Goal: Task Accomplishment & Management: Complete application form

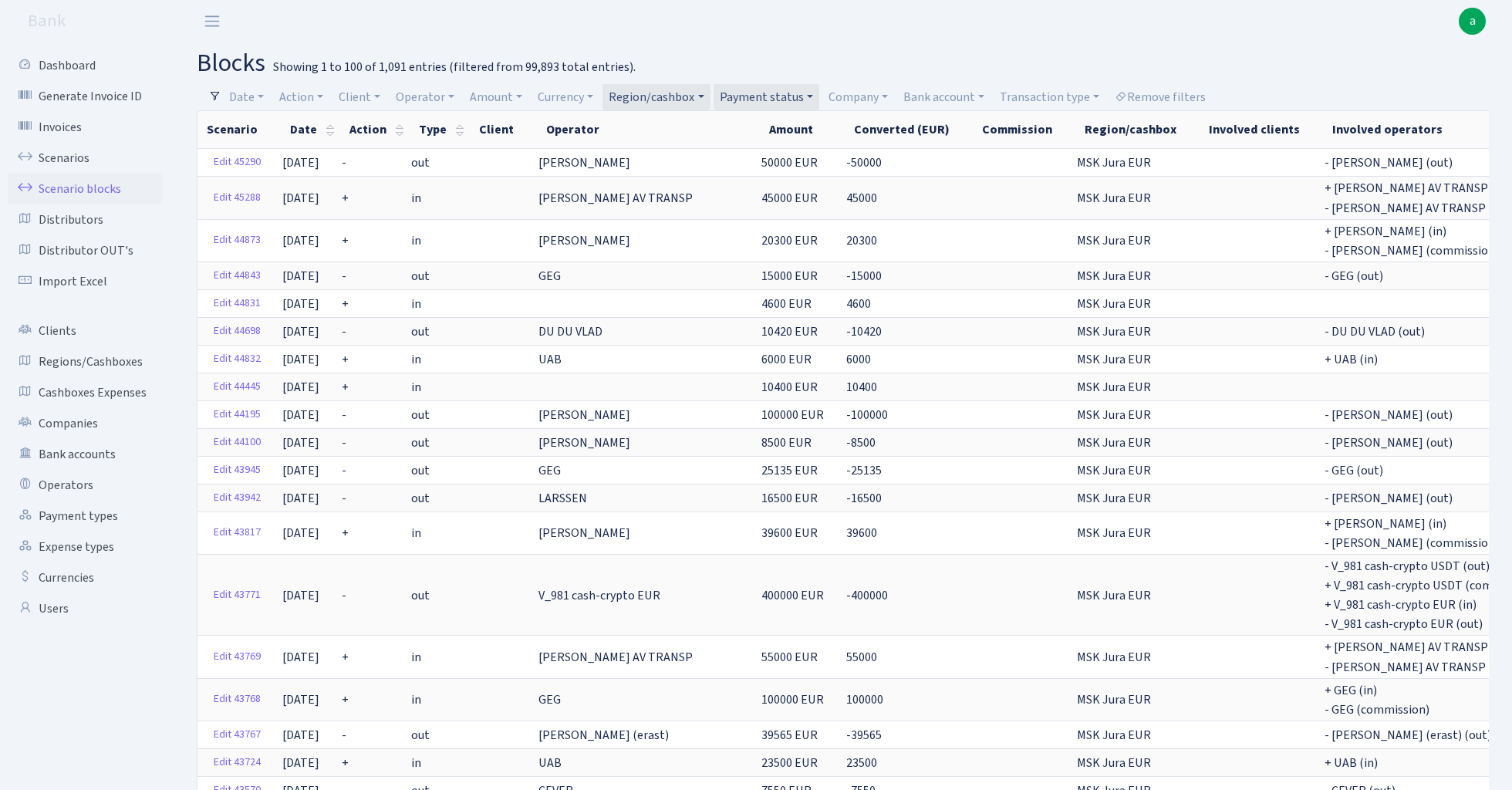
select select "100"
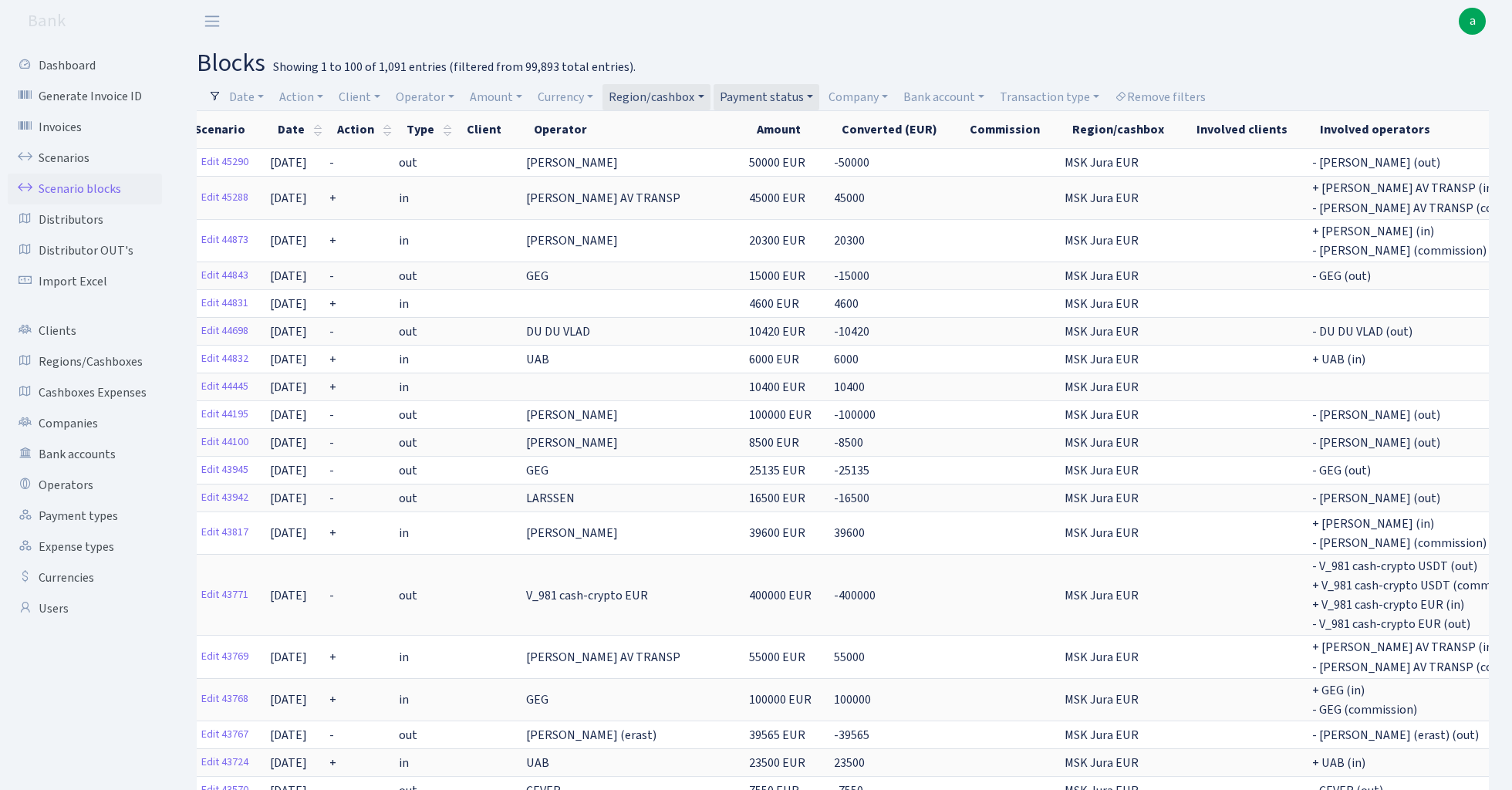
click at [791, 93] on link "Payment status" at bounding box center [765, 97] width 105 height 26
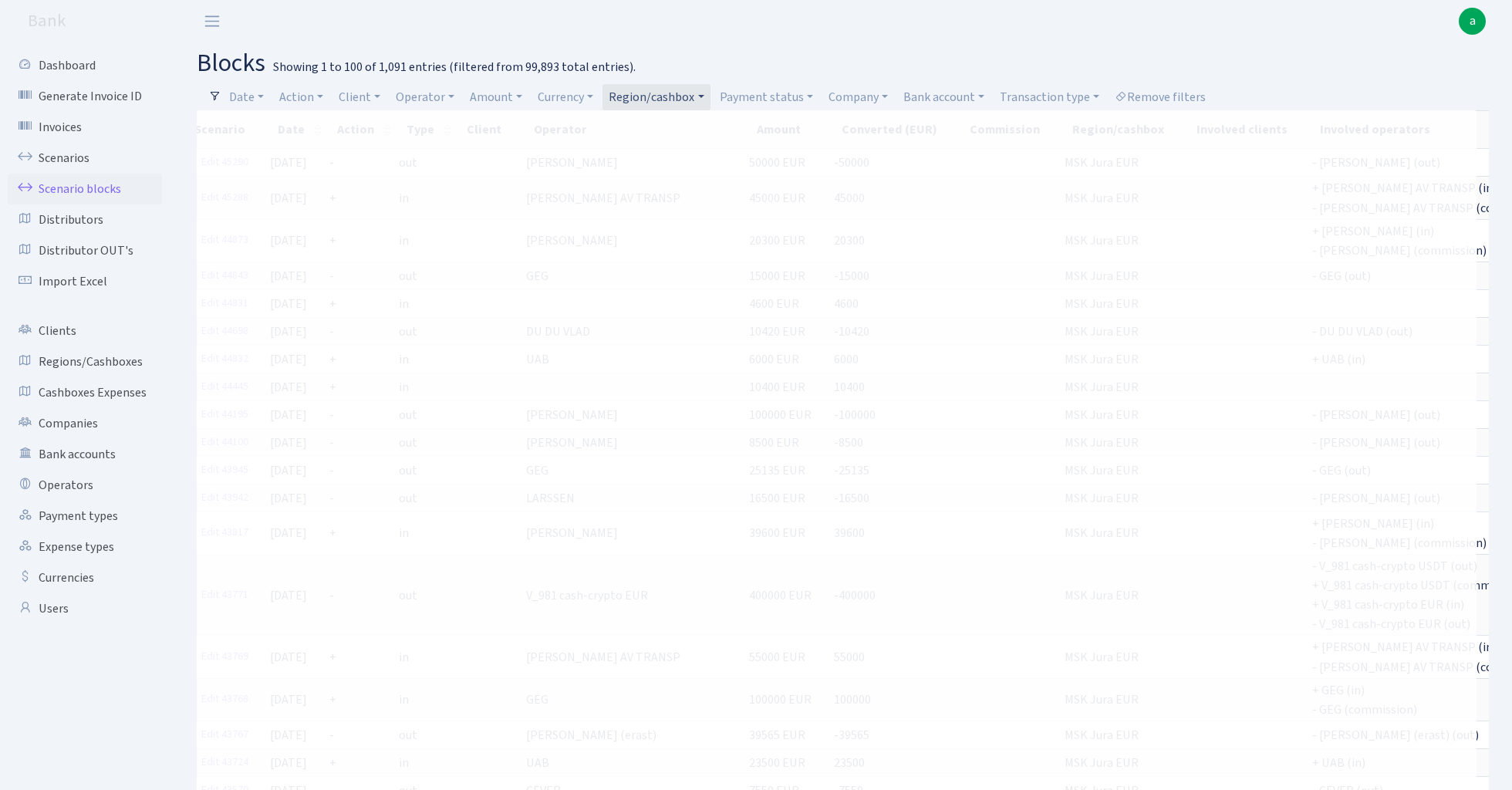
click at [693, 92] on link "Region/cashbox" at bounding box center [655, 97] width 107 height 26
click at [706, 124] on span "× MSK Jura EUR" at bounding box center [659, 125] width 92 height 16
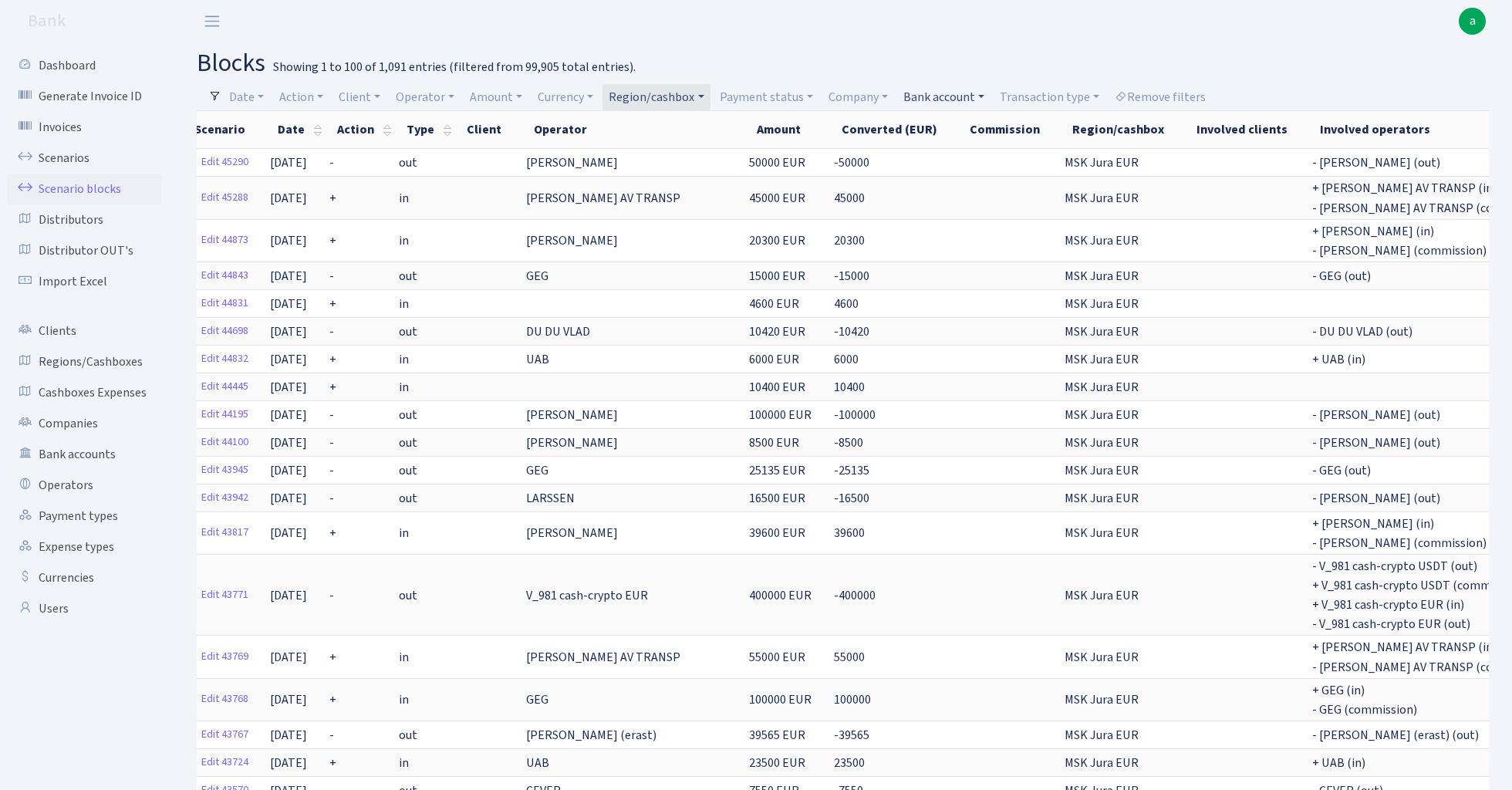
click at [947, 97] on link "Bank account" at bounding box center [944, 97] width 93 height 26
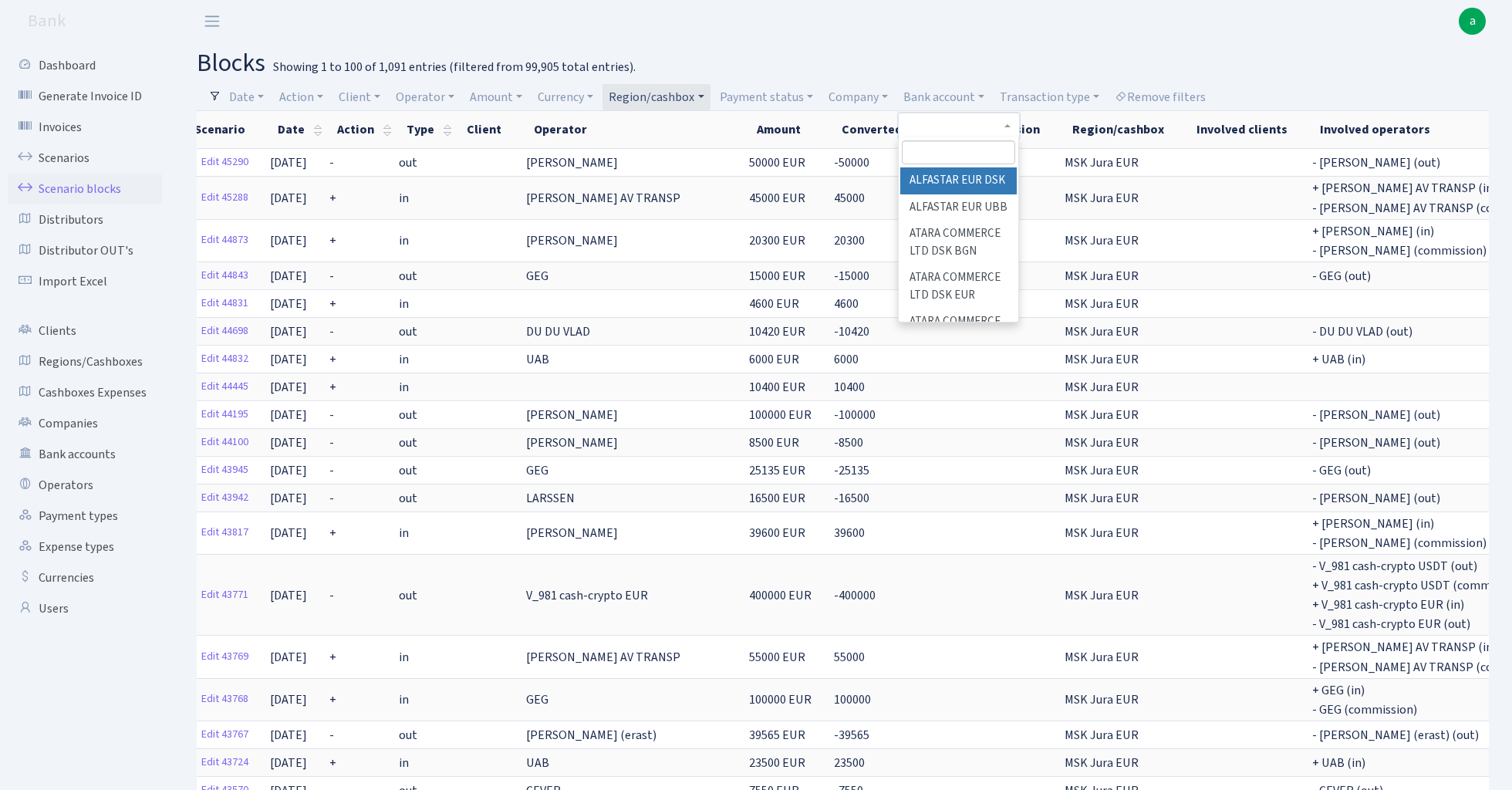
click at [951, 155] on input "search" at bounding box center [958, 152] width 113 height 24
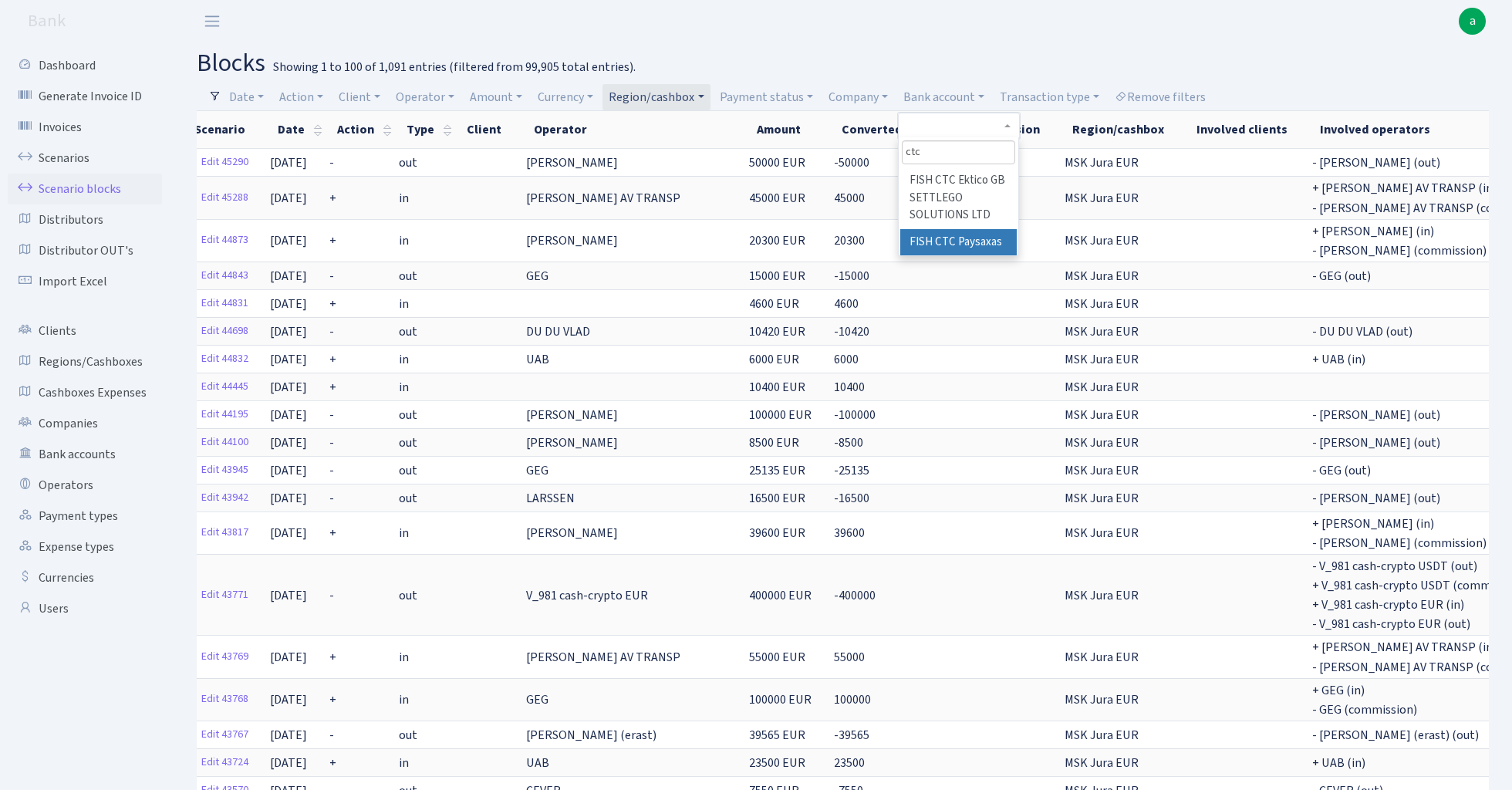
type input "ctc"
click at [976, 238] on li "FISH CTC Paysaxas" at bounding box center [958, 242] width 117 height 27
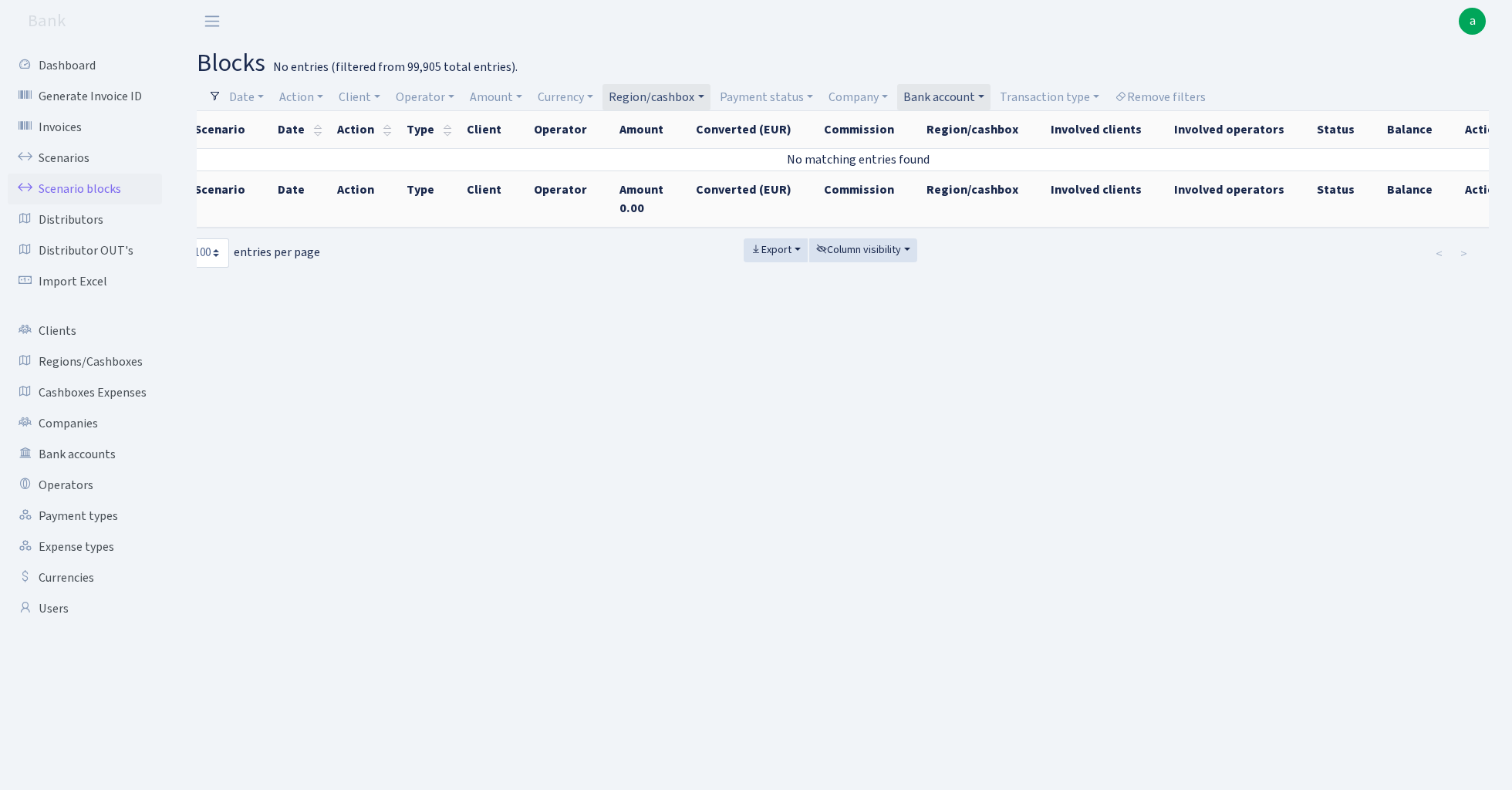
click at [691, 90] on link "Region/cashbox" at bounding box center [655, 97] width 107 height 26
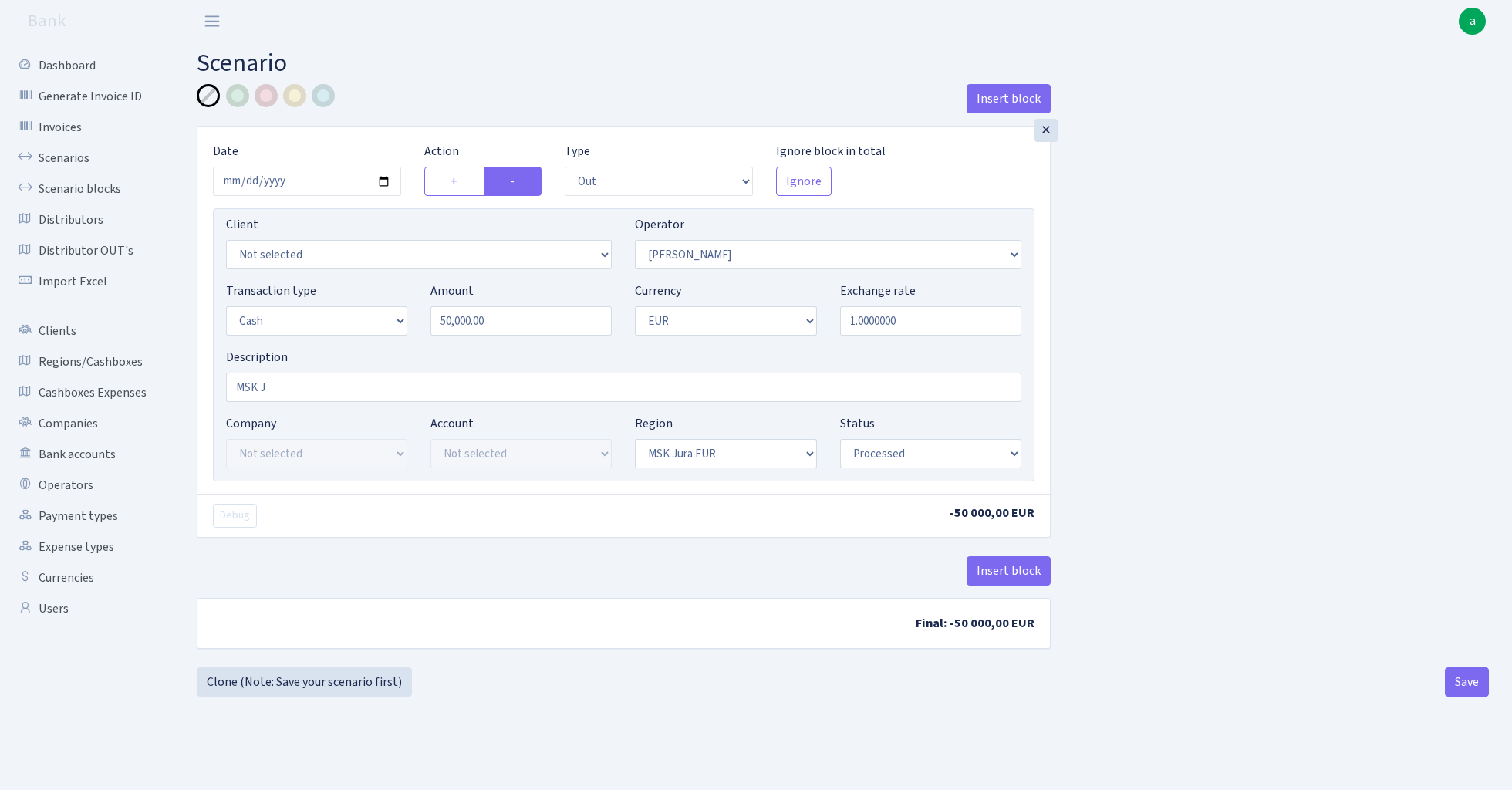
select select "out"
select select "439"
select select "1"
select select "16"
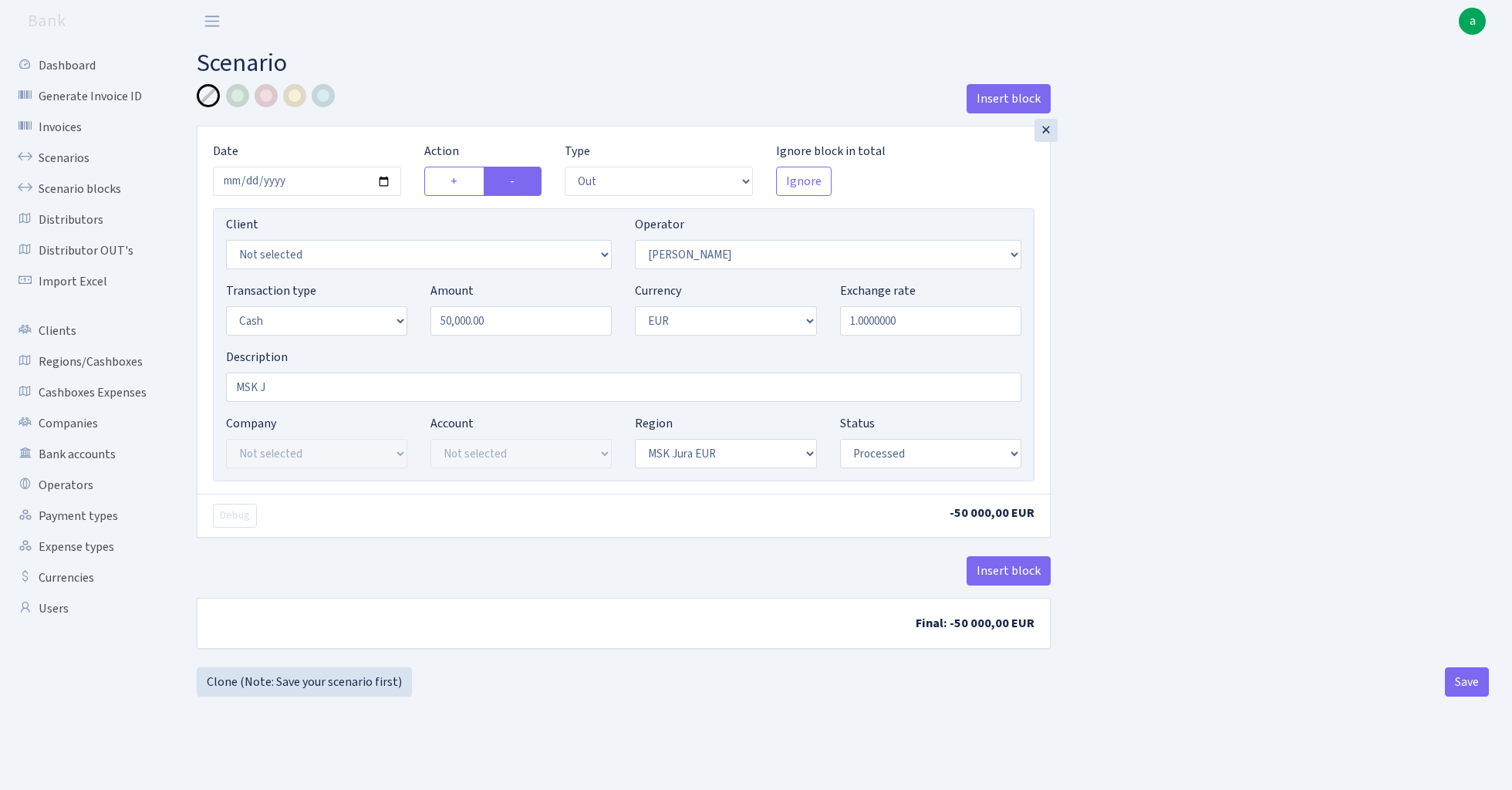
select select "processed"
click at [63, 158] on link "Scenarios" at bounding box center [84, 158] width 154 height 31
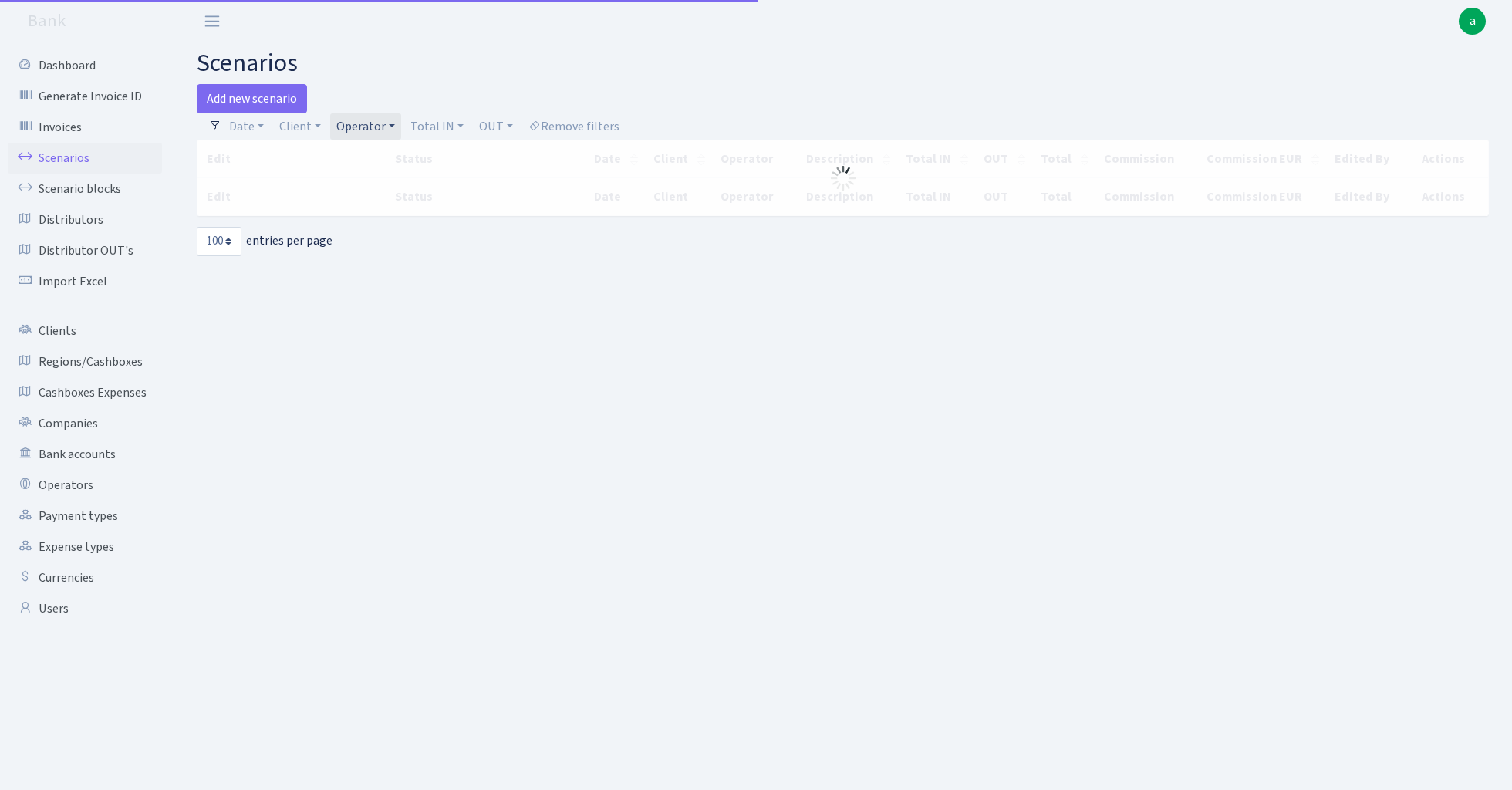
select select "100"
click at [364, 127] on link "Operator" at bounding box center [366, 126] width 71 height 26
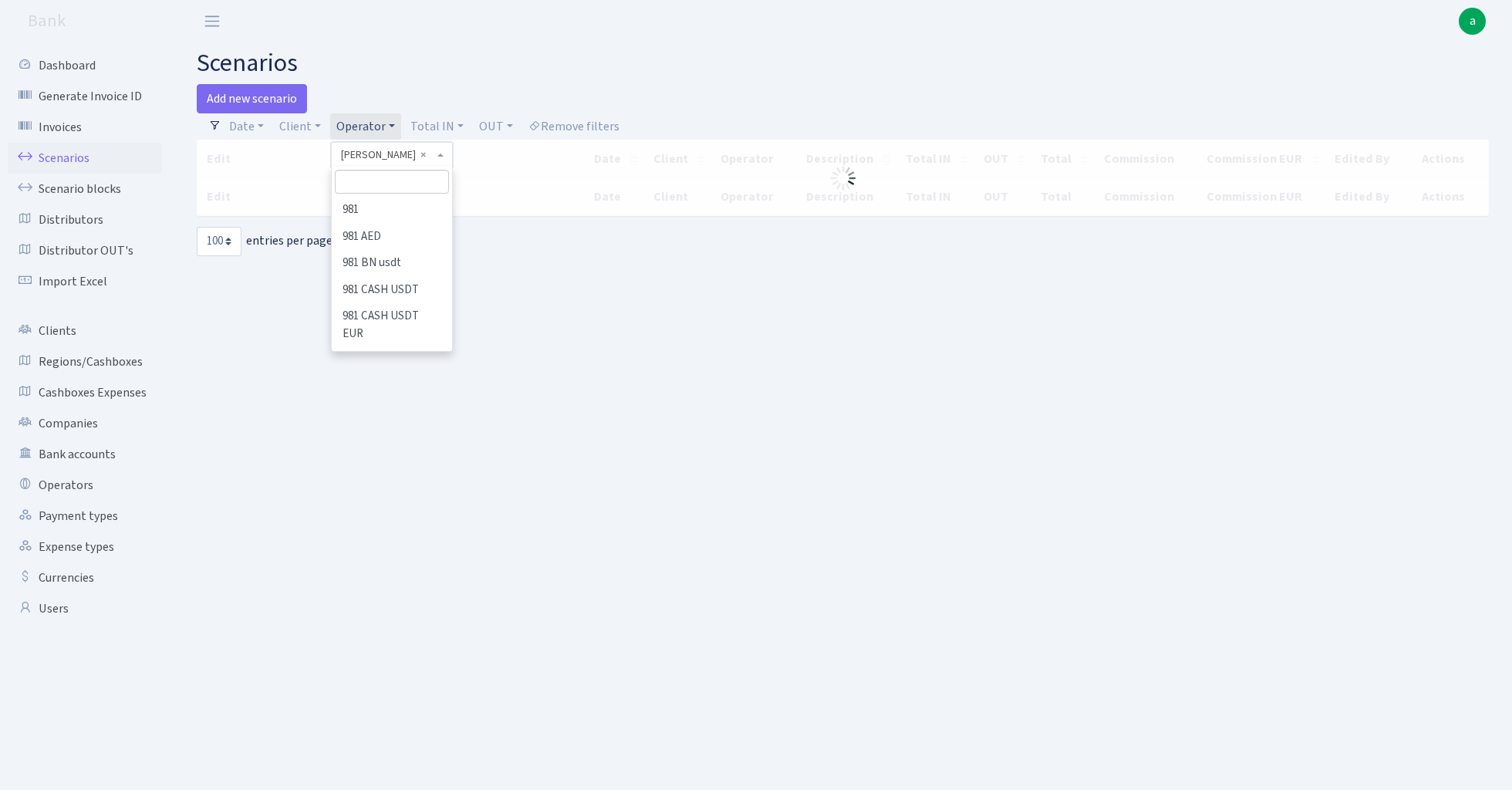
scroll to position [4856, 0]
click at [386, 177] on input "search" at bounding box center [391, 182] width 113 height 24
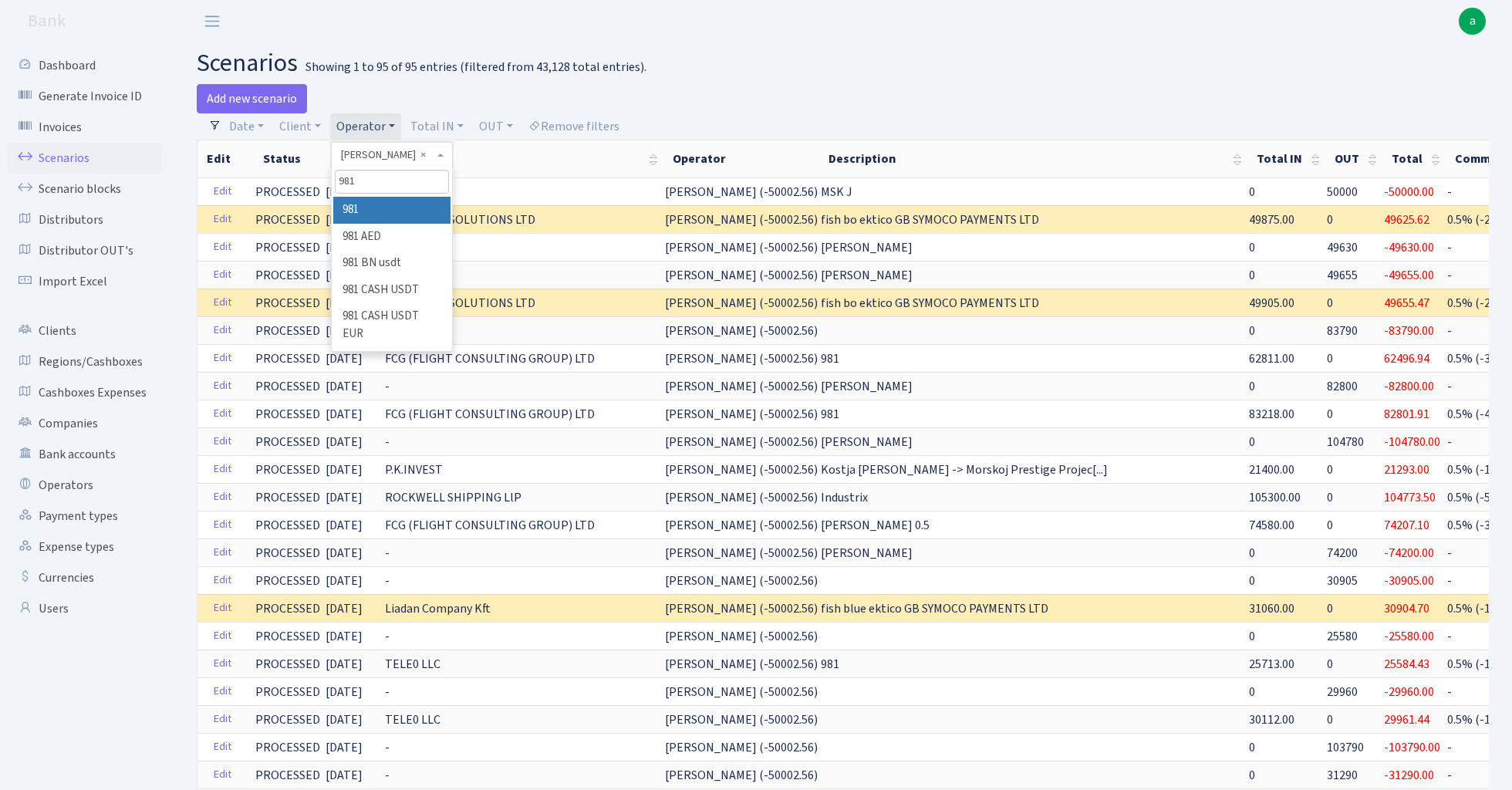
type input "981"
click at [412, 205] on li "981" at bounding box center [391, 210] width 117 height 27
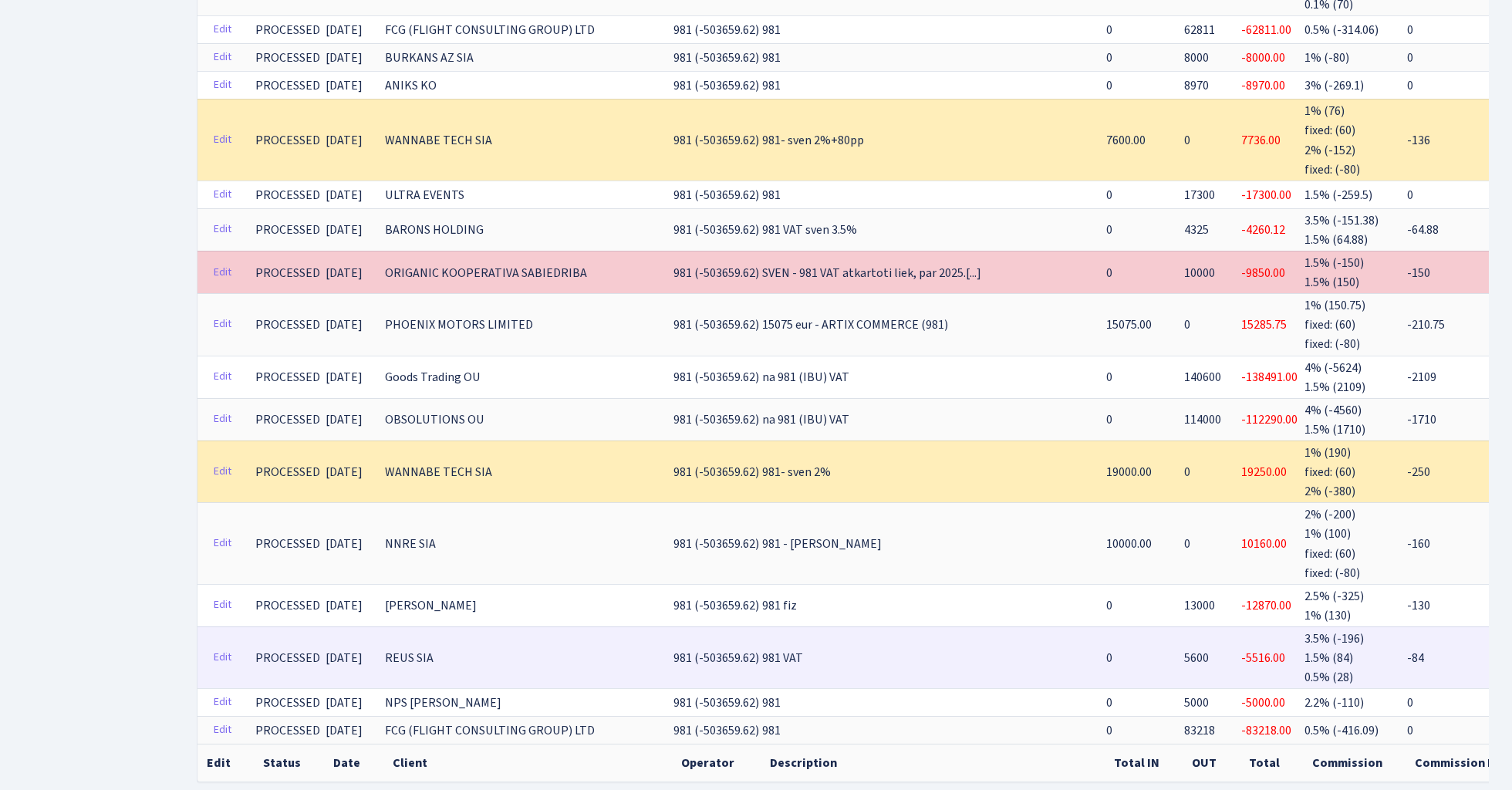
scroll to position [3372, 0]
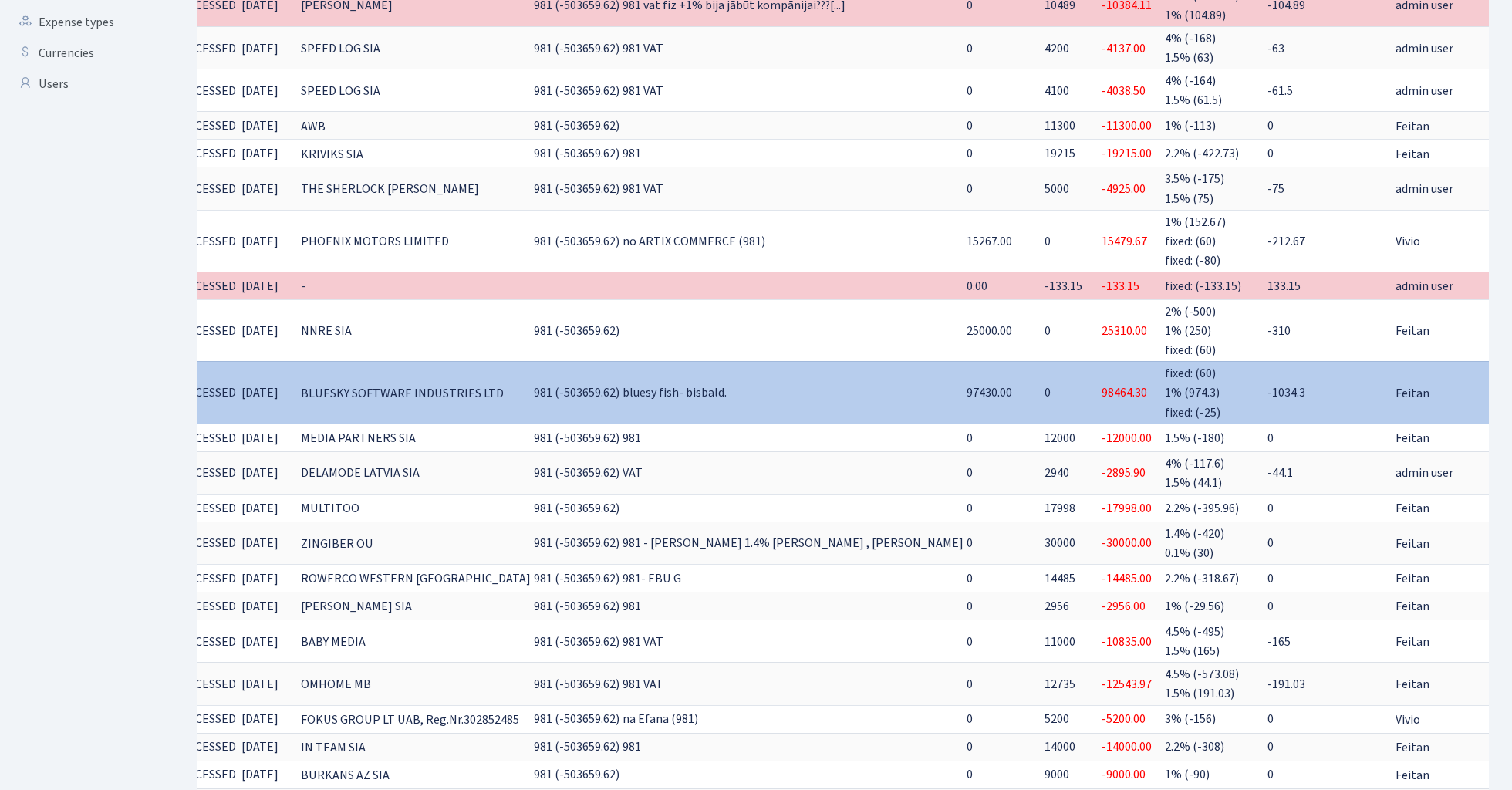
scroll to position [0, 83]
click at [1483, 381] on link "Clone" at bounding box center [1508, 393] width 51 height 24
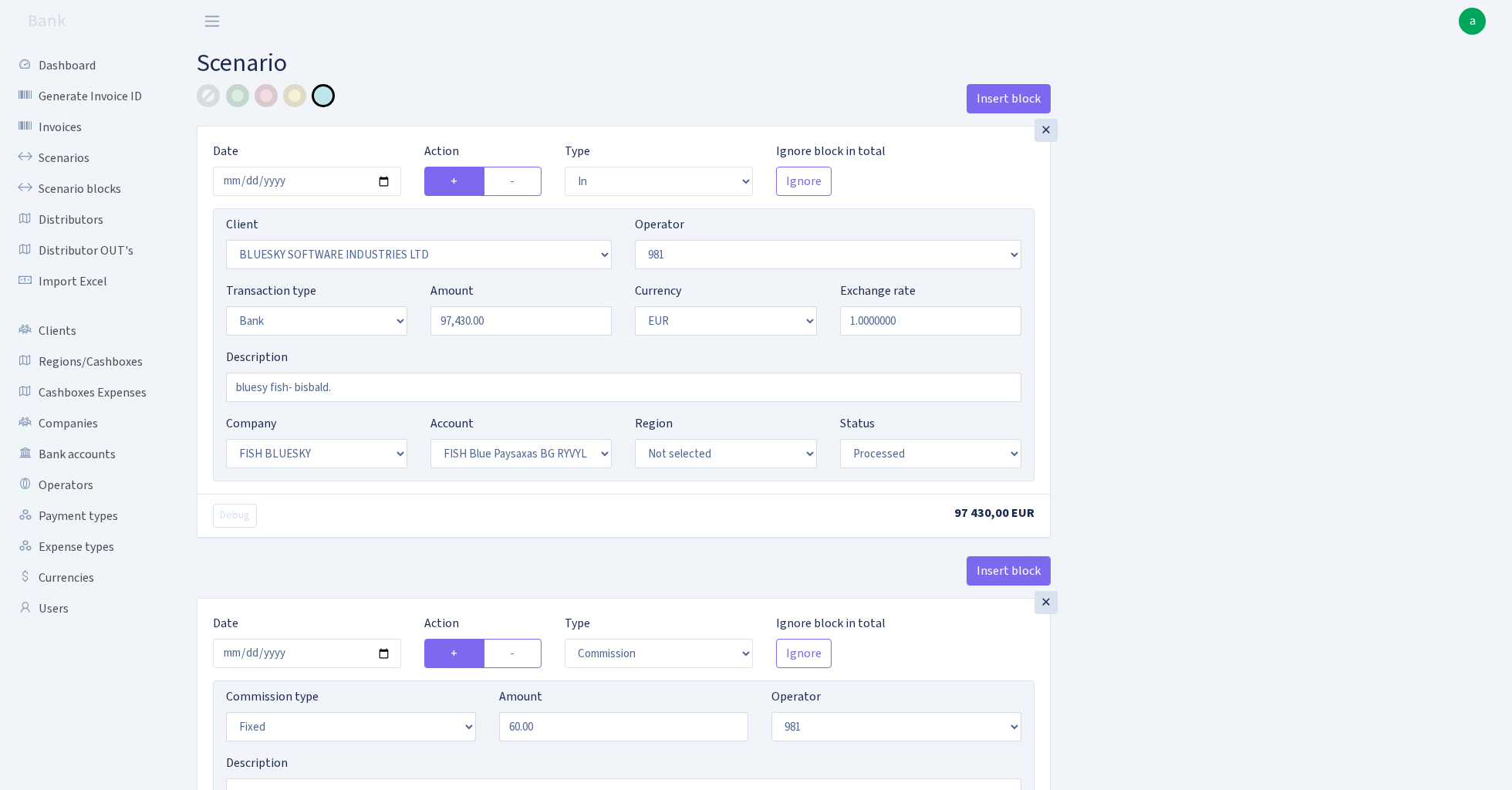
select select "in"
select select "2867"
select select "61"
select select "2"
select select "1"
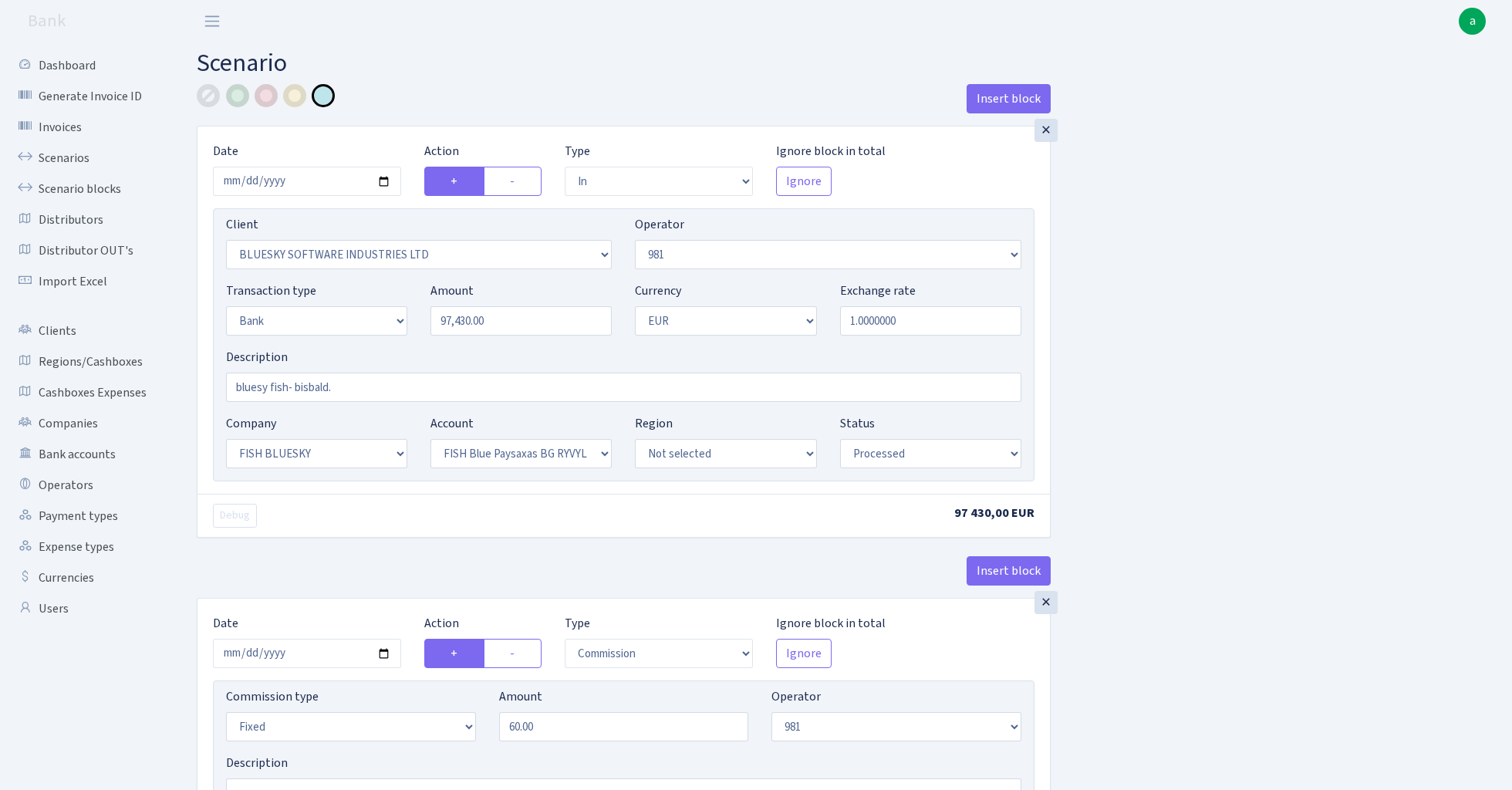
select select "23"
select select "68"
select select "processed"
select select "commission"
select select "fixed"
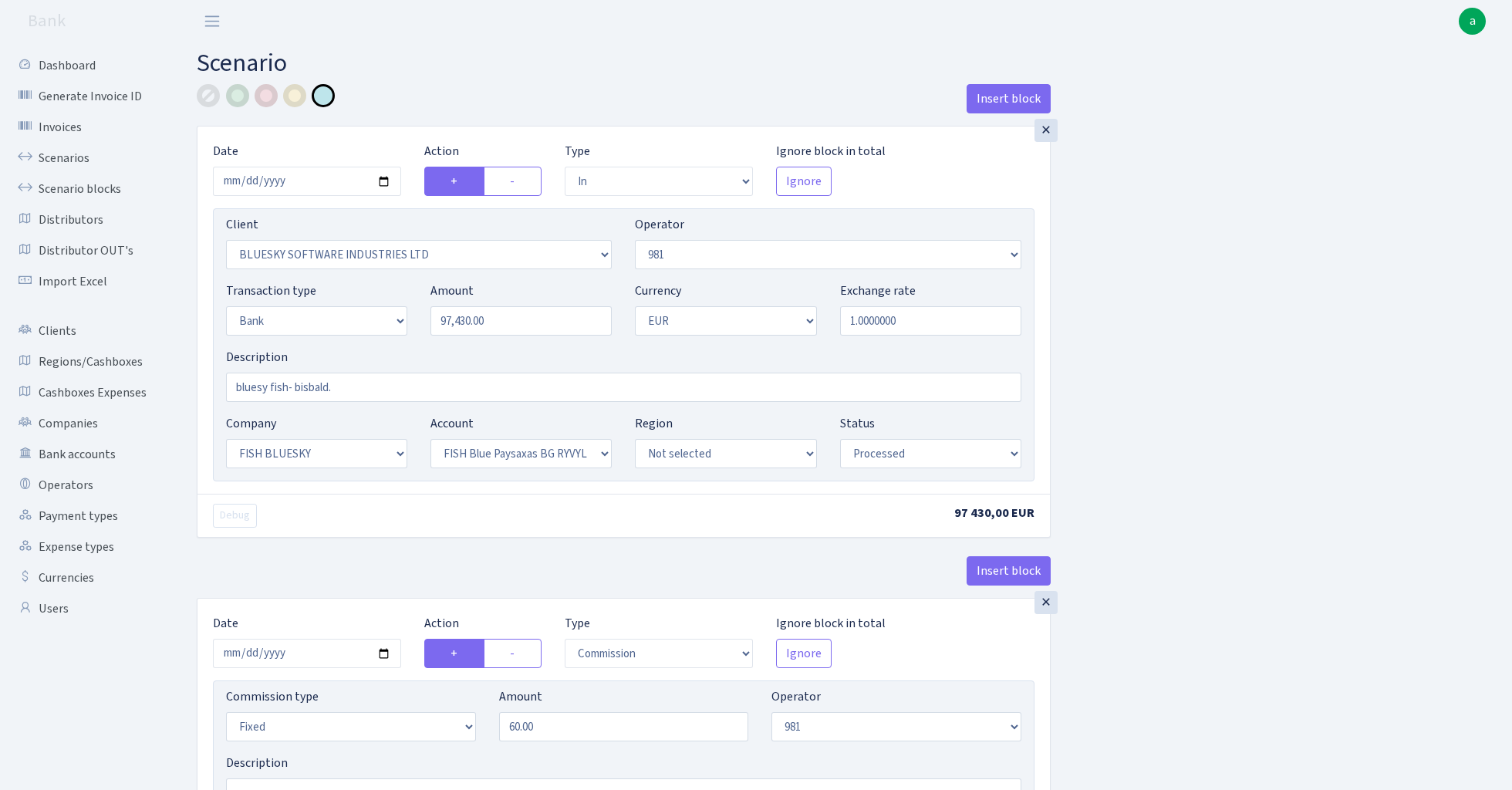
select select "61"
select select "processed"
select select "commission"
select select "61"
select select "processed"
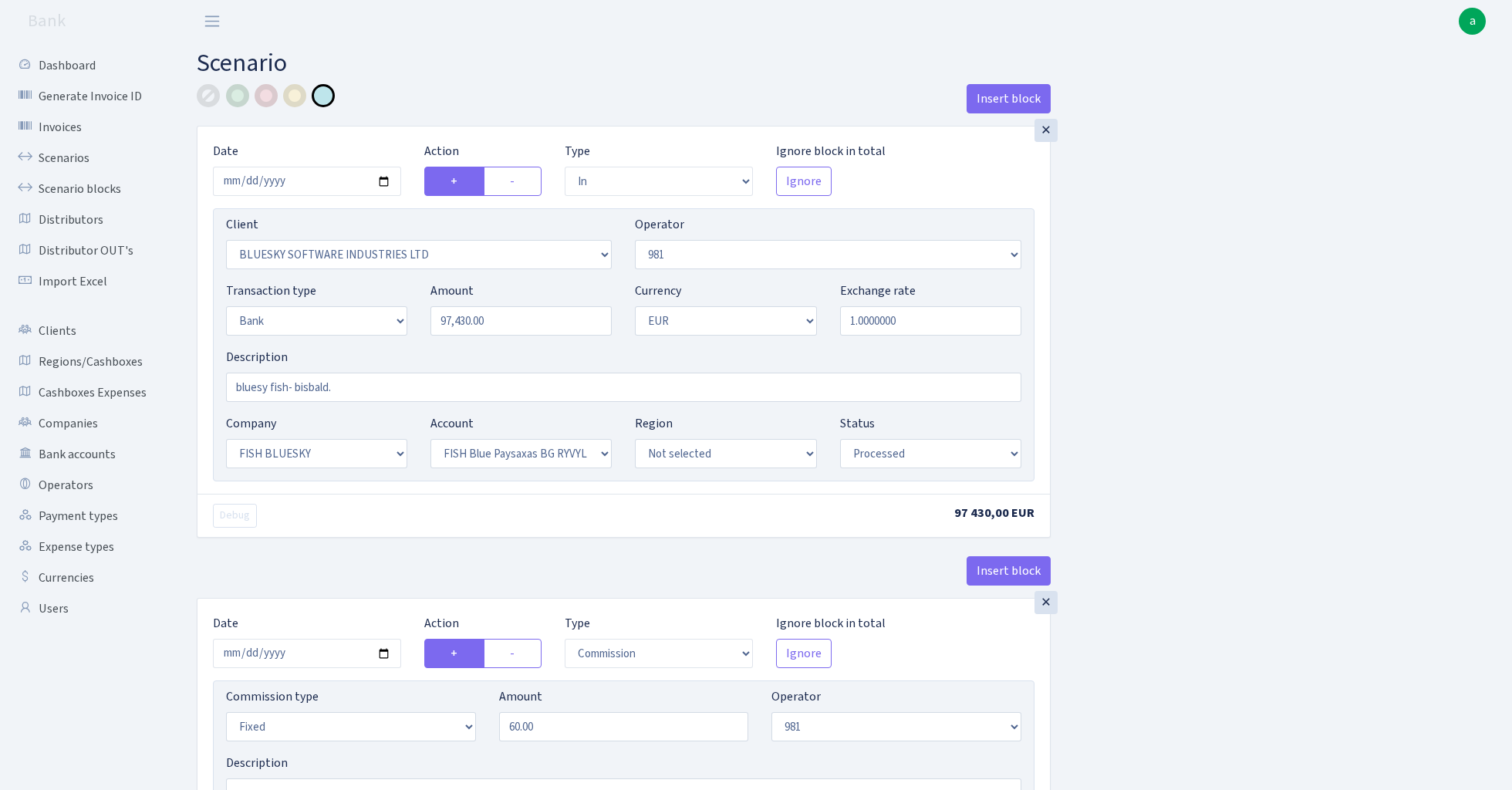
select select "commission"
select select "fixed"
select select "1"
select select "23"
select select "68"
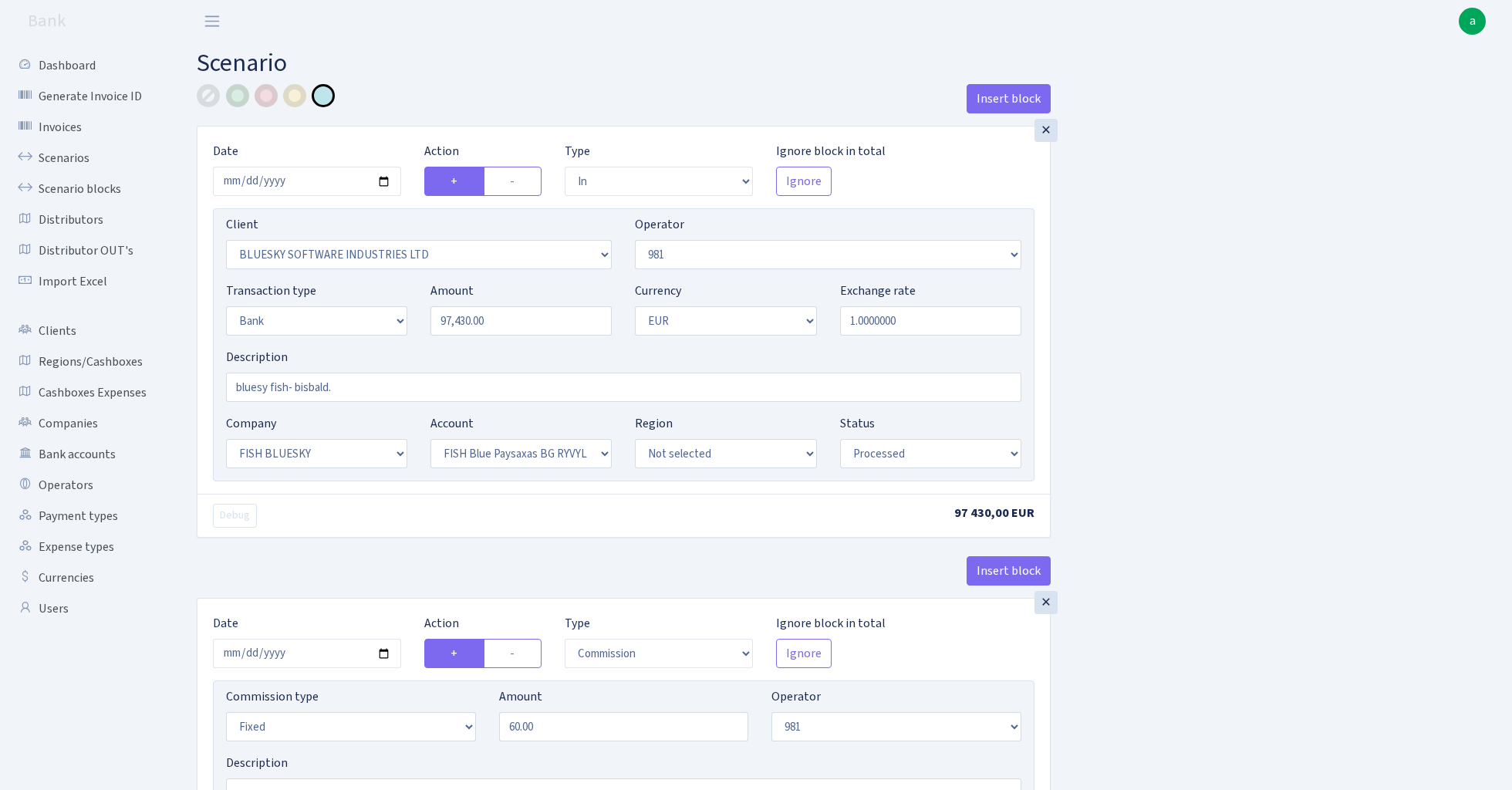
select select "processed"
click at [300, 182] on input "2025-07-31" at bounding box center [307, 180] width 189 height 29
type input "[DATE]"
click at [441, 118] on div "Insert block" at bounding box center [623, 105] width 854 height 42
click at [506, 324] on input "97430.00" at bounding box center [521, 320] width 181 height 29
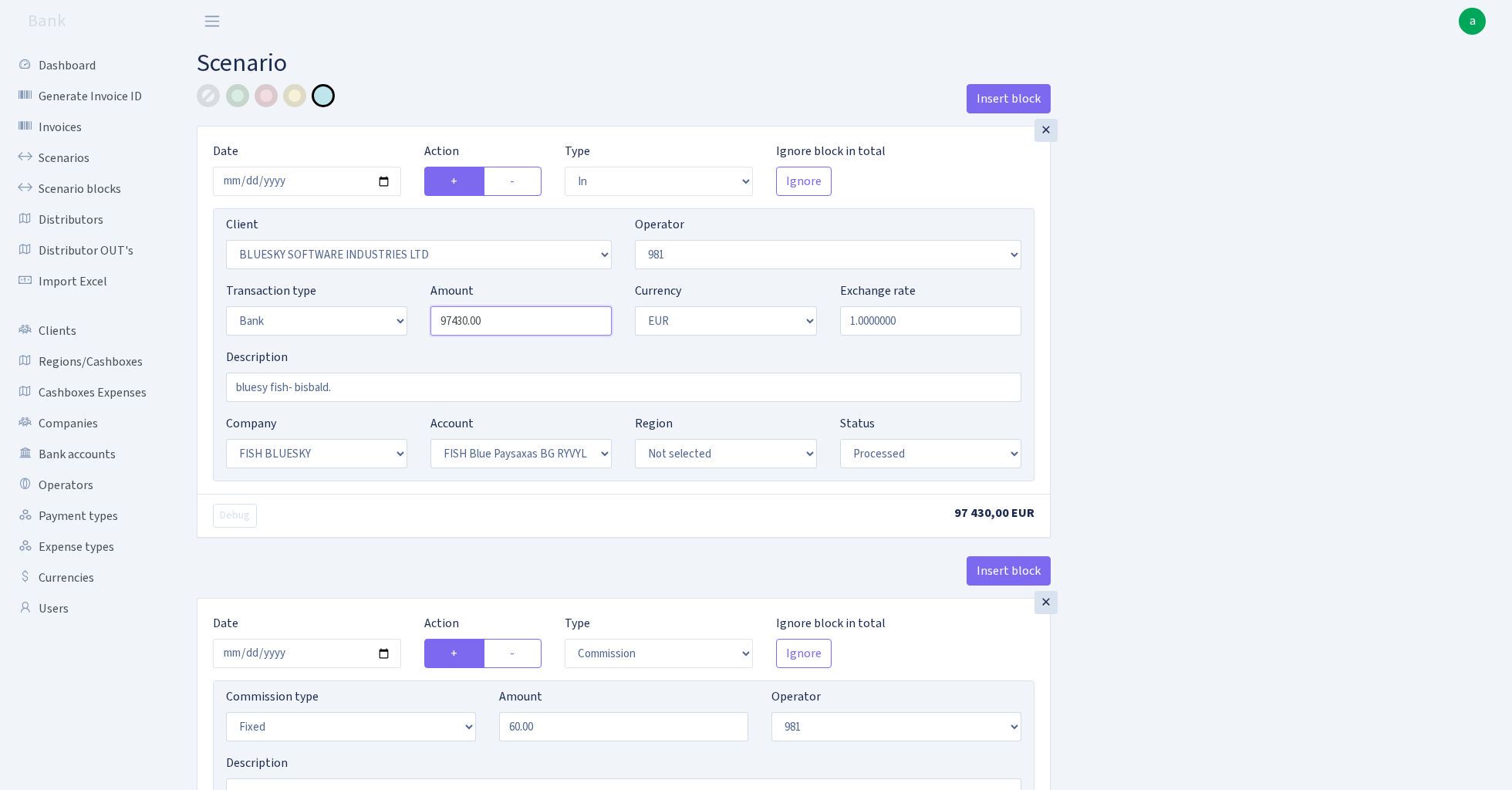
click at [506, 324] on input "97430.00" at bounding box center [521, 320] width 181 height 29
paste input "85"
type input "98,500.00"
click at [319, 387] on input "bluesy fish- bisbald." at bounding box center [623, 387] width 795 height 29
drag, startPoint x: 359, startPoint y: 386, endPoint x: 216, endPoint y: 377, distance: 143.3
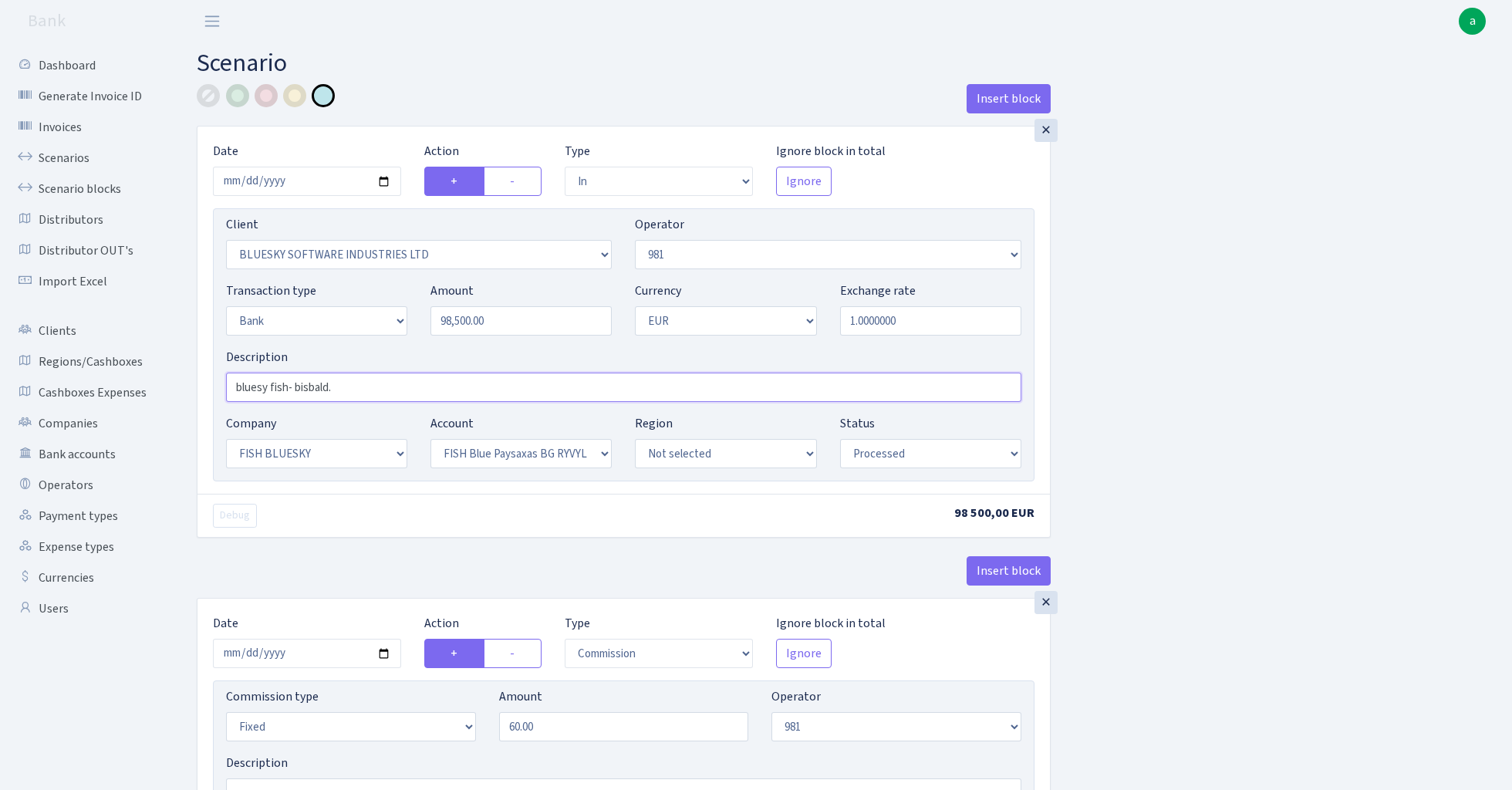
click at [216, 377] on div "Description bluesy fish- bisbald." at bounding box center [623, 375] width 819 height 54
type input "F"
type input "981 - fish blue paysaxas"
click at [508, 326] on input "98500.00" at bounding box center [521, 320] width 181 height 29
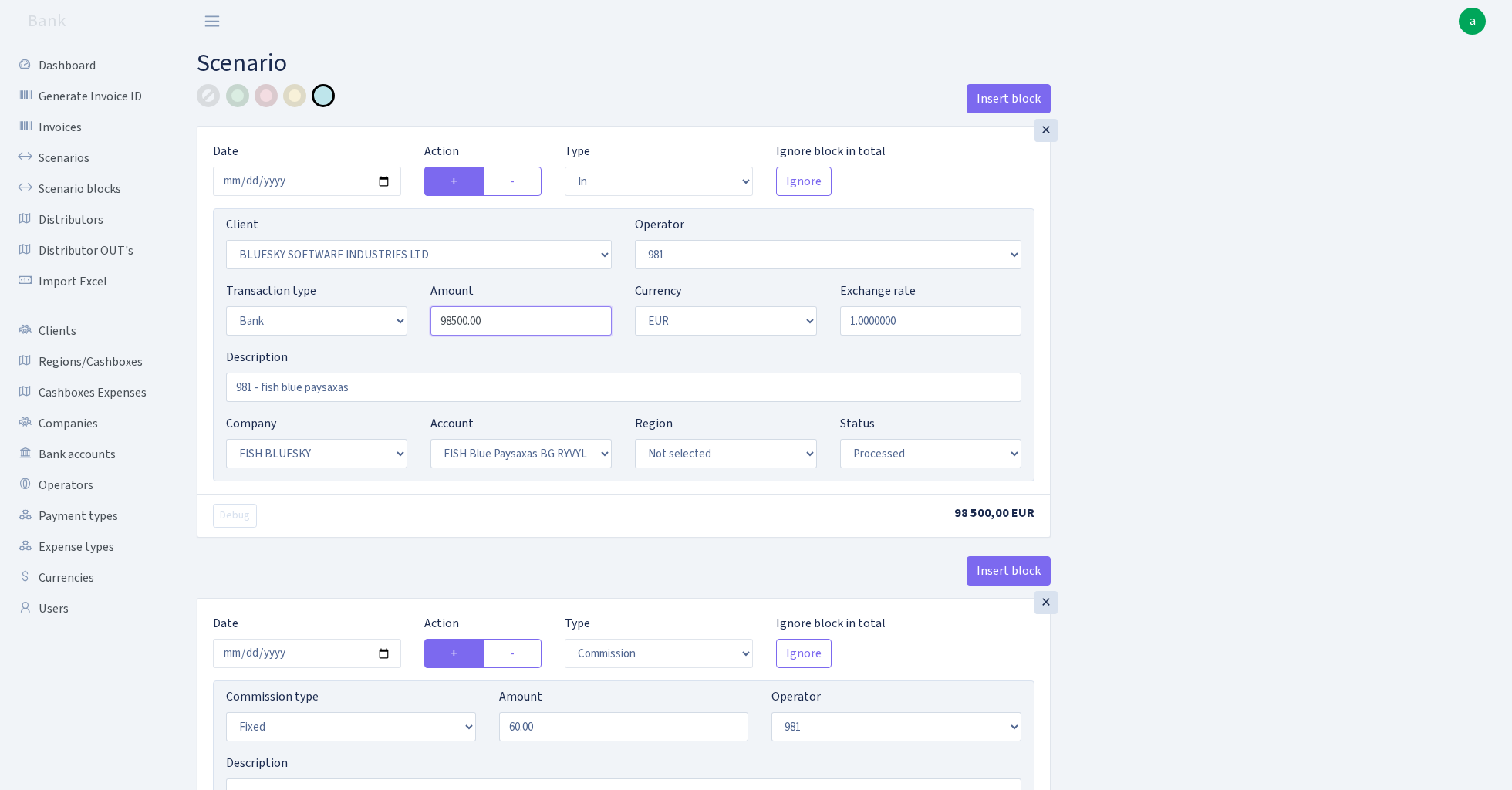
paste input "tel"
type input "98,500.00"
select select "2472"
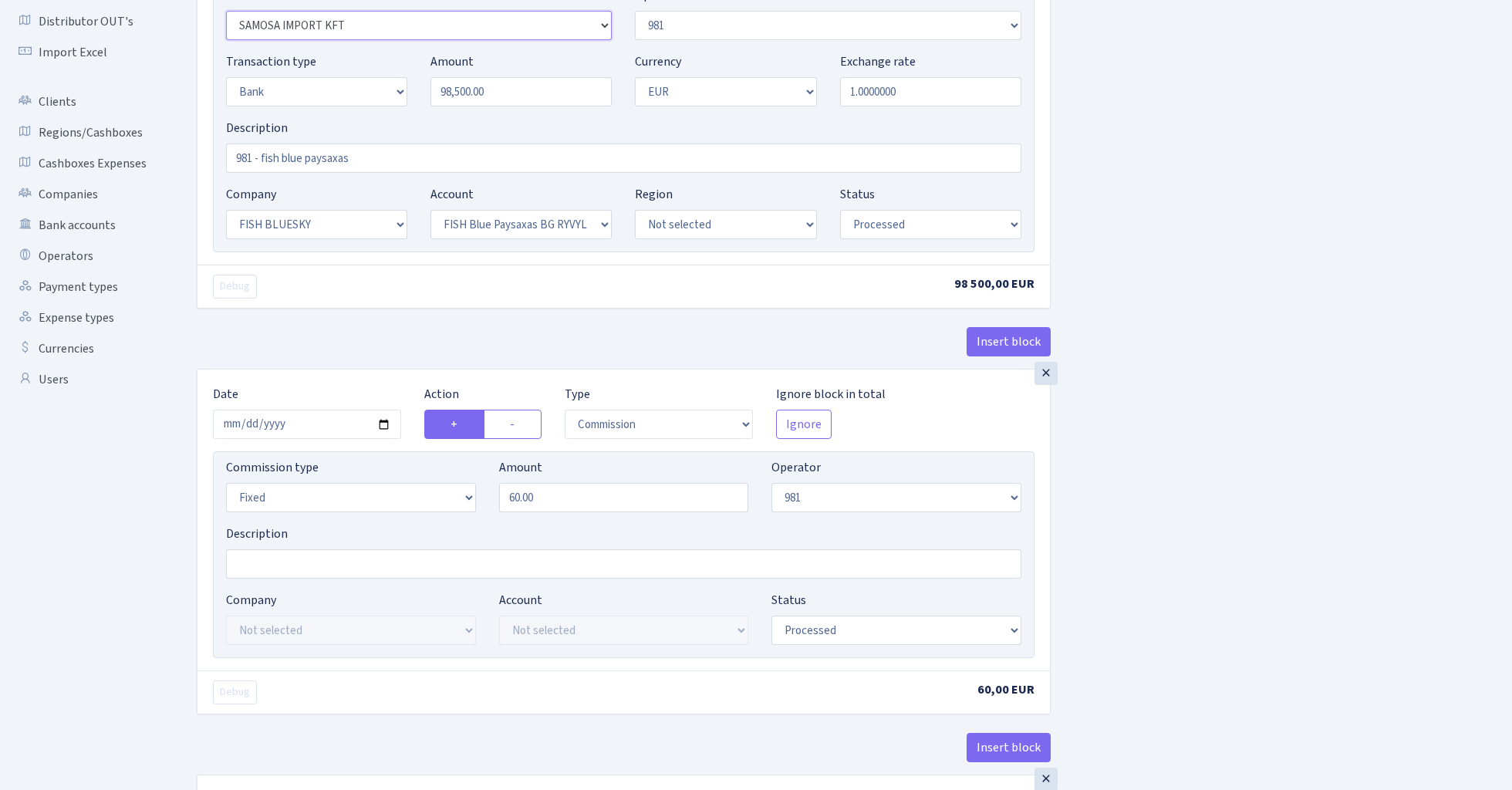
scroll to position [233, 0]
click at [313, 417] on input "2025-07-31" at bounding box center [307, 420] width 189 height 29
type input "[DATE]"
click at [389, 320] on div "× Date 2025-08-15 Action + - Type --- In Out Commission Field required. Ignore …" at bounding box center [623, 130] width 854 height 473
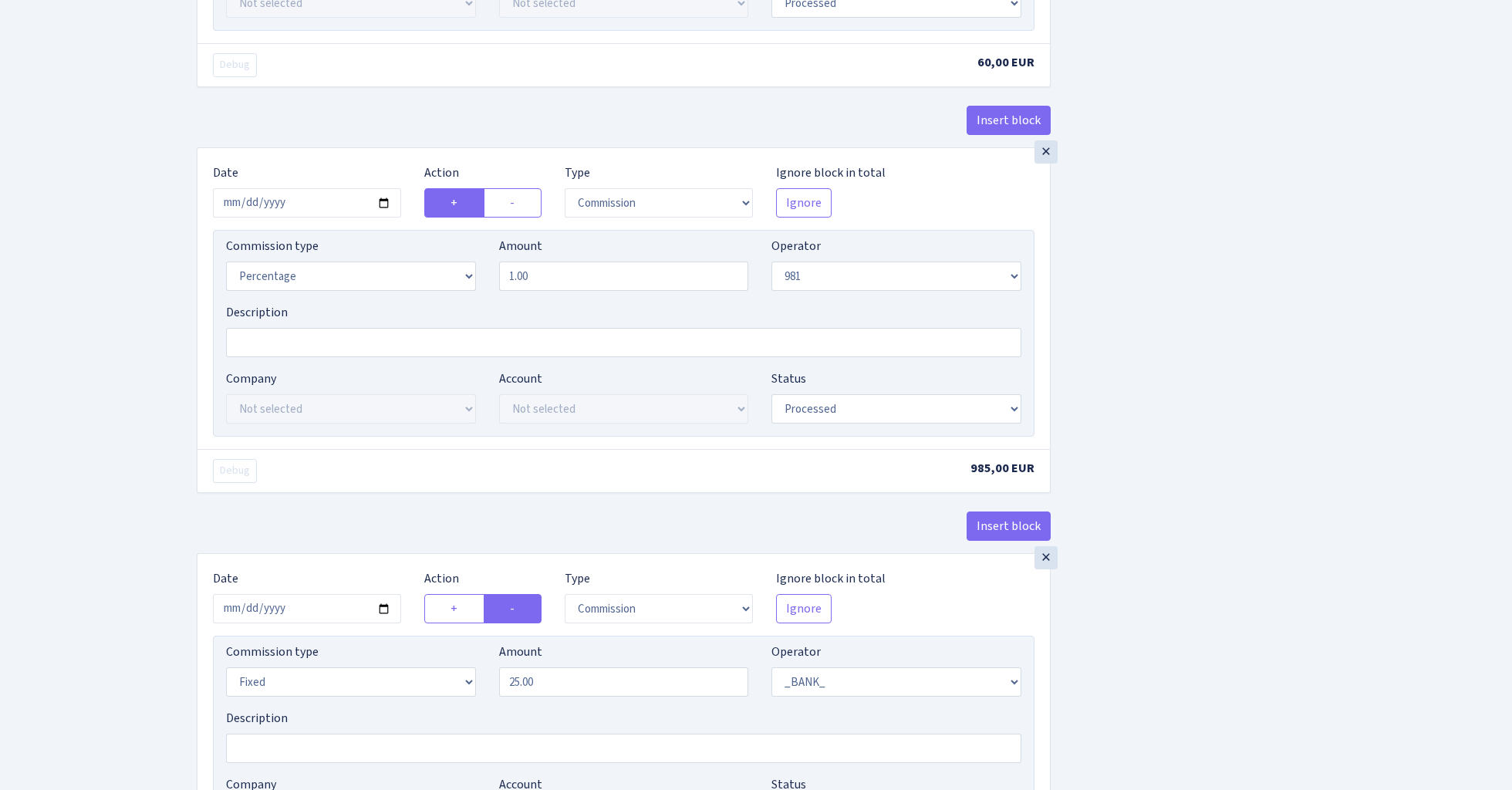
scroll to position [882, 0]
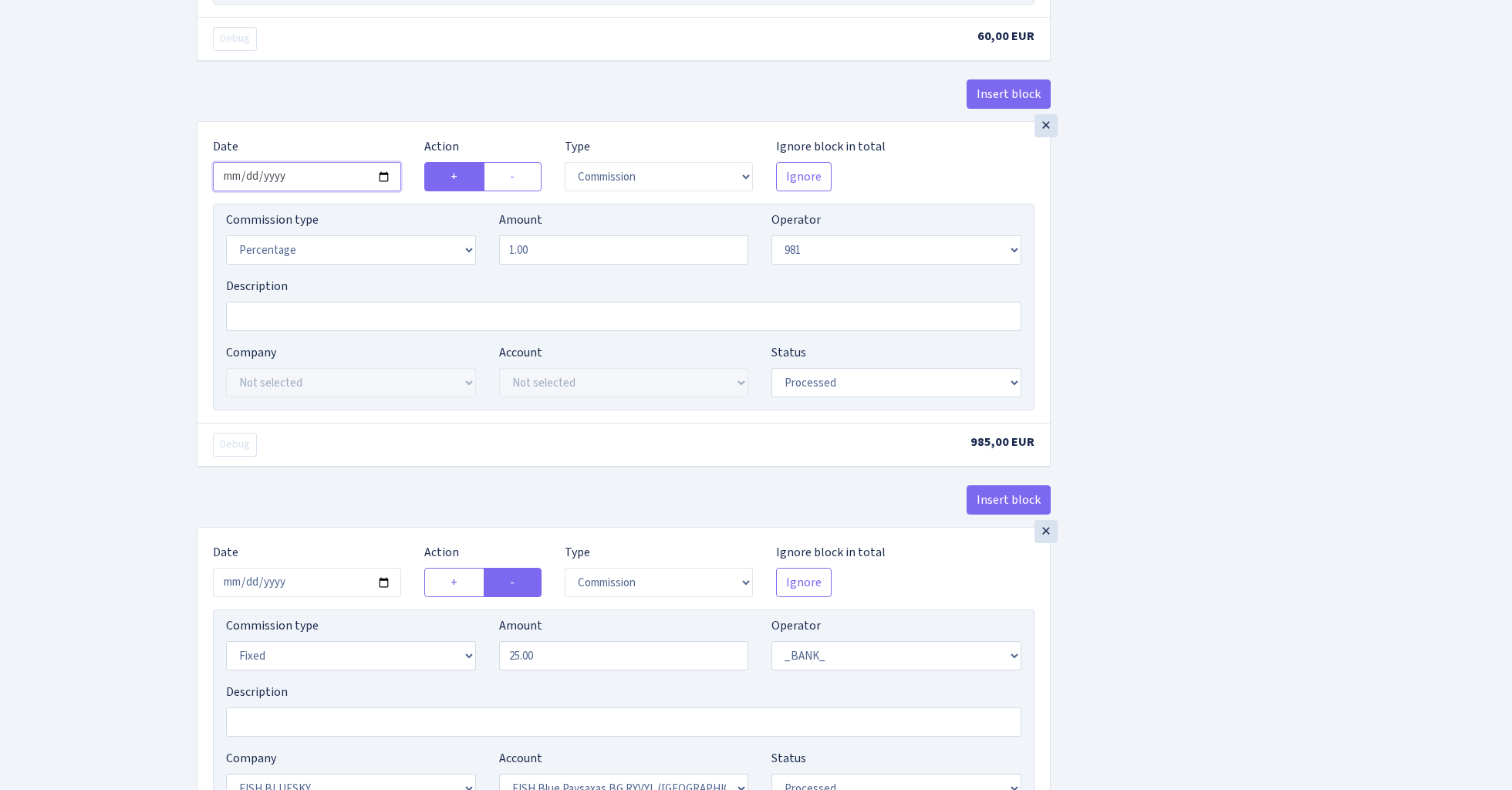
click at [315, 182] on input "2025-07-31" at bounding box center [307, 176] width 189 height 29
type input "[DATE]"
click at [352, 127] on div "× Date 2025-08-15 Action + - Type --- In Out Commission Field required. Ignore …" at bounding box center [623, 273] width 852 height 301
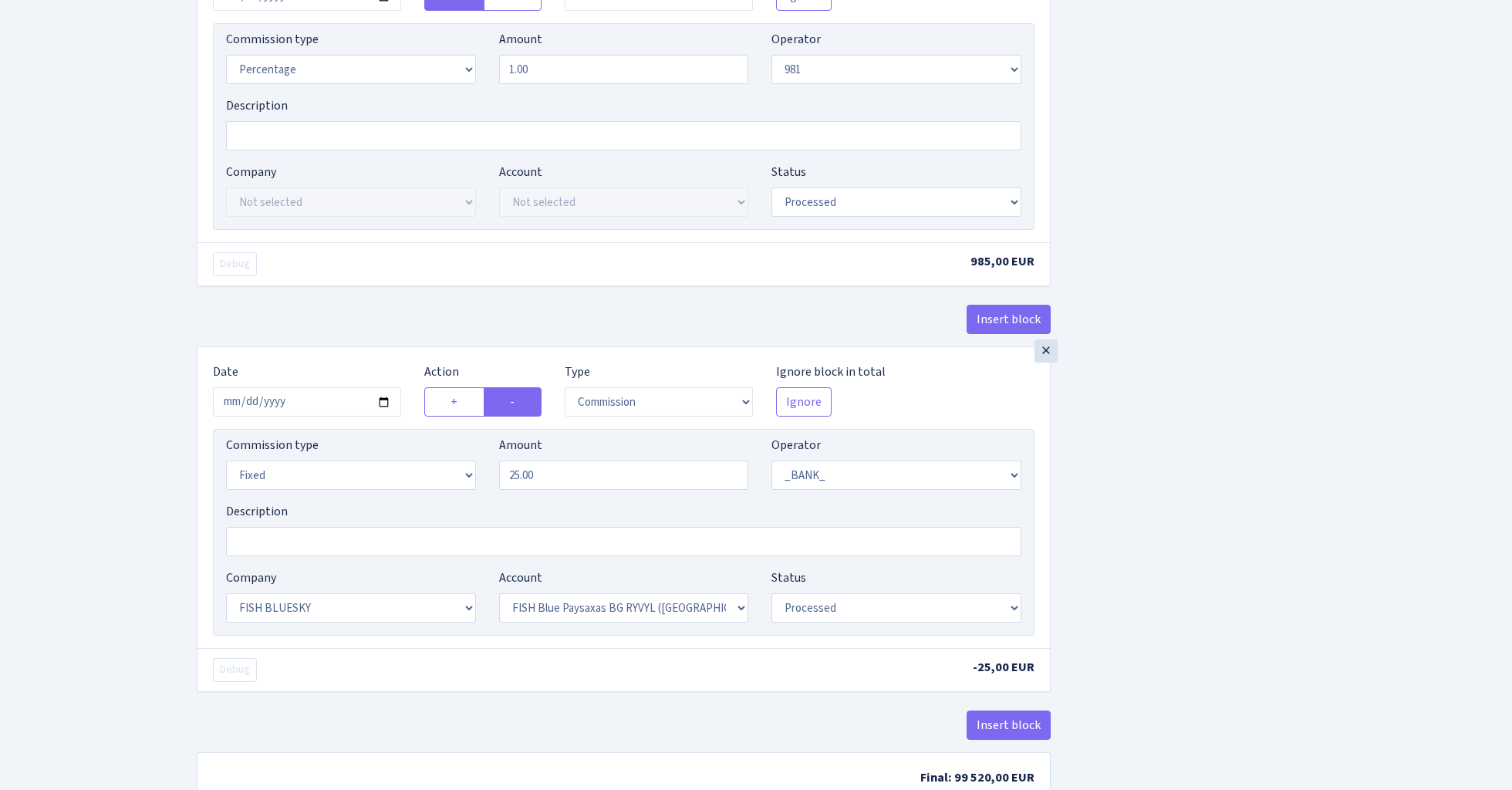
scroll to position [1095, 0]
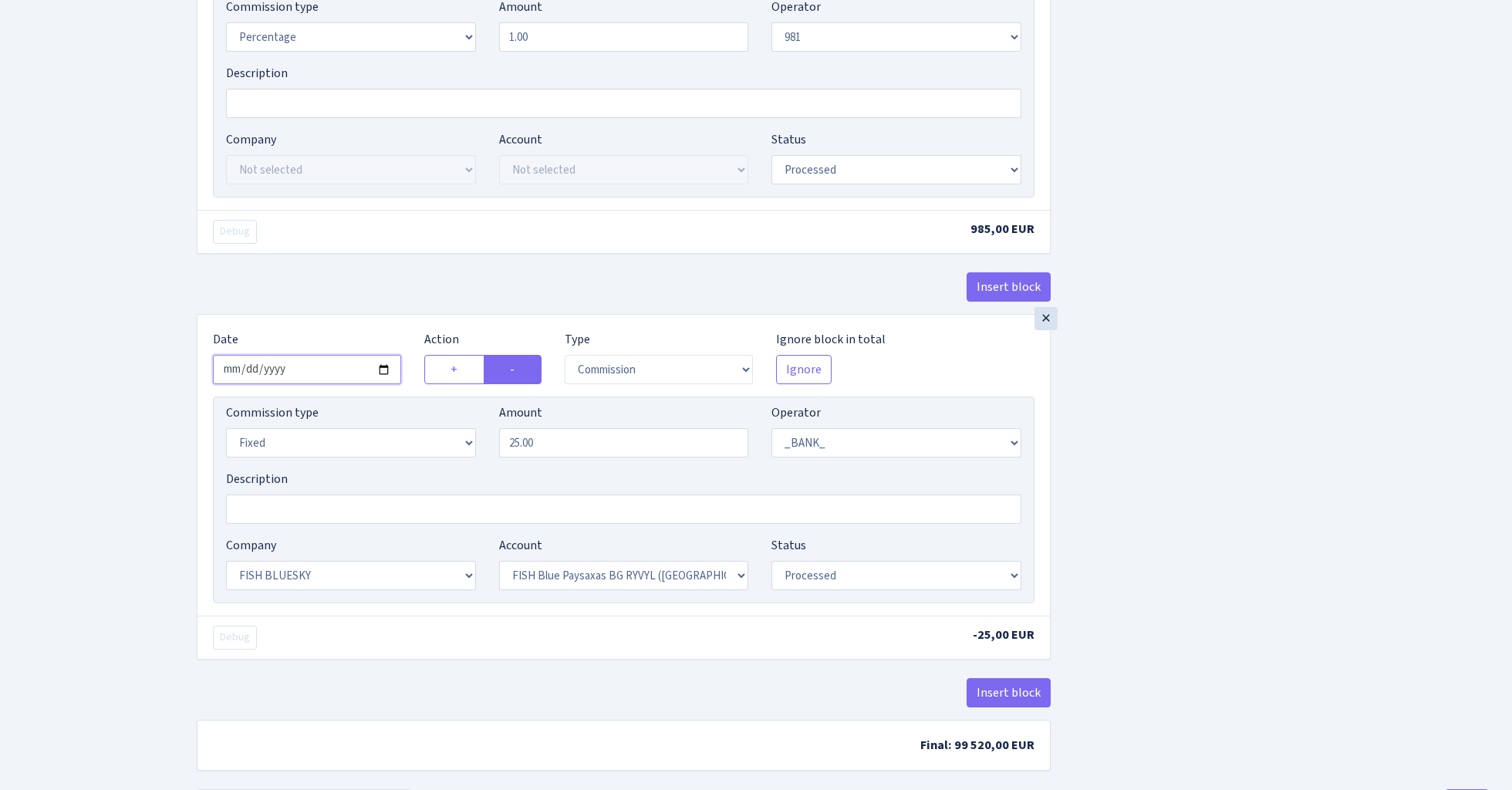
click at [309, 372] on input "2025-07-31" at bounding box center [307, 369] width 189 height 29
type input "[DATE]"
click at [388, 300] on div "Insert block" at bounding box center [623, 293] width 854 height 42
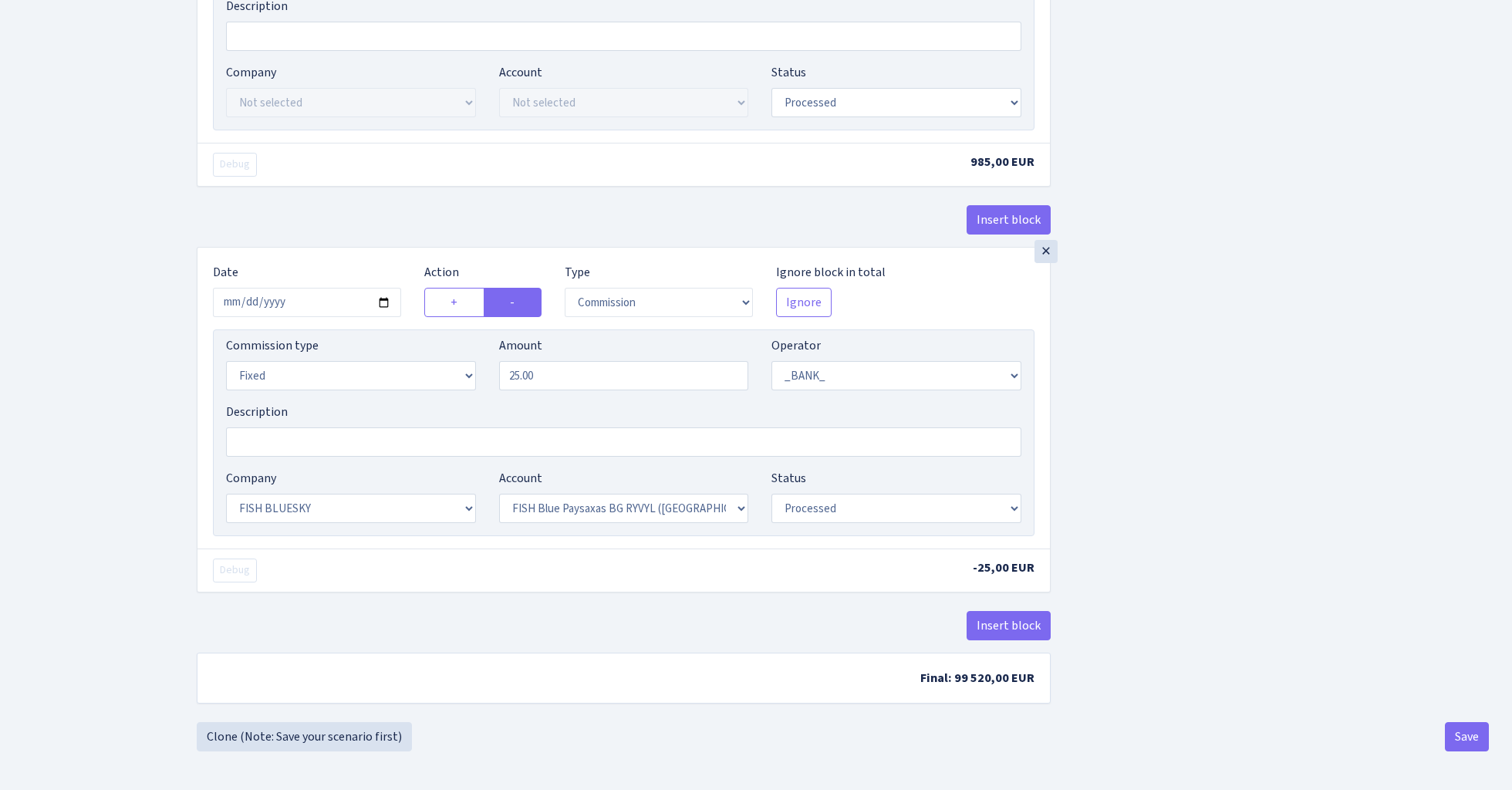
scroll to position [1171, 0]
click at [1469, 736] on button "Save" at bounding box center [1466, 736] width 44 height 29
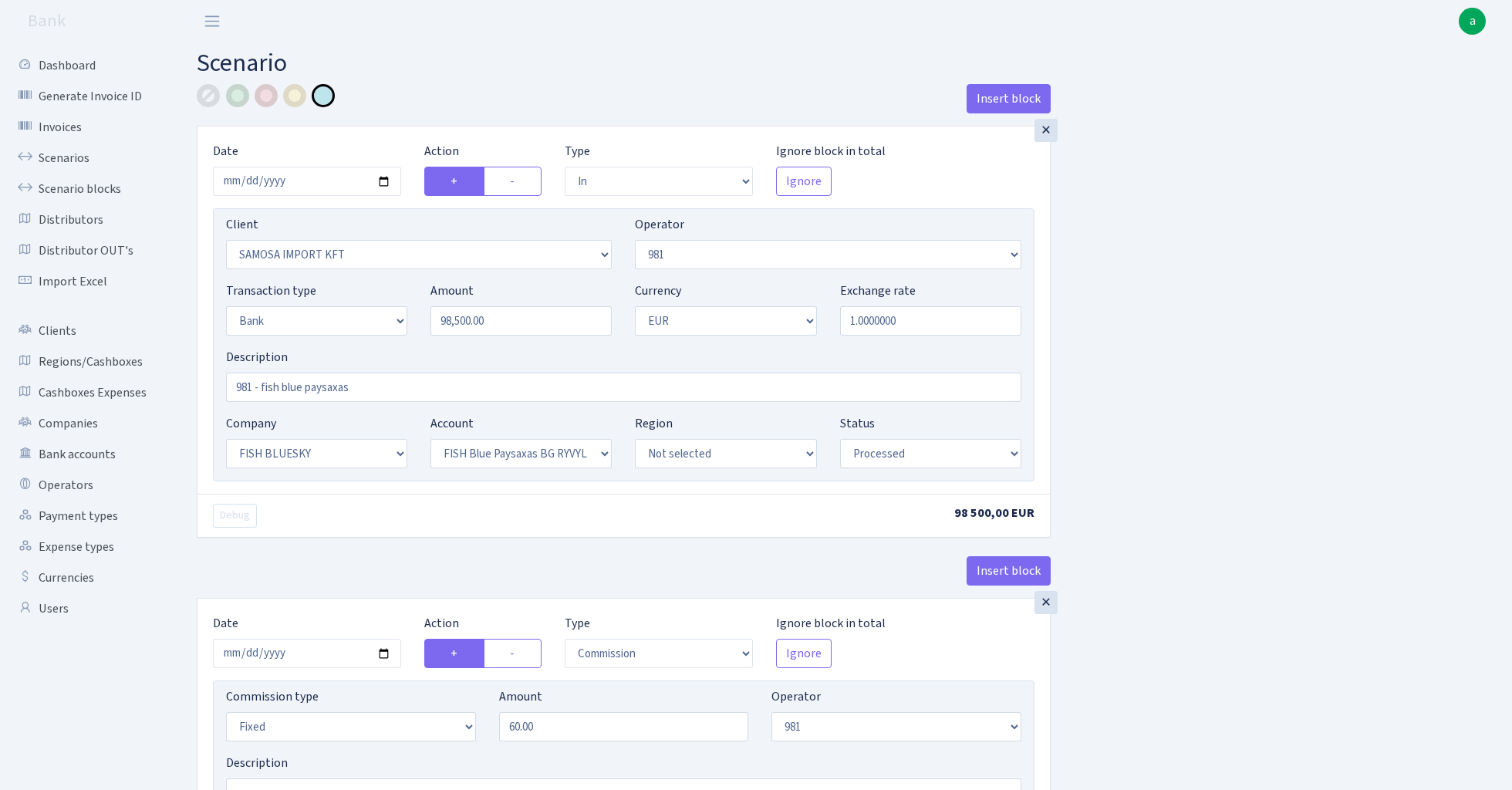
select select "in"
select select "2472"
select select "61"
select select "2"
select select "1"
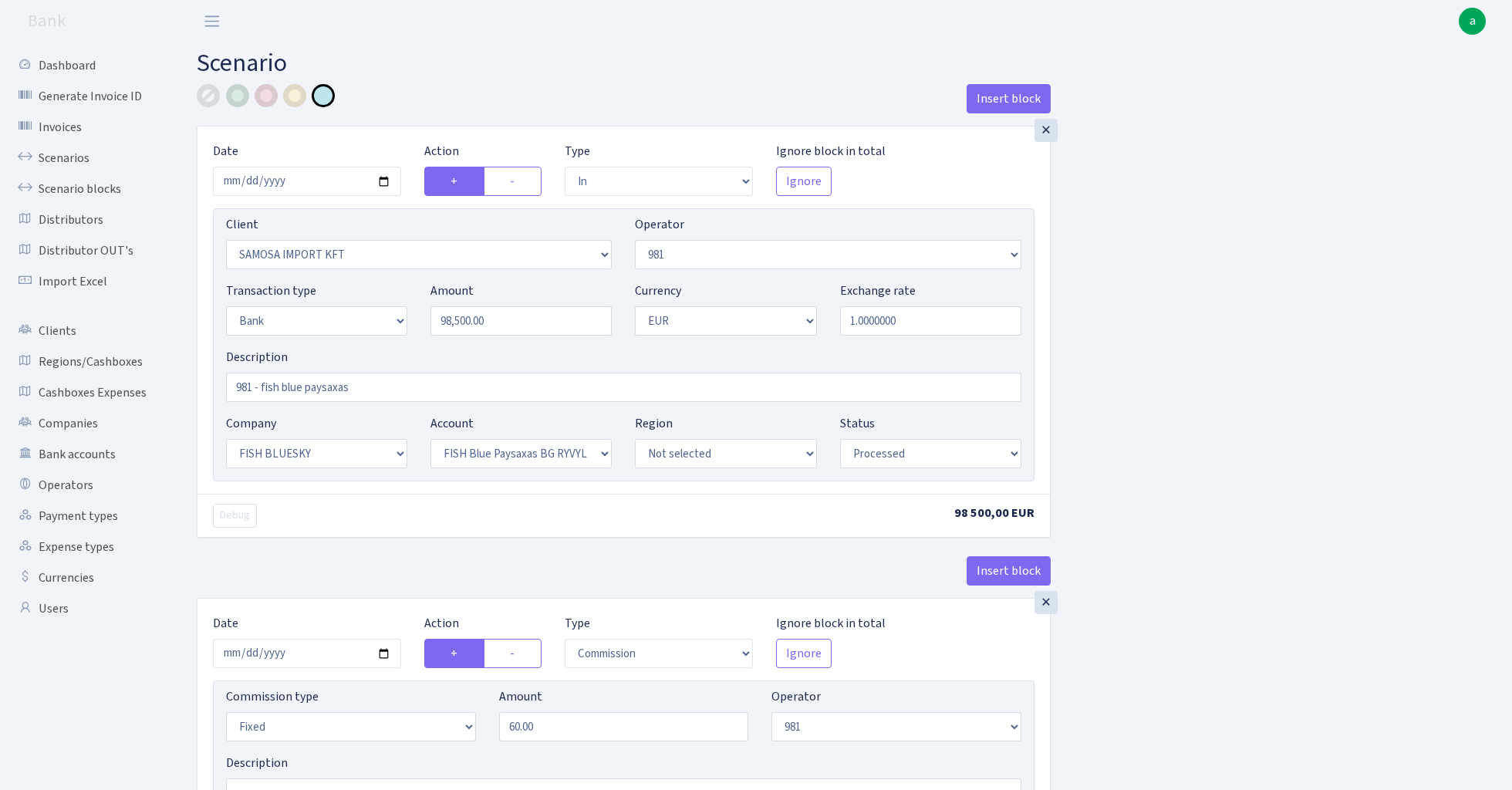
select select "23"
select select "68"
select select "processed"
select select "commission"
select select "fixed"
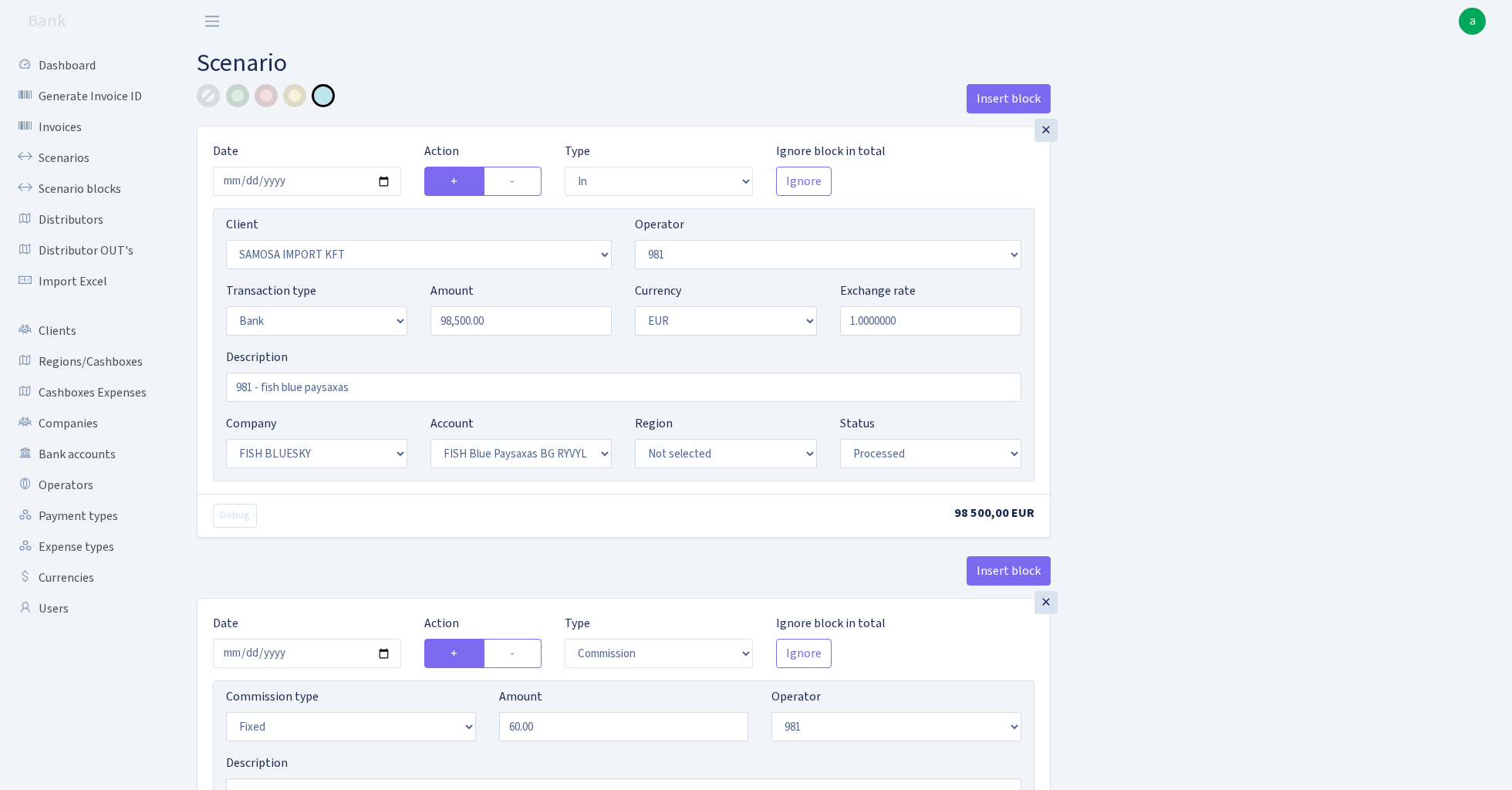
select select "61"
select select "processed"
select select "commission"
select select "61"
select select "processed"
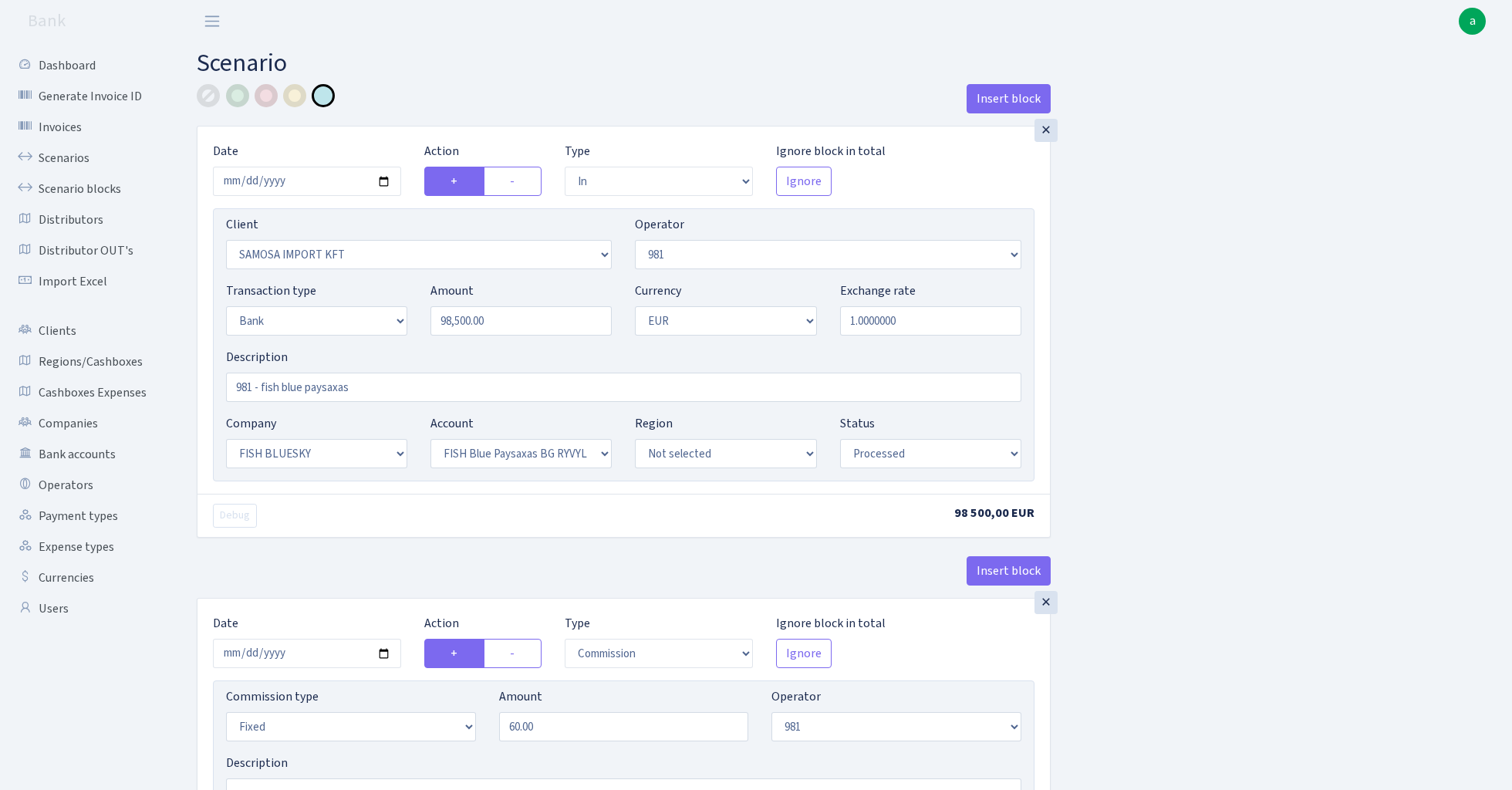
select select "commission"
select select "fixed"
select select "1"
select select "23"
select select "68"
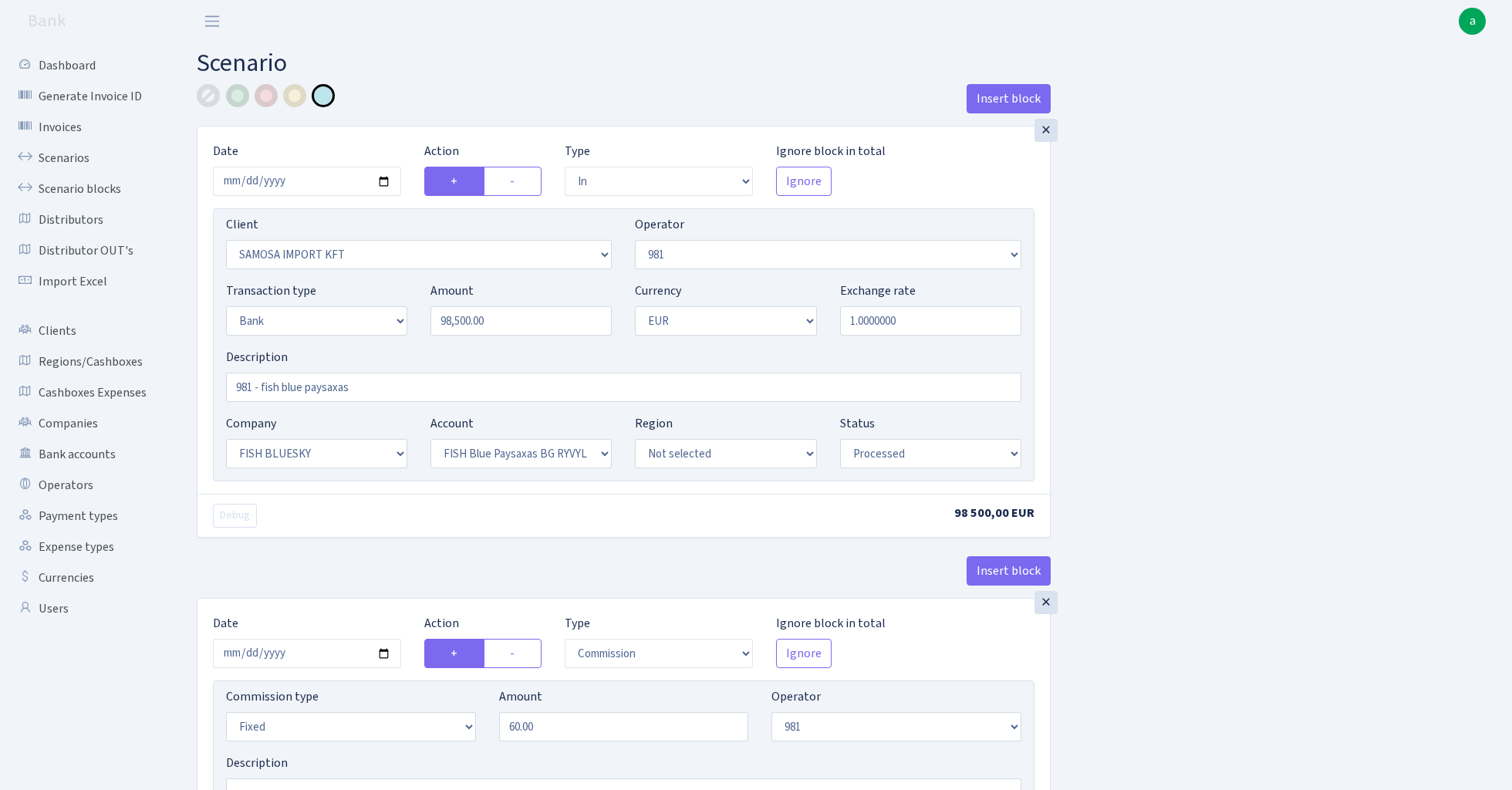
select select "processed"
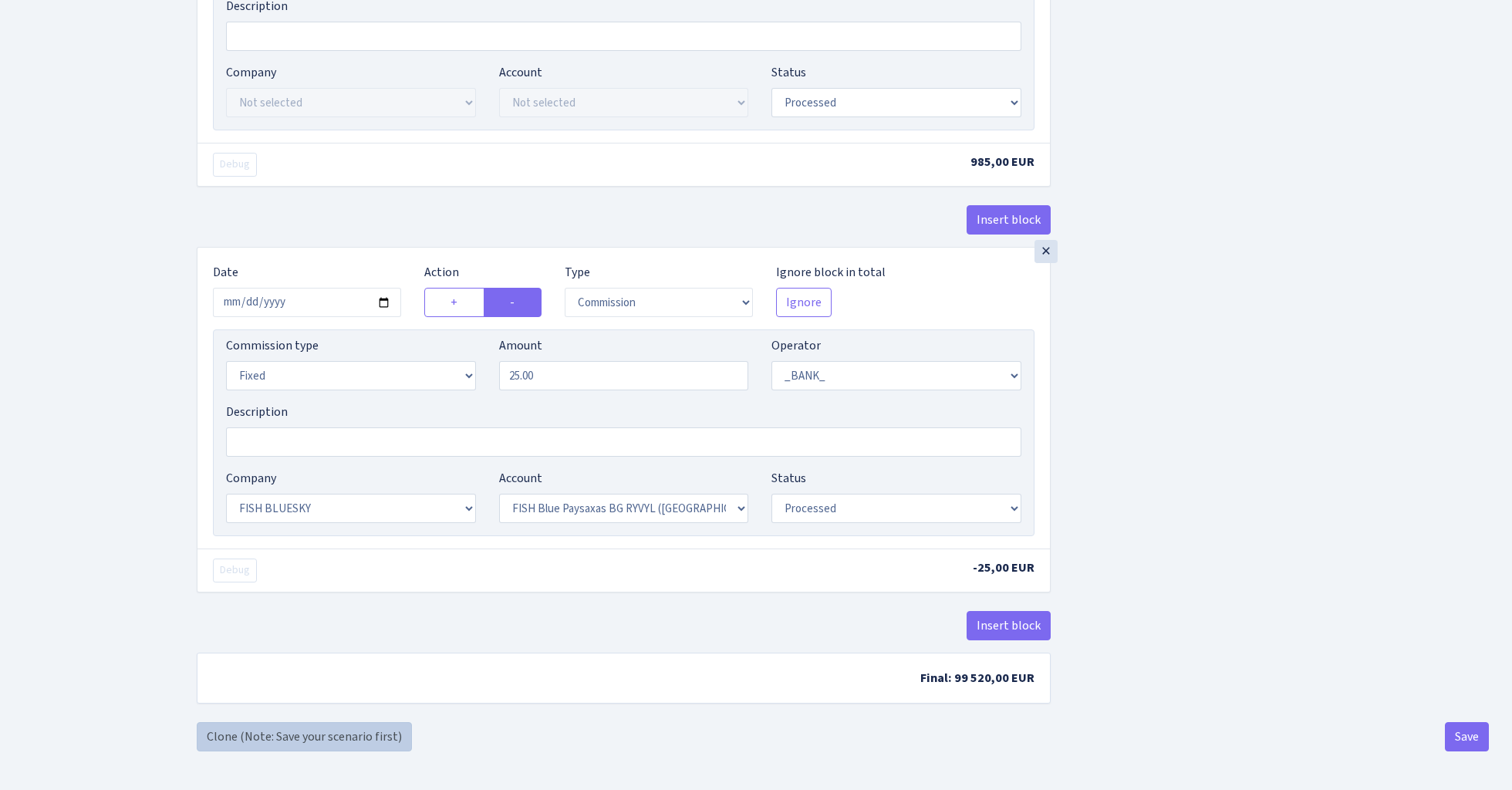
scroll to position [1171, 0]
click at [358, 739] on link "Clone (Note: Save your scenario first)" at bounding box center [304, 736] width 216 height 29
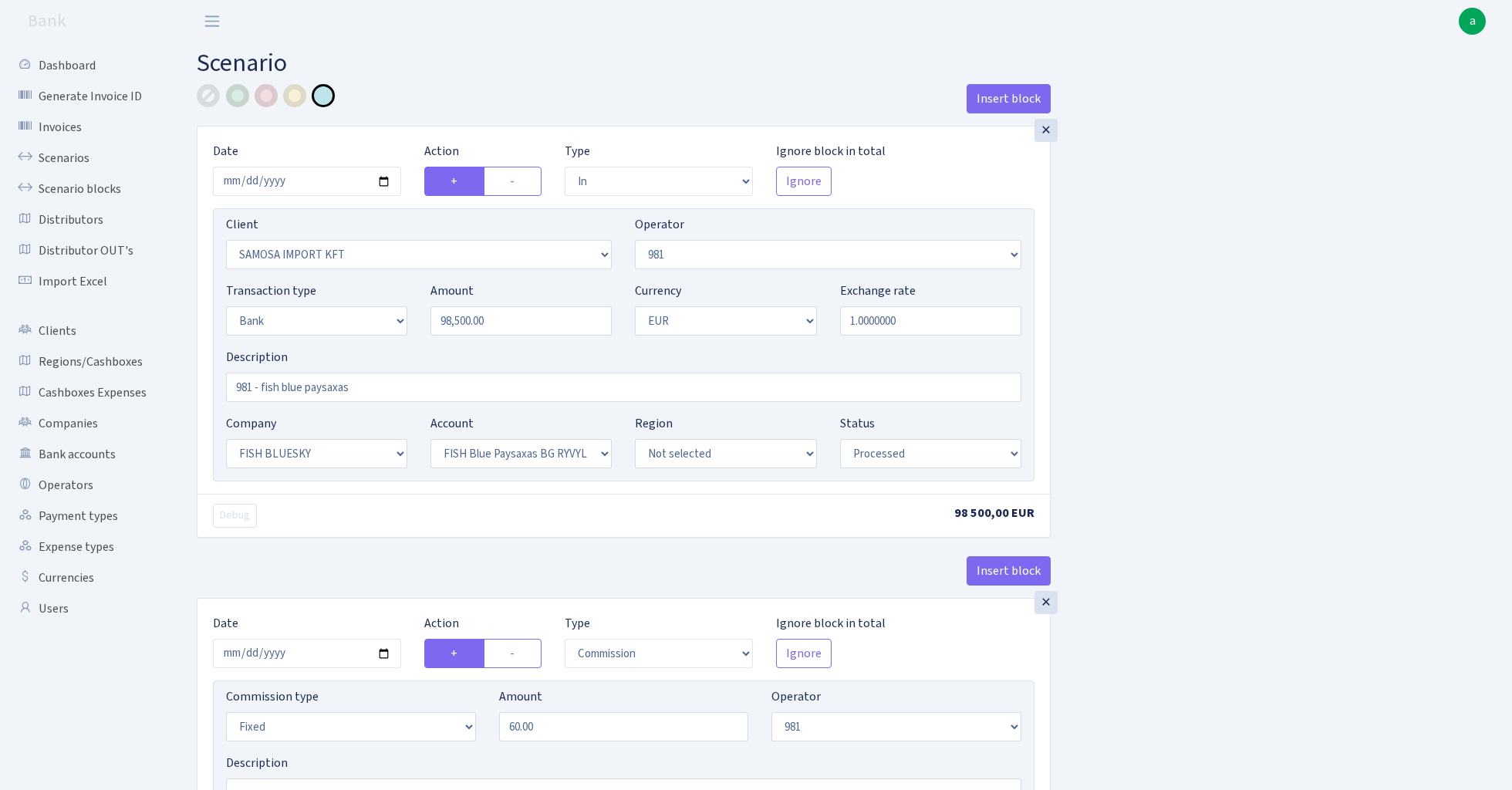
select select "in"
select select "2472"
select select "61"
select select "2"
select select "1"
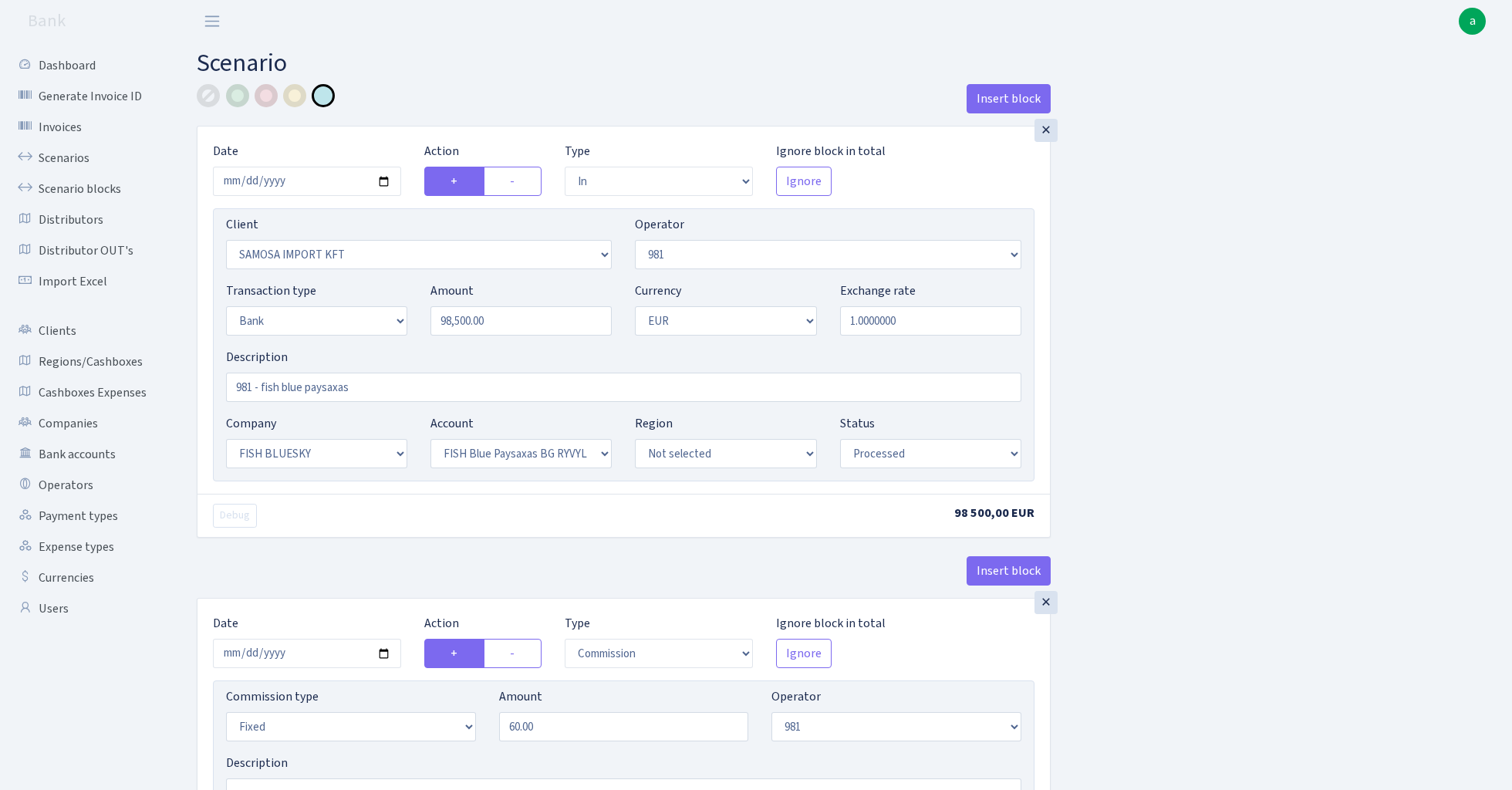
select select "23"
select select "68"
select select "processed"
select select "commission"
select select "fixed"
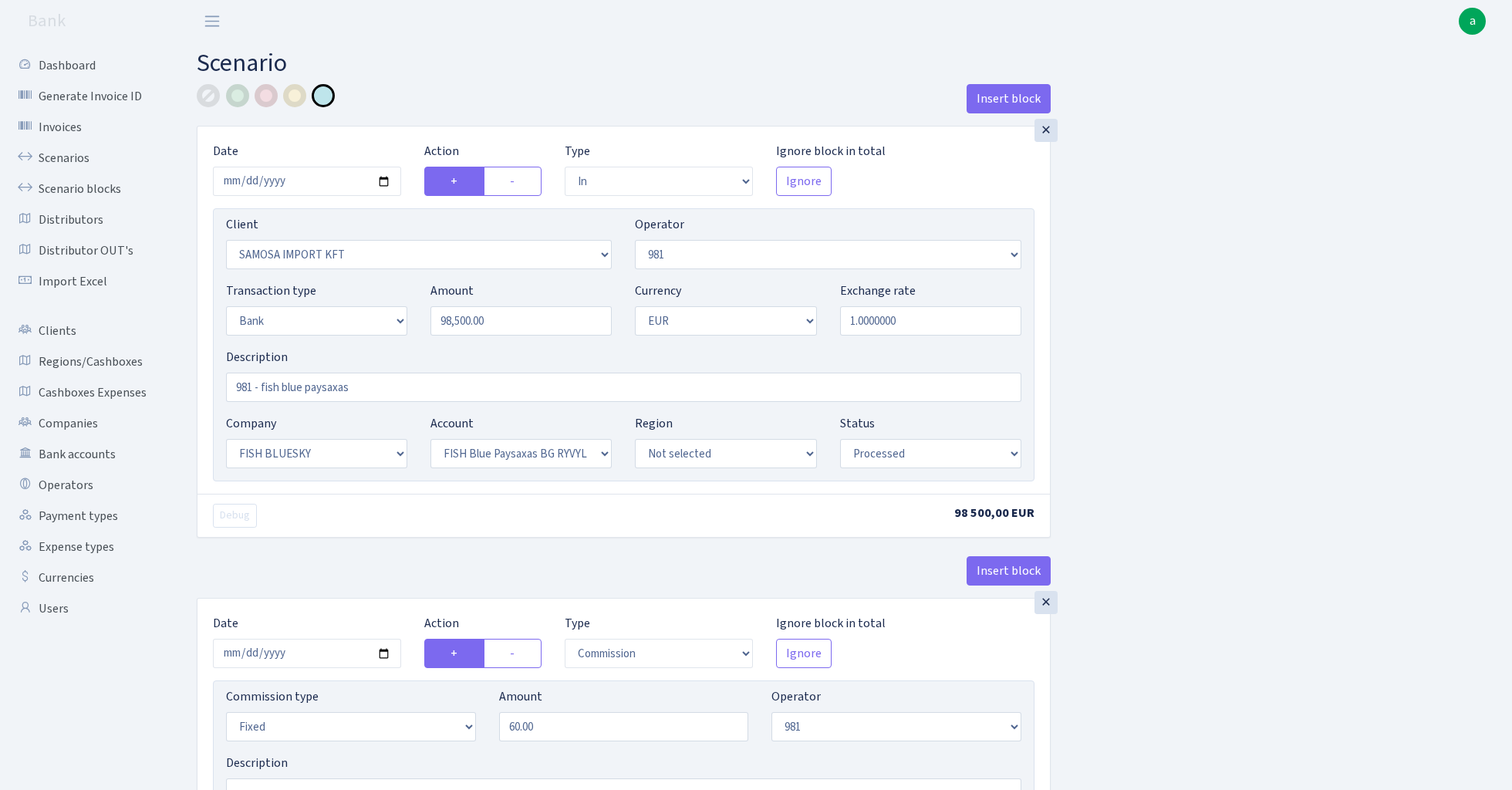
select select "61"
select select "processed"
select select "commission"
select select "61"
select select "processed"
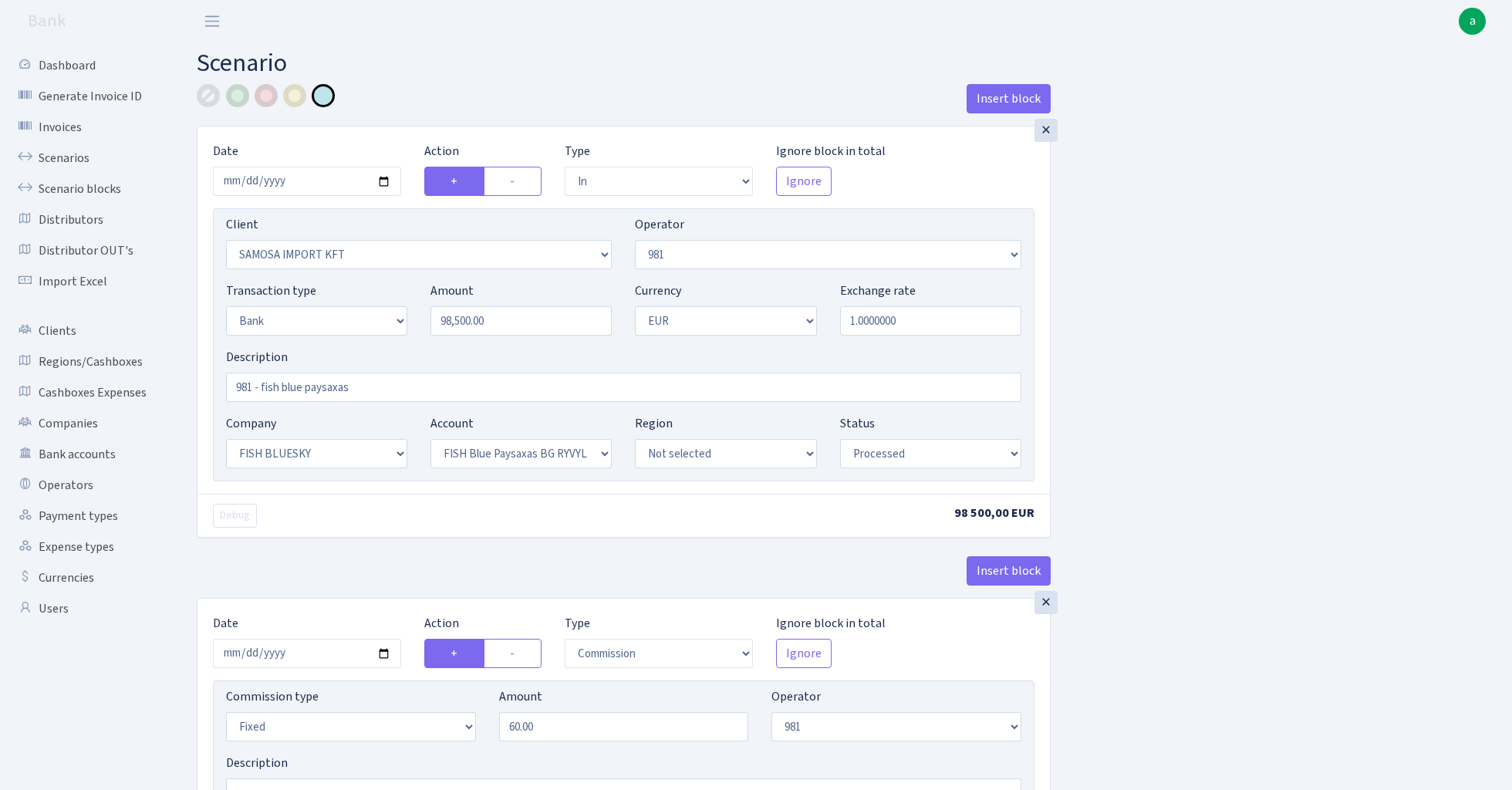
select select "commission"
select select "fixed"
select select "1"
select select "23"
select select "68"
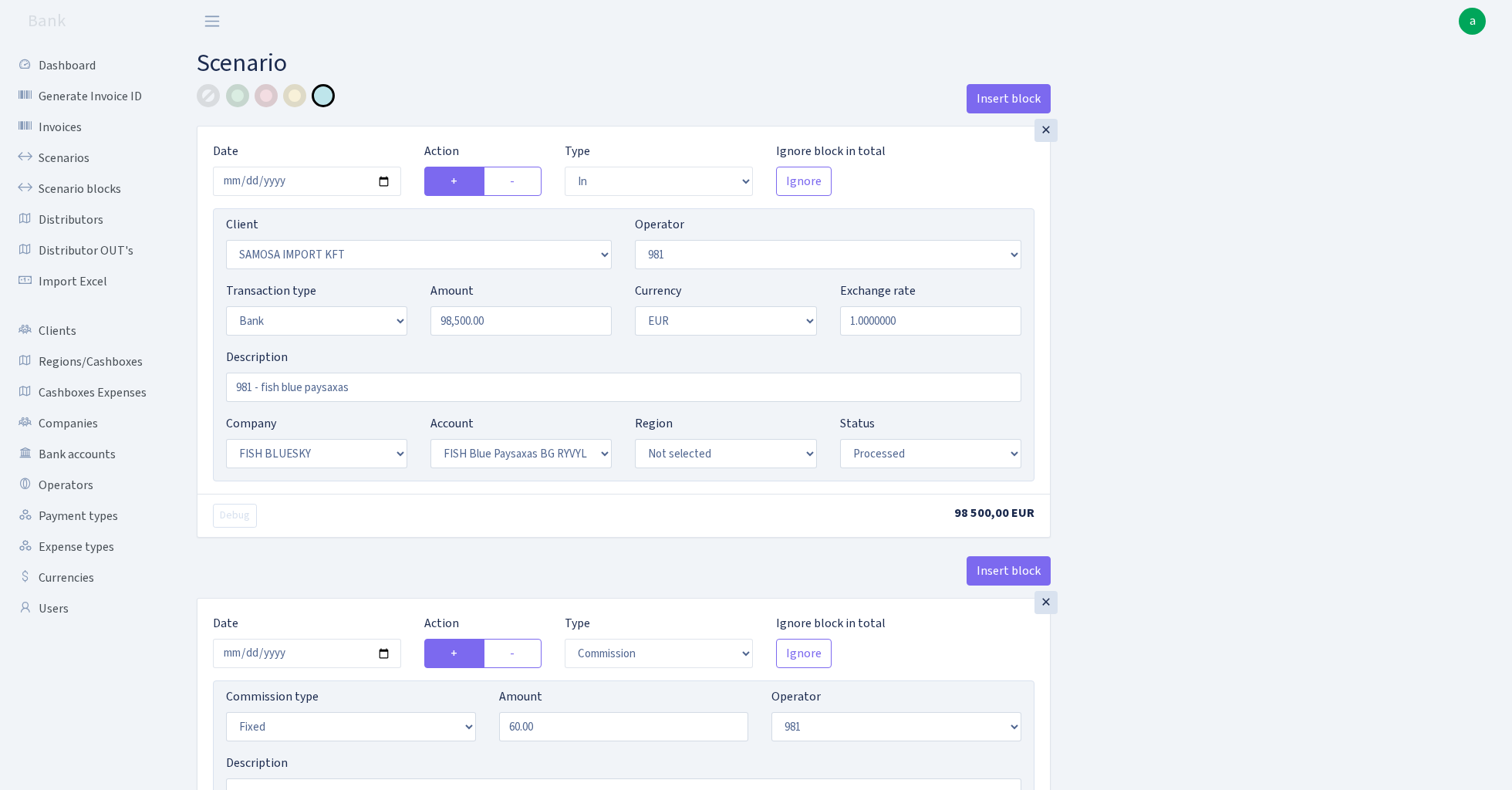
select select "processed"
click at [341, 388] on input "981 - fish blue paysaxas" at bounding box center [623, 387] width 795 height 29
type input "981 - fish blue ektico GB"
click at [522, 324] on input "98500.00" at bounding box center [521, 320] width 181 height 29
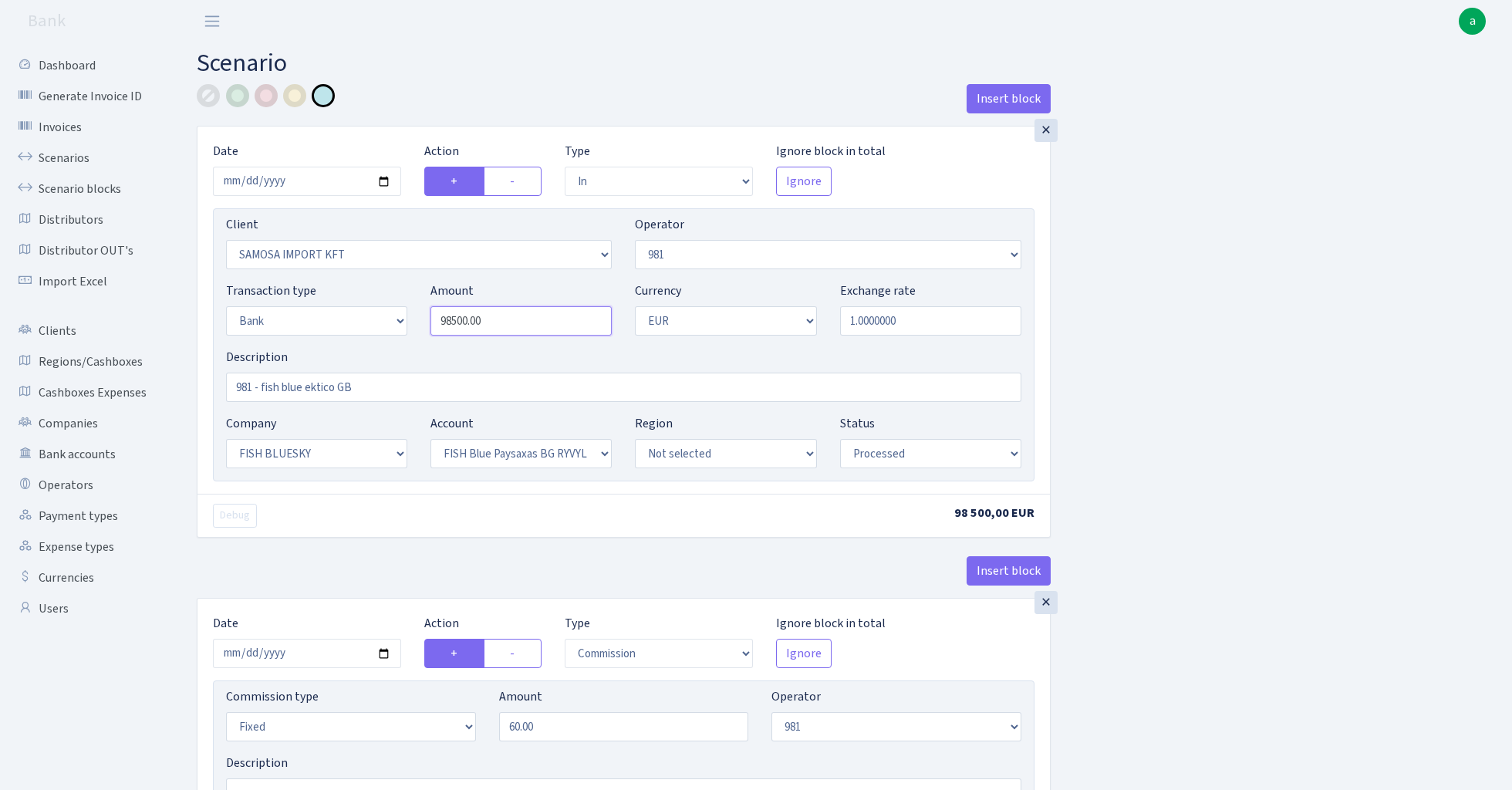
click at [522, 324] on input "98500.00" at bounding box center [521, 320] width 181 height 29
paste input "125"
type input "91,250.00"
click at [298, 95] on div at bounding box center [294, 95] width 23 height 23
select select "67"
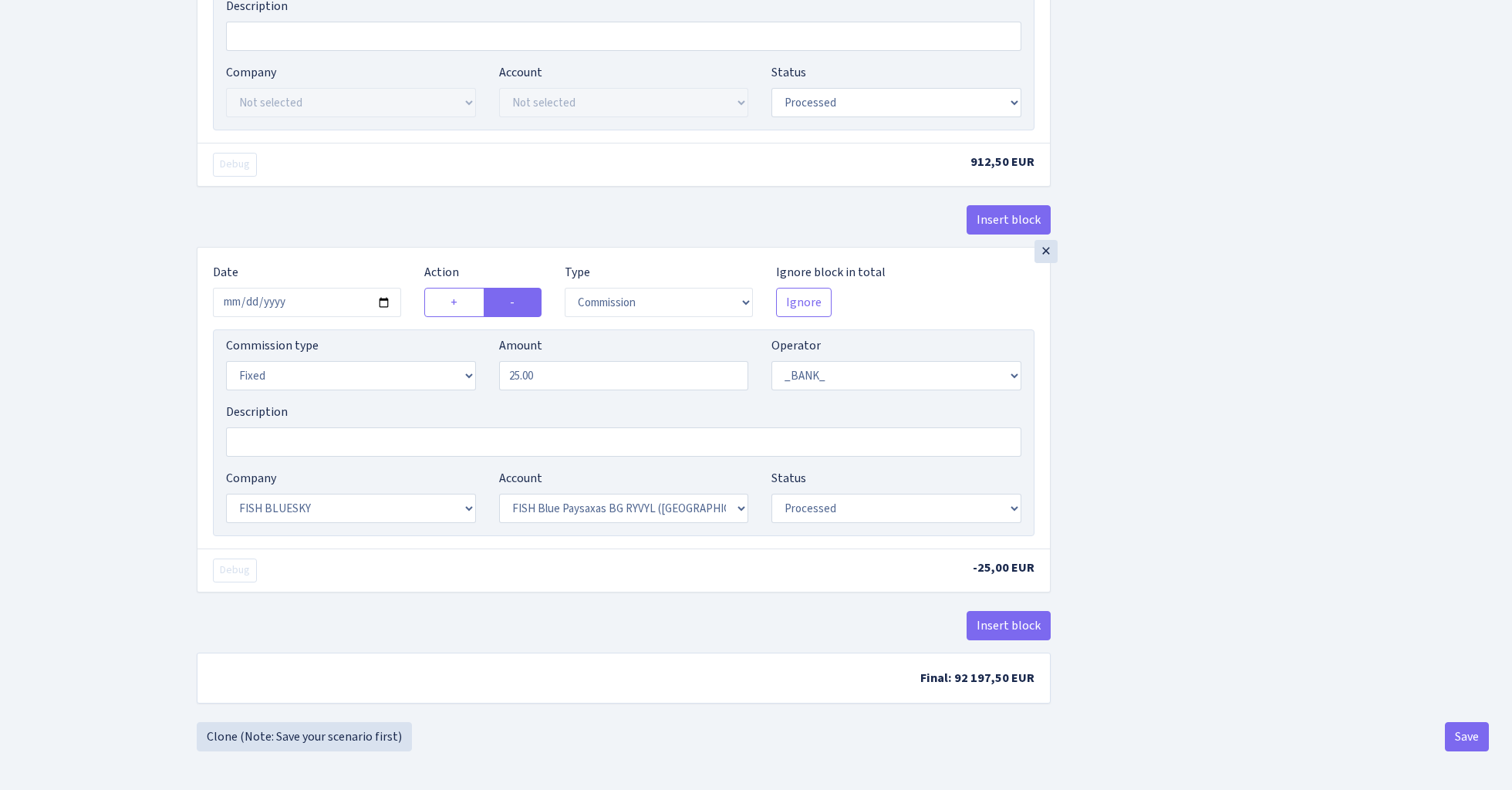
scroll to position [1171, 0]
click at [567, 378] on input "25.00" at bounding box center [624, 375] width 250 height 29
type input "2.00"
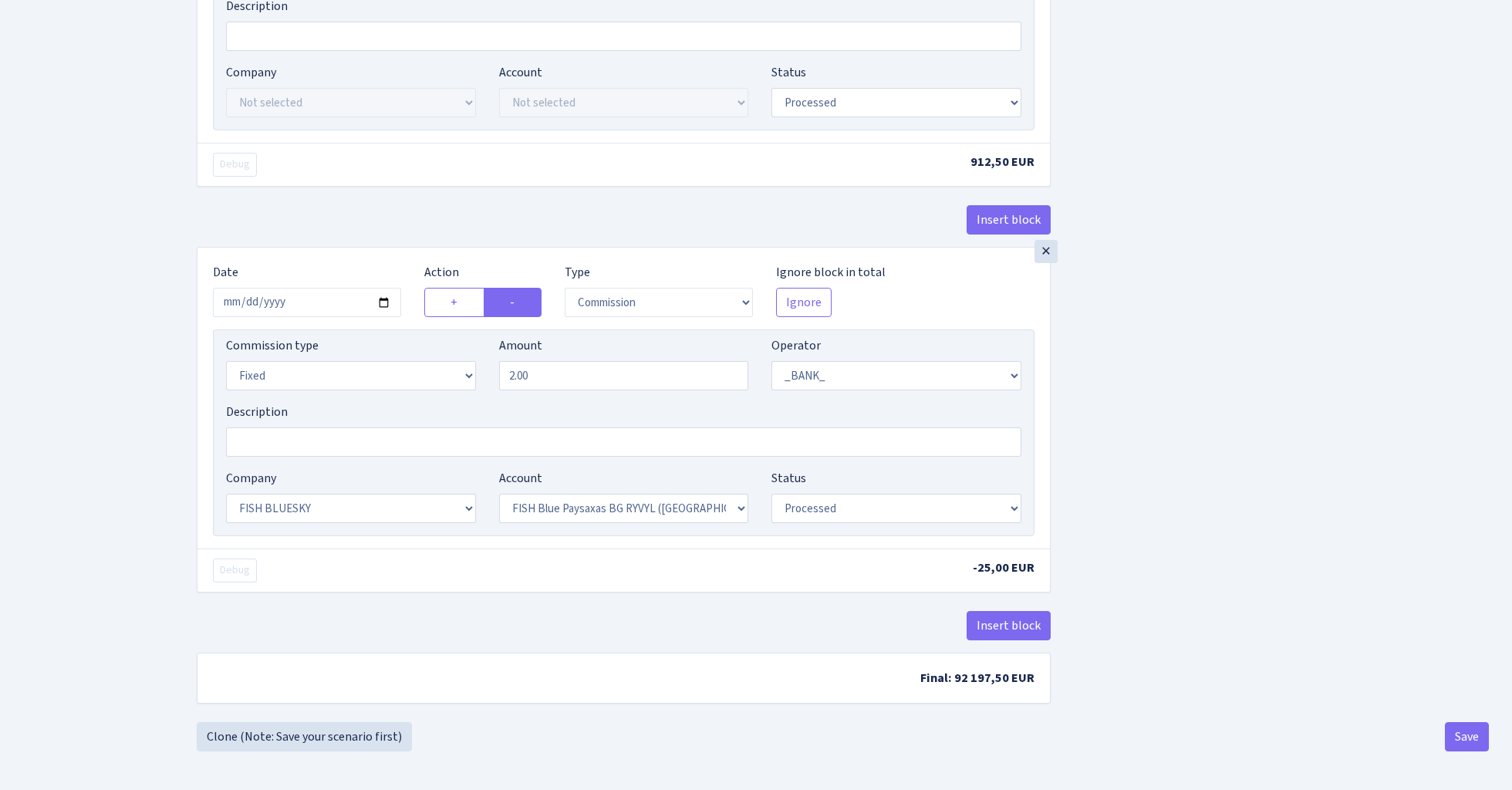
scroll to position [1165, 0]
select select "67"
click at [1460, 733] on button "Save" at bounding box center [1466, 736] width 44 height 29
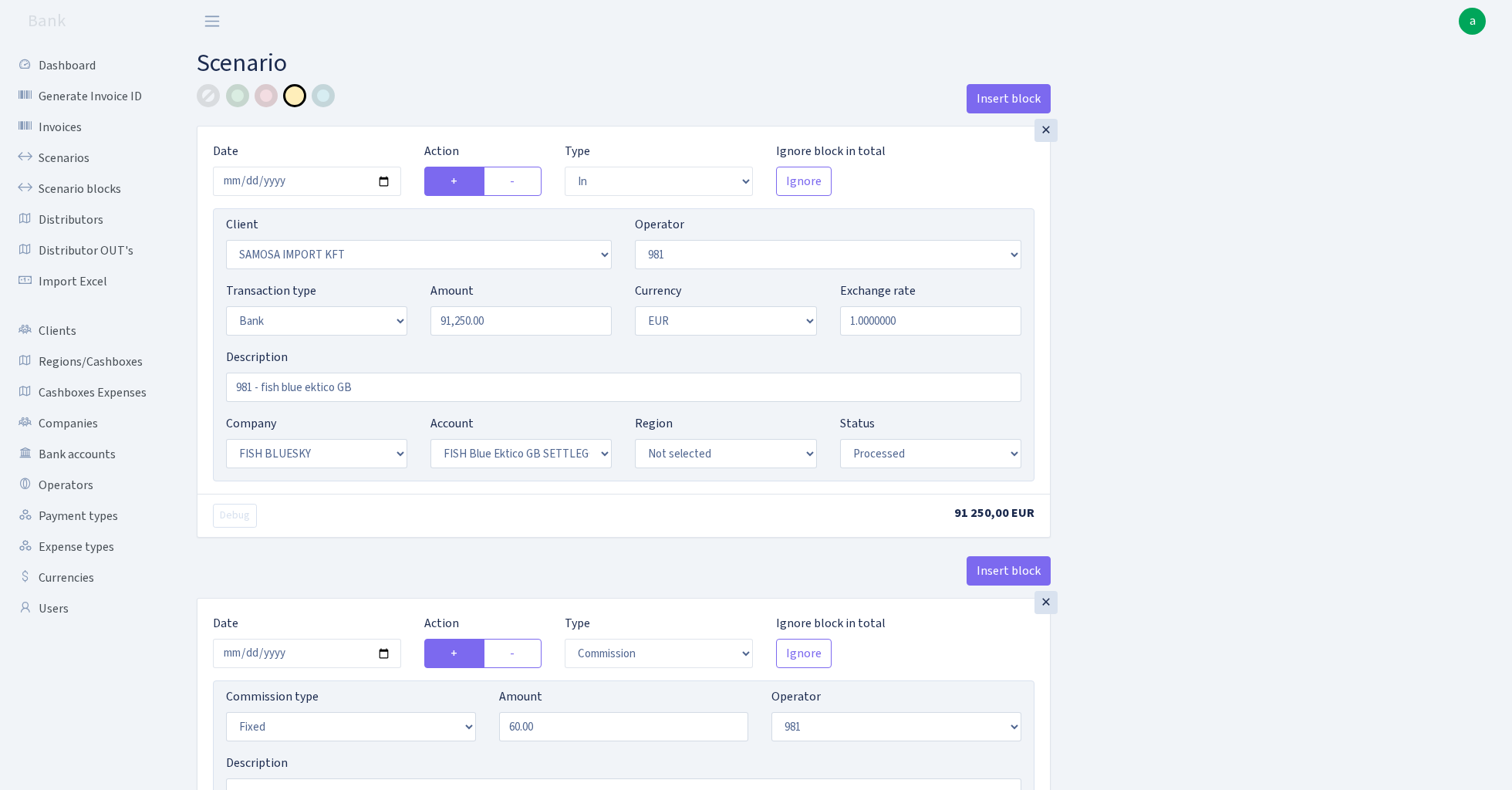
select select "in"
select select "2472"
select select "61"
select select "2"
select select "1"
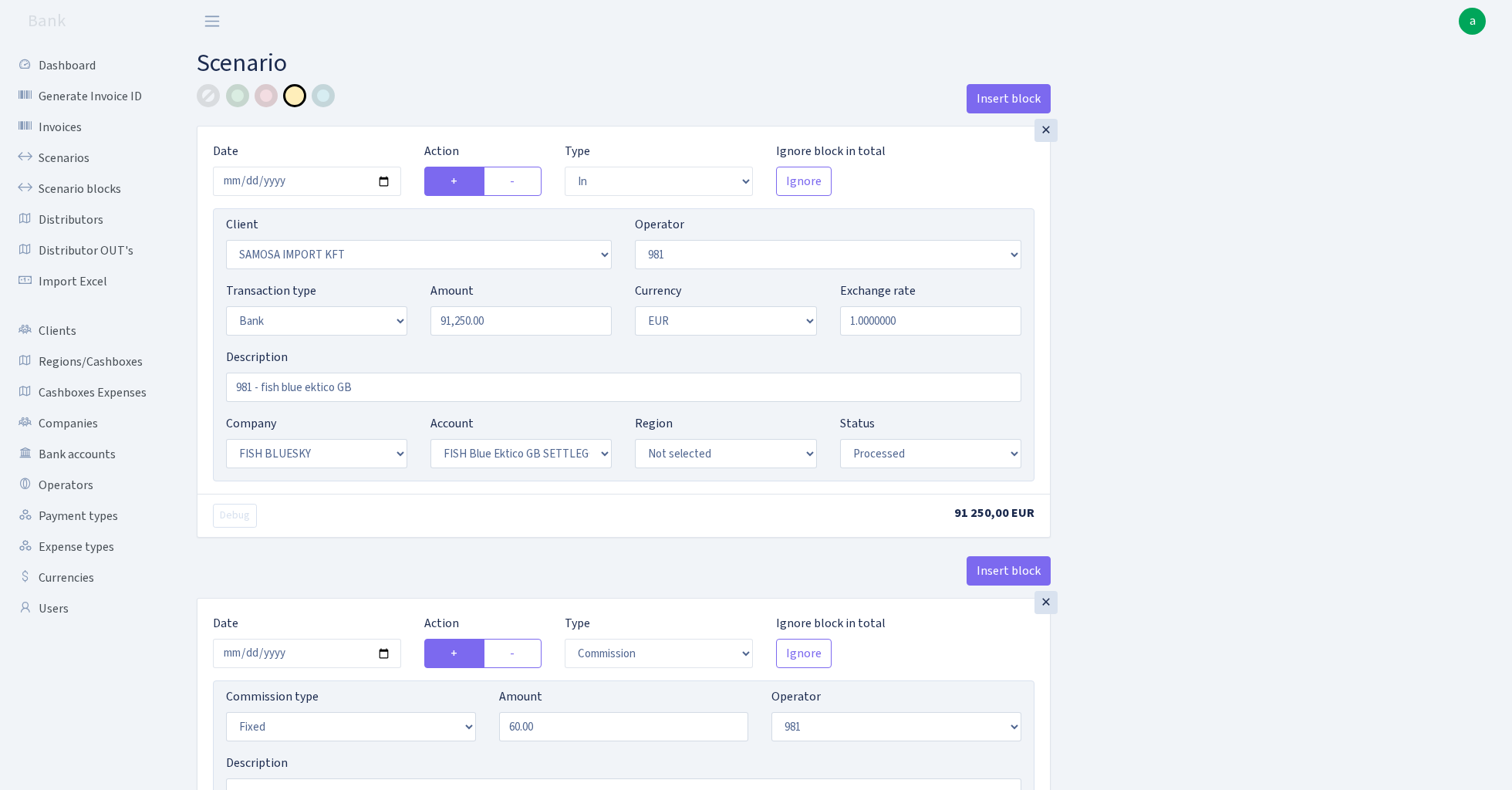
select select "23"
select select "67"
select select "processed"
select select "commission"
select select "fixed"
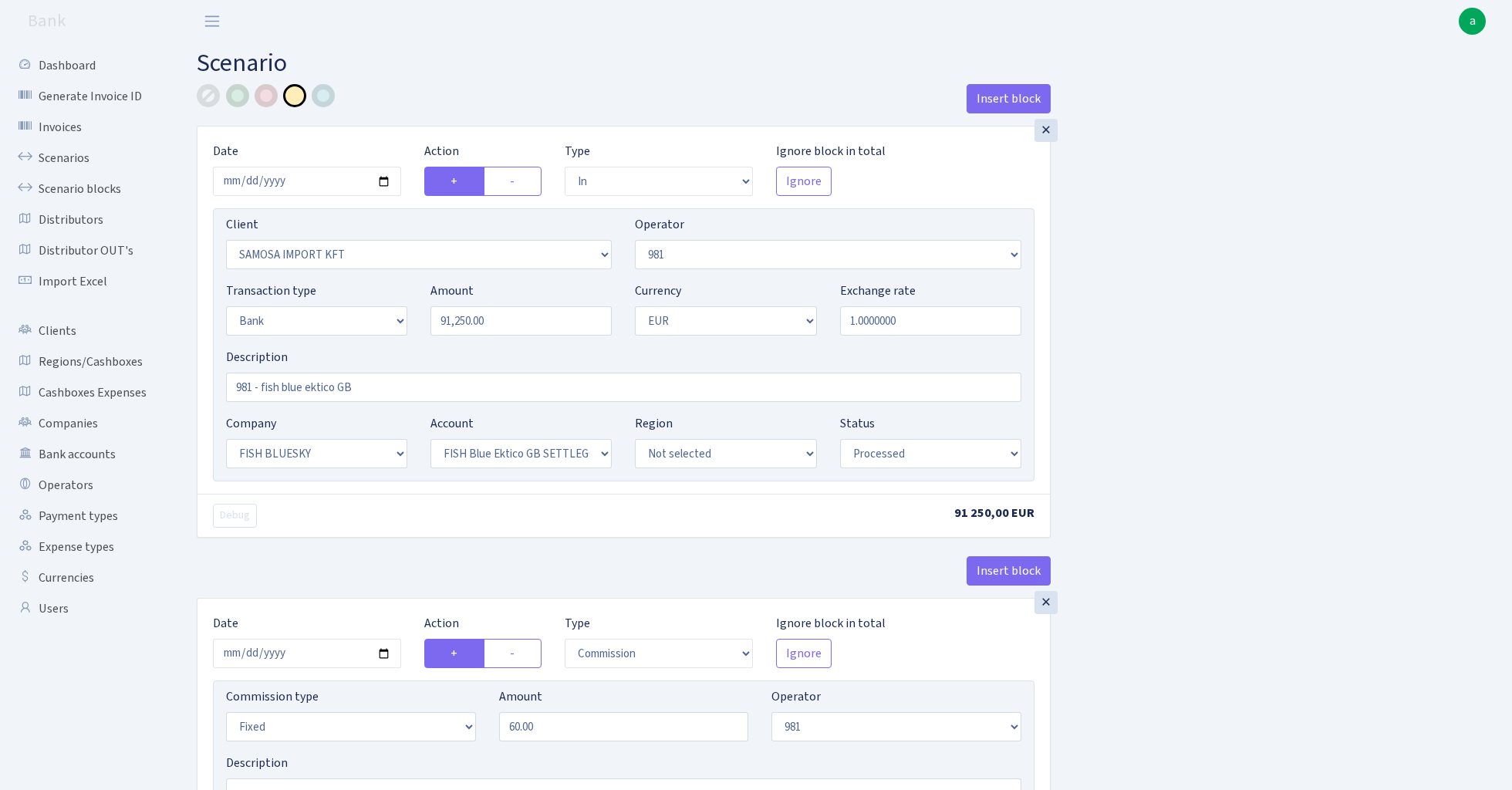
select select "61"
select select "processed"
select select "commission"
select select "61"
select select "processed"
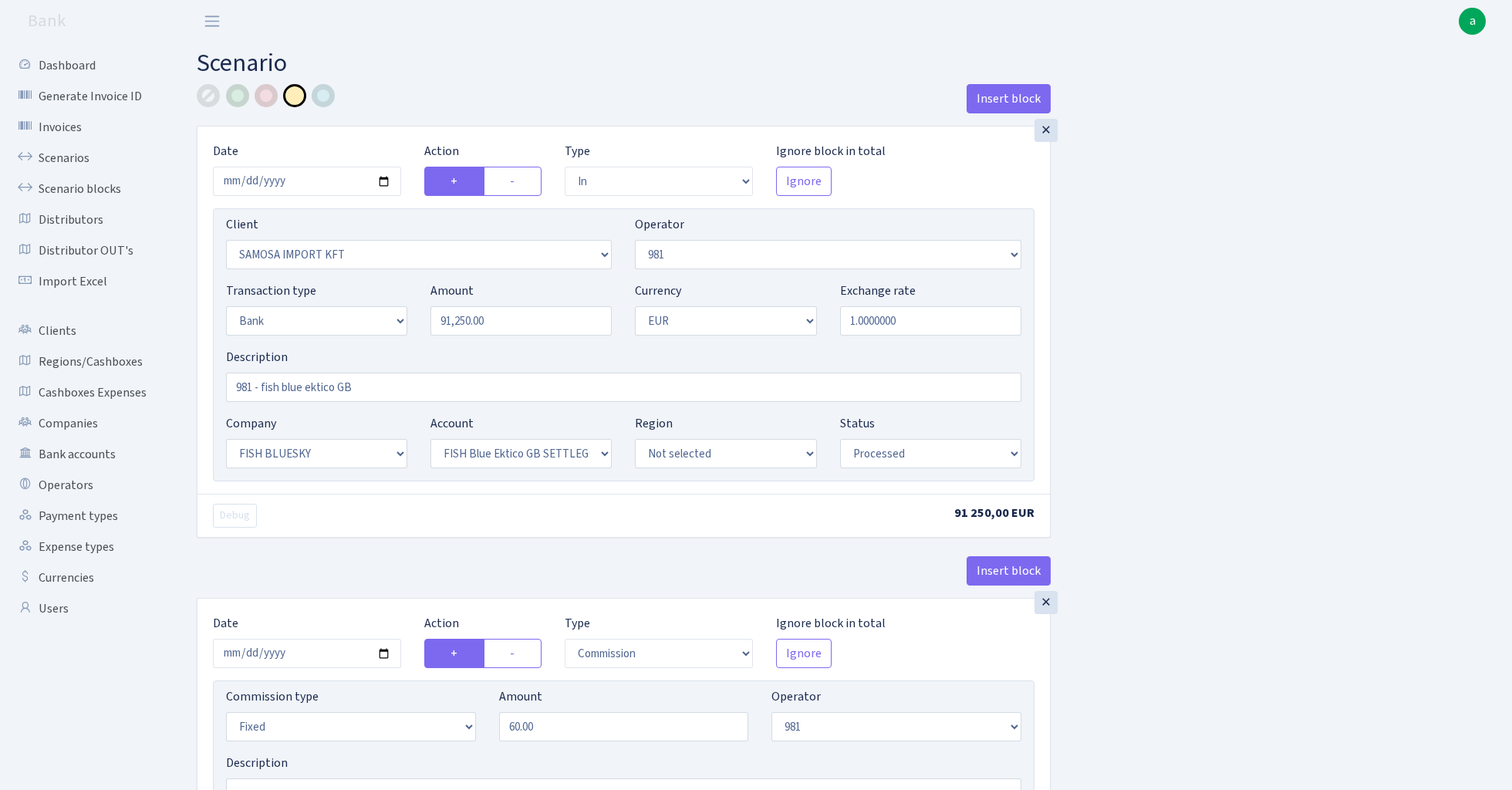
select select "commission"
select select "fixed"
select select "1"
select select "23"
select select "67"
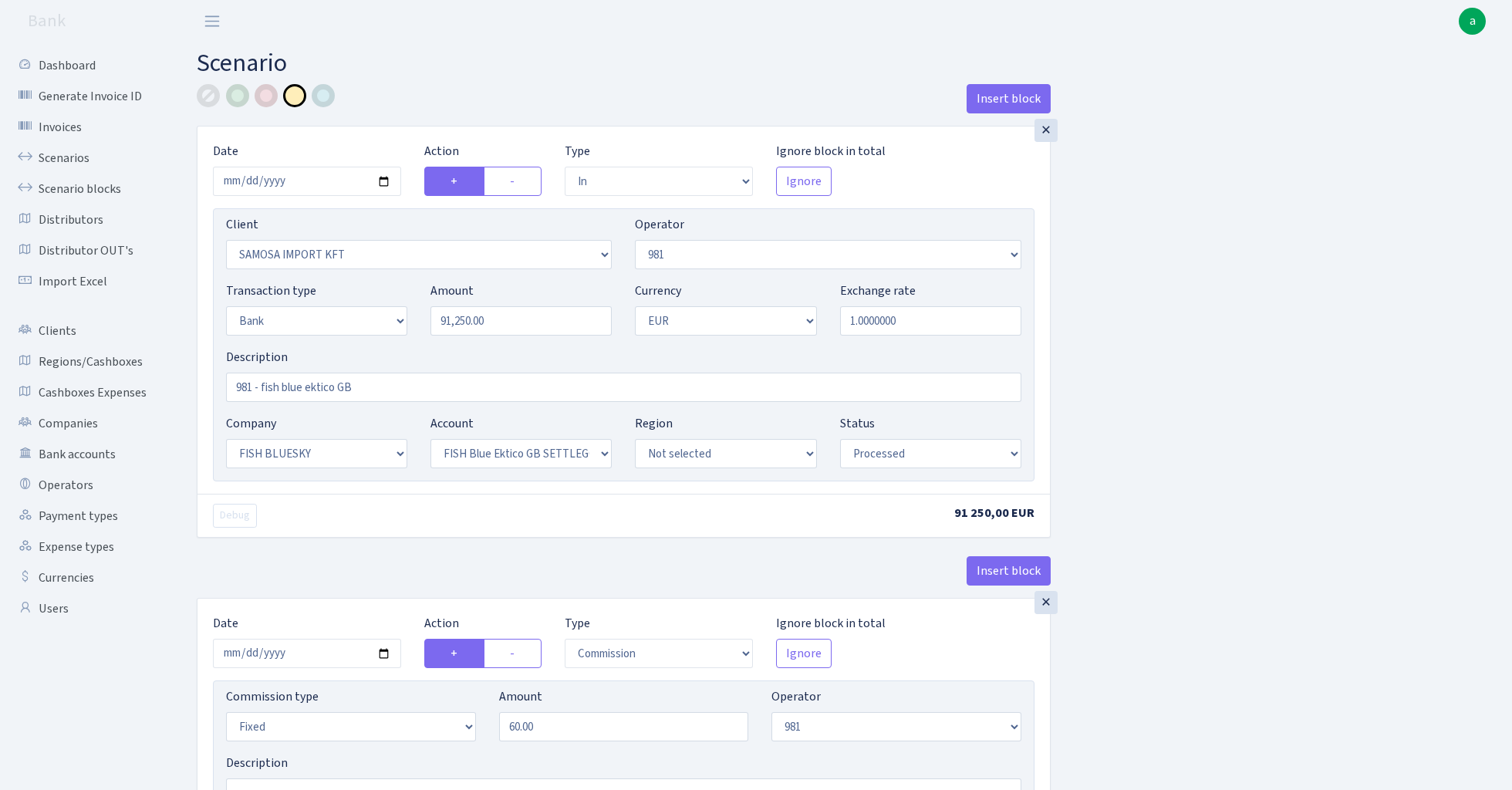
select select "processed"
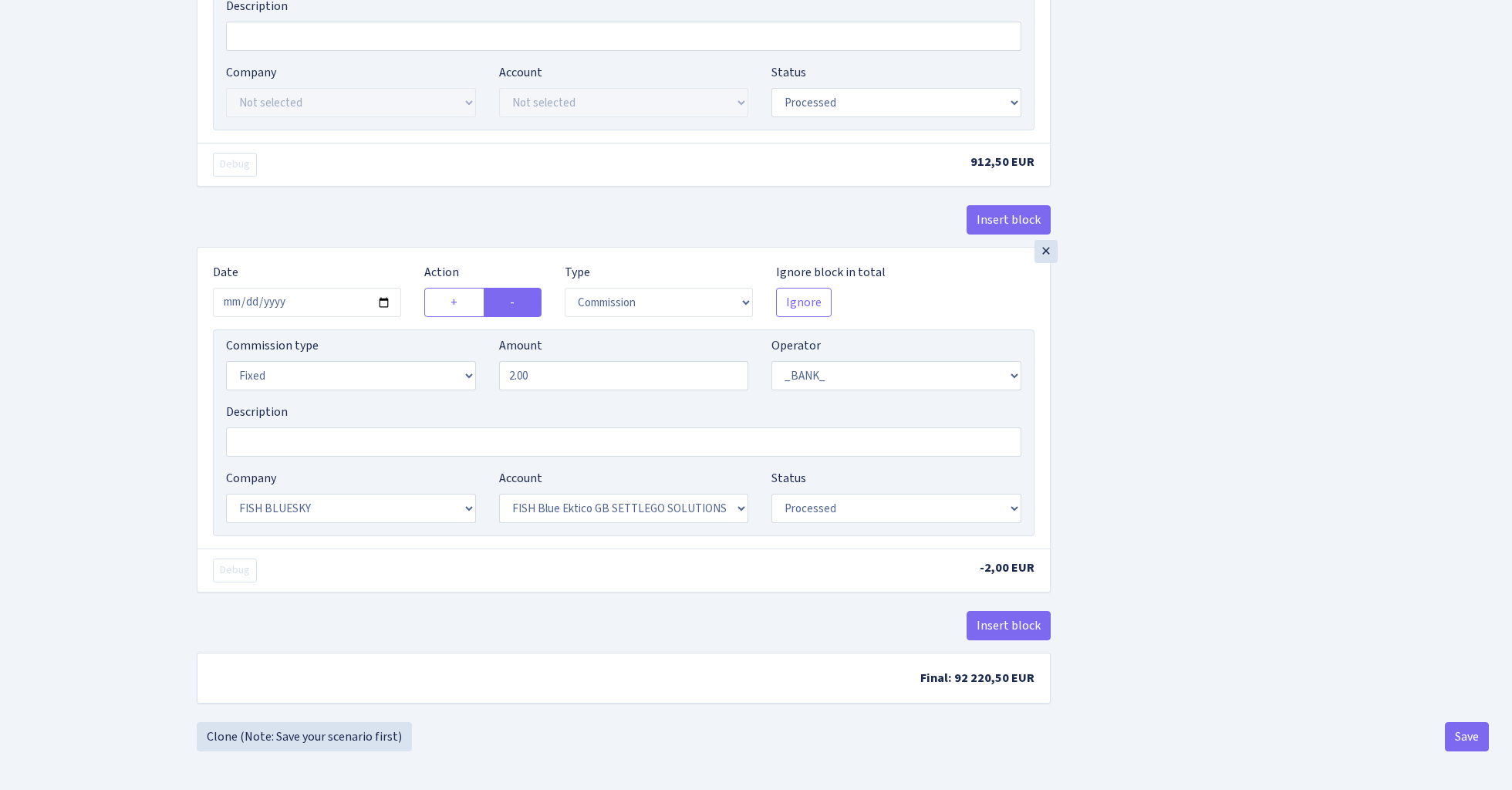
scroll to position [1171, 0]
click at [364, 736] on link "Clone (Note: Save your scenario first)" at bounding box center [304, 736] width 216 height 29
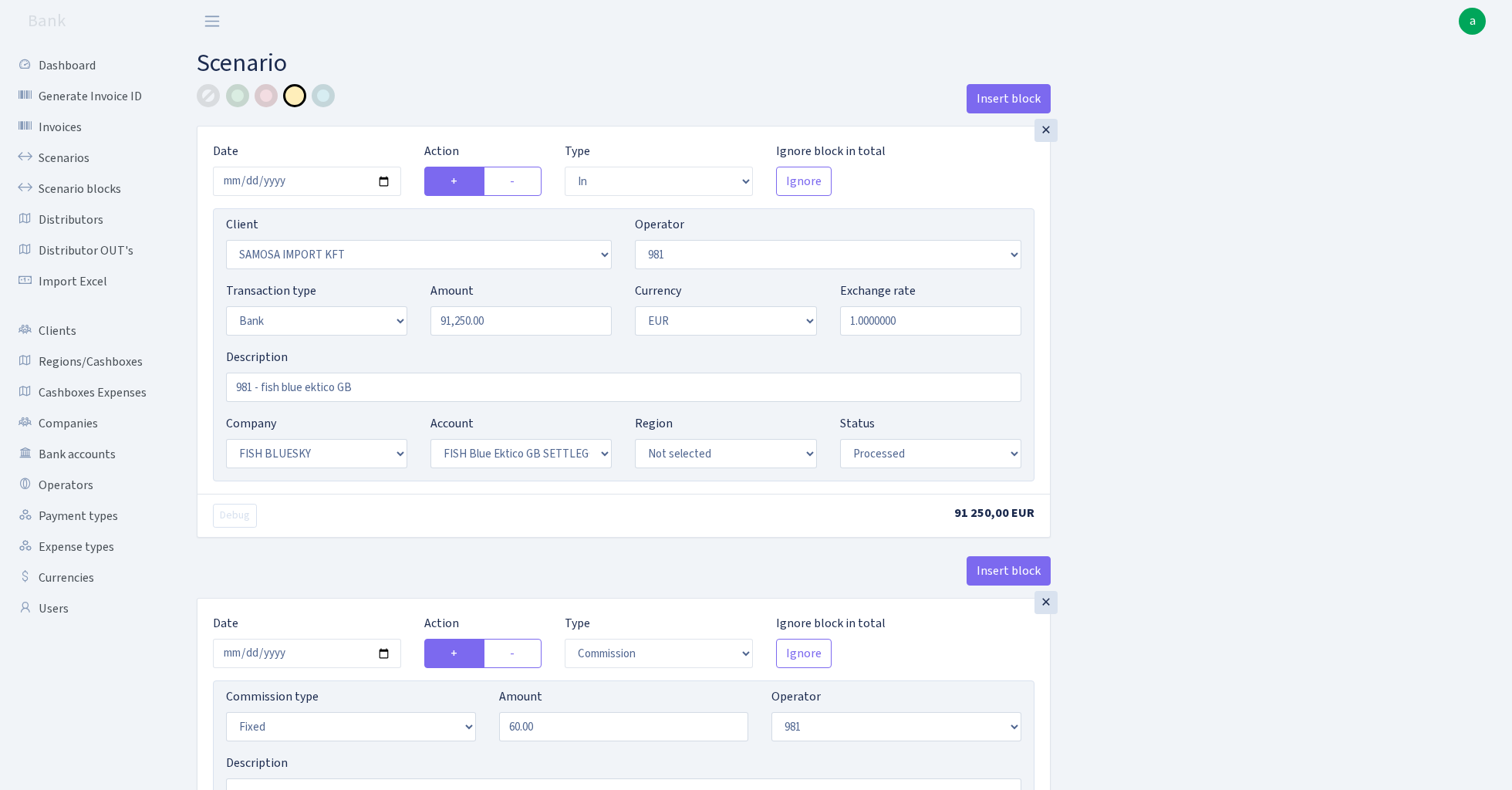
select select "in"
select select "2472"
select select "61"
select select "2"
select select "1"
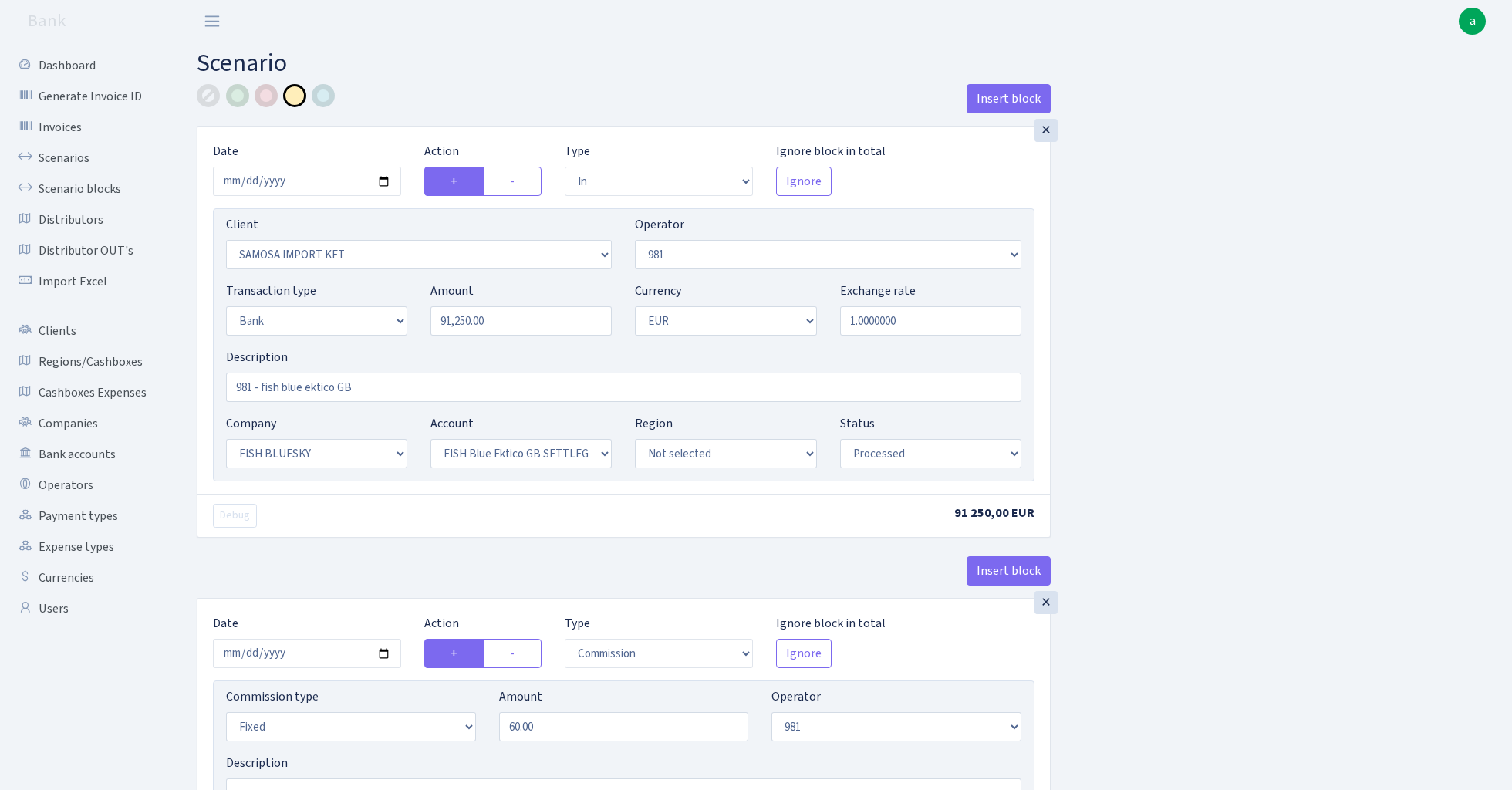
select select "23"
select select "67"
select select "processed"
select select "commission"
select select "fixed"
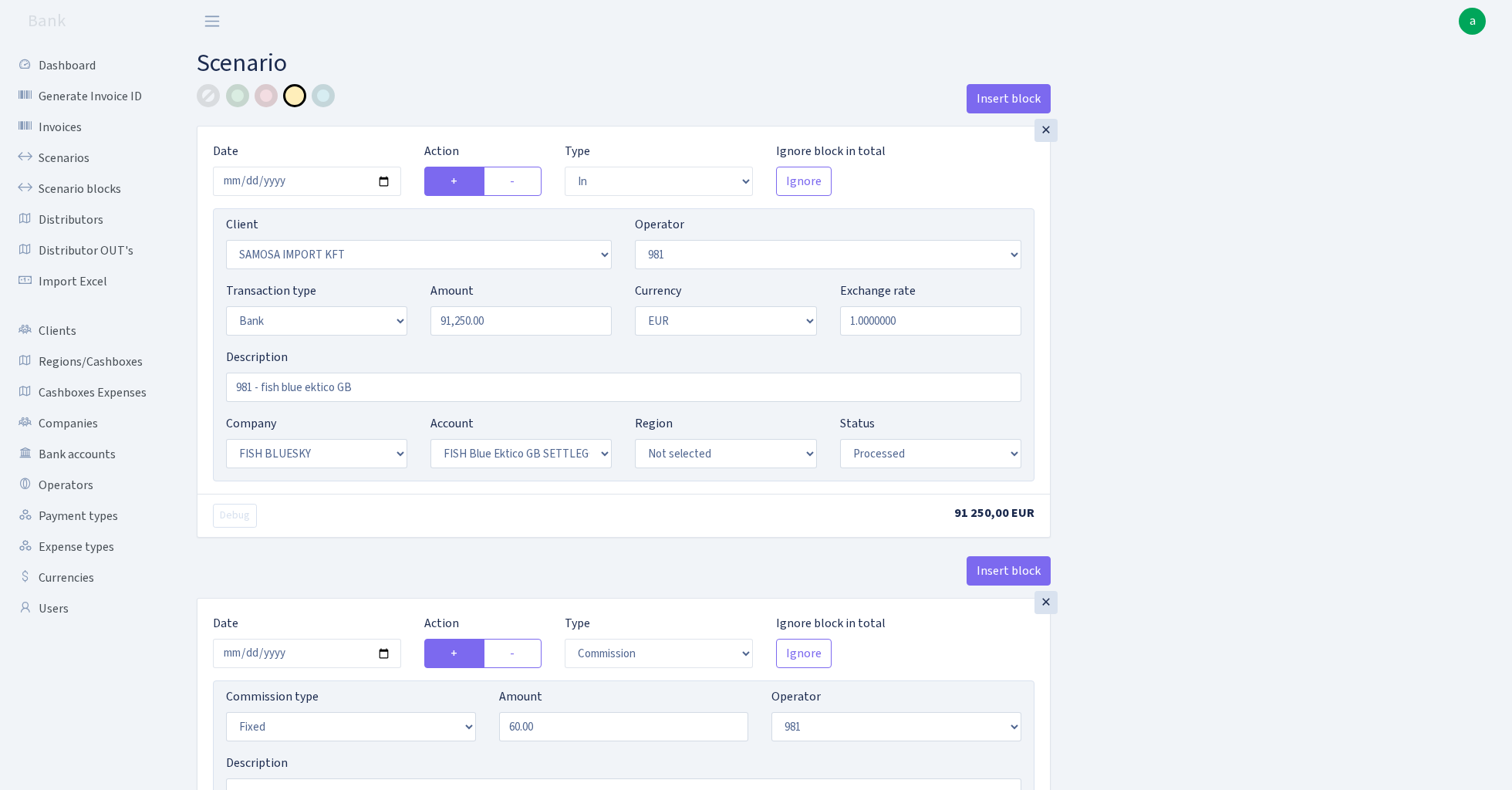
select select "61"
select select "processed"
select select "commission"
select select "61"
select select "processed"
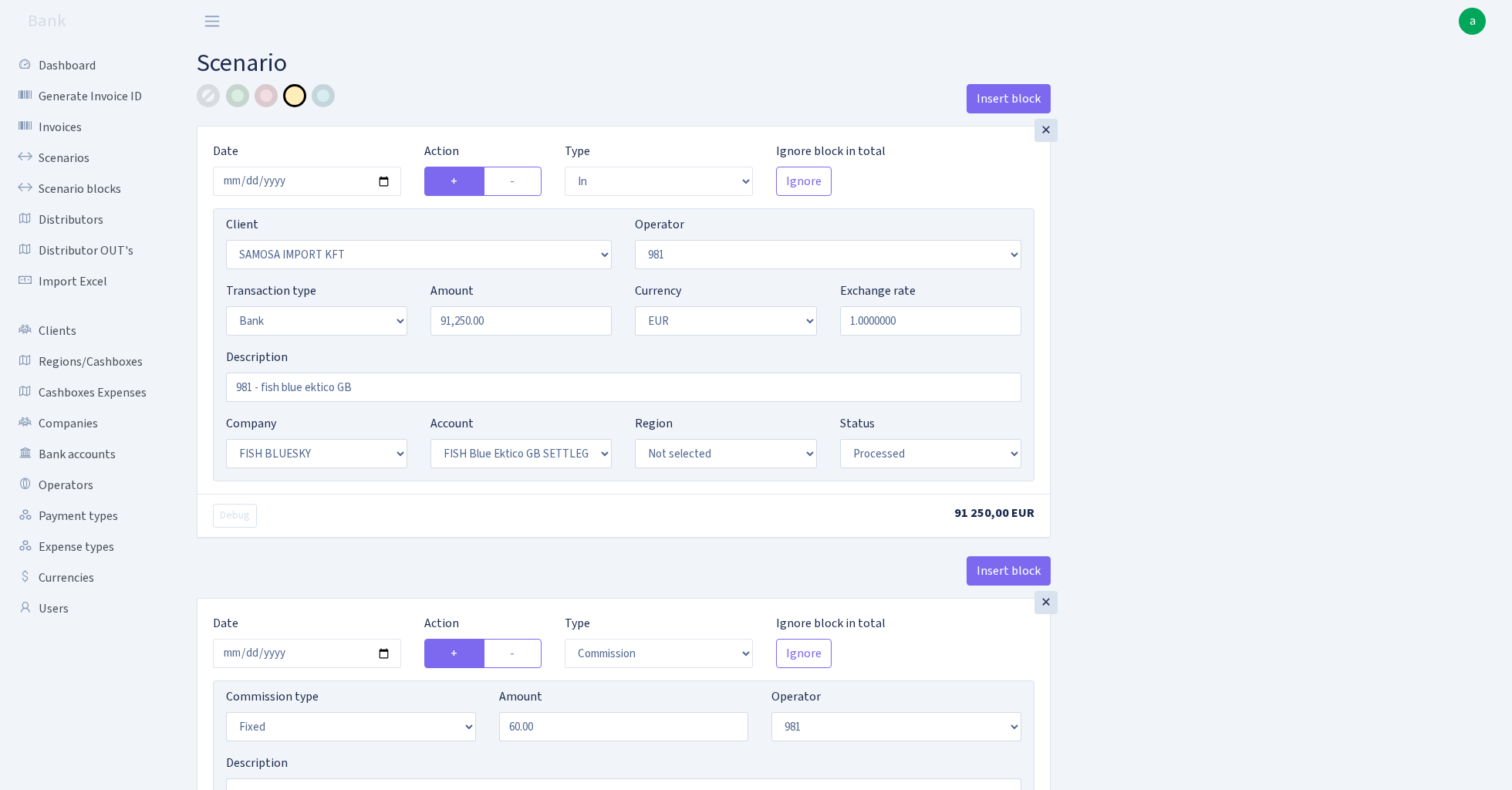
select select "commission"
select select "fixed"
select select "1"
select select "23"
select select "67"
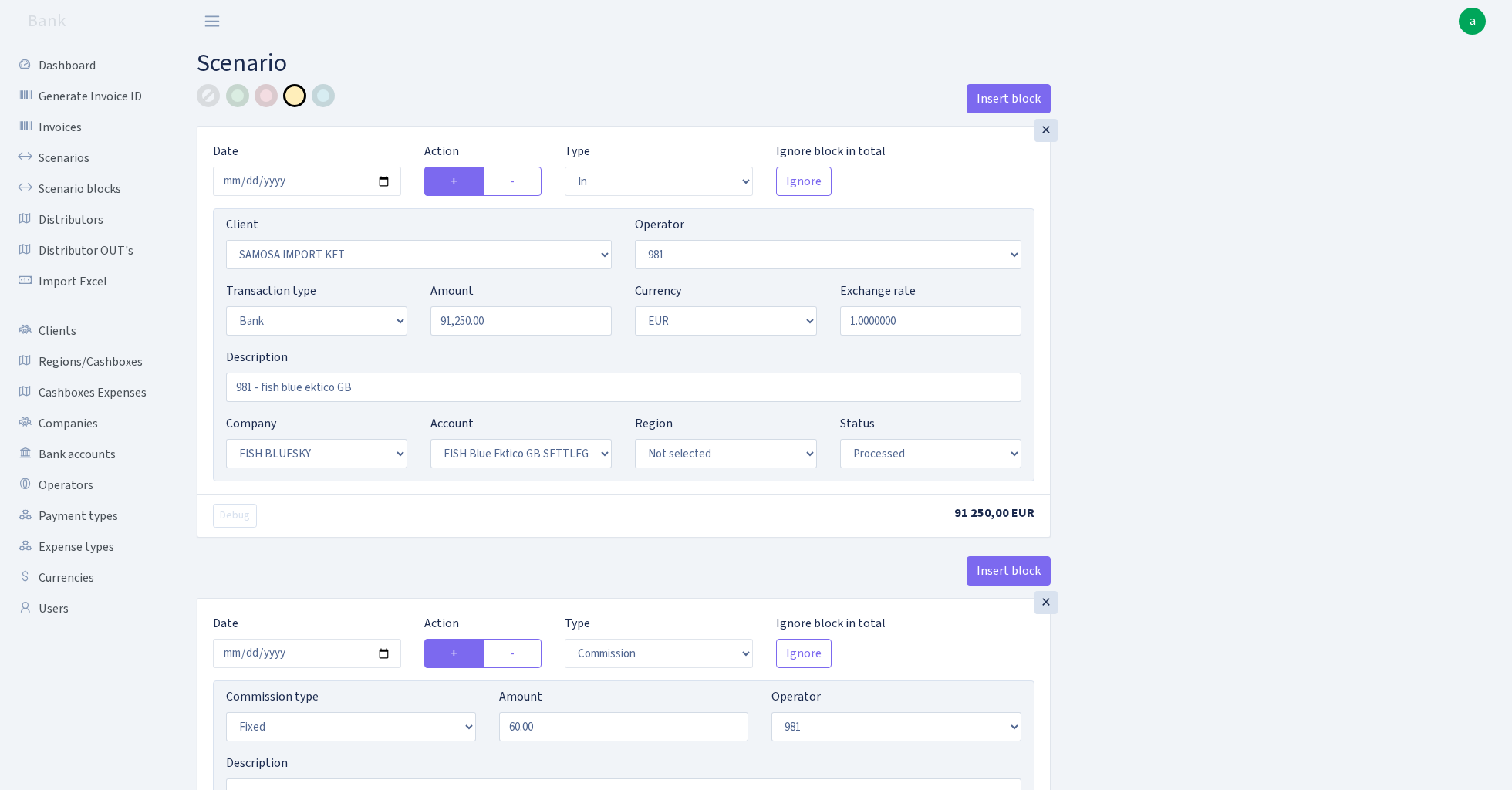
select select "processed"
click at [293, 386] on input "981 - fish blue ektico GB" at bounding box center [623, 387] width 795 height 29
type input "981 - fish bo ektico GB"
select select "3102"
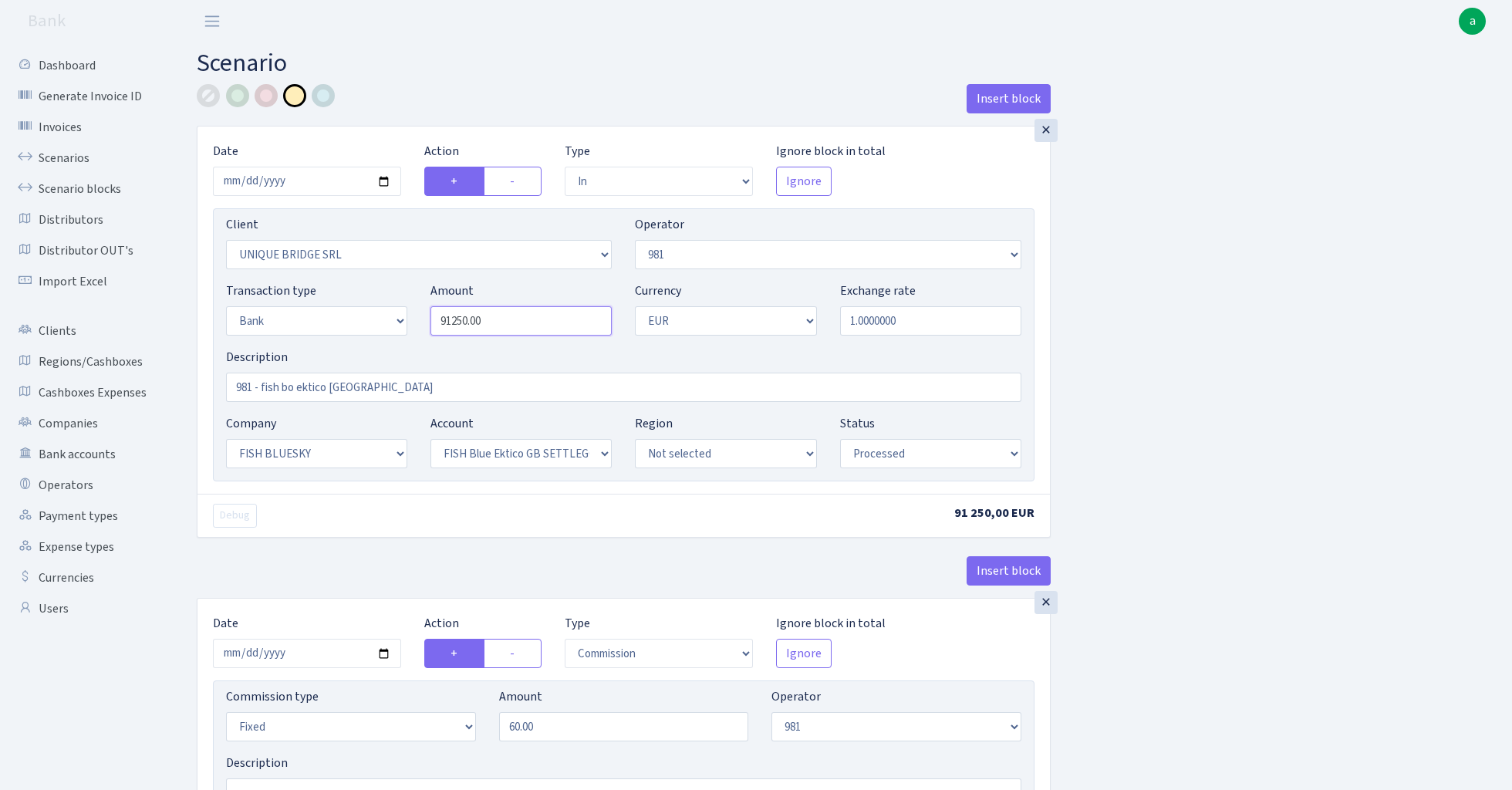
click at [513, 324] on input "91250.00" at bounding box center [521, 320] width 181 height 29
paste input "1289"
type input "128,900.00"
click at [306, 180] on input "2025-08-15" at bounding box center [307, 180] width 189 height 29
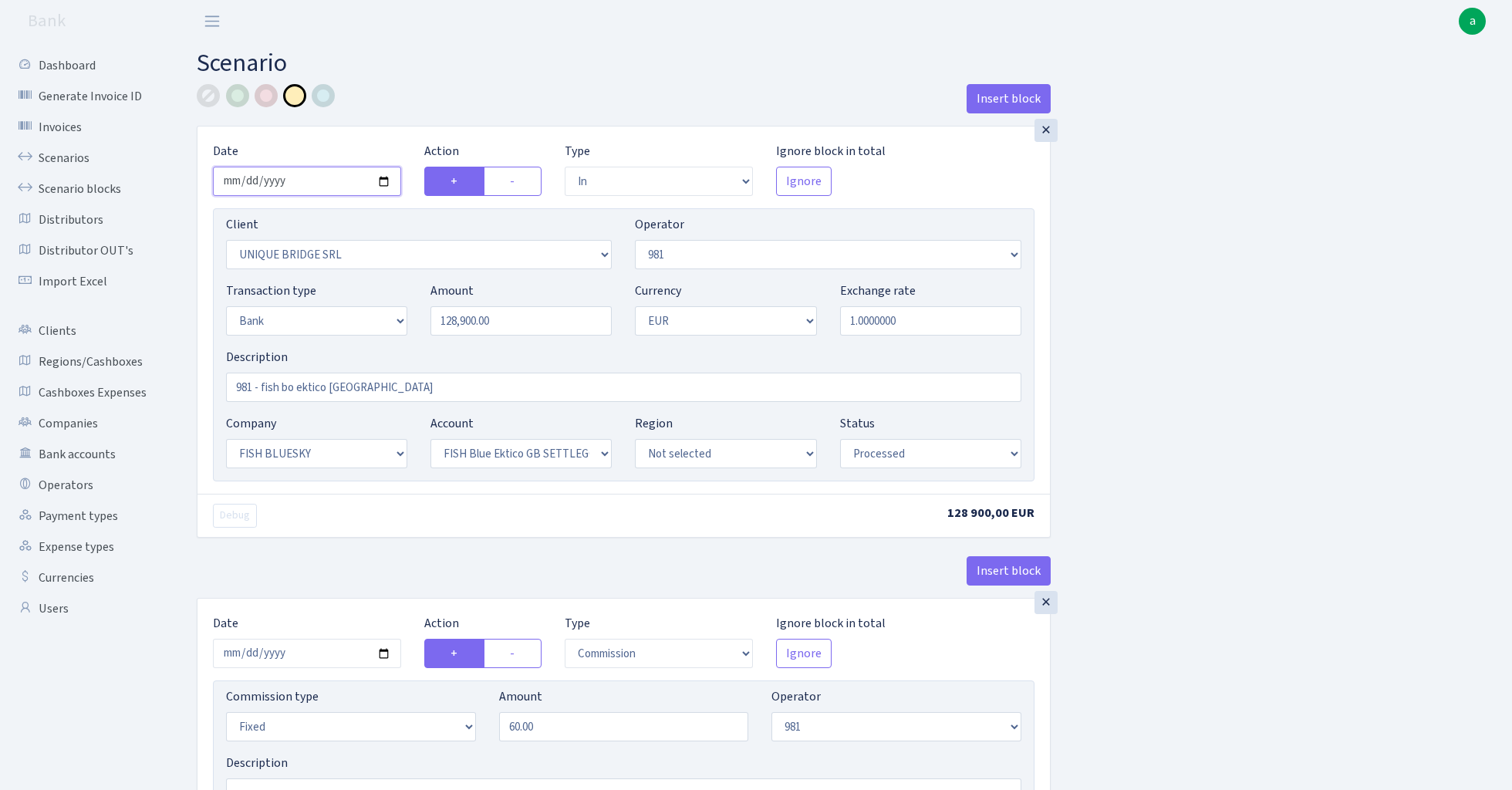
type input "2025-08-14"
click at [402, 118] on div "Insert block" at bounding box center [623, 105] width 854 height 42
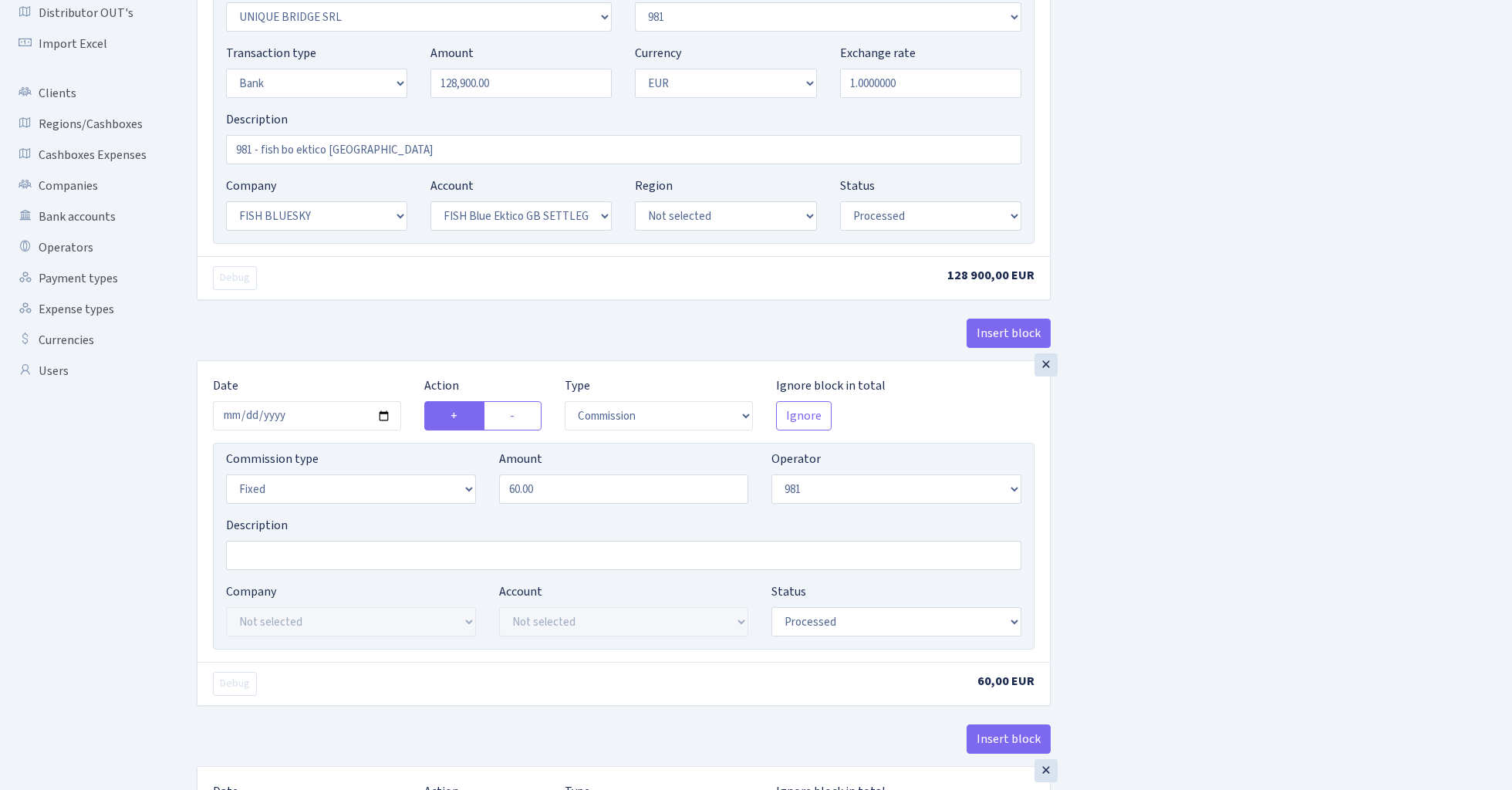
scroll to position [246, 0]
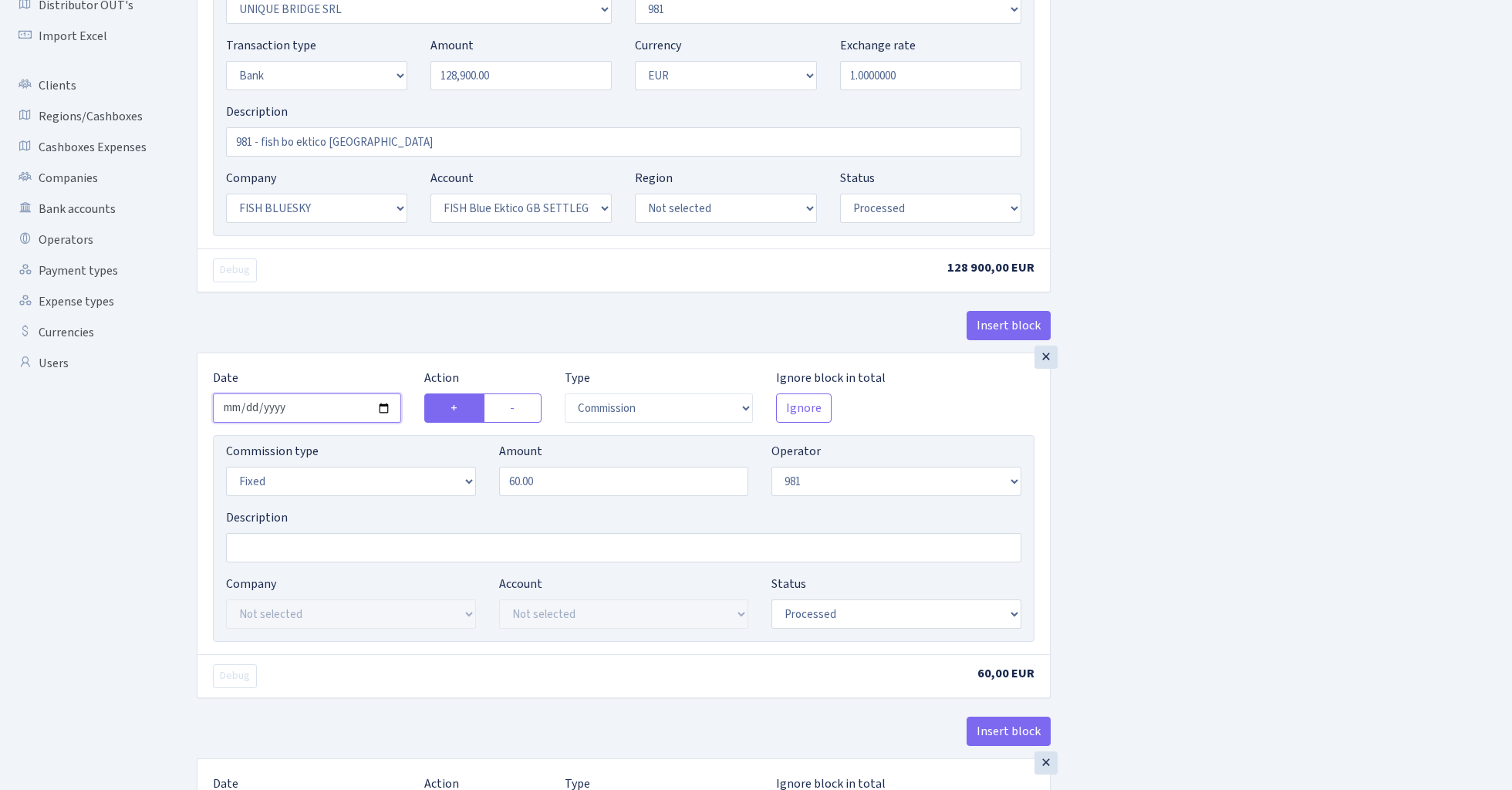
click at [305, 403] on input "2025-08-15" at bounding box center [307, 407] width 189 height 29
type input "2025-08-14"
click at [331, 357] on div "× Date 2025-08-14 Action + - Type --- In Out Commission Field required. Ignore …" at bounding box center [623, 503] width 852 height 301
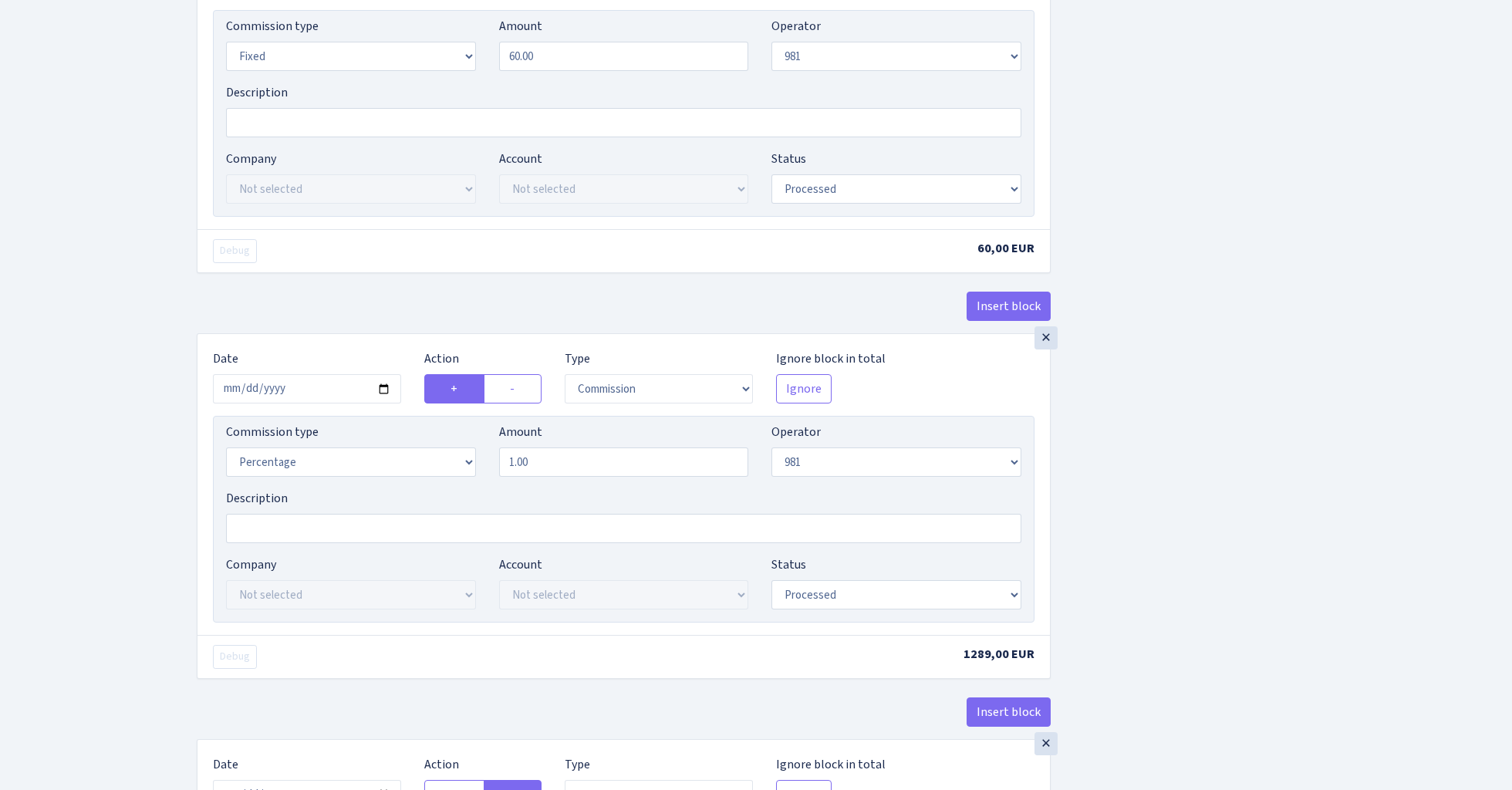
scroll to position [705, 0]
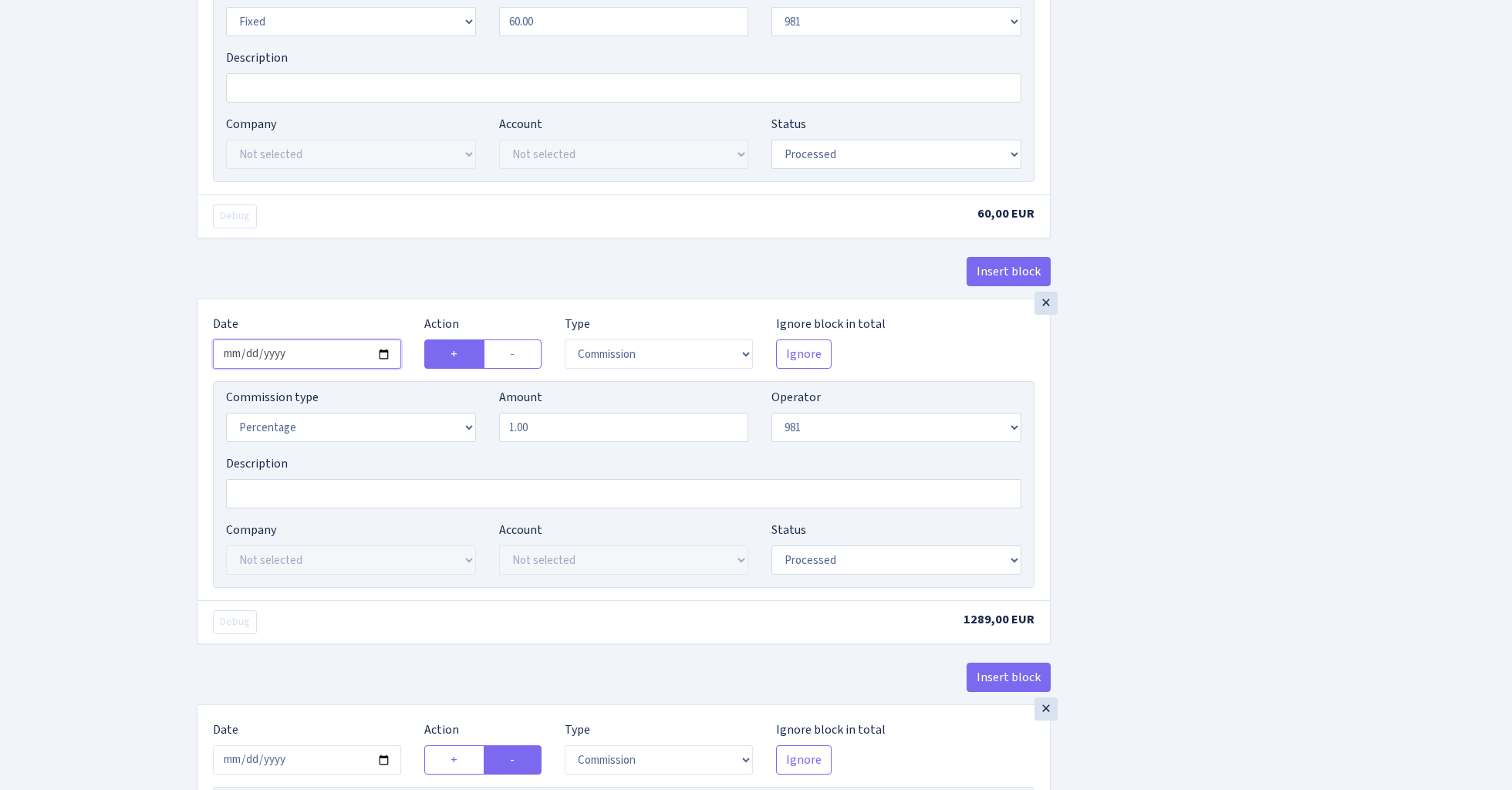
click at [298, 358] on input "2025-08-15" at bounding box center [307, 354] width 189 height 29
type input "2025-08-14"
click at [364, 269] on div "Insert block" at bounding box center [623, 277] width 854 height 42
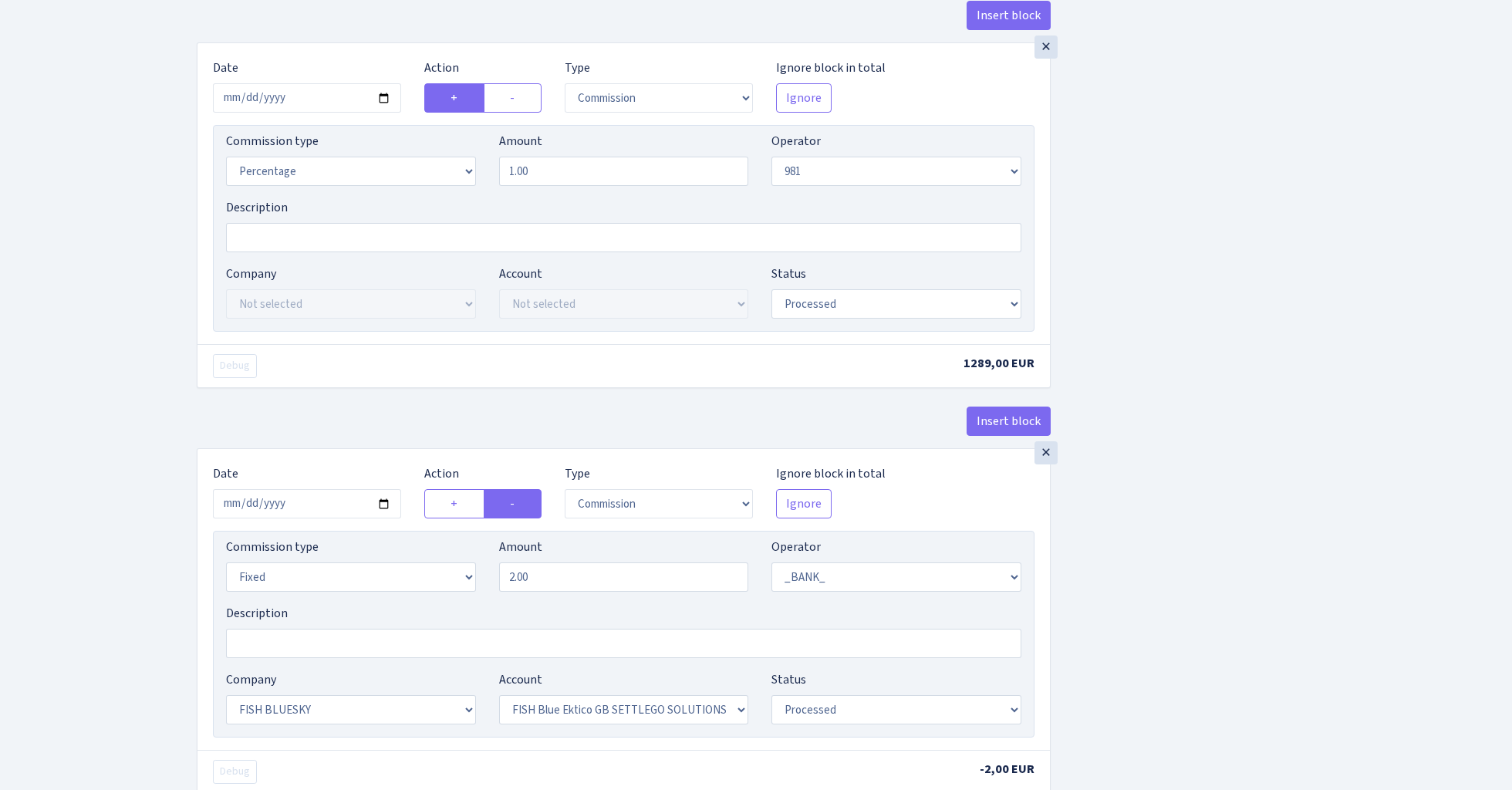
scroll to position [973, 0]
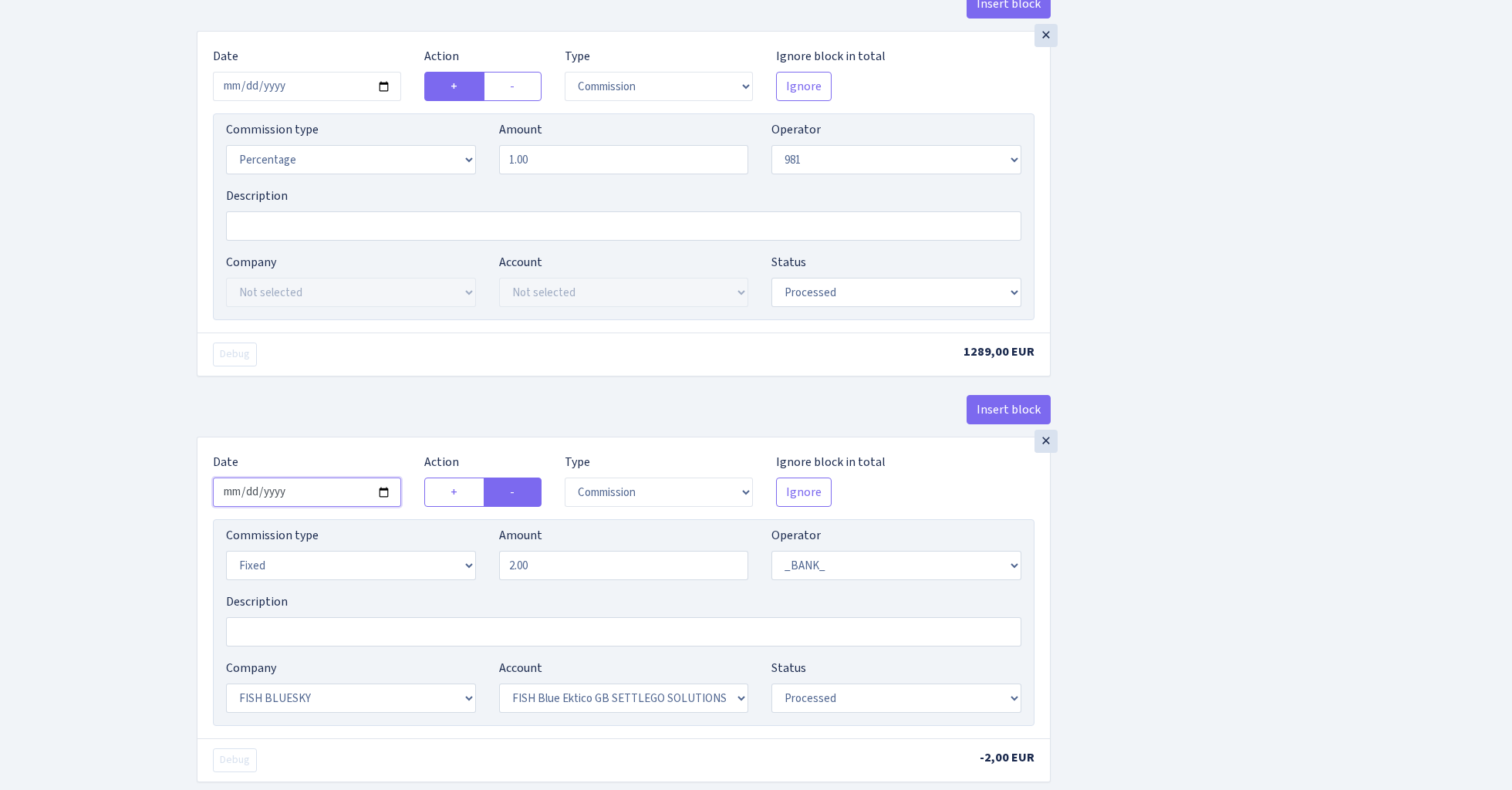
click at [315, 496] on input "2025-08-15" at bounding box center [307, 492] width 189 height 29
type input "2025-08-14"
click at [371, 401] on div "Insert block" at bounding box center [623, 416] width 854 height 42
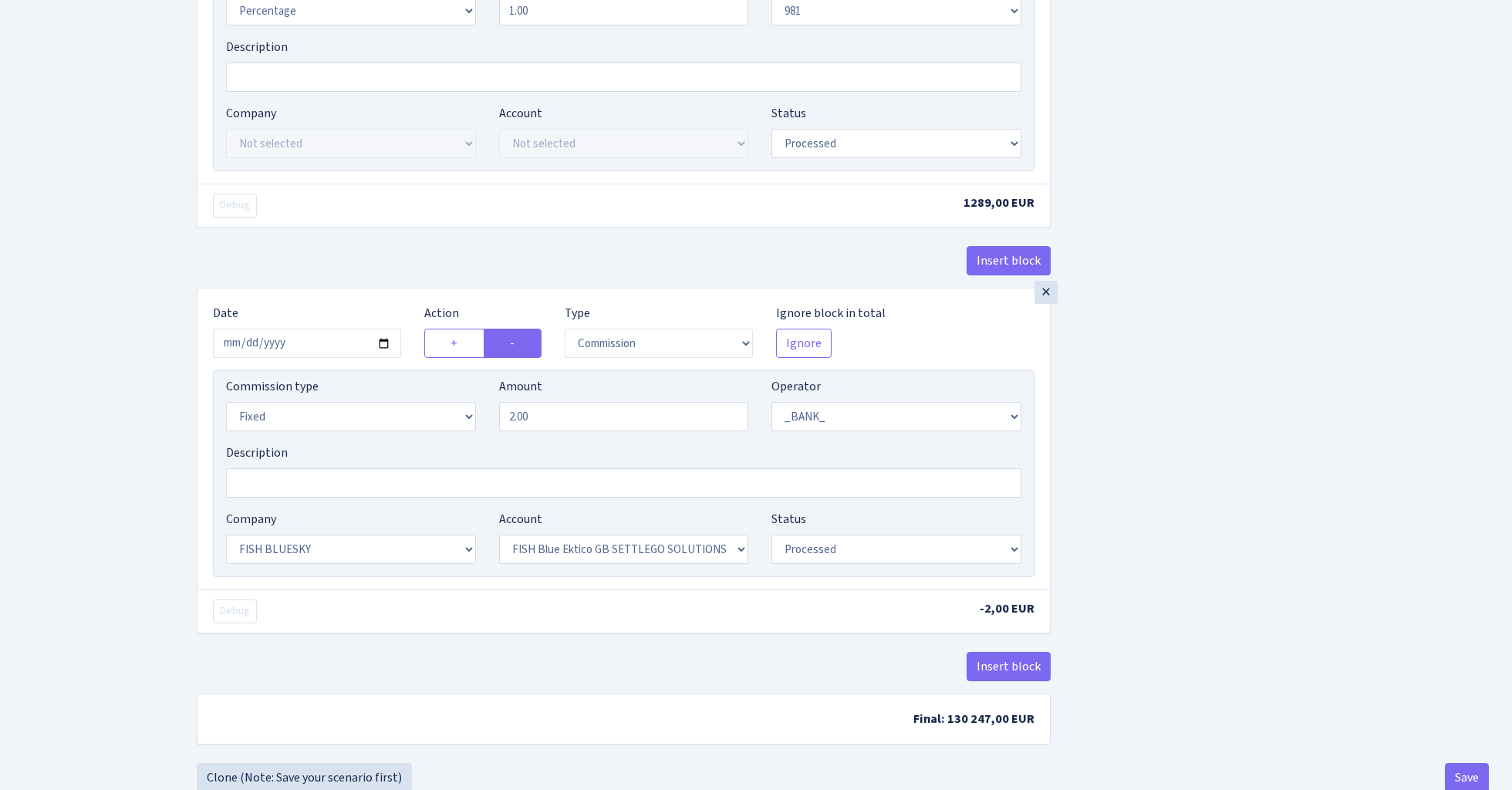
scroll to position [1164, 0]
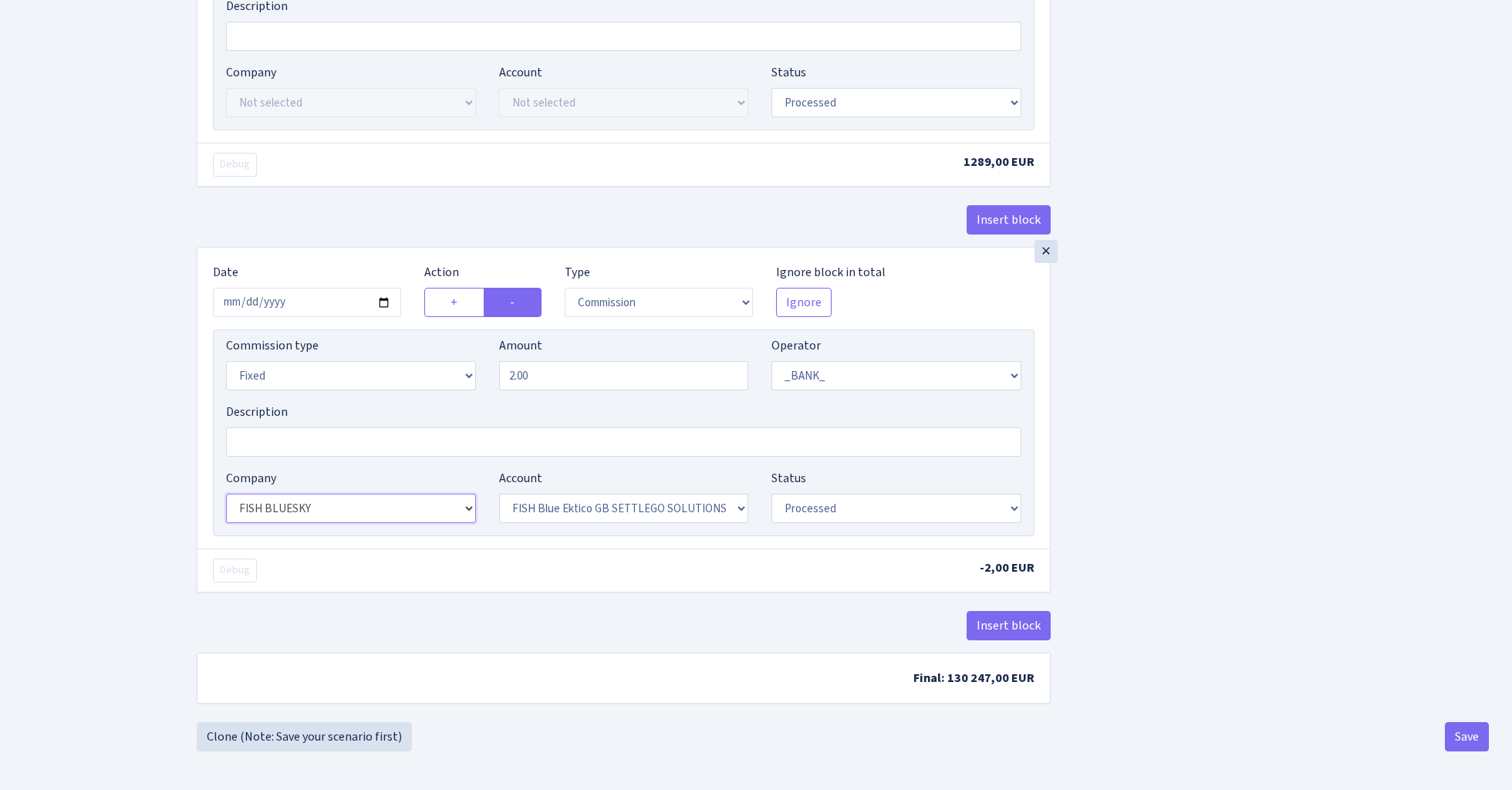
select select "22"
select select "63"
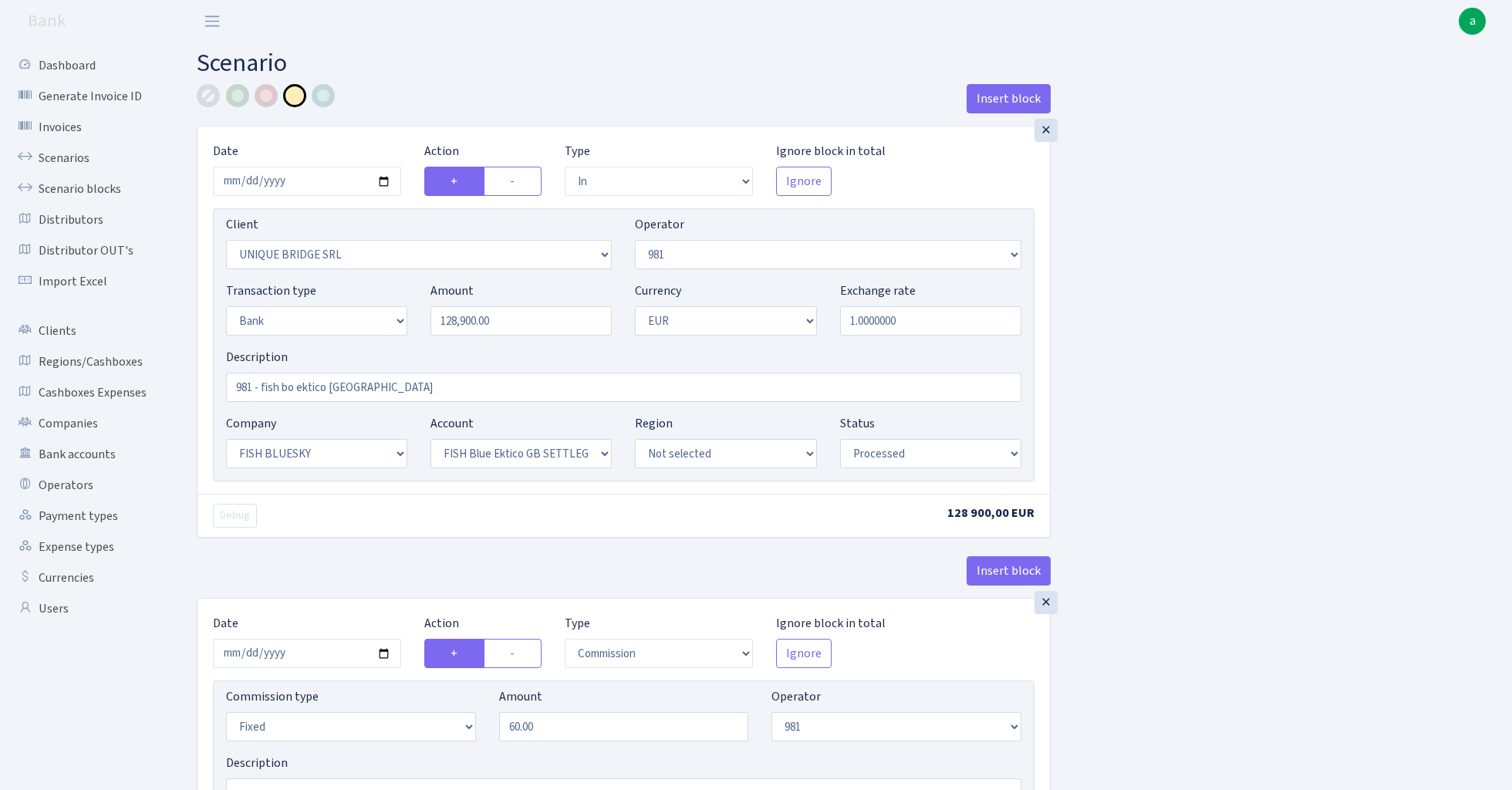
scroll to position [0, 0]
select select "22"
select select "63"
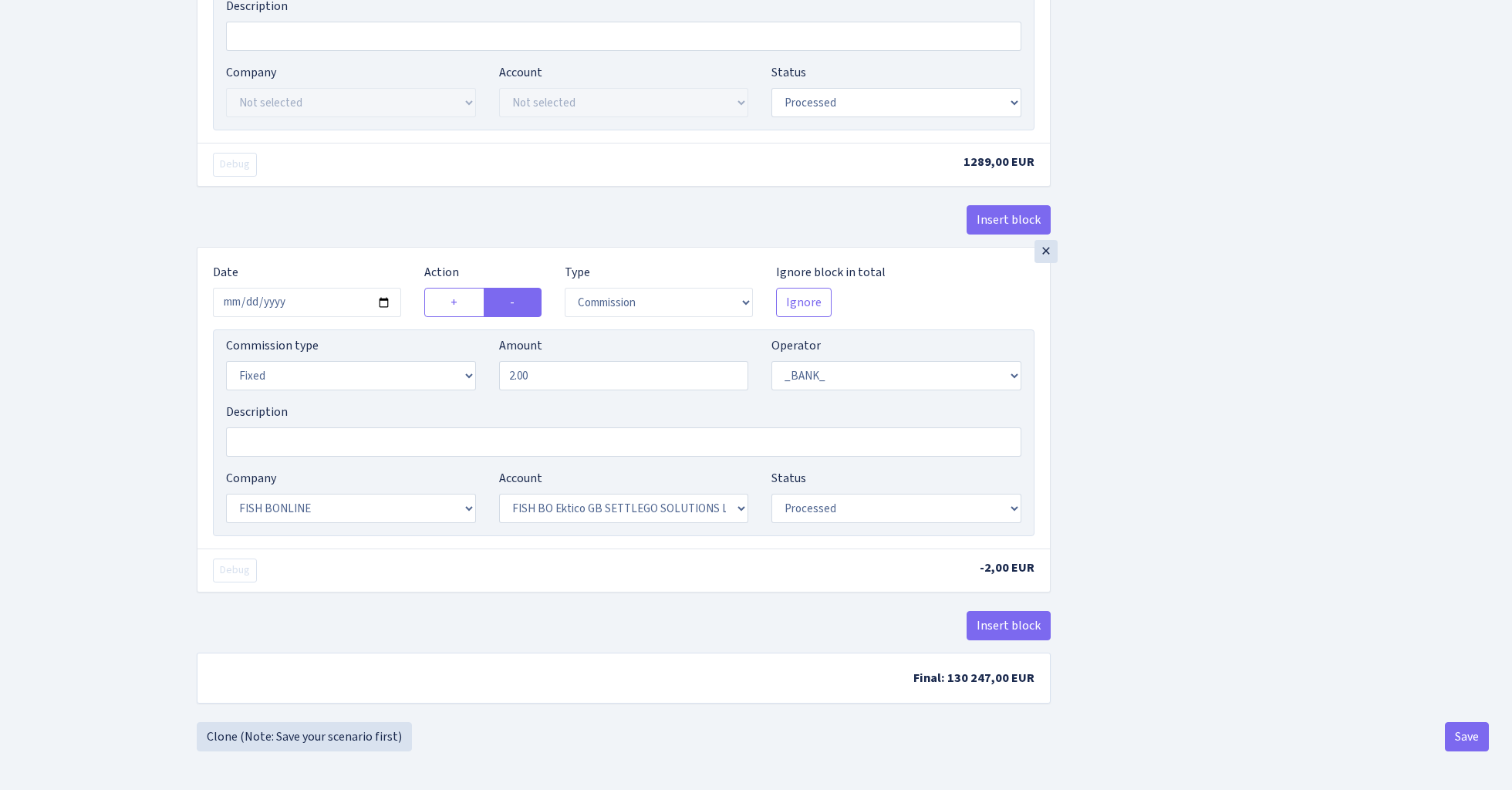
scroll to position [1171, 0]
click at [1475, 729] on button "Save" at bounding box center [1466, 736] width 44 height 29
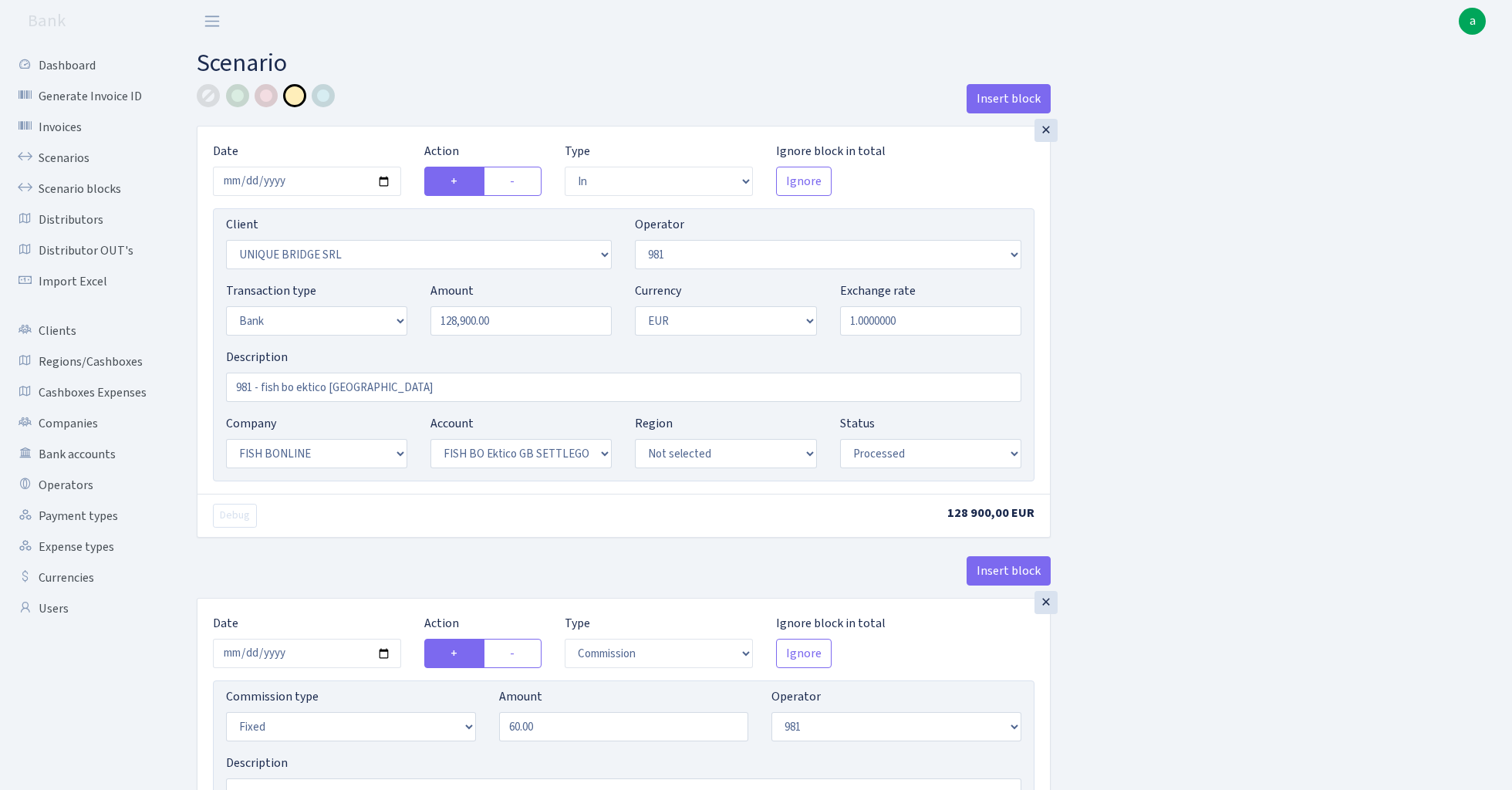
select select "in"
select select "3102"
select select "61"
select select "2"
select select "1"
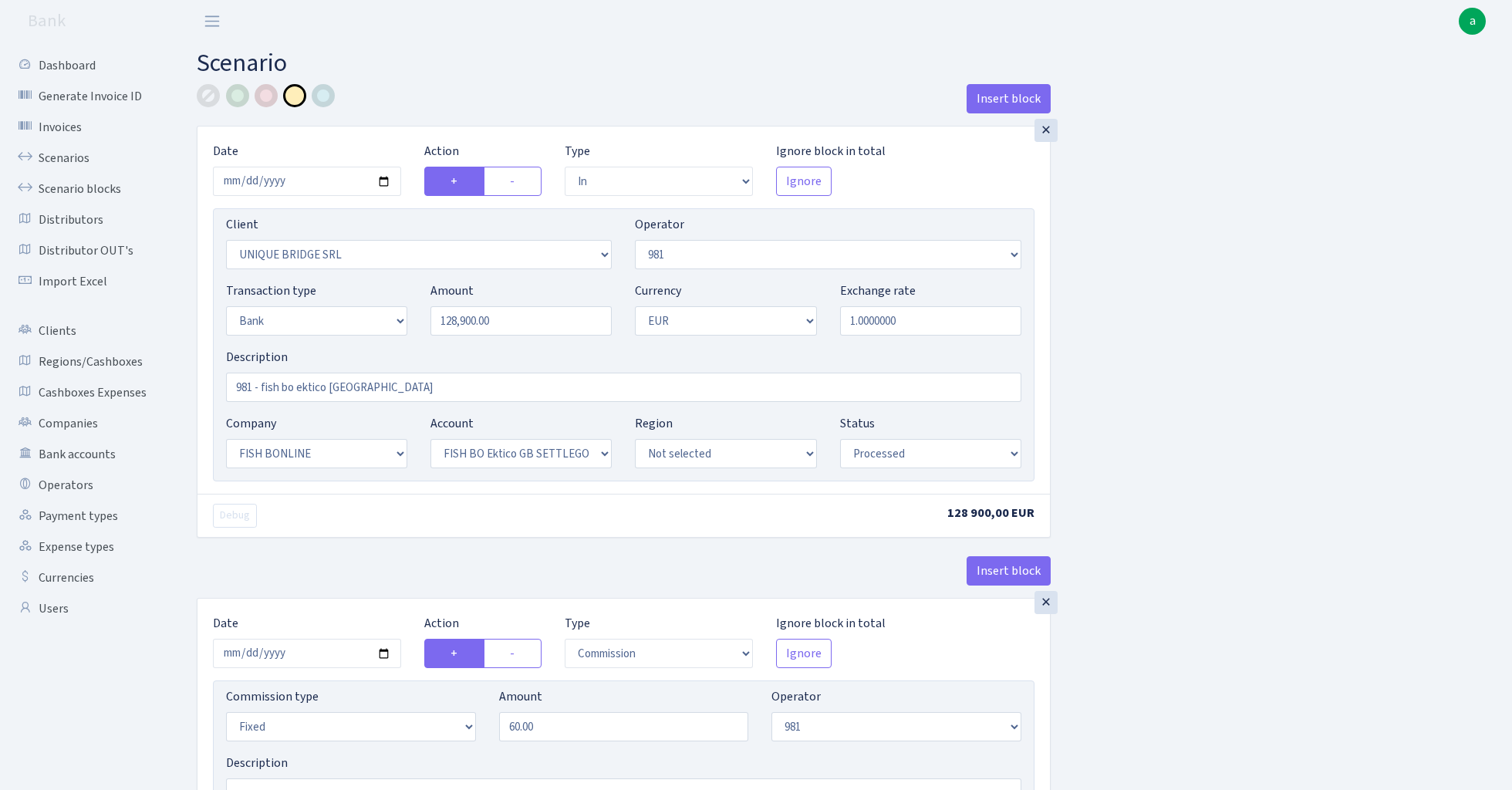
select select "22"
select select "63"
select select "processed"
select select "commission"
select select "fixed"
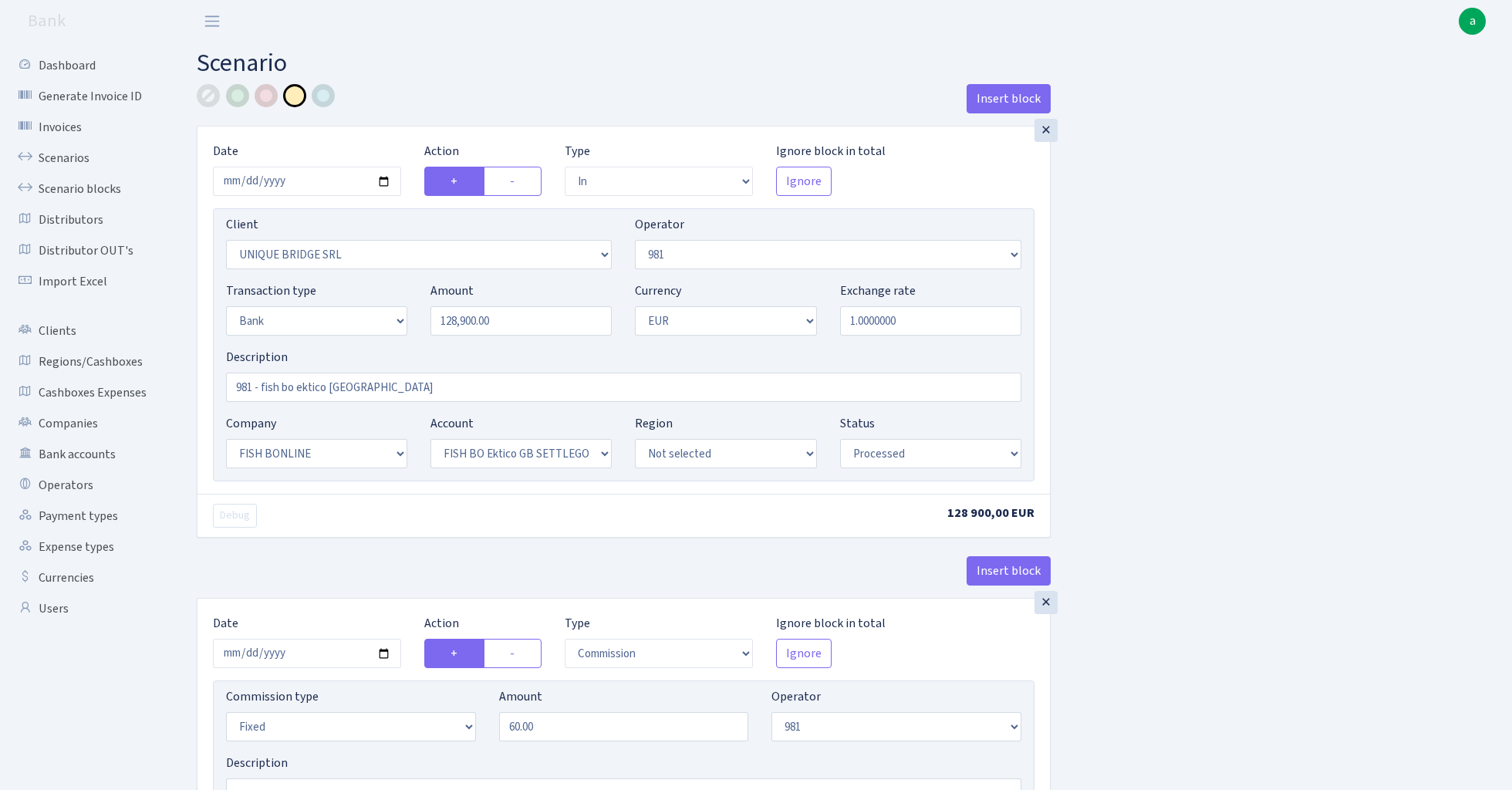
select select "61"
select select "processed"
select select "commission"
select select "61"
select select "processed"
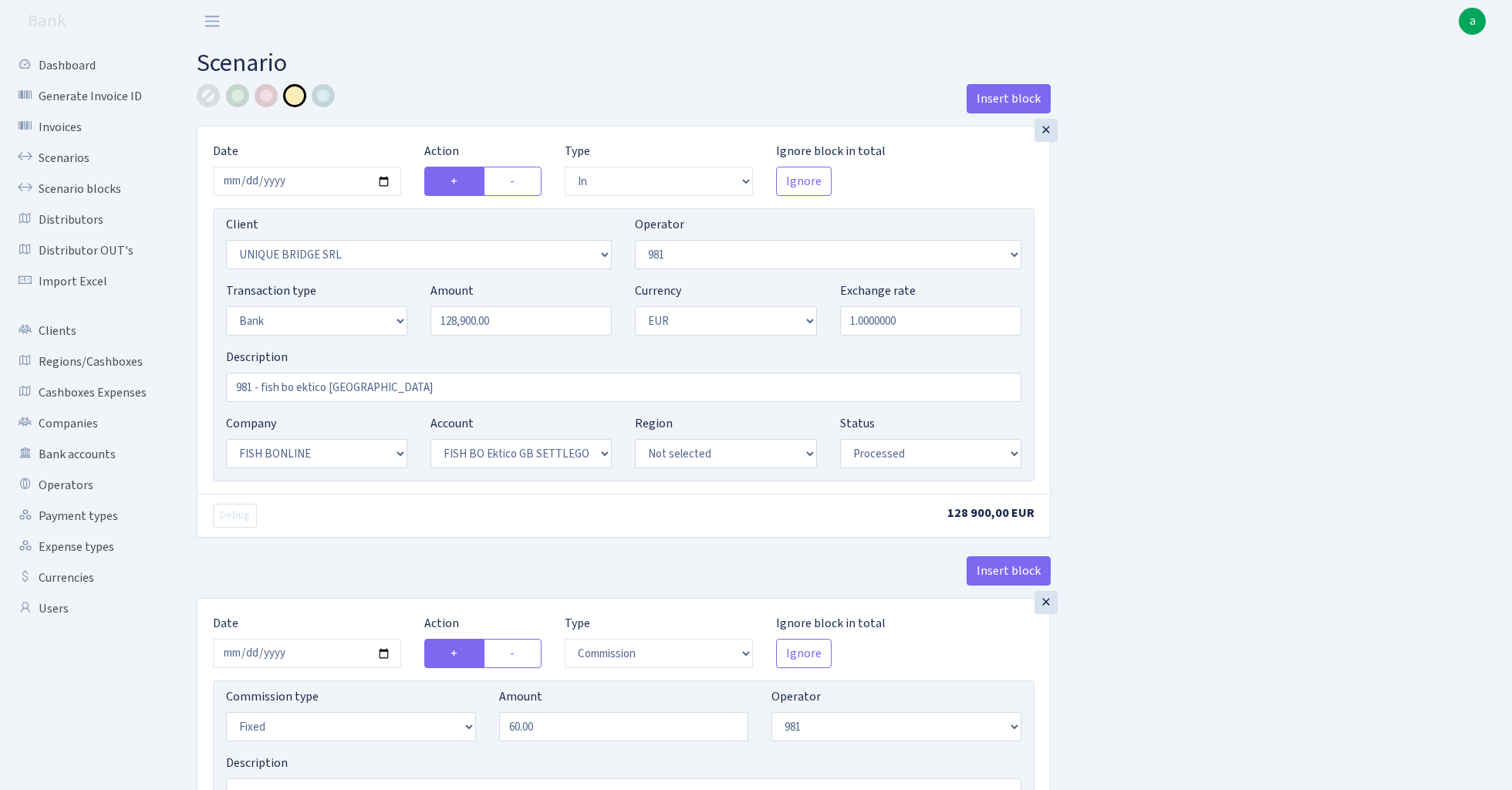
select select "commission"
select select "fixed"
select select "1"
select select "22"
select select "63"
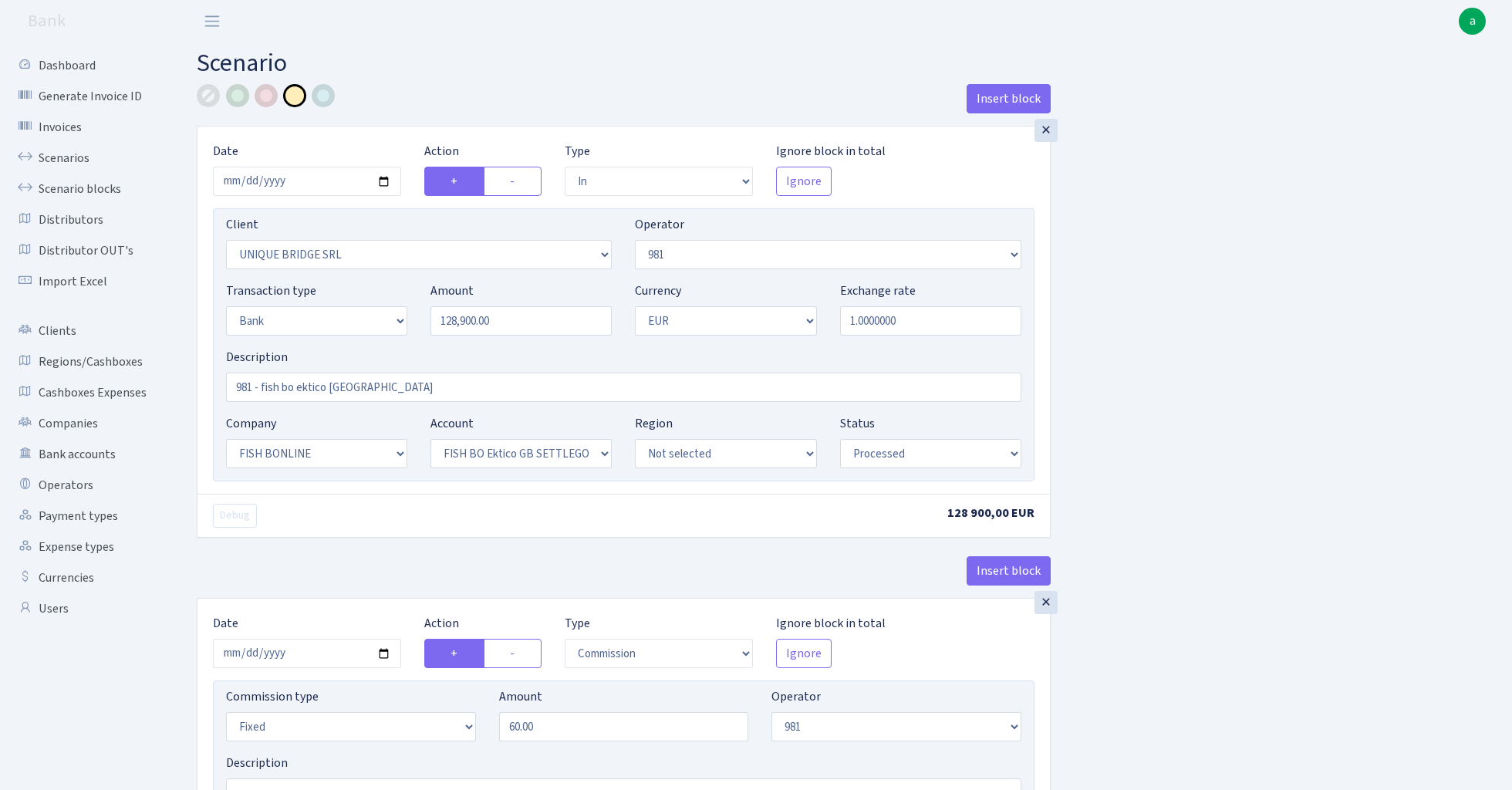
select select "processed"
click at [66, 159] on link "Scenarios" at bounding box center [84, 158] width 154 height 31
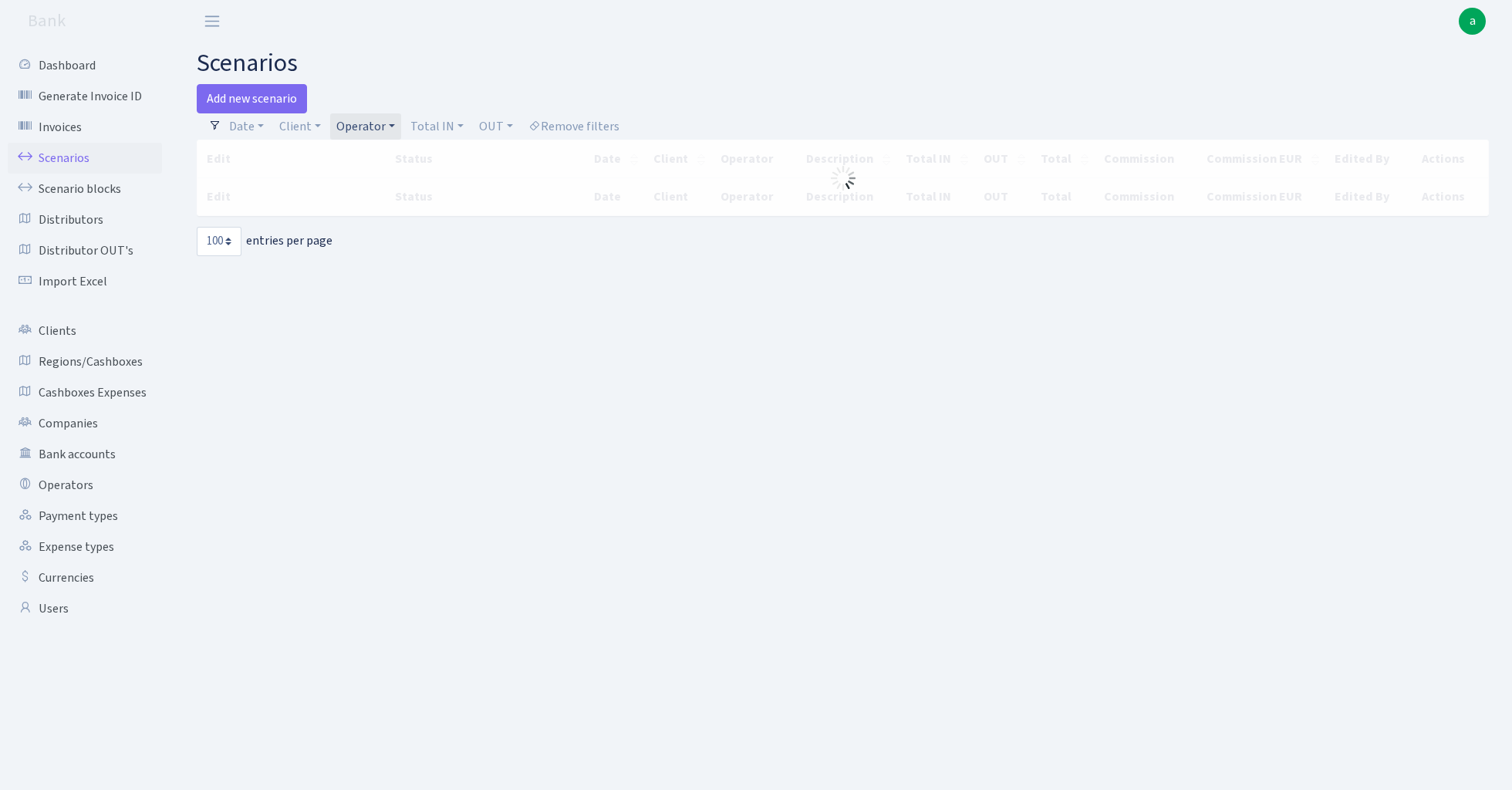
select select "100"
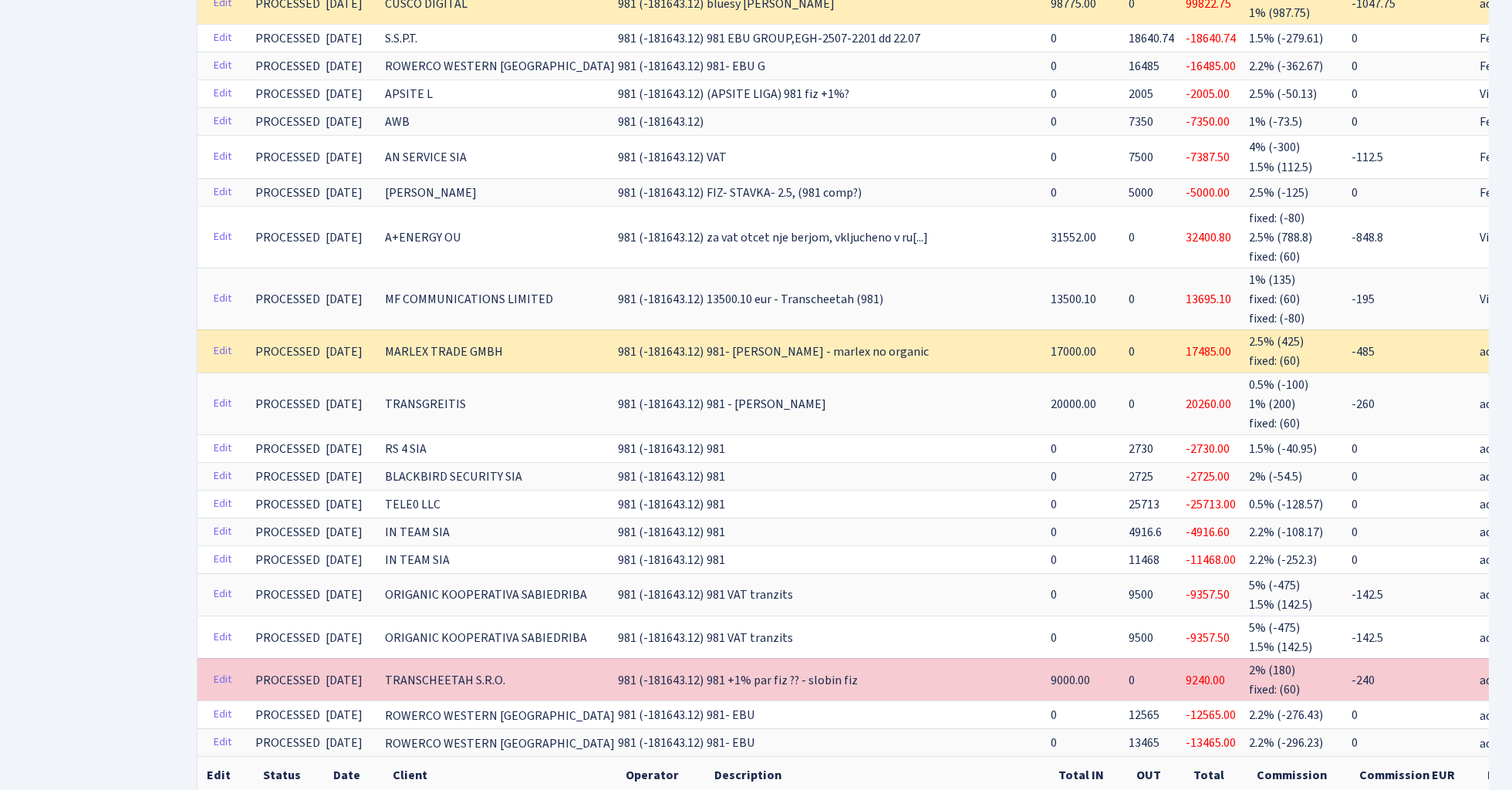
scroll to position [3460, 0]
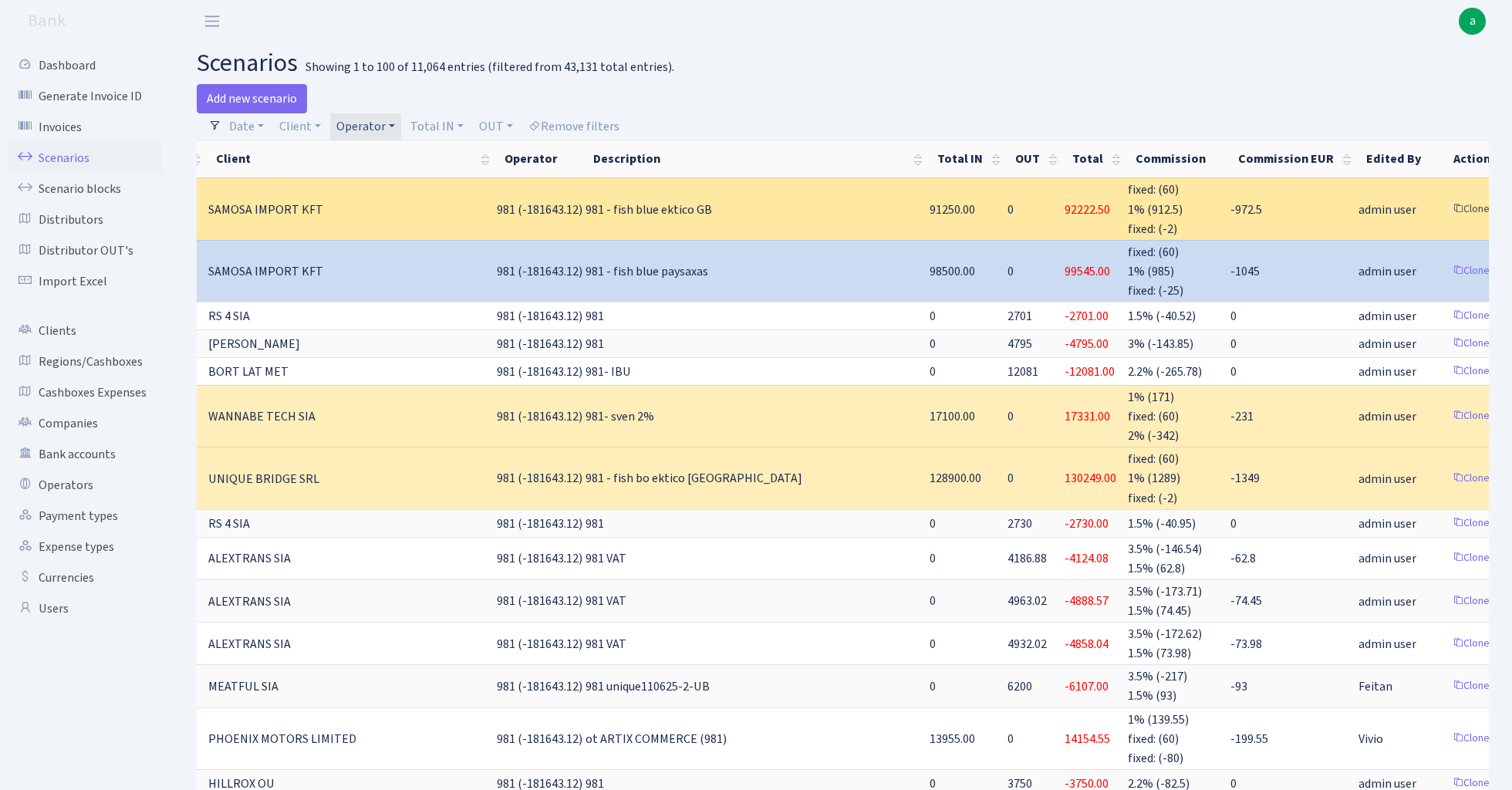
scroll to position [0, 175]
click at [1446, 203] on link "Clone" at bounding box center [1471, 210] width 51 height 24
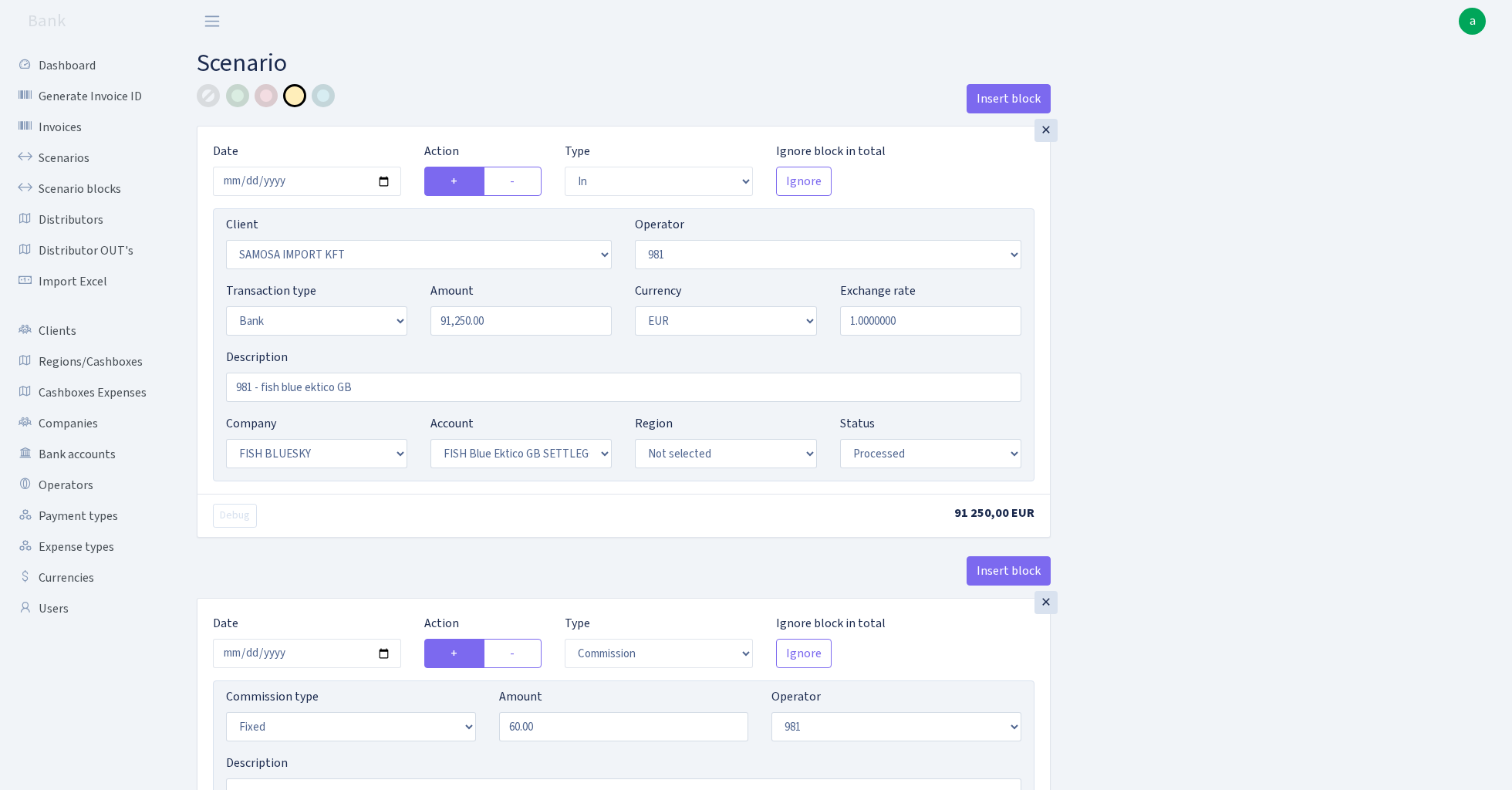
select select "in"
select select "2472"
select select "61"
select select "2"
select select "1"
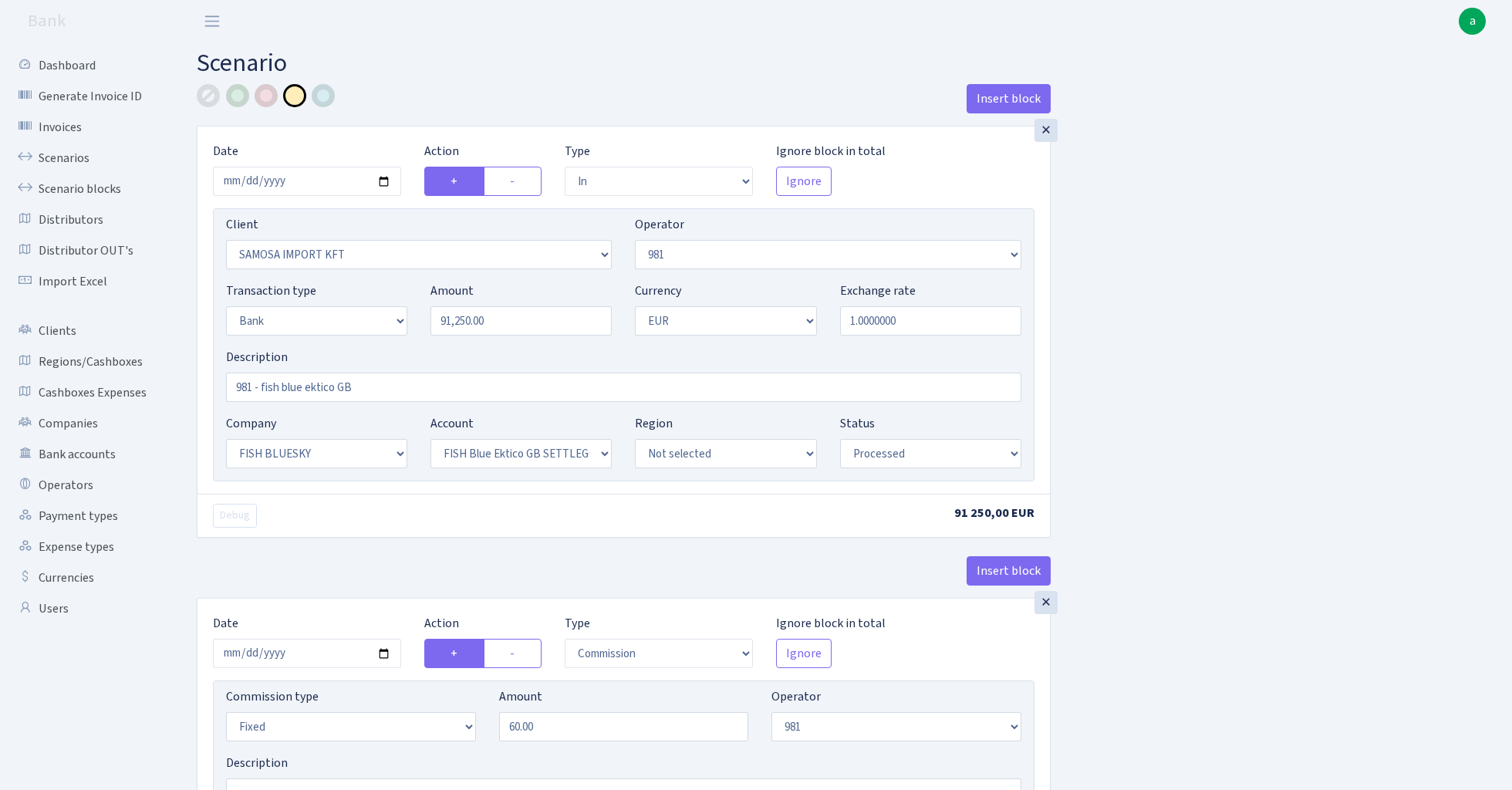
select select "23"
select select "67"
select select "processed"
select select "commission"
select select "fixed"
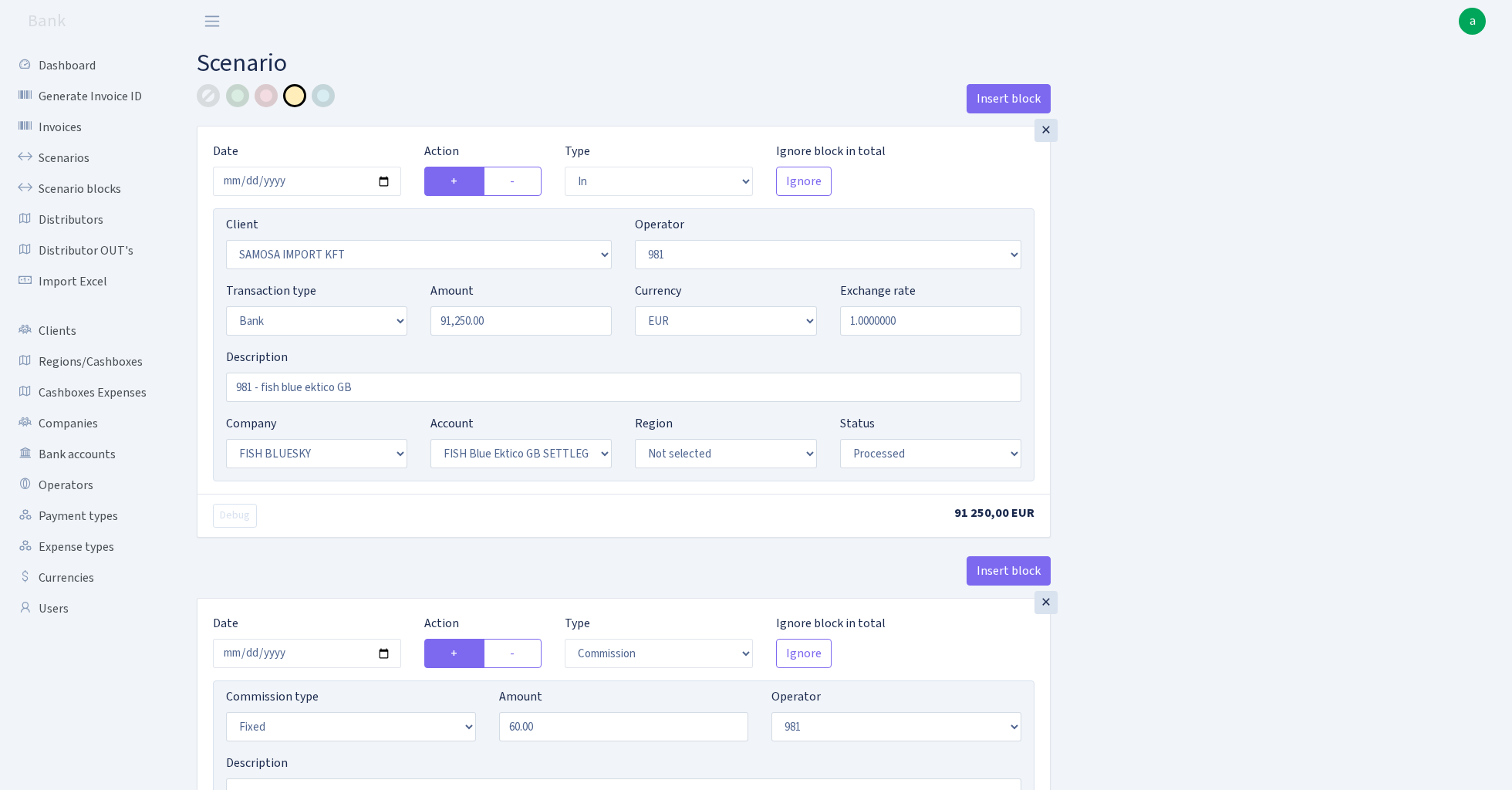
select select "61"
select select "processed"
select select "commission"
select select "61"
select select "processed"
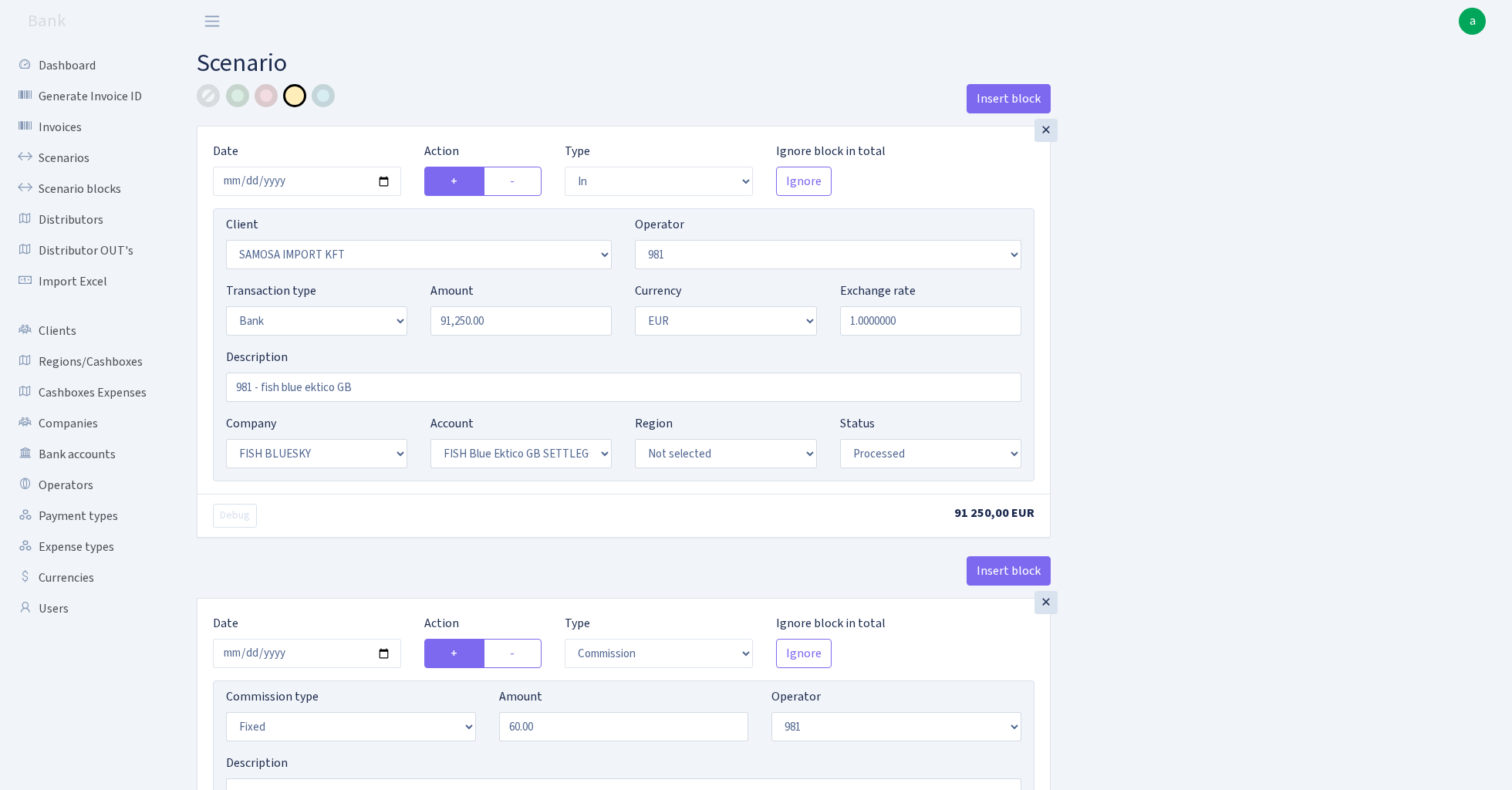
select select "commission"
select select "fixed"
select select "1"
select select "23"
select select "67"
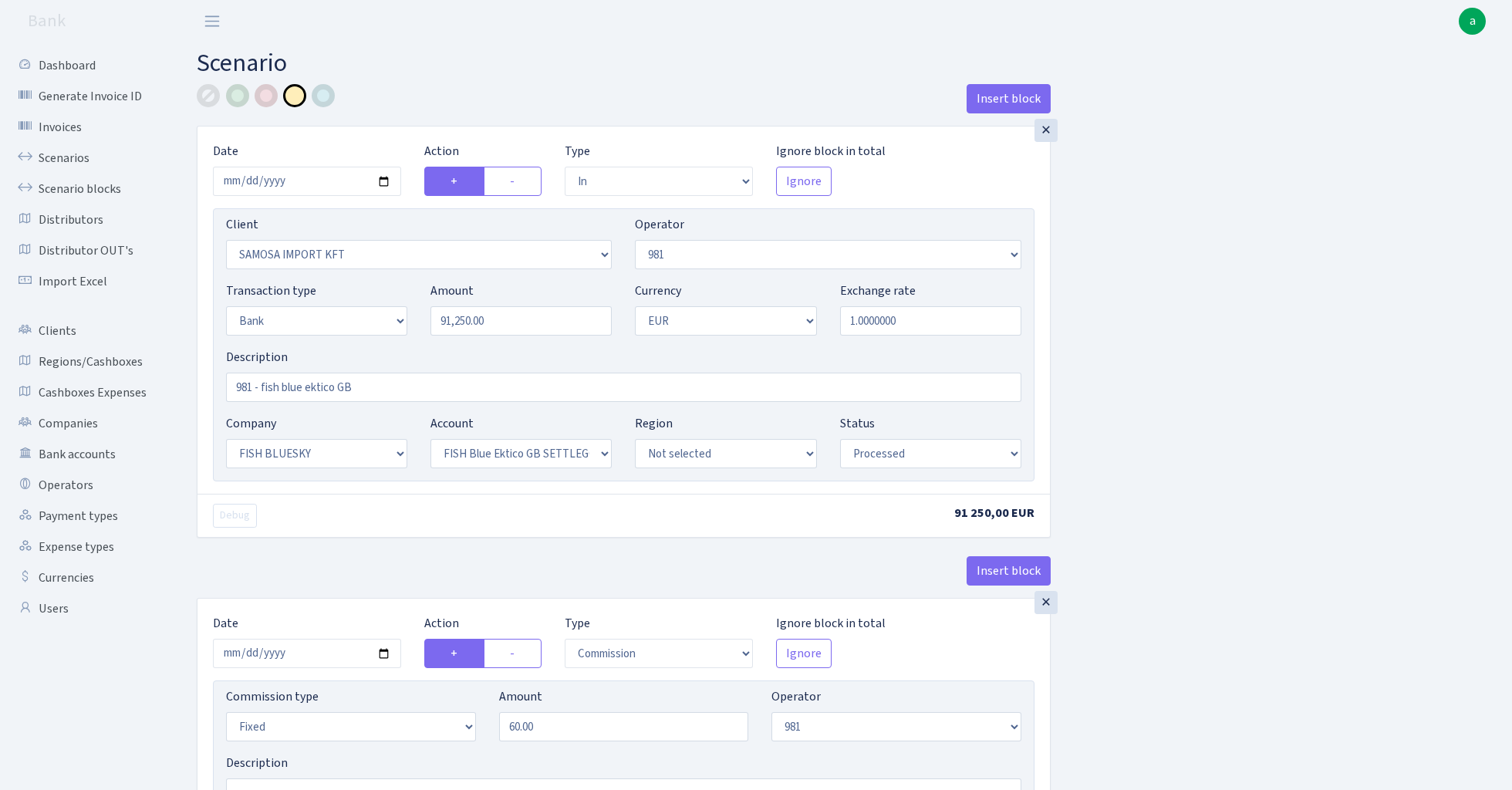
select select "processed"
click at [313, 179] on input "2025-08-15" at bounding box center [307, 180] width 189 height 29
type input "2025-08-13"
click at [417, 95] on div "Insert block" at bounding box center [623, 105] width 854 height 42
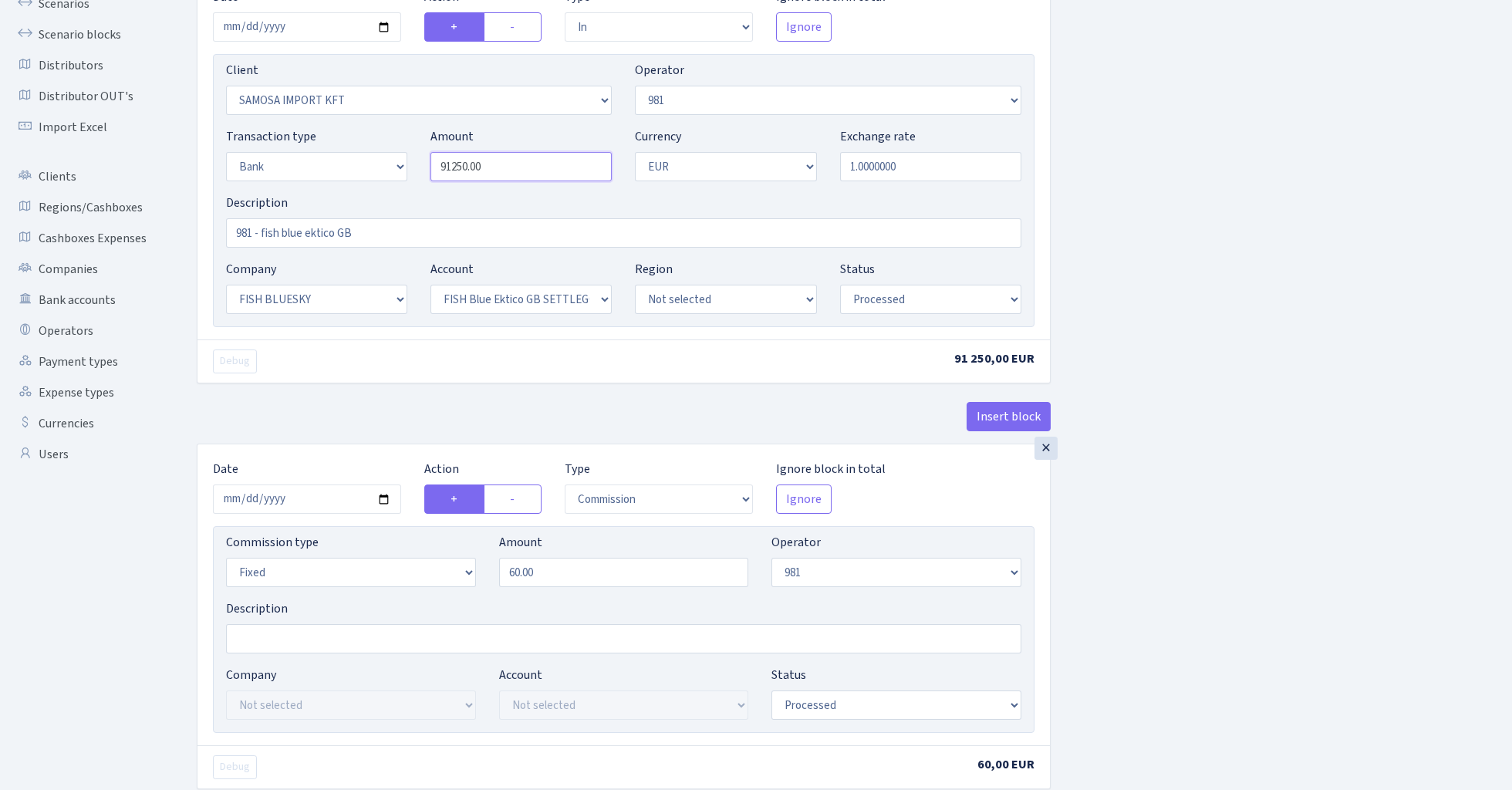
click at [516, 173] on input "91250.00" at bounding box center [521, 166] width 181 height 29
paste input "4565"
type input "94,565.00"
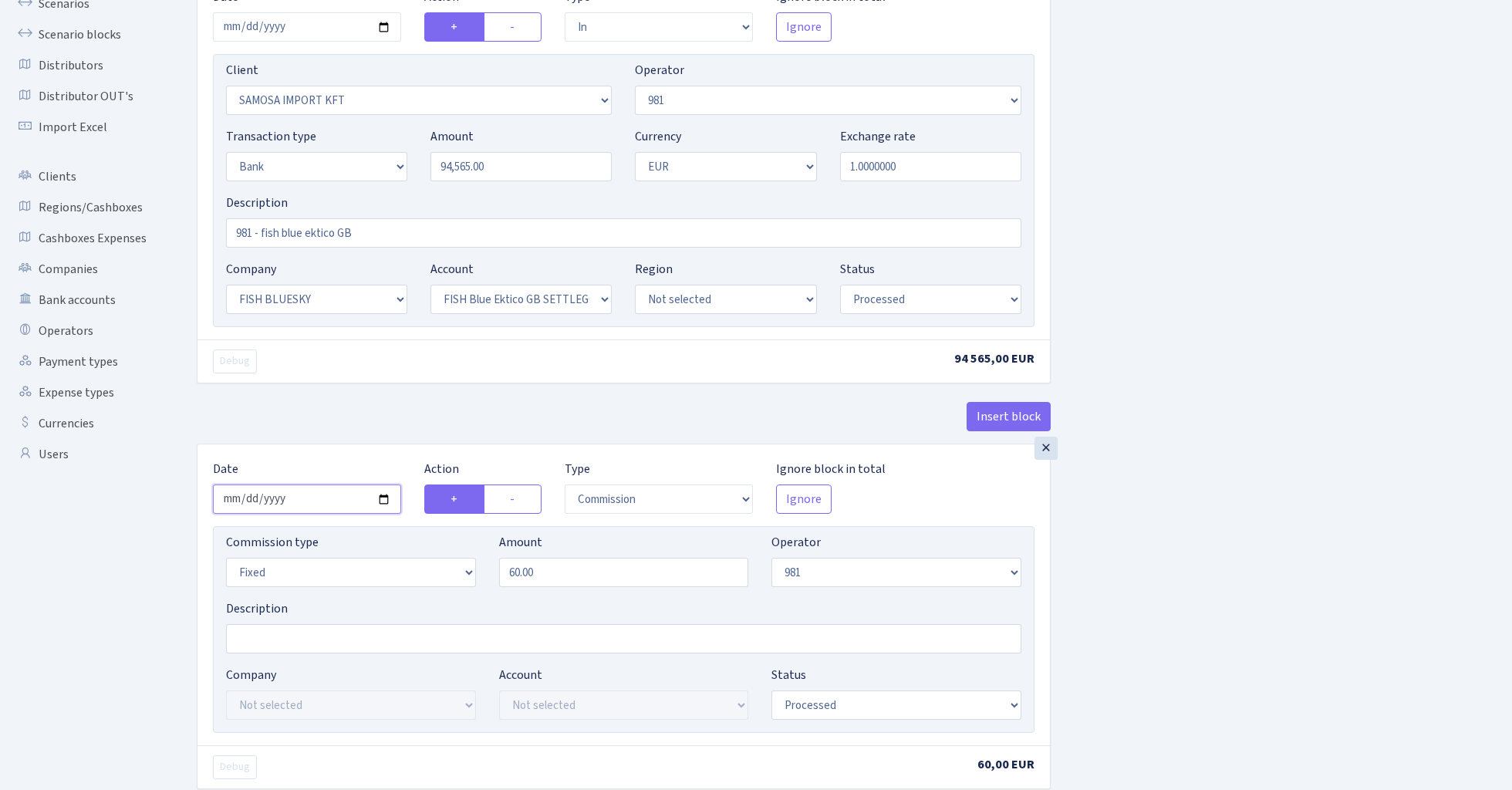
click at [295, 501] on input "2025-08-15" at bounding box center [307, 499] width 189 height 29
type input "2025-08-13"
click at [313, 420] on div "Insert block" at bounding box center [623, 423] width 854 height 42
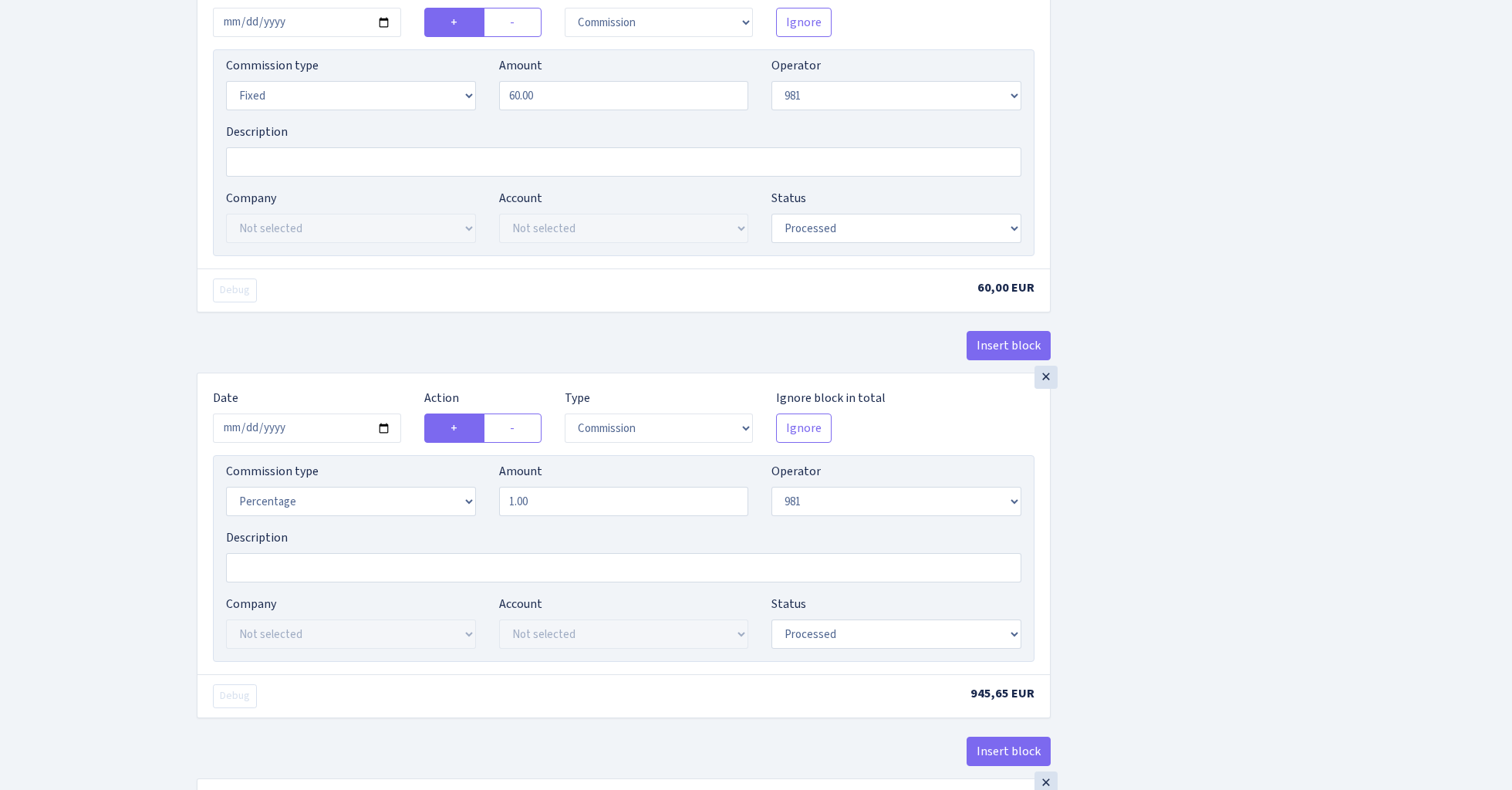
scroll to position [662, 0]
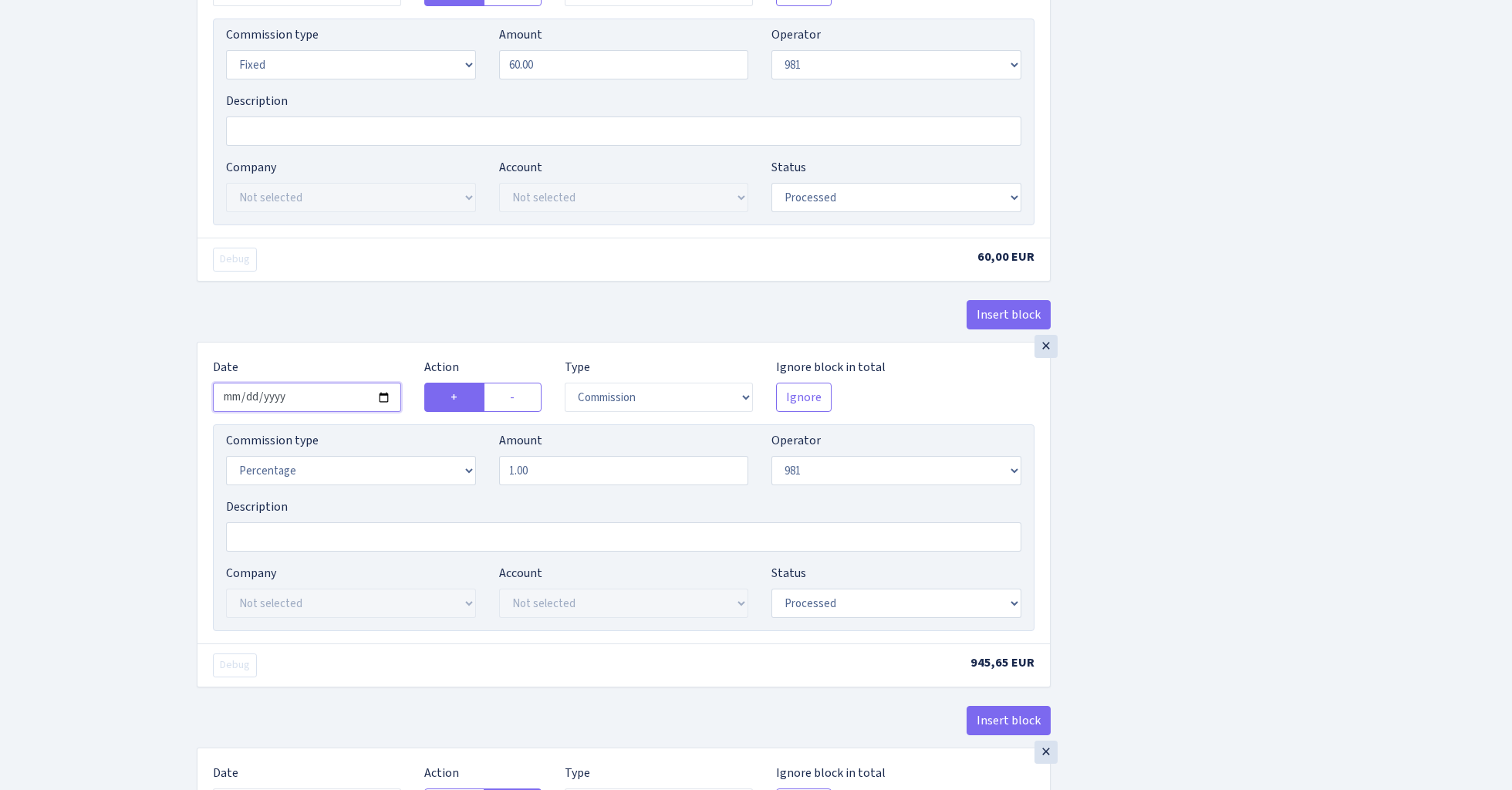
click at [309, 396] on input "2025-08-15" at bounding box center [307, 397] width 189 height 29
type input "2025-08-13"
click at [353, 325] on div "Insert block" at bounding box center [623, 320] width 854 height 42
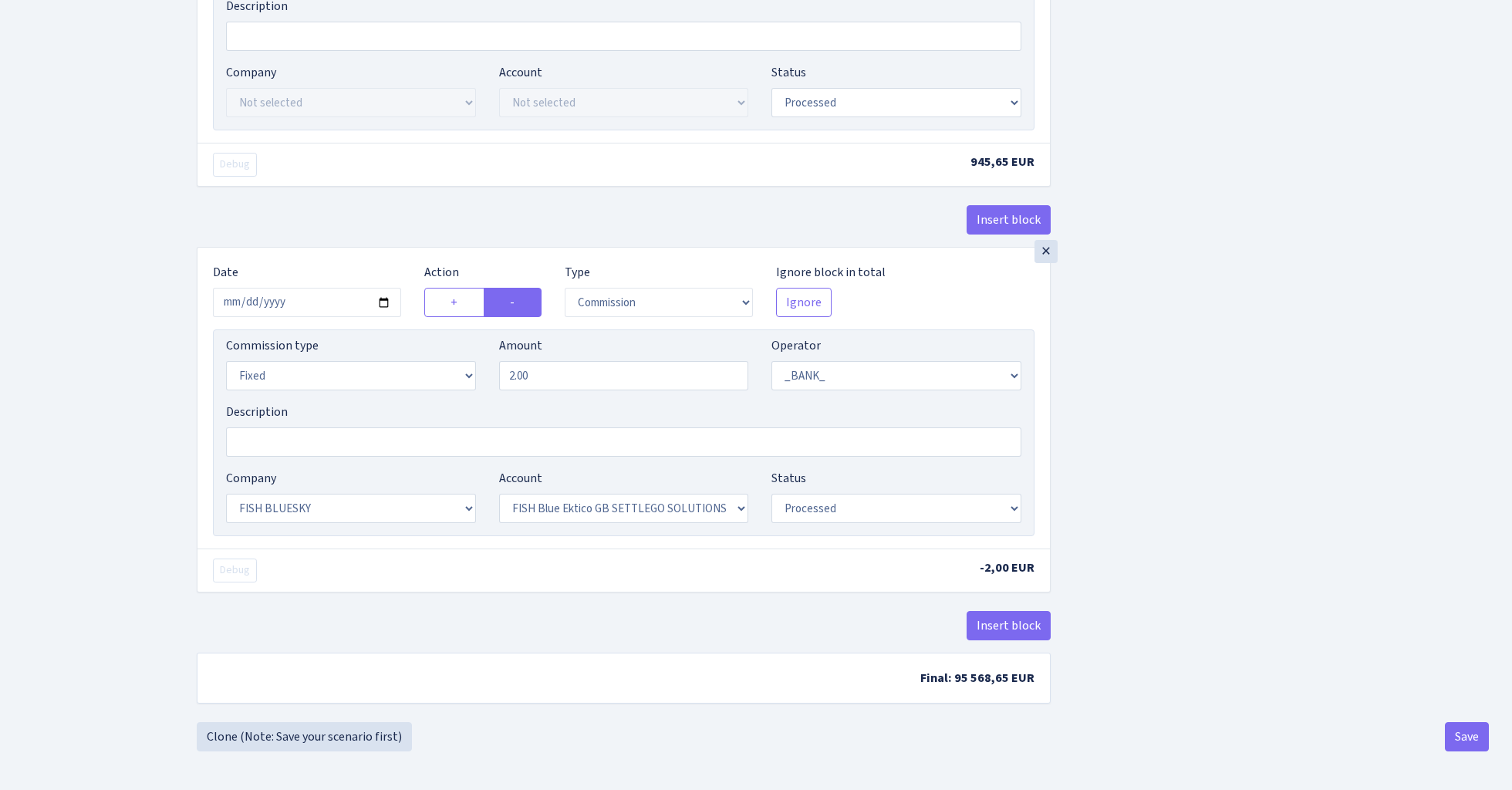
scroll to position [1171, 0]
click at [312, 289] on input "2025-08-15" at bounding box center [307, 302] width 189 height 29
type input "2025-08-13"
click at [384, 184] on div "× Date 2025-08-13 Action + - Type --- In Out Commission Field required. Ignore …" at bounding box center [623, 44] width 854 height 406
click at [1468, 734] on button "Save" at bounding box center [1466, 736] width 44 height 29
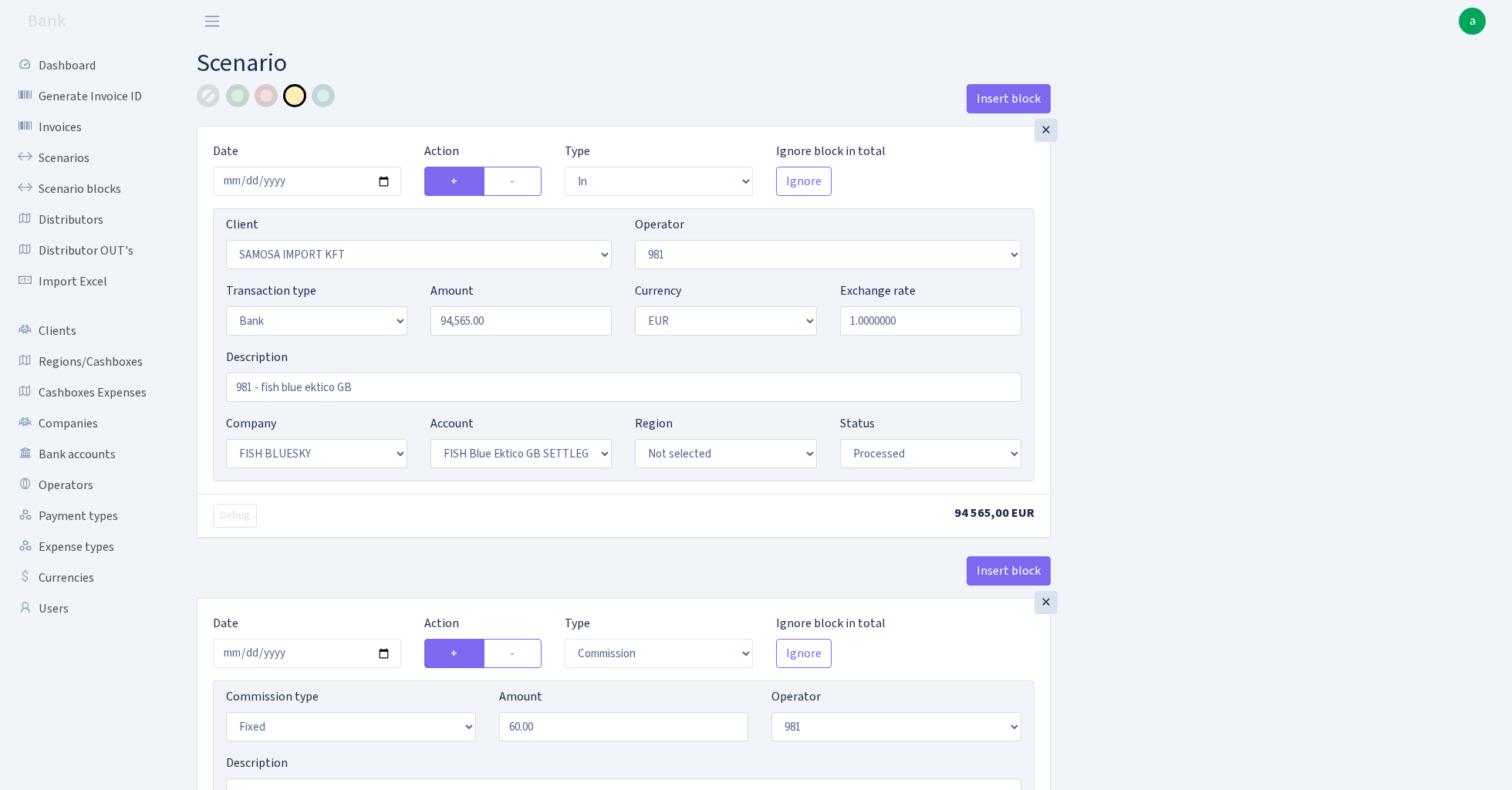
select select "in"
select select "2472"
select select "61"
select select "2"
select select "1"
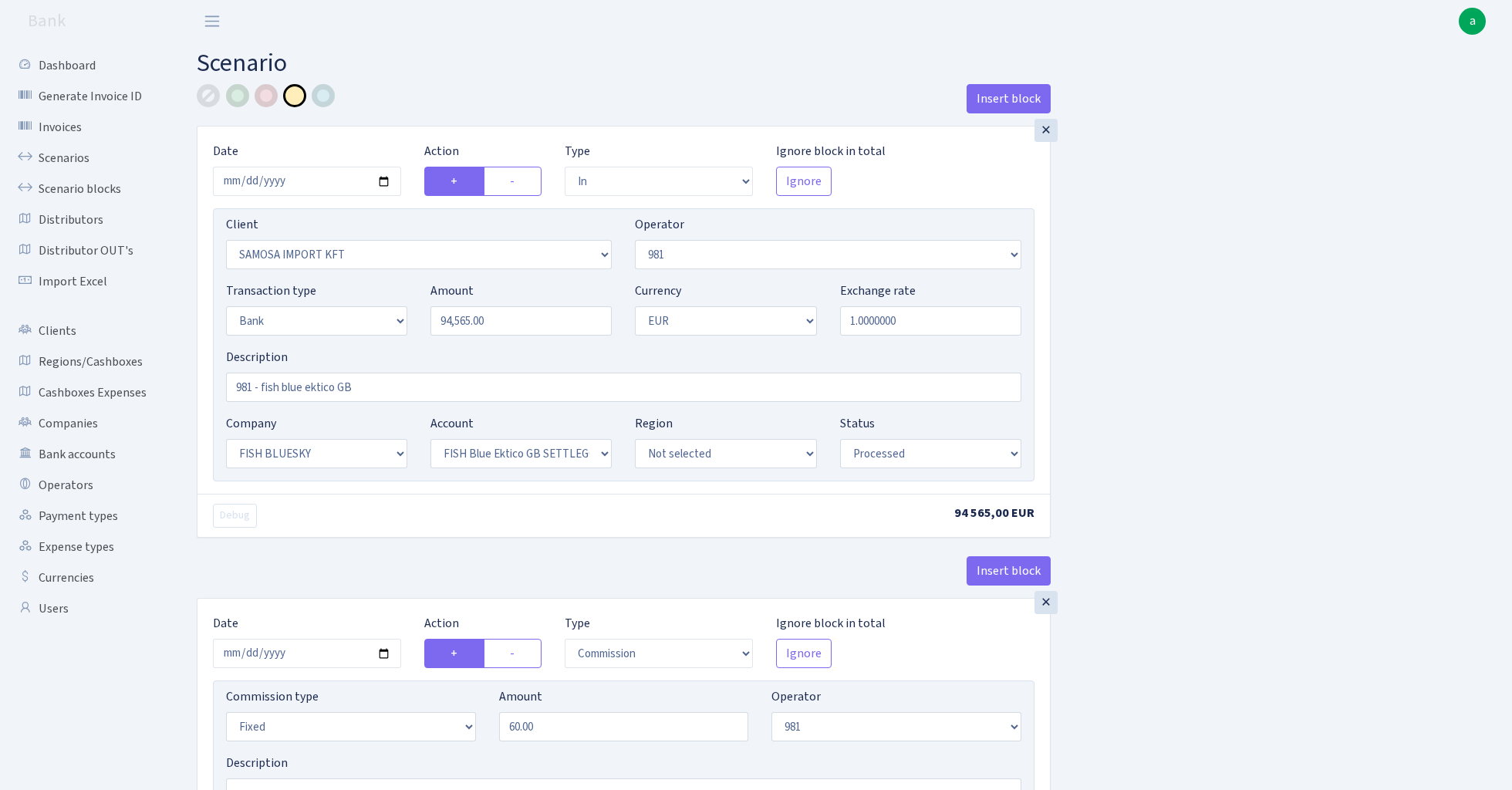
select select "23"
select select "67"
select select "processed"
select select "commission"
select select "fixed"
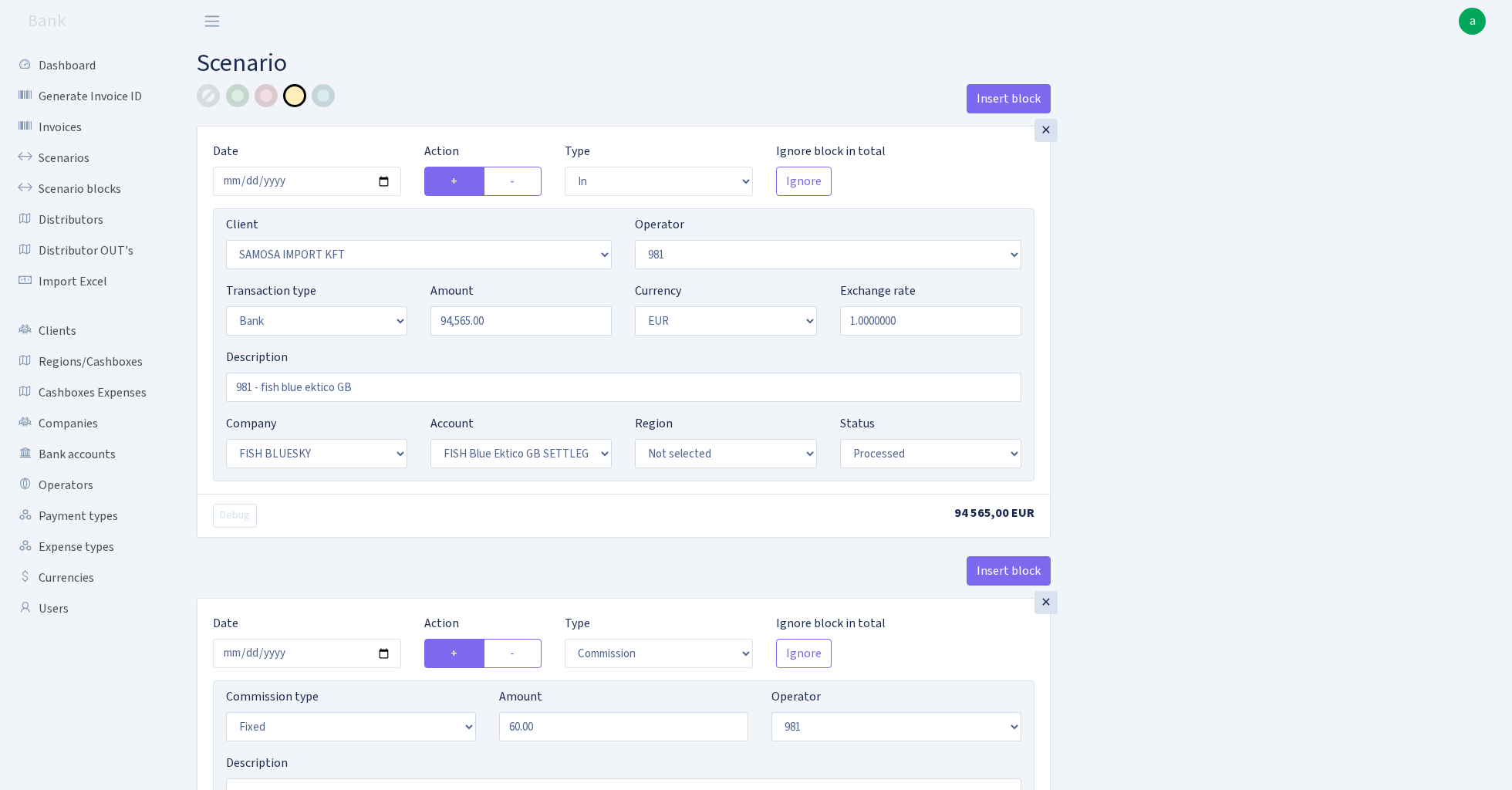
select select "61"
select select "processed"
select select "commission"
select select "61"
select select "processed"
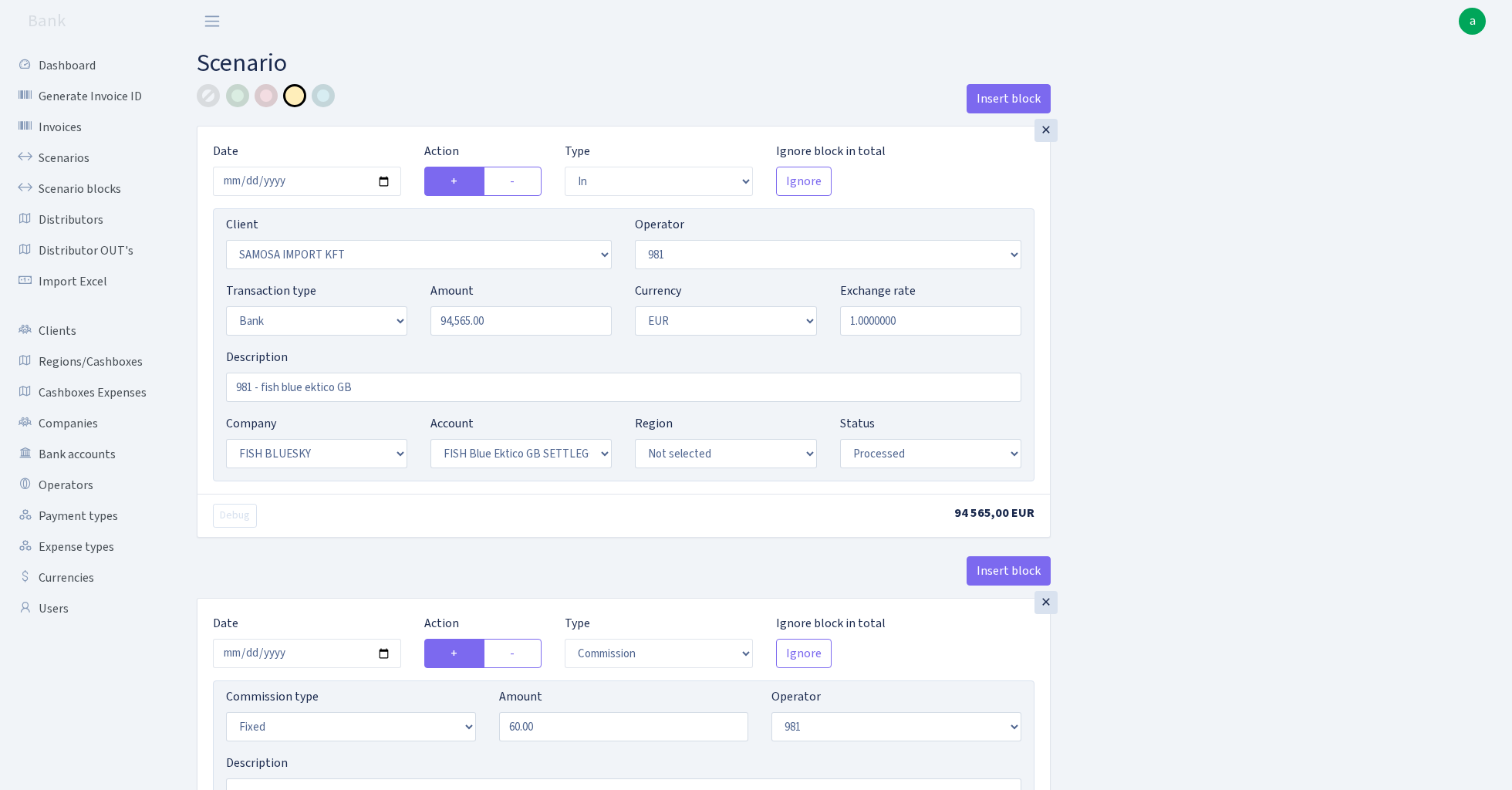
select select "commission"
select select "fixed"
select select "1"
select select "23"
select select "67"
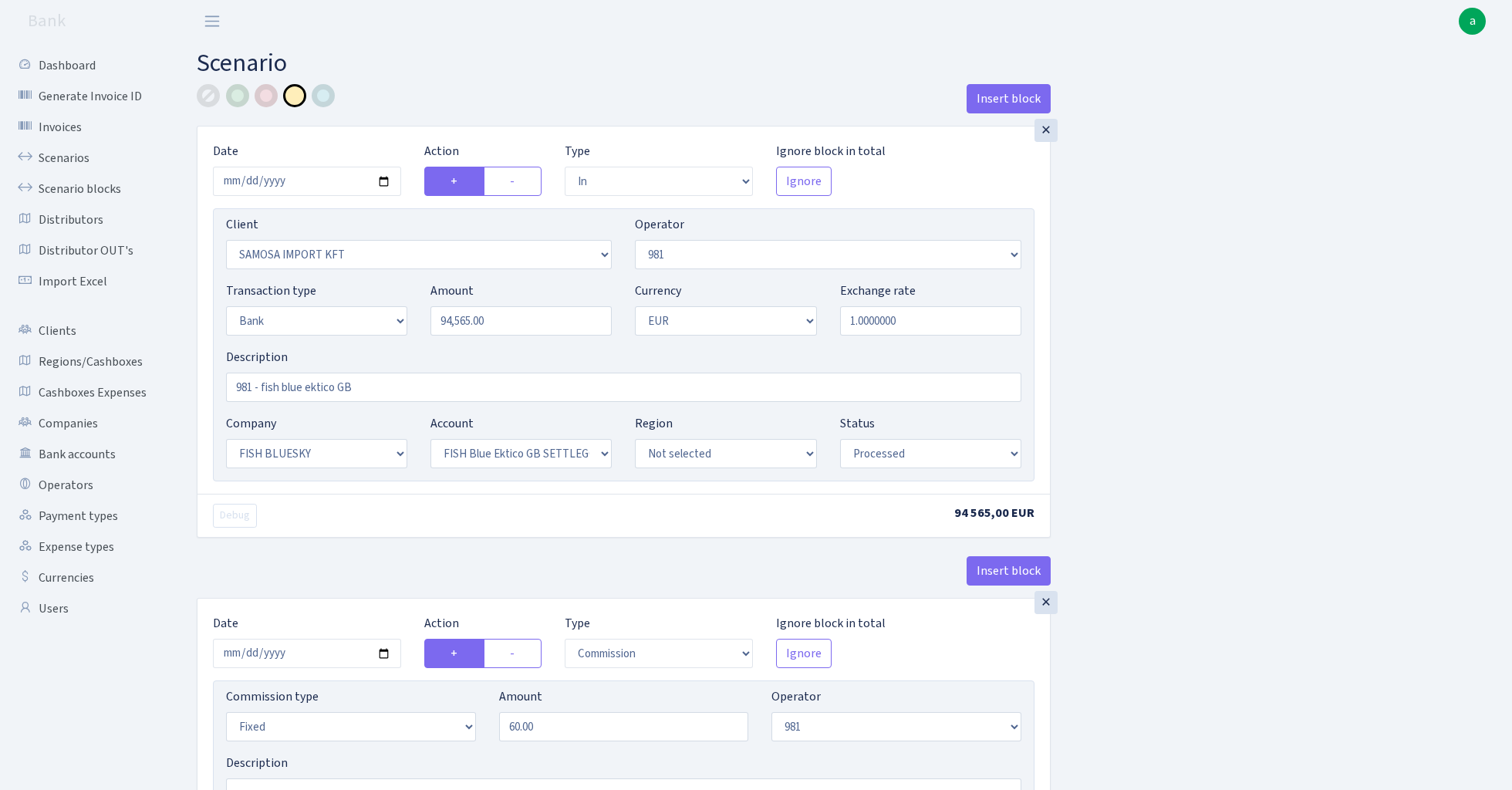
select select "processed"
click at [56, 152] on link "Scenarios" at bounding box center [84, 158] width 154 height 31
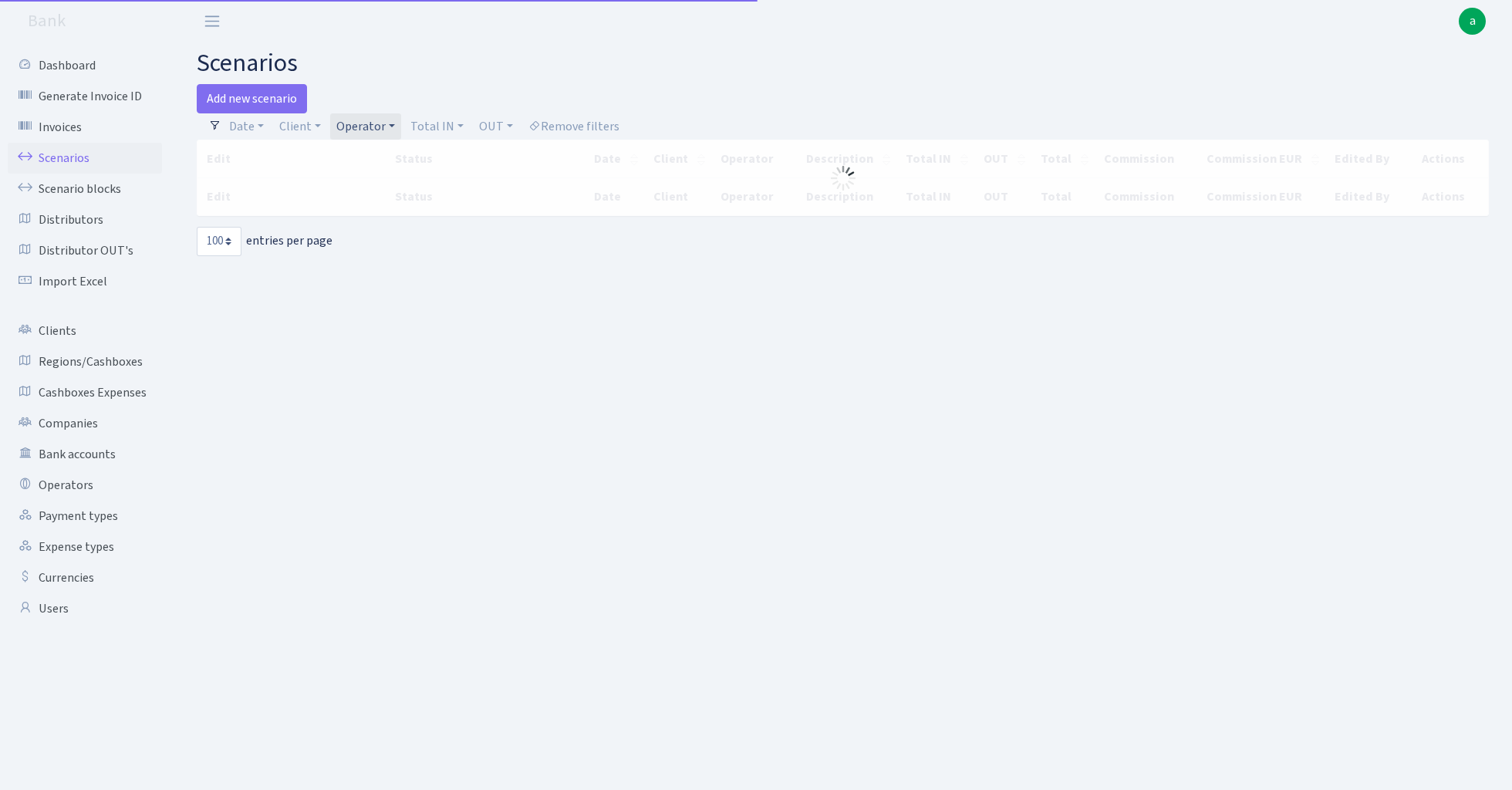
select select "100"
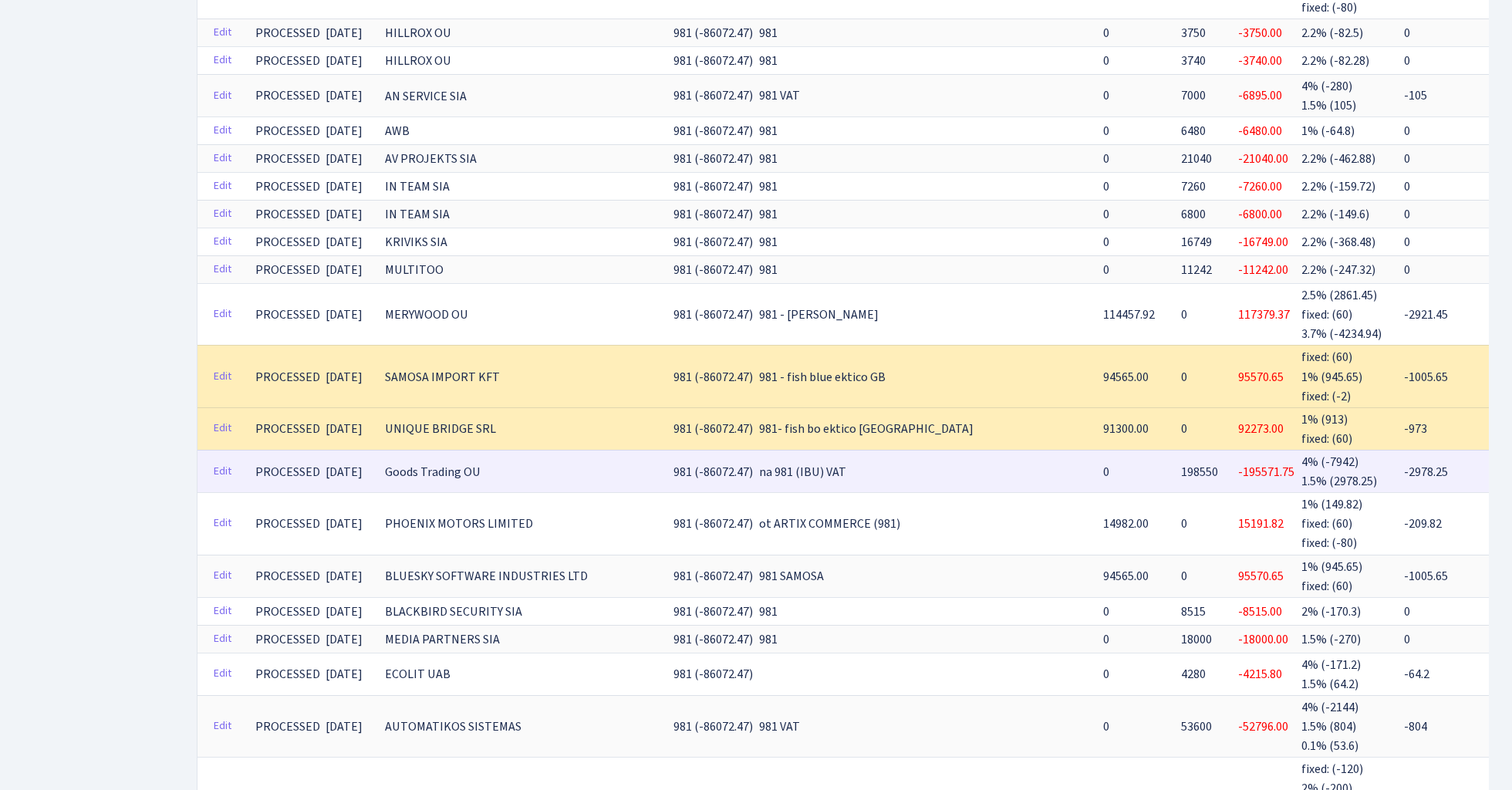
scroll to position [757, 0]
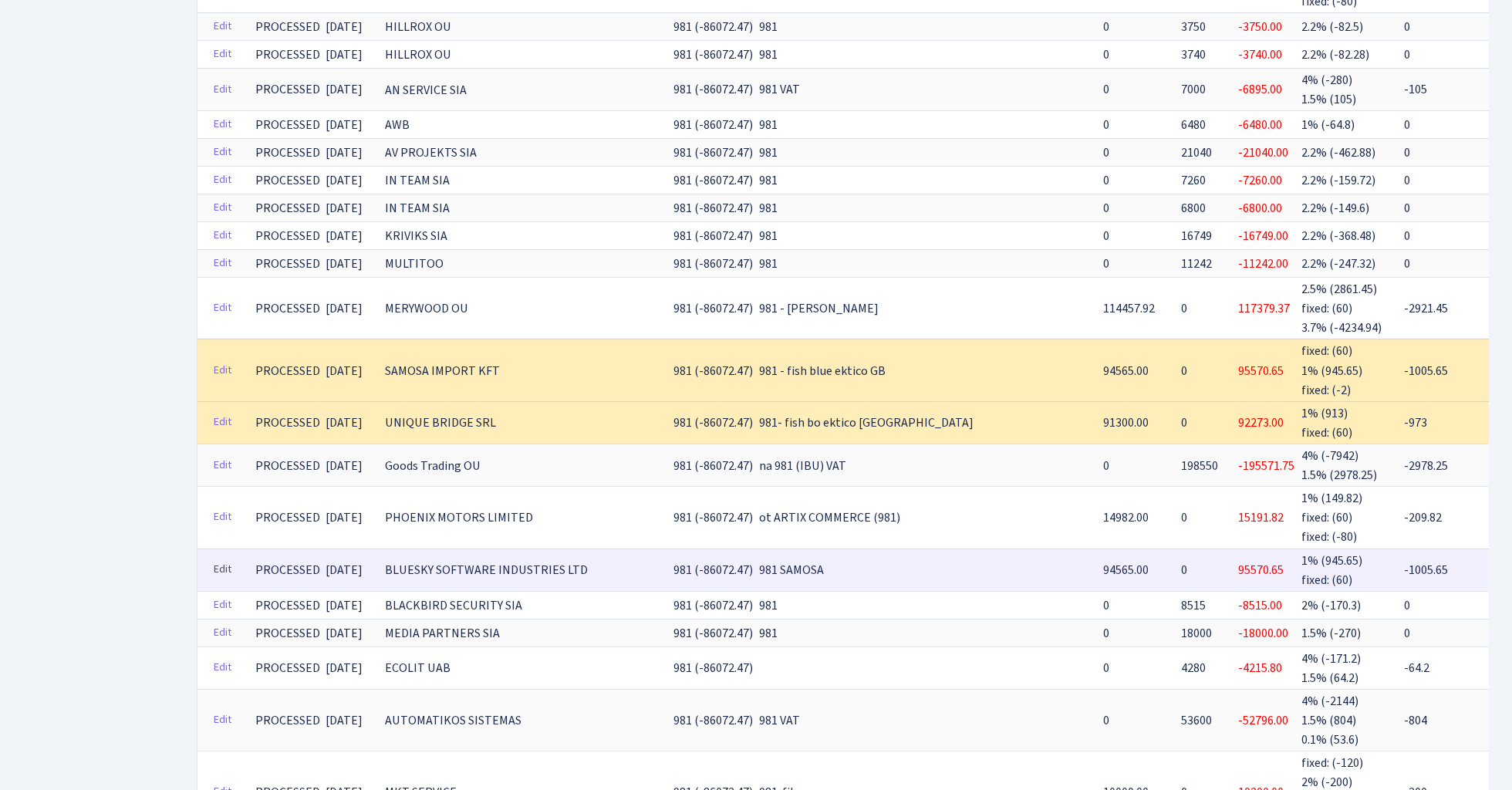
click at [222, 557] on link "Edit" at bounding box center [222, 570] width 32 height 24
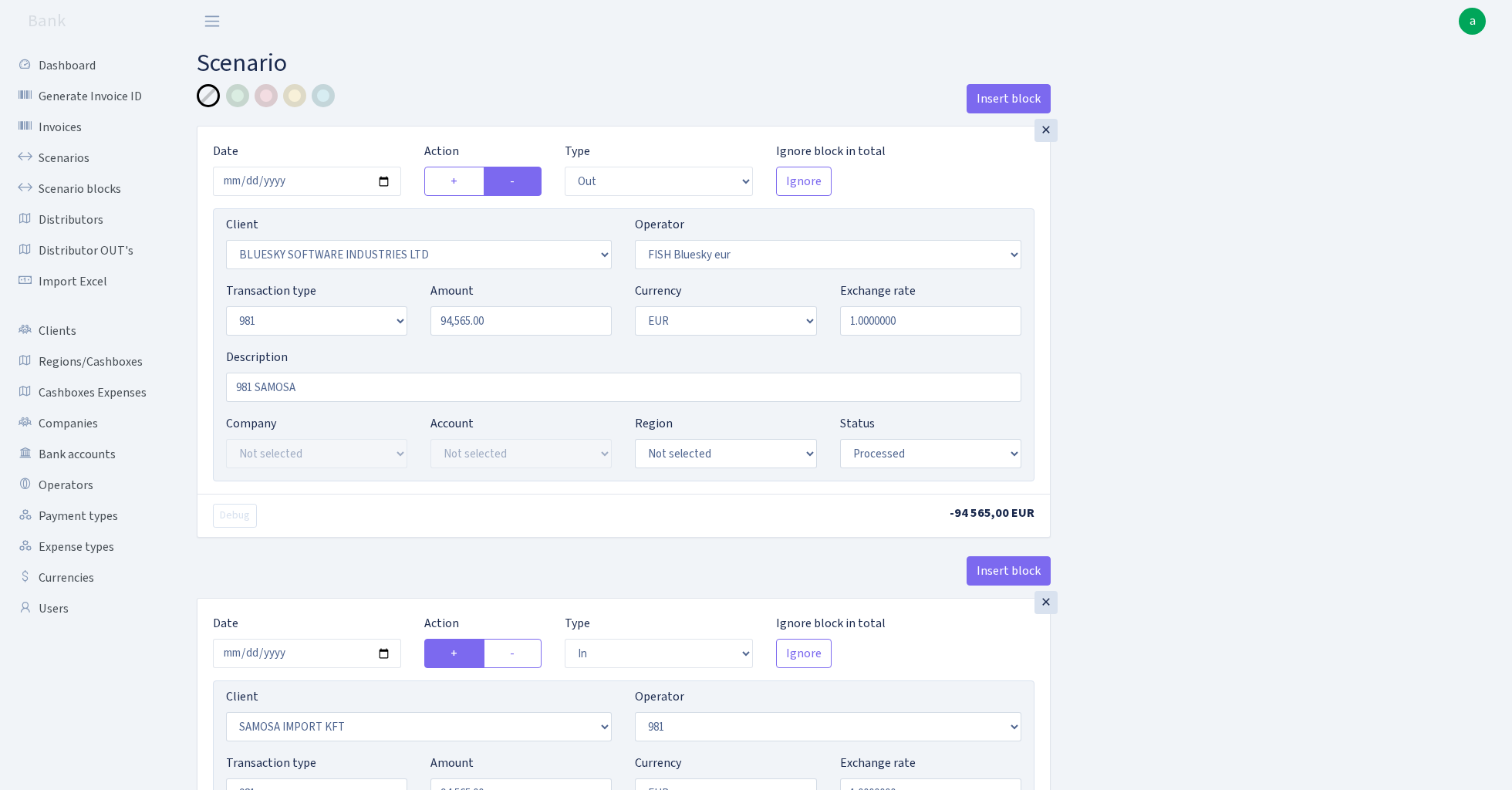
select select "out"
select select "2867"
select select "460"
select select "8"
select select "1"
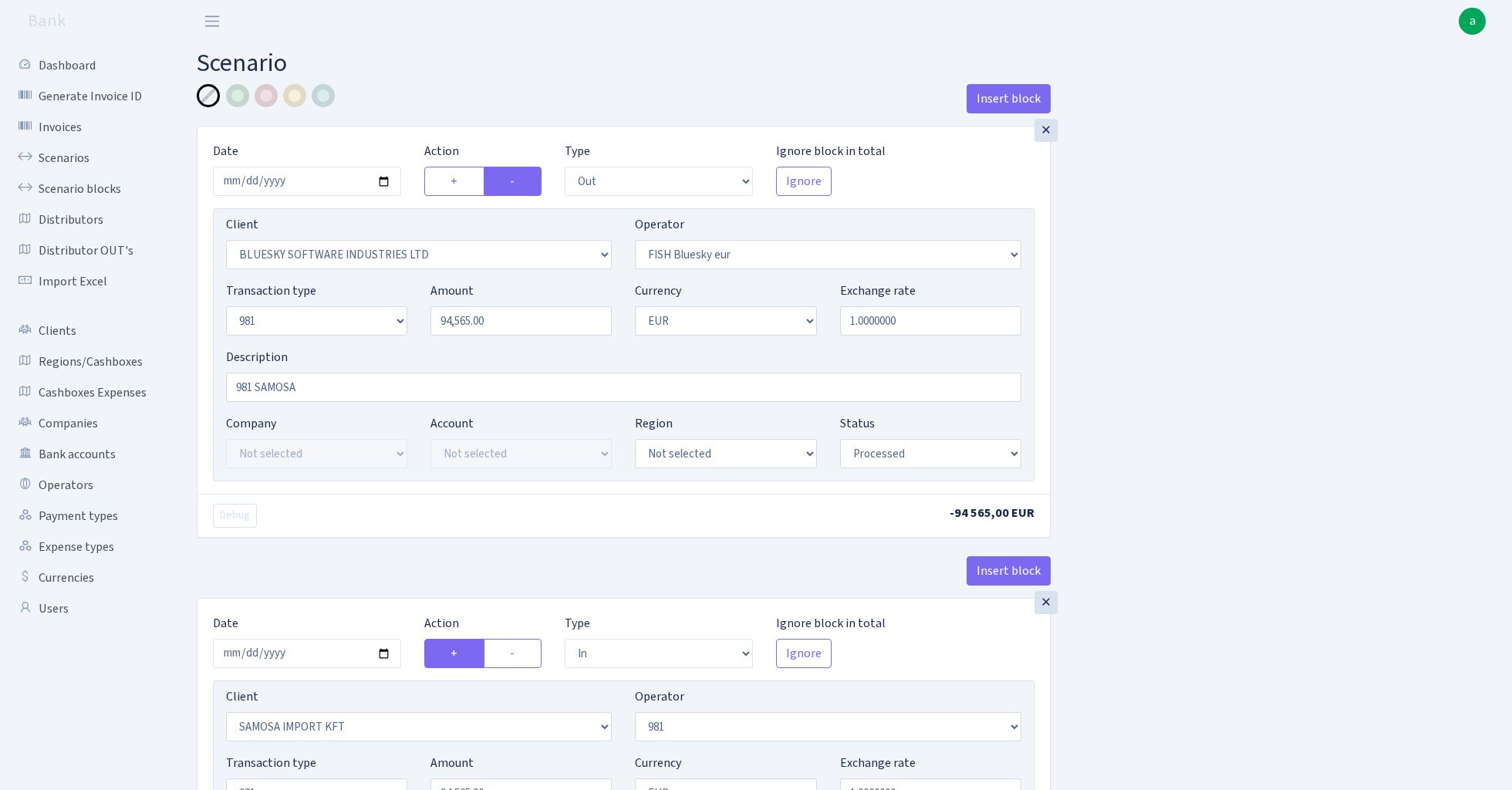
select select "processed"
select select "in"
select select "2465"
select select "61"
select select "8"
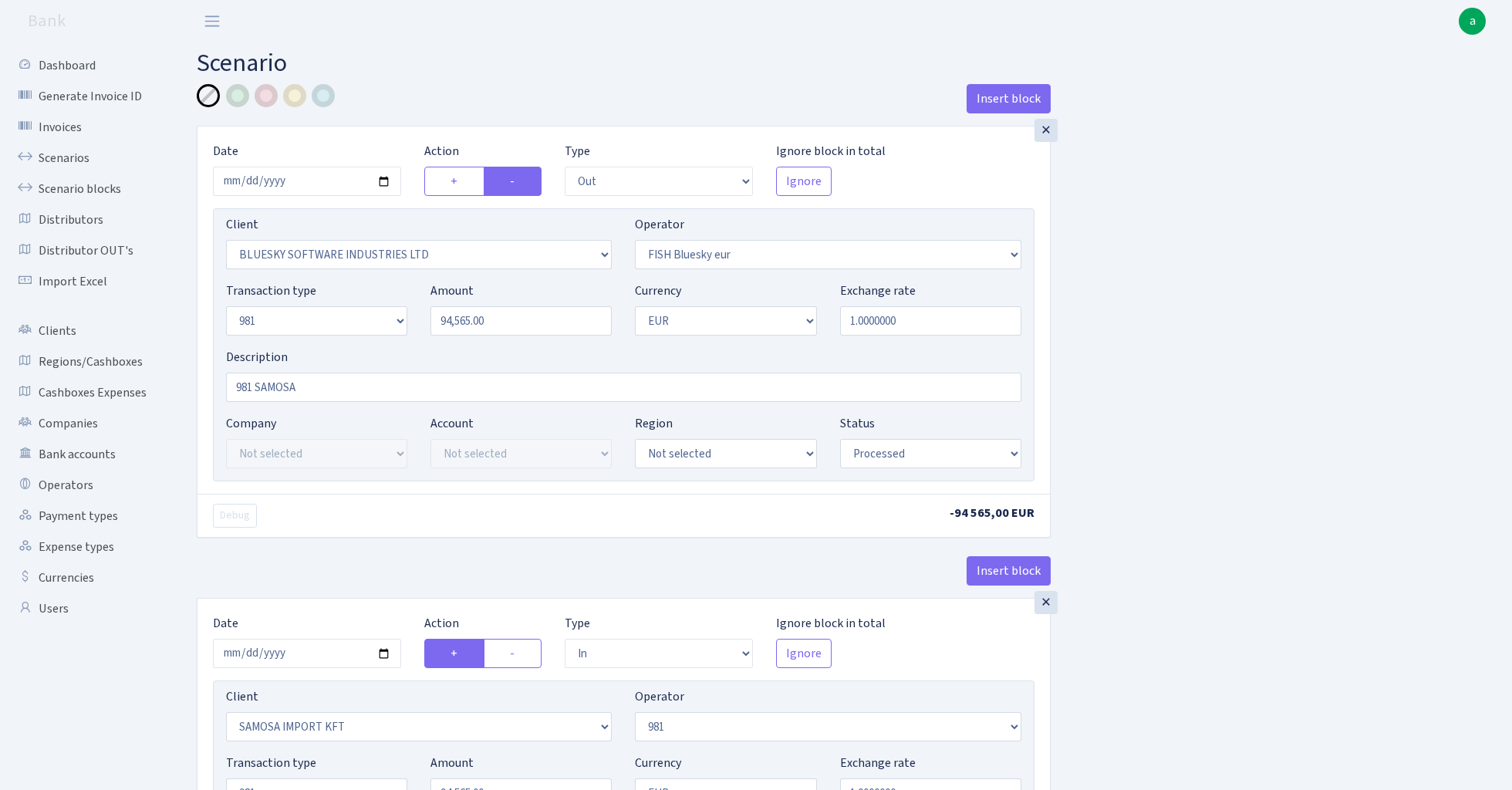
select select "1"
select select "processed"
select select "commission"
select select "61"
select select "processed"
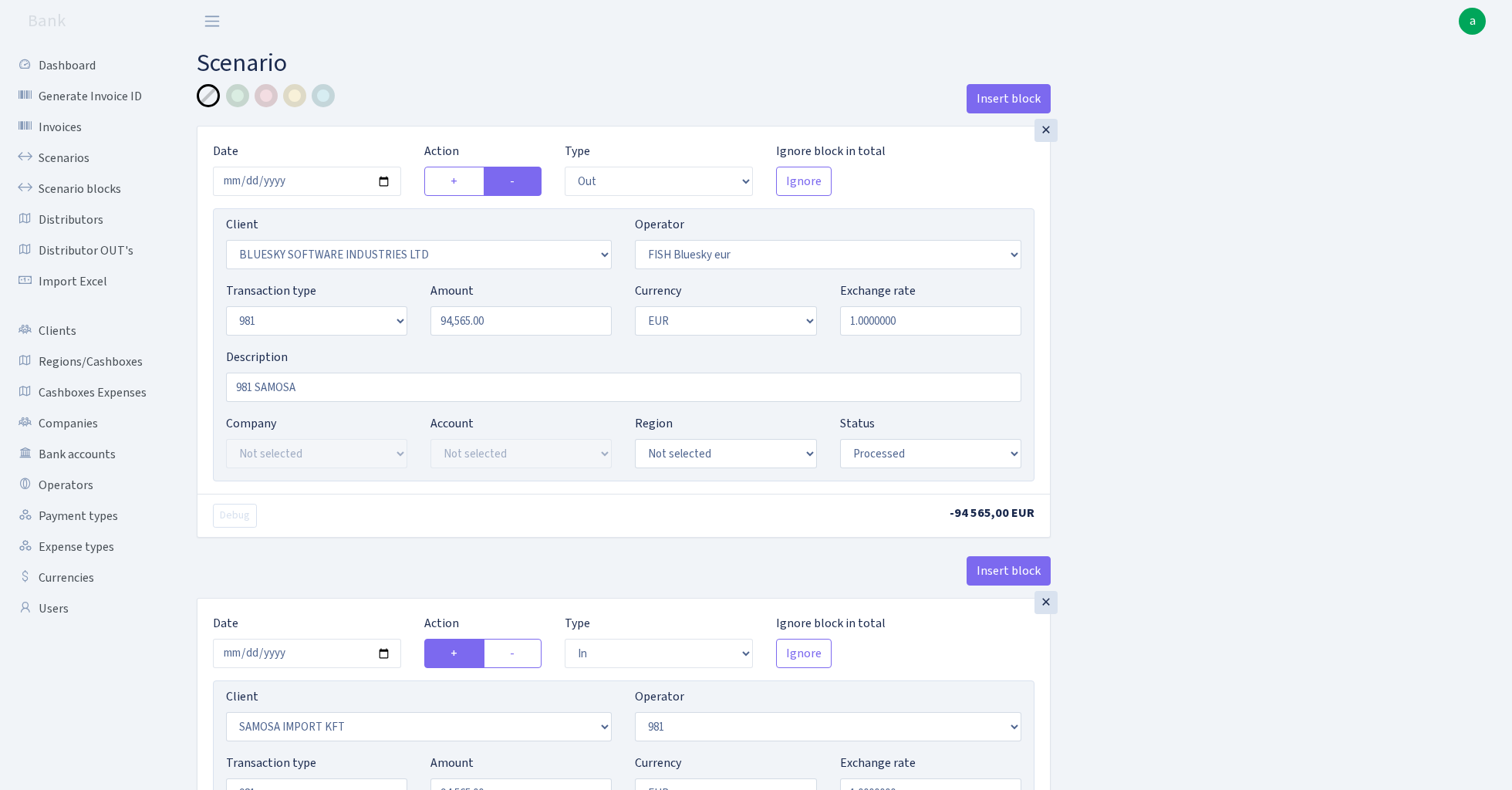
select select "commission"
select select "fixed"
select select "61"
select select "processed"
click at [1046, 134] on div "×" at bounding box center [1045, 130] width 23 height 23
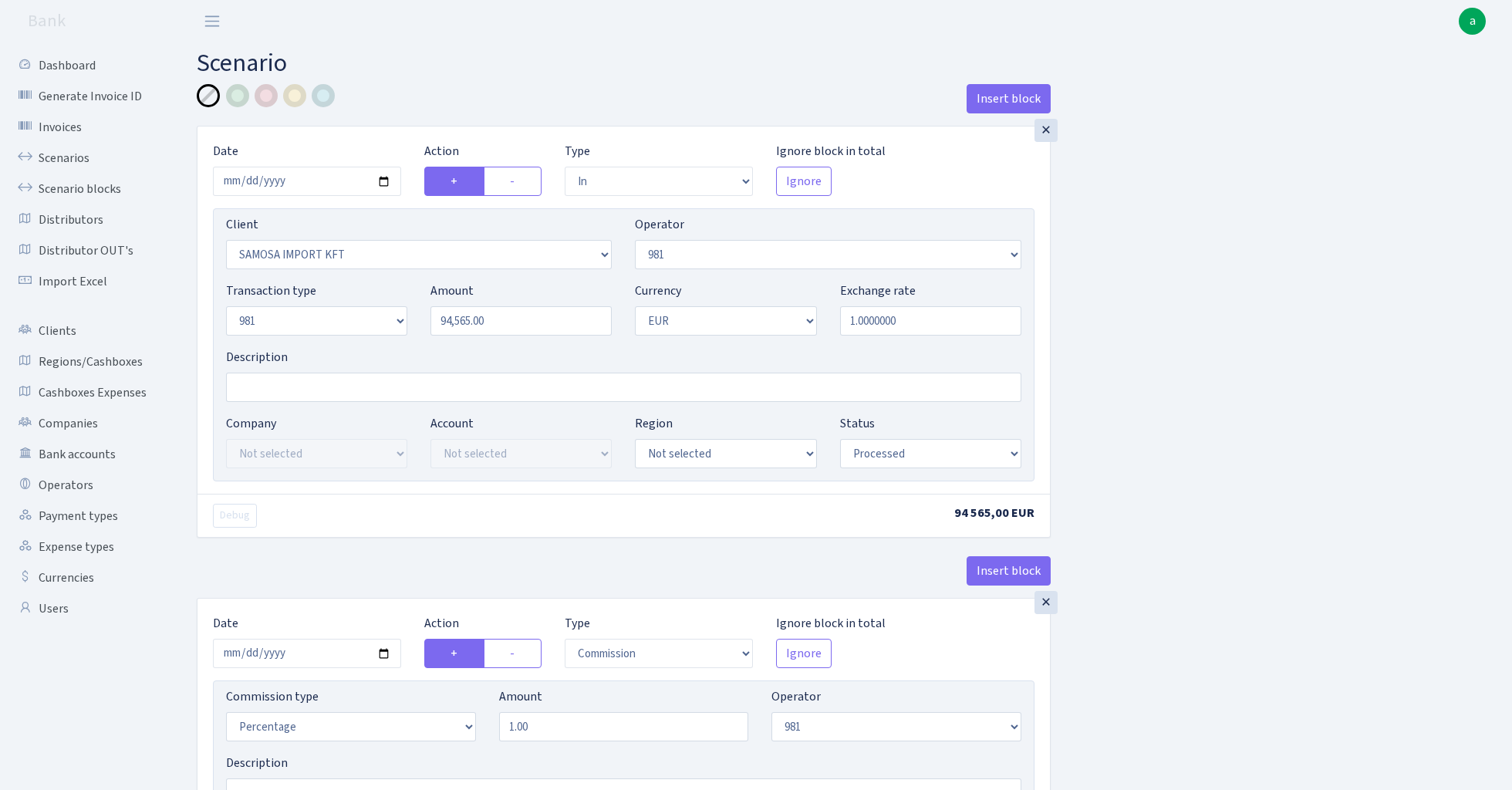
click at [1046, 134] on div "×" at bounding box center [1045, 130] width 23 height 23
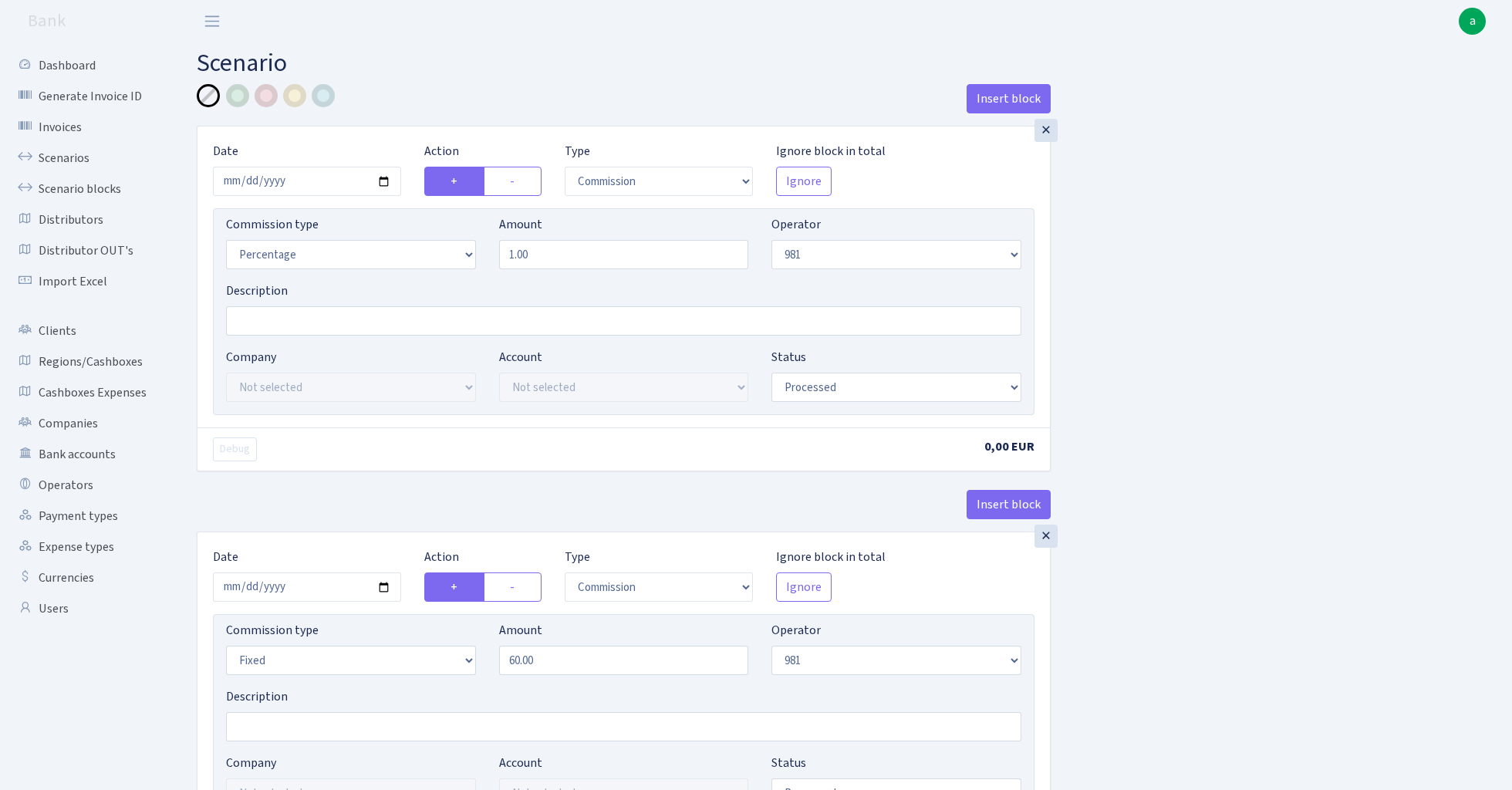
click at [1046, 134] on div "×" at bounding box center [1045, 130] width 23 height 23
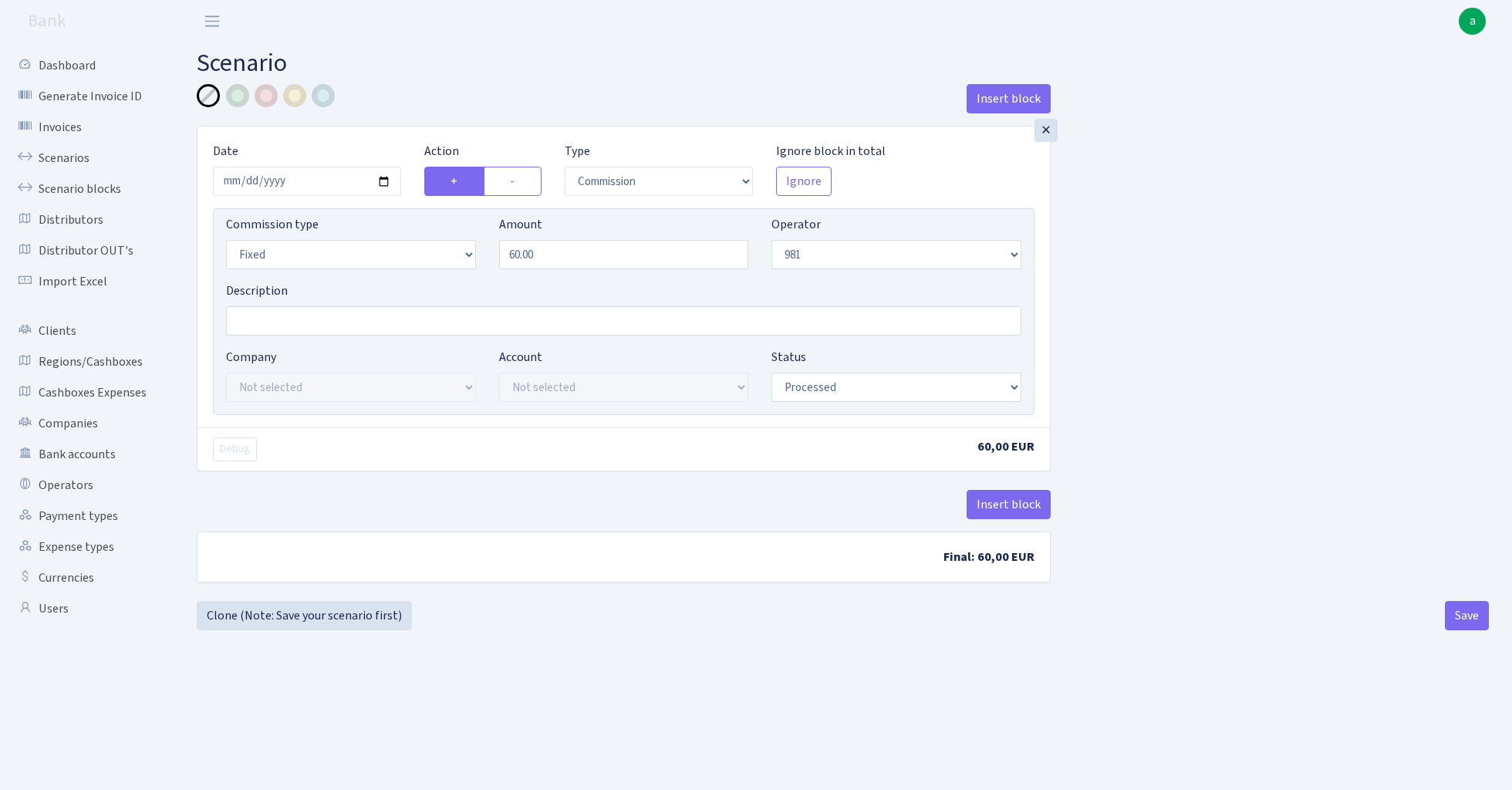
click at [1046, 134] on div "×" at bounding box center [1045, 130] width 23 height 23
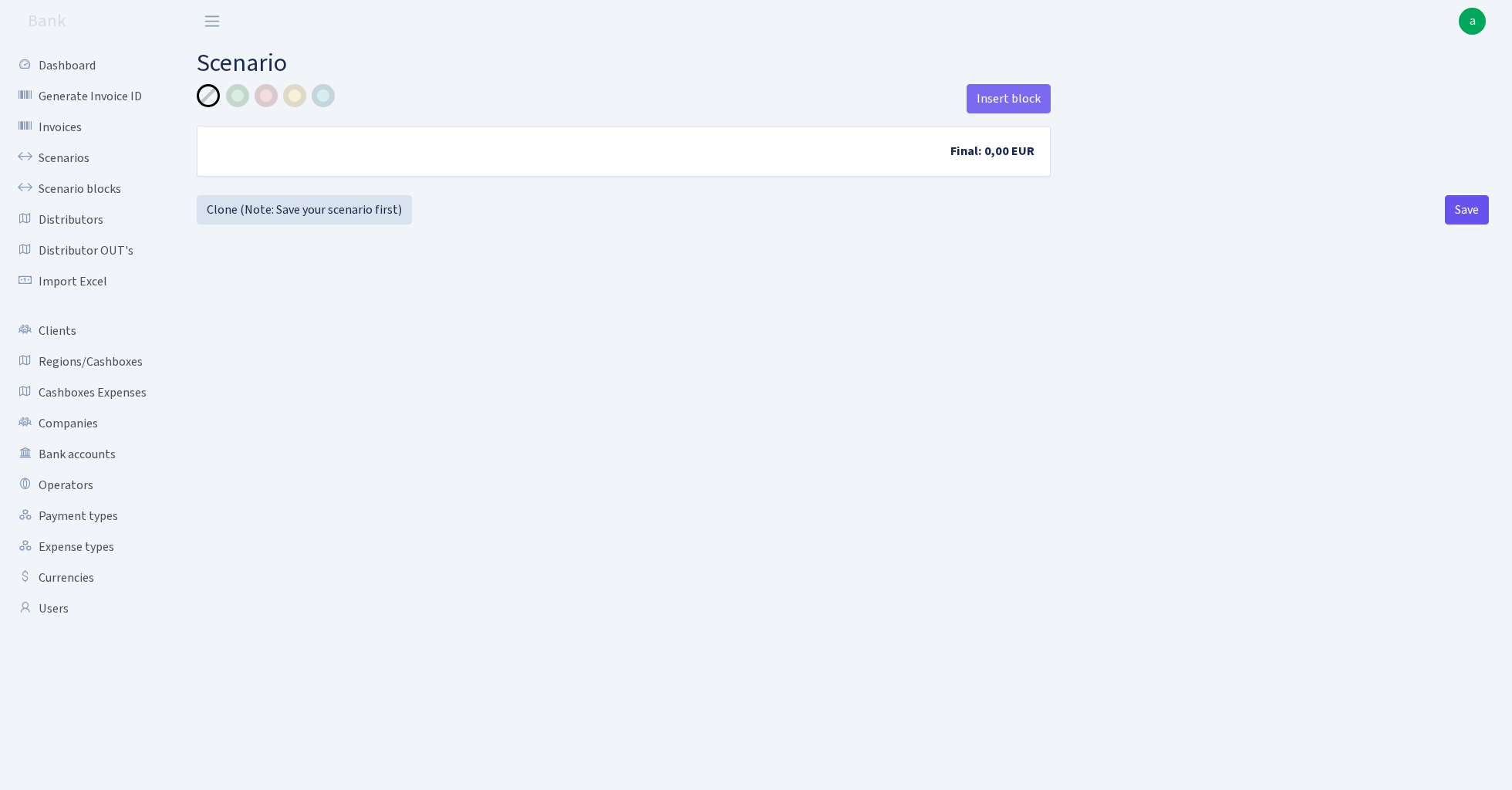
click at [1488, 215] on button "Save" at bounding box center [1466, 209] width 44 height 29
click at [40, 158] on link "Scenarios" at bounding box center [84, 158] width 154 height 31
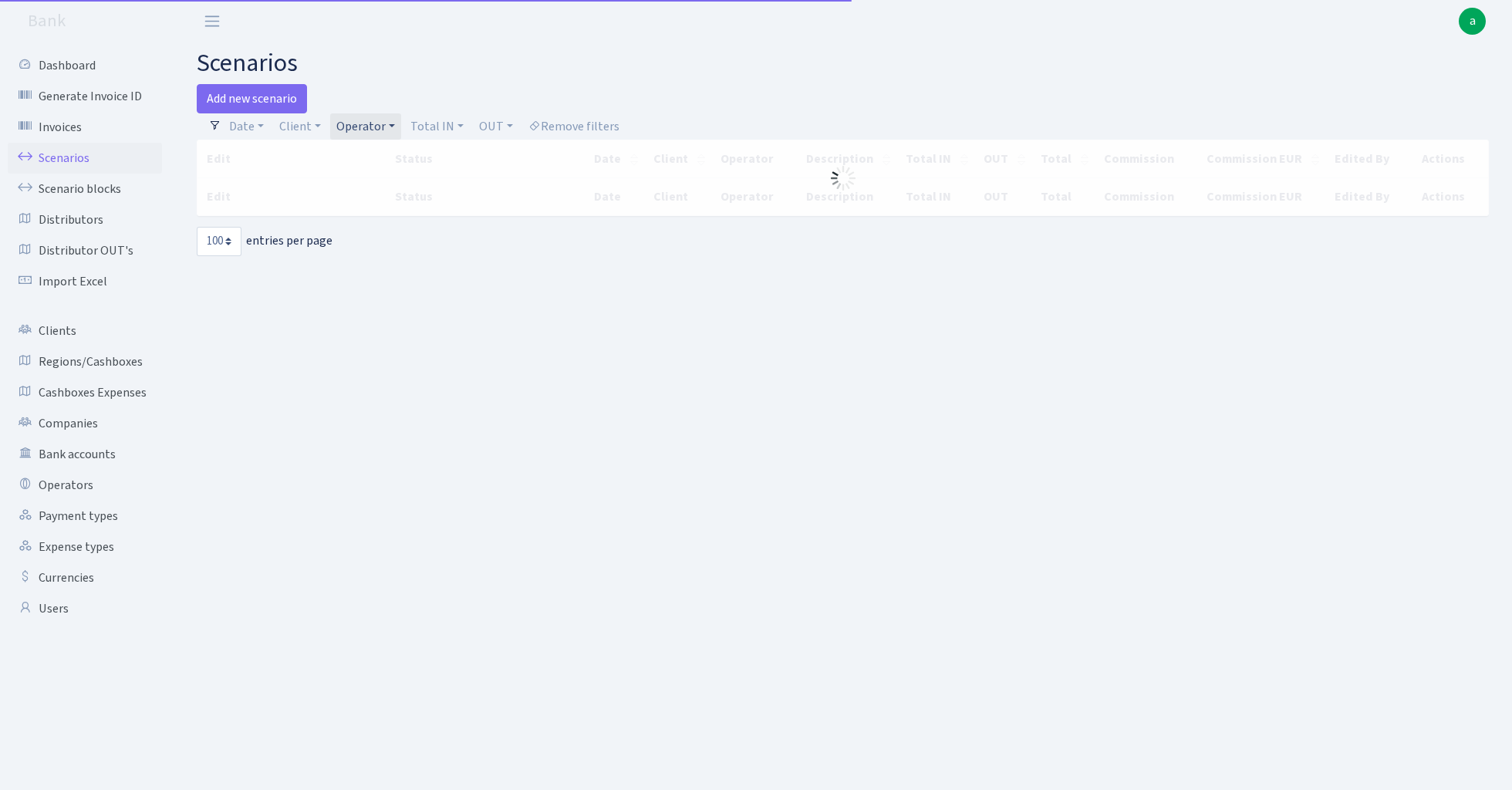
select select "100"
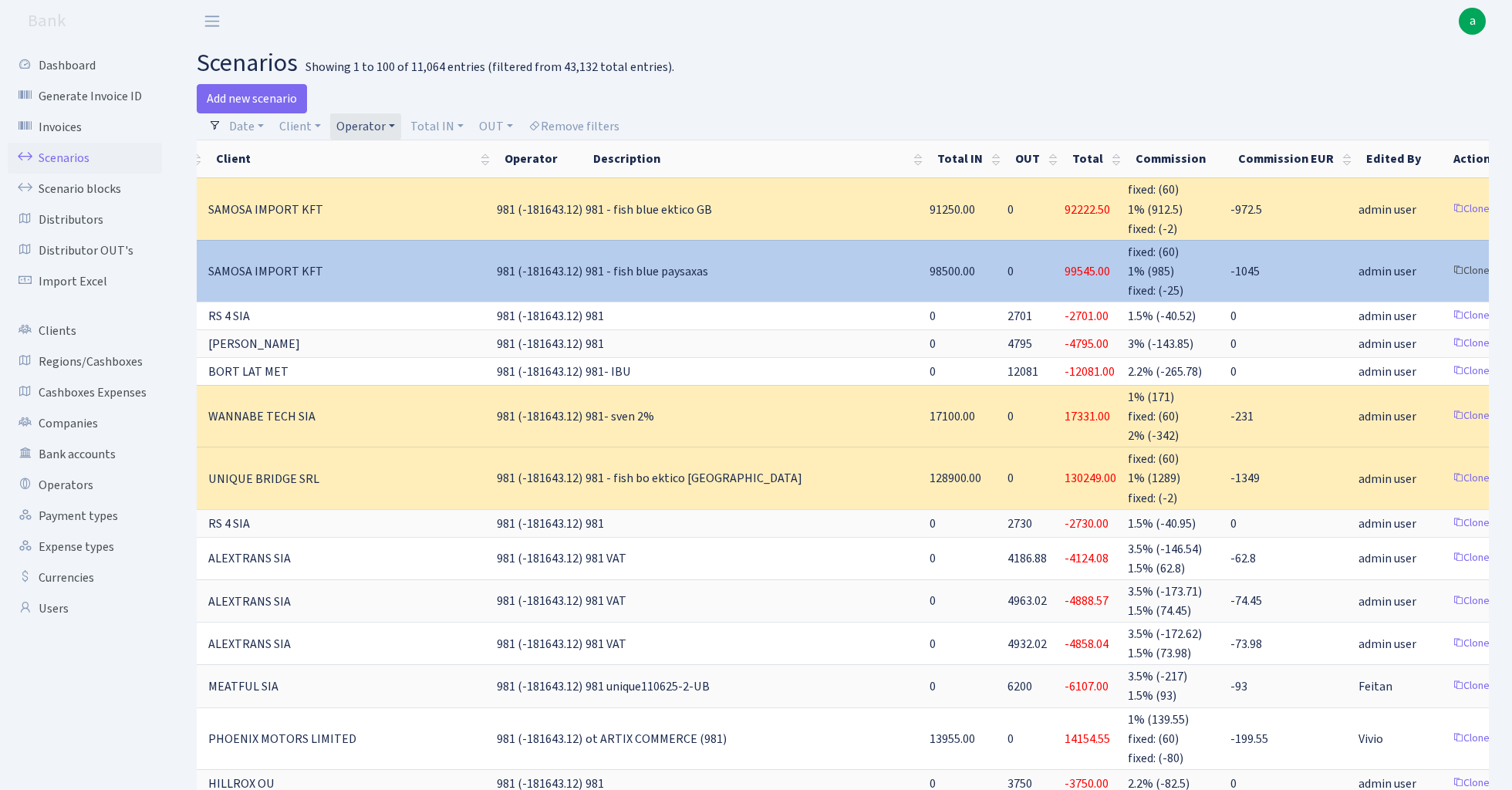
scroll to position [0, 175]
click at [1446, 263] on link "Clone" at bounding box center [1471, 272] width 51 height 24
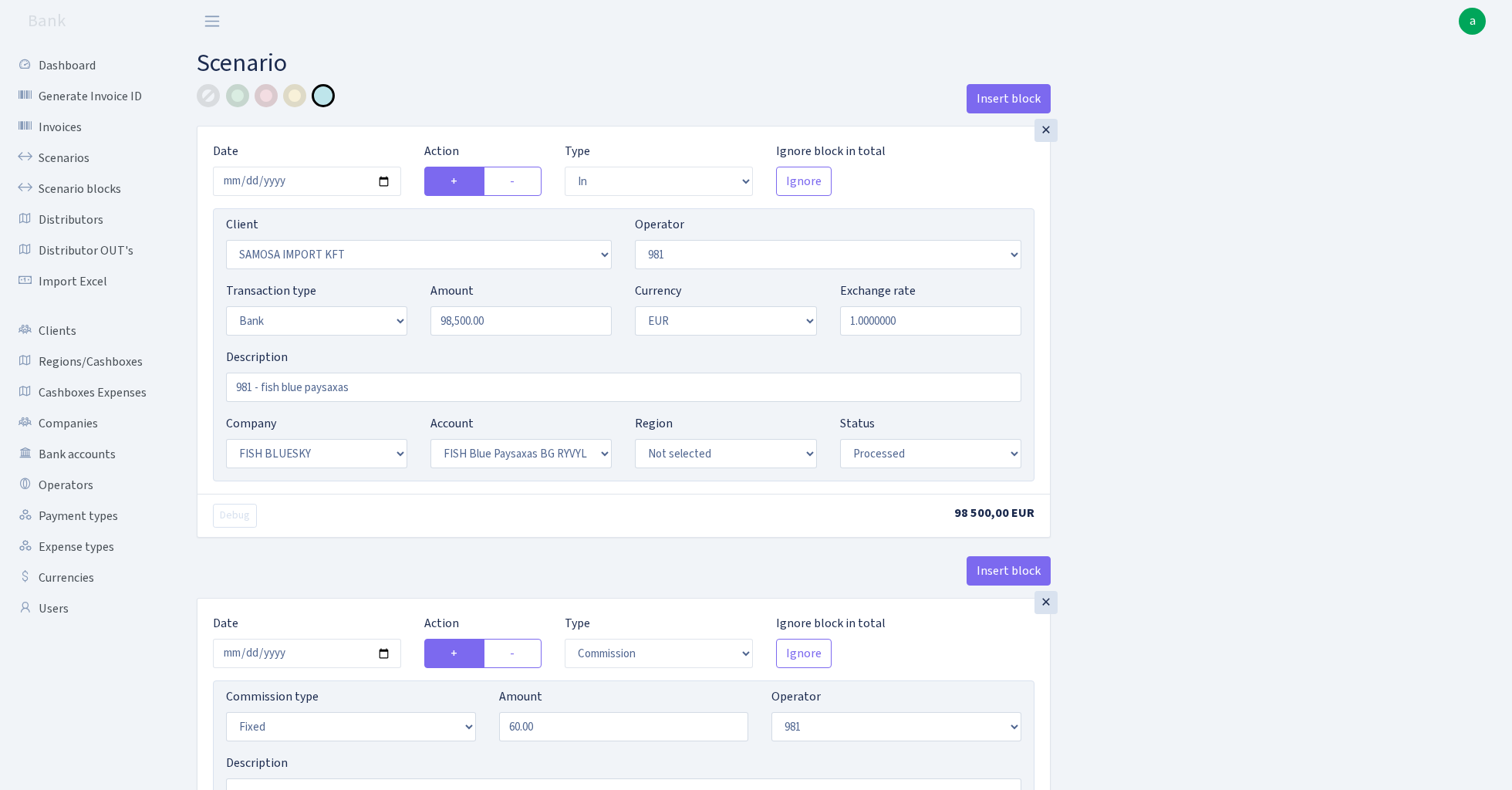
select select "in"
select select "2472"
select select "61"
select select "2"
select select "1"
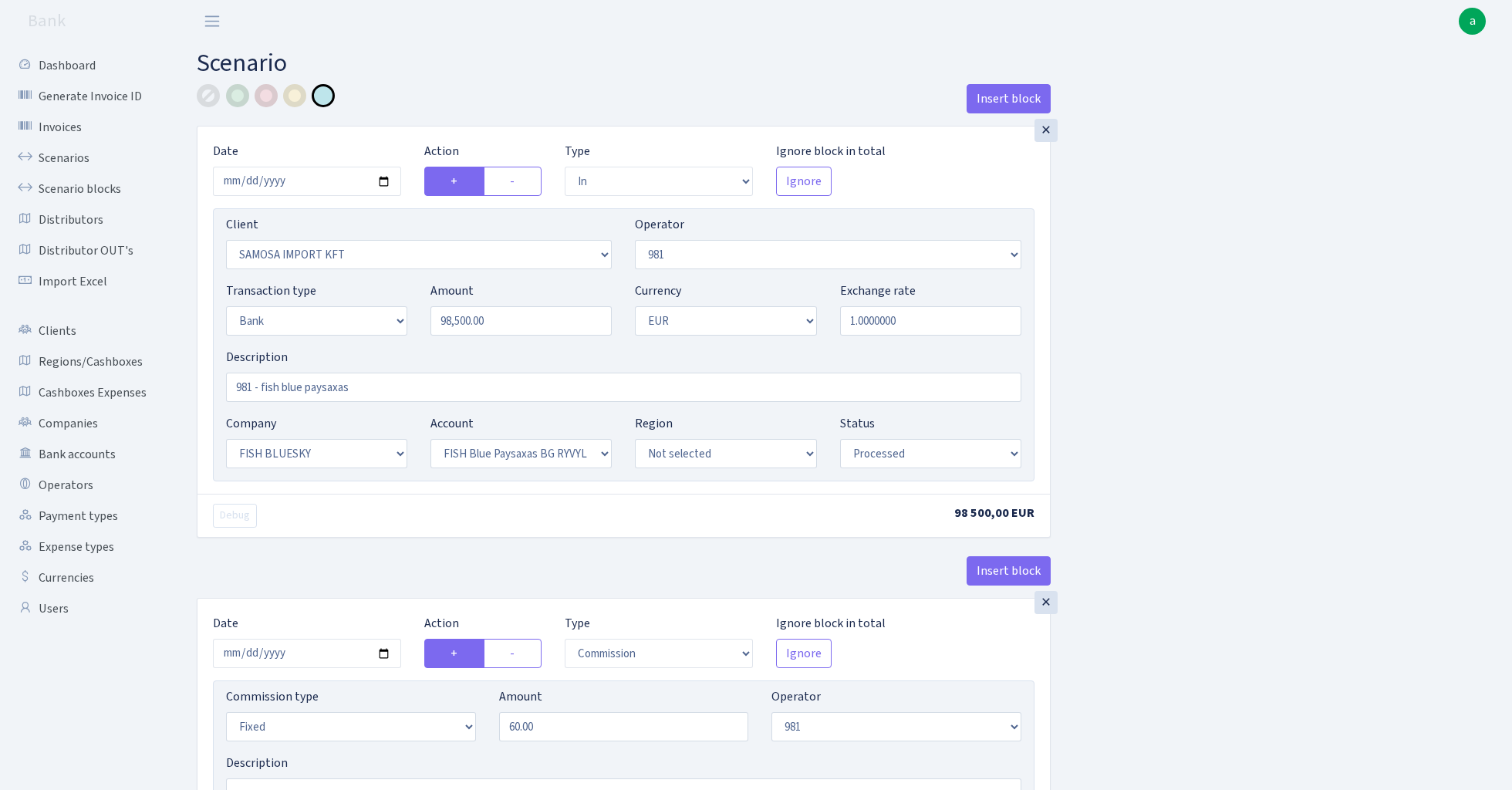
select select "23"
select select "68"
select select "processed"
select select "commission"
select select "fixed"
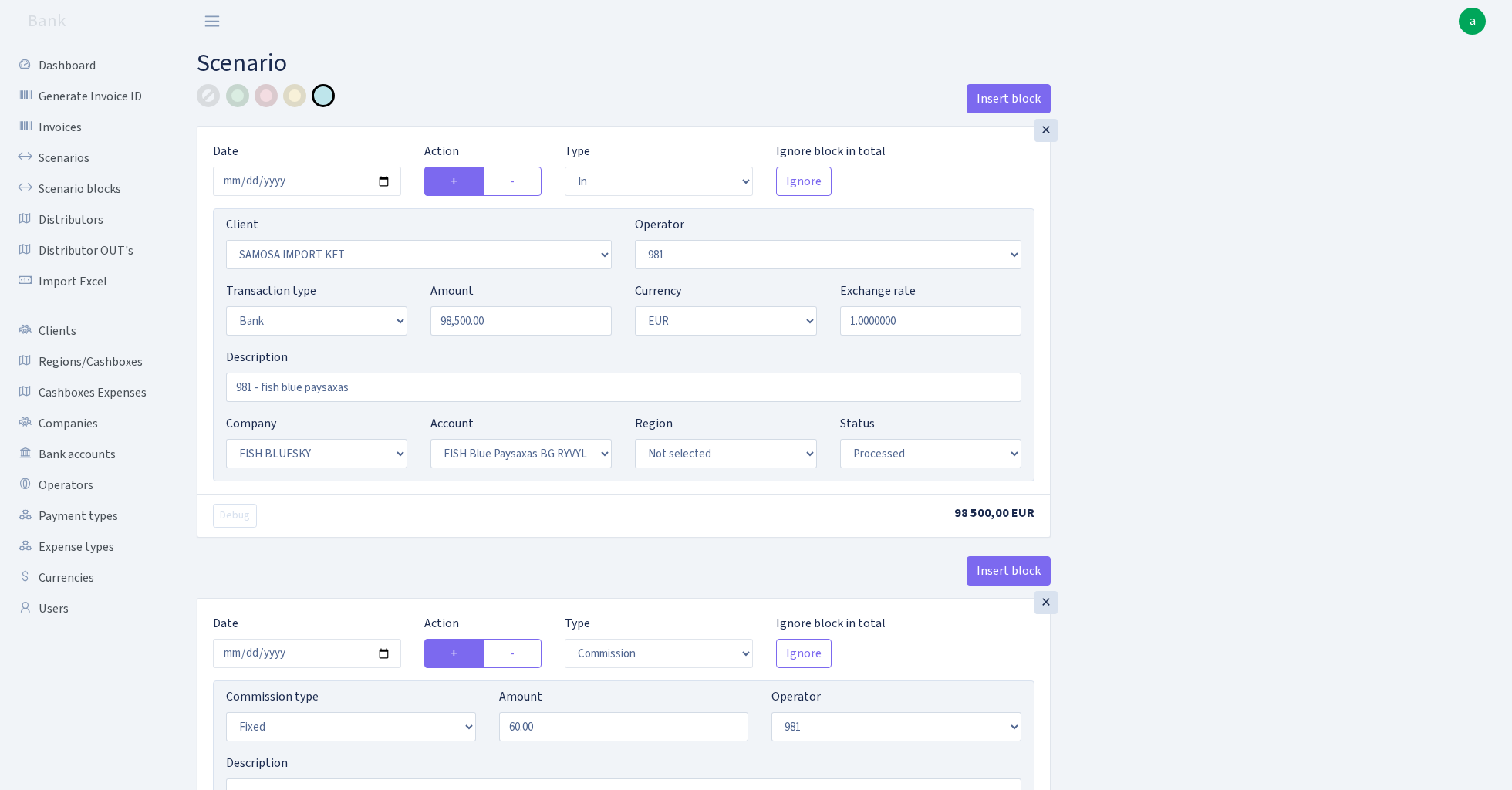
select select "61"
select select "processed"
select select "commission"
select select "61"
select select "processed"
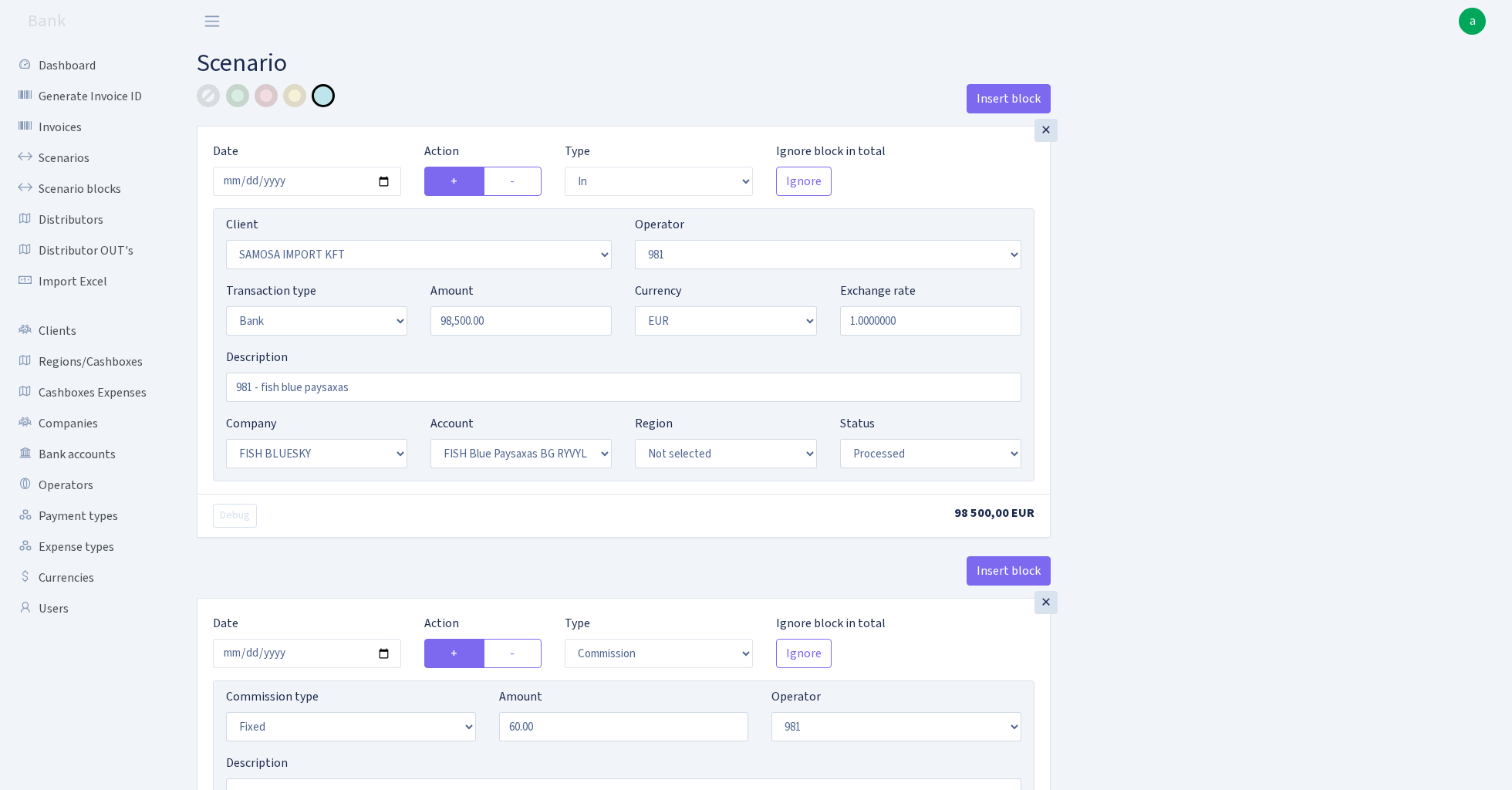
select select "commission"
select select "fixed"
select select "1"
select select "23"
select select "68"
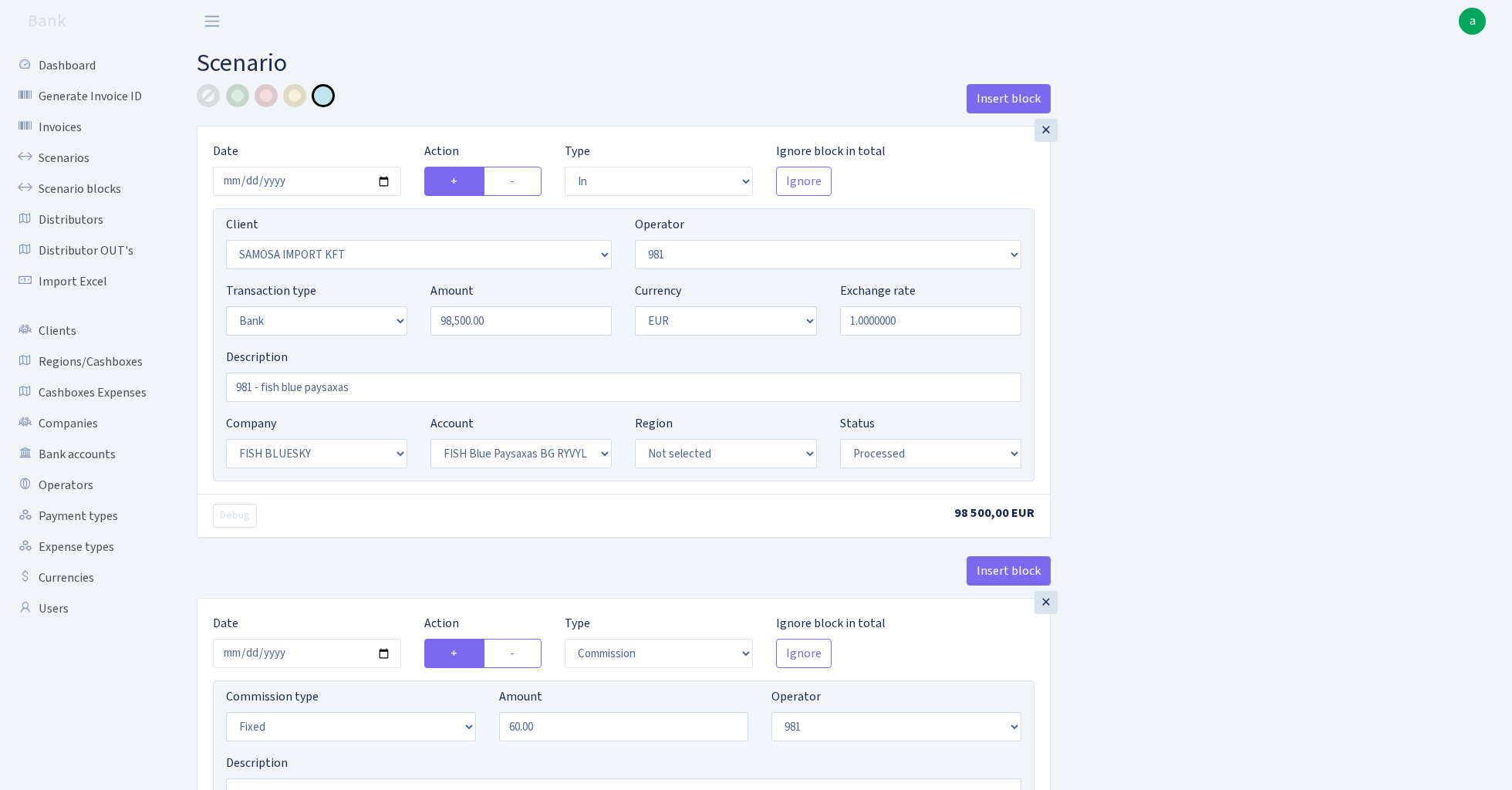
select select "processed"
click at [301, 182] on input "2025-08-15" at bounding box center [307, 180] width 189 height 29
type input "2025-08-11"
click at [447, 91] on div "Insert block" at bounding box center [623, 105] width 854 height 42
click at [515, 315] on input "98500.00" at bounding box center [521, 320] width 181 height 29
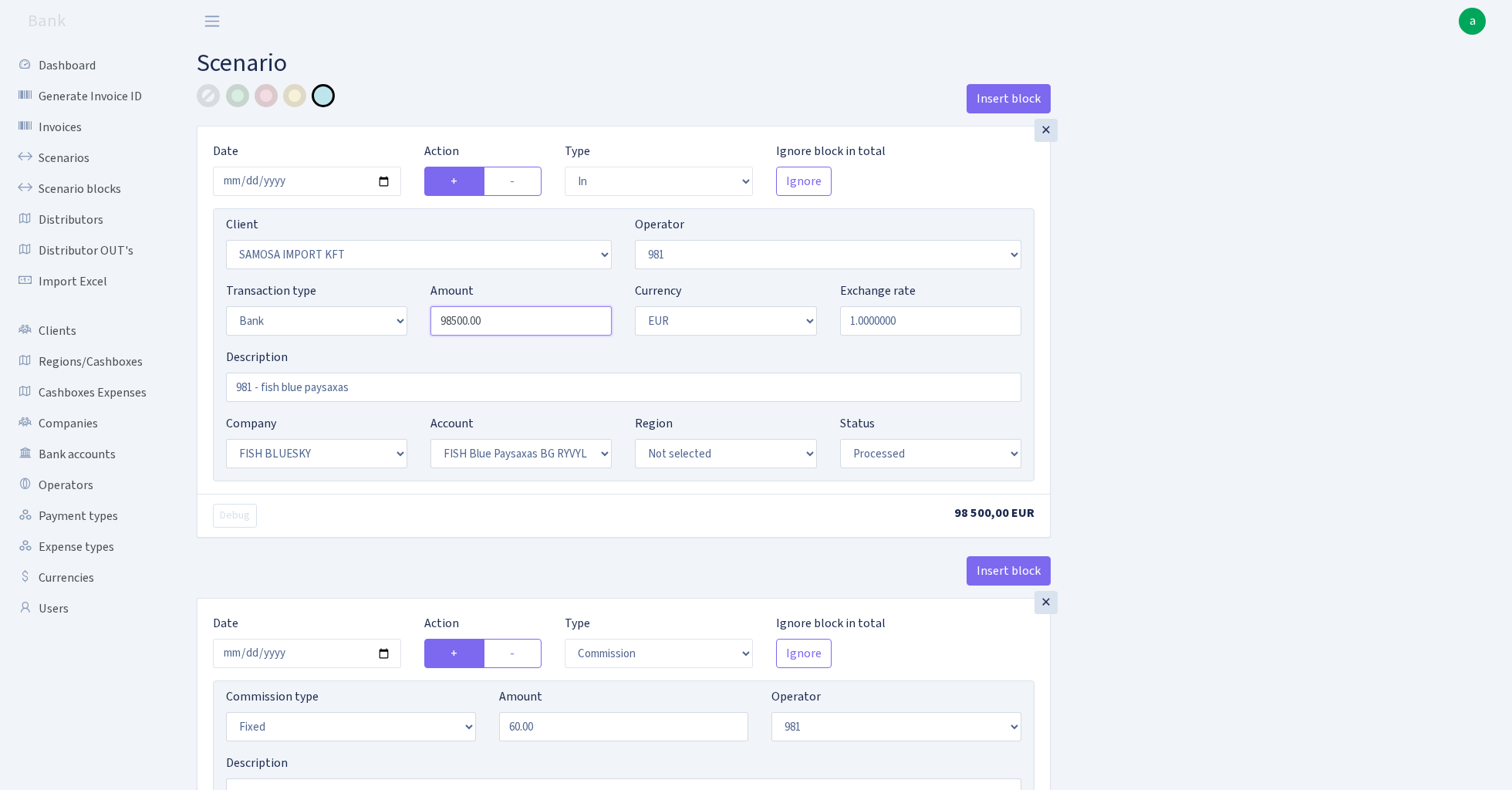
click at [515, 315] on input "98500.00" at bounding box center [521, 320] width 181 height 29
paste input "4565"
click at [528, 325] on input "94565" at bounding box center [521, 320] width 181 height 29
type input "96,230.00"
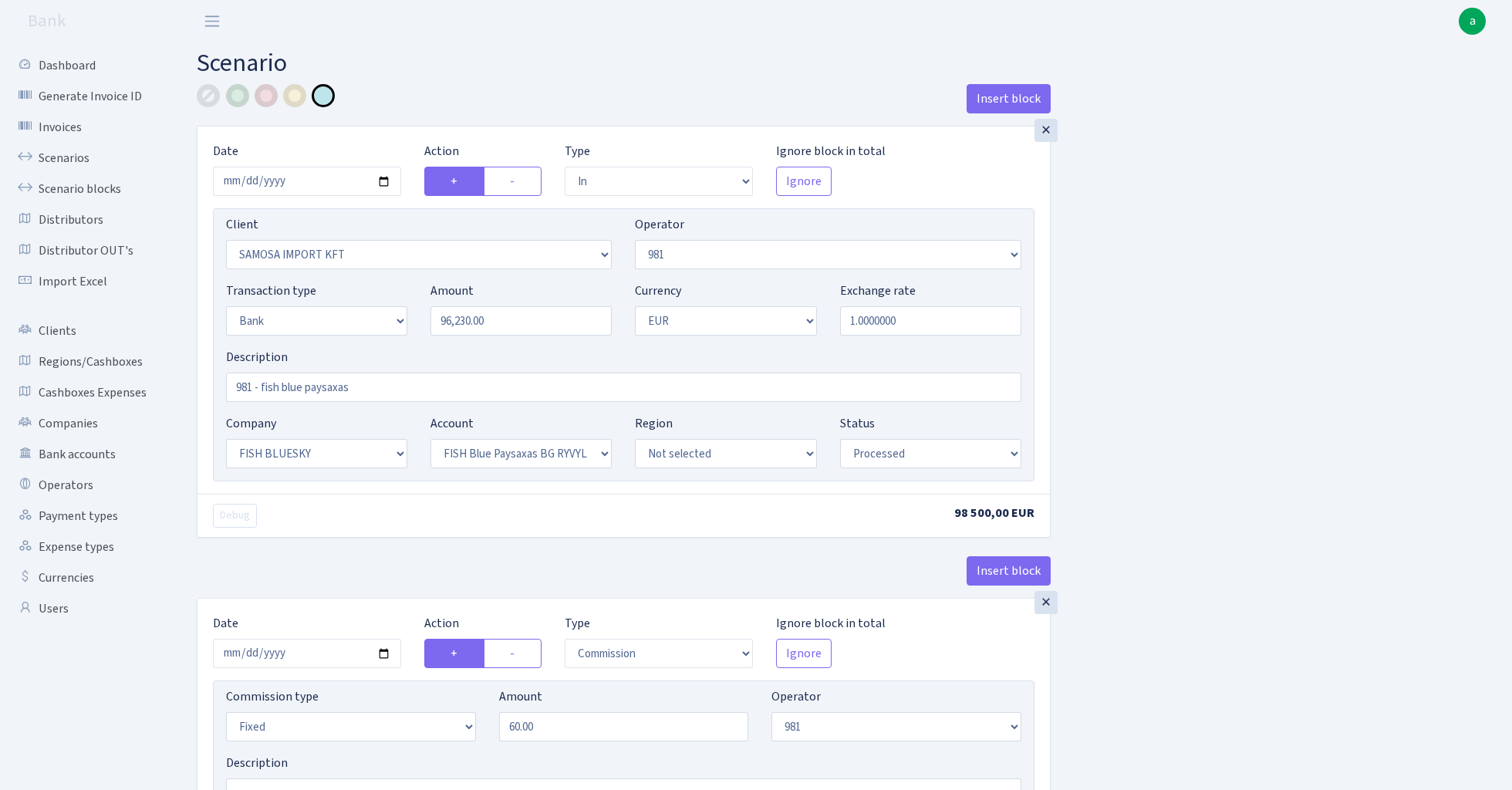
select select "341"
click at [295, 387] on input "981 - fish blue paysaxas" at bounding box center [623, 387] width 795 height 29
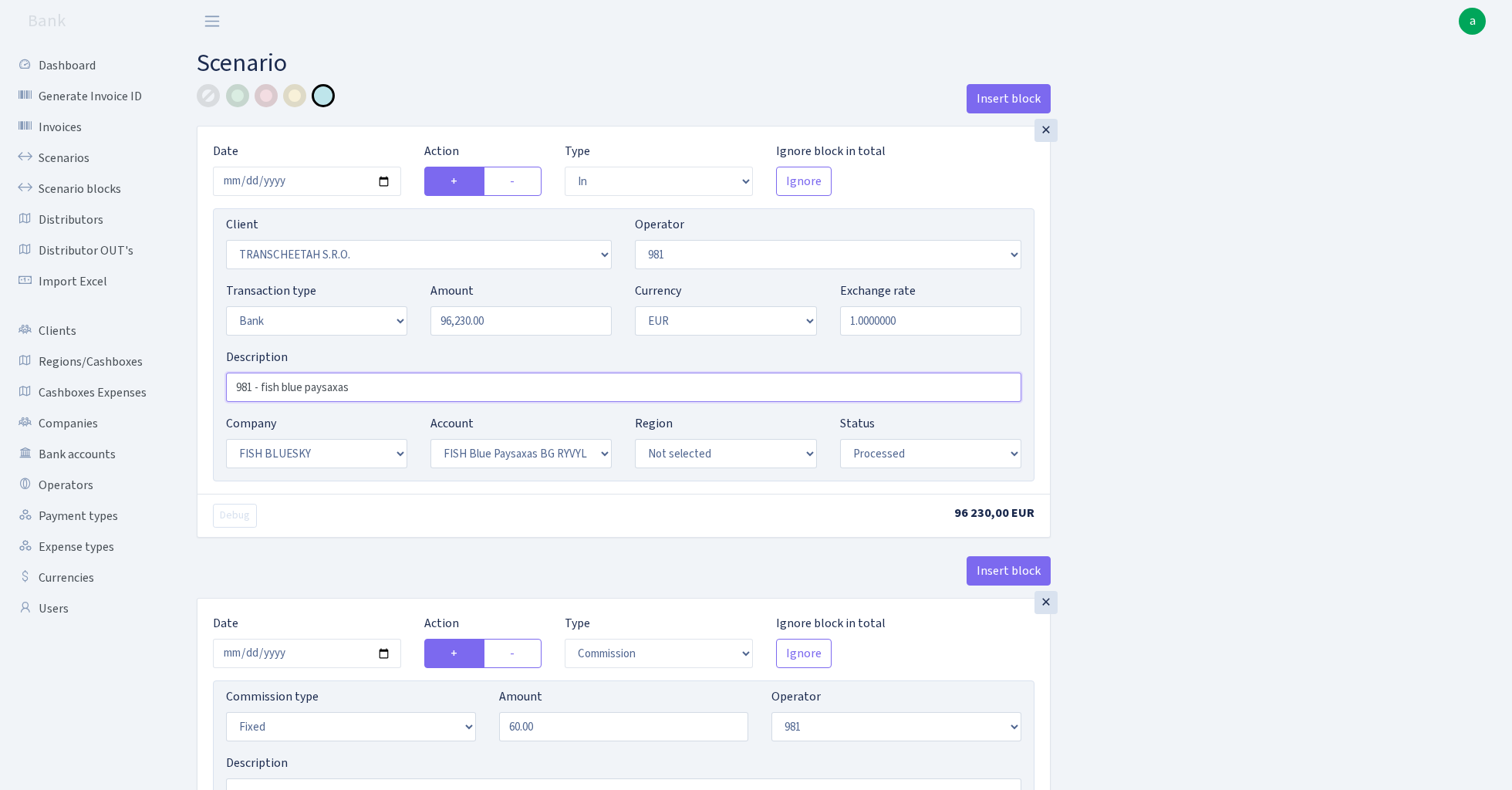
click at [295, 387] on input "981 - fish blue paysaxas" at bounding box center [623, 387] width 795 height 29
type input "981 - fish ctc paysaxas"
select select "24"
select select "72"
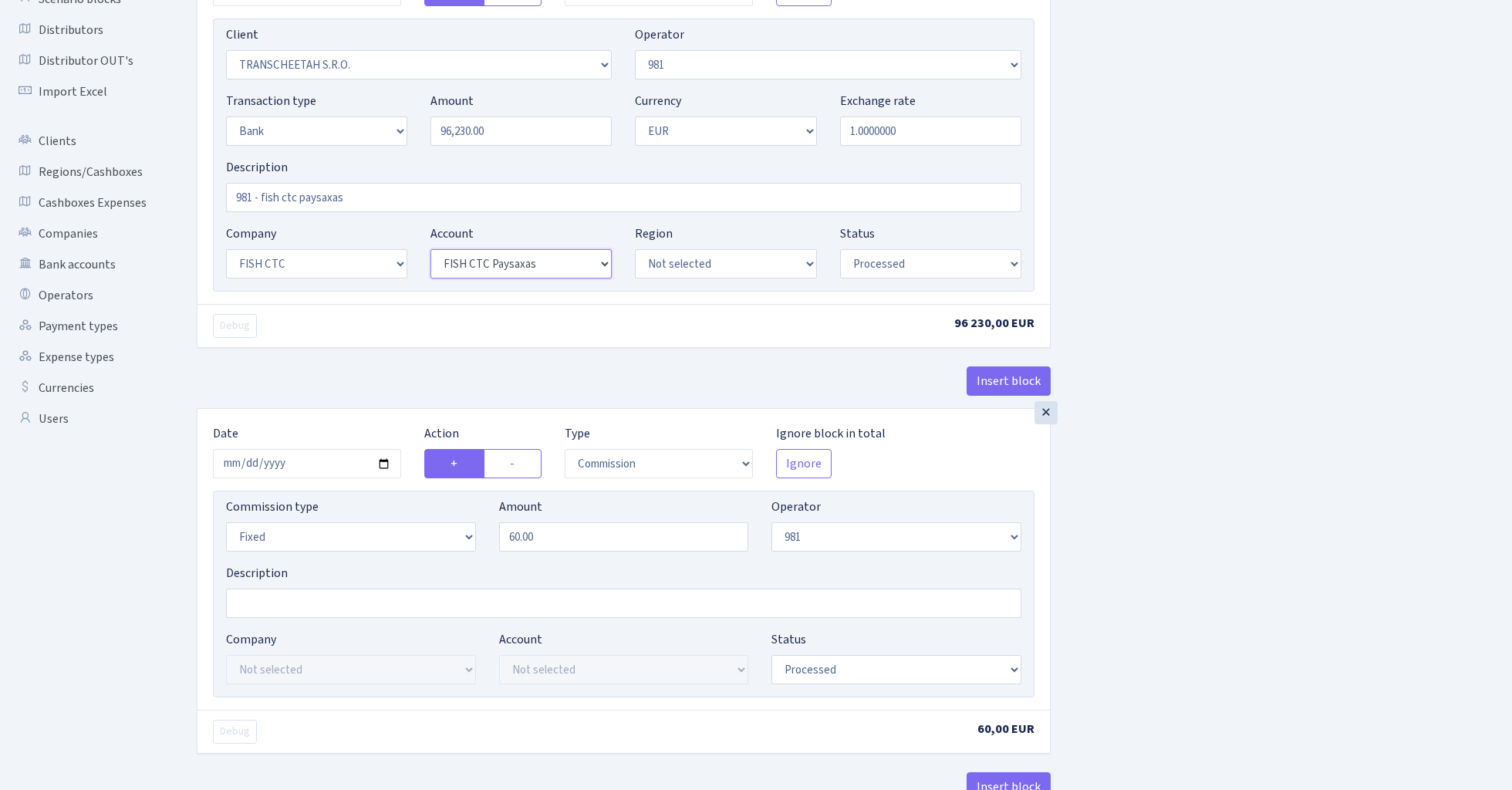
scroll to position [216, 0]
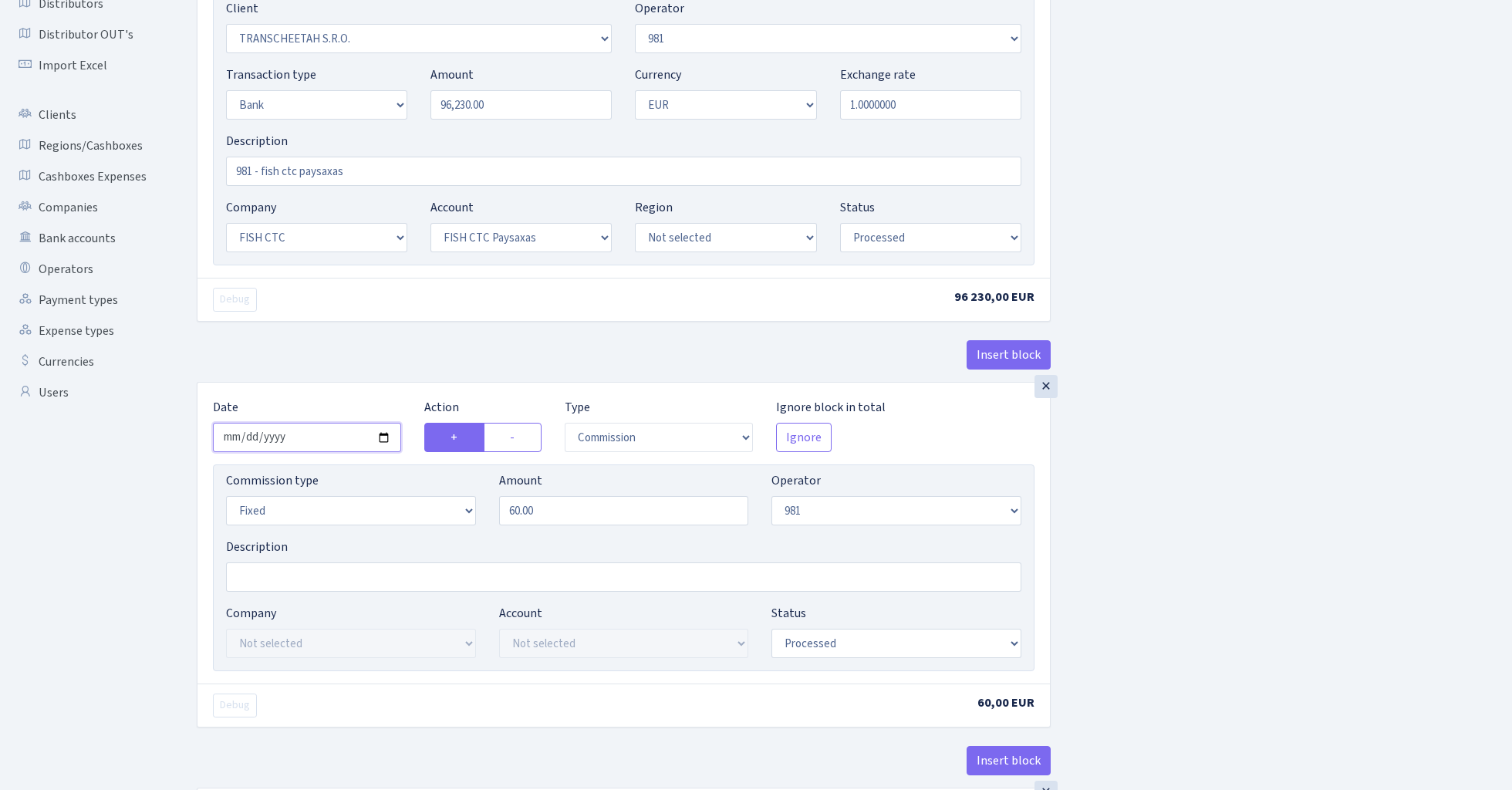
click at [301, 439] on input "2025-08-15" at bounding box center [307, 437] width 189 height 29
type input "2025-08-11"
click at [387, 353] on div "Insert block" at bounding box center [623, 360] width 854 height 42
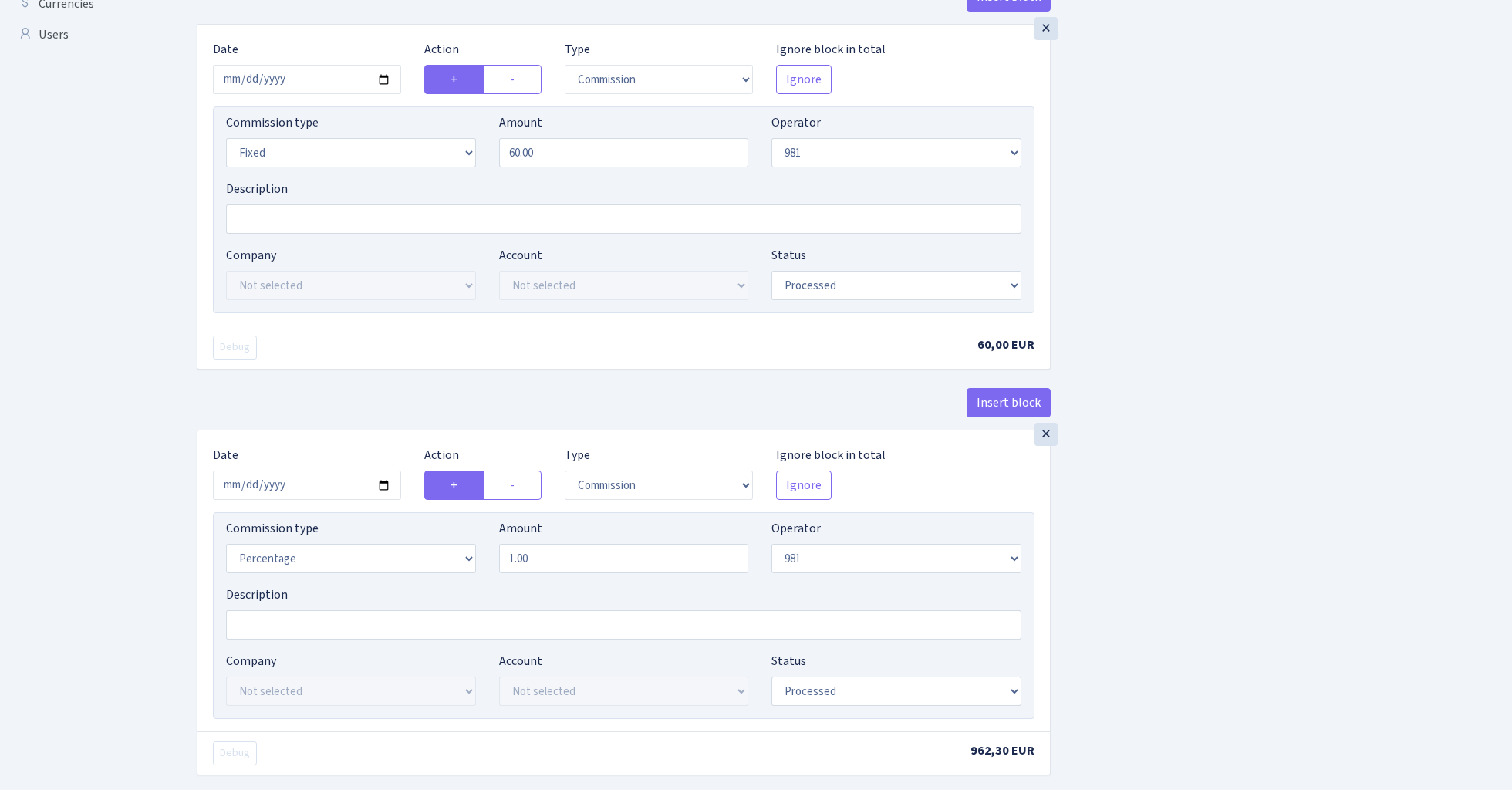
scroll to position [589, 0]
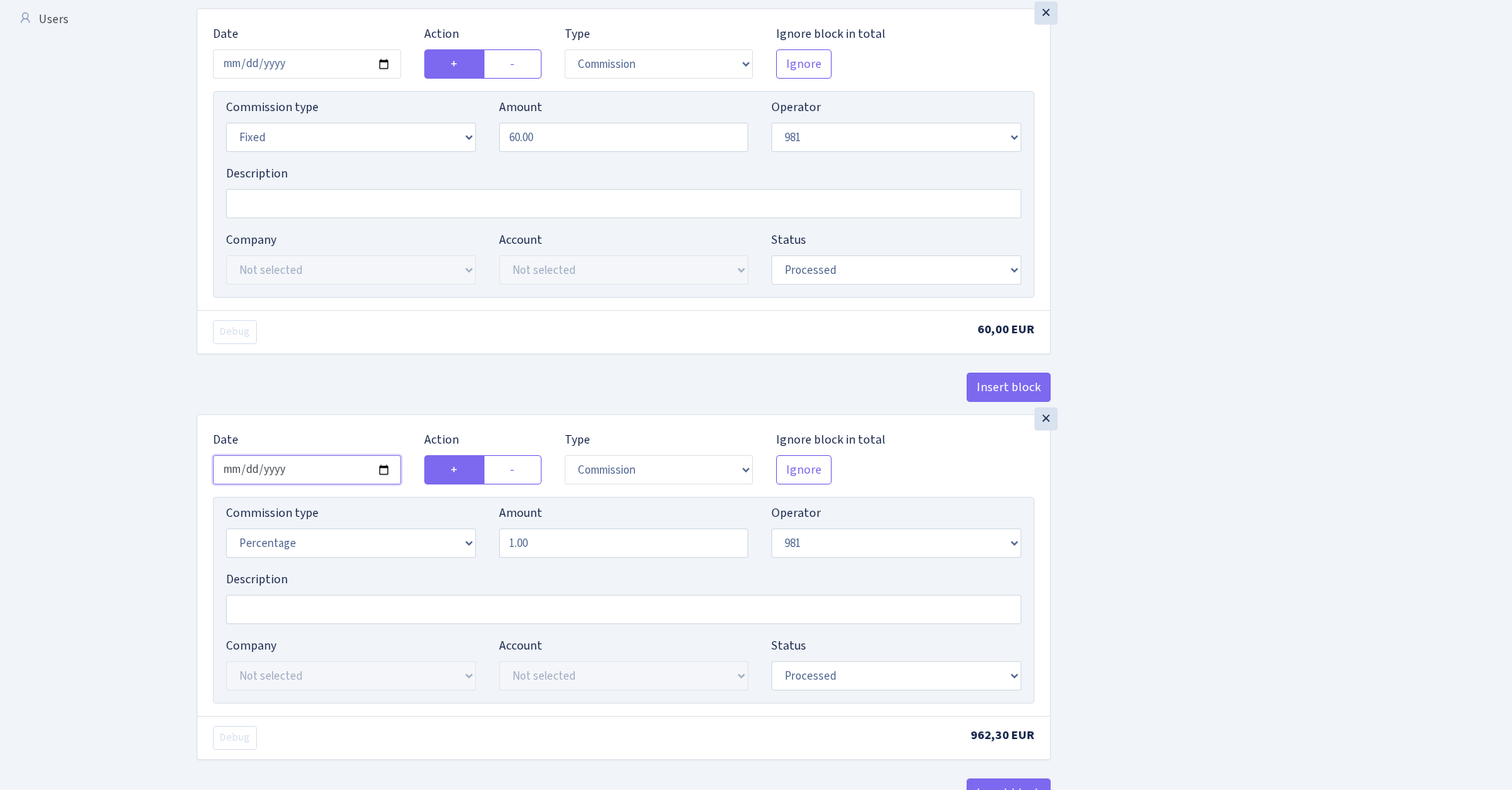
click at [314, 473] on input "2025-08-15" at bounding box center [307, 470] width 189 height 29
type input "2025-08-11"
click at [377, 375] on div "Insert block" at bounding box center [623, 393] width 854 height 42
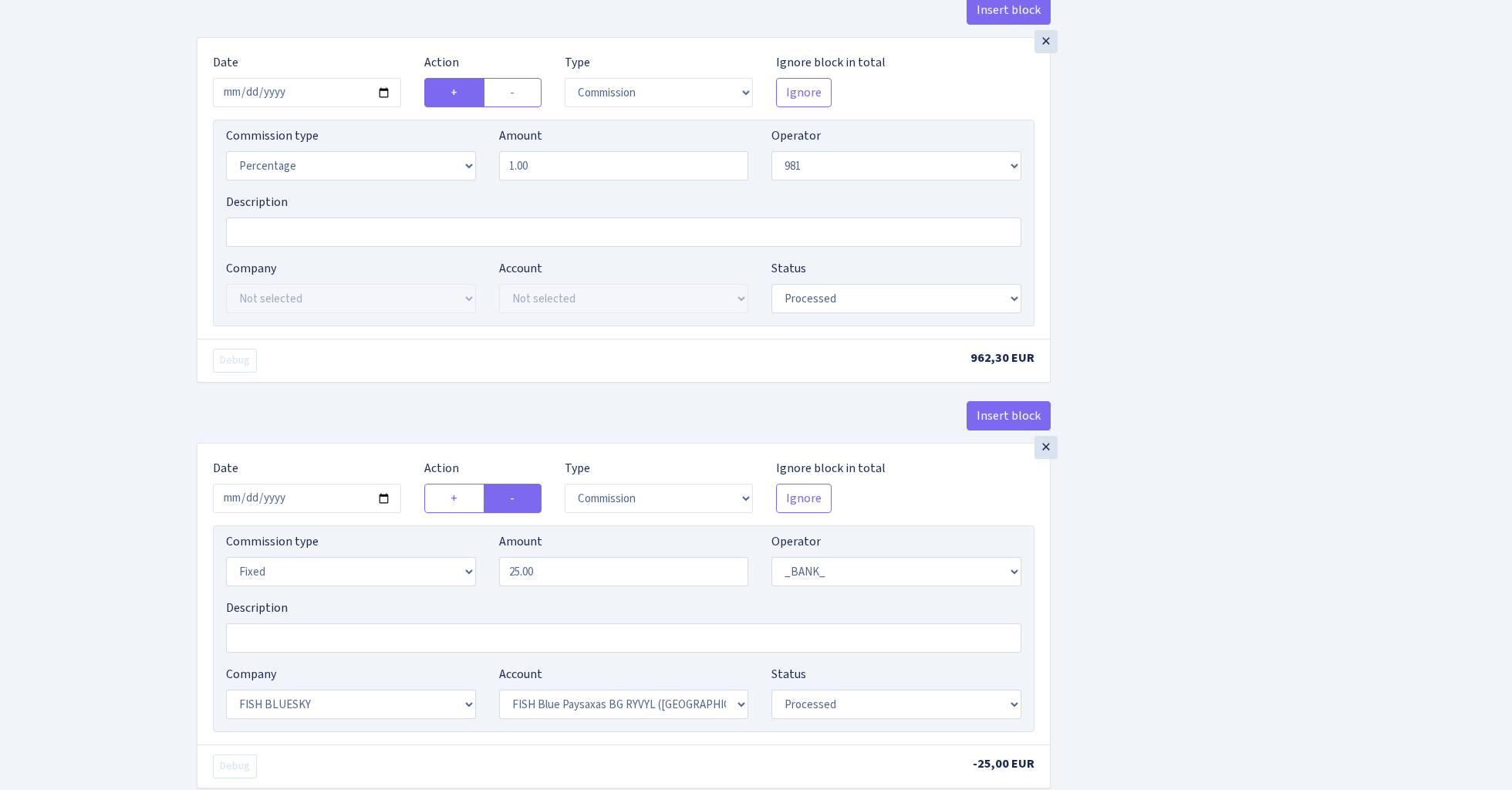
scroll to position [1033, 0]
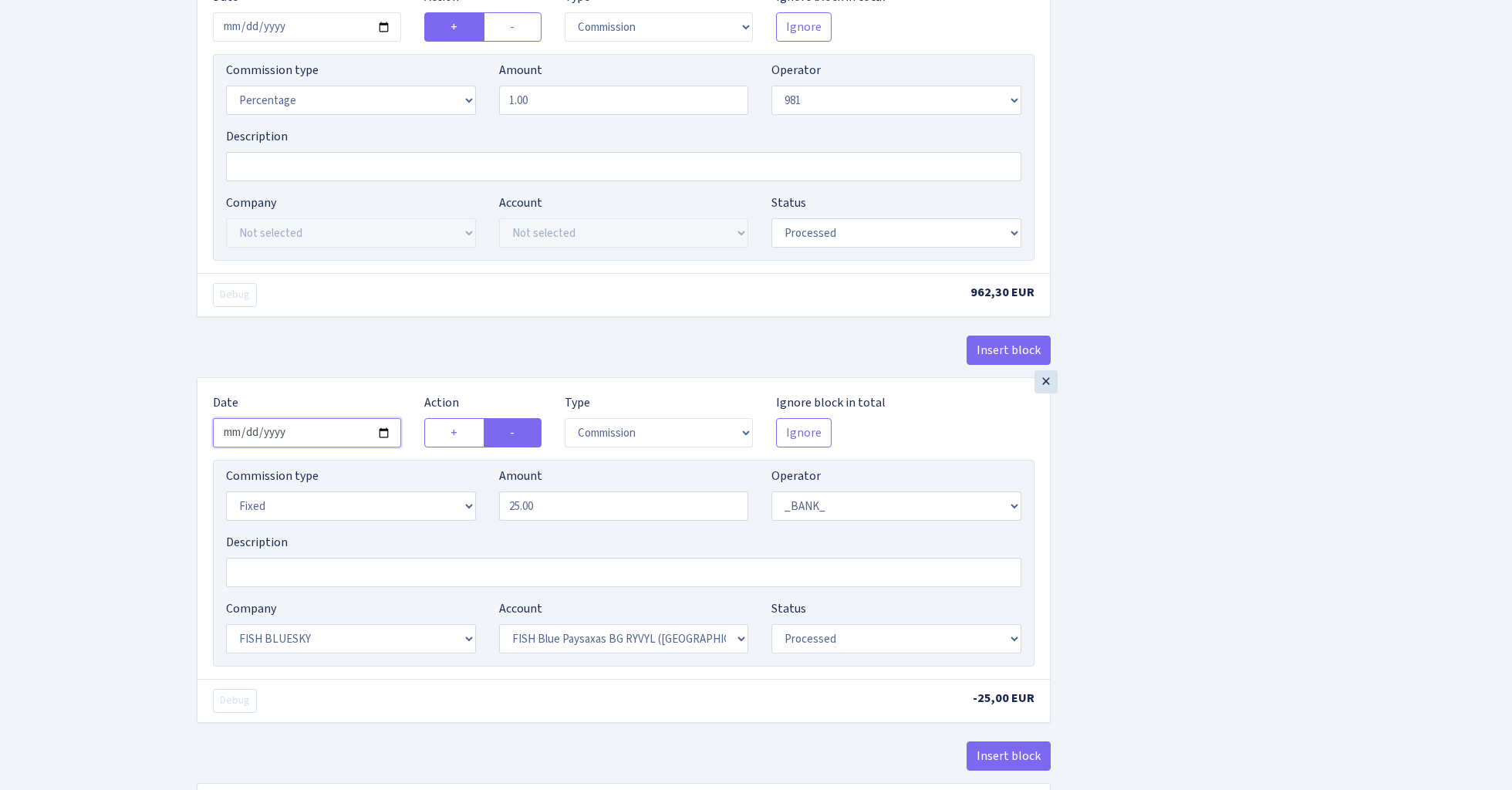
click at [310, 439] on input "2025-08-15" at bounding box center [307, 432] width 189 height 29
type input "2025-08-11"
click at [368, 317] on div "× Date 2025-08-11 Action + - Type --- In Out Commission Field required. Ignore …" at bounding box center [623, 144] width 854 height 346
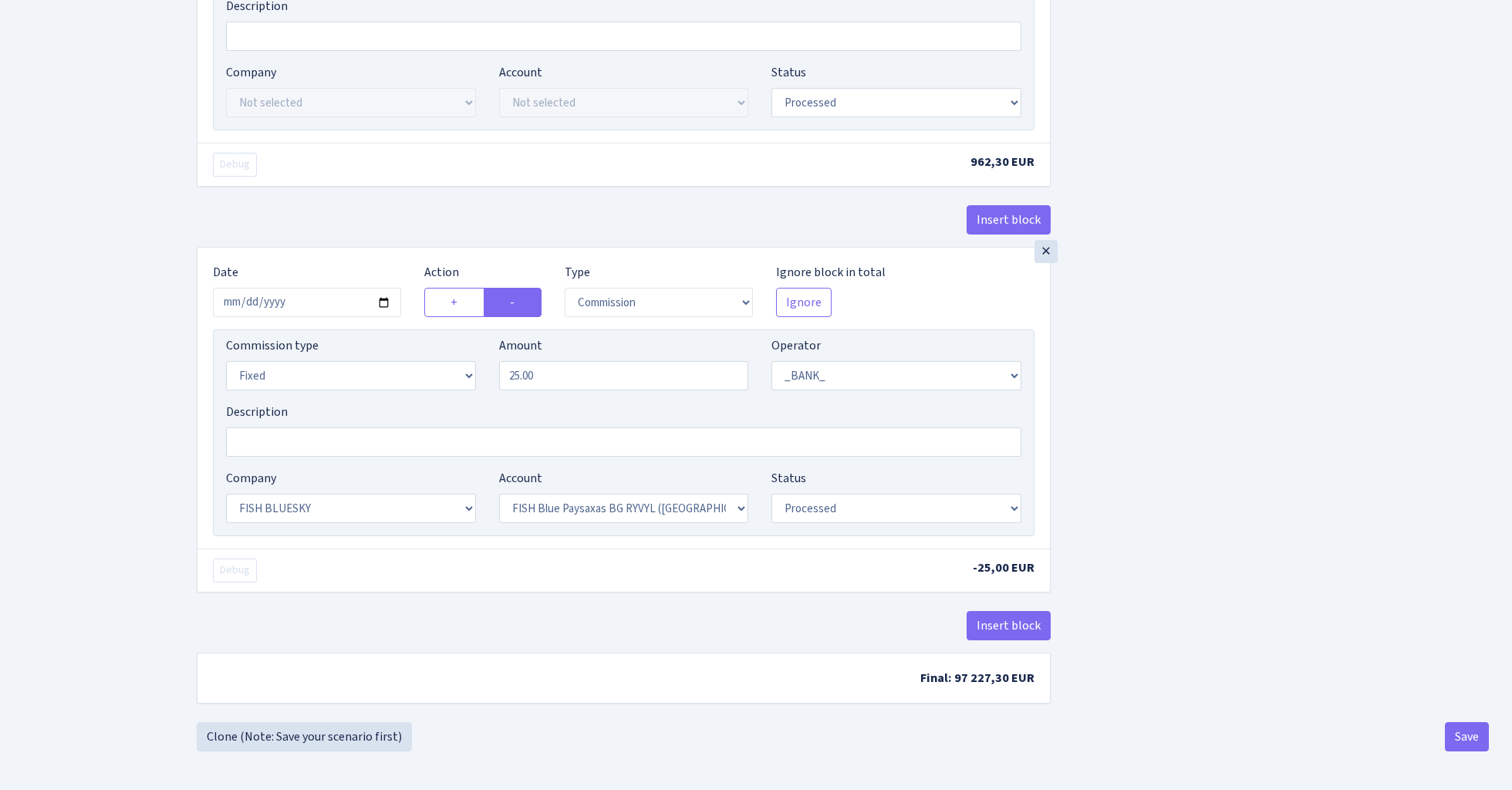
scroll to position [1171, 0]
select select "24"
select select "72"
click at [1466, 727] on button "Save" at bounding box center [1466, 736] width 44 height 29
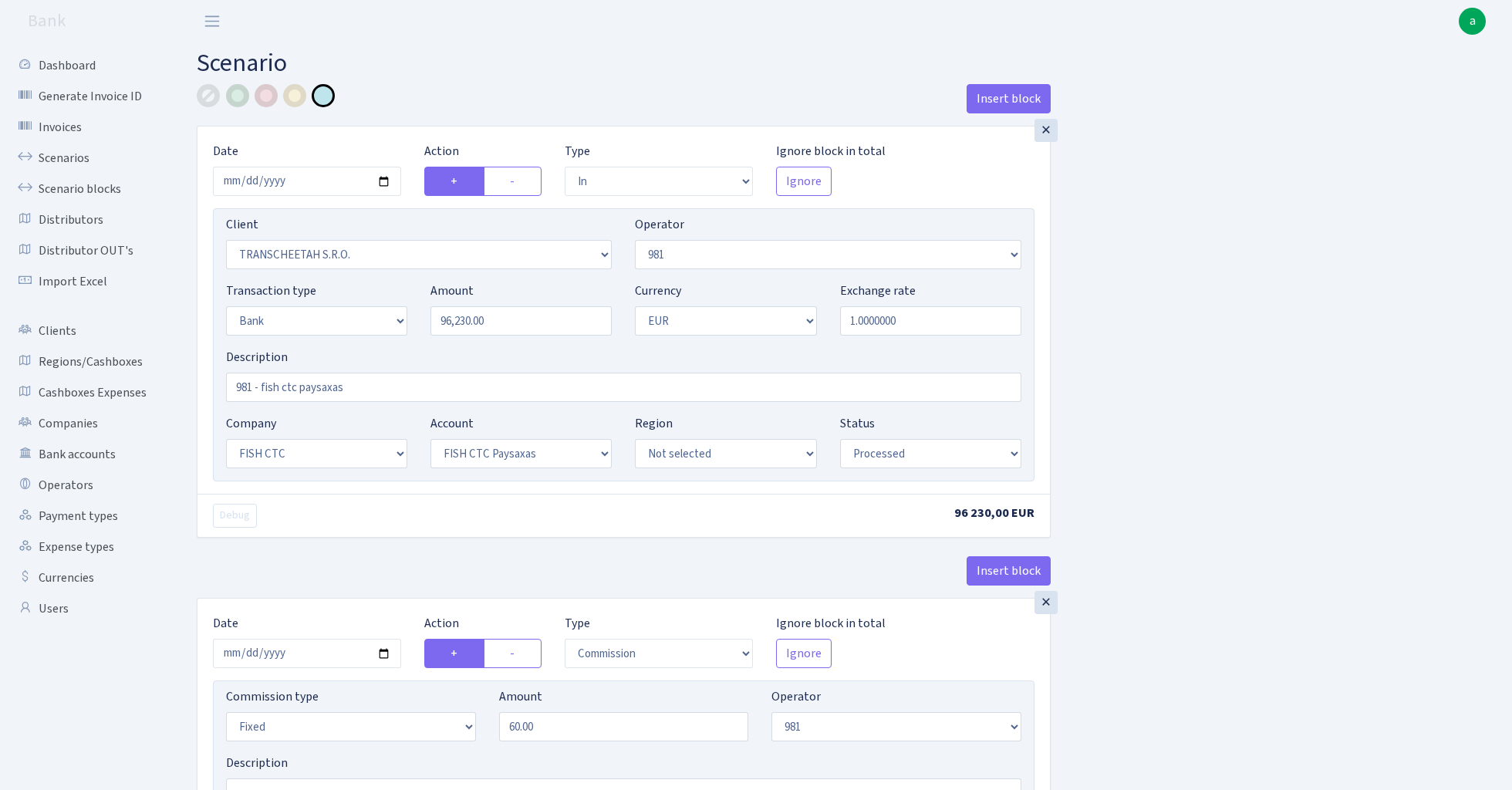
select select "in"
select select "341"
select select "61"
select select "2"
select select "1"
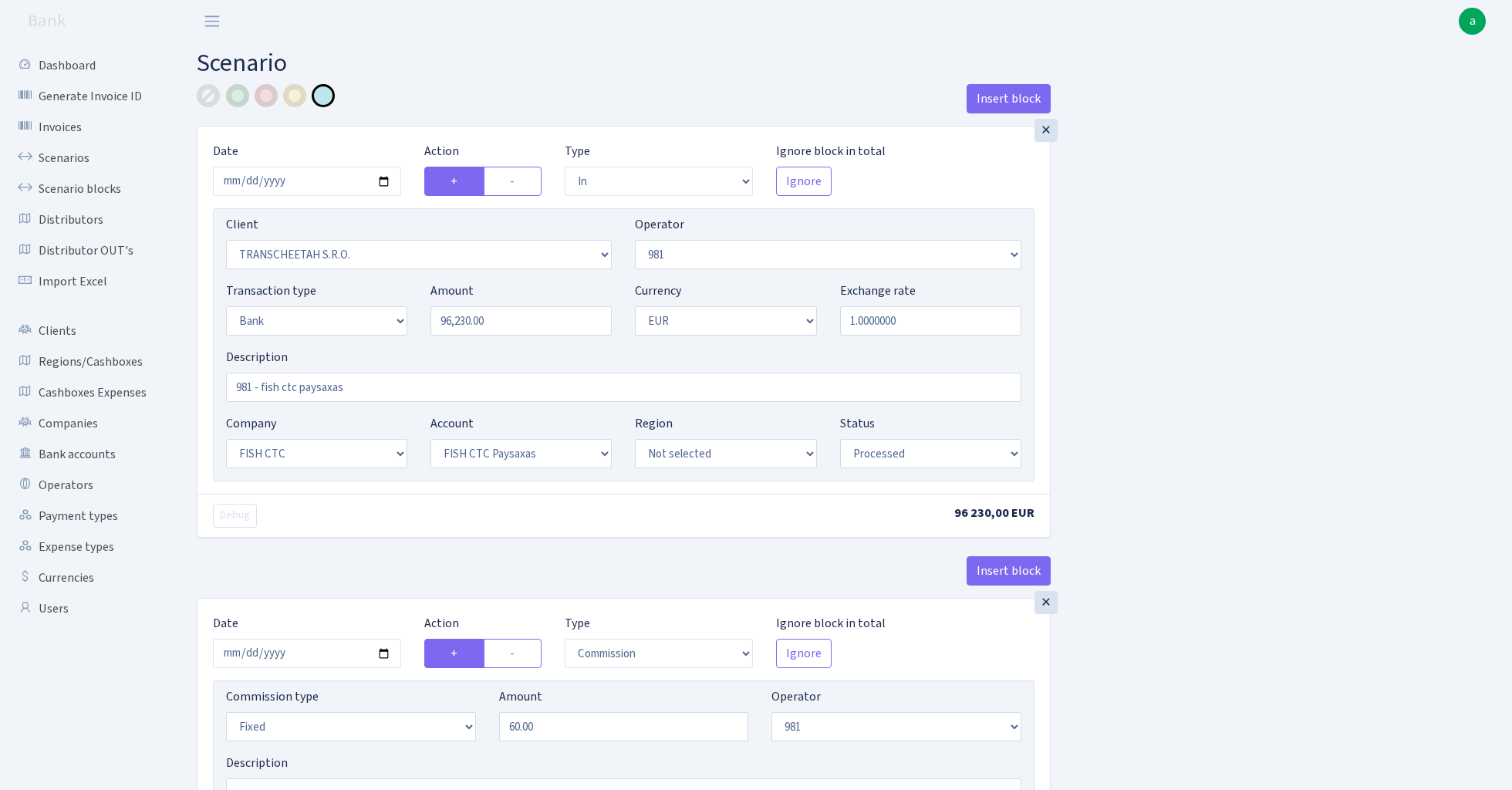
select select "24"
select select "72"
select select "processed"
select select "commission"
select select "fixed"
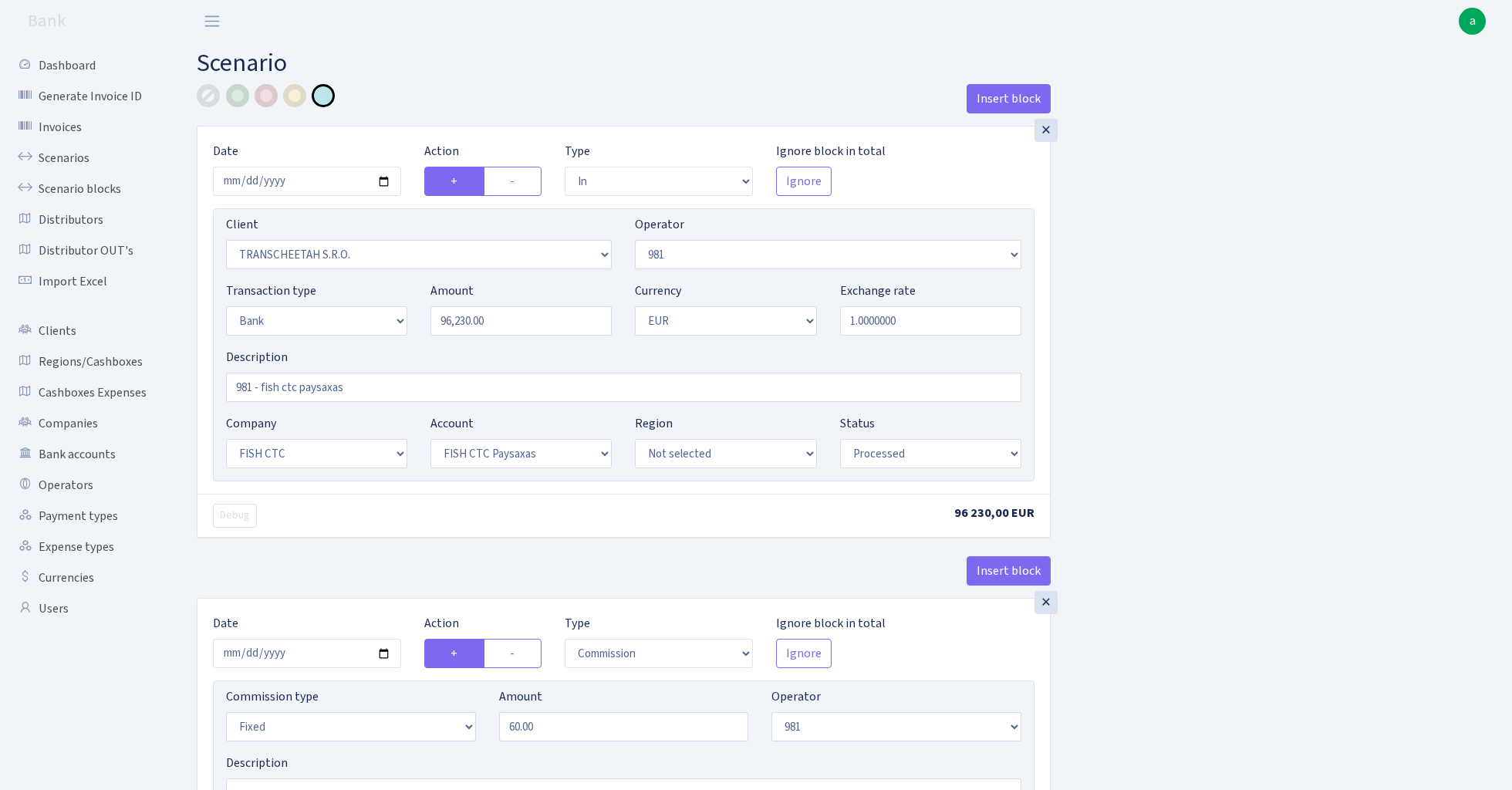
select select "61"
select select "processed"
select select "commission"
select select "61"
select select "processed"
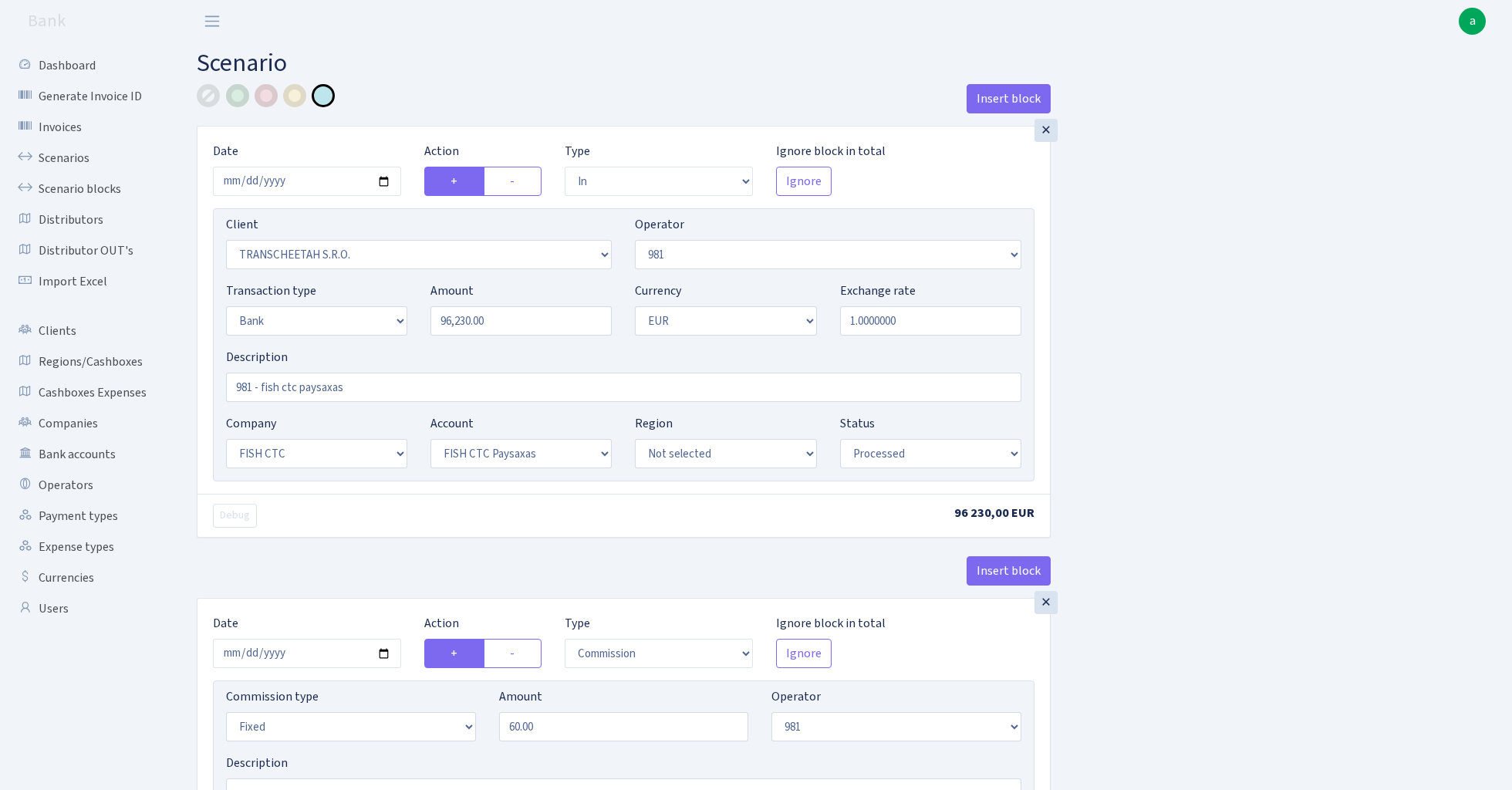
select select "commission"
select select "fixed"
select select "1"
select select "24"
select select "72"
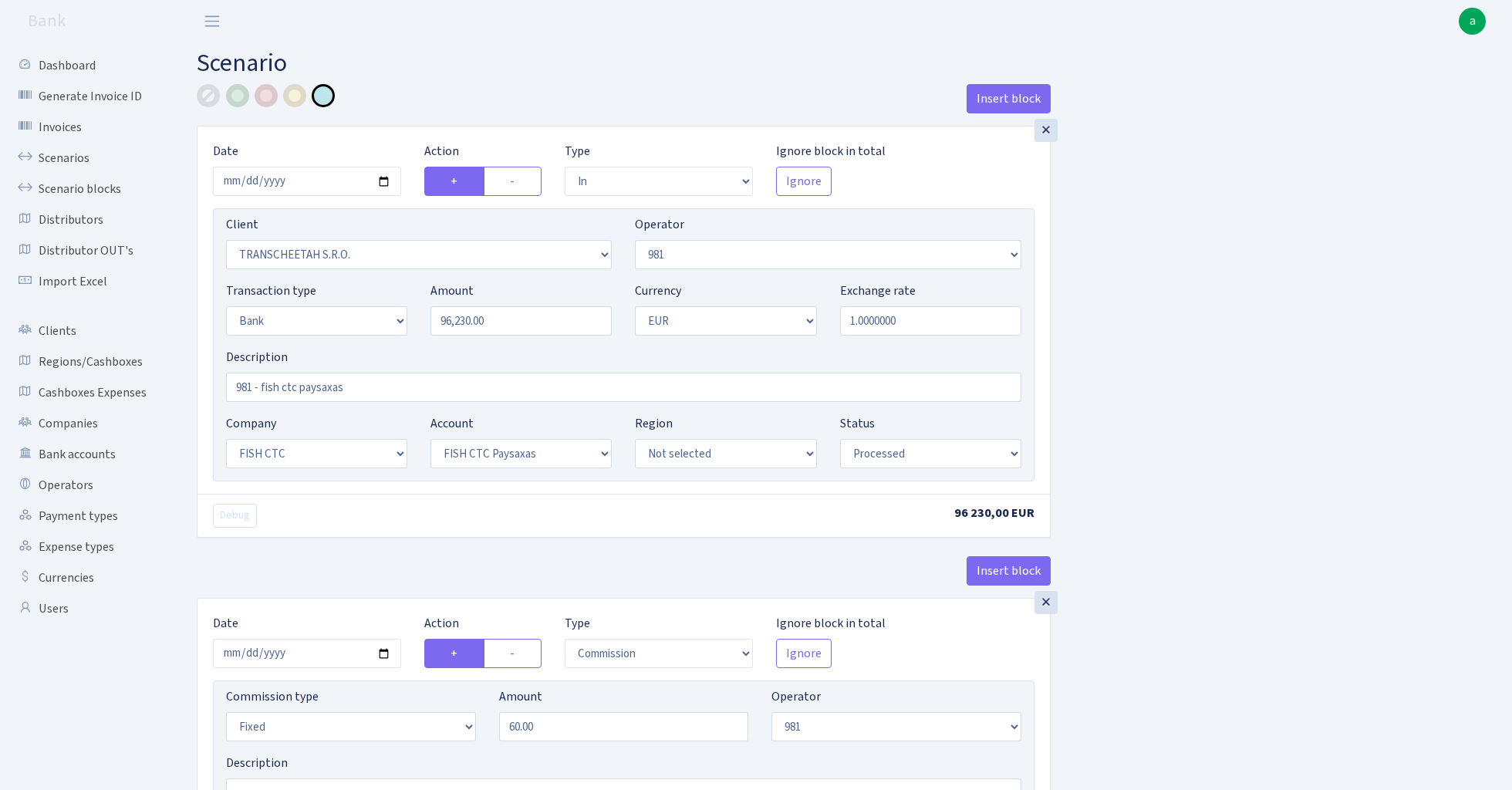
select select "processed"
click at [54, 156] on link "Scenarios" at bounding box center [84, 158] width 154 height 31
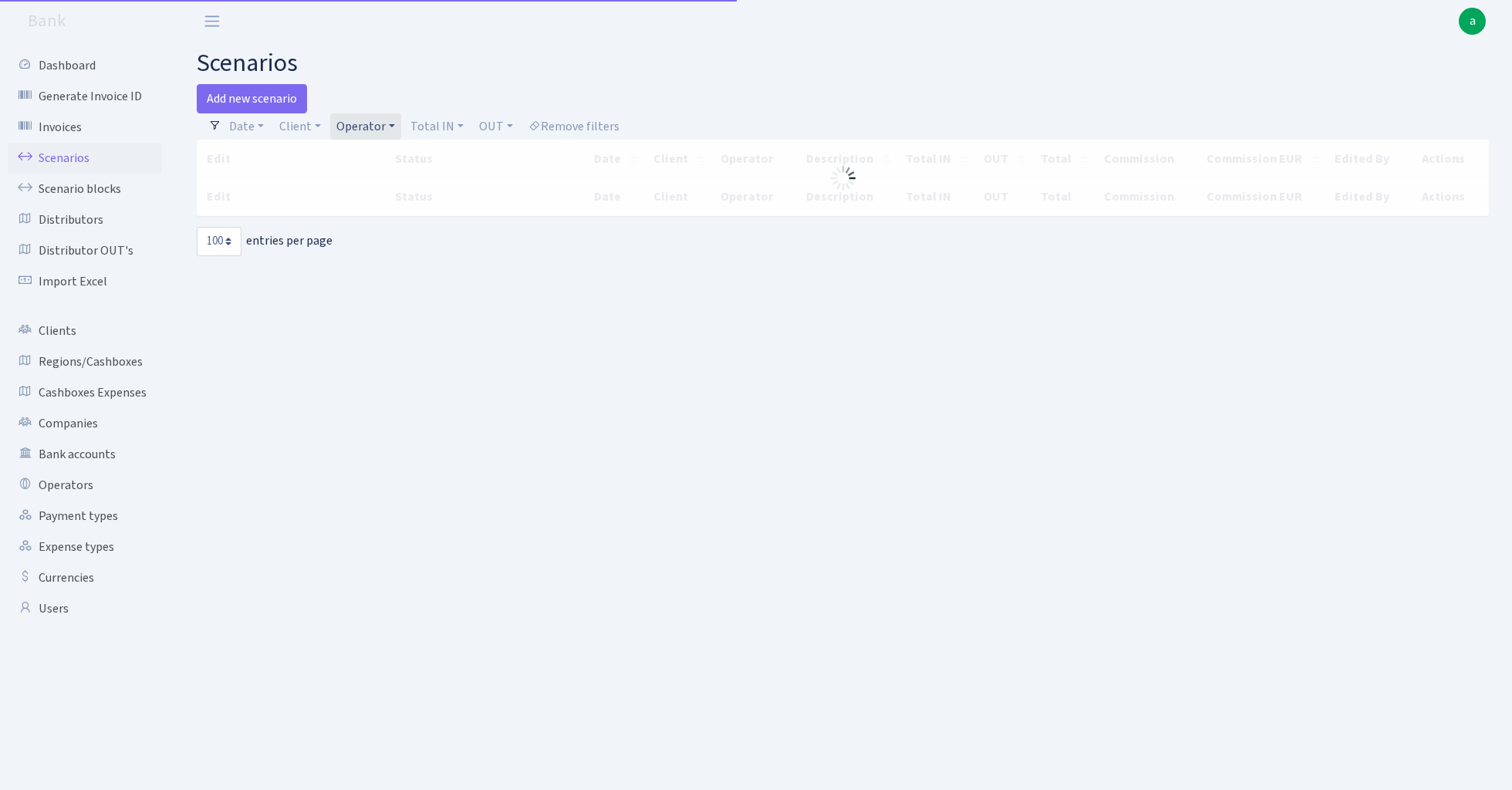
select select "100"
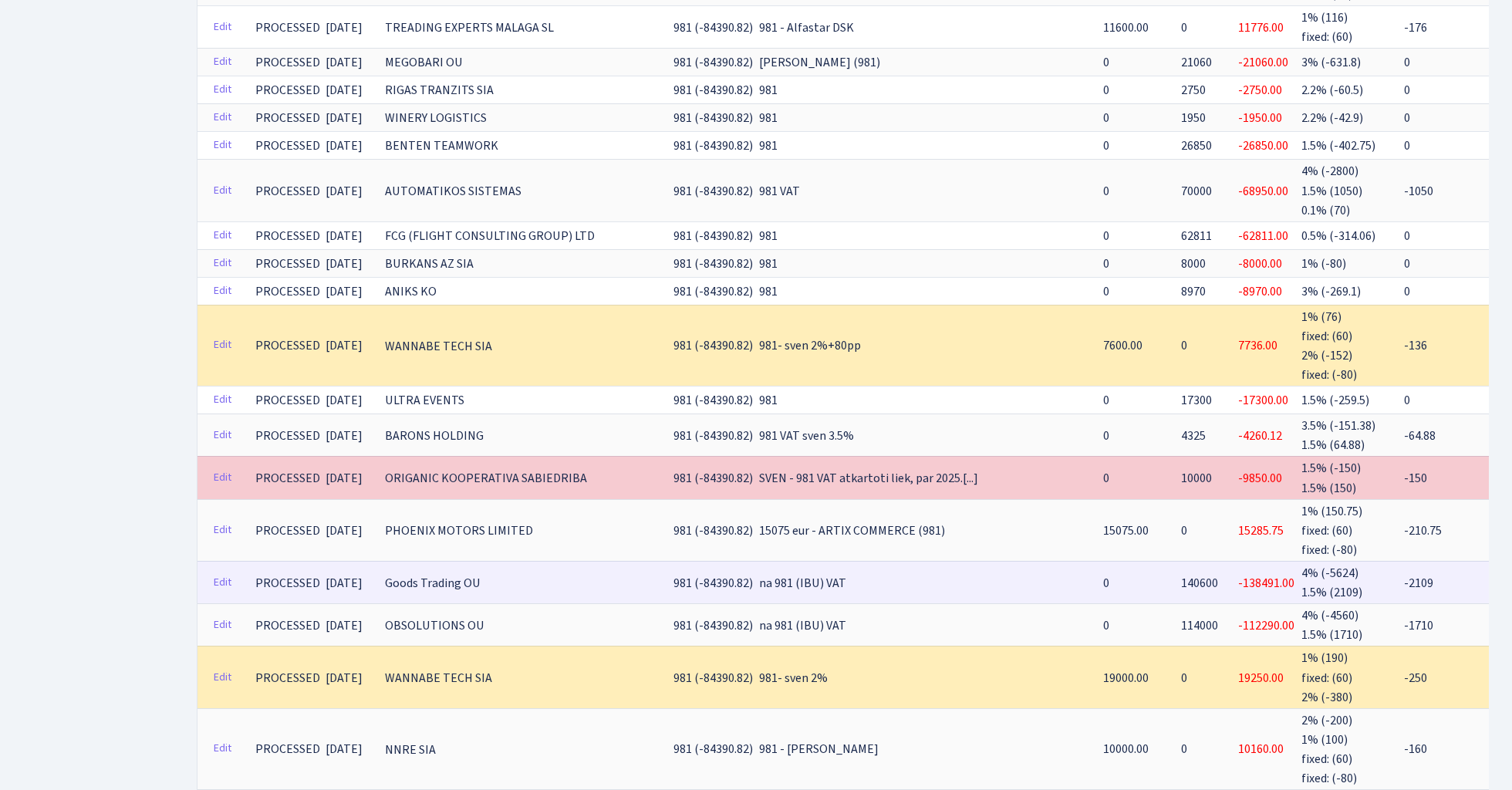
scroll to position [3434, 0]
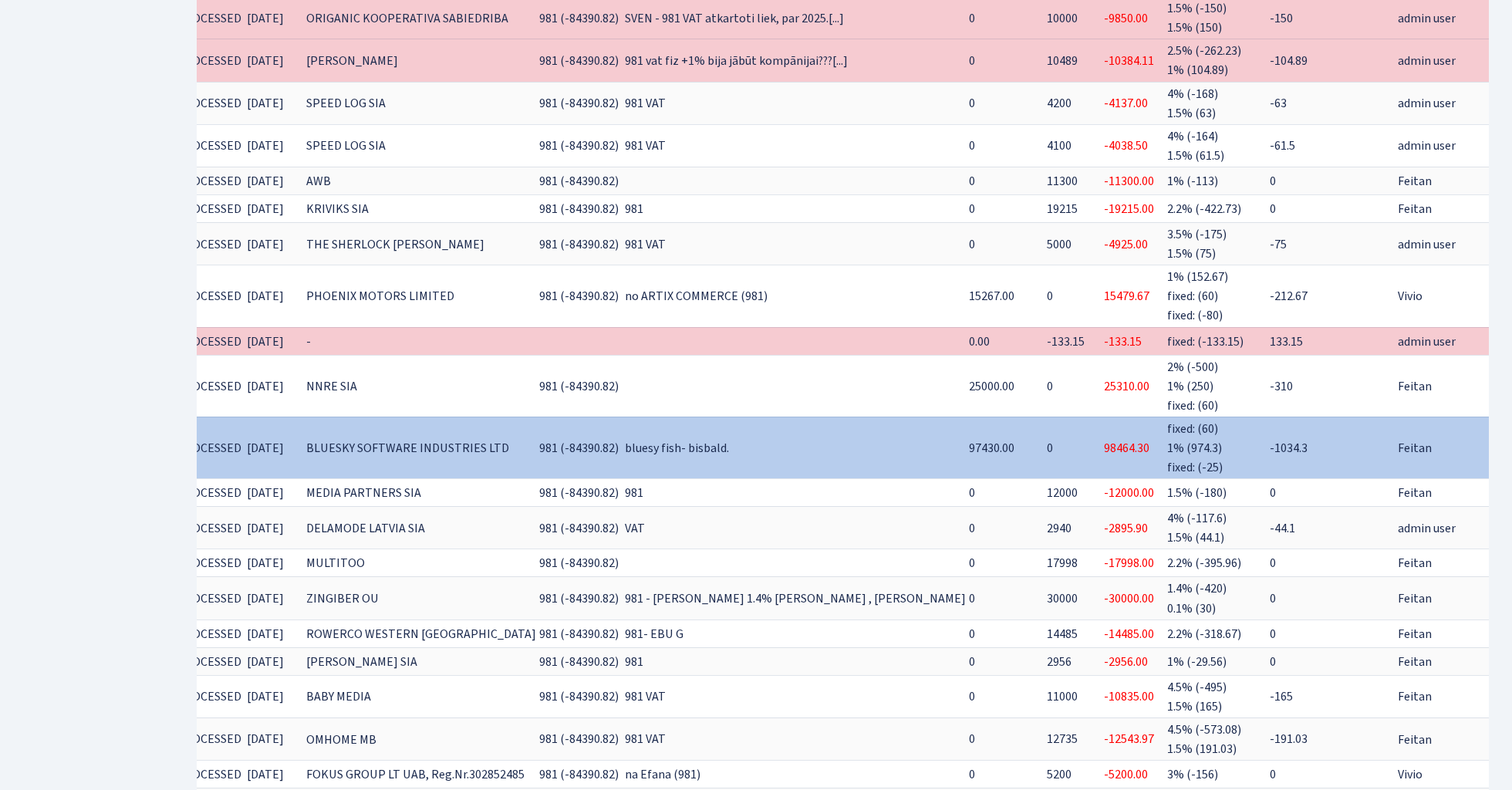
scroll to position [0, 77]
click at [1486, 436] on link "Clone" at bounding box center [1511, 448] width 51 height 24
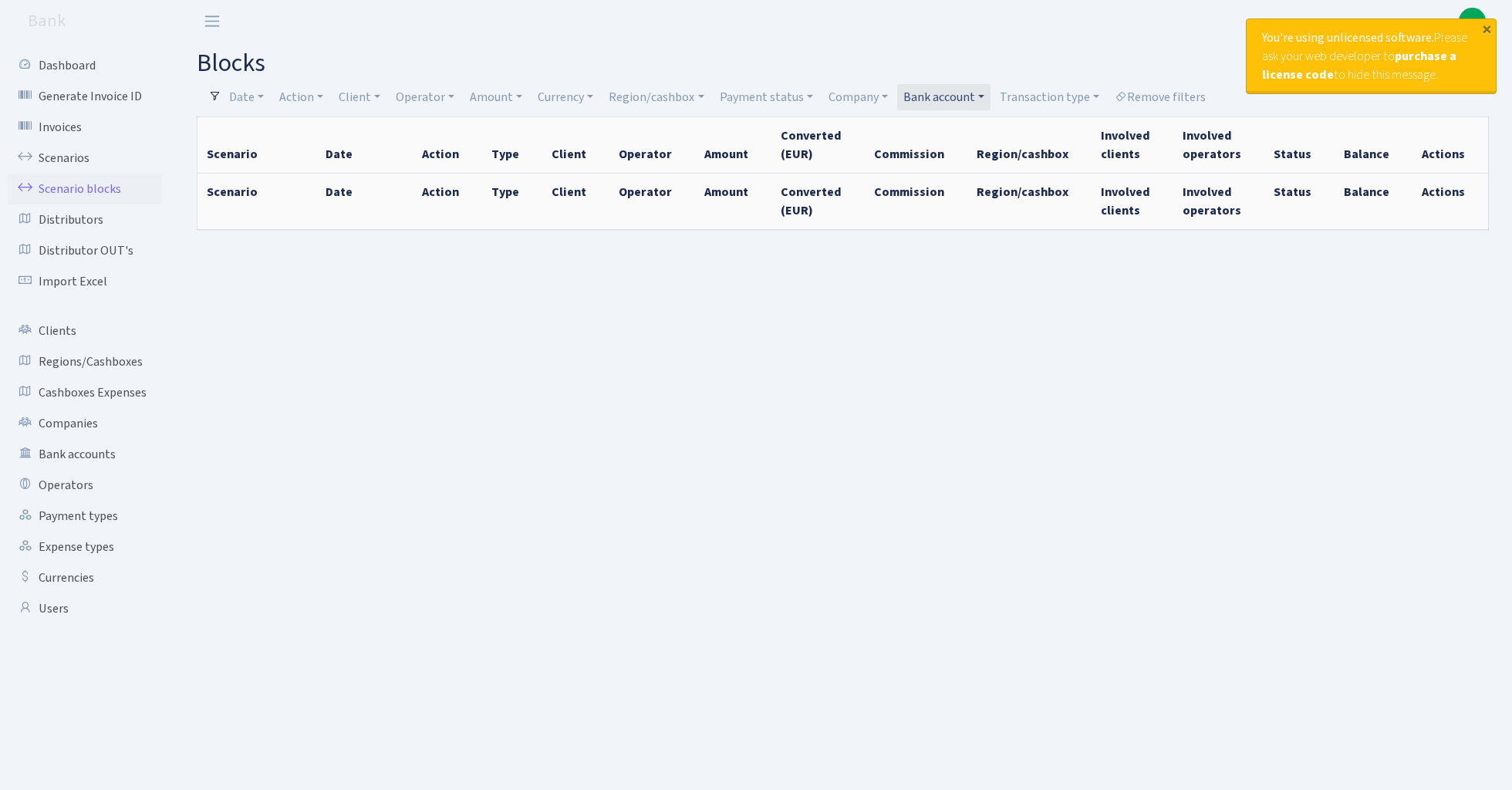
select select "100"
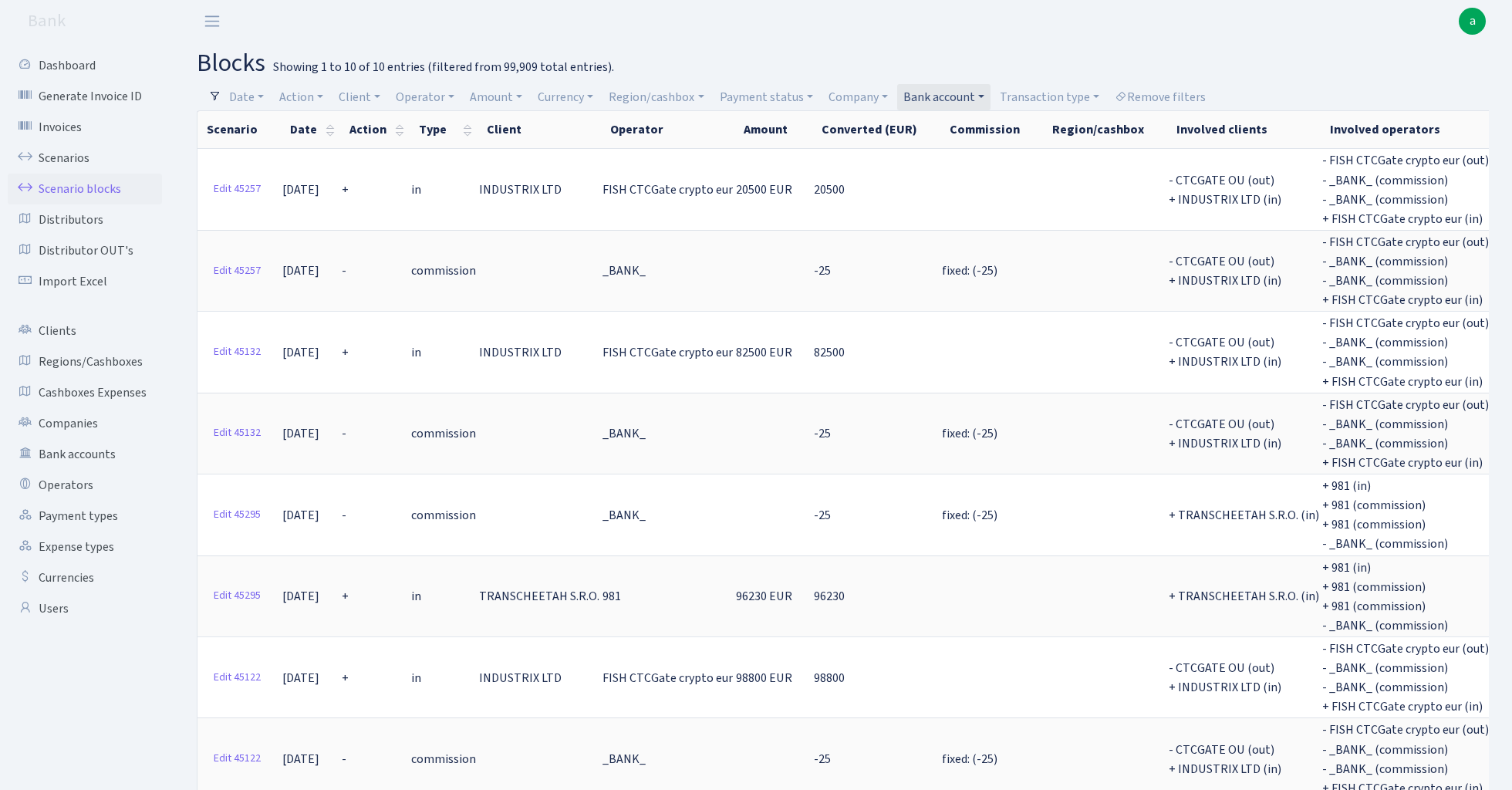
click at [960, 92] on link "Bank account" at bounding box center [944, 97] width 93 height 26
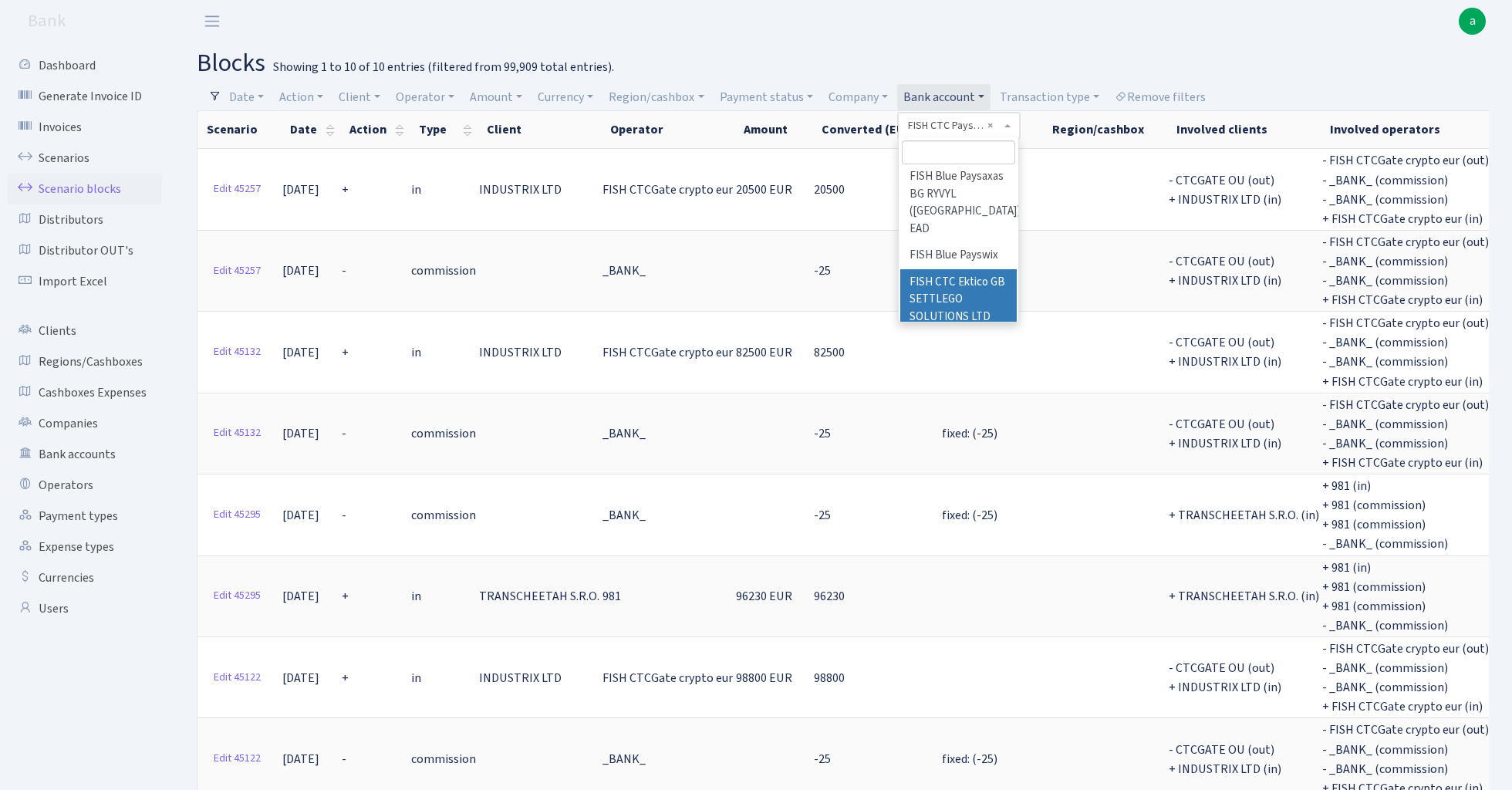
click at [973, 269] on li "FISH CTC Ektico GB SETTLEGO SOLUTIONS LTD" at bounding box center [958, 300] width 117 height 62
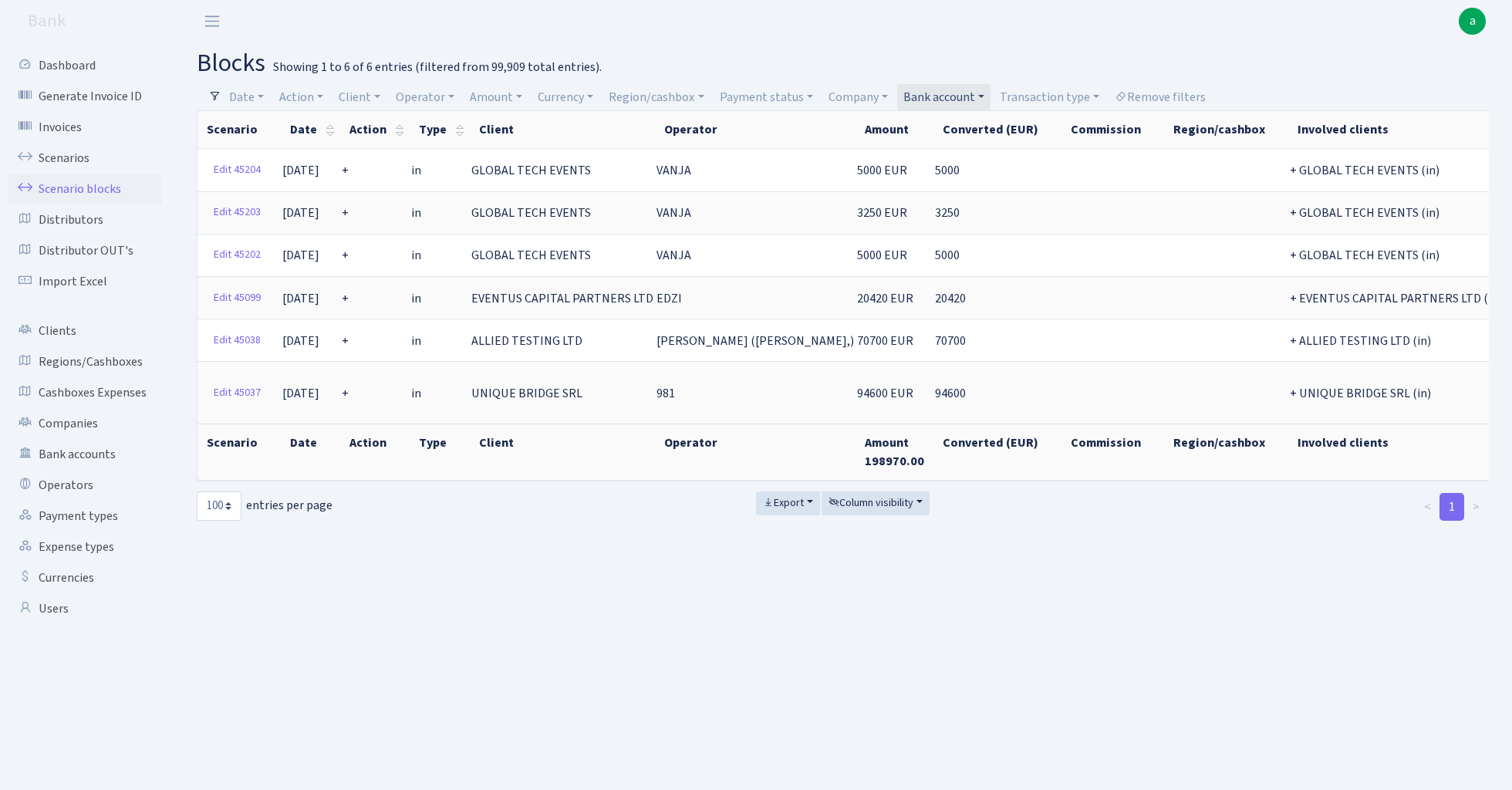
click at [958, 93] on link "Bank account" at bounding box center [944, 97] width 93 height 26
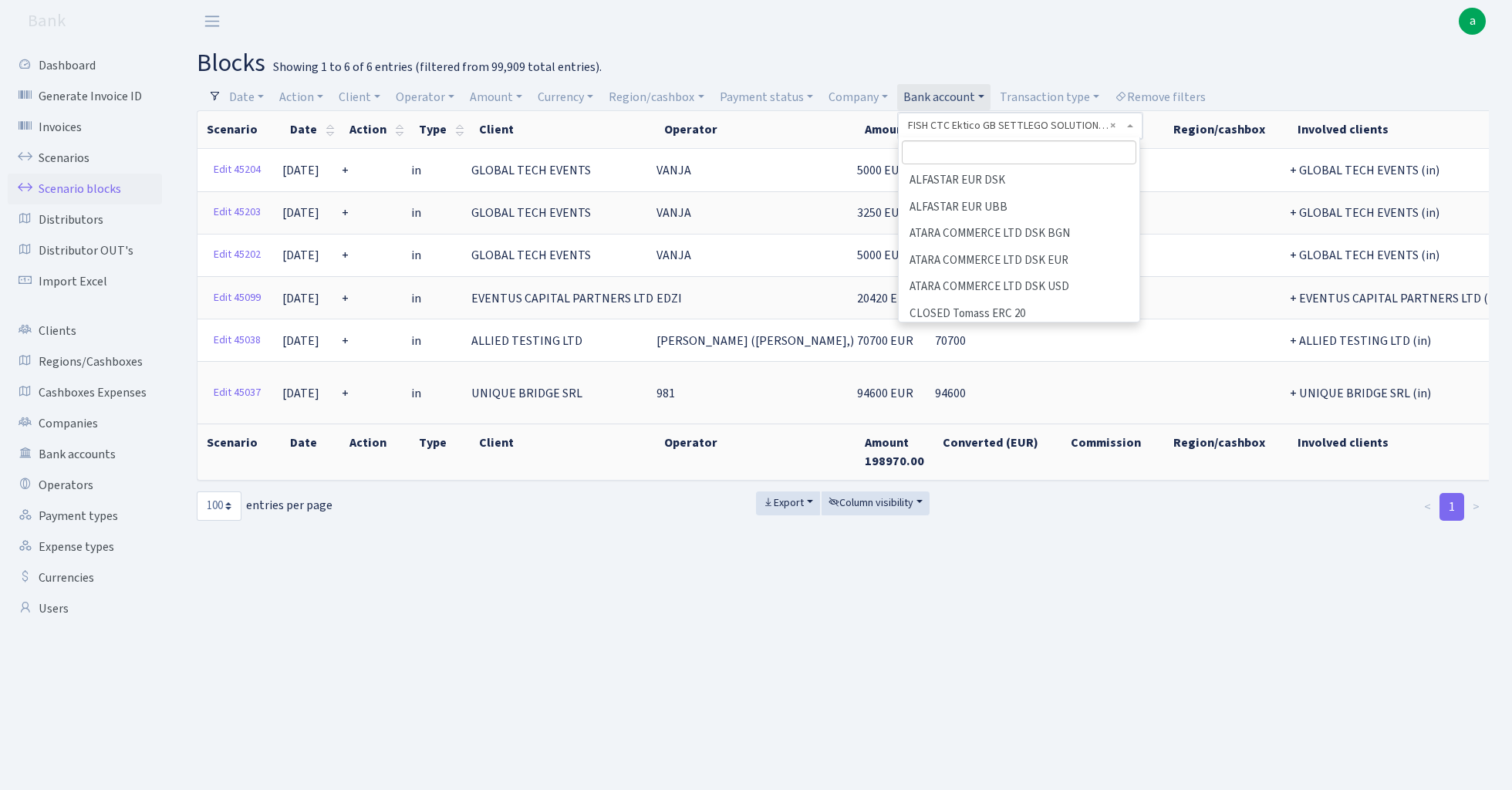
scroll to position [463, 0]
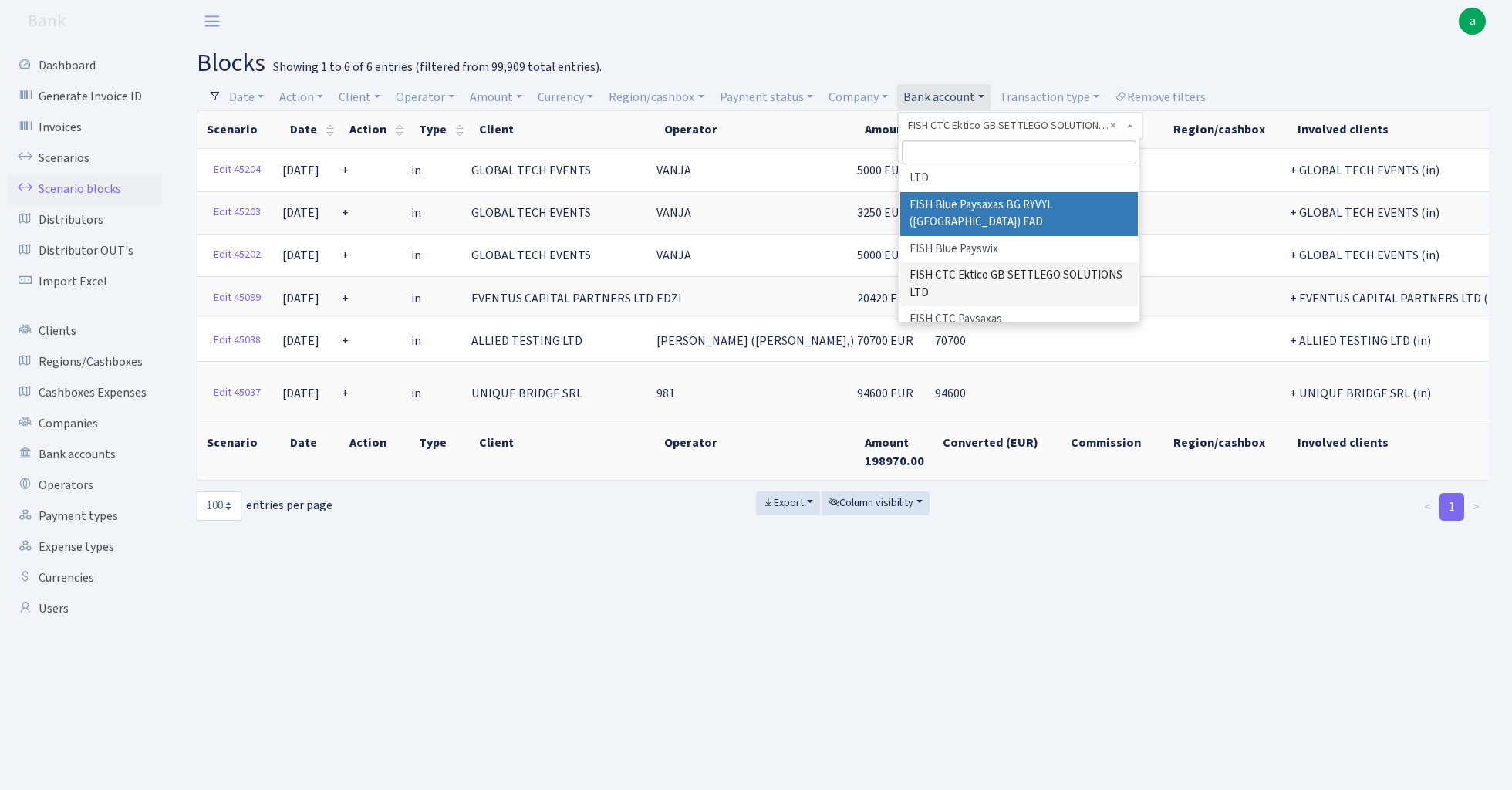
click at [1025, 192] on li "FISH Blue Paysaxas BG RYVYL ([GEOGRAPHIC_DATA]) EAD" at bounding box center [1018, 214] width 238 height 44
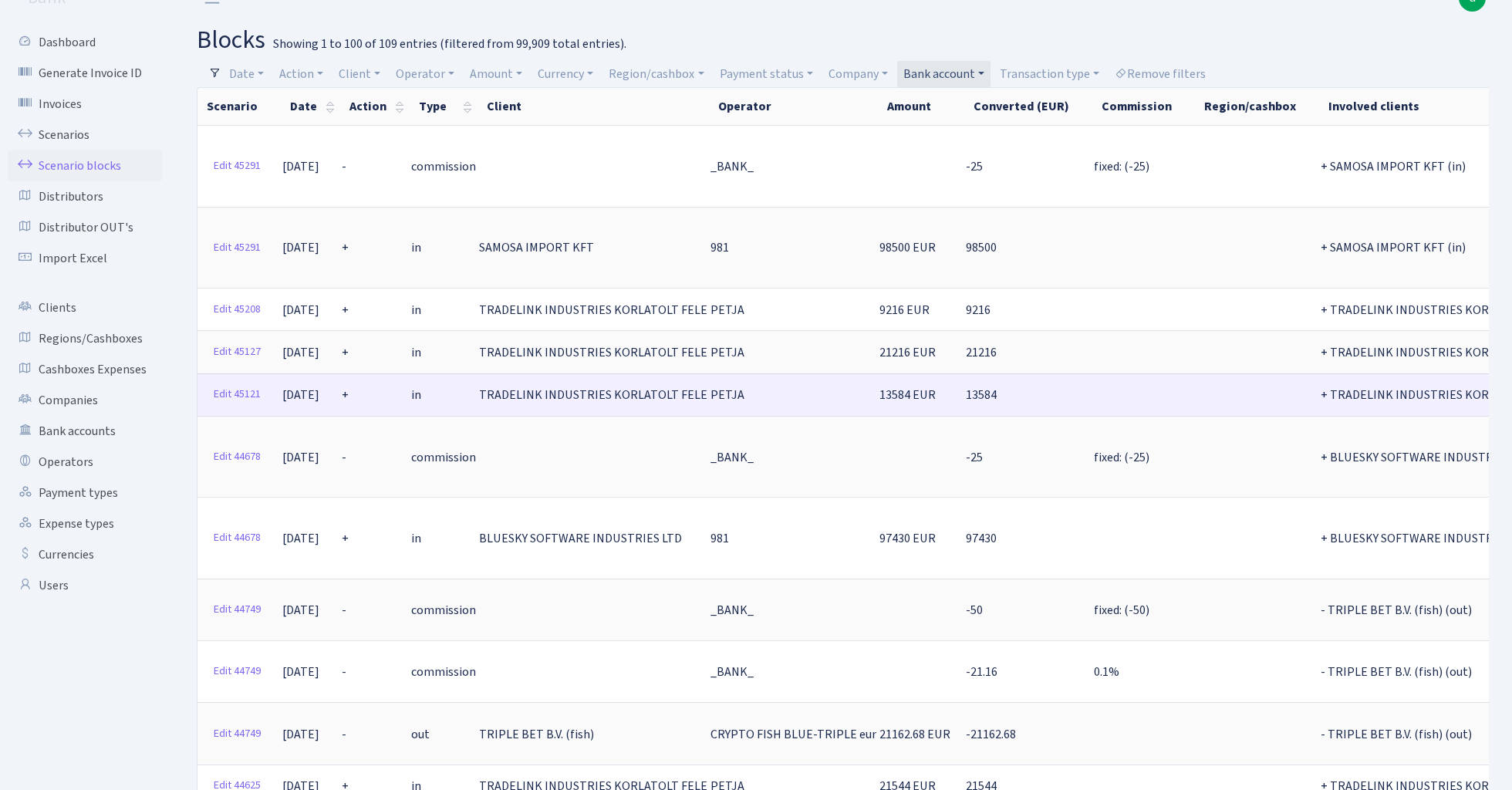
scroll to position [19, 0]
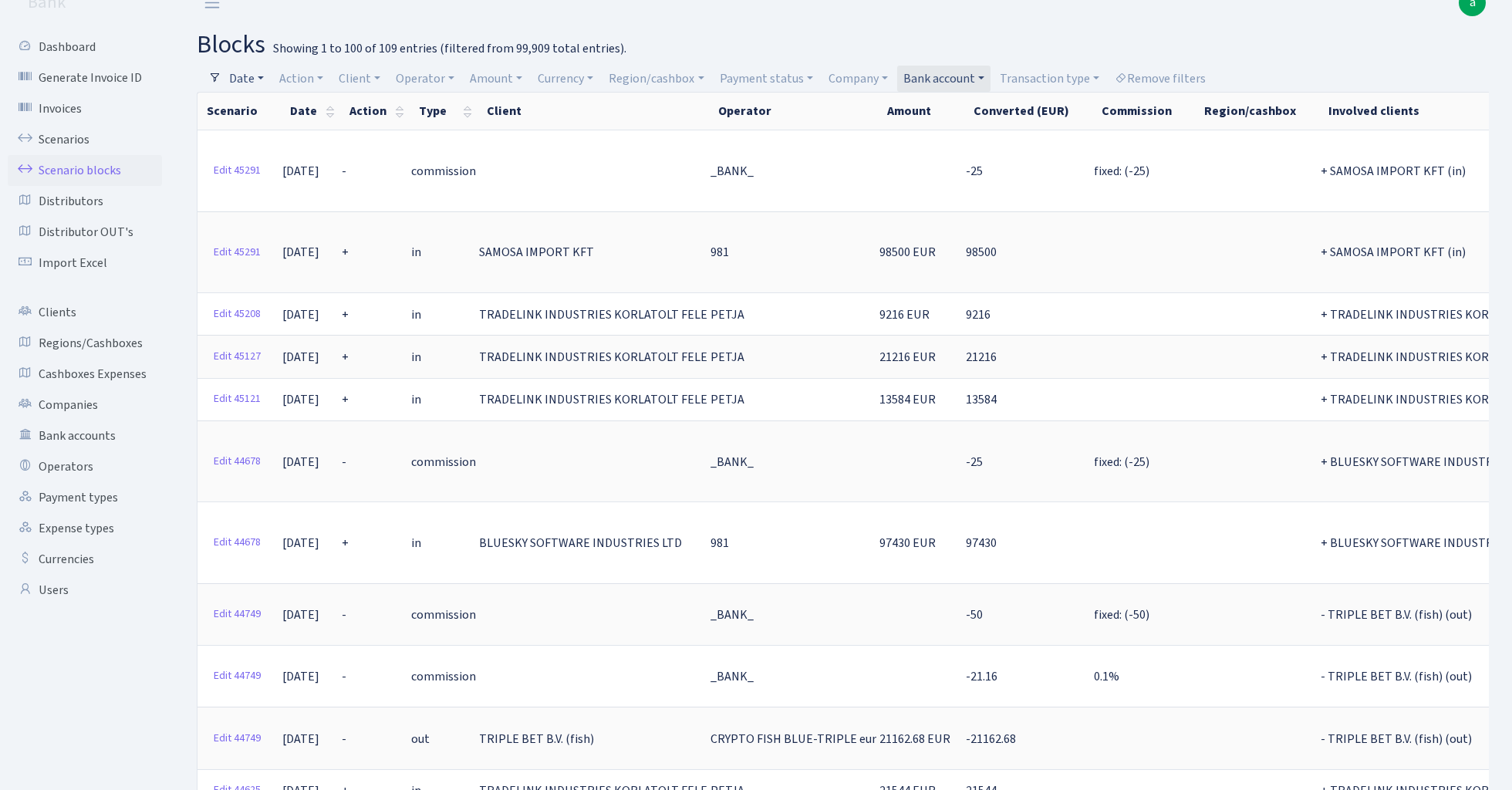
click at [245, 76] on link "Date" at bounding box center [246, 78] width 47 height 26
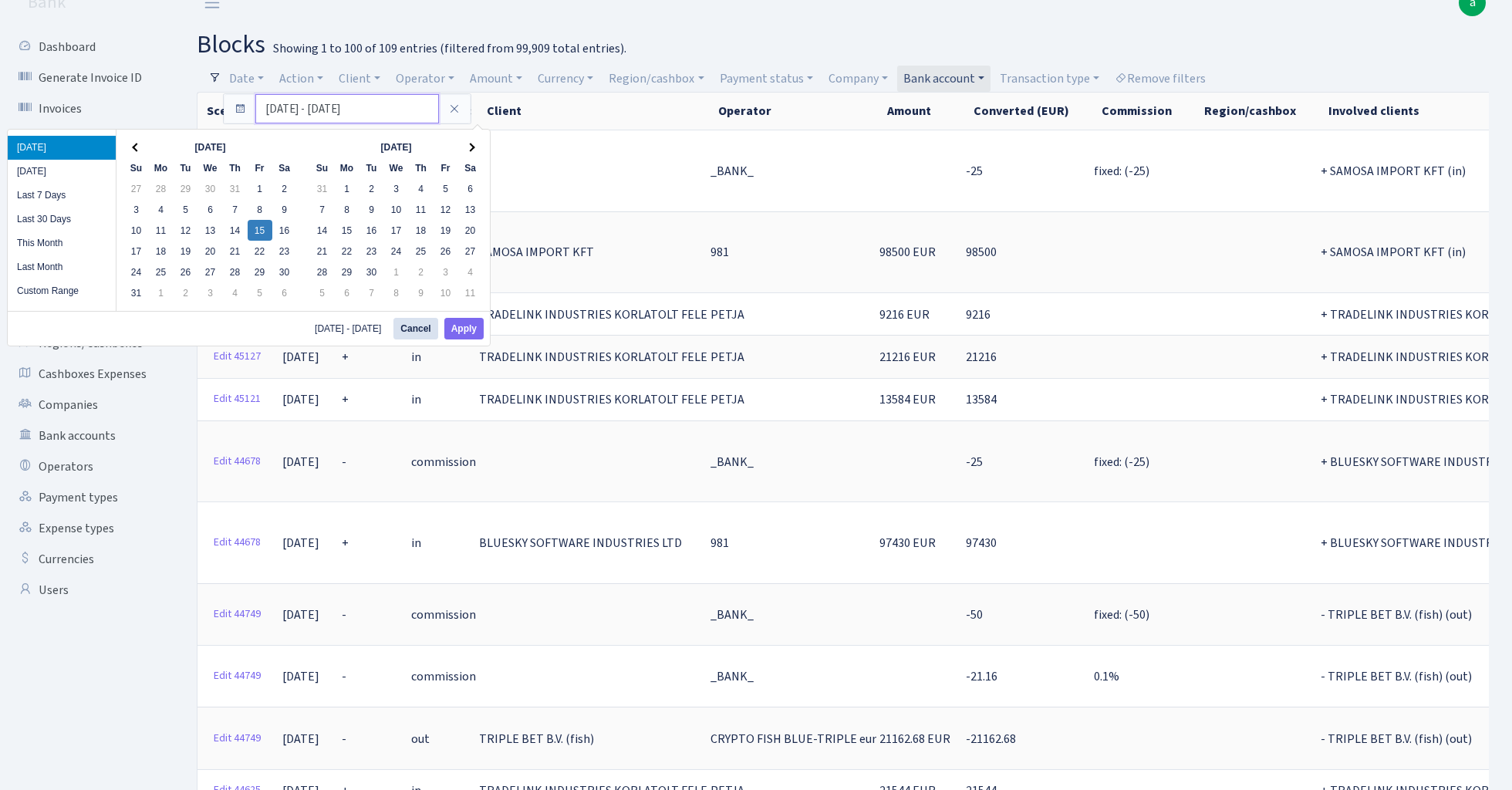
click at [288, 111] on input "[DATE] - [DATE]" at bounding box center [347, 108] width 184 height 29
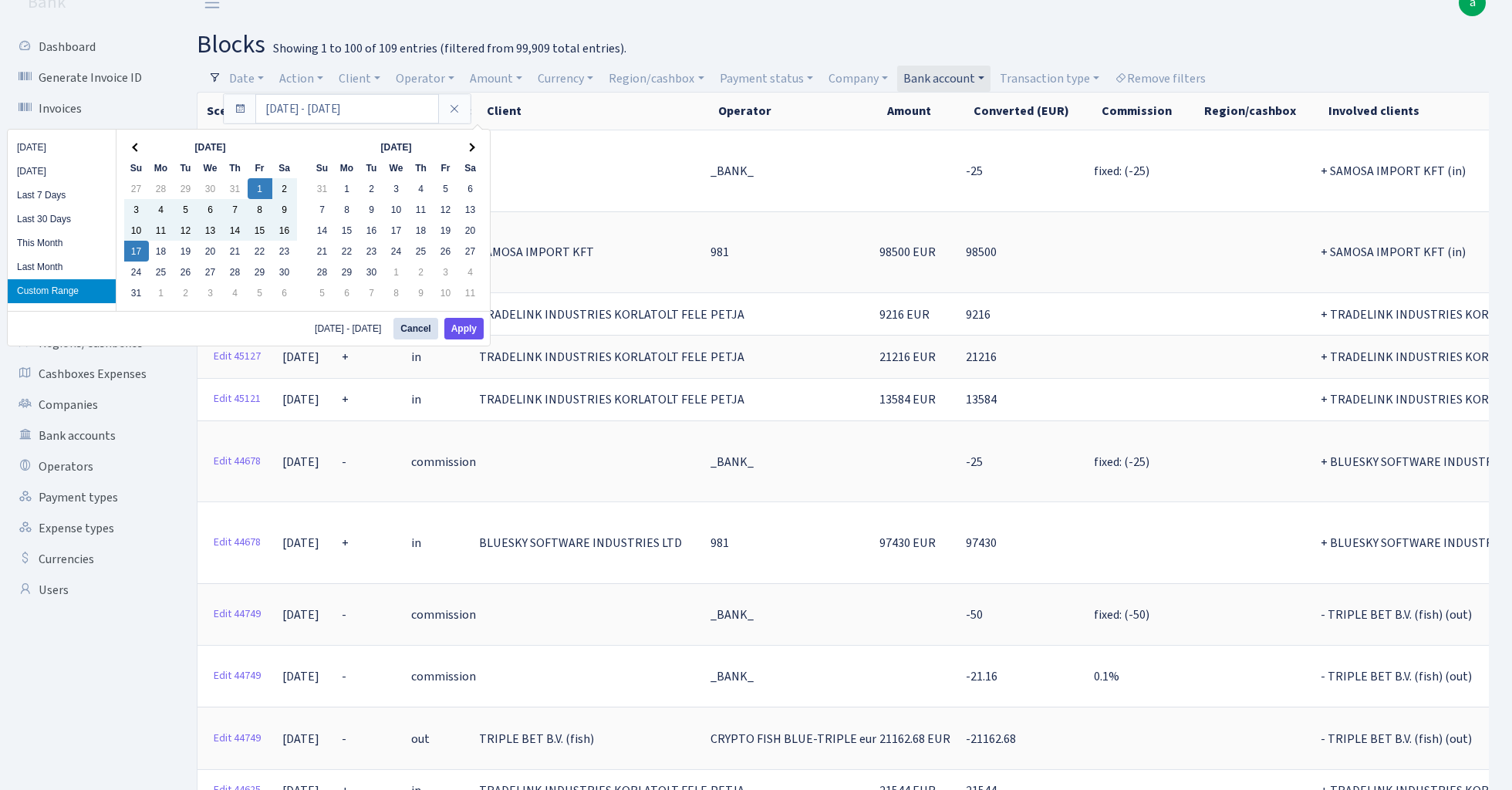
click at [470, 329] on button "Apply" at bounding box center [464, 328] width 39 height 21
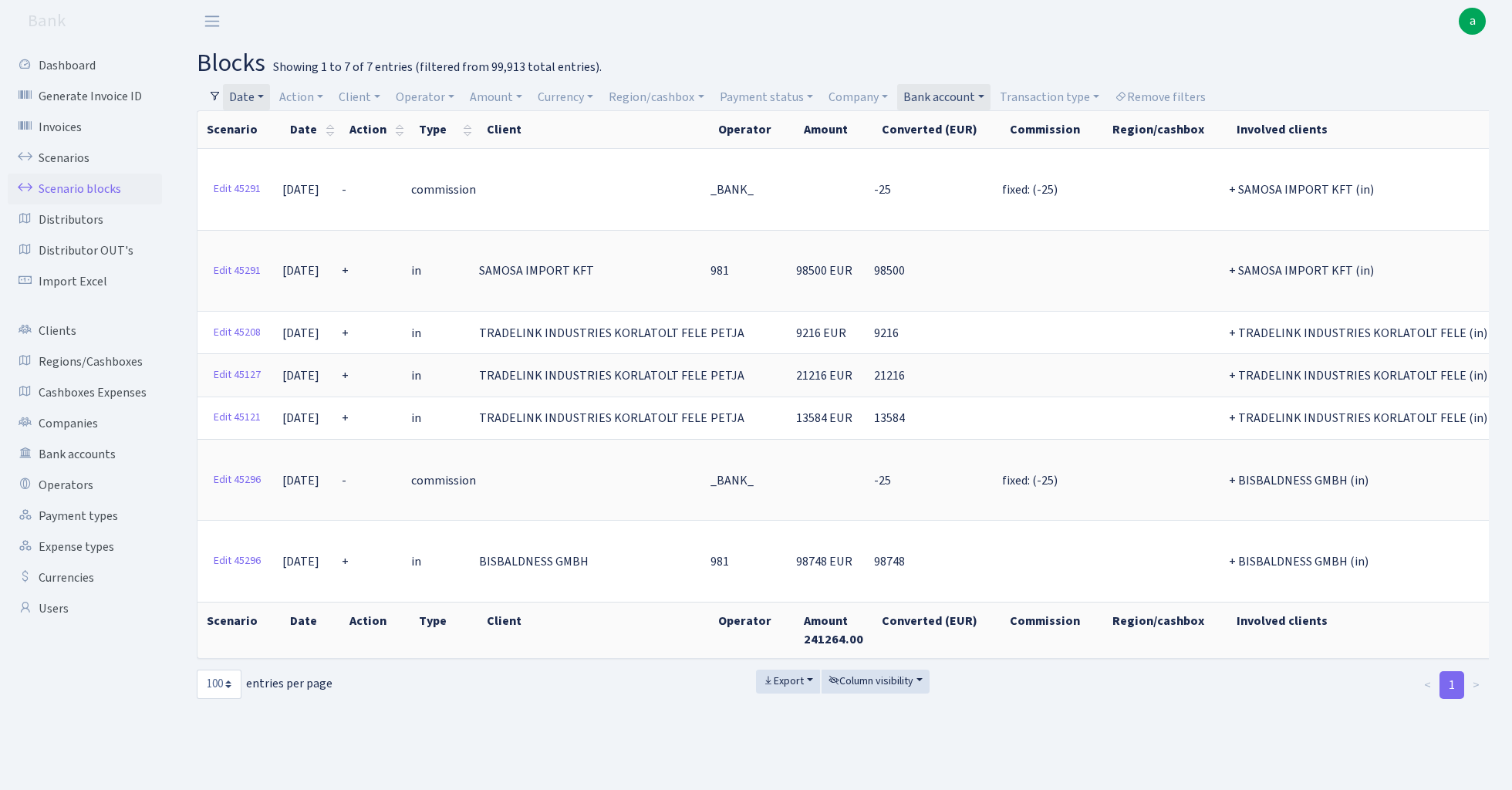
click at [955, 95] on link "Bank account" at bounding box center [944, 97] width 93 height 26
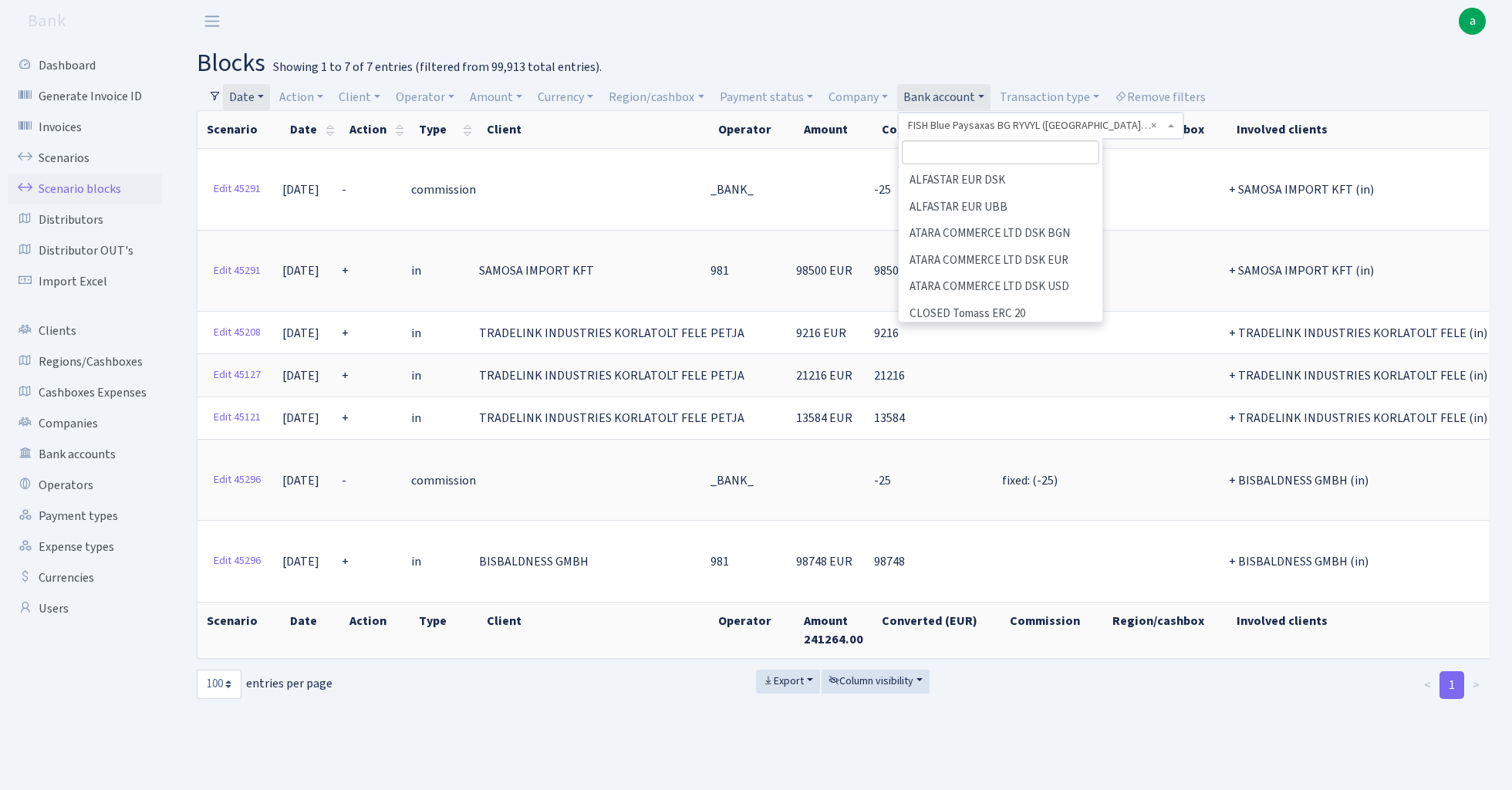
scroll to position [411, 0]
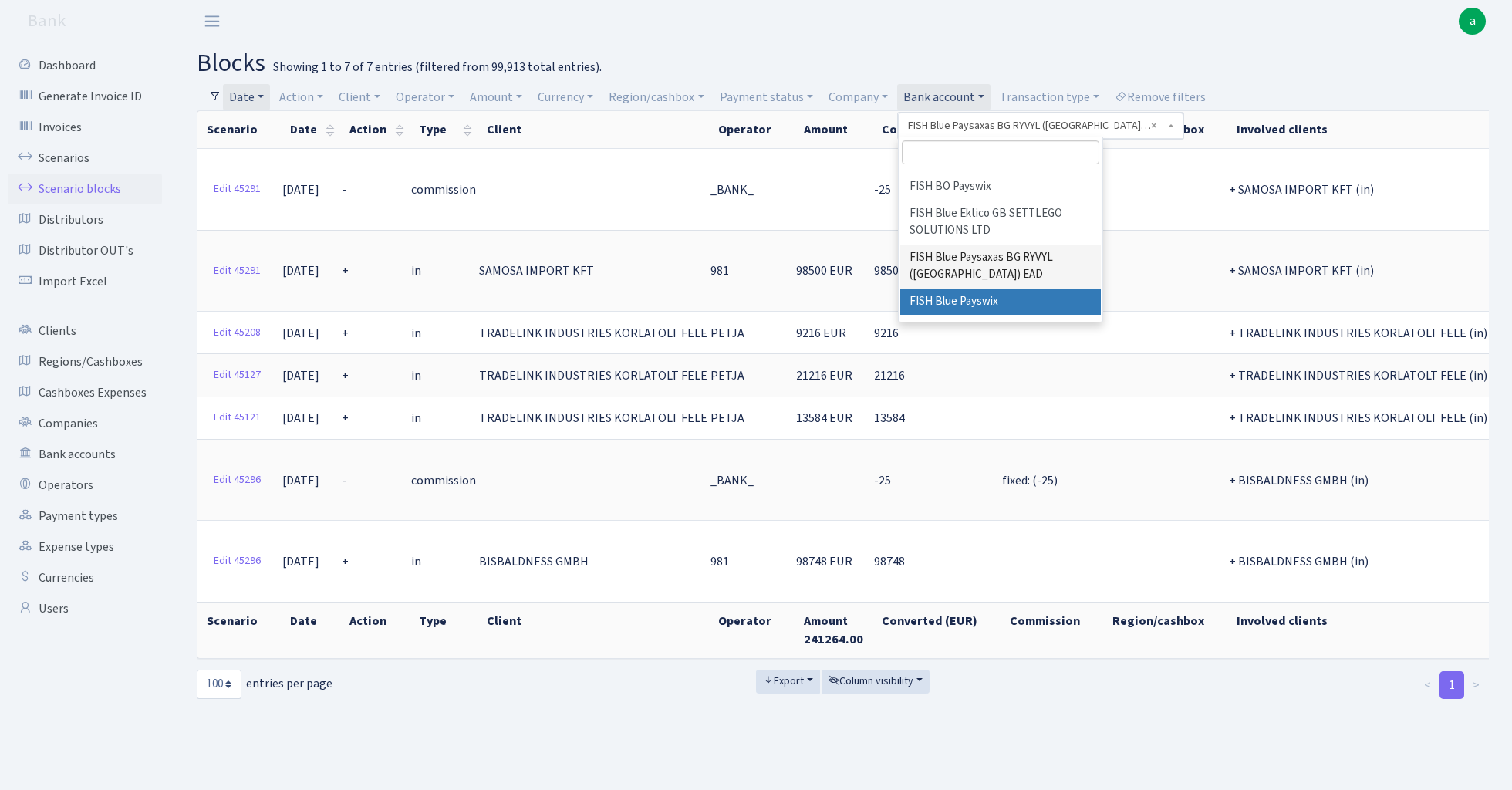
click at [994, 289] on li "FISH Blue Payswix" at bounding box center [1000, 302] width 201 height 27
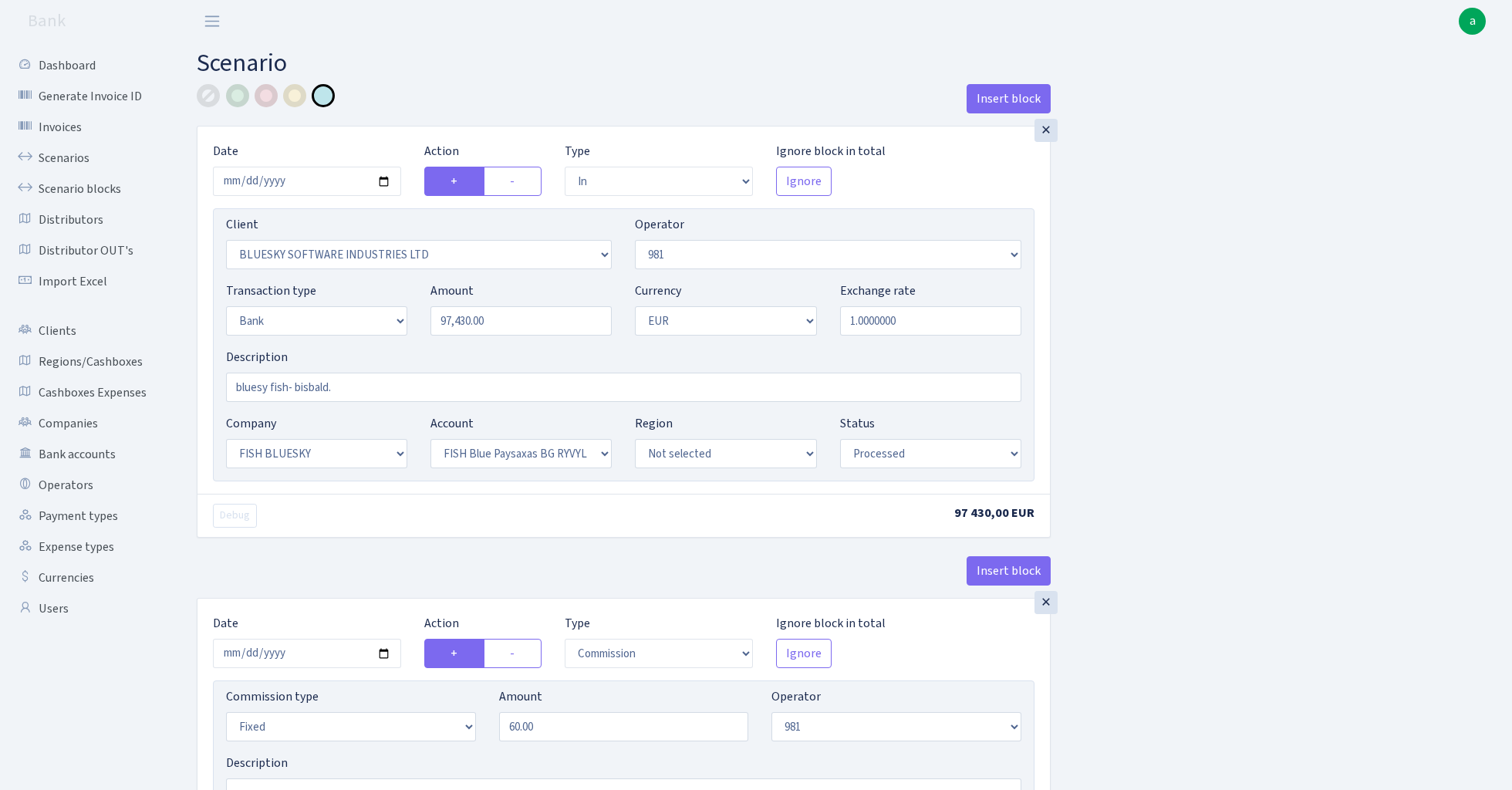
select select "in"
select select "2867"
select select "61"
select select "2"
select select "1"
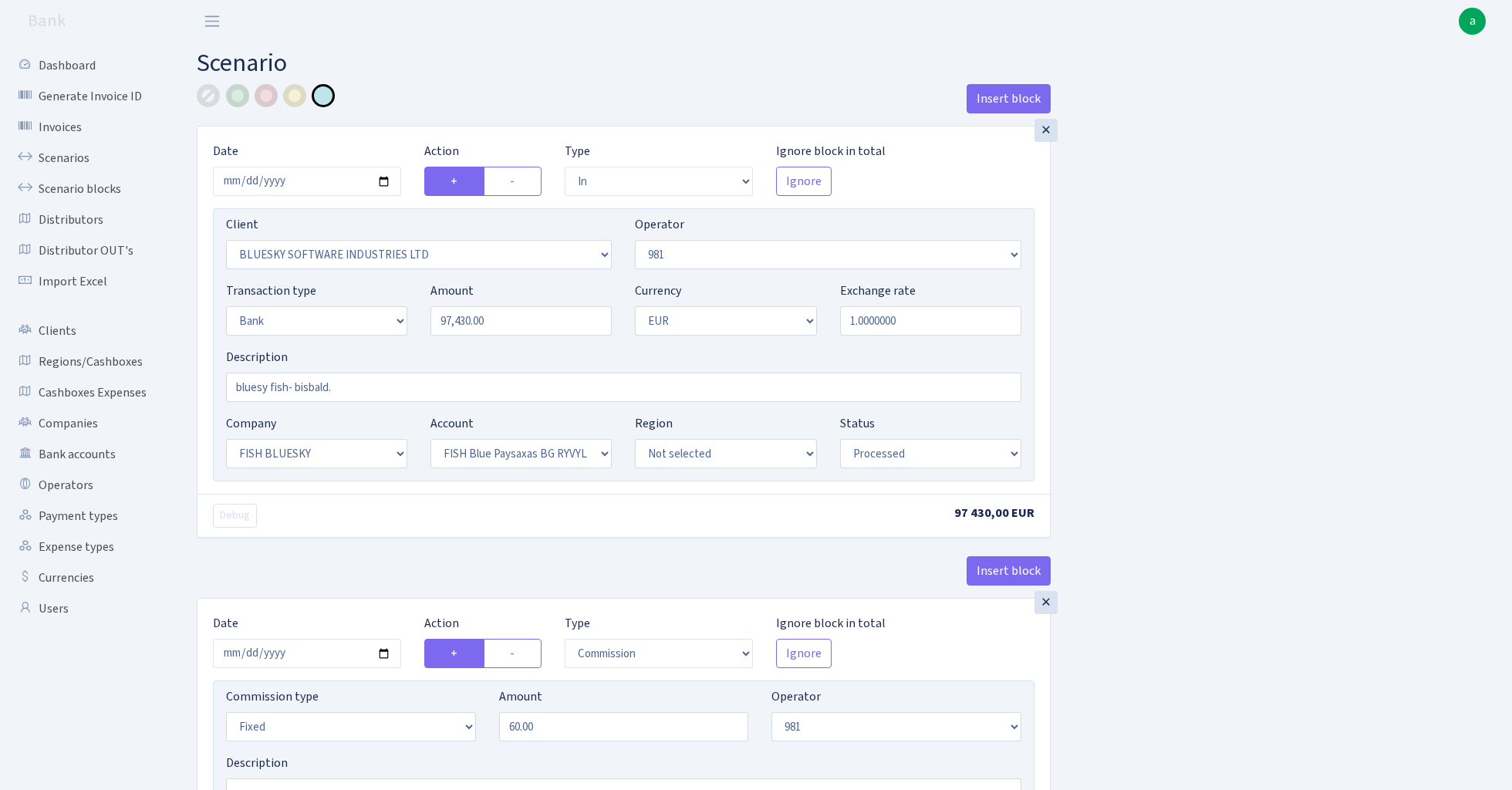
select select "23"
select select "68"
select select "processed"
select select "commission"
select select "fixed"
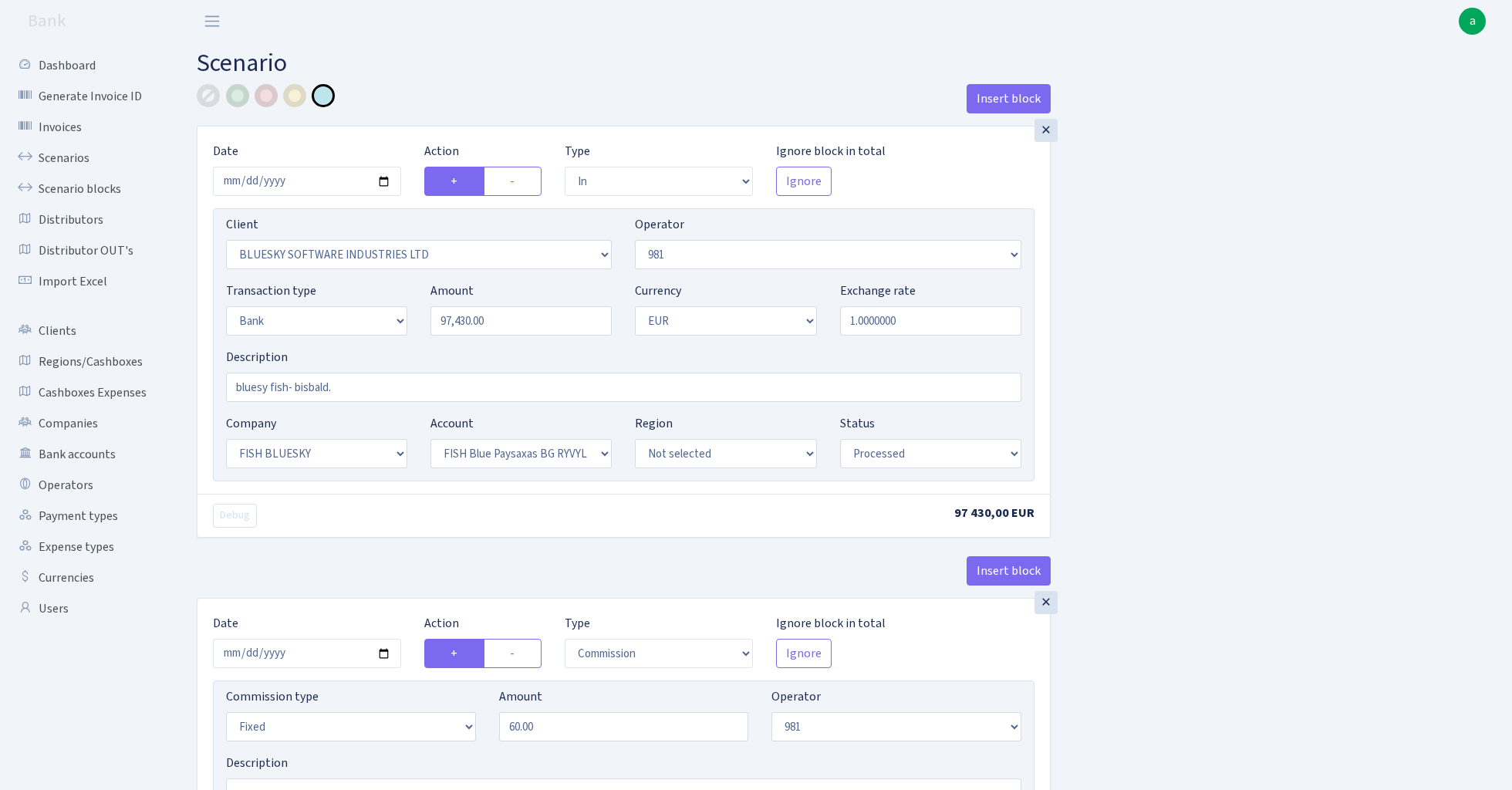
select select "61"
select select "processed"
select select "commission"
select select "61"
select select "processed"
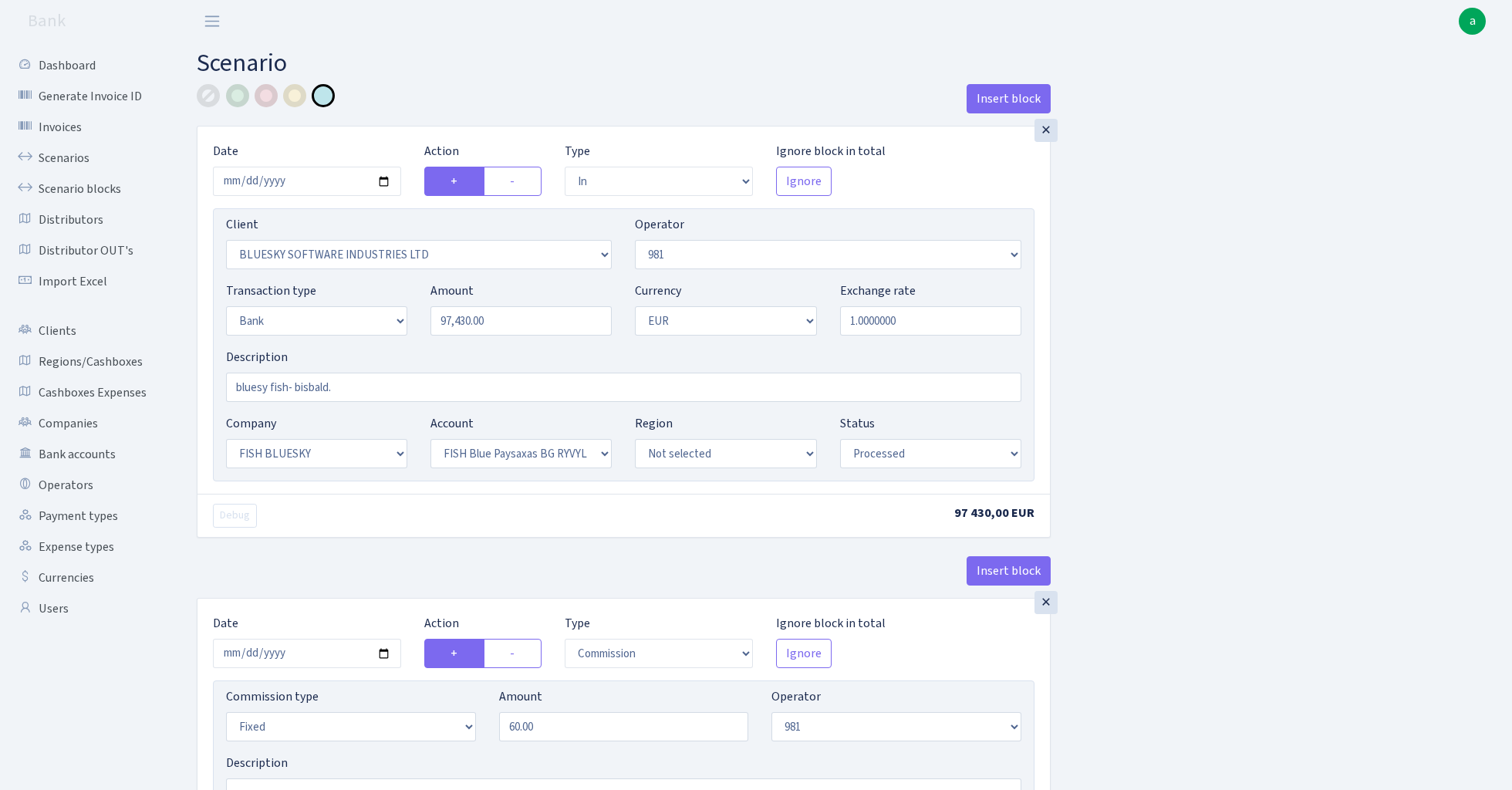
select select "commission"
select select "fixed"
select select "1"
select select "23"
select select "68"
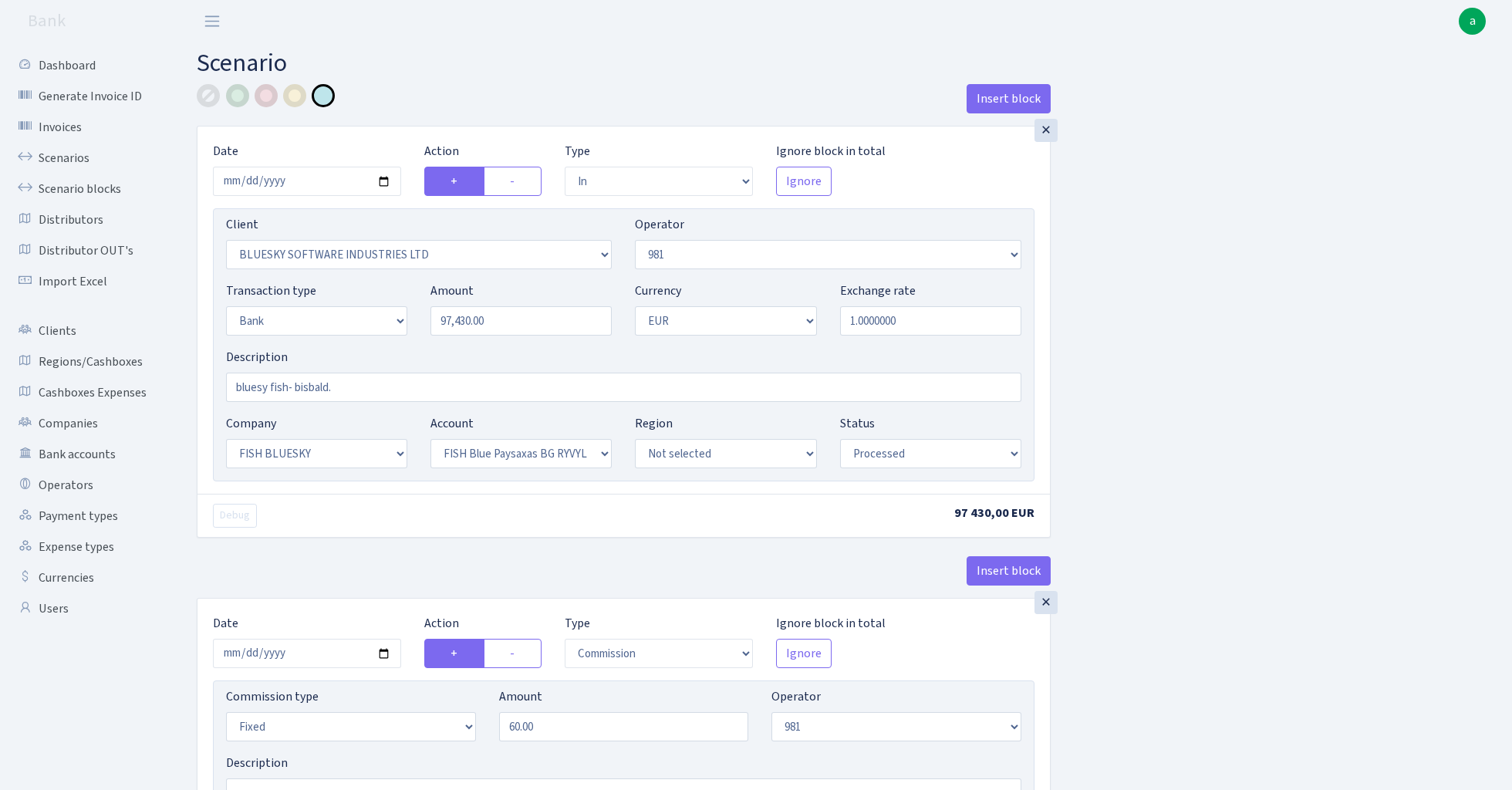
select select "processed"
select select "2442"
click at [298, 176] on input "2025-07-31" at bounding box center [307, 180] width 189 height 29
type input "2025-08-05"
click at [463, 84] on div "Insert block" at bounding box center [623, 105] width 854 height 42
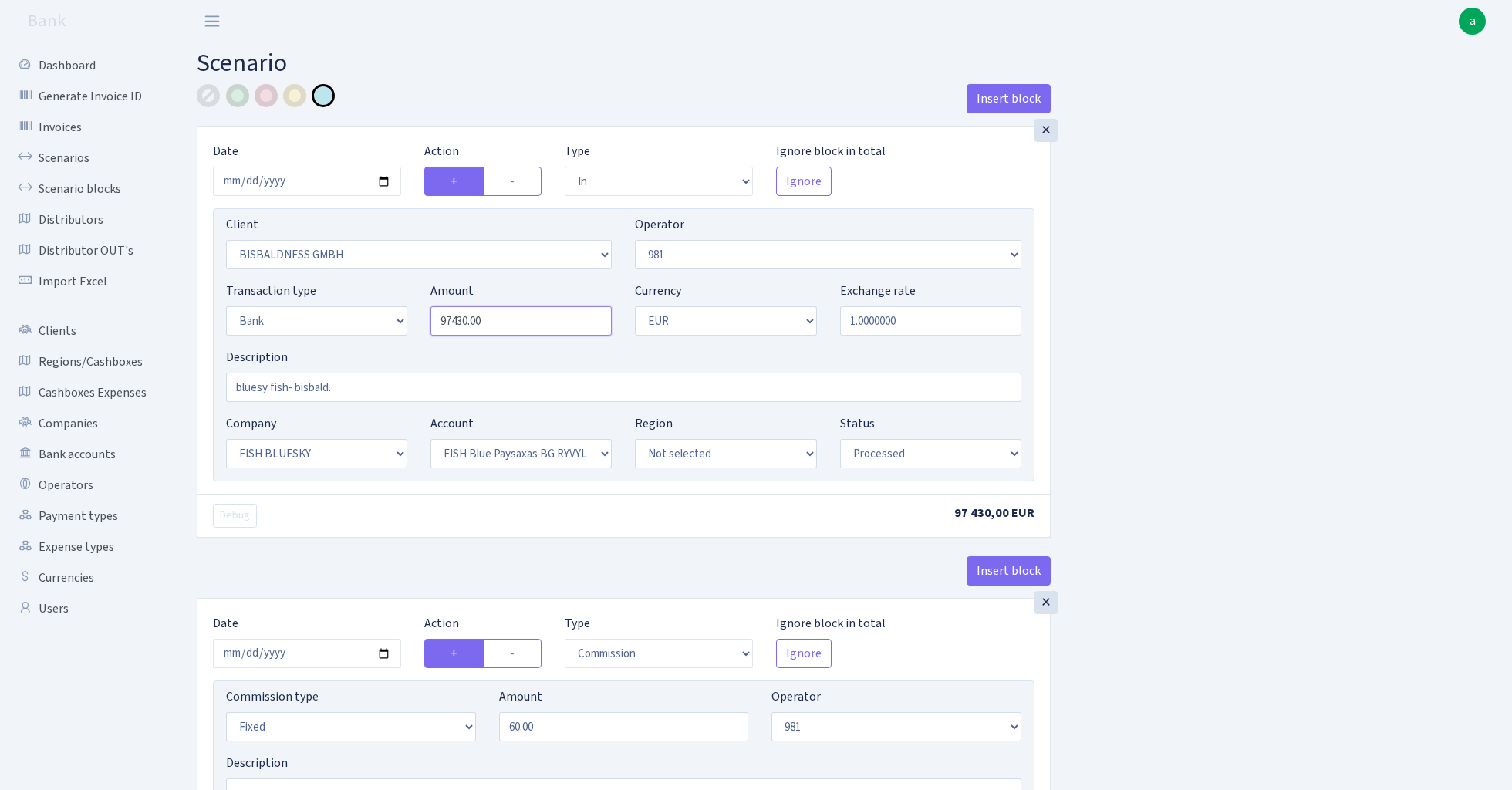
click at [510, 326] on input "97430.00" at bounding box center [521, 320] width 181 height 29
paste input "8748"
type input "98,748.00"
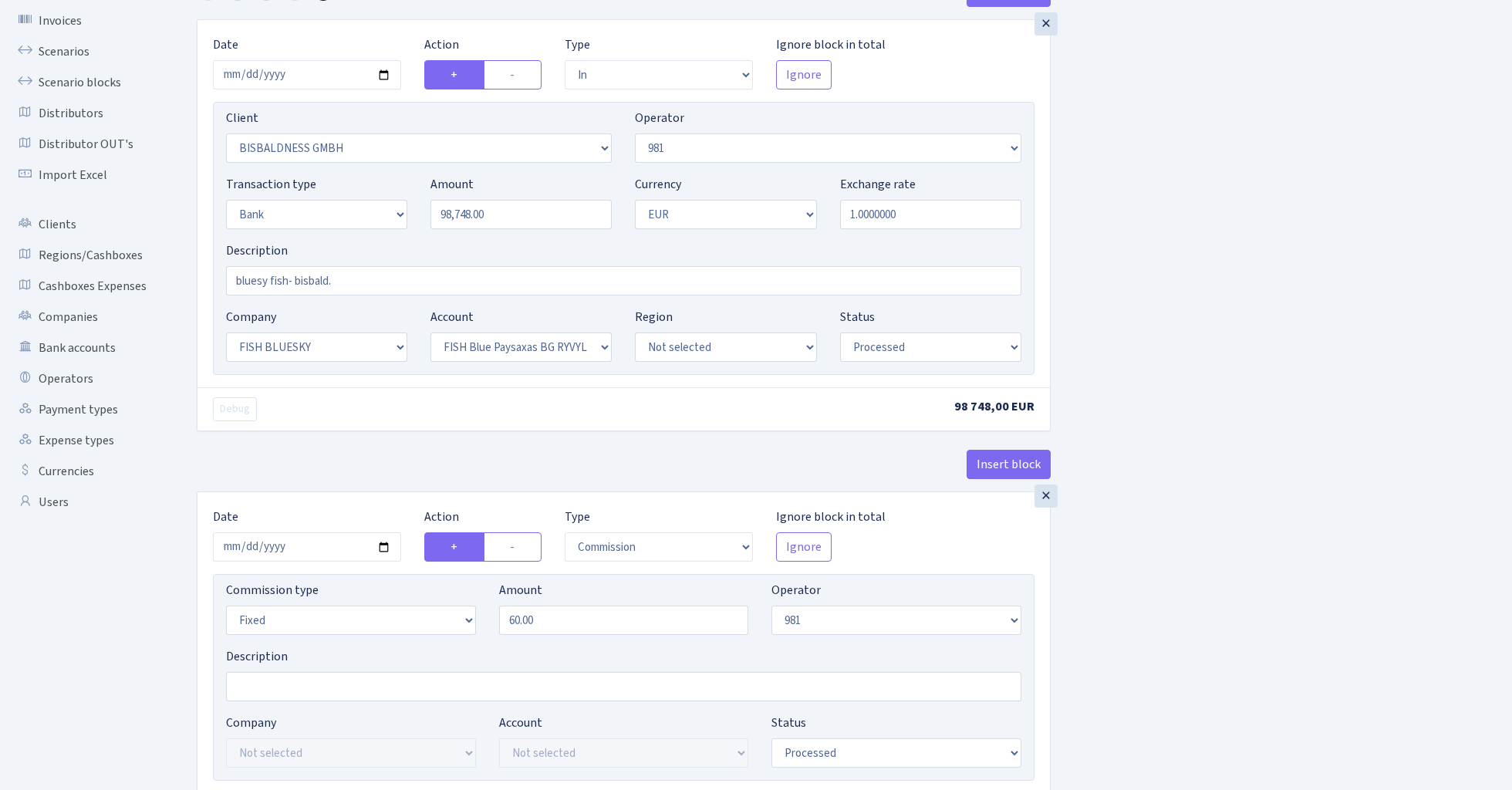
scroll to position [176, 0]
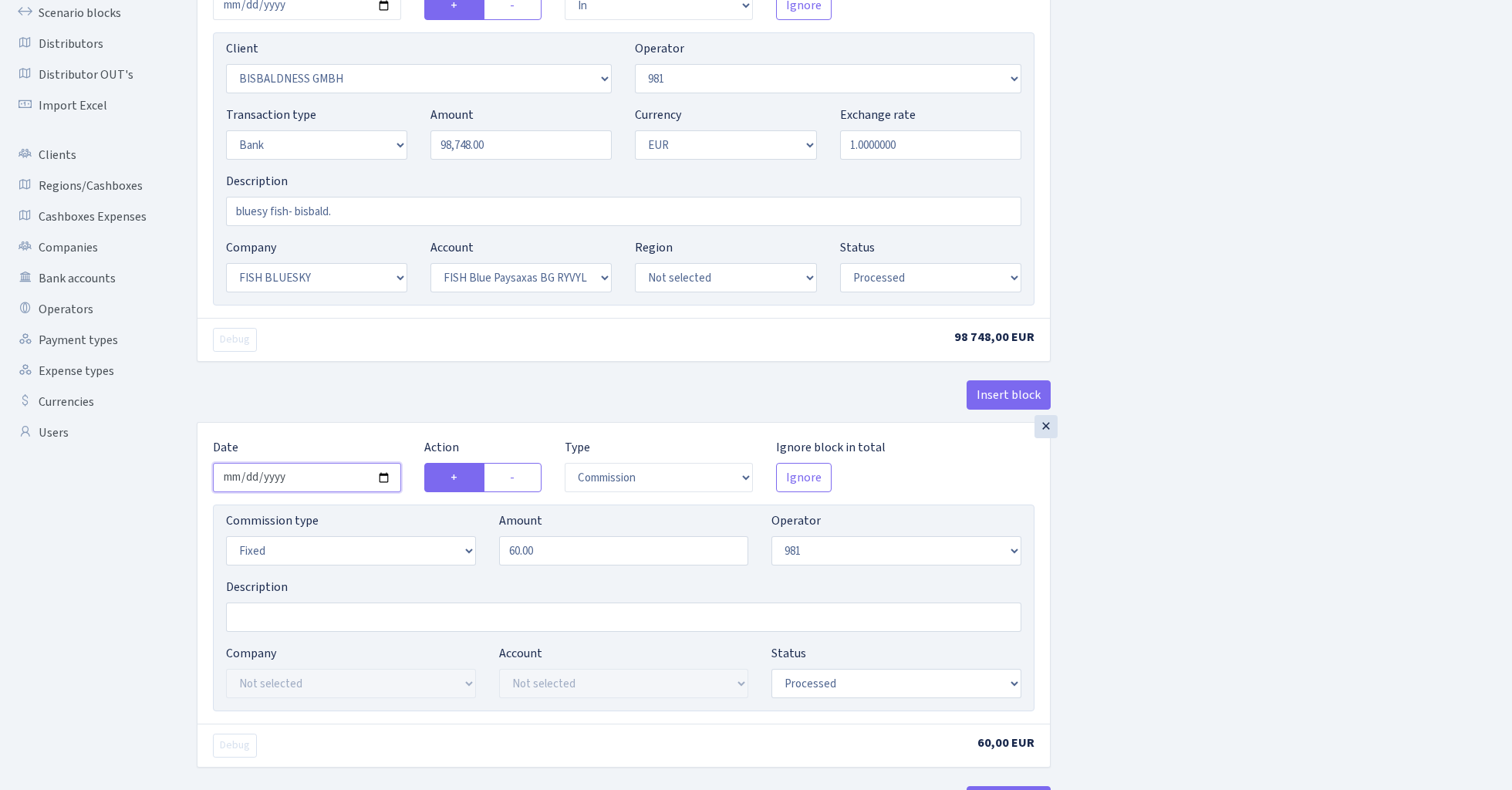
click at [309, 478] on input "2025-07-31" at bounding box center [307, 477] width 189 height 29
click at [353, 395] on div "Insert block" at bounding box center [623, 401] width 854 height 42
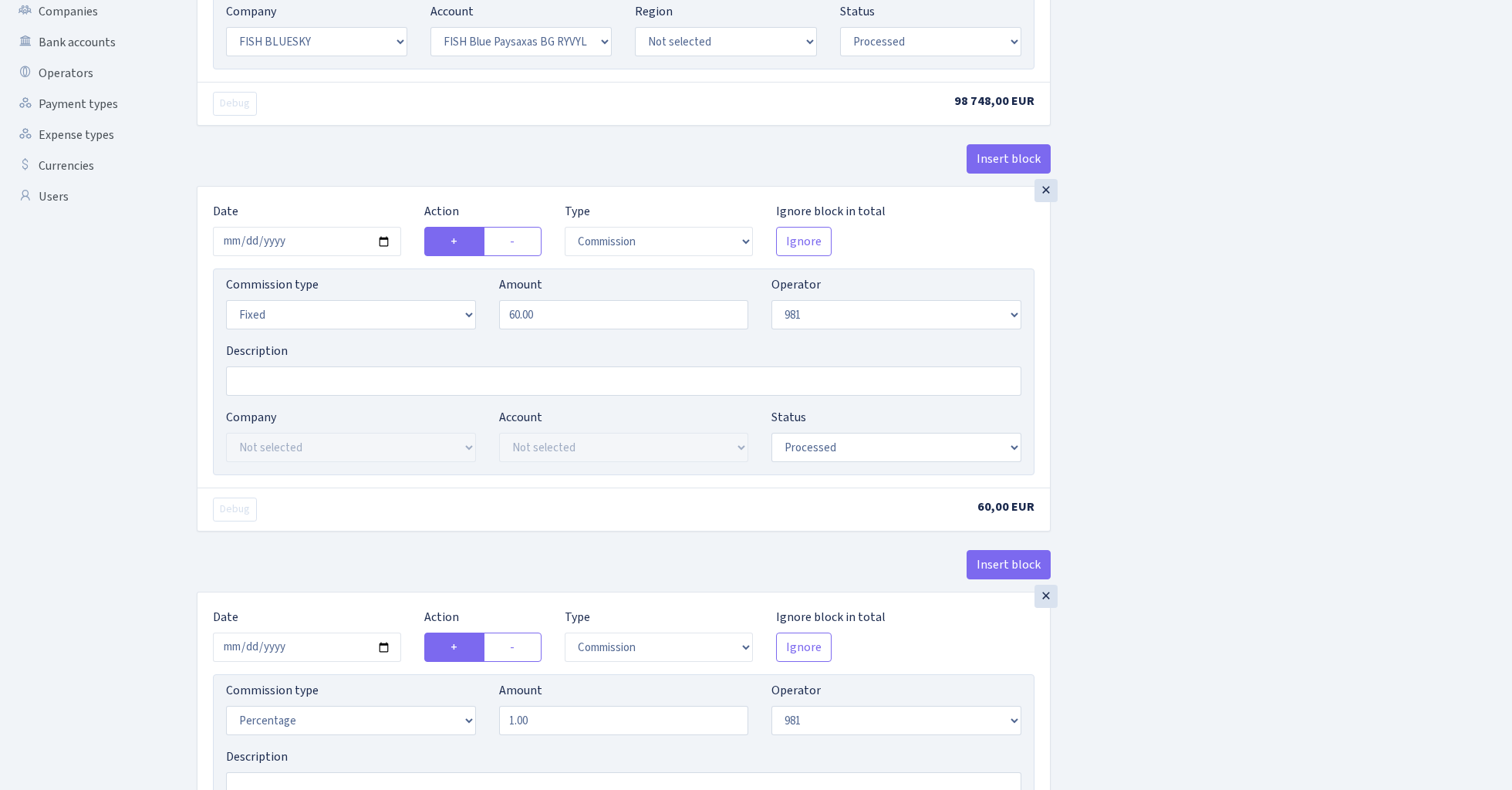
scroll to position [448, 0]
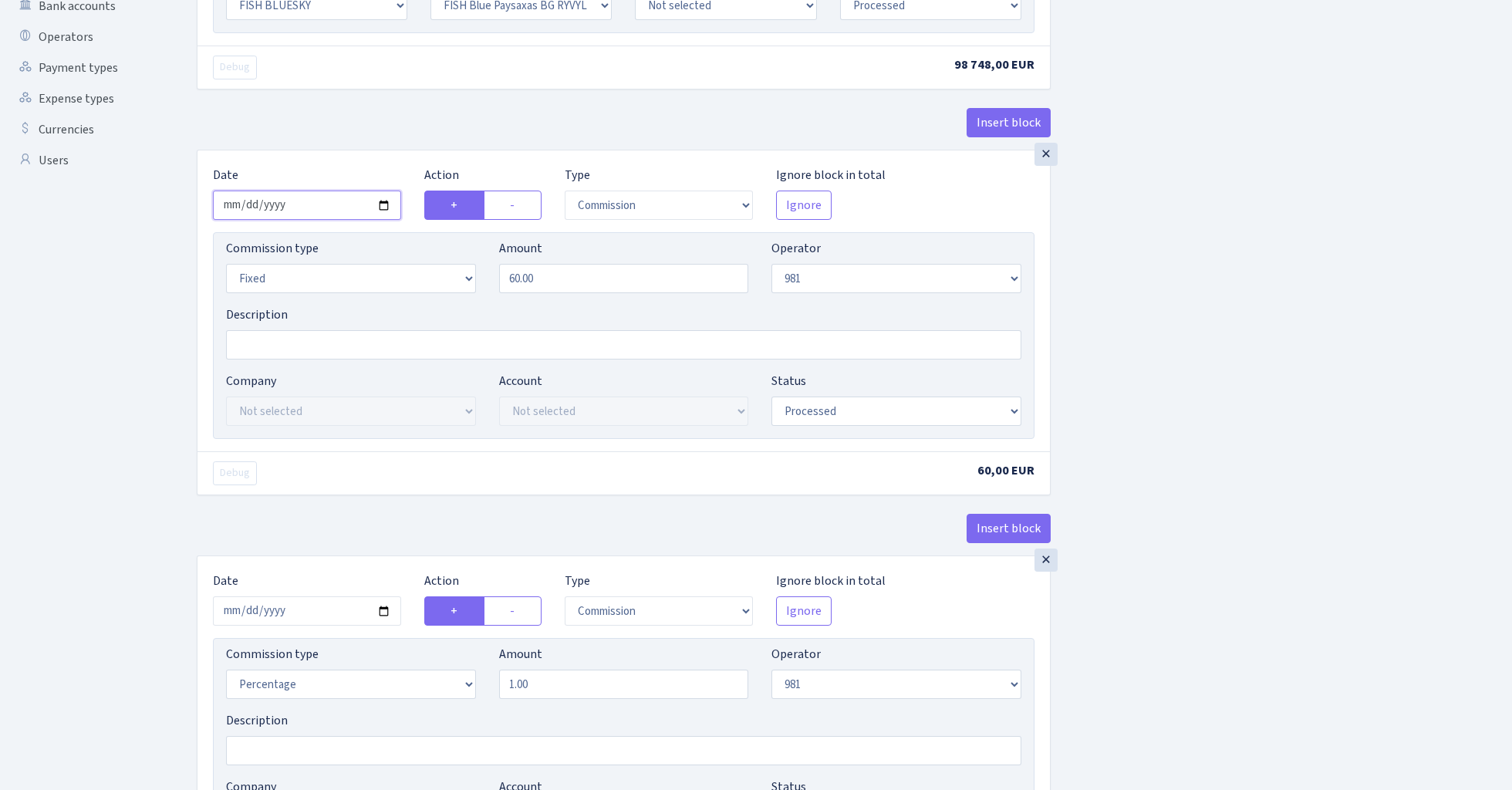
click at [315, 205] on input "2025-08-05" at bounding box center [307, 205] width 189 height 29
click at [344, 131] on div "Insert block" at bounding box center [623, 129] width 854 height 42
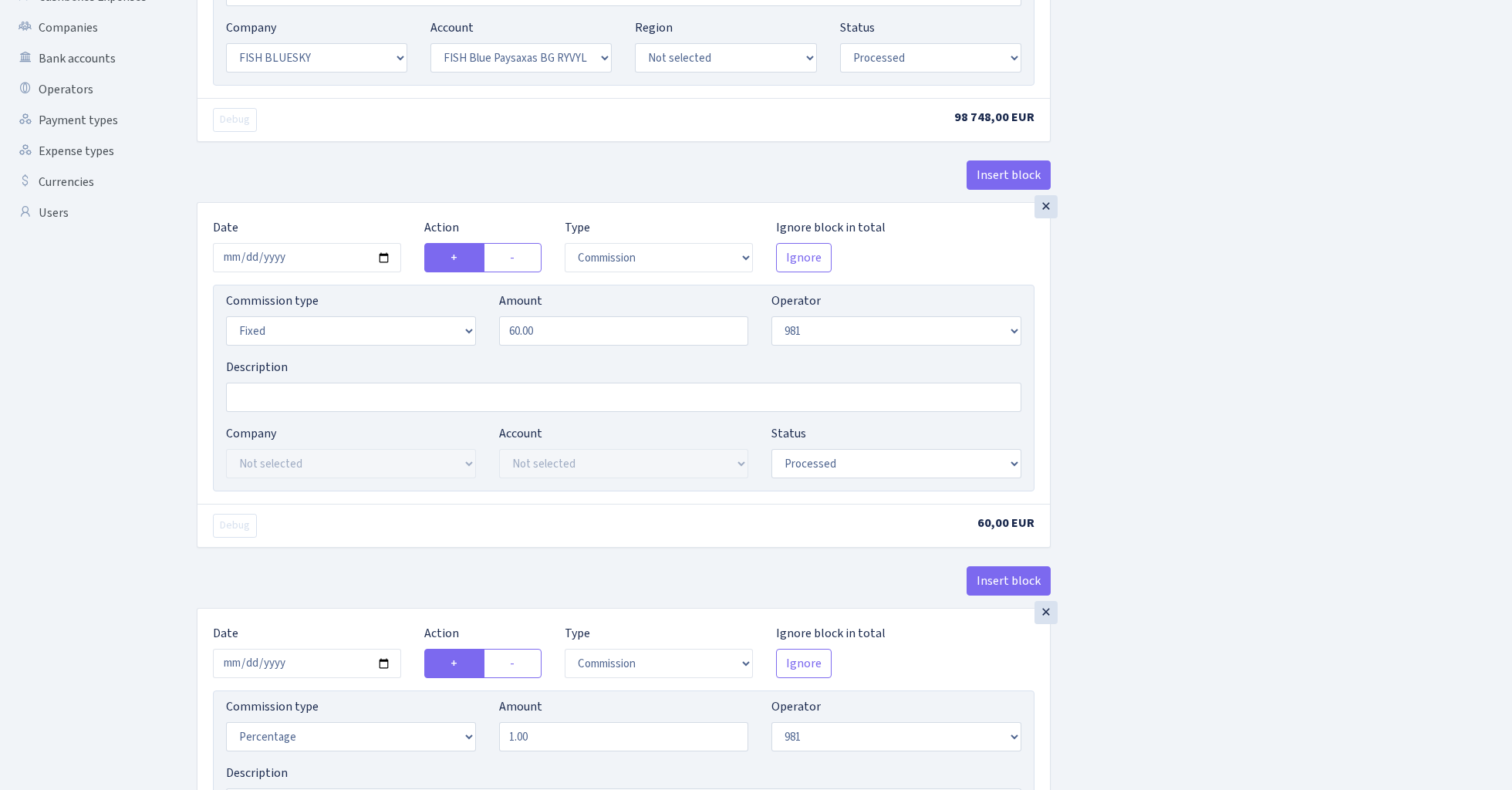
scroll to position [388, 0]
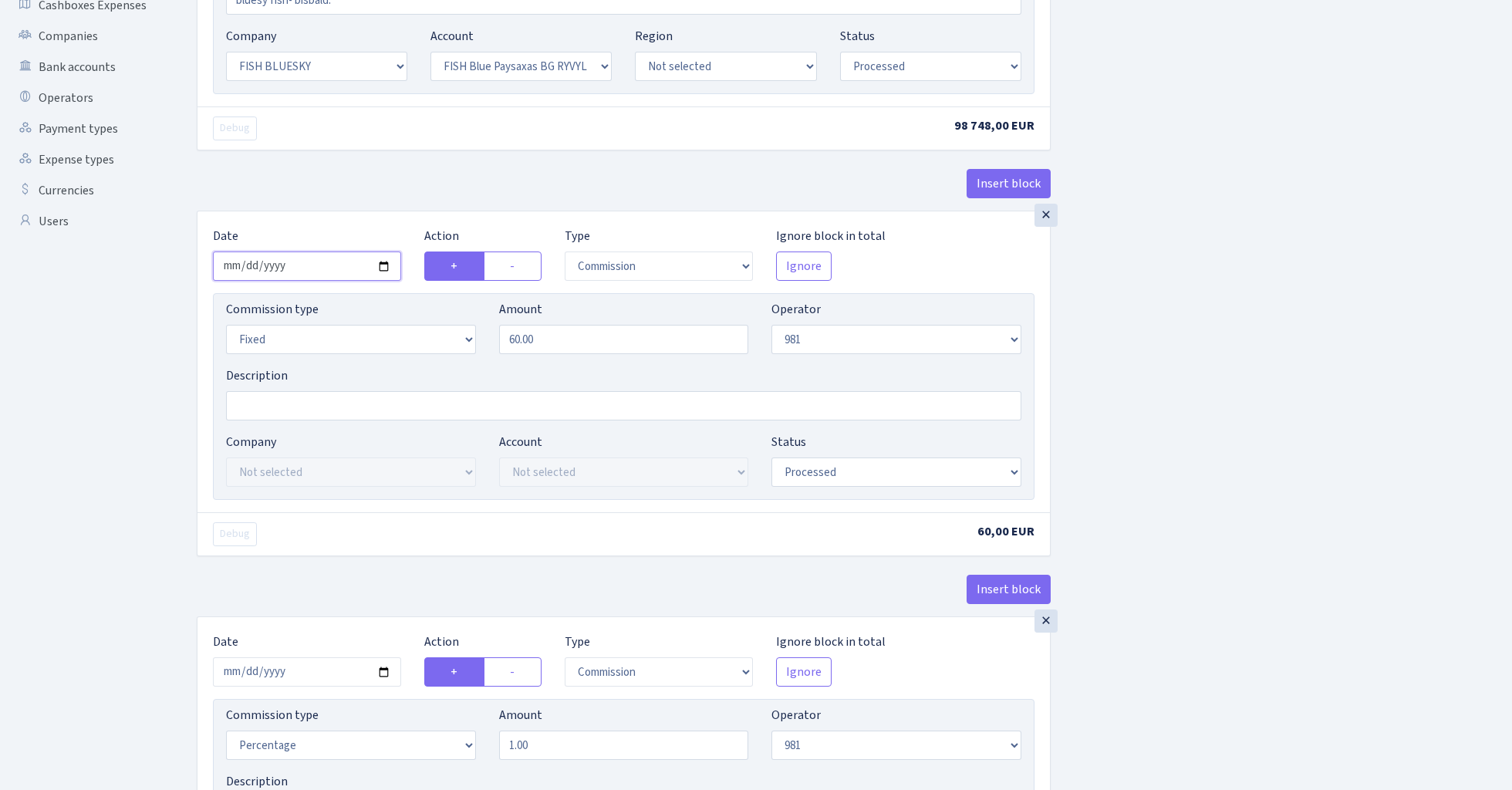
click at [303, 260] on input "2025-09-05" at bounding box center [307, 265] width 189 height 29
type input "2025-08-05"
click at [355, 190] on div "Insert block" at bounding box center [623, 190] width 854 height 42
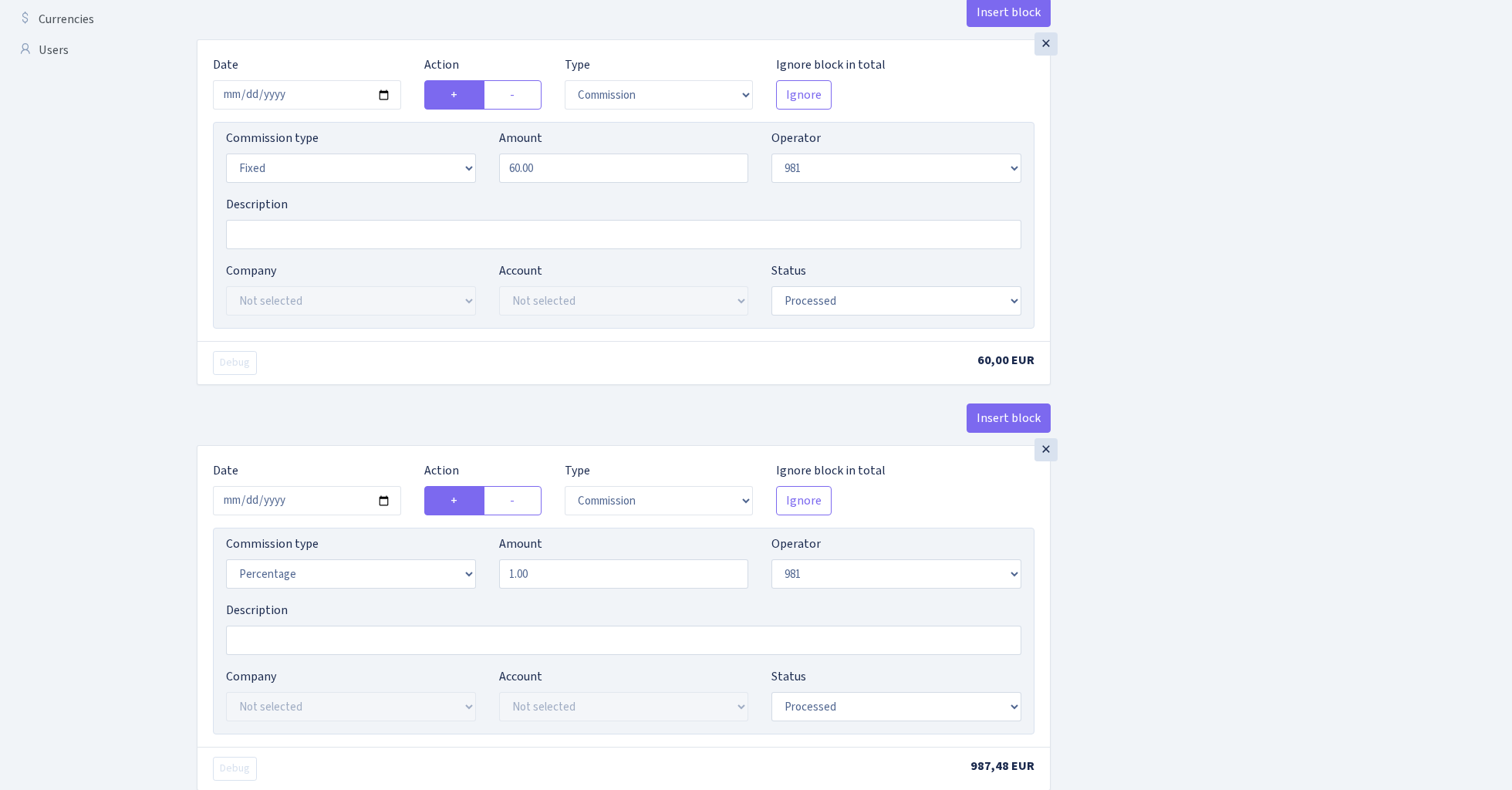
scroll to position [571, 0]
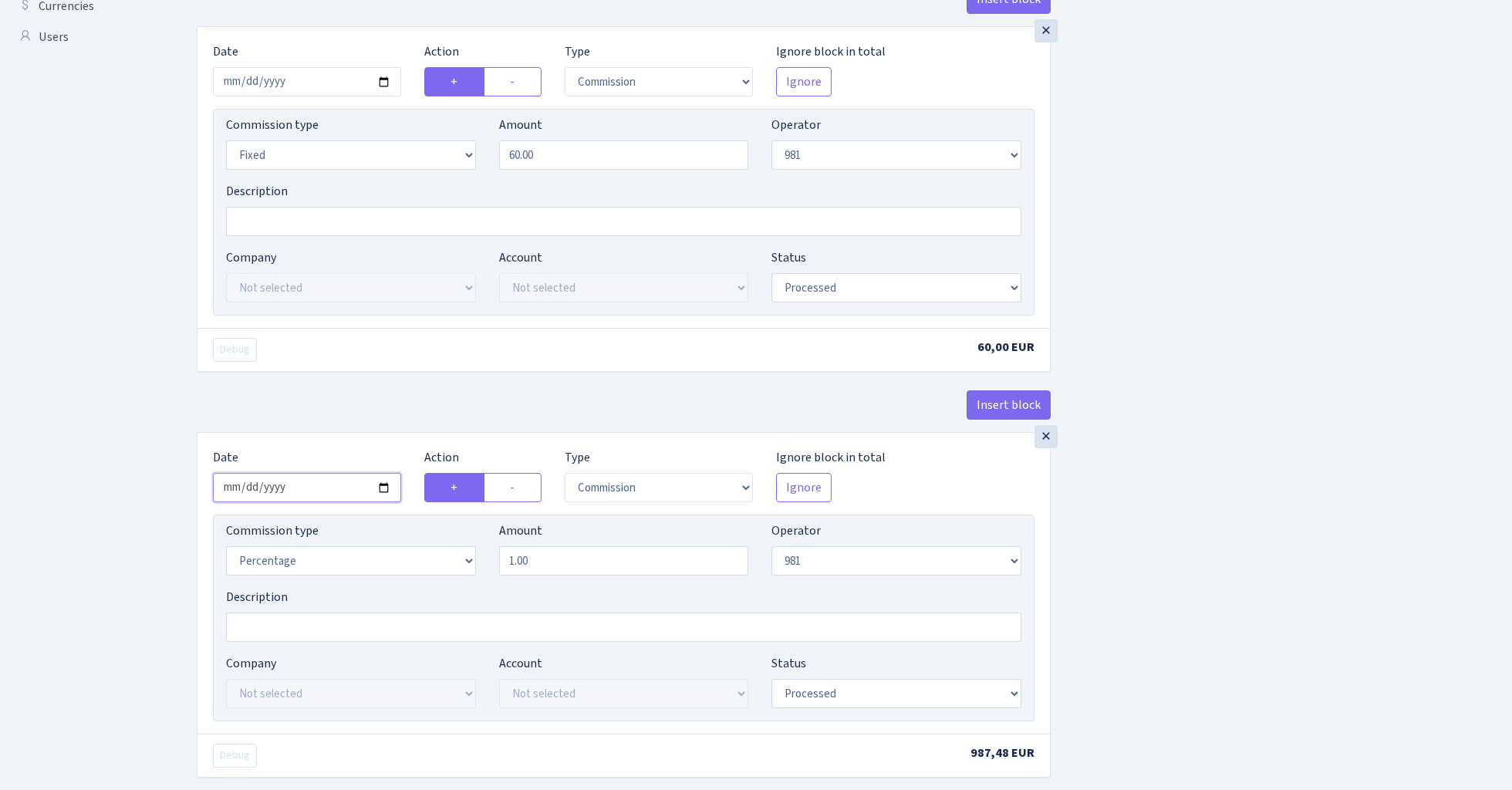
click at [303, 489] on input "2025-07-31" at bounding box center [307, 487] width 189 height 29
type input "2025-08-05"
click at [337, 405] on div "Insert block" at bounding box center [623, 411] width 854 height 42
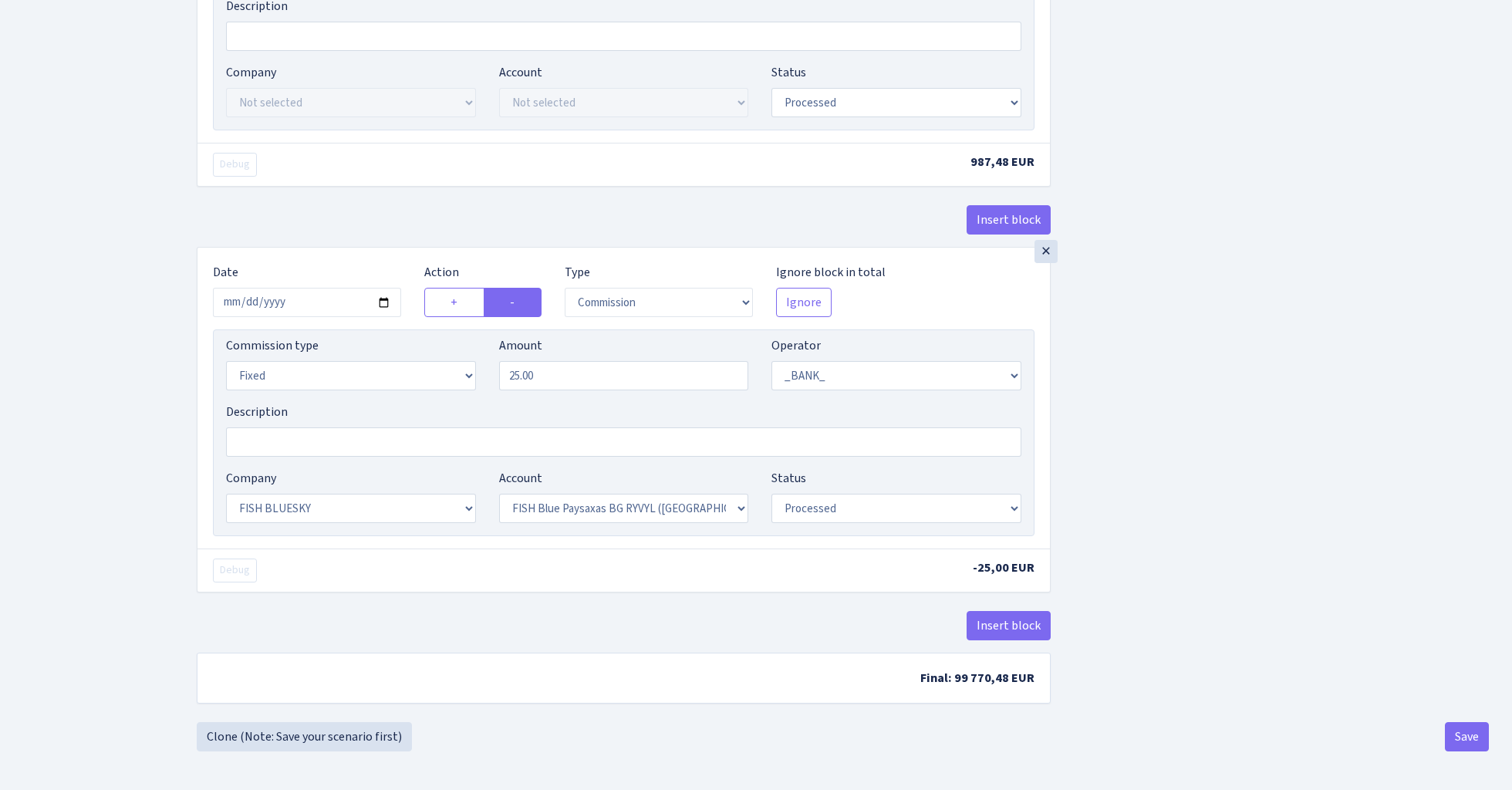
scroll to position [1171, 0]
click at [296, 301] on input "2025-07-31" at bounding box center [307, 302] width 189 height 29
type input "2025-08-05"
click at [380, 219] on div "Insert block" at bounding box center [623, 226] width 854 height 42
click at [1460, 733] on button "Save" at bounding box center [1466, 736] width 44 height 29
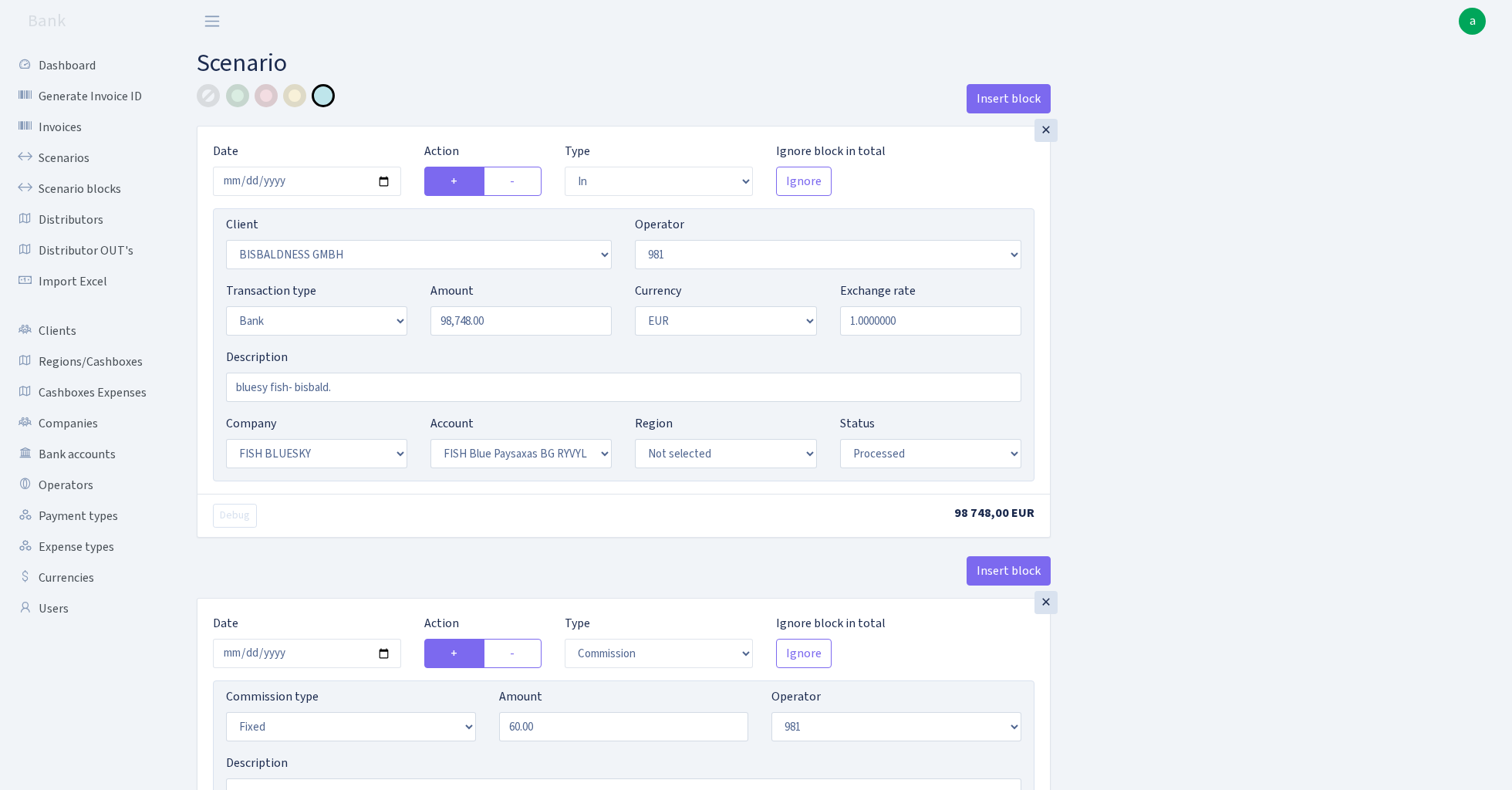
select select "in"
select select "2442"
select select "61"
select select "2"
select select "1"
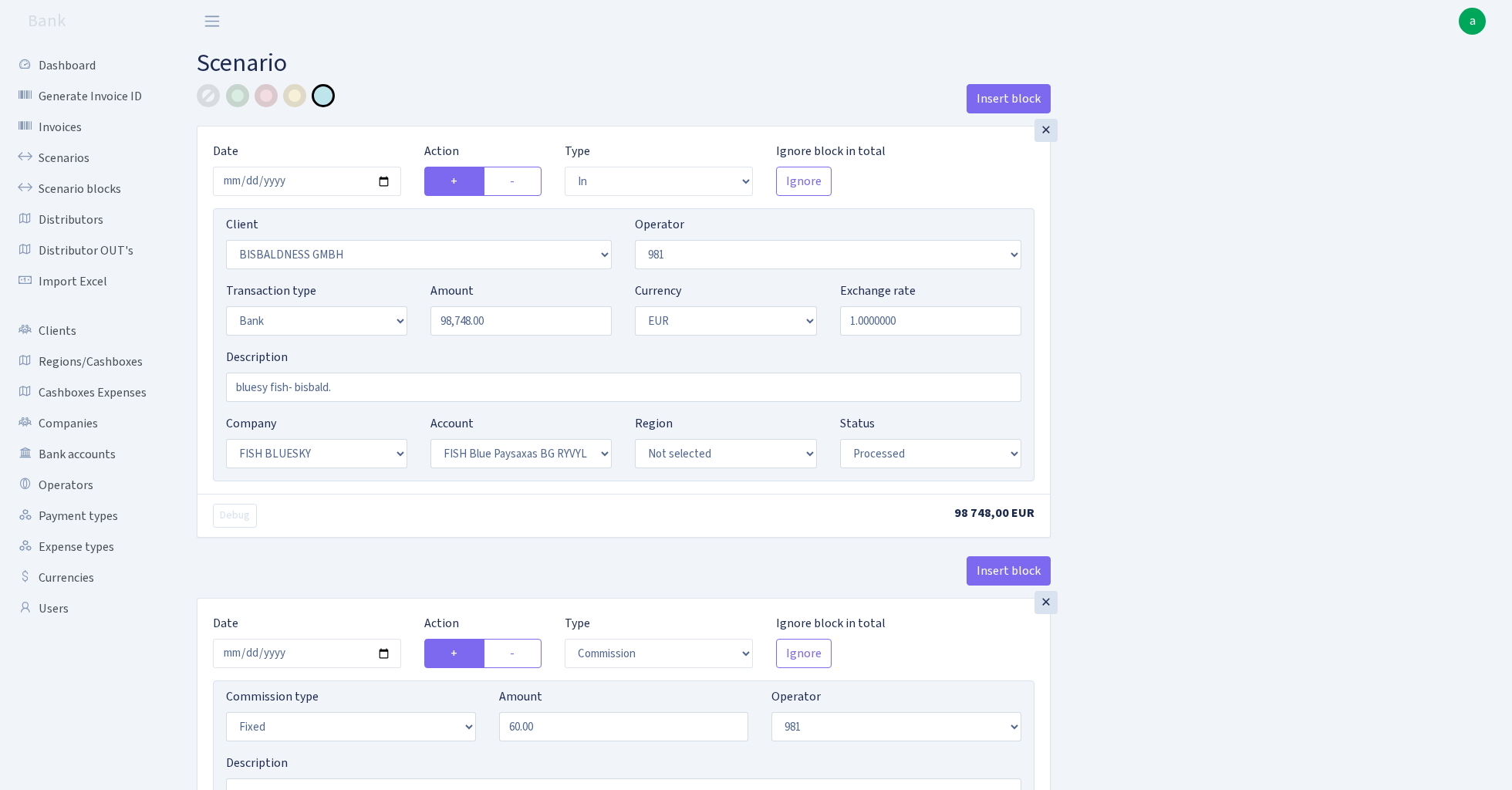
select select "23"
select select "68"
select select "processed"
select select "commission"
select select "fixed"
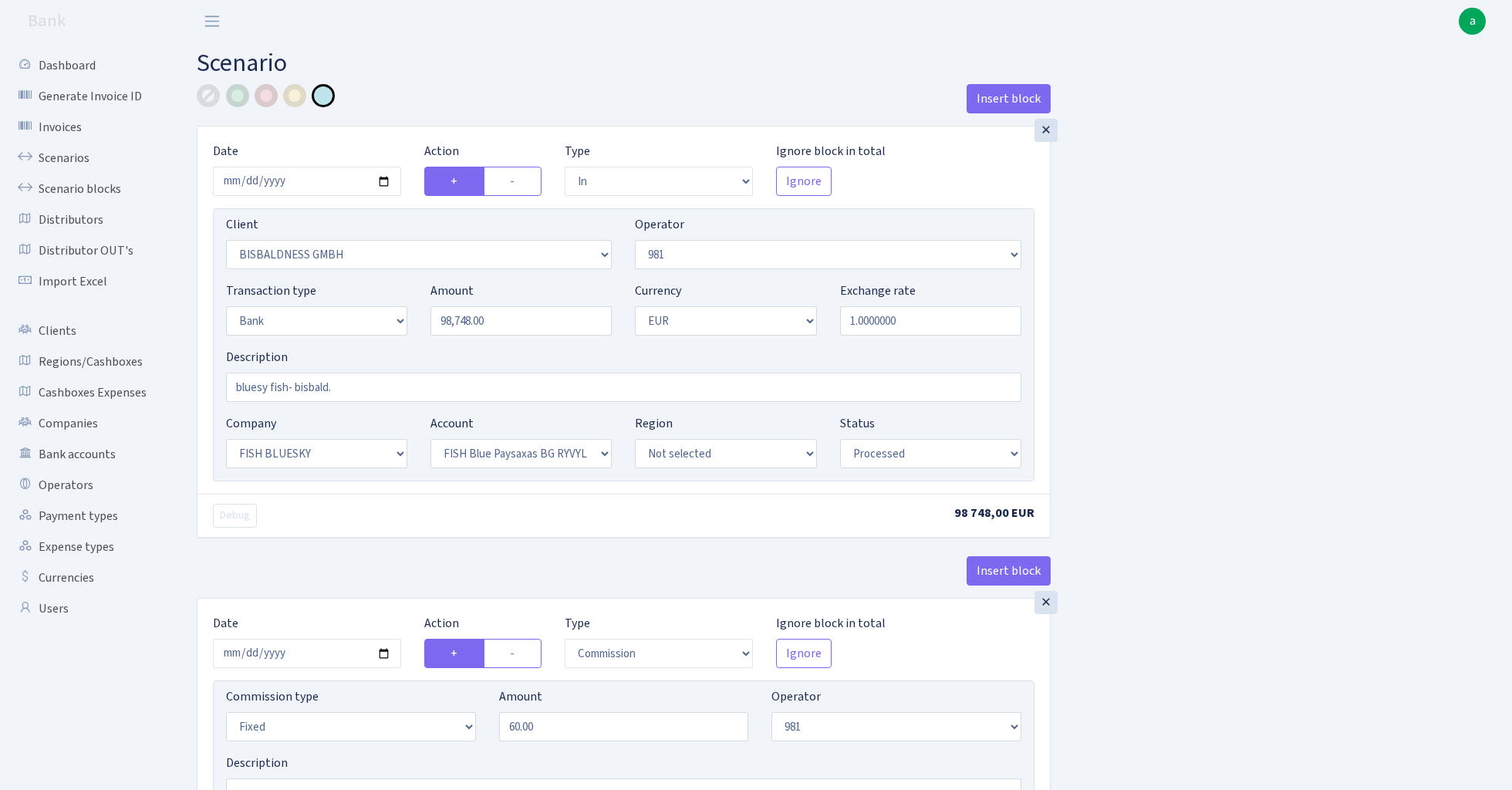
select select "61"
select select "processed"
select select "commission"
select select "61"
select select "processed"
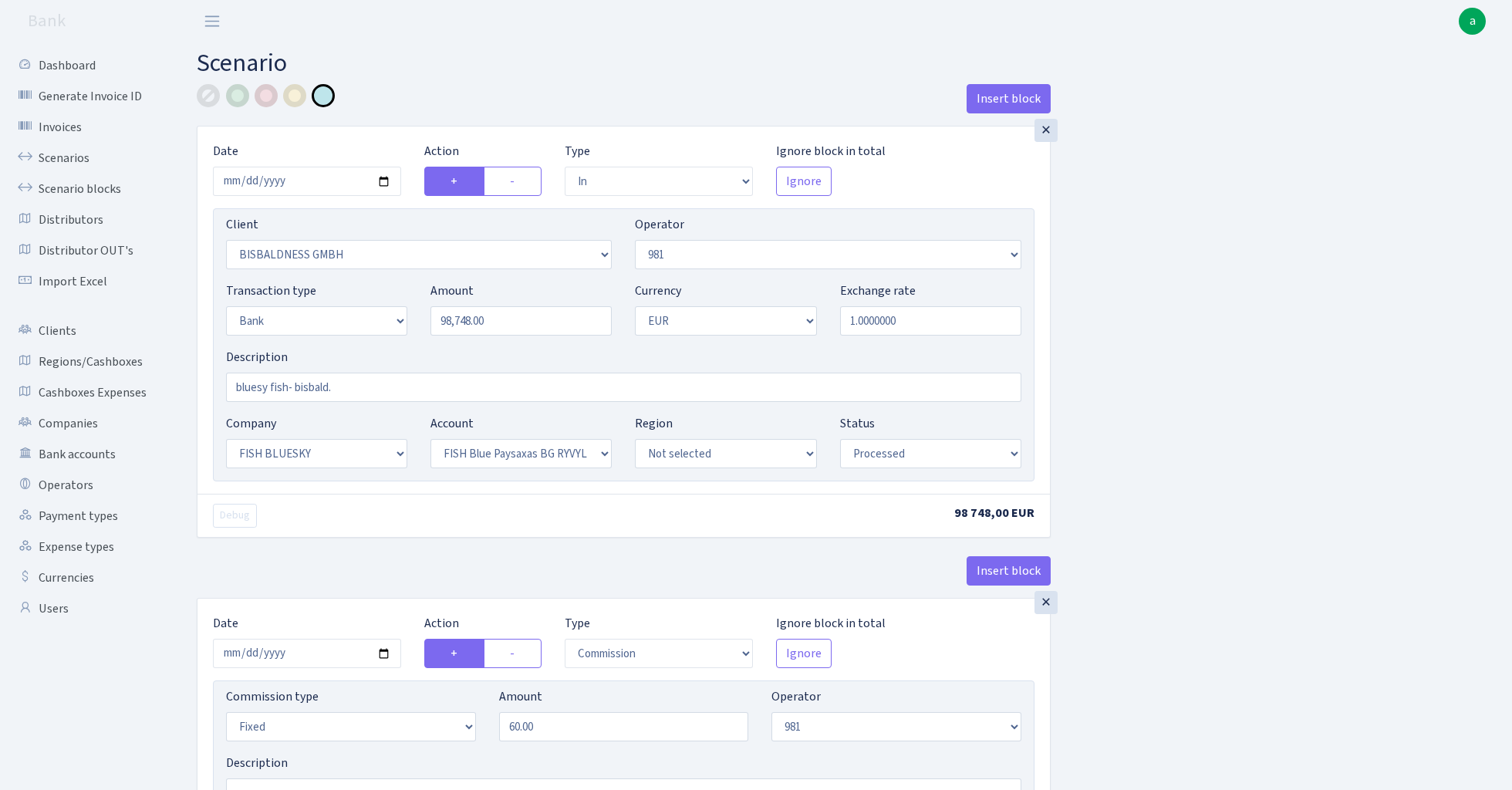
select select "commission"
select select "fixed"
select select "1"
select select "23"
select select "68"
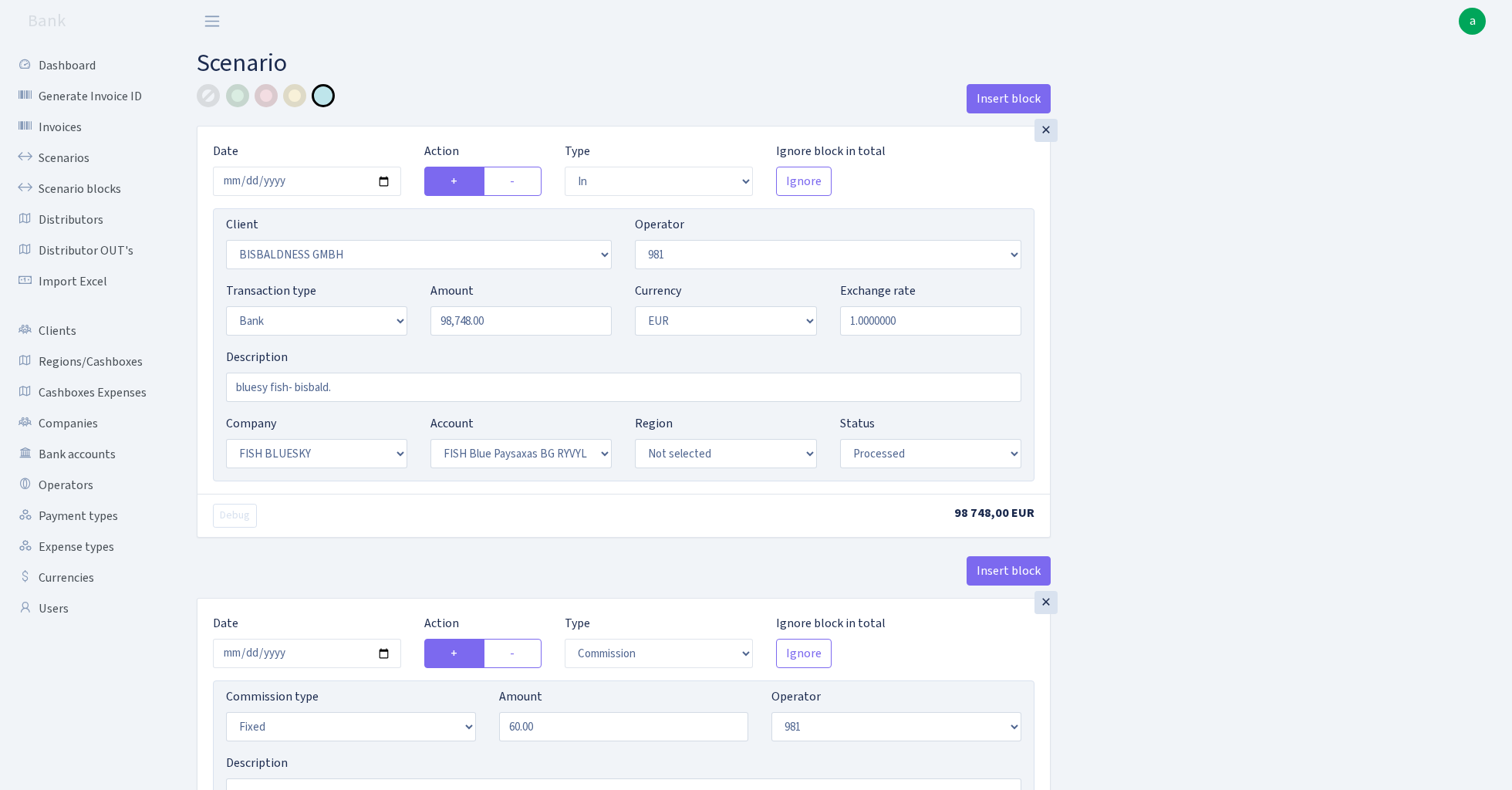
select select "processed"
click at [60, 154] on link "Scenarios" at bounding box center [84, 158] width 154 height 31
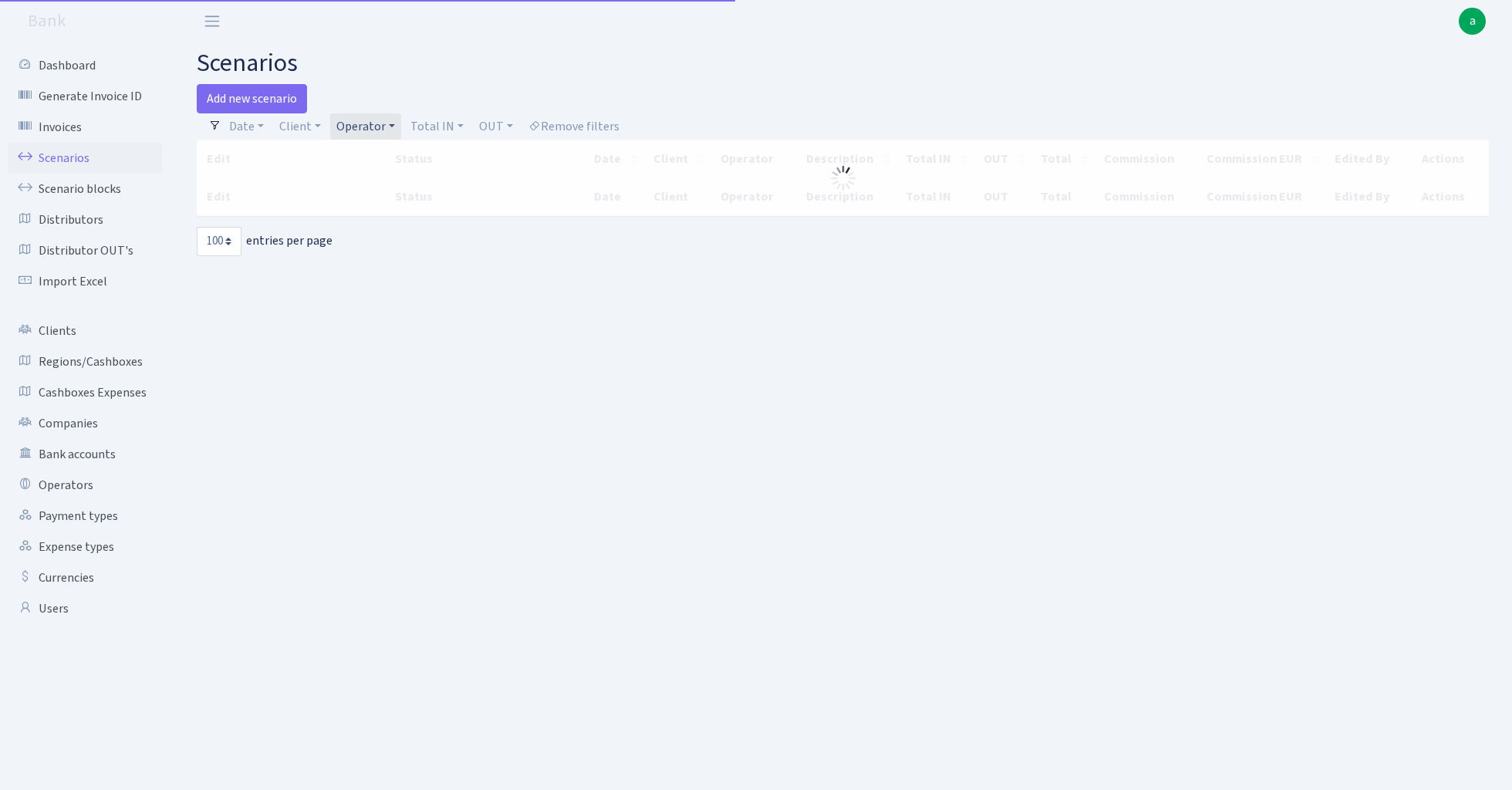
select select "100"
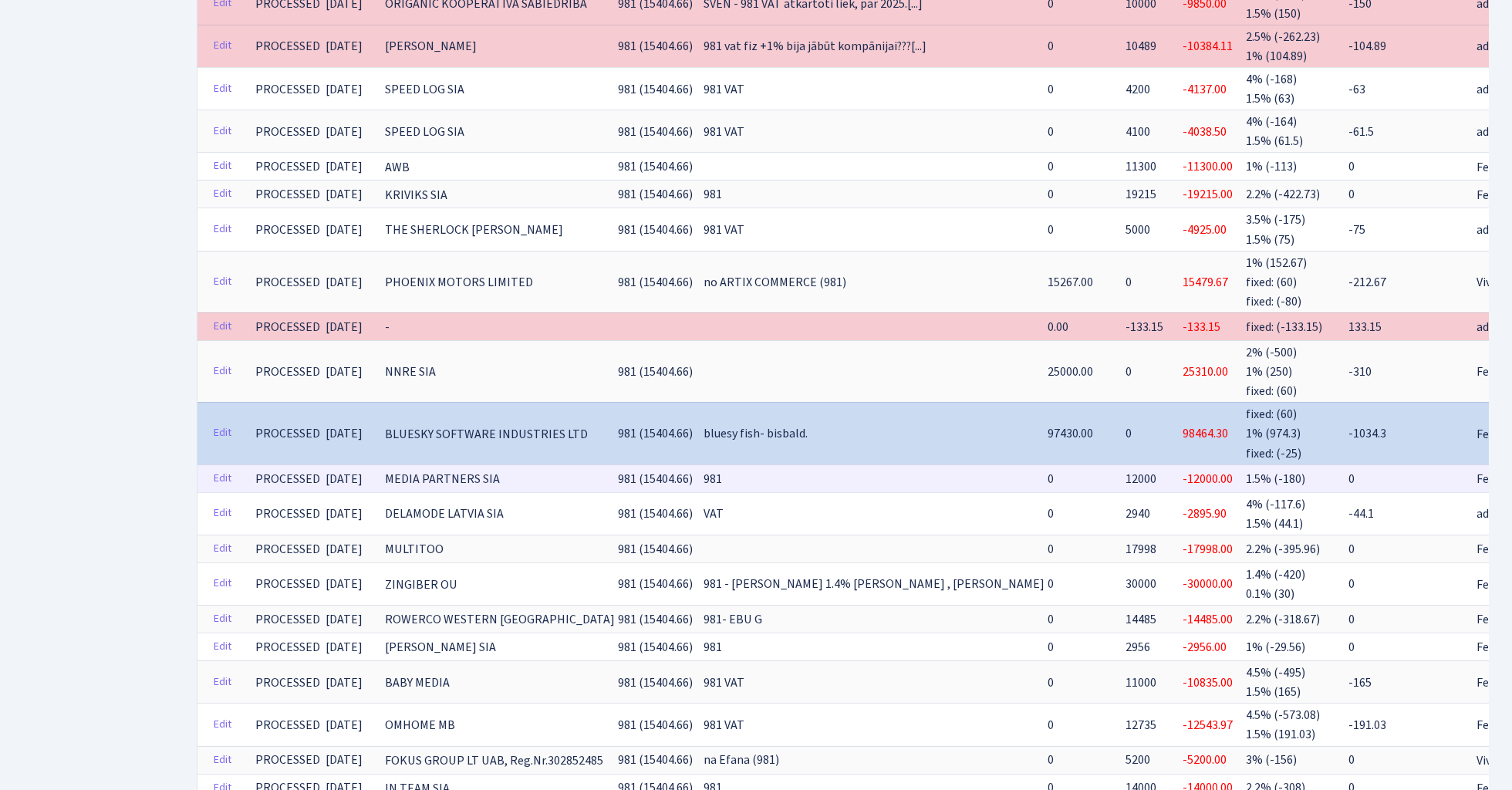
scroll to position [713, 0]
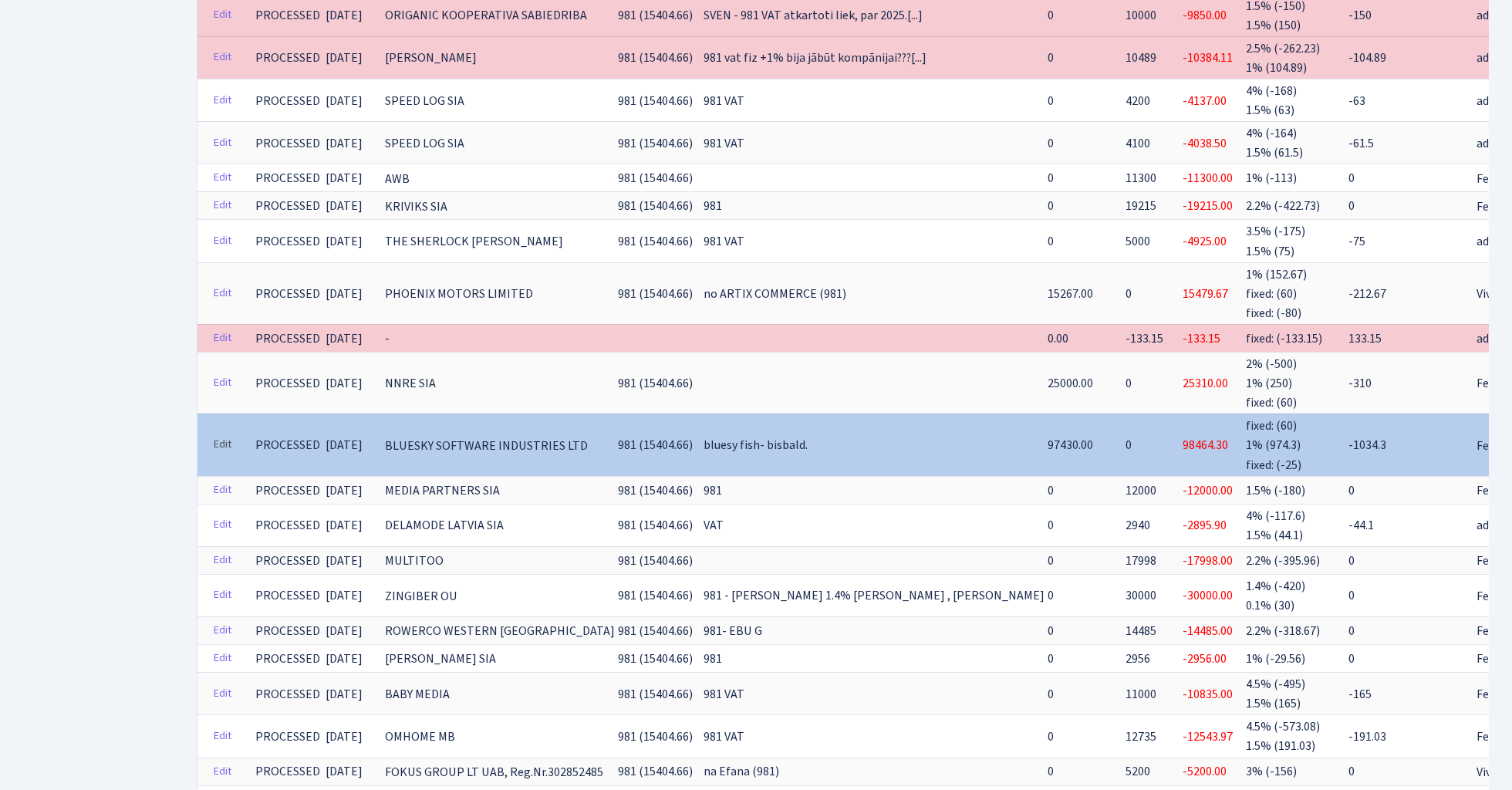
click at [222, 433] on link "Edit" at bounding box center [222, 445] width 32 height 24
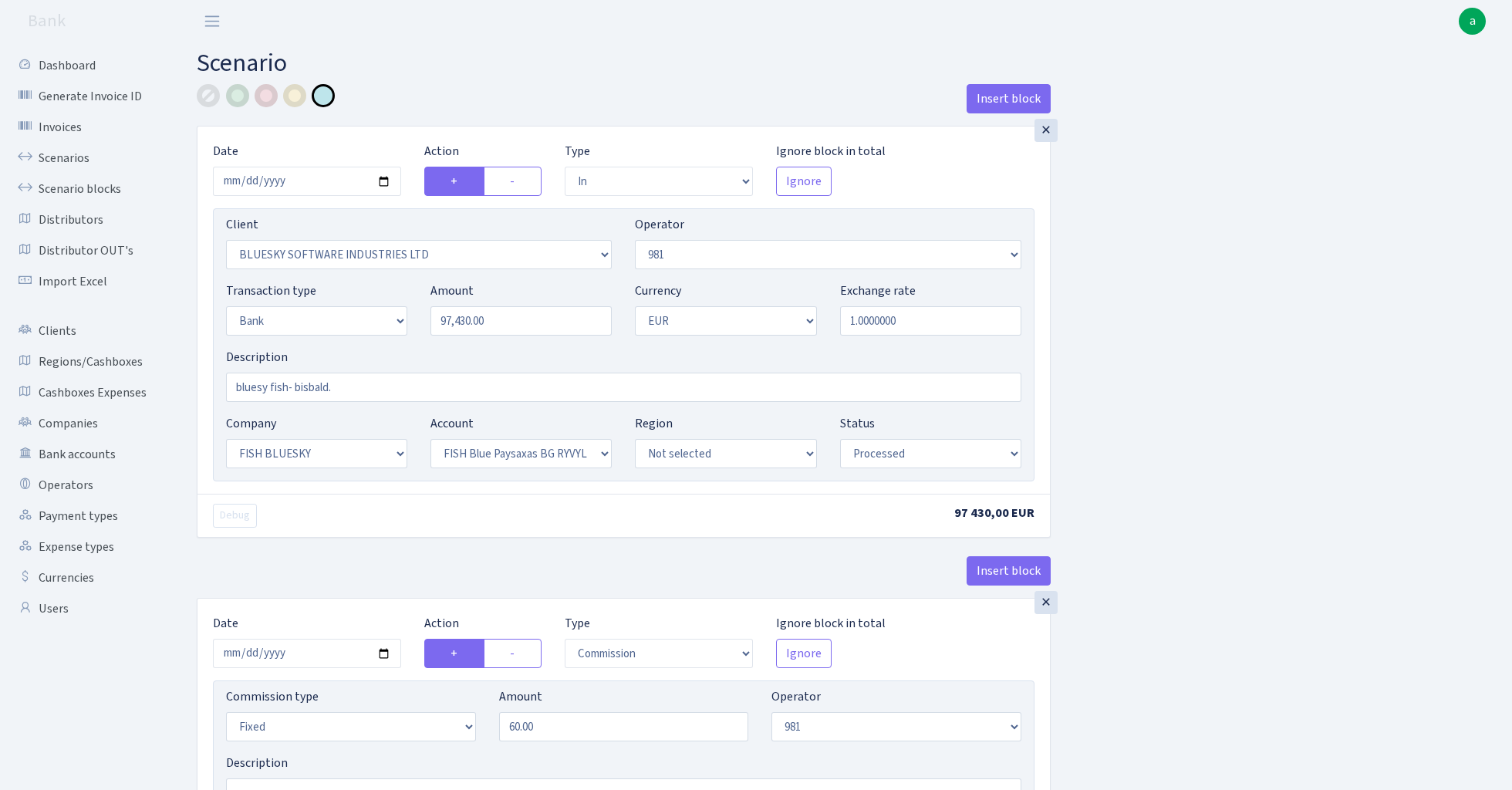
select select "in"
select select "2867"
select select "61"
select select "2"
select select "1"
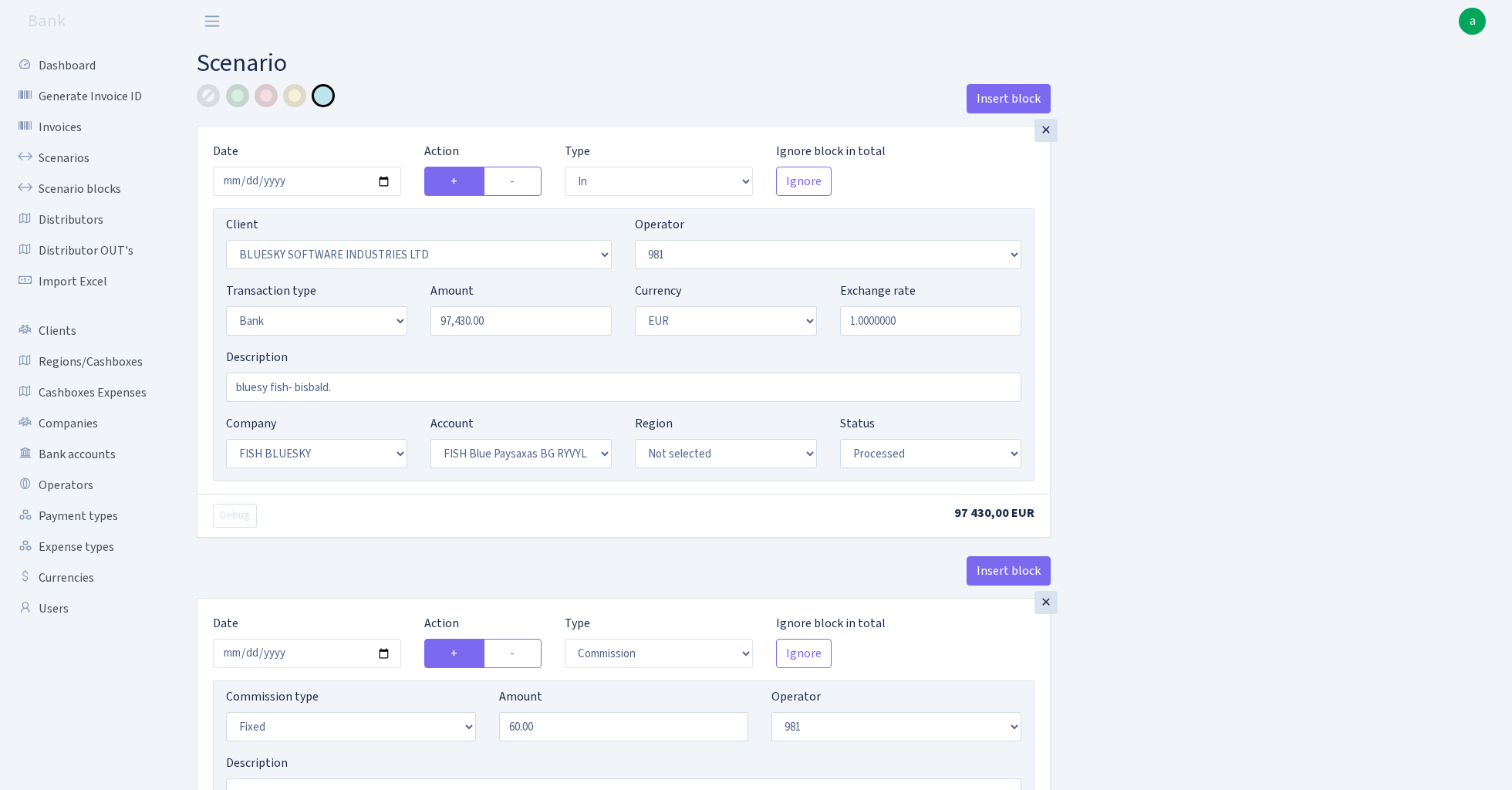
select select "23"
select select "68"
select select "processed"
select select "commission"
select select "fixed"
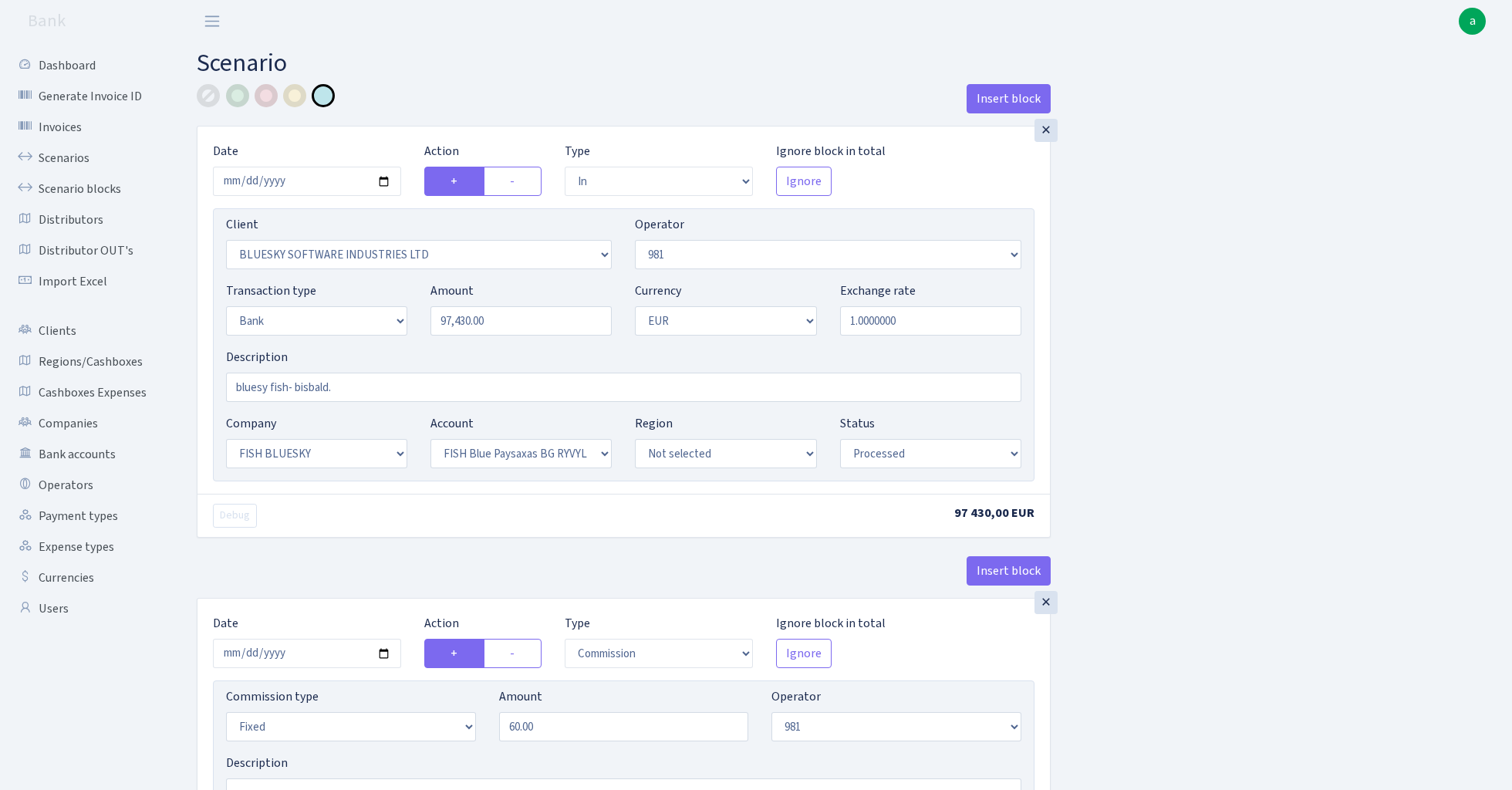
select select "61"
select select "processed"
select select "commission"
select select "61"
select select "processed"
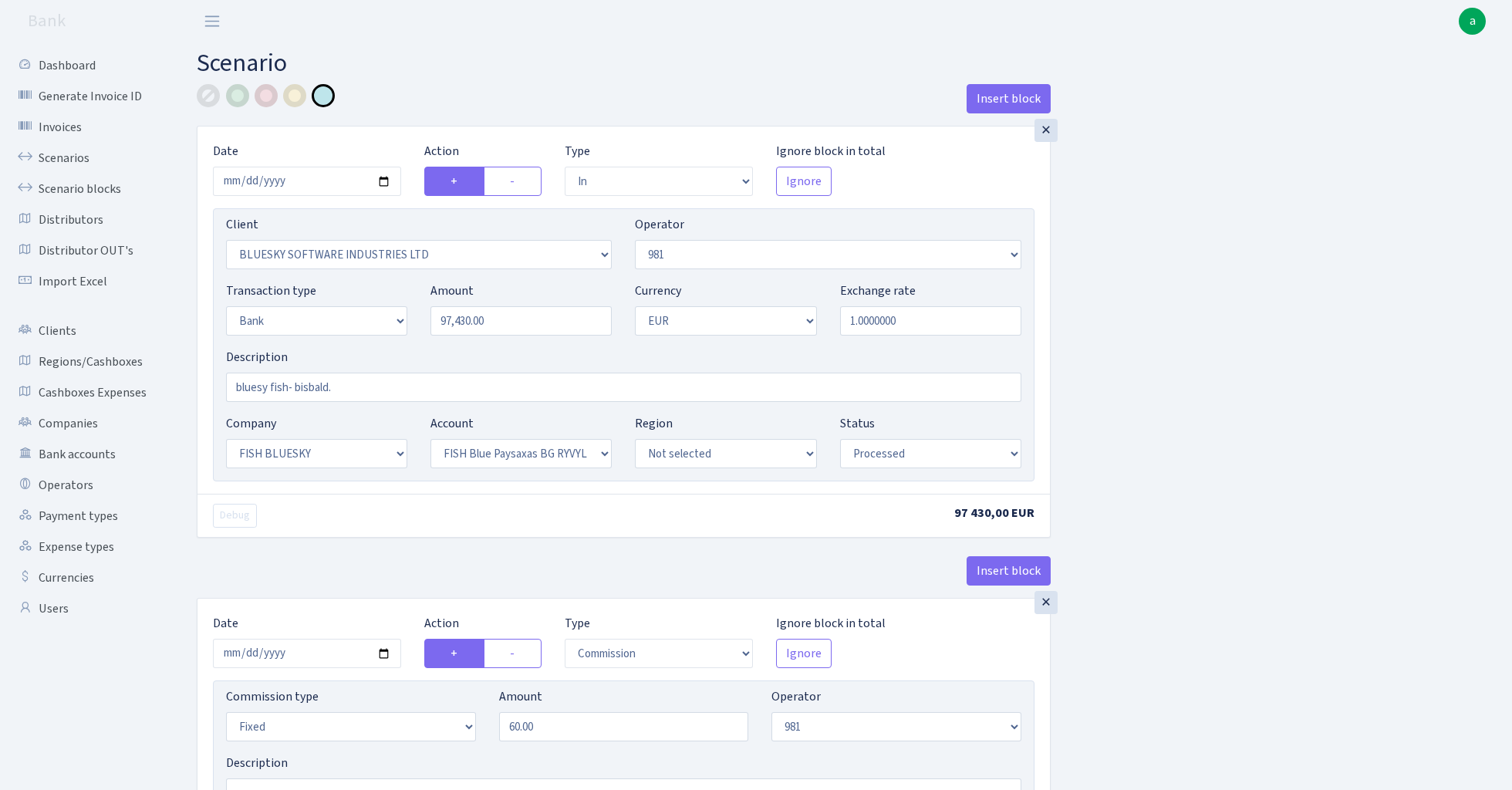
select select "commission"
select select "fixed"
select select "1"
select select "23"
select select "68"
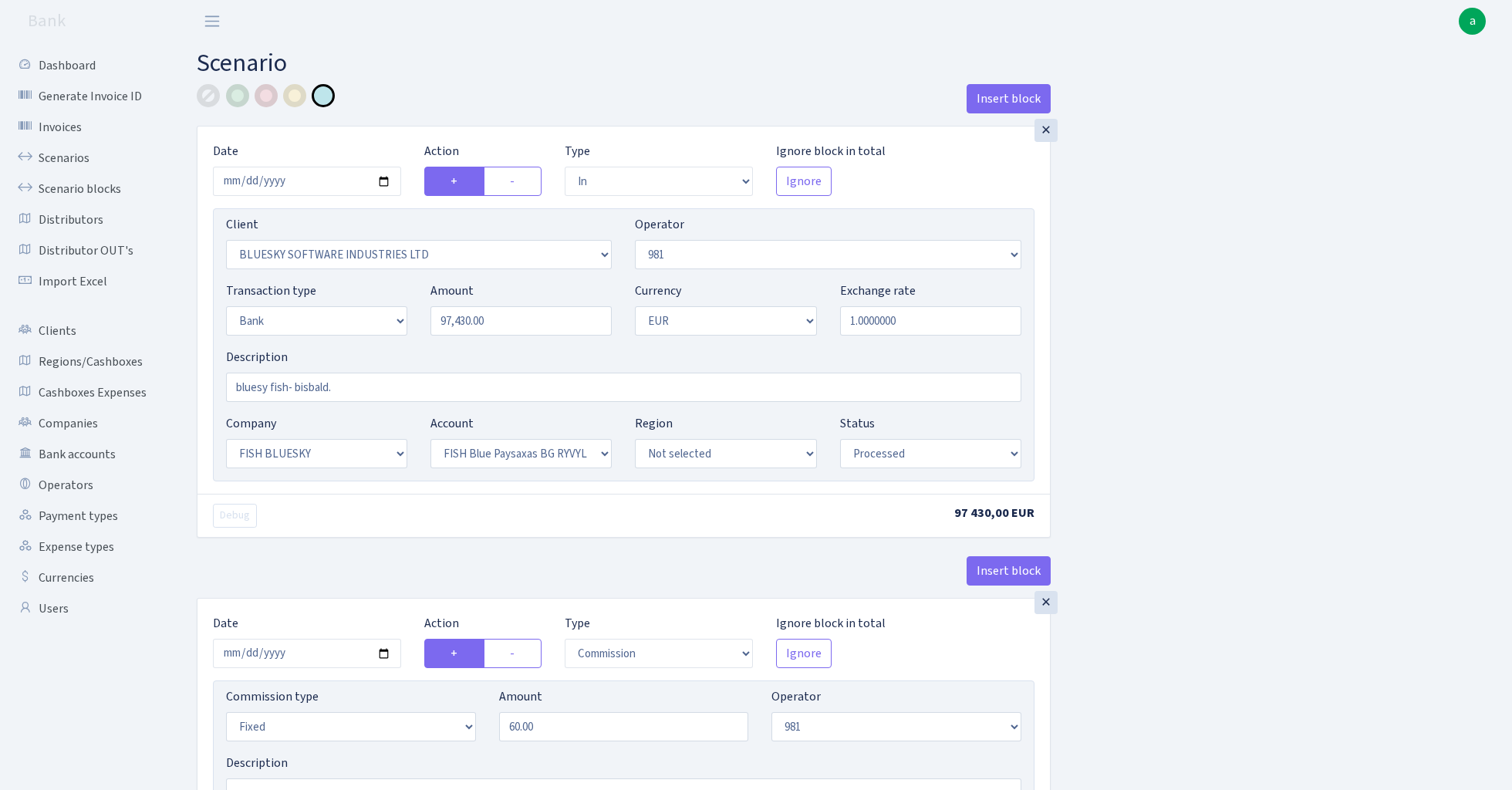
select select "processed"
select select "2442"
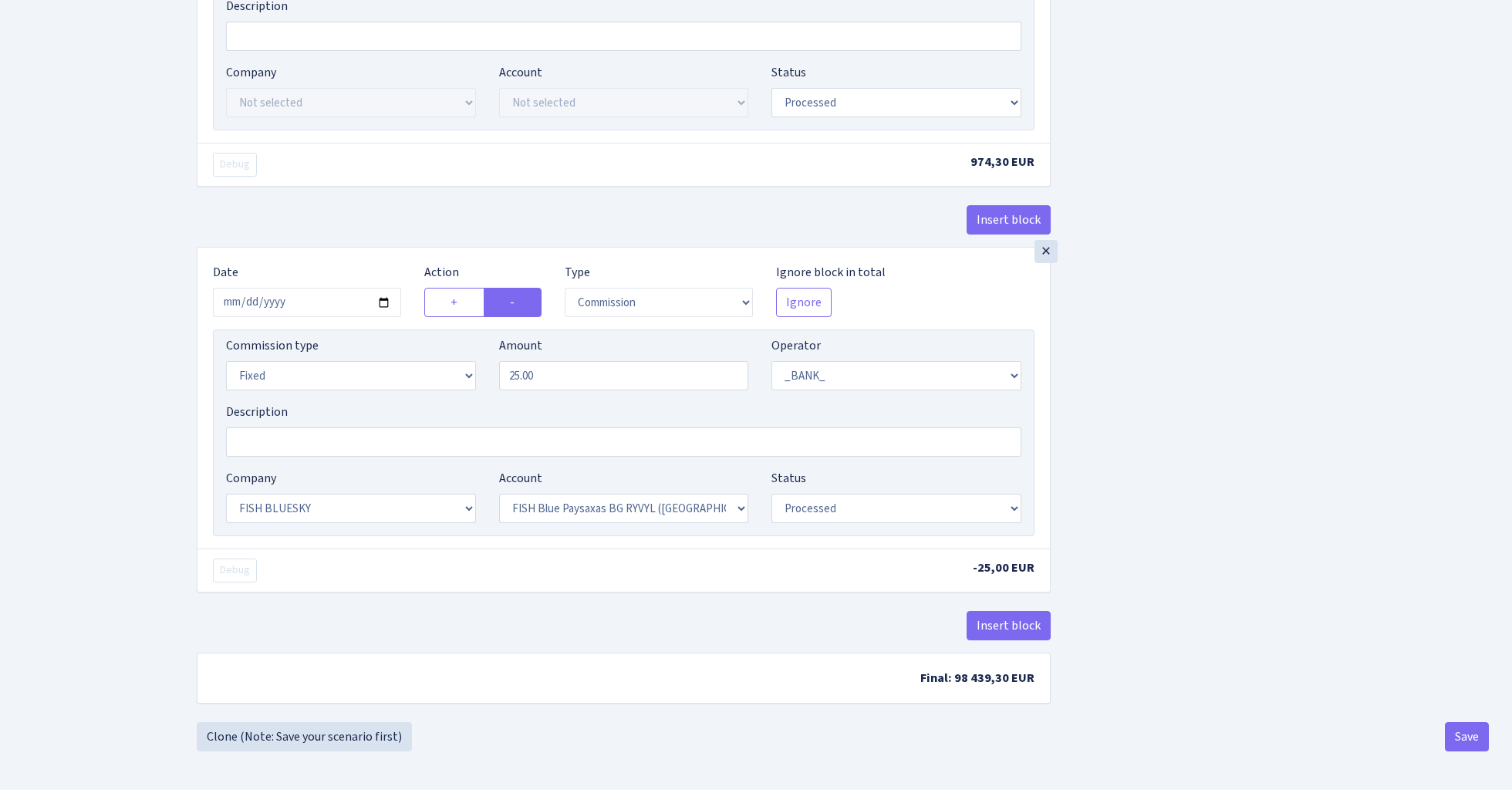
scroll to position [1171, 0]
click at [1461, 736] on button "Save" at bounding box center [1466, 736] width 44 height 29
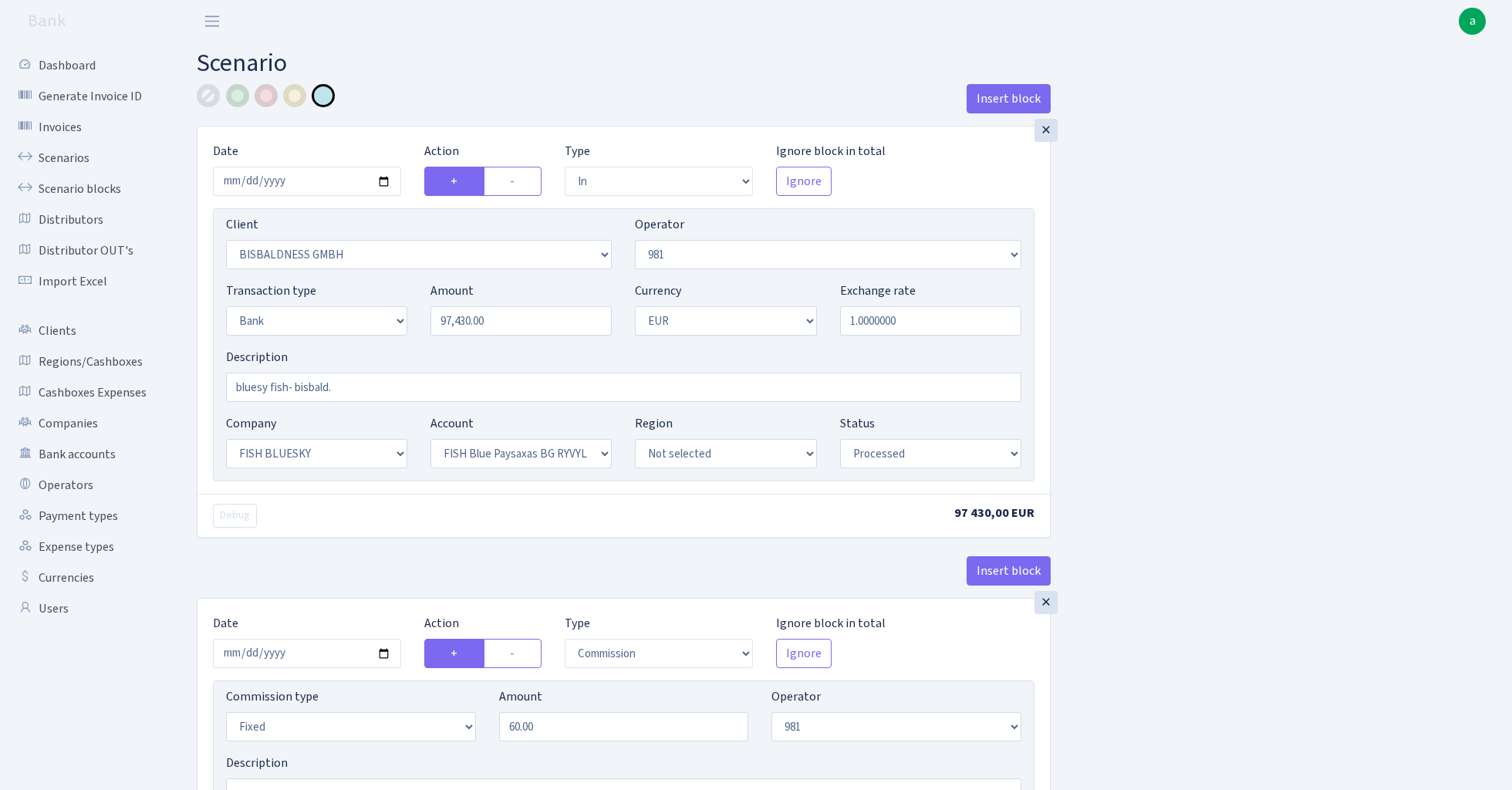
select select "in"
select select "2442"
select select "61"
select select "2"
select select "1"
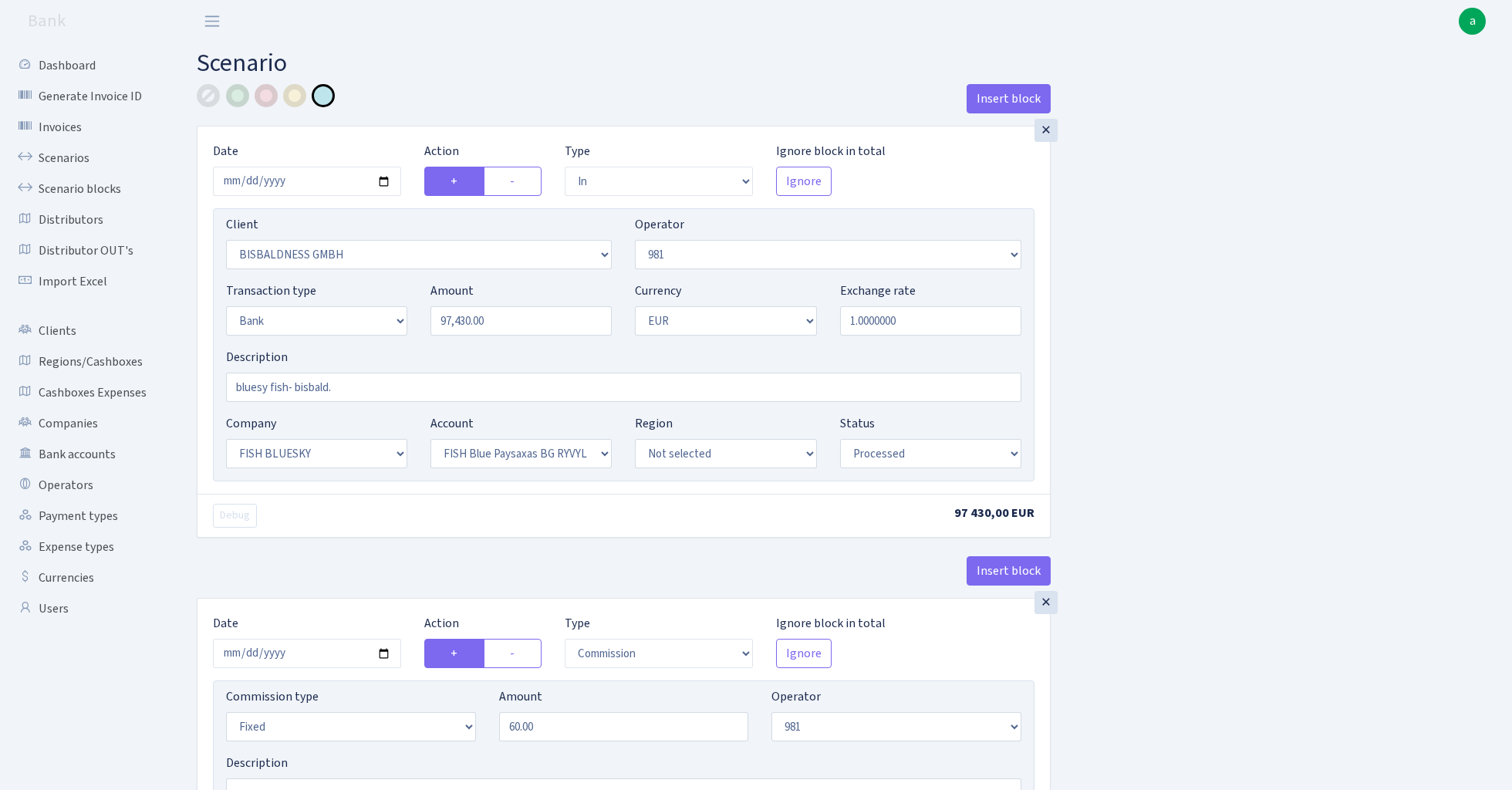
select select "23"
select select "68"
select select "processed"
select select "commission"
select select "fixed"
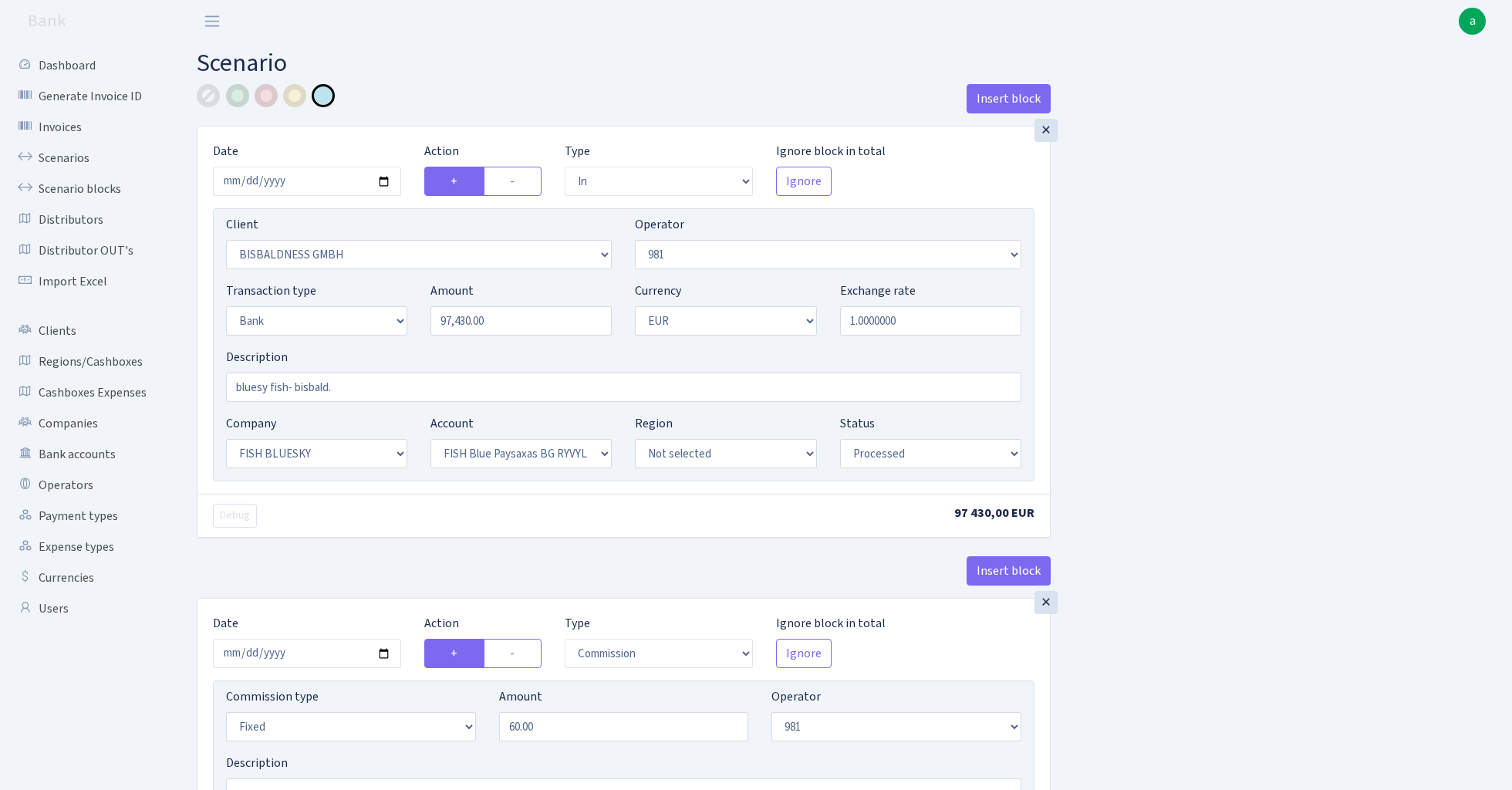
select select "61"
select select "processed"
select select "commission"
select select "61"
select select "processed"
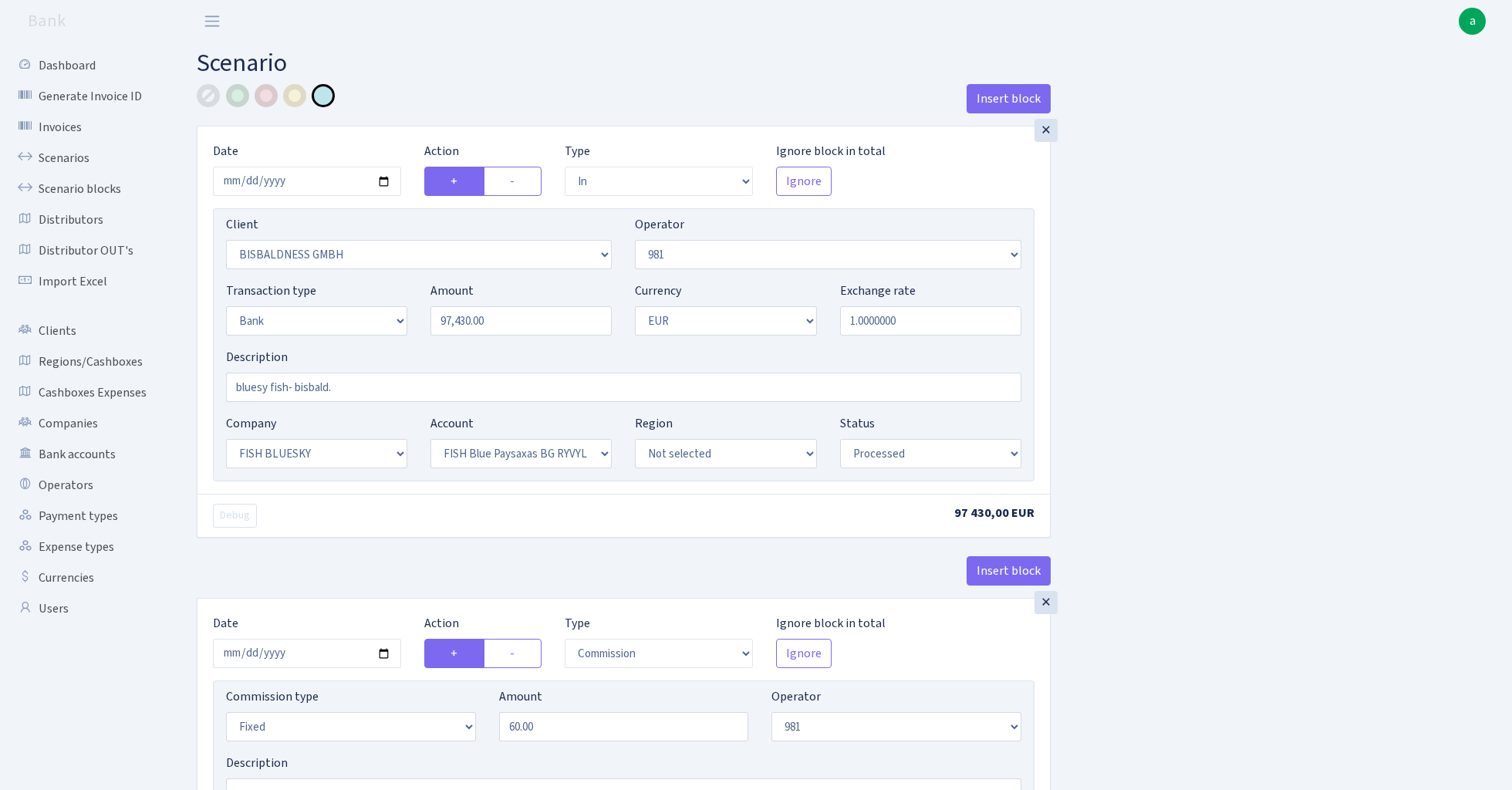
select select "commission"
select select "fixed"
select select "1"
select select "23"
select select "68"
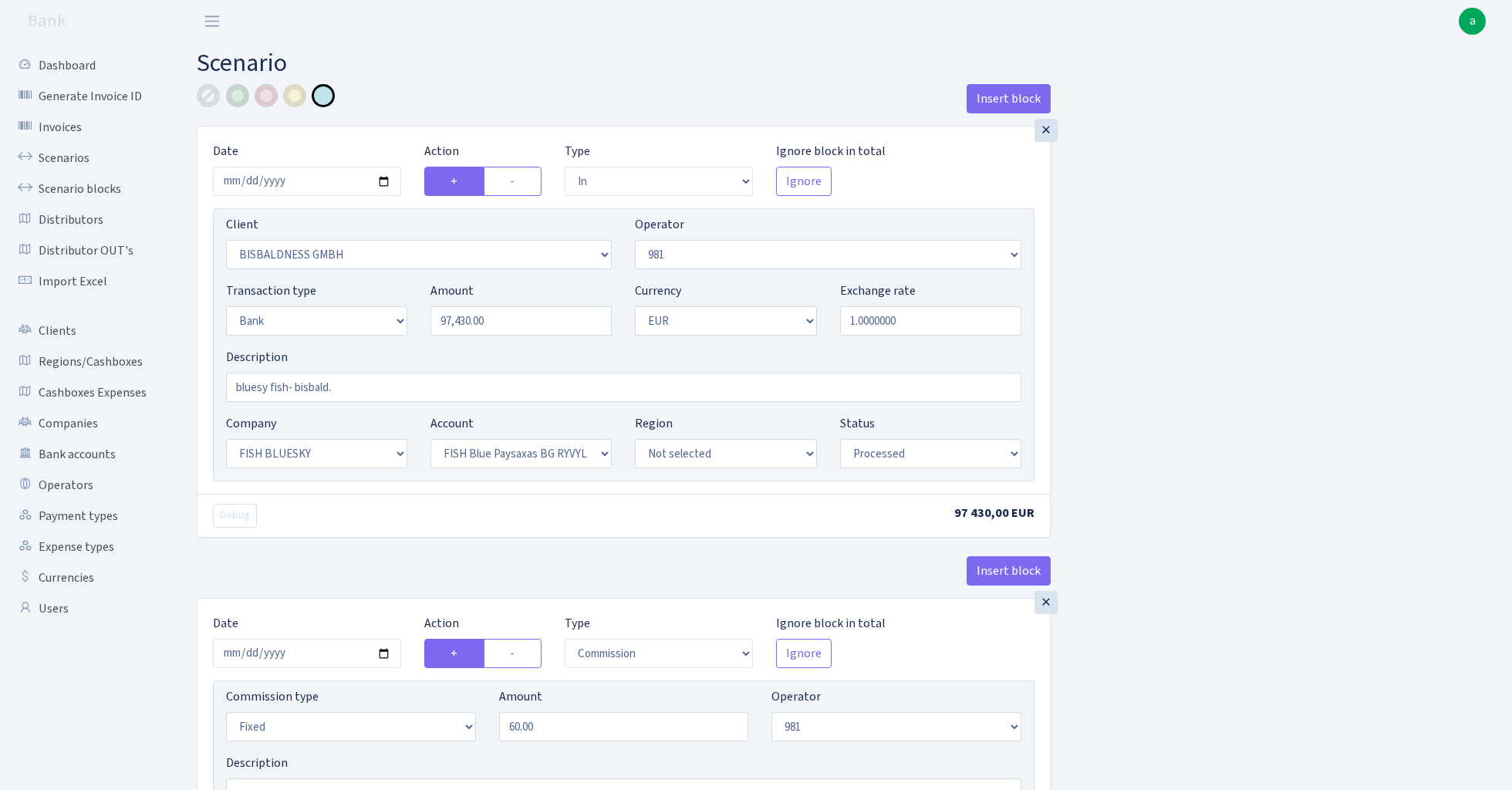
select select "processed"
click at [40, 156] on link "Scenarios" at bounding box center [84, 158] width 154 height 31
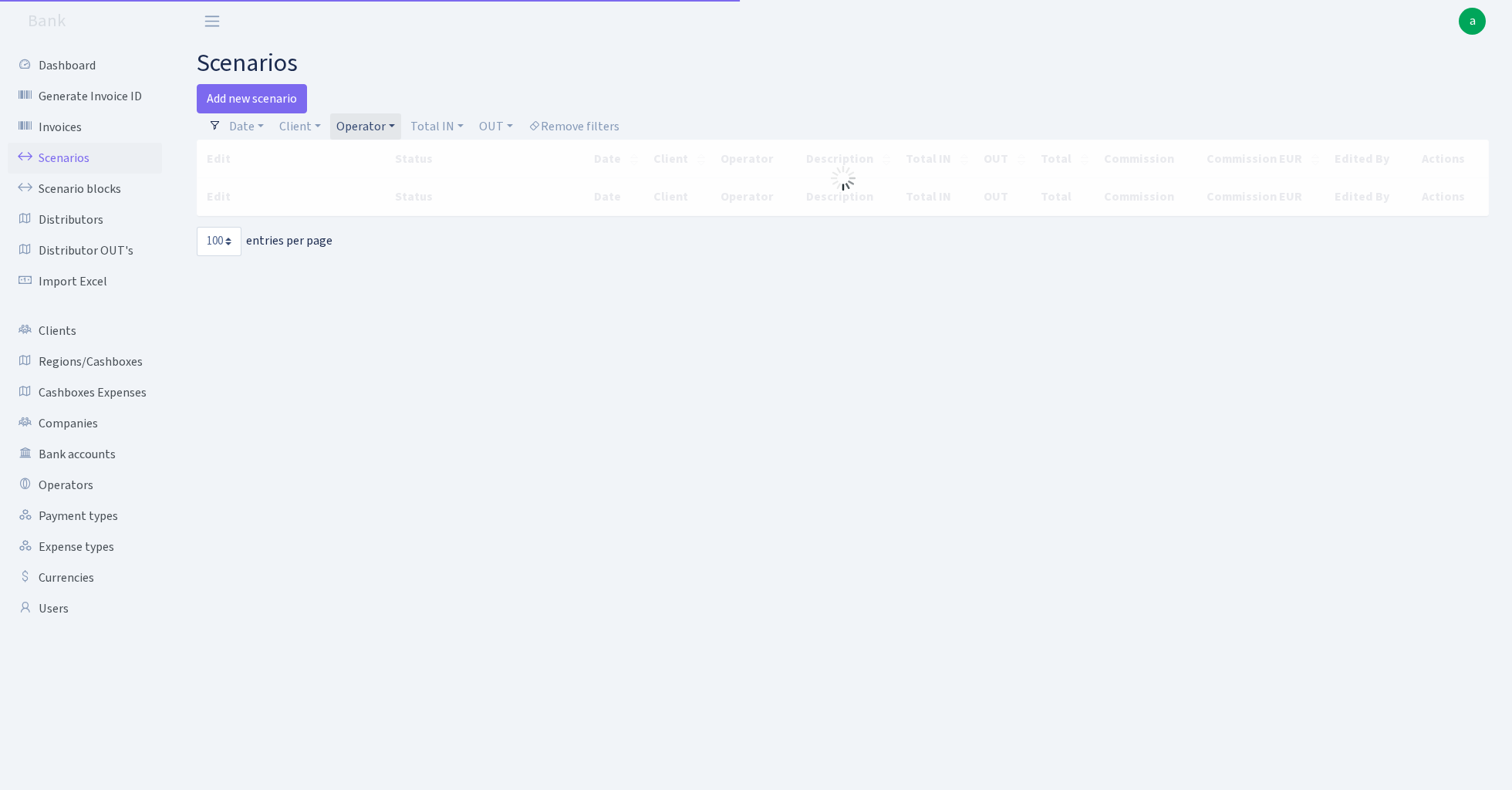
select select "100"
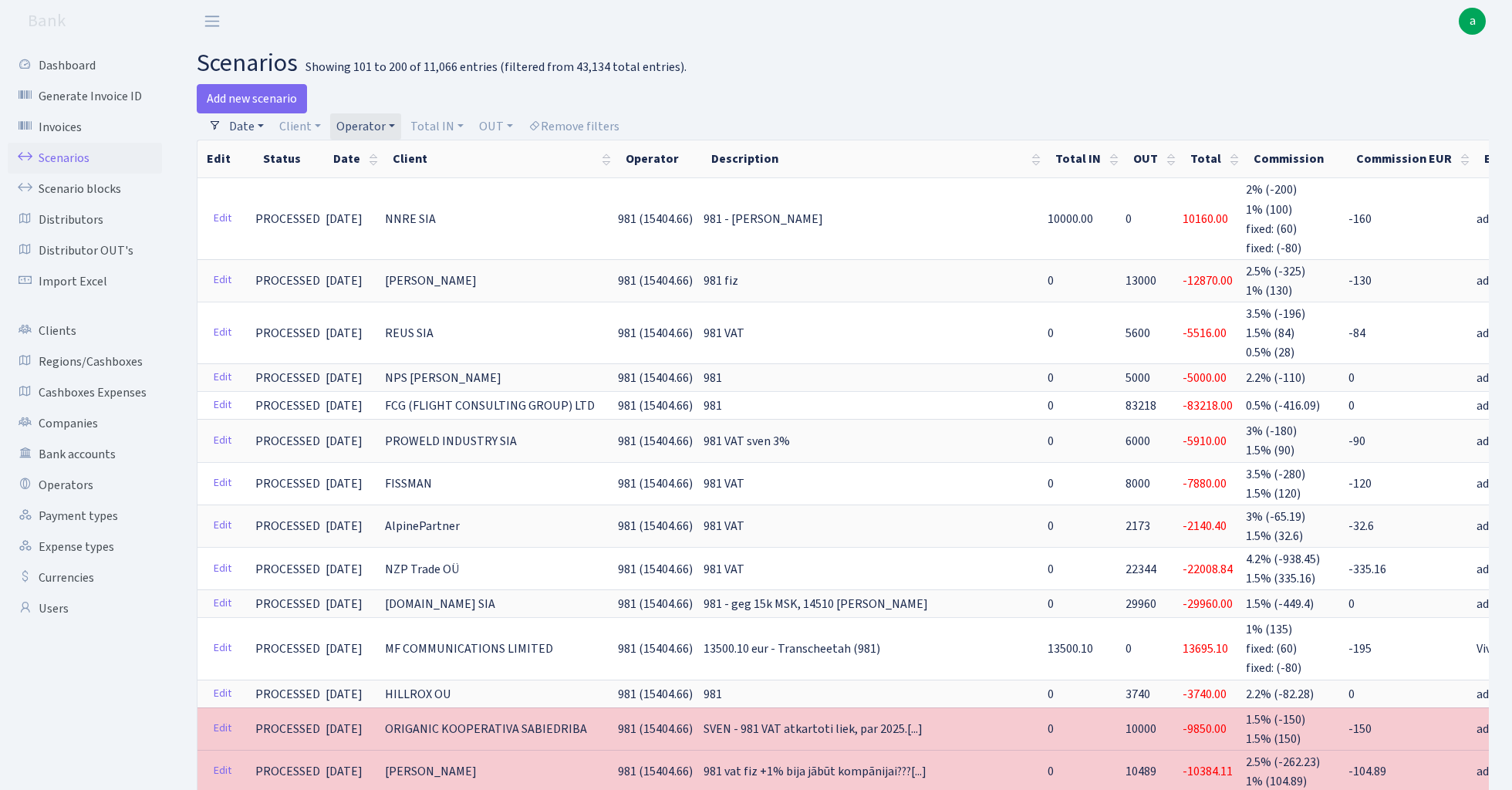
click at [248, 119] on link "Date" at bounding box center [246, 126] width 47 height 26
click at [294, 159] on input "[DATE] - [DATE]" at bounding box center [347, 156] width 184 height 29
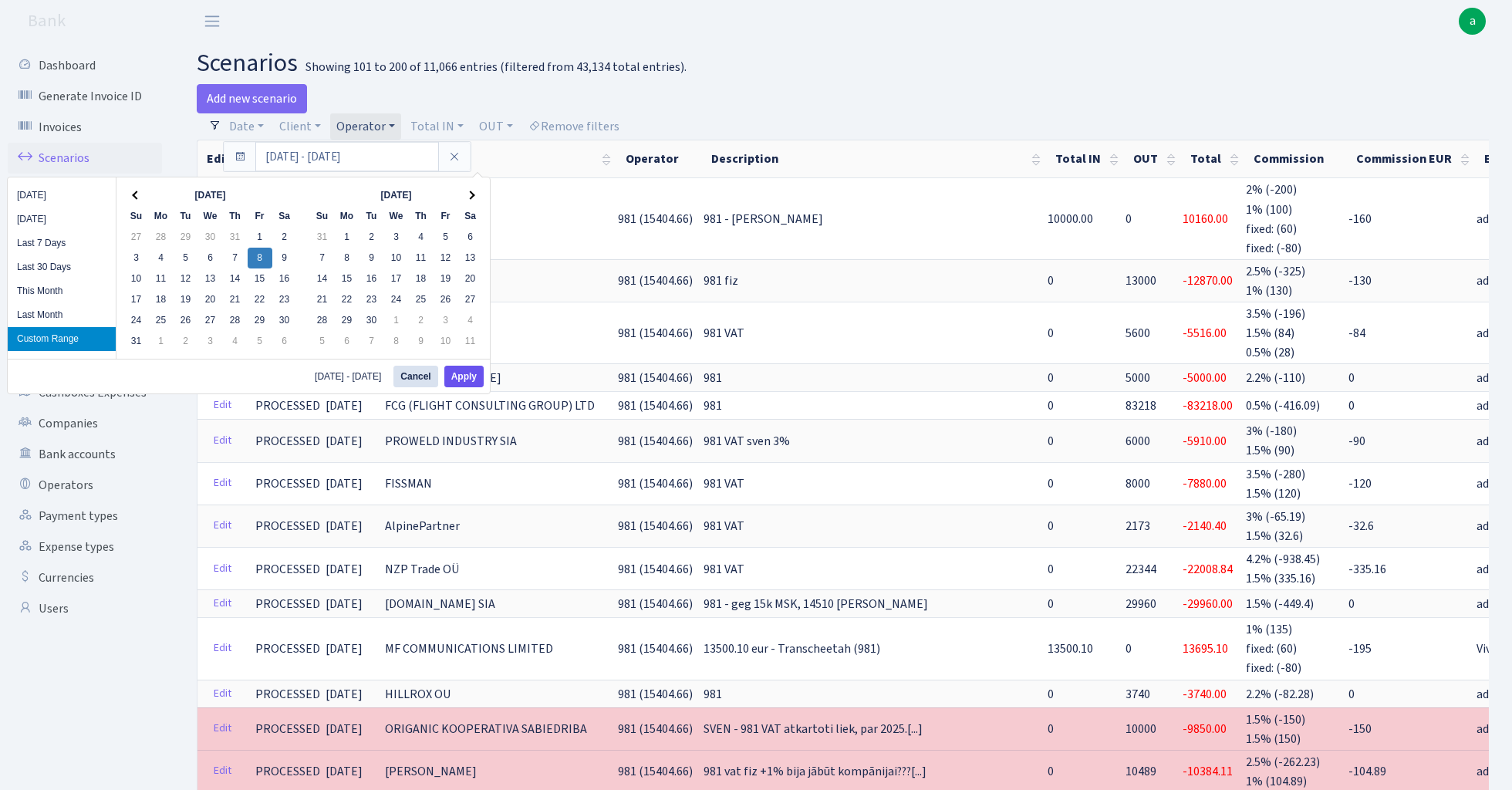
click at [464, 371] on button "Apply" at bounding box center [464, 376] width 39 height 21
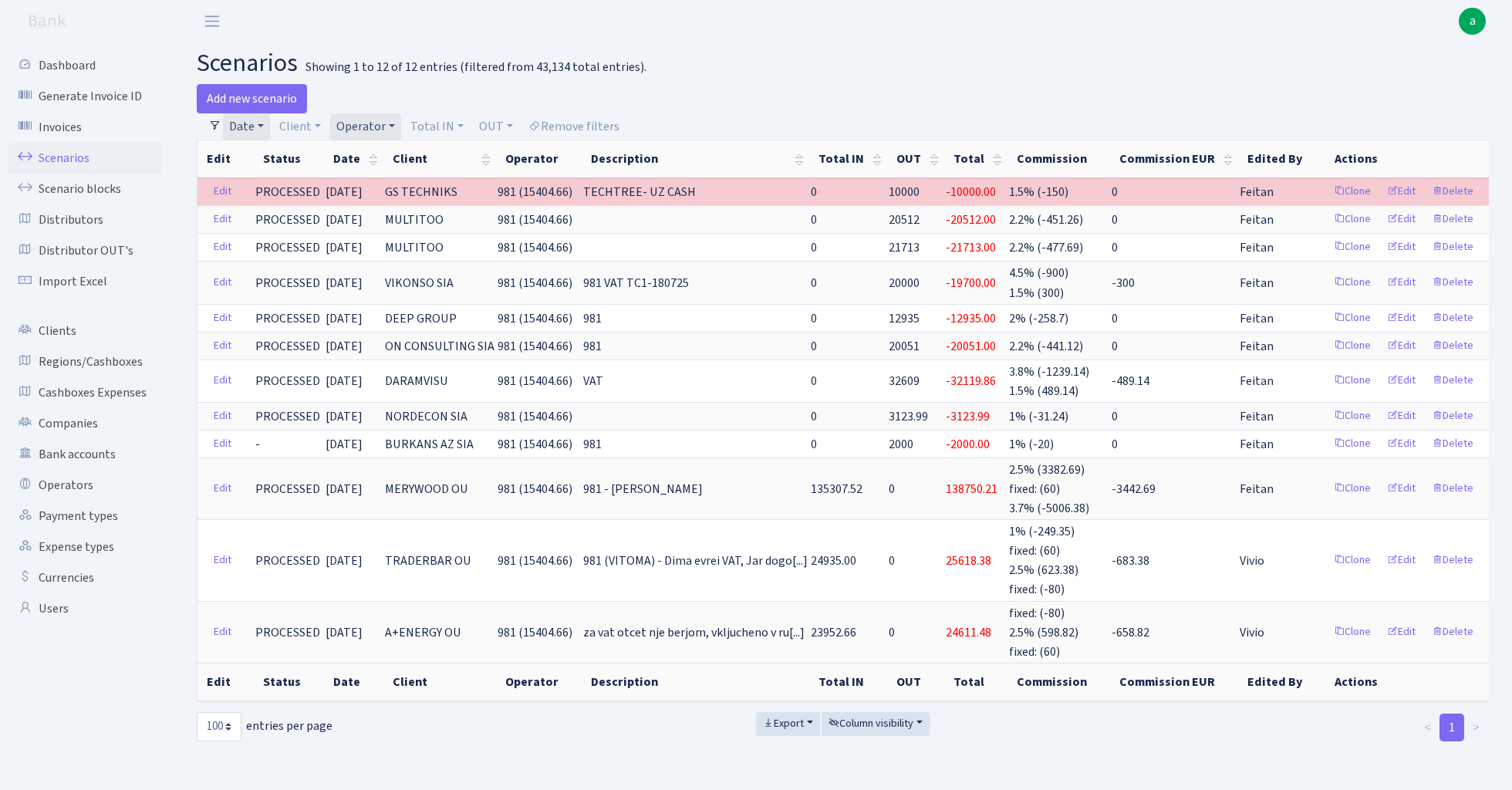
click at [380, 120] on link "Operator" at bounding box center [366, 126] width 71 height 26
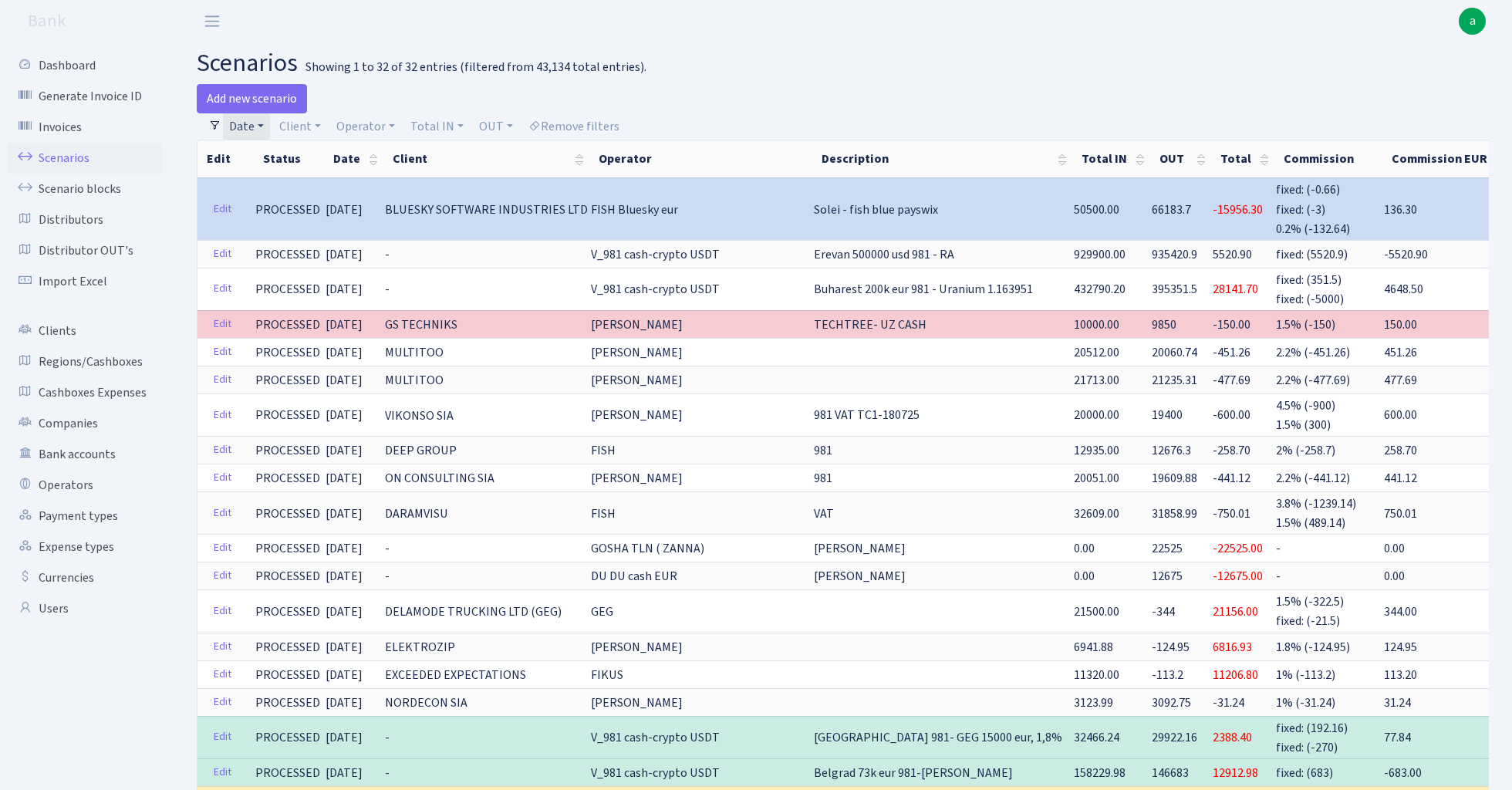
click at [246, 121] on link "Date" at bounding box center [246, 126] width 47 height 26
click at [286, 152] on input "[DATE] - [DATE]" at bounding box center [347, 156] width 184 height 29
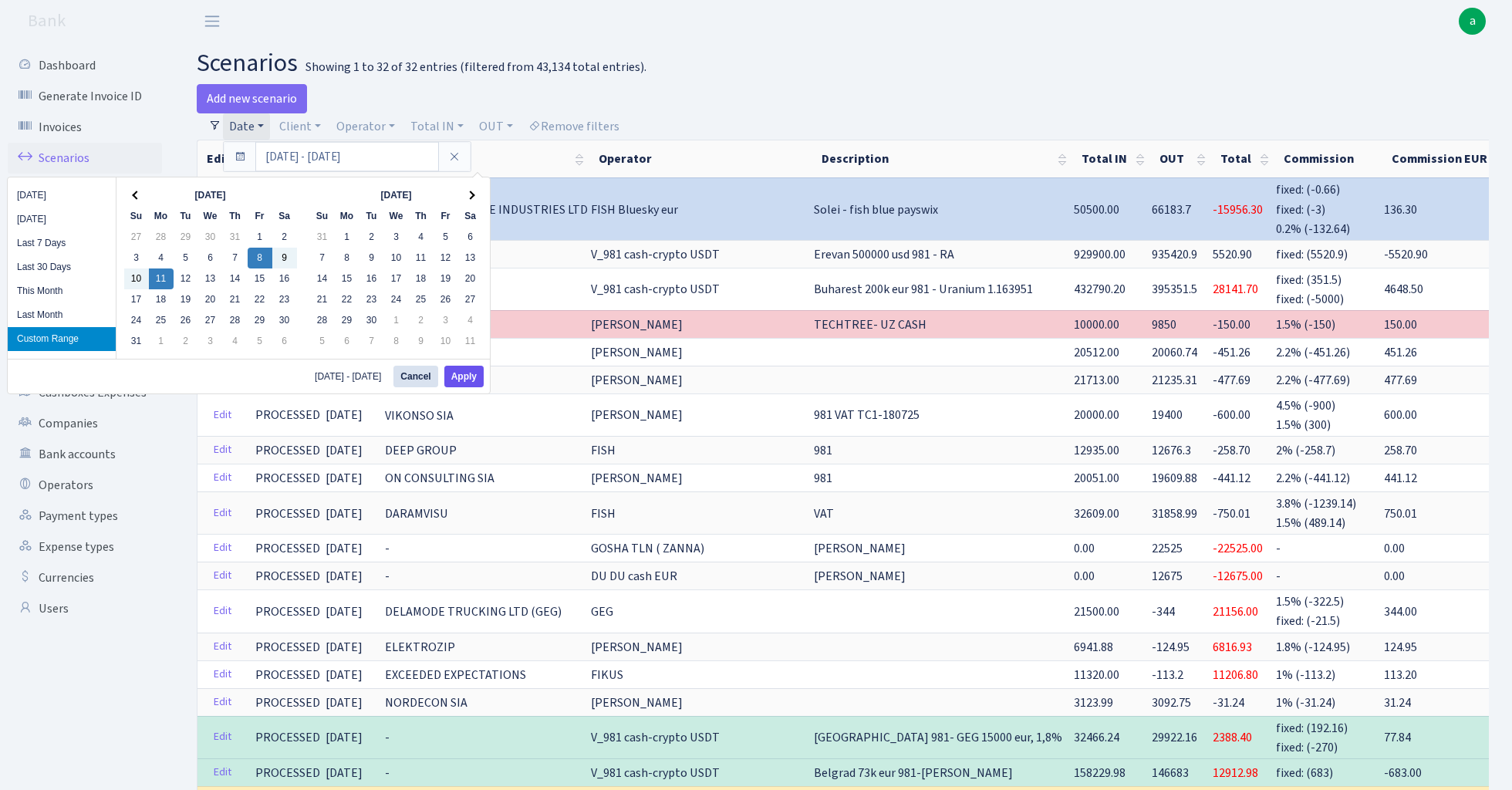
click at [468, 374] on button "Apply" at bounding box center [464, 376] width 39 height 21
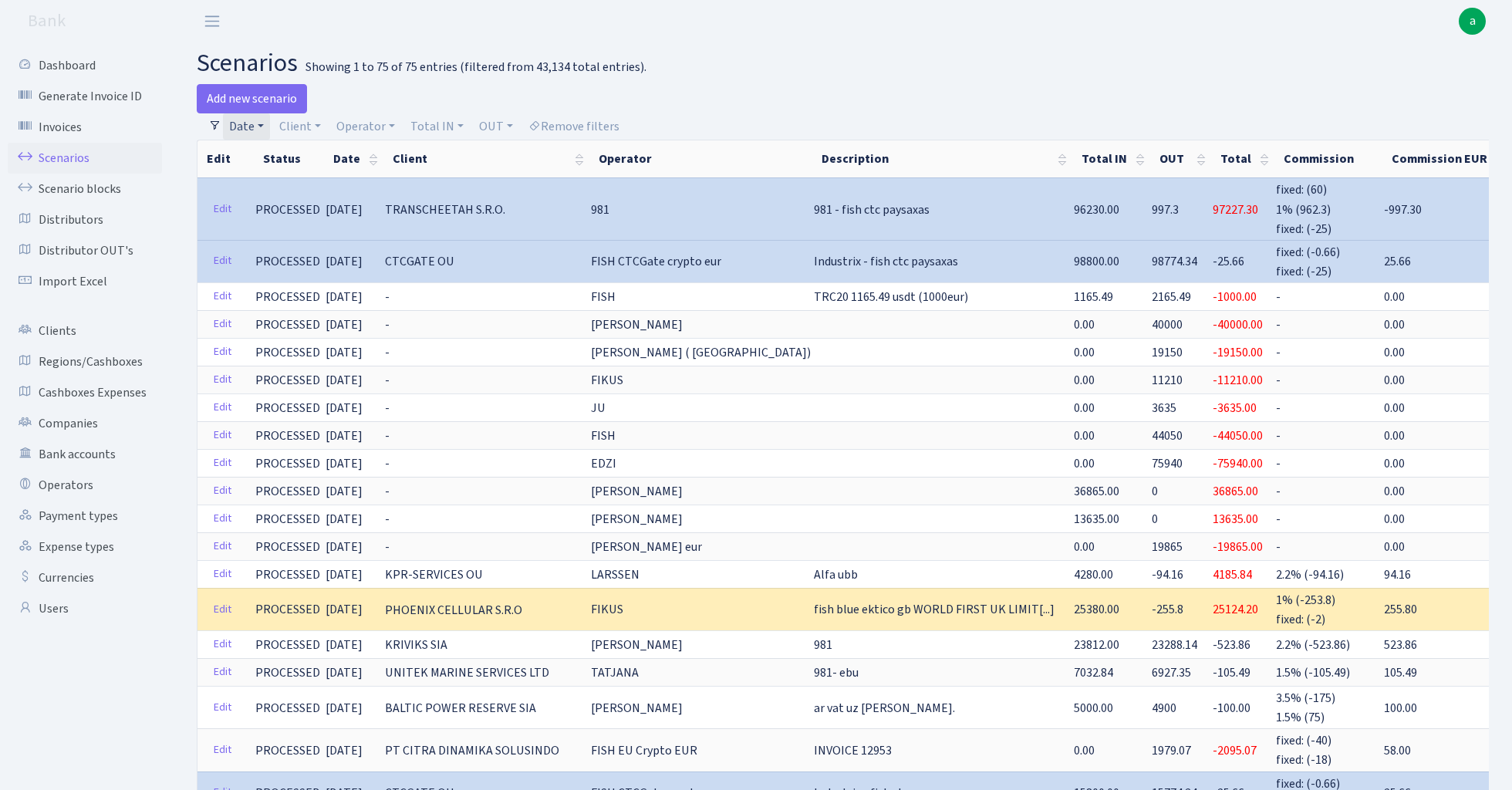
click at [254, 124] on link "Date" at bounding box center [246, 126] width 47 height 26
click at [294, 158] on input "08.08.2025 - 11.08.2025" at bounding box center [347, 156] width 184 height 29
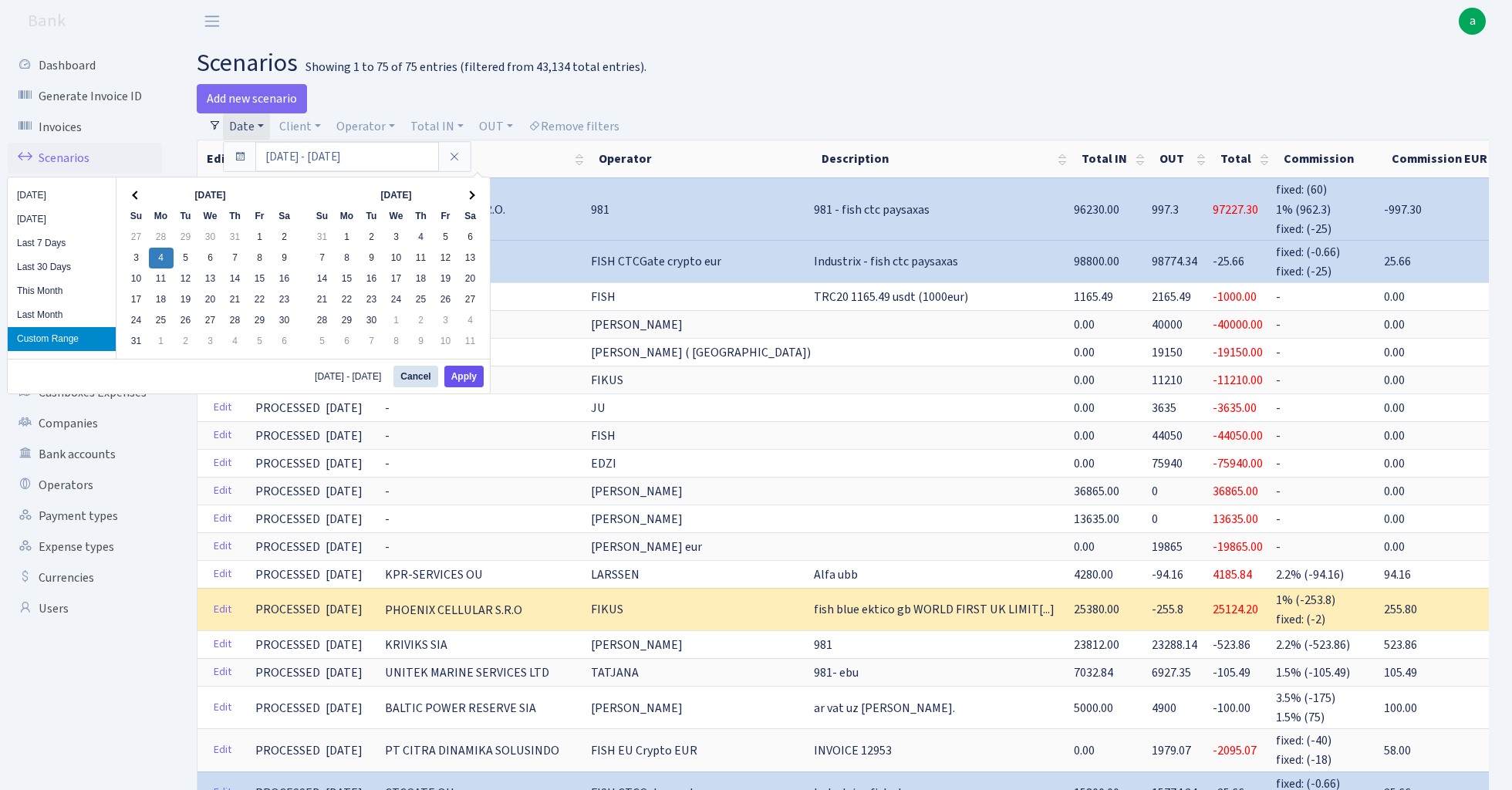
click at [477, 384] on button "Apply" at bounding box center [464, 376] width 39 height 21
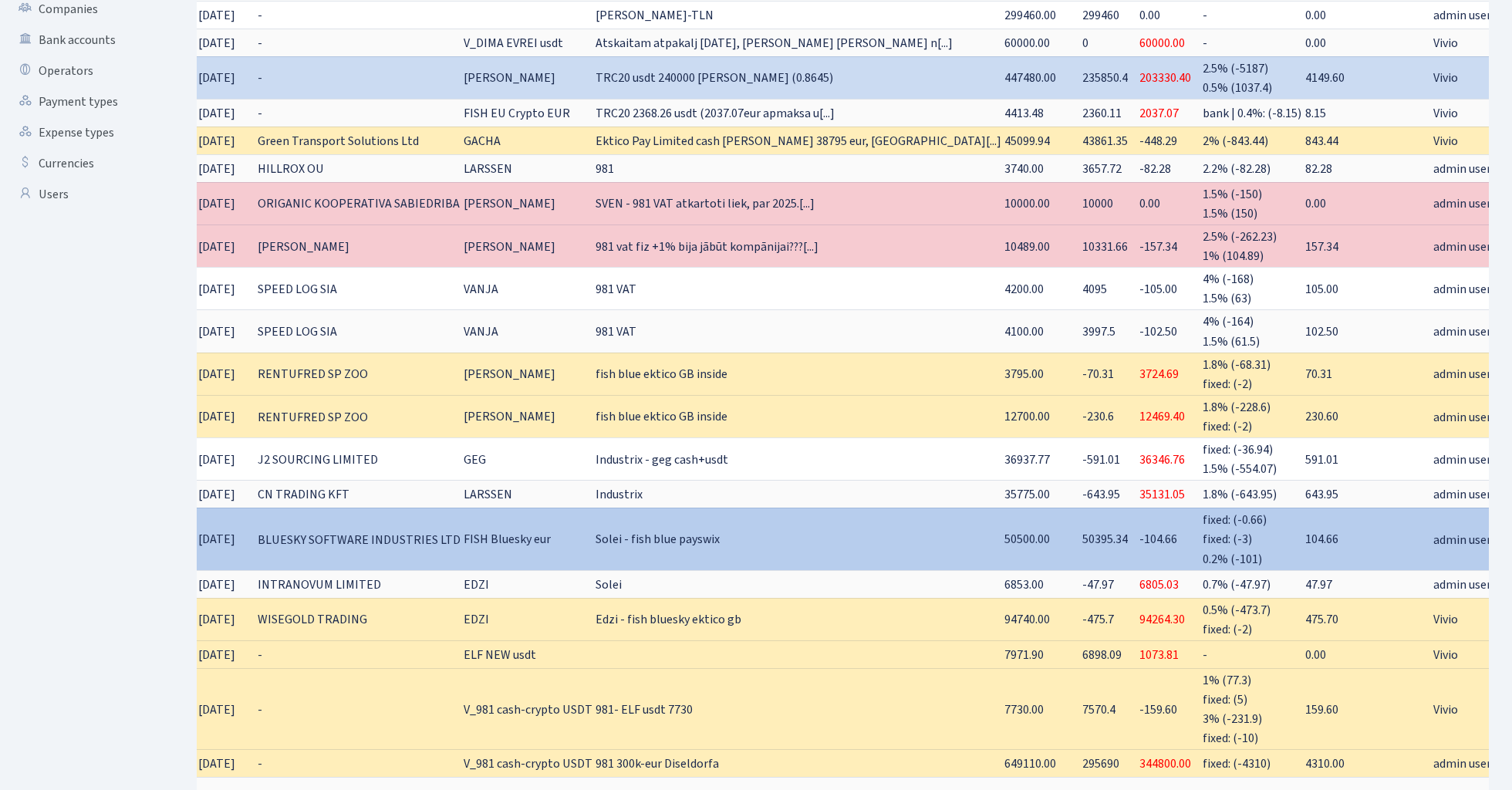
scroll to position [0, 127]
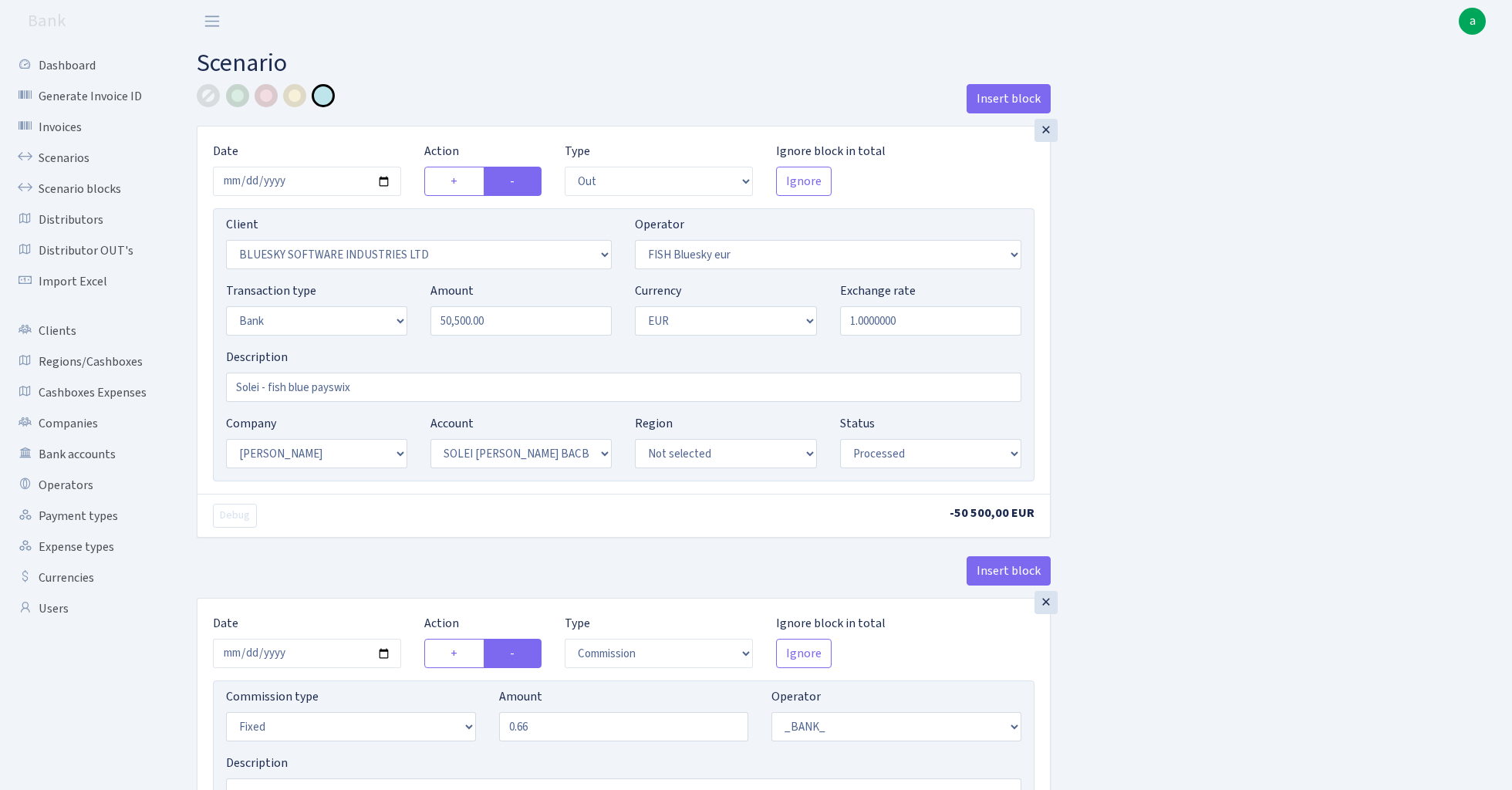
select select "out"
select select "2867"
select select "460"
select select "2"
select select "1"
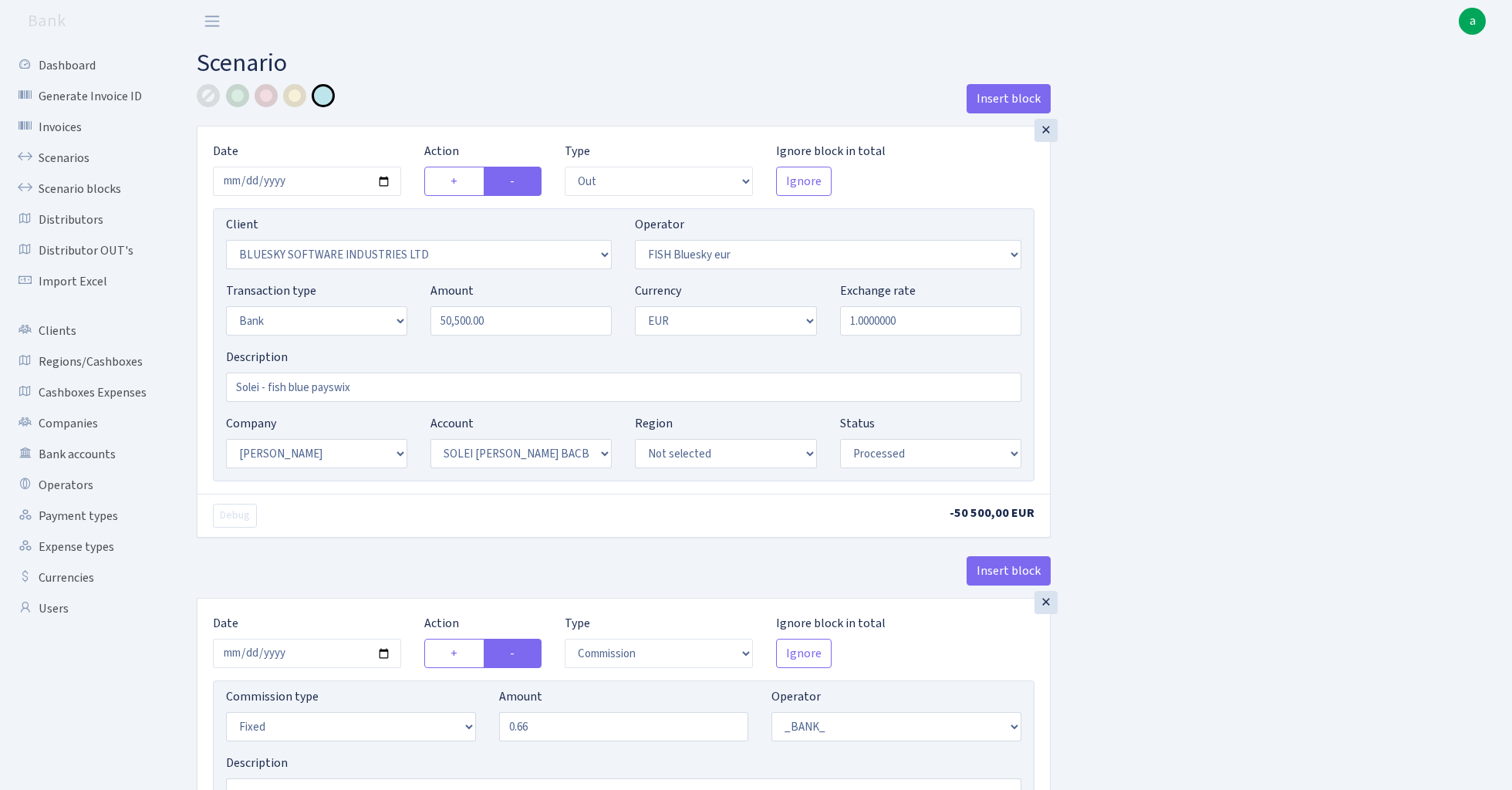
select select "2"
select select "4"
select select "processed"
select select "commission"
select select "fixed"
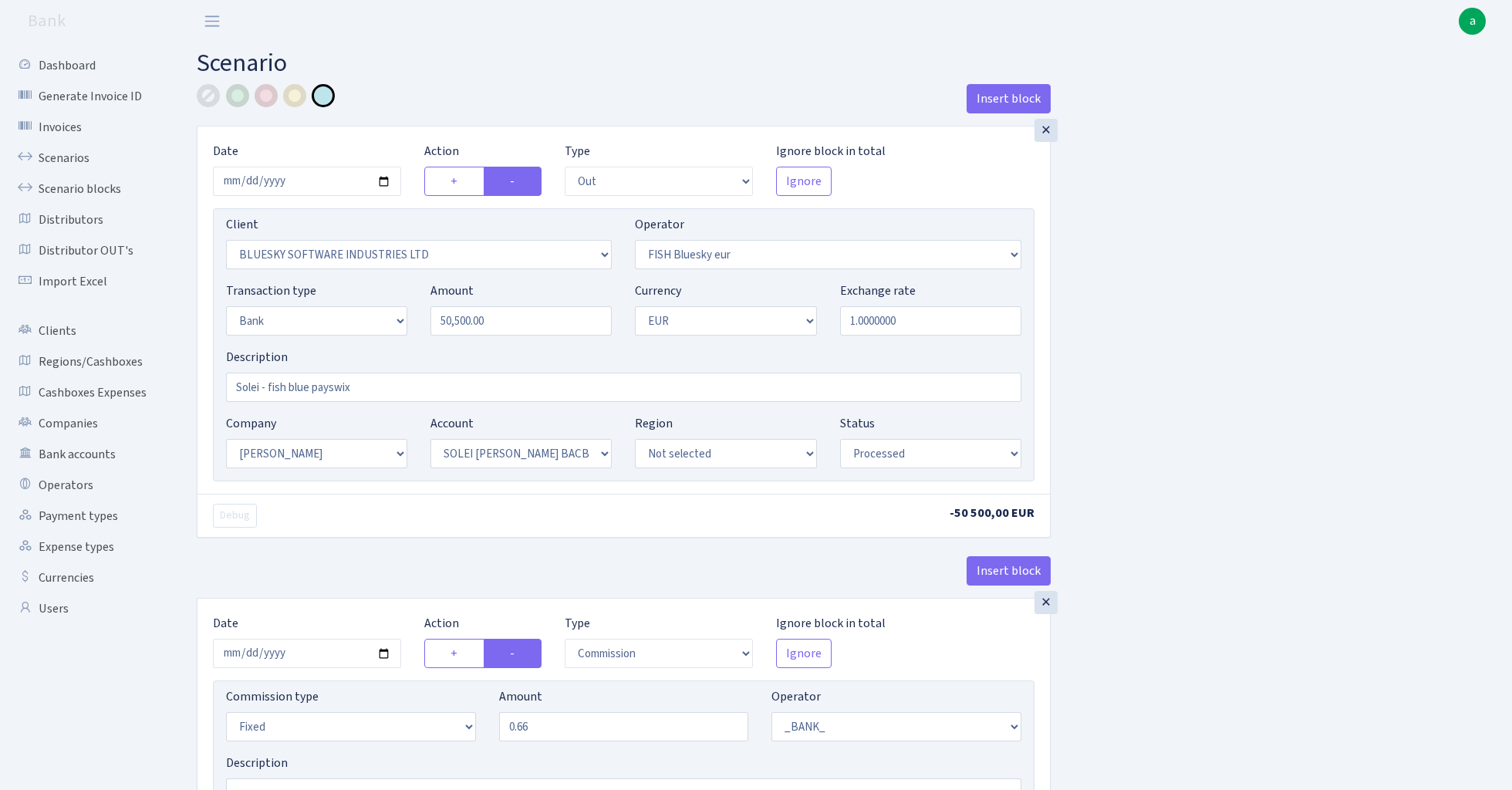
select select "1"
select select "2"
select select "4"
select select "processed"
select select "commission"
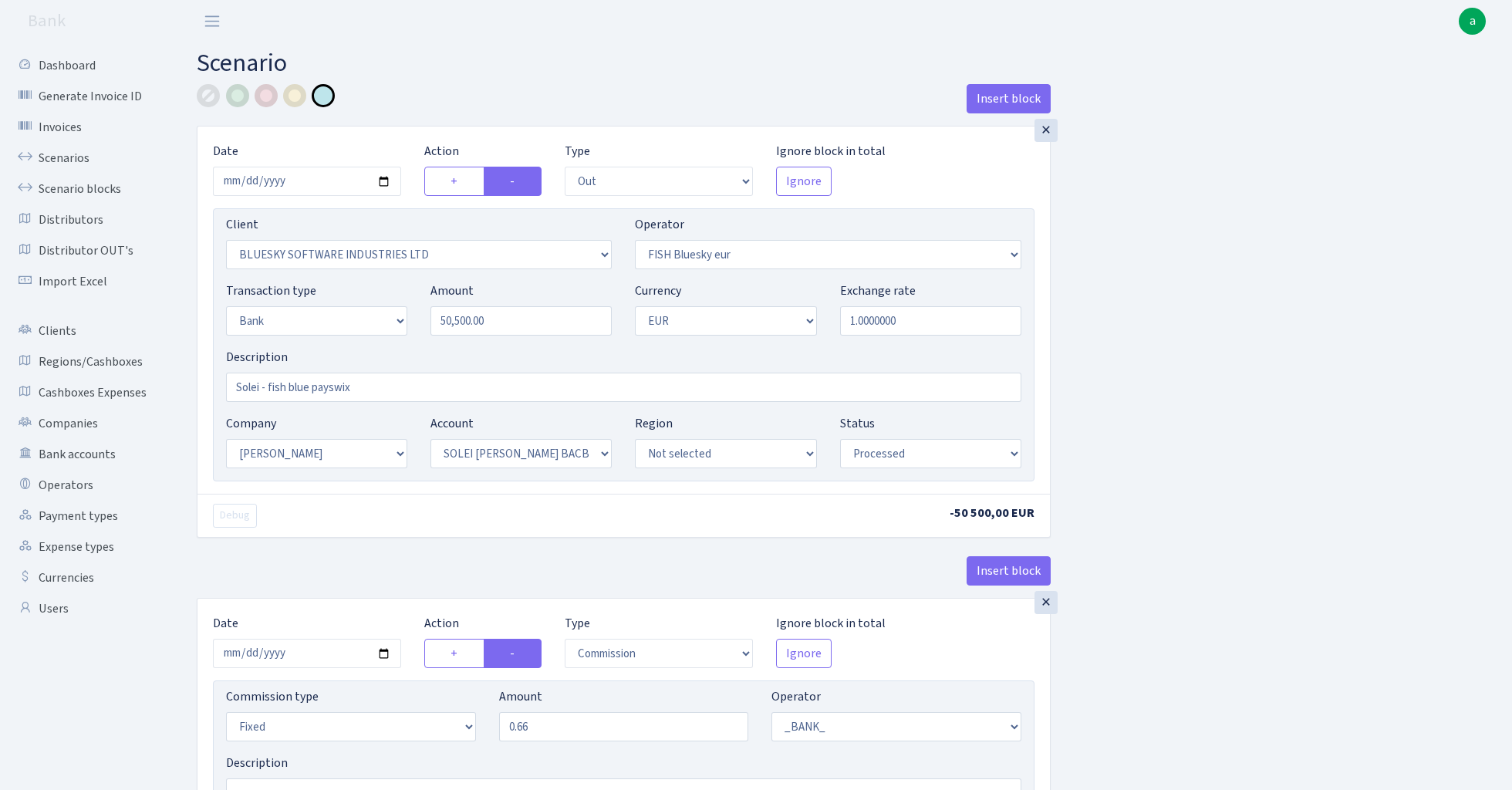
select select "fixed"
select select "1"
select select "23"
select select "69"
select select "processed"
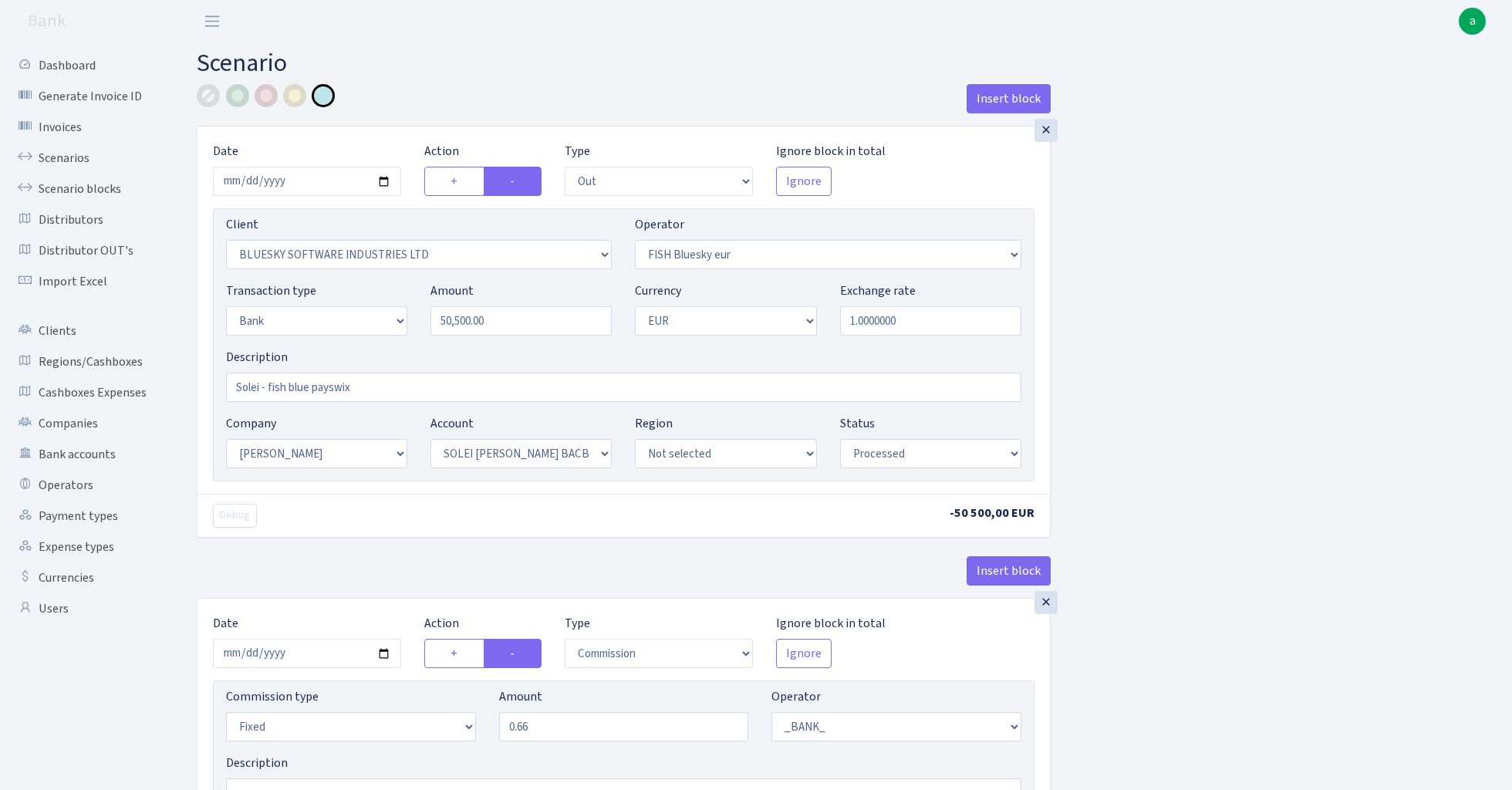
select select "in"
select select "1905"
select select "460"
select select "2"
select select "1"
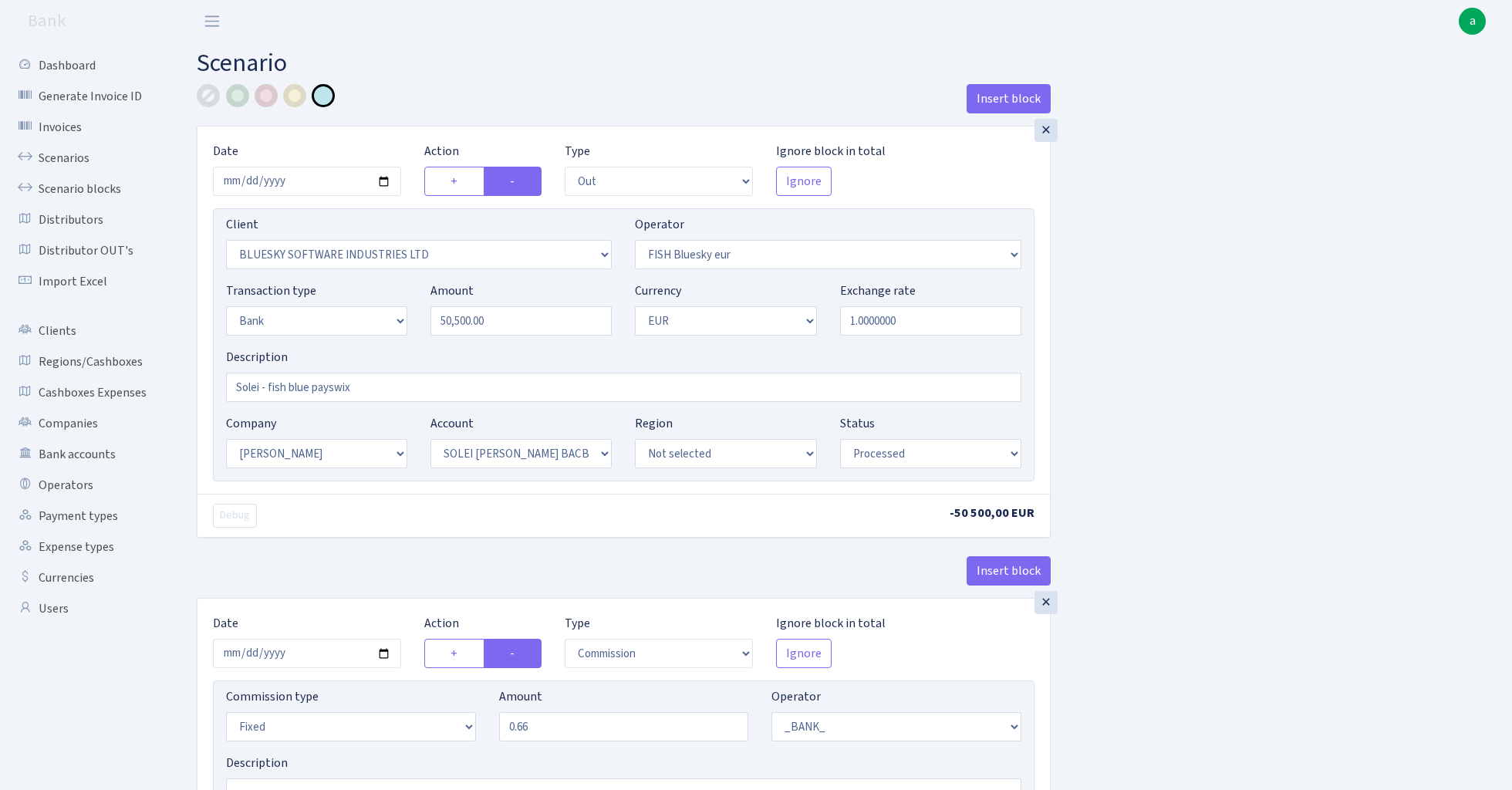
select select "23"
select select "69"
select select "processed"
select select "commission"
select select "1"
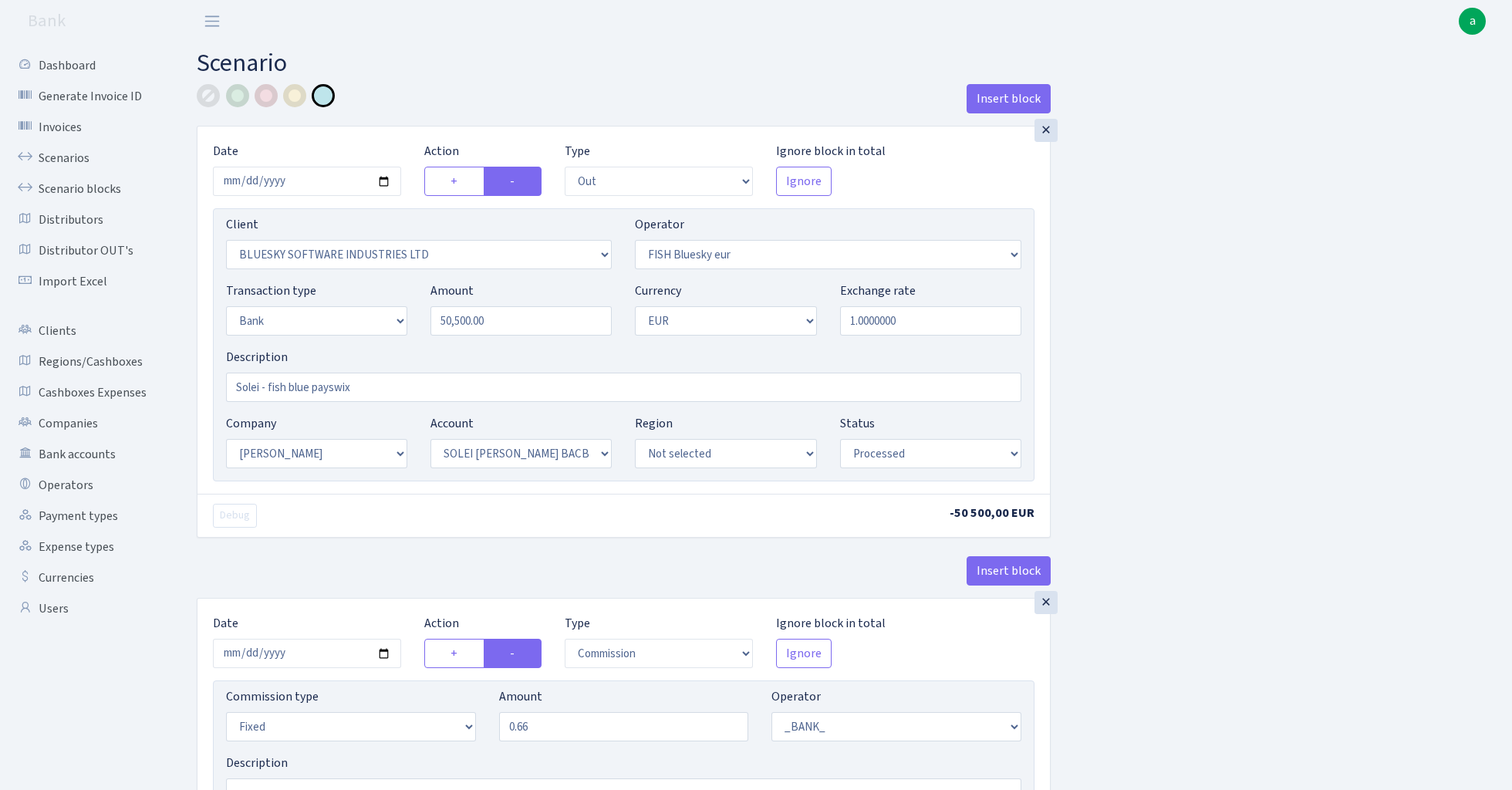
select select "23"
select select "69"
select select "processed"
click at [517, 325] on input "50500.00" at bounding box center [521, 320] width 181 height 29
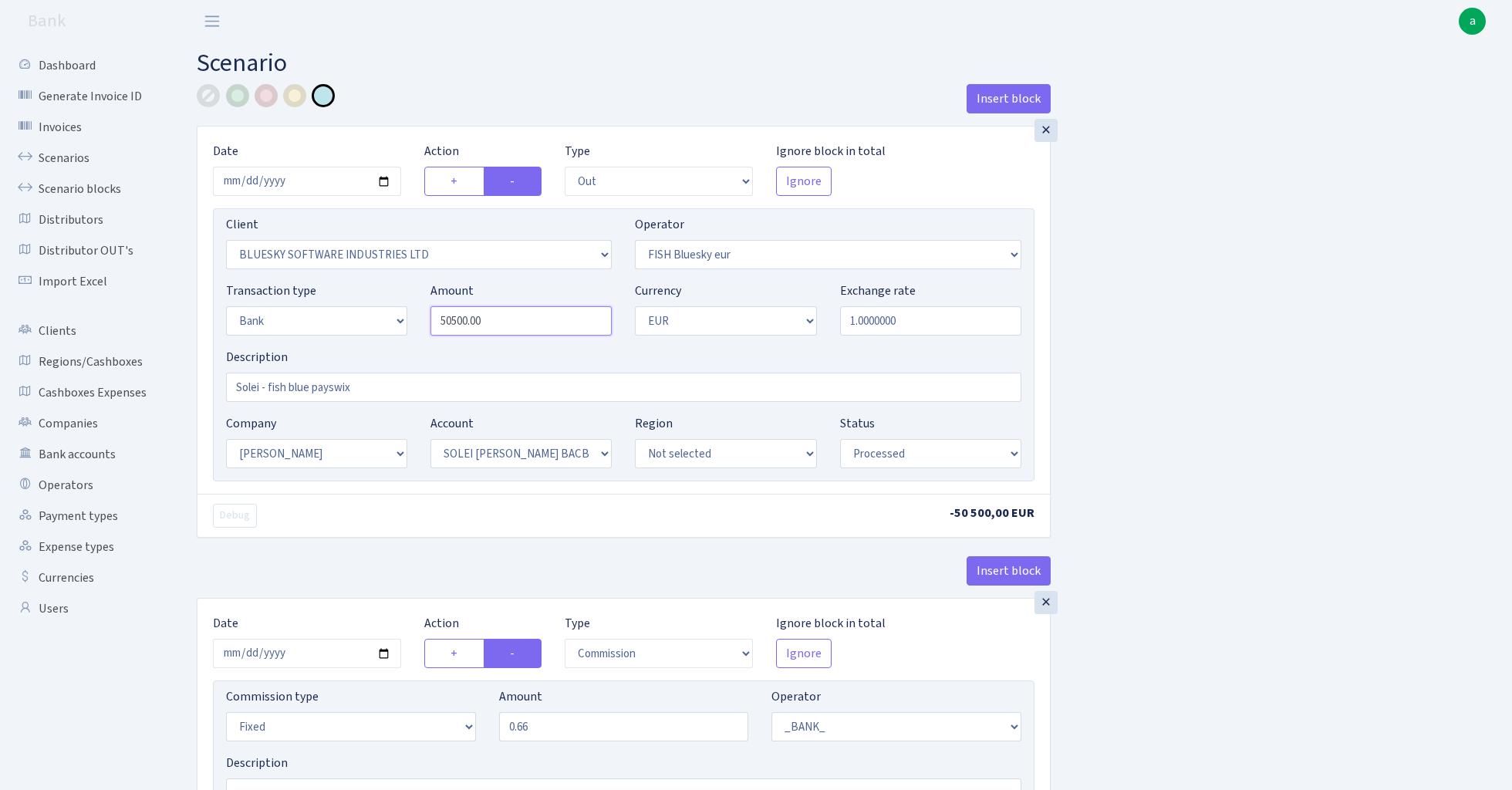
paste input "6632"
type input "66,320.00"
click at [315, 177] on input "2025-08-04" at bounding box center [307, 180] width 189 height 29
type input "2025-08-08"
click at [416, 109] on div "Insert block" at bounding box center [623, 105] width 854 height 42
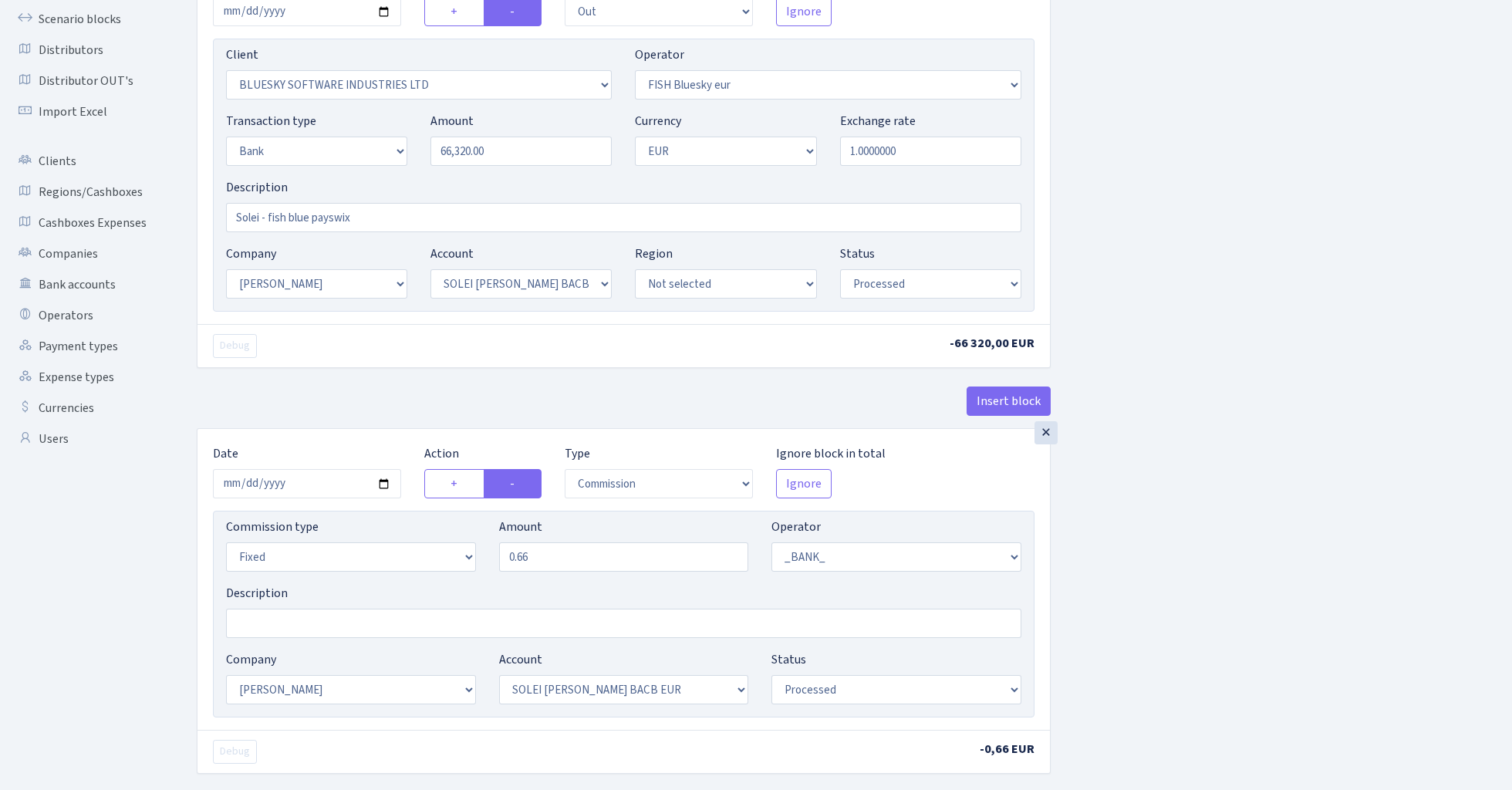
scroll to position [183, 0]
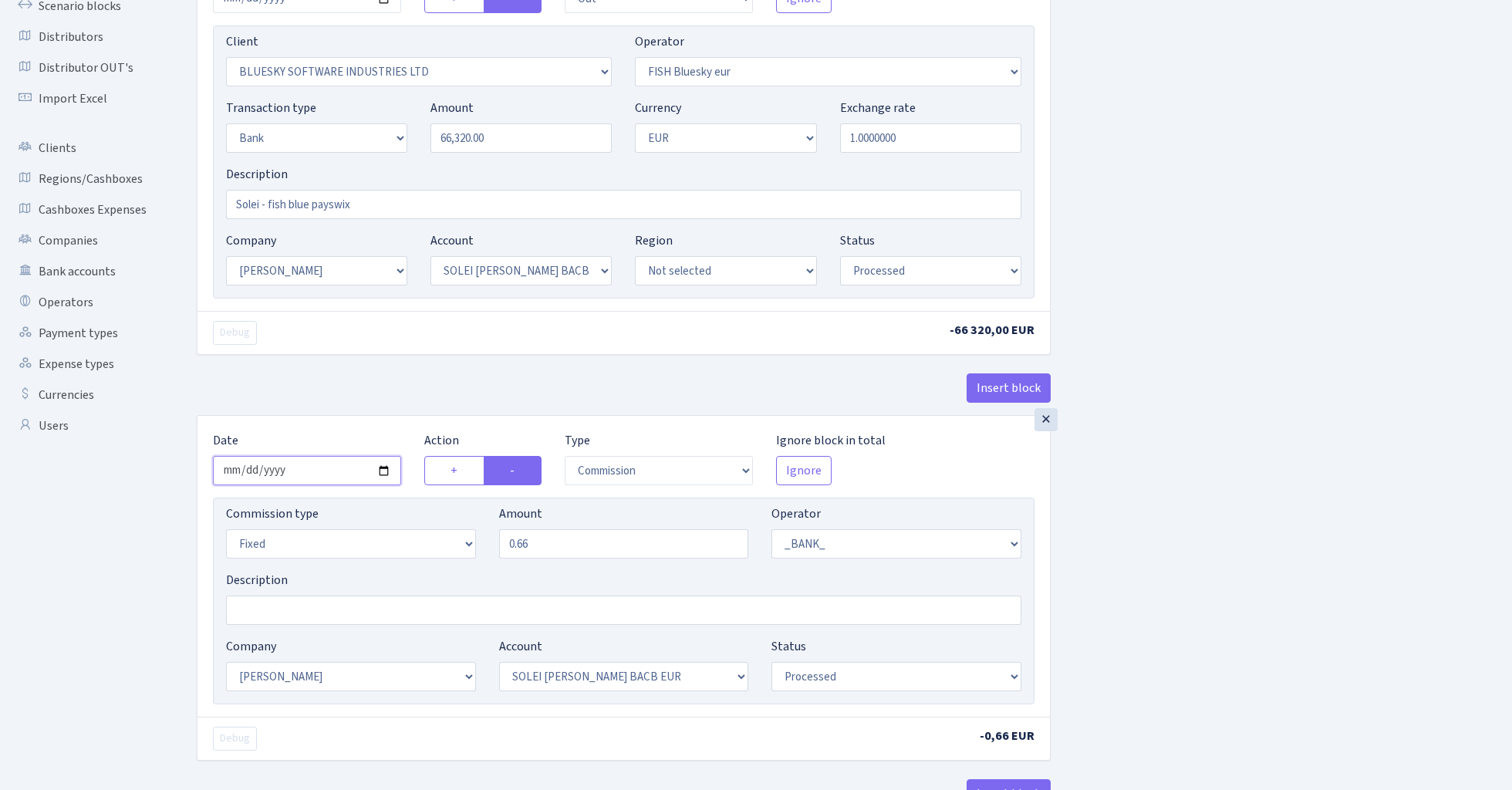
click at [314, 481] on input "[DATE]" at bounding box center [307, 470] width 189 height 29
type input "[DATE]"
click at [349, 358] on div "× Date 2025-08-08 Action + - Type --- In Out Commission Field required. Ignore …" at bounding box center [623, 179] width 854 height 473
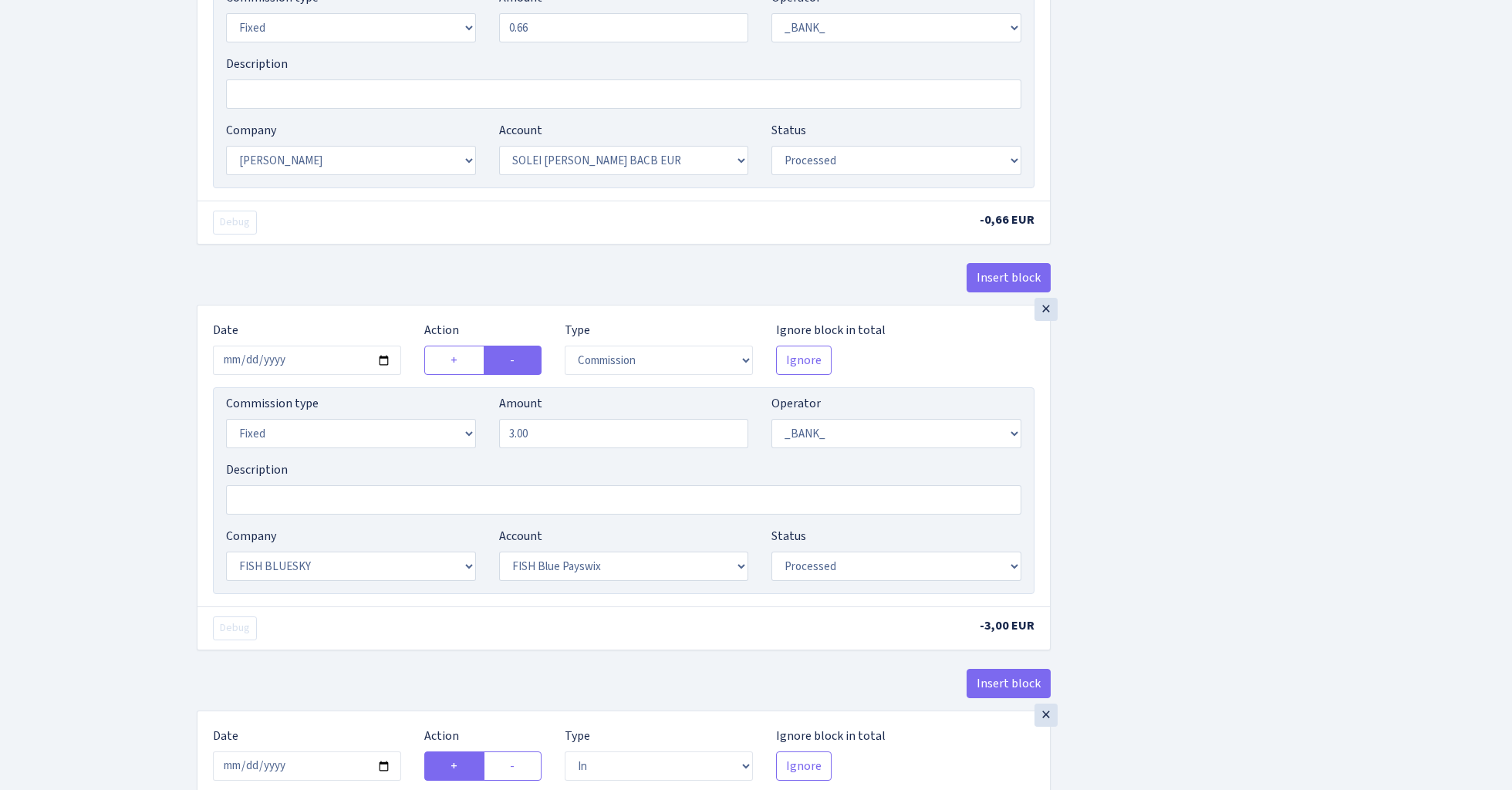
scroll to position [717, 0]
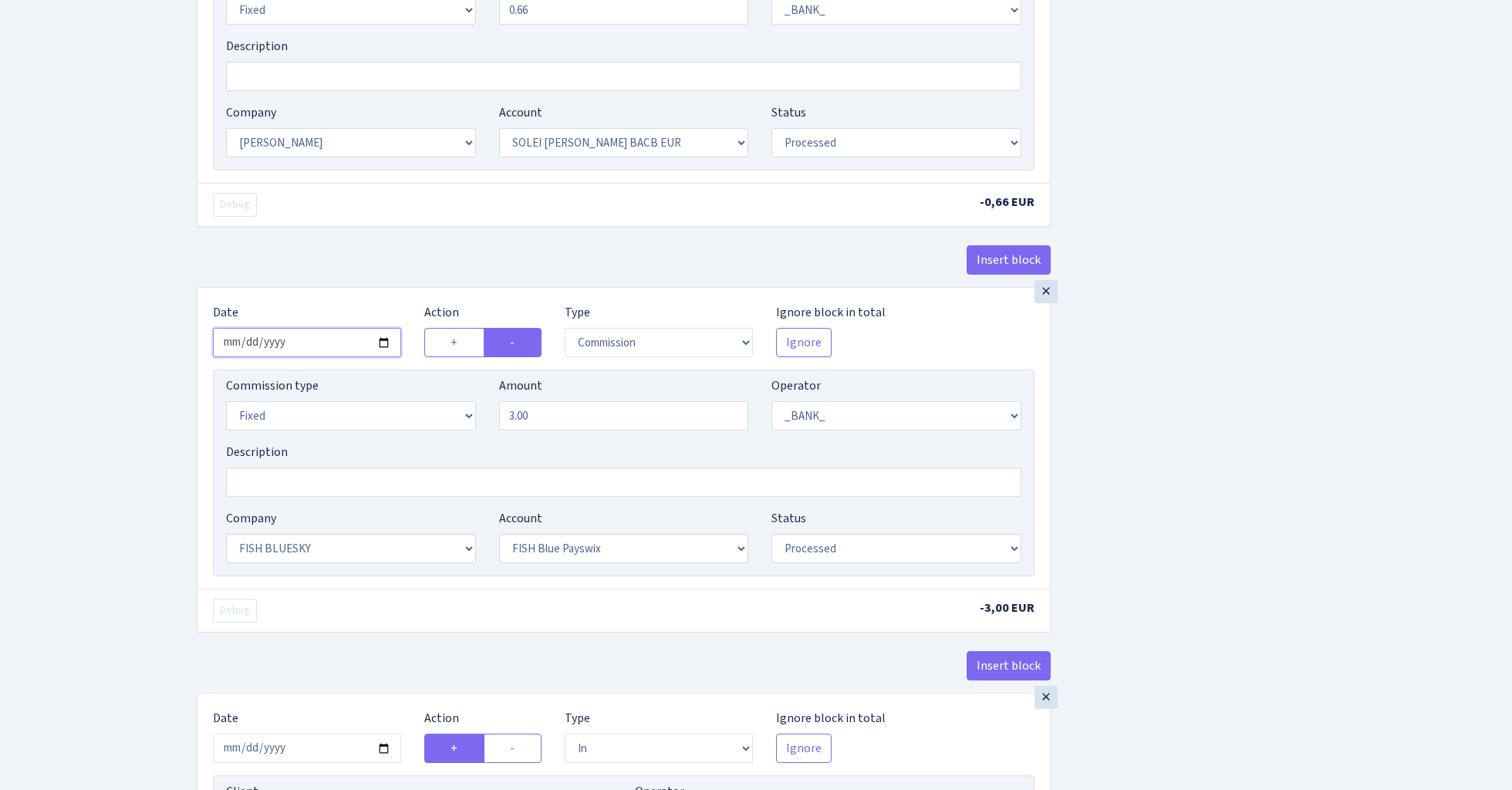
click at [325, 338] on input "2025-08-04" at bounding box center [307, 342] width 189 height 29
type input "[DATE]"
click at [356, 240] on div "× Date 2025-08-08 Action + - Type --- In Out Commission Field required. Ignore …" at bounding box center [623, 84] width 854 height 406
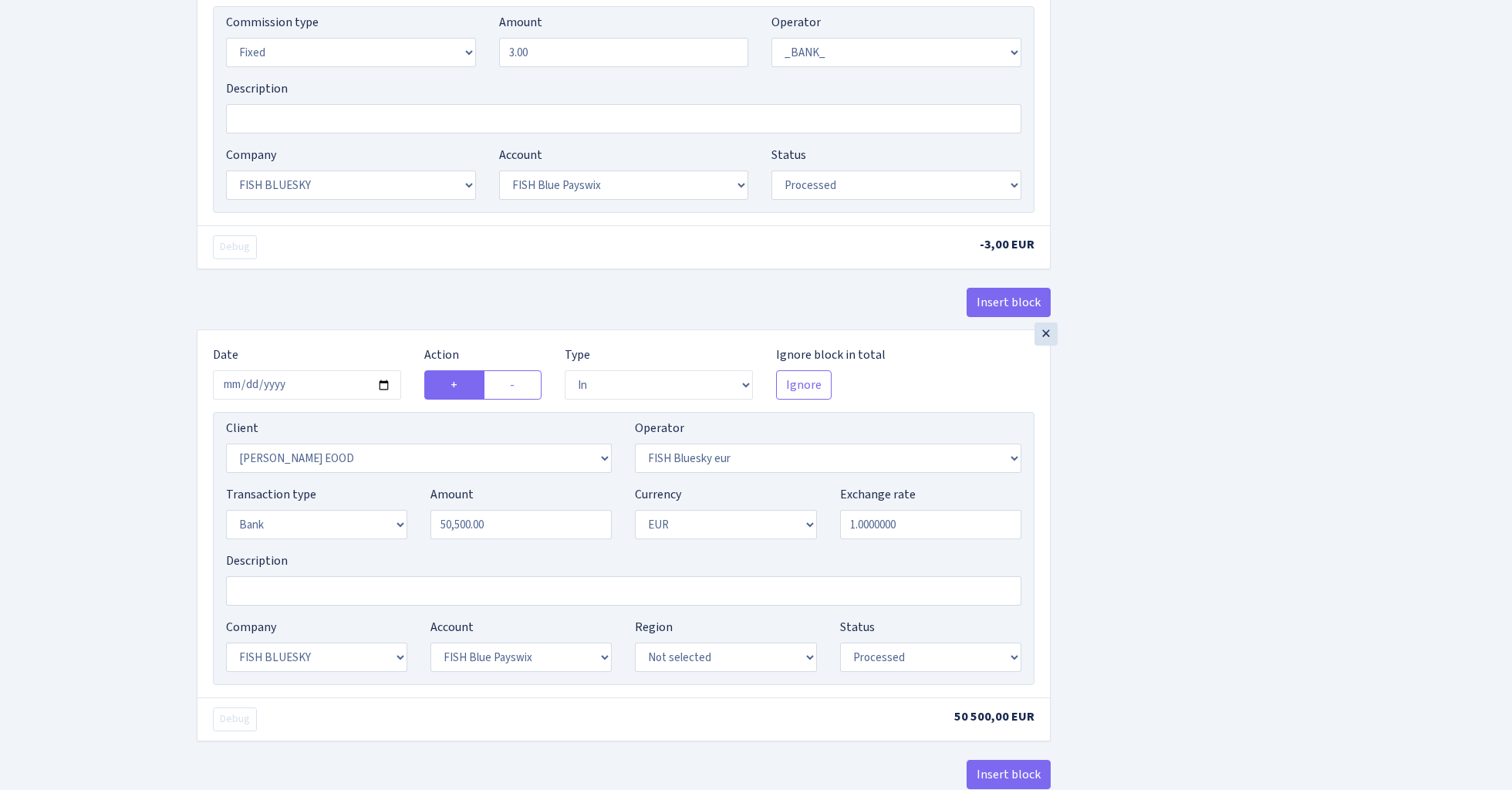
scroll to position [1111, 0]
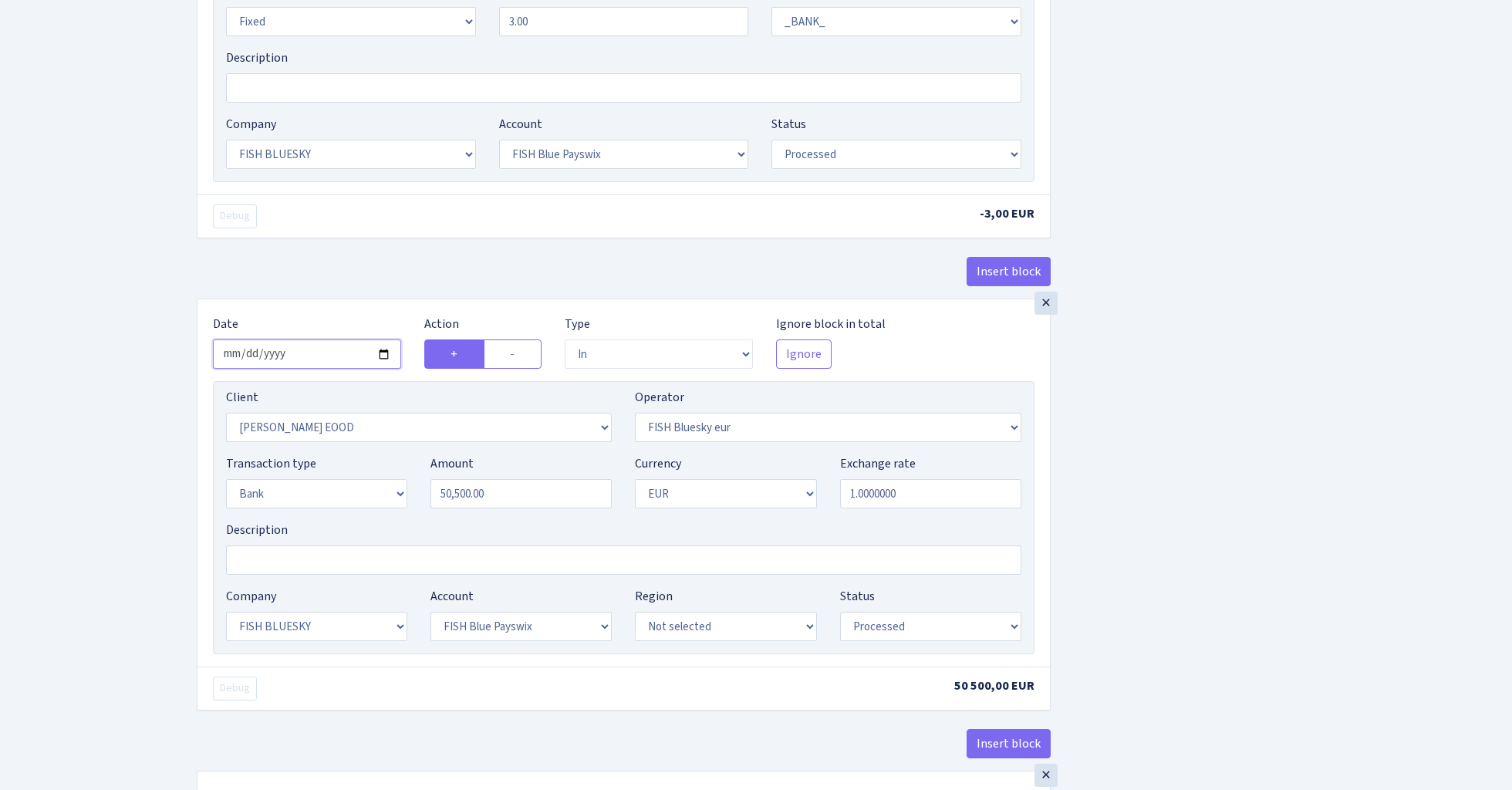
click at [316, 360] on input "2025-08-04" at bounding box center [307, 354] width 189 height 29
type input "2025-08-08"
click at [377, 270] on div "Insert block" at bounding box center [623, 277] width 854 height 42
click at [513, 507] on input "50500.00" at bounding box center [521, 493] width 181 height 29
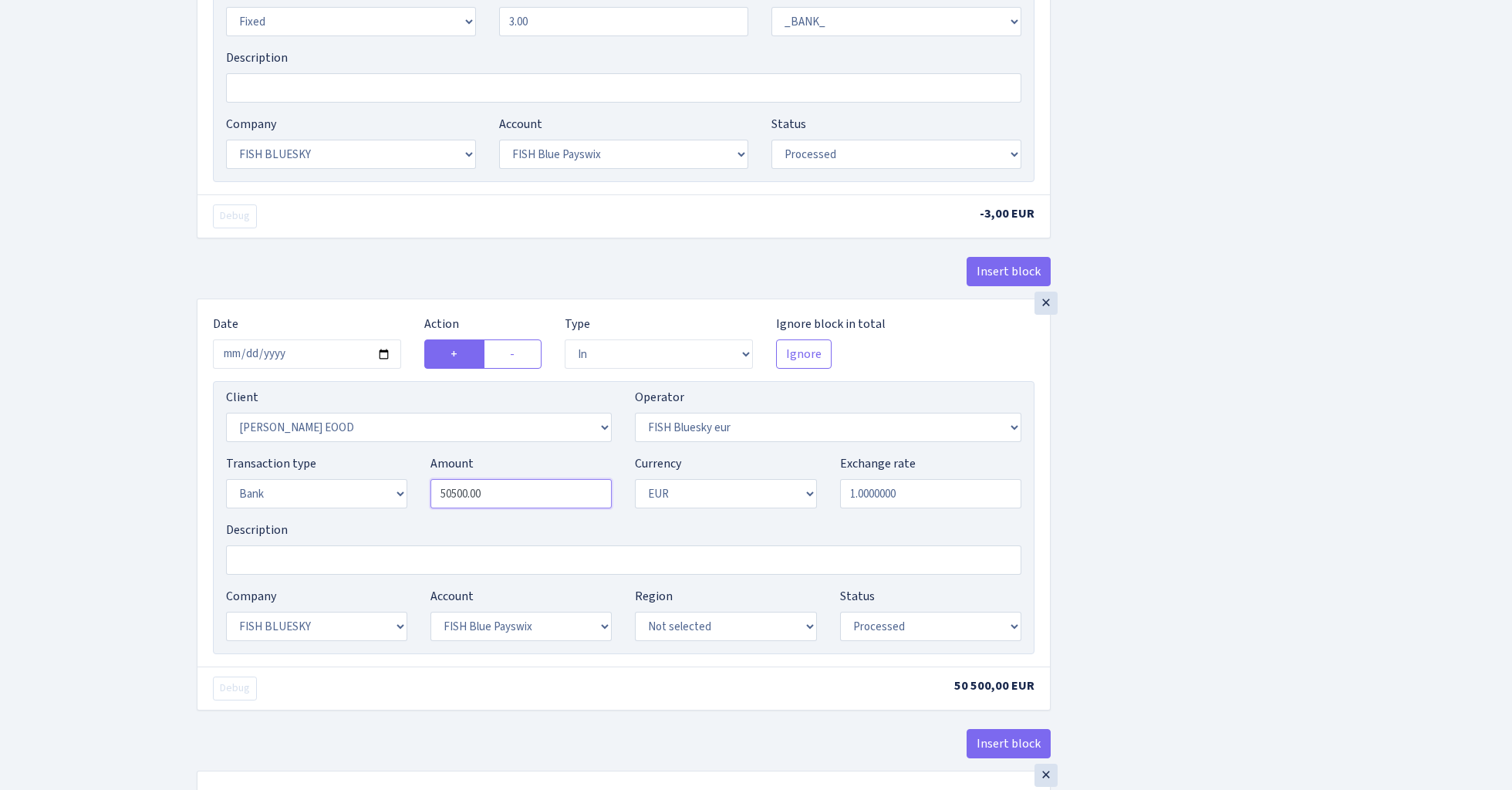
paste input "6632"
type input "66,320.00"
click at [1149, 458] on div "Insert block × Date 2025-08-08 Action + - Type --- In Out Commission Field requ…" at bounding box center [842, 109] width 1315 height 2273
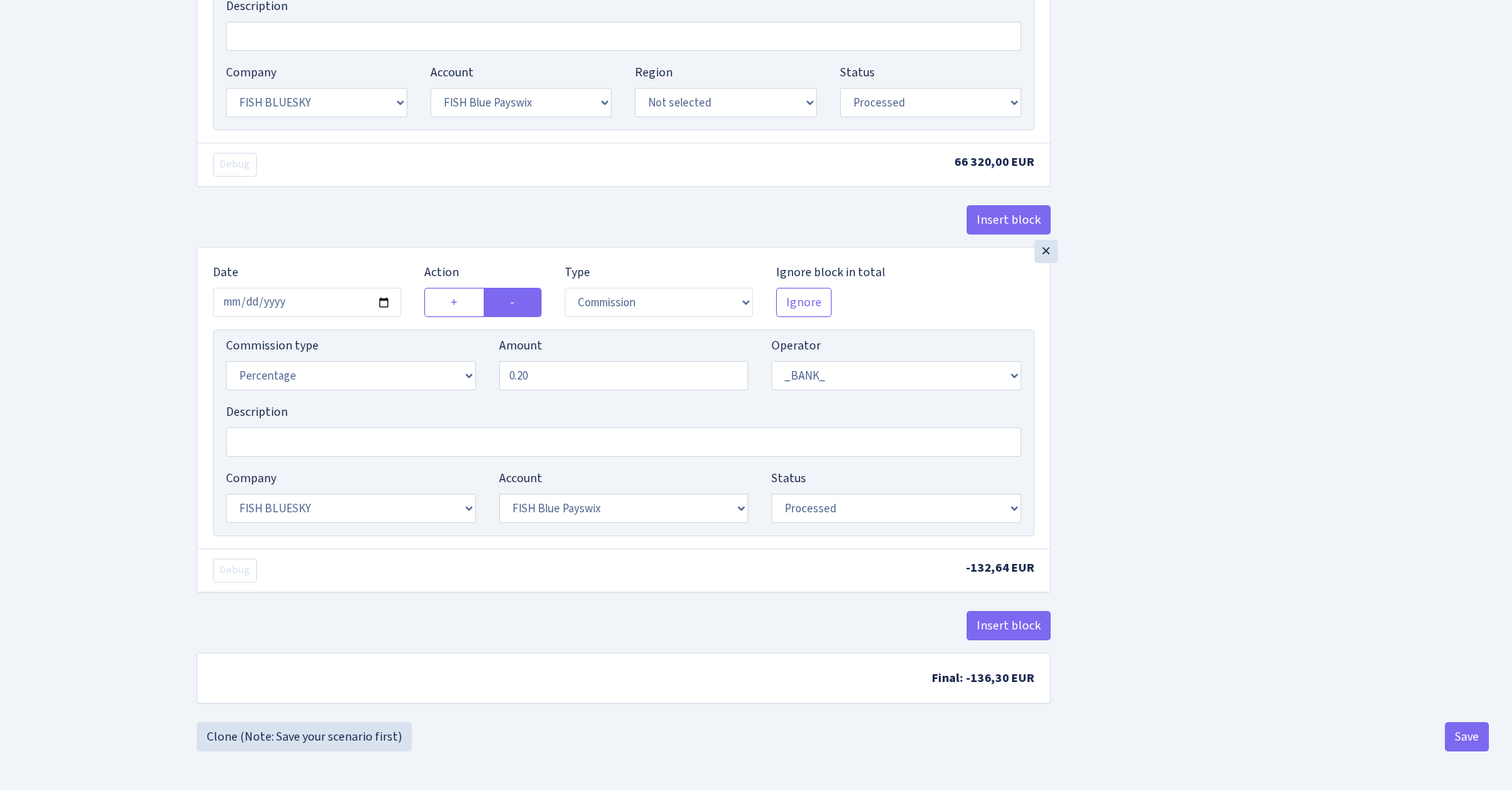
scroll to position [1646, 0]
click at [1454, 734] on button "Save" at bounding box center [1466, 736] width 44 height 29
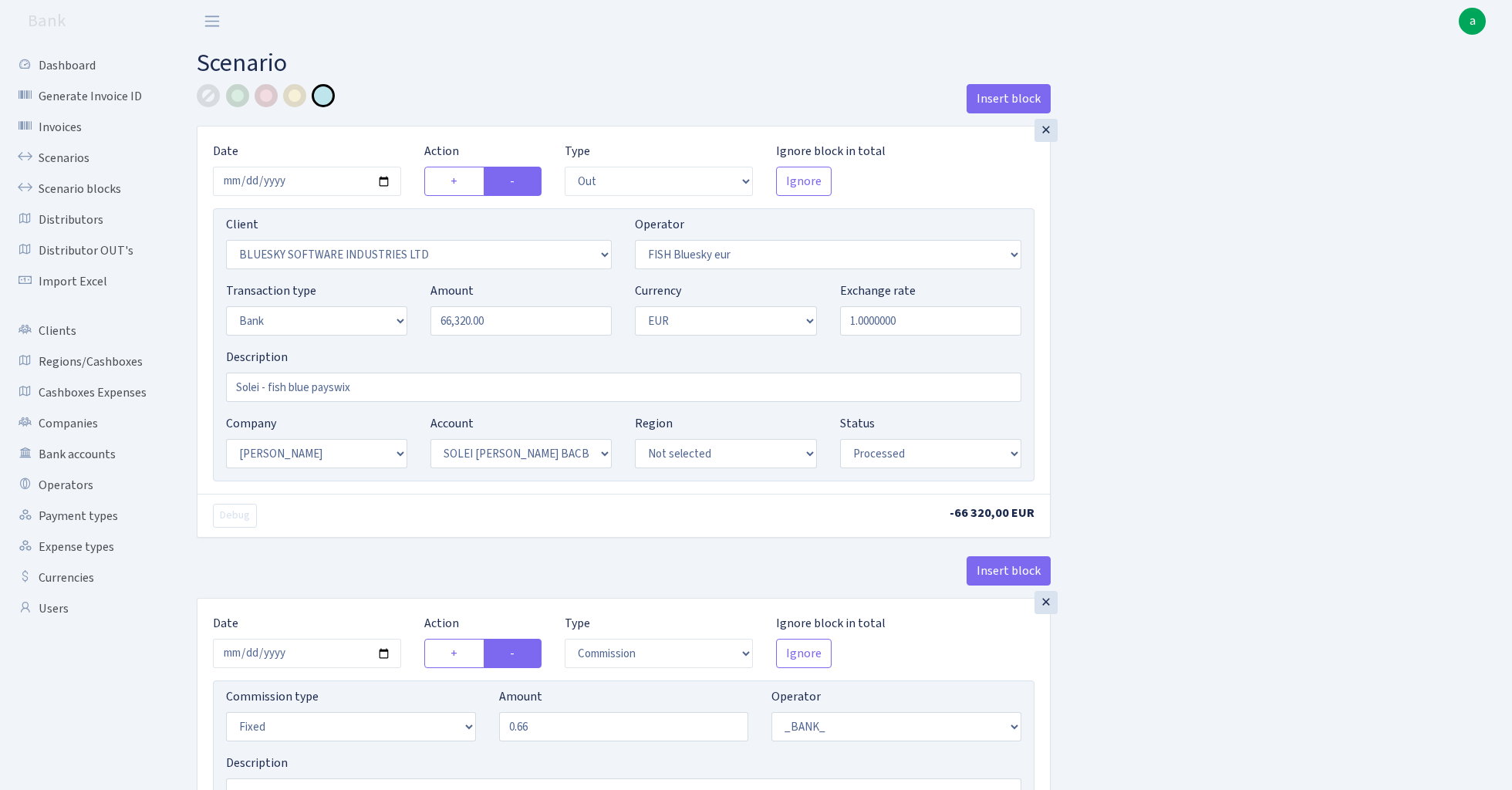
select select "out"
select select "2867"
select select "460"
select select "2"
select select "1"
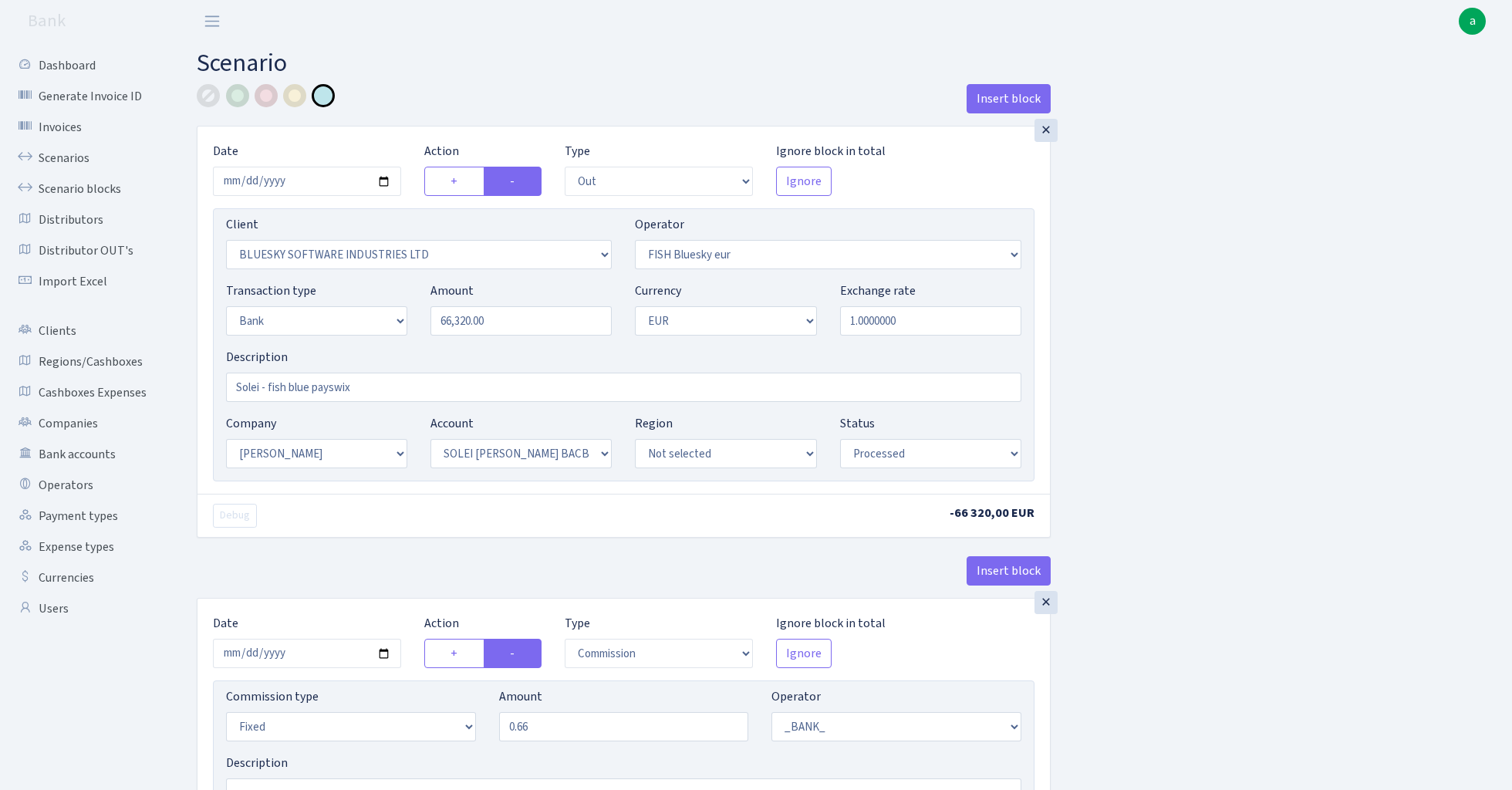
select select "2"
select select "4"
select select "processed"
select select "commission"
select select "fixed"
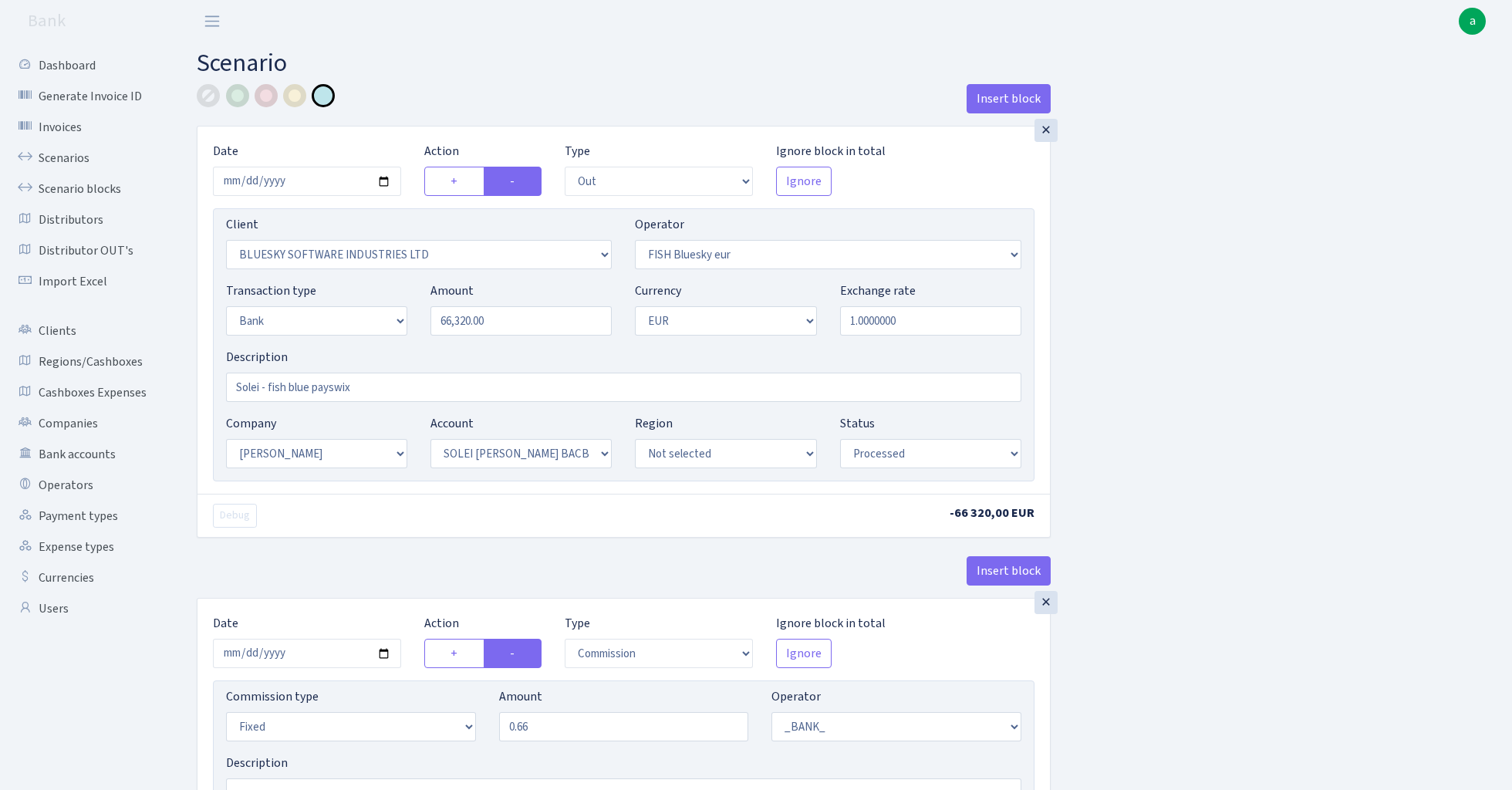
select select "1"
select select "2"
select select "4"
select select "processed"
select select "commission"
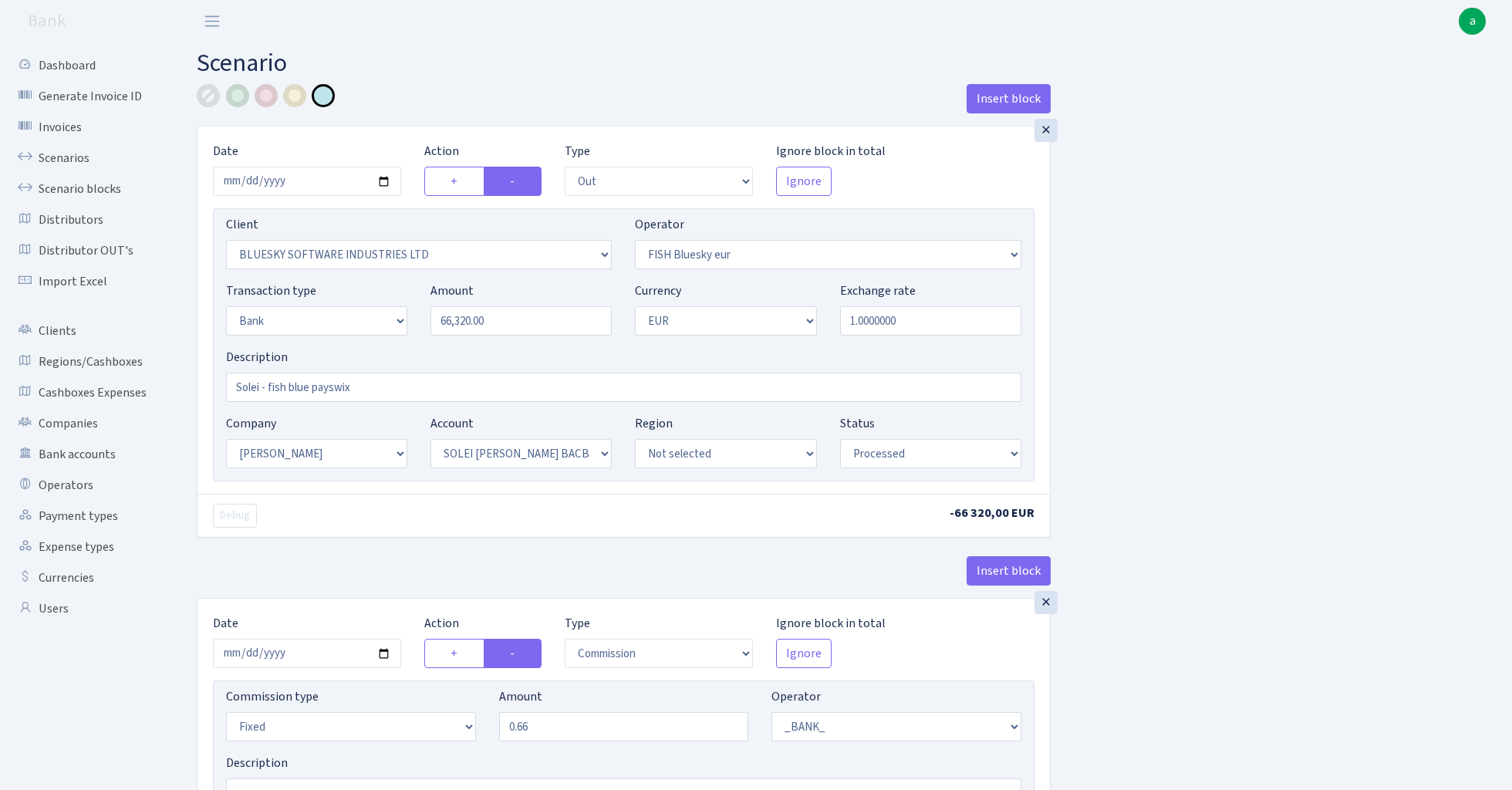
select select "fixed"
select select "1"
select select "23"
select select "69"
select select "processed"
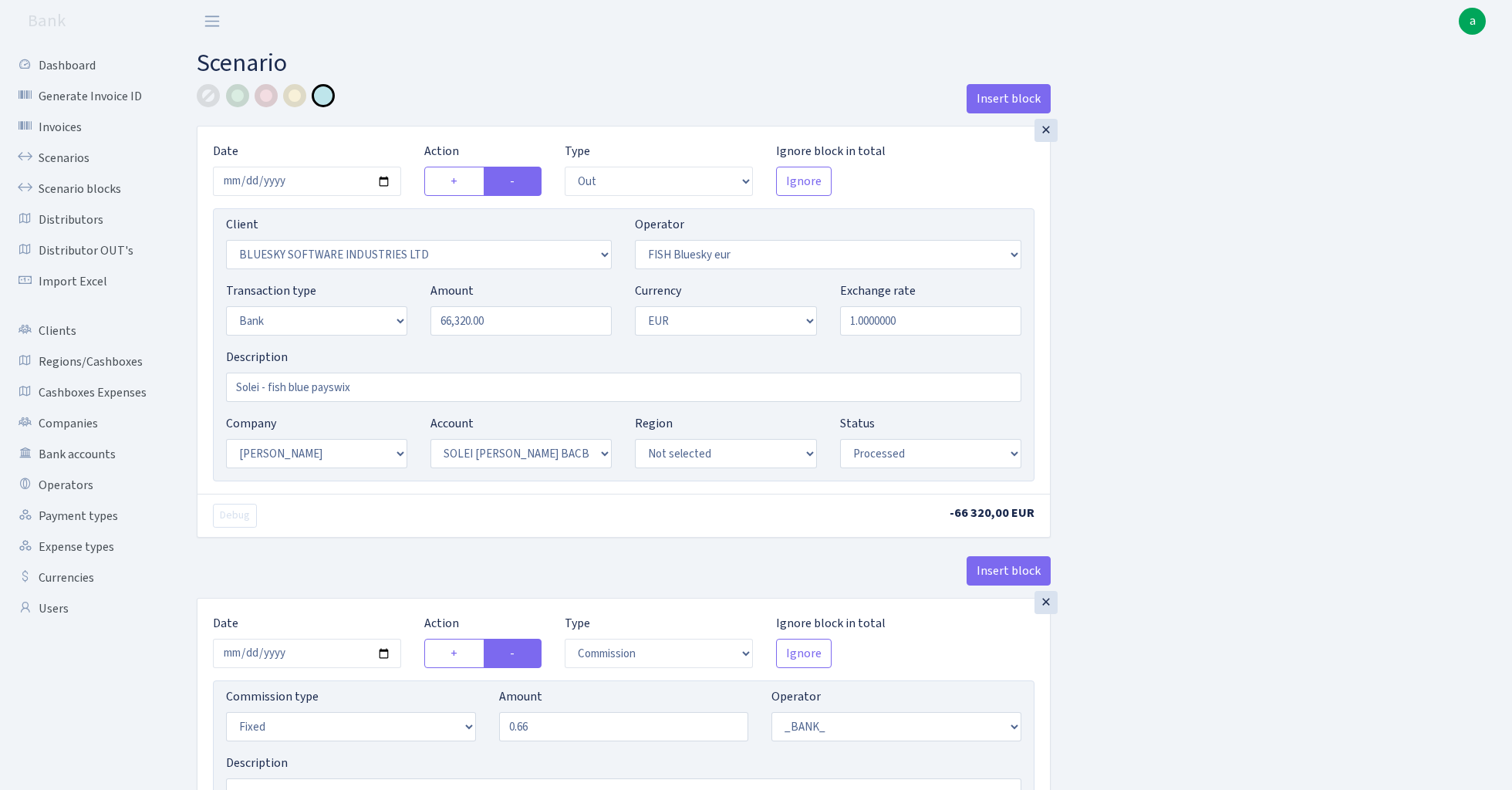
select select "in"
select select "1905"
select select "460"
select select "2"
select select "1"
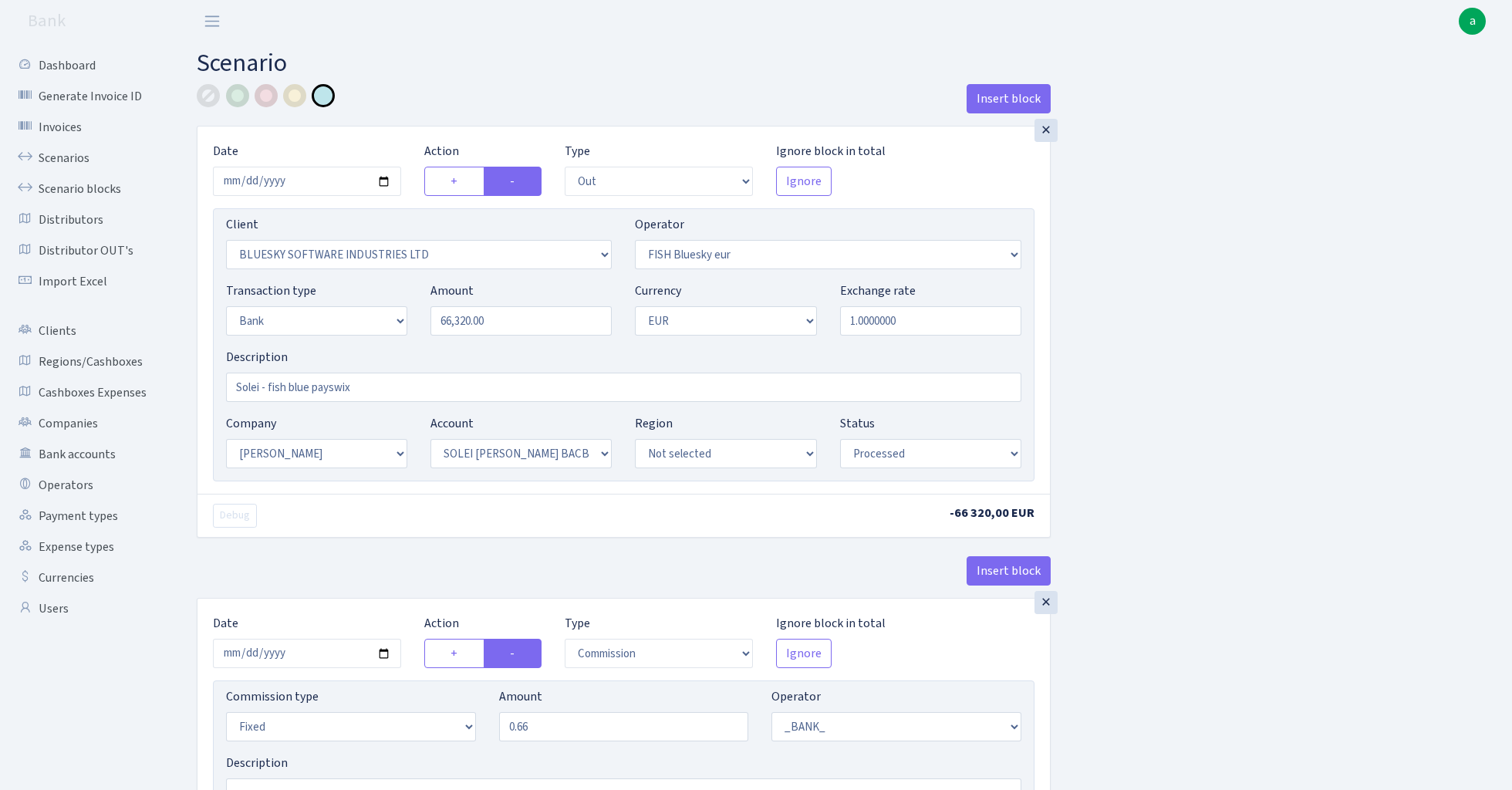
select select "23"
select select "69"
select select "processed"
select select "commission"
select select "1"
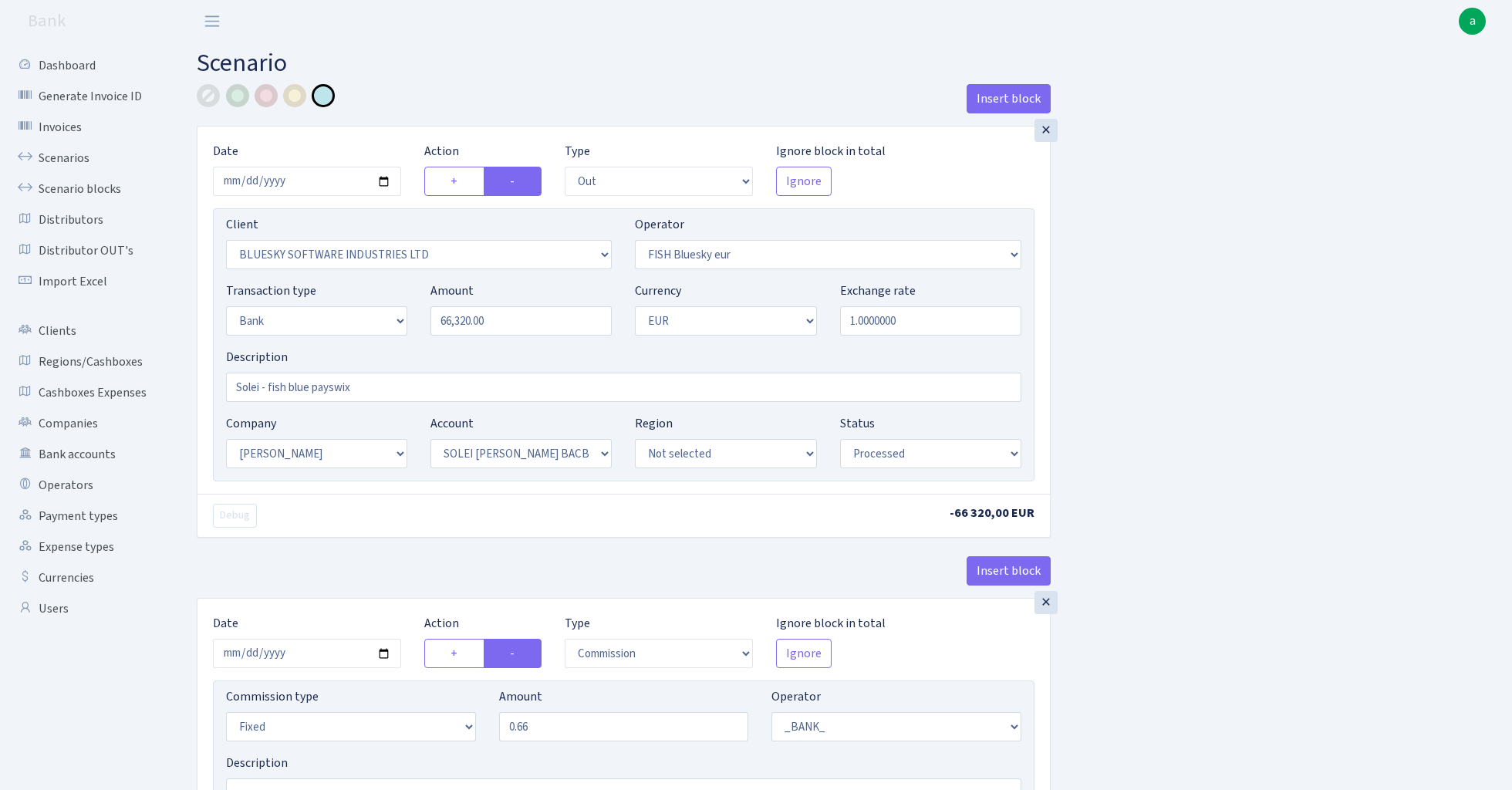
select select "23"
select select "69"
select select "processed"
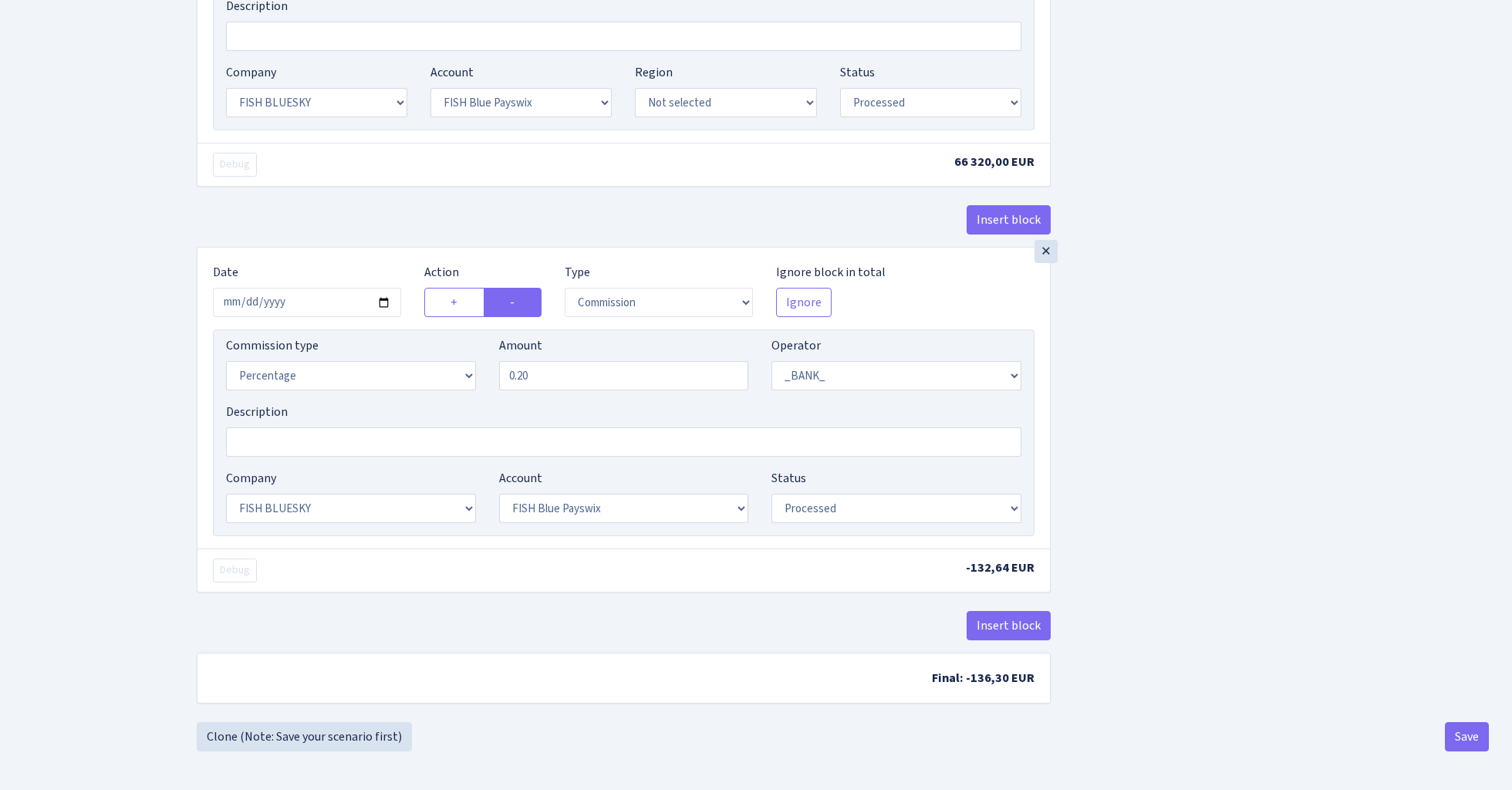
scroll to position [1646, 0]
click at [1477, 741] on button "Save" at bounding box center [1466, 736] width 44 height 29
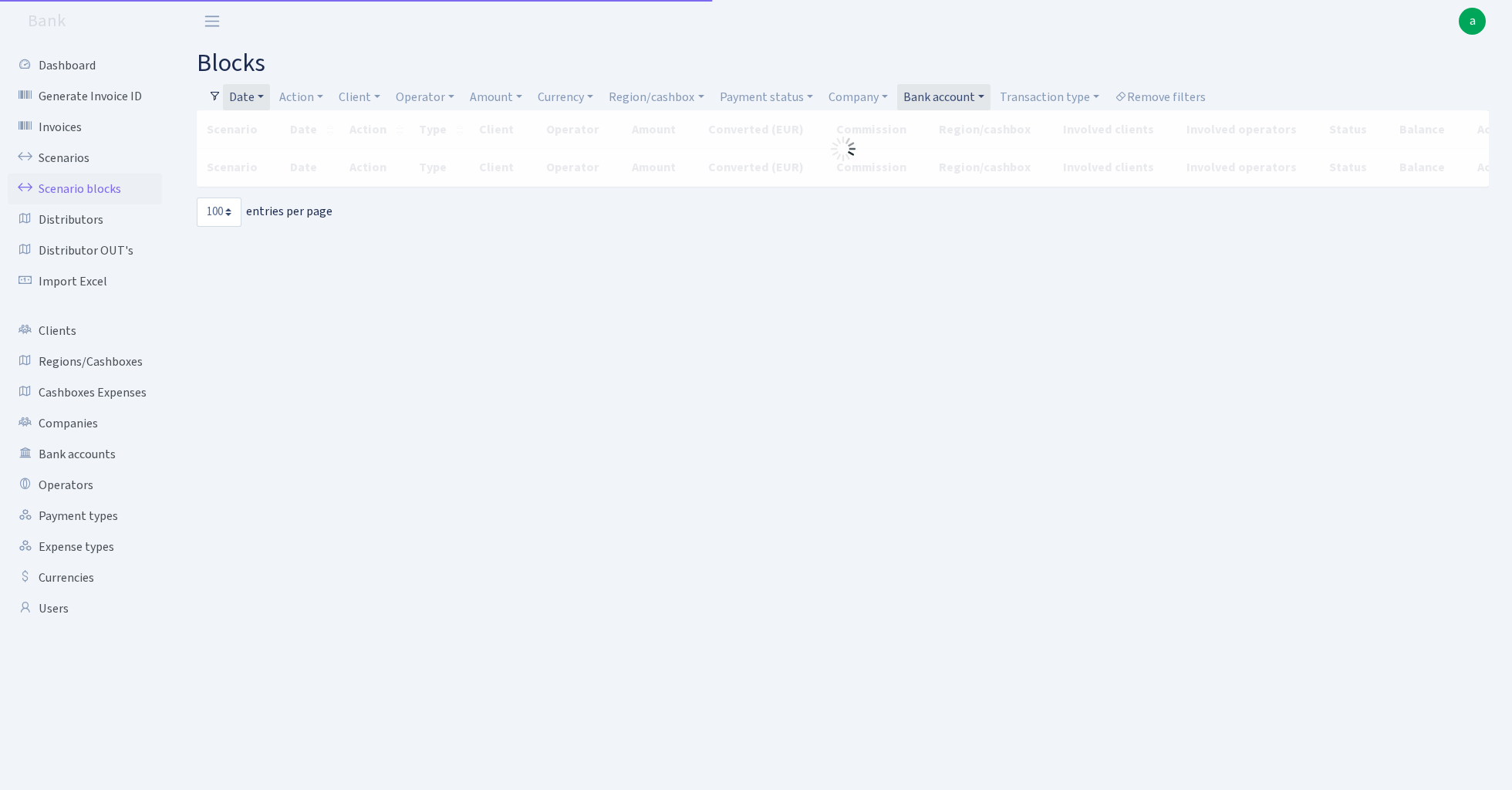
select select "100"
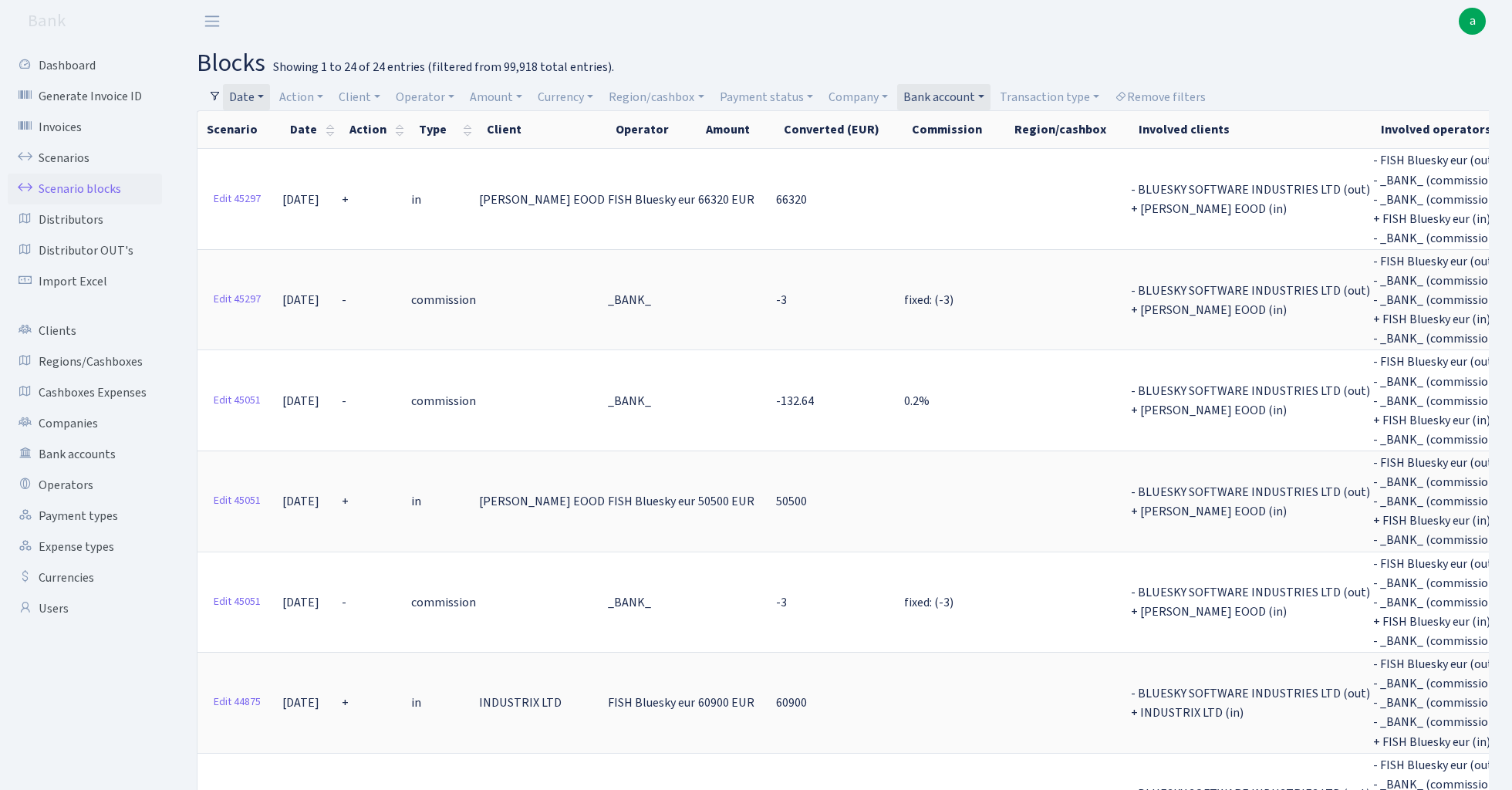
click at [251, 90] on link "Date" at bounding box center [246, 97] width 47 height 26
click at [278, 124] on input "[DATE] - [DATE]" at bounding box center [347, 127] width 184 height 29
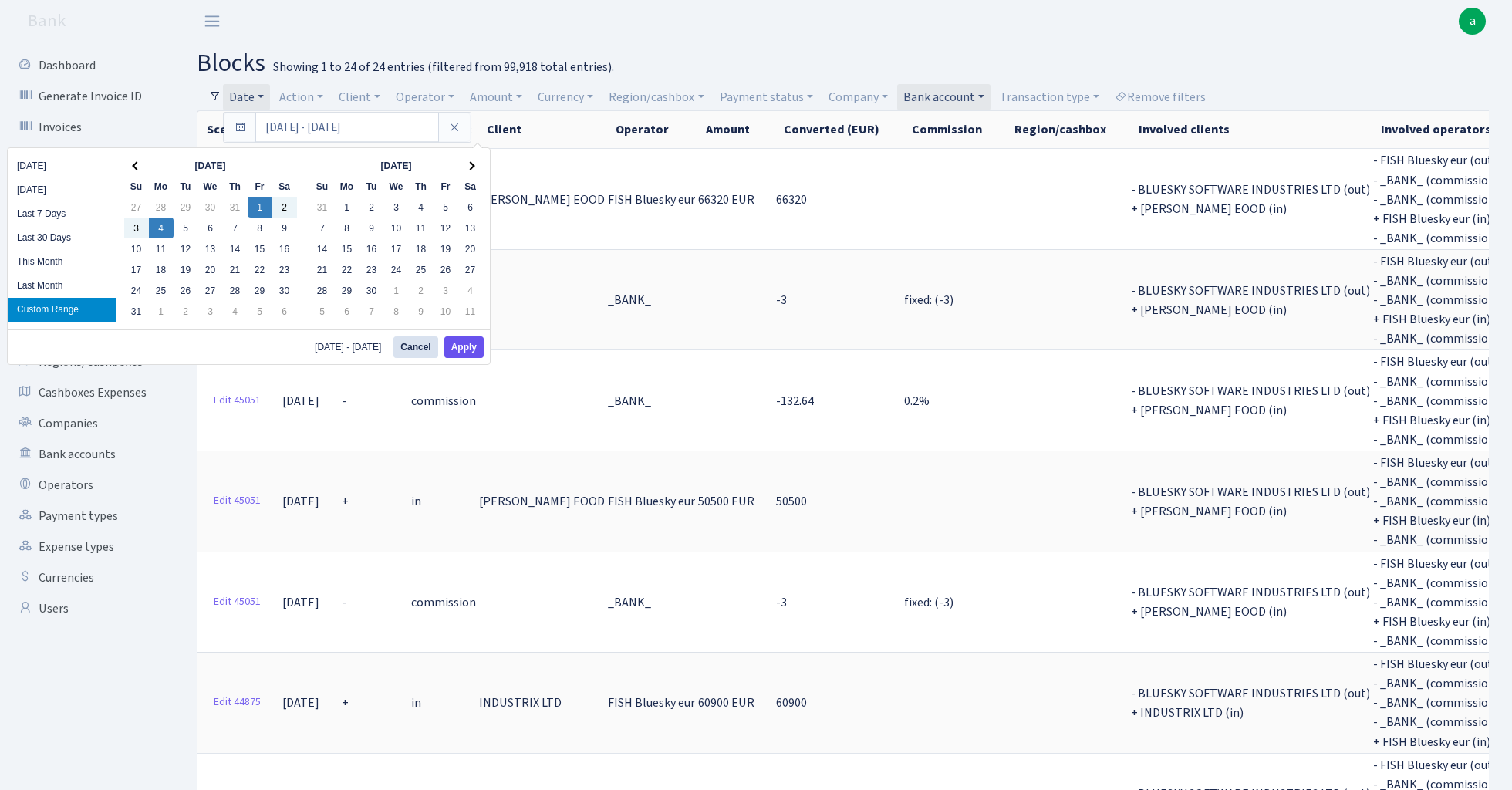
click at [469, 350] on button "Apply" at bounding box center [464, 346] width 39 height 21
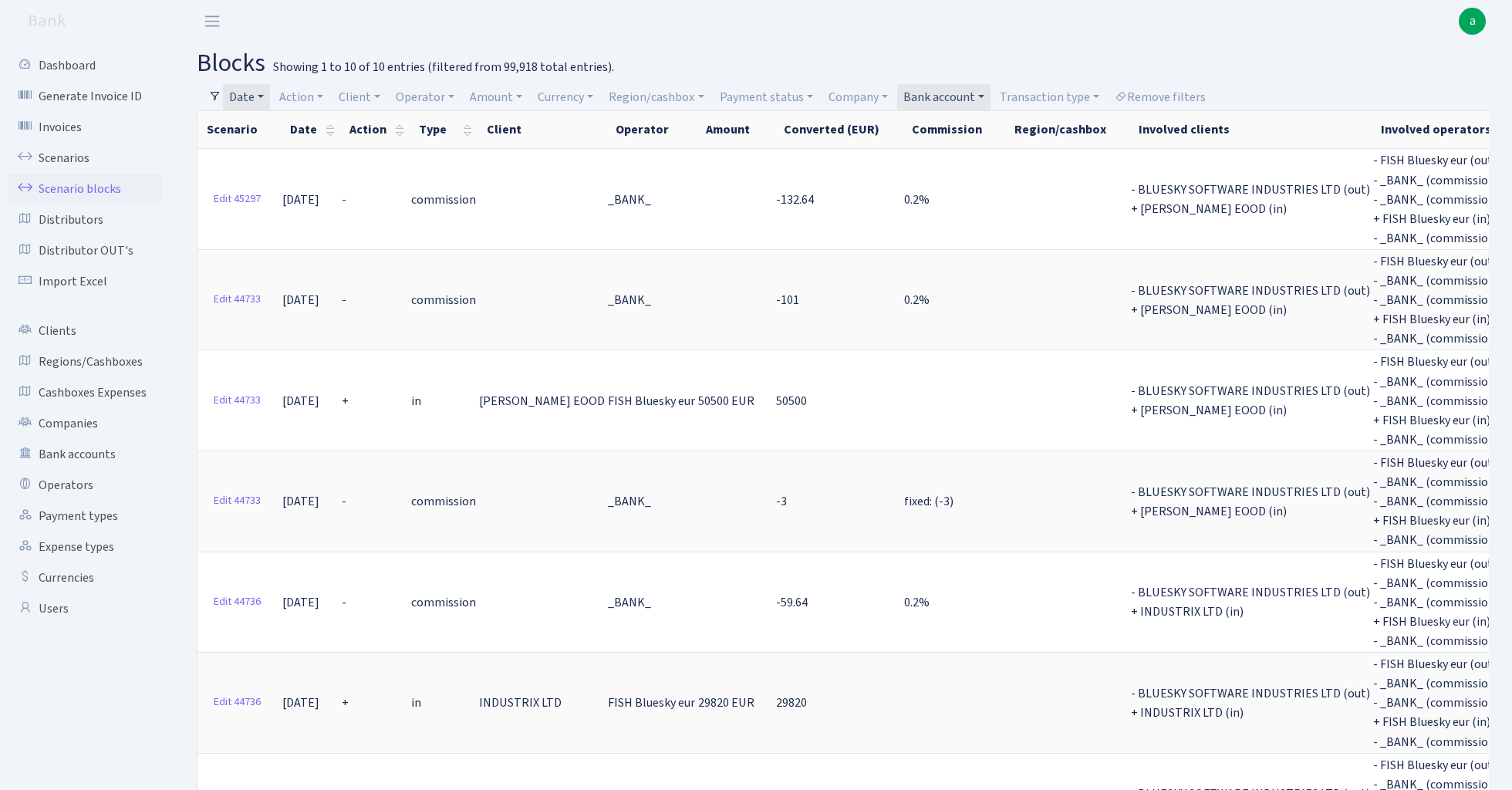
click at [255, 92] on link "Date" at bounding box center [246, 97] width 47 height 26
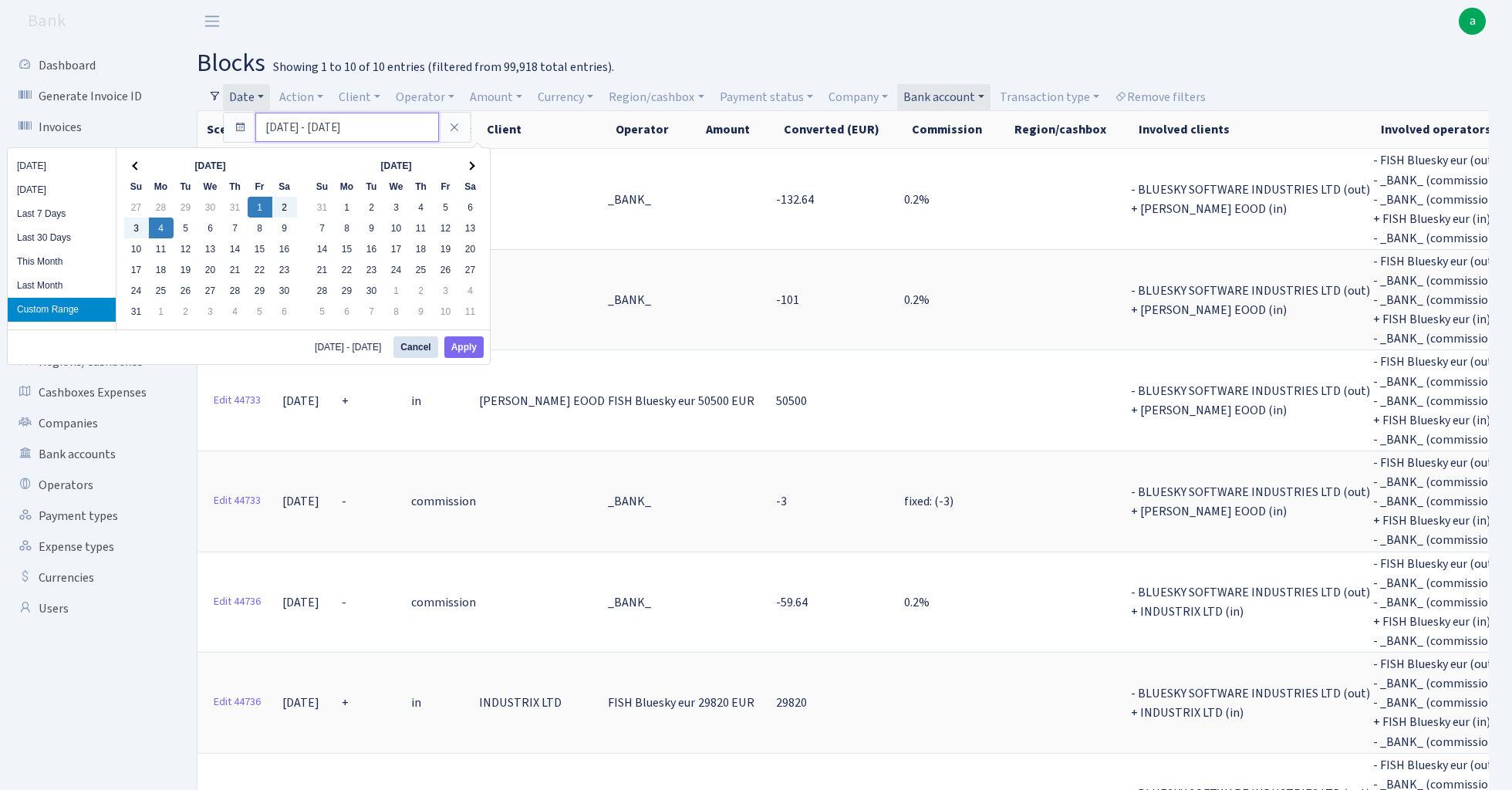
click at [281, 122] on input "[DATE] - [DATE]" at bounding box center [347, 127] width 184 height 29
click at [466, 347] on button "Apply" at bounding box center [464, 346] width 39 height 21
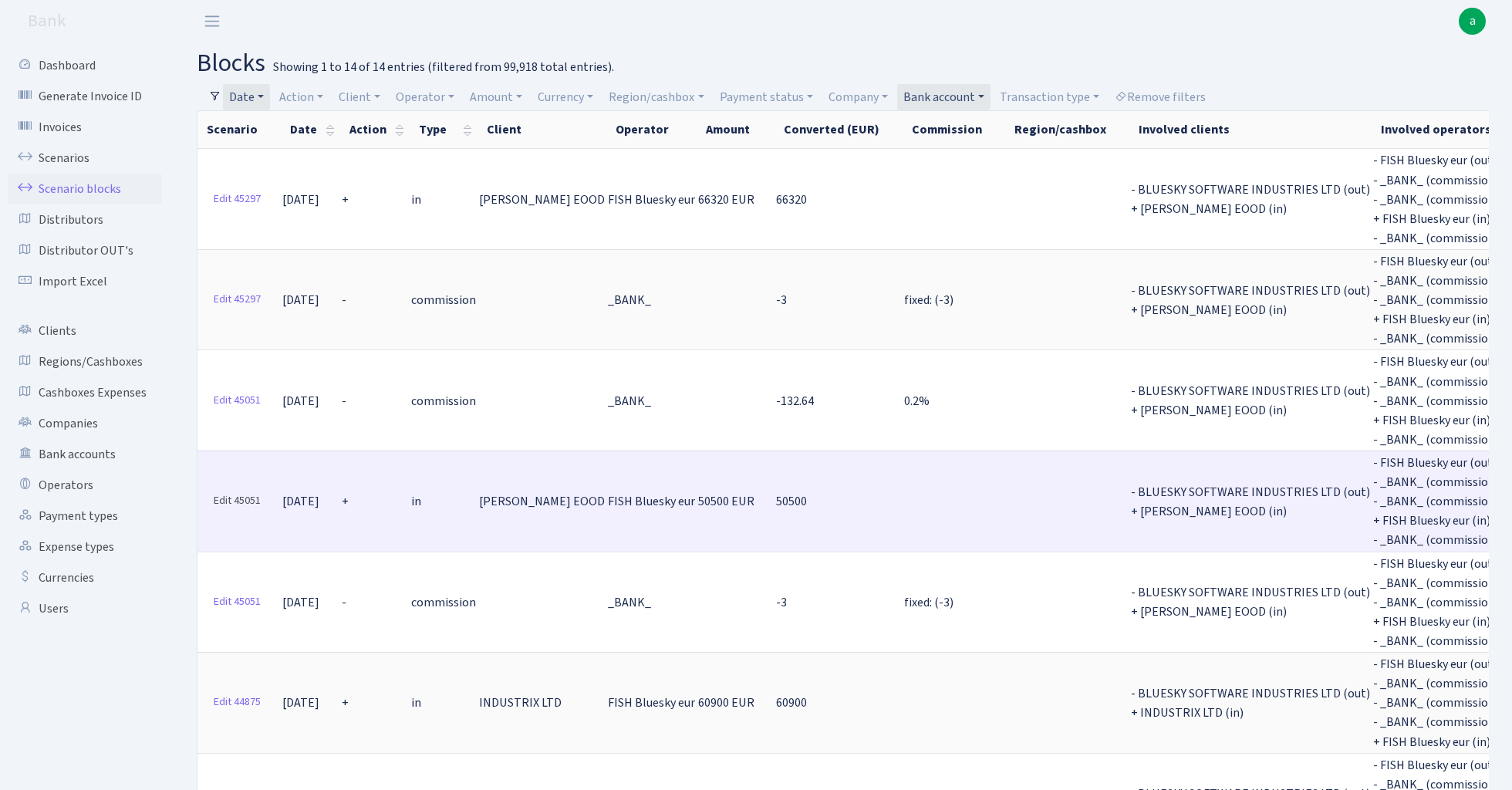
click at [238, 489] on link "Edit 45051" at bounding box center [236, 501] width 61 height 24
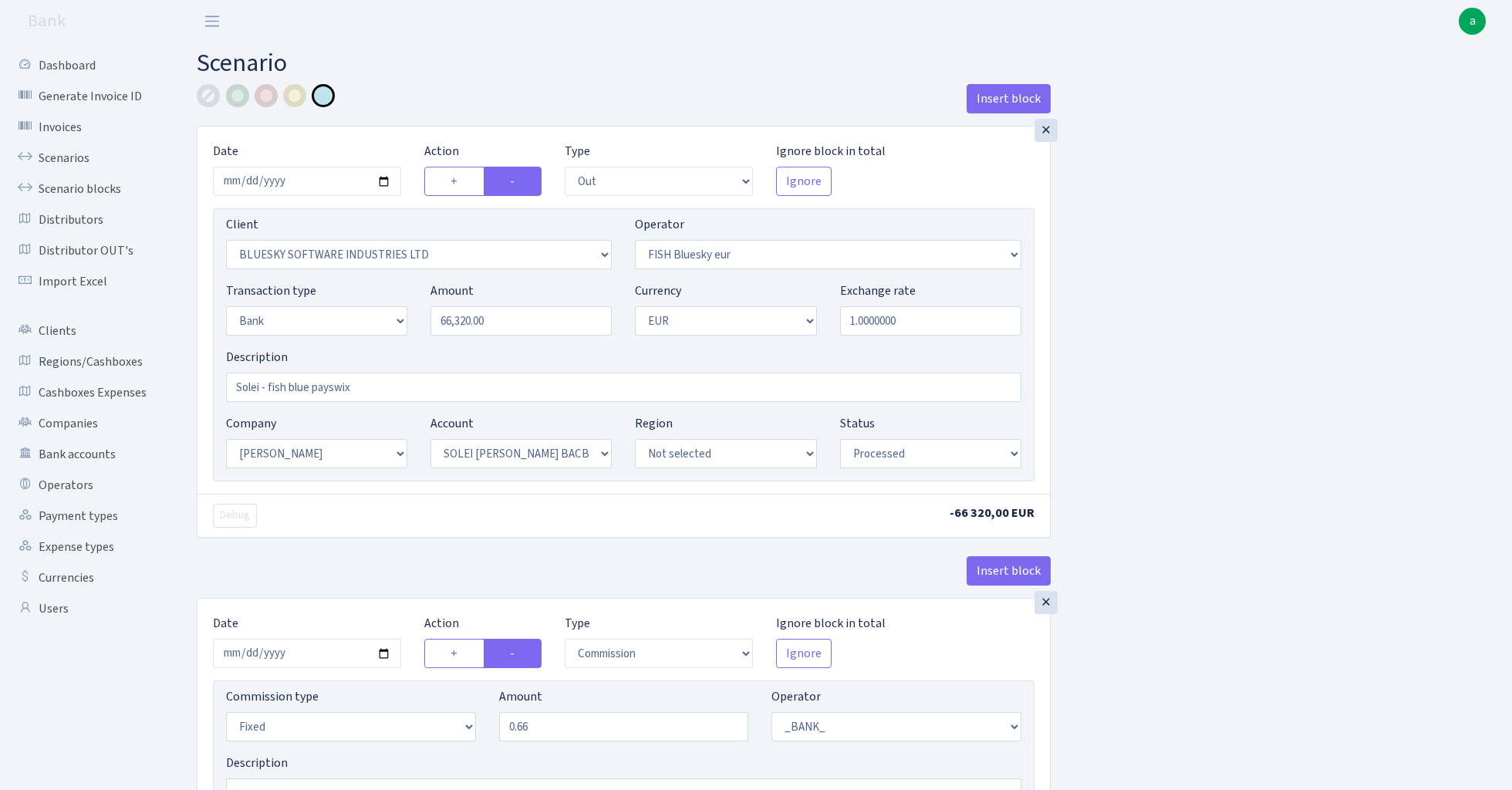
select select "out"
select select "2867"
select select "460"
select select "2"
select select "1"
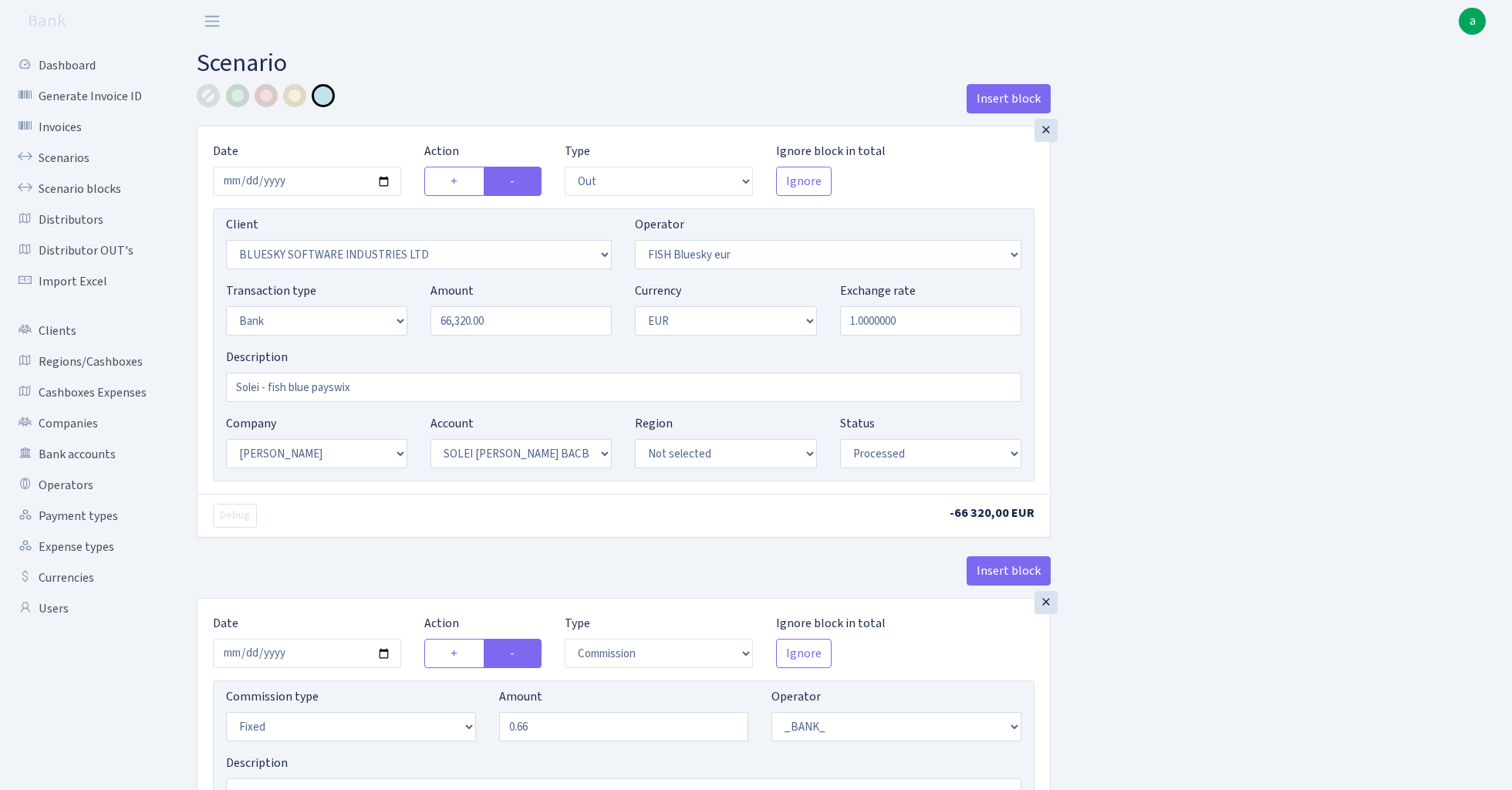
select select "2"
select select "4"
select select "processed"
select select "commission"
select select "fixed"
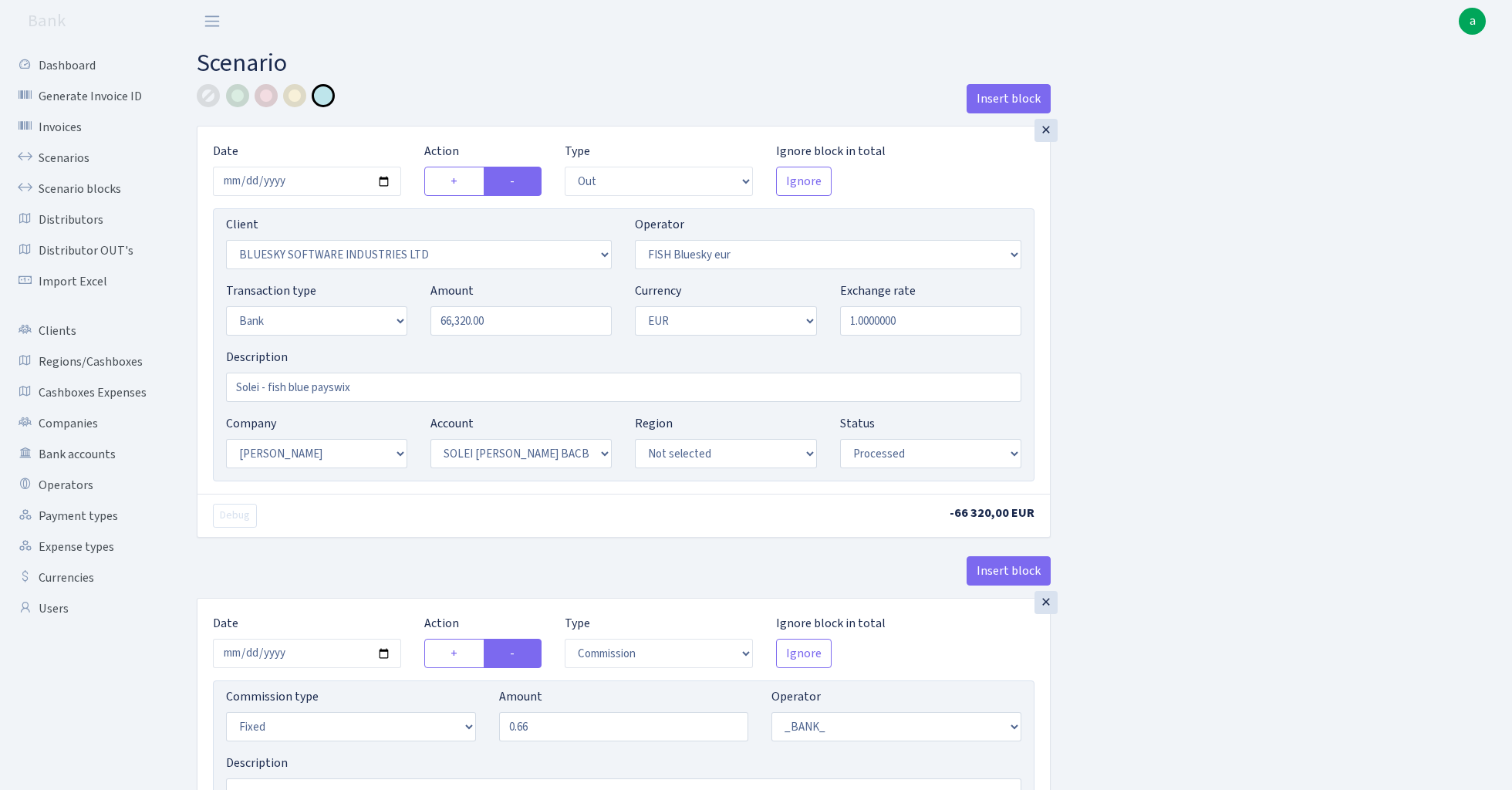
select select "1"
select select "2"
select select "4"
select select "processed"
select select "commission"
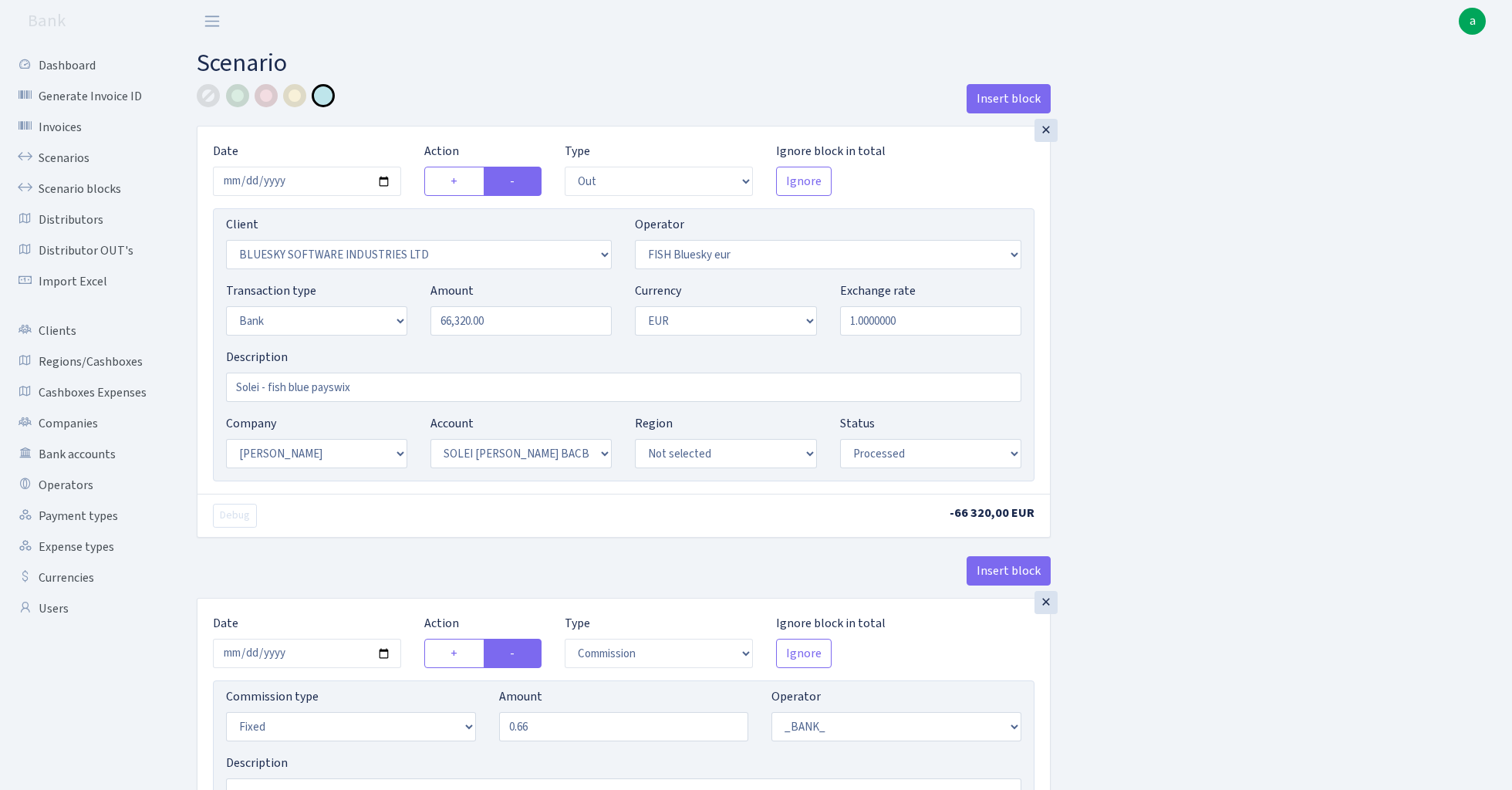
select select "fixed"
select select "1"
select select "23"
select select "69"
select select "processed"
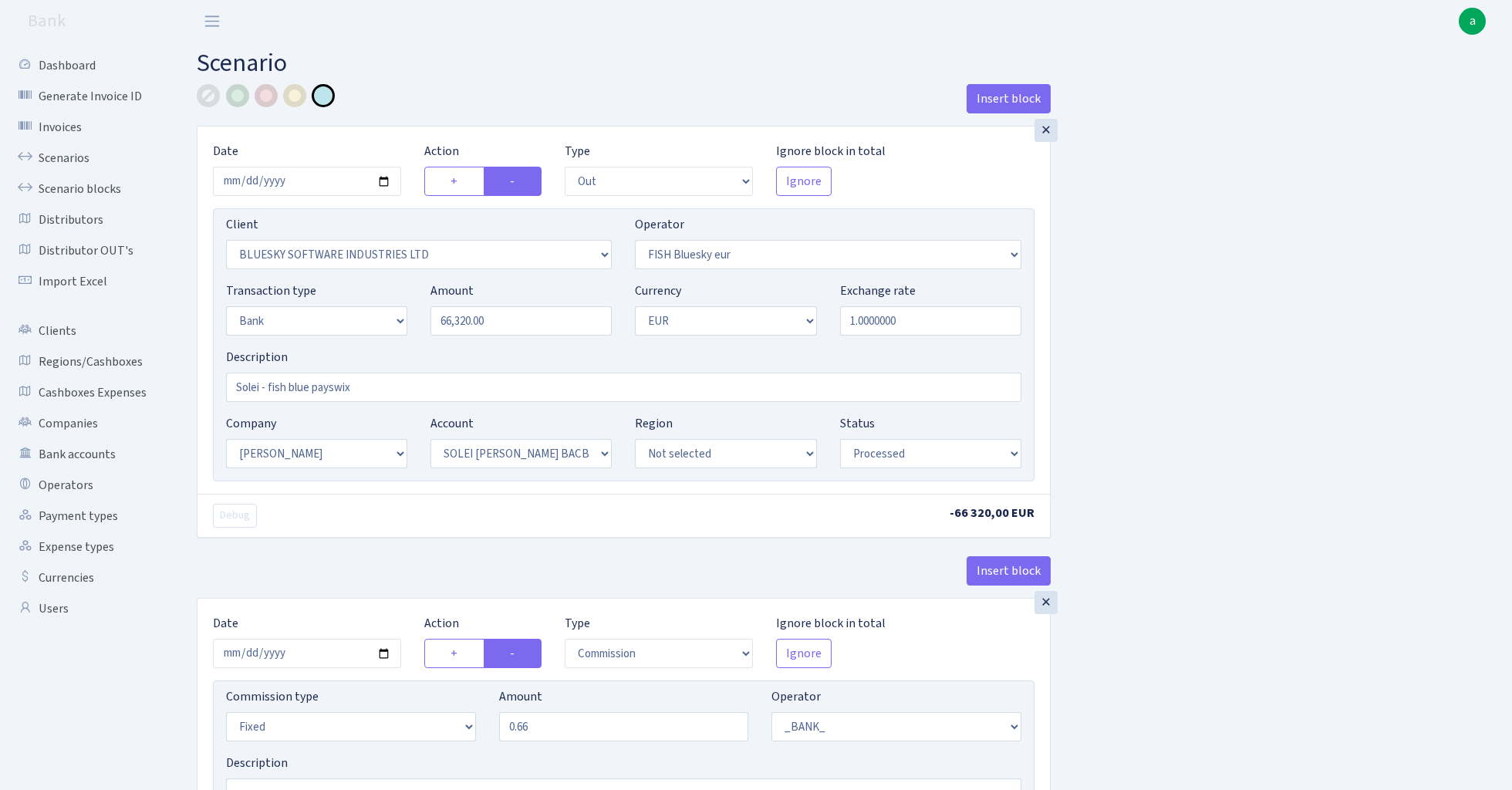
select select "in"
select select "1905"
select select "460"
select select "2"
select select "1"
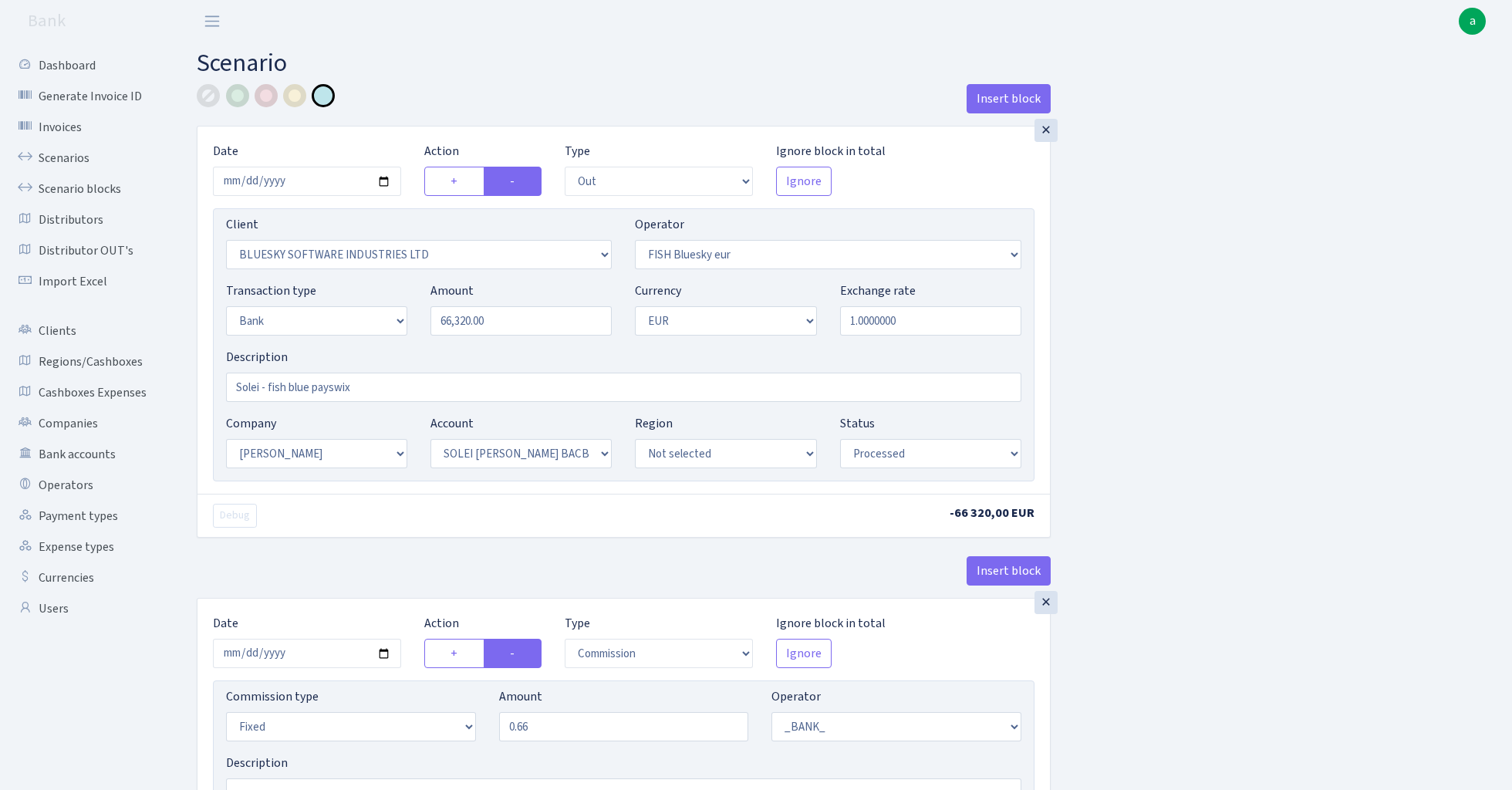
select select "23"
select select "69"
select select "processed"
select select "commission"
select select "1"
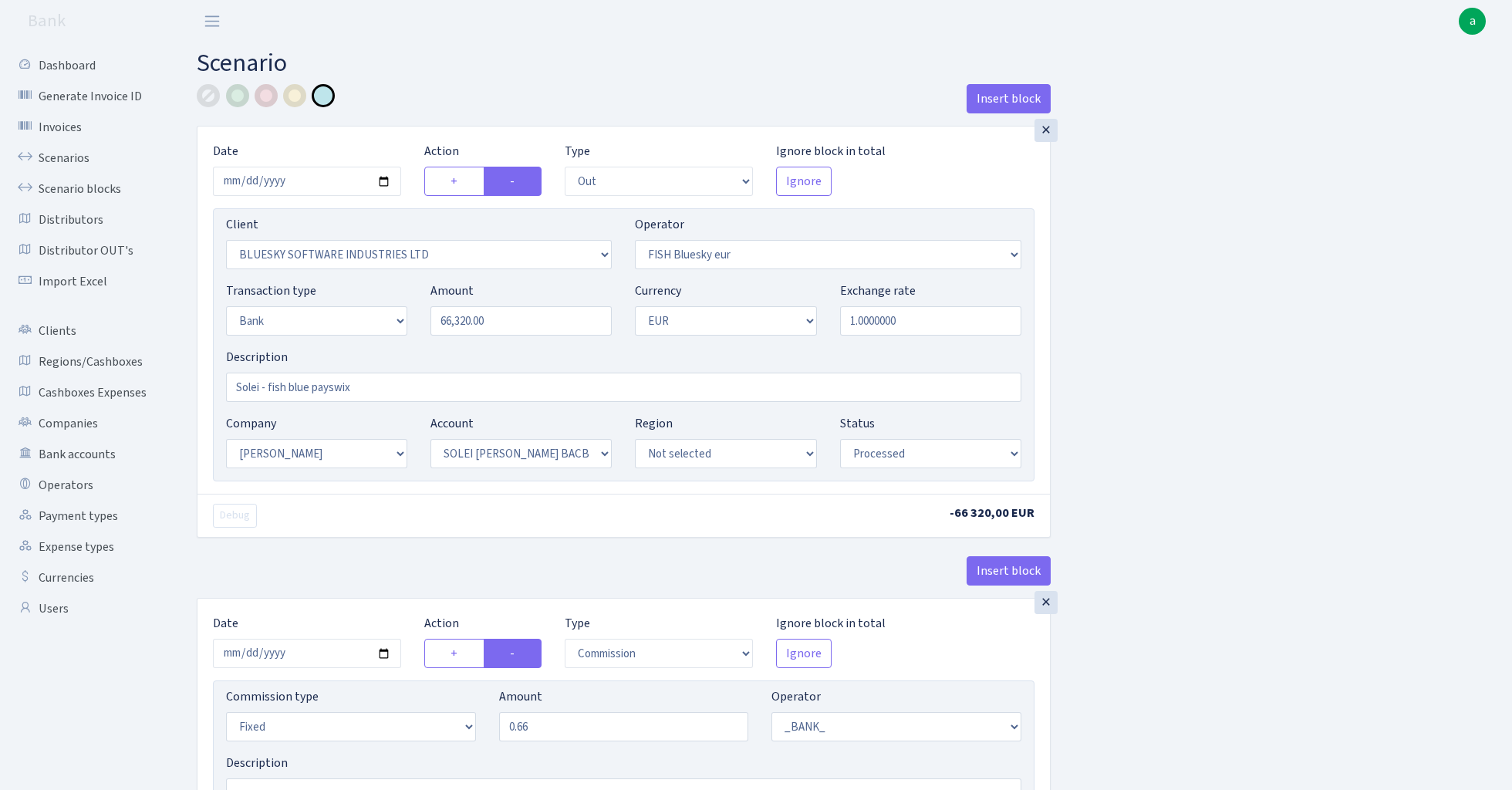
select select "23"
select select "69"
select select "processed"
click at [535, 324] on input "66320.00" at bounding box center [521, 320] width 181 height 29
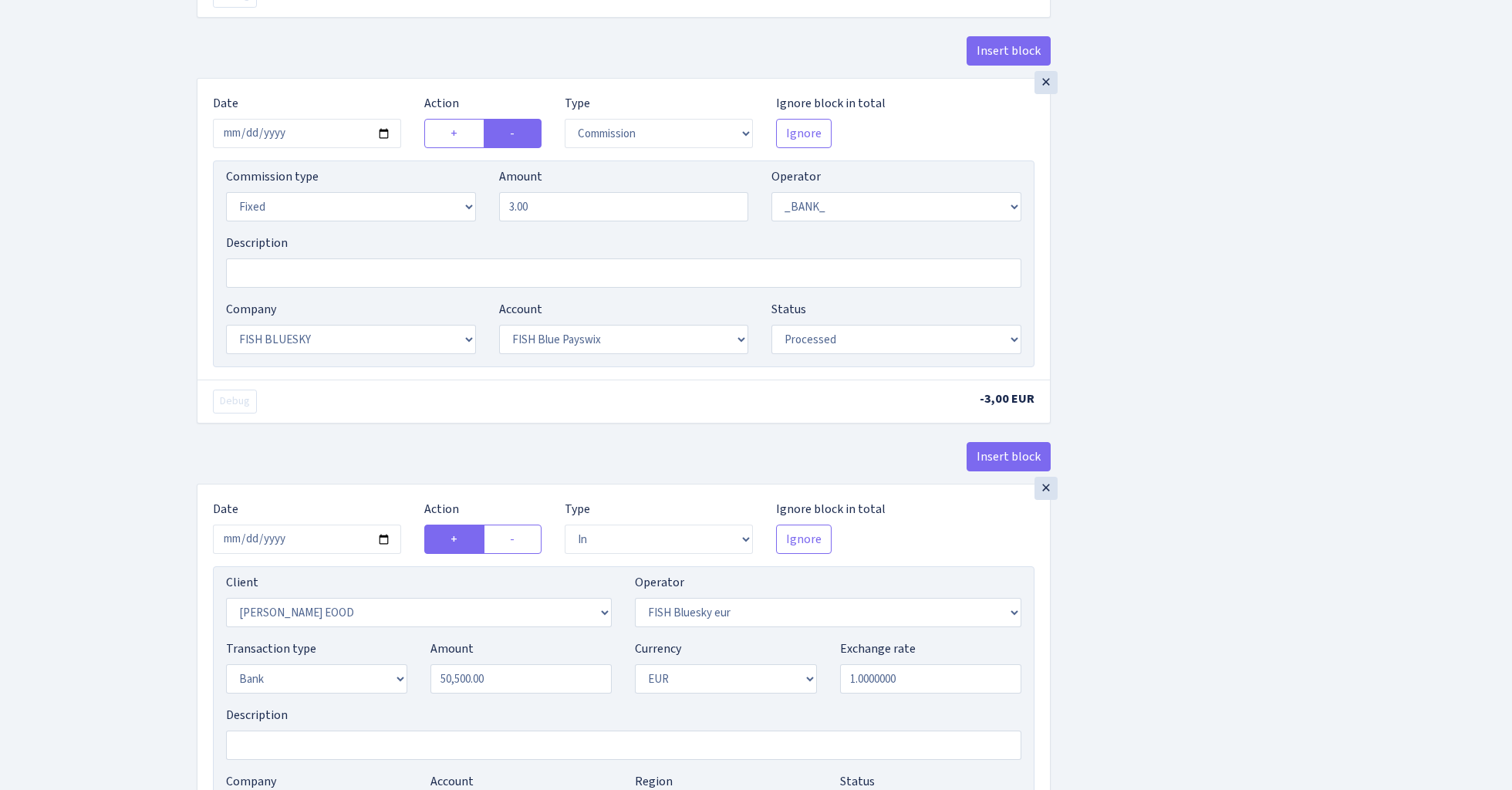
scroll to position [1246, 0]
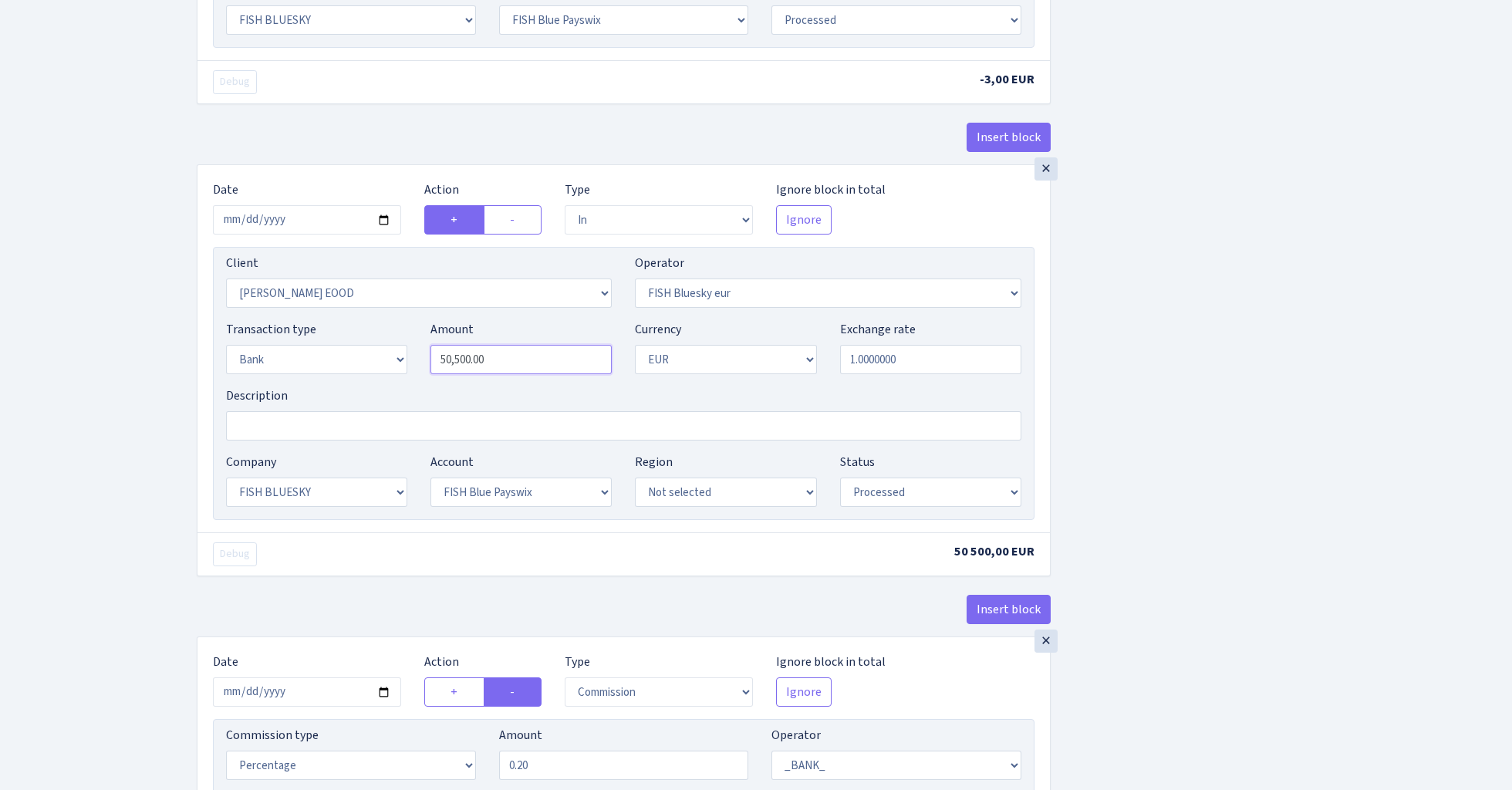
type input "66,320.00"
click at [525, 363] on input "50500.00" at bounding box center [521, 359] width 181 height 29
paste input "6632"
type input "66,320.00"
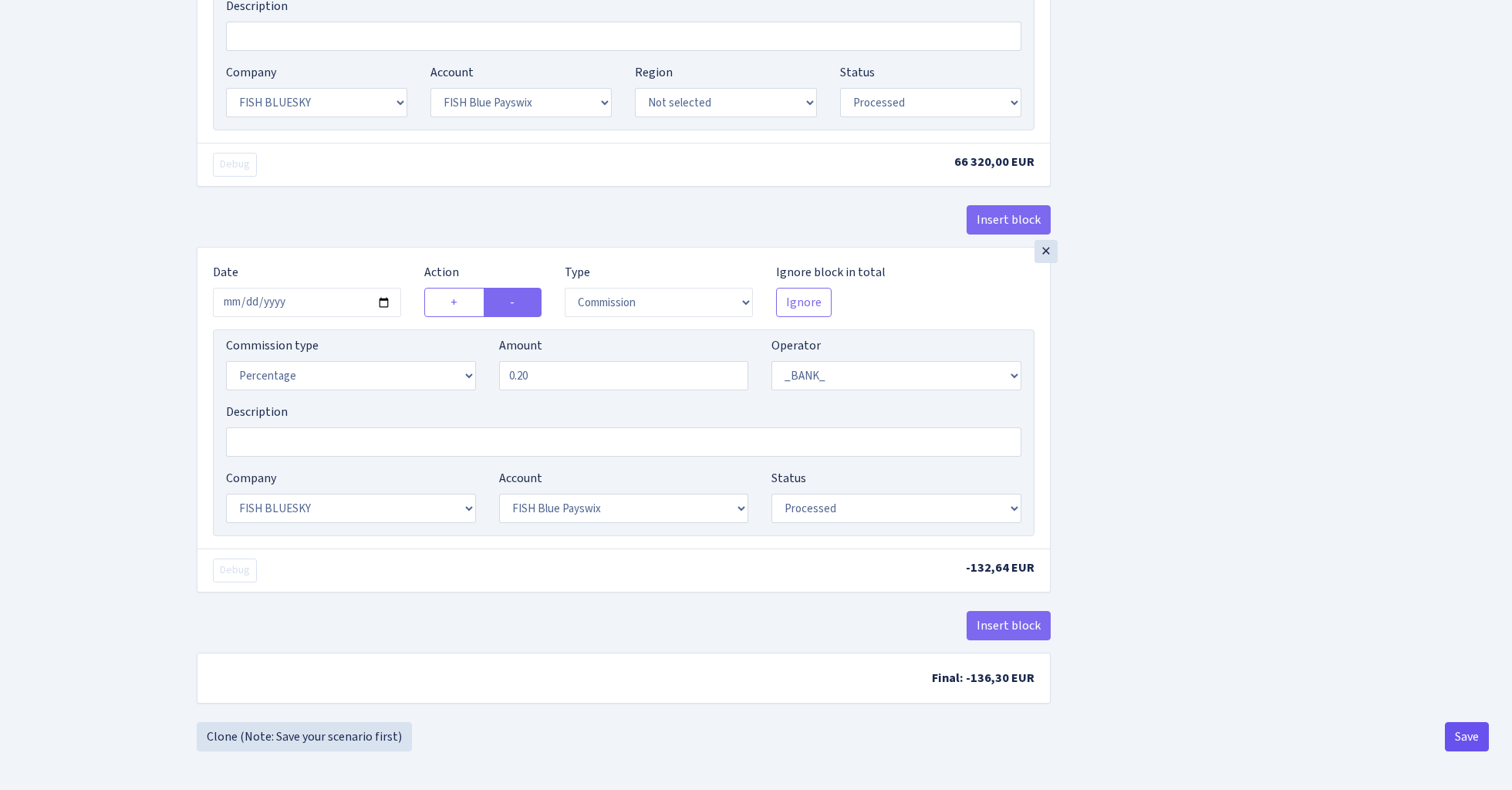
scroll to position [1646, 0]
click at [1463, 727] on button "Save" at bounding box center [1466, 736] width 44 height 29
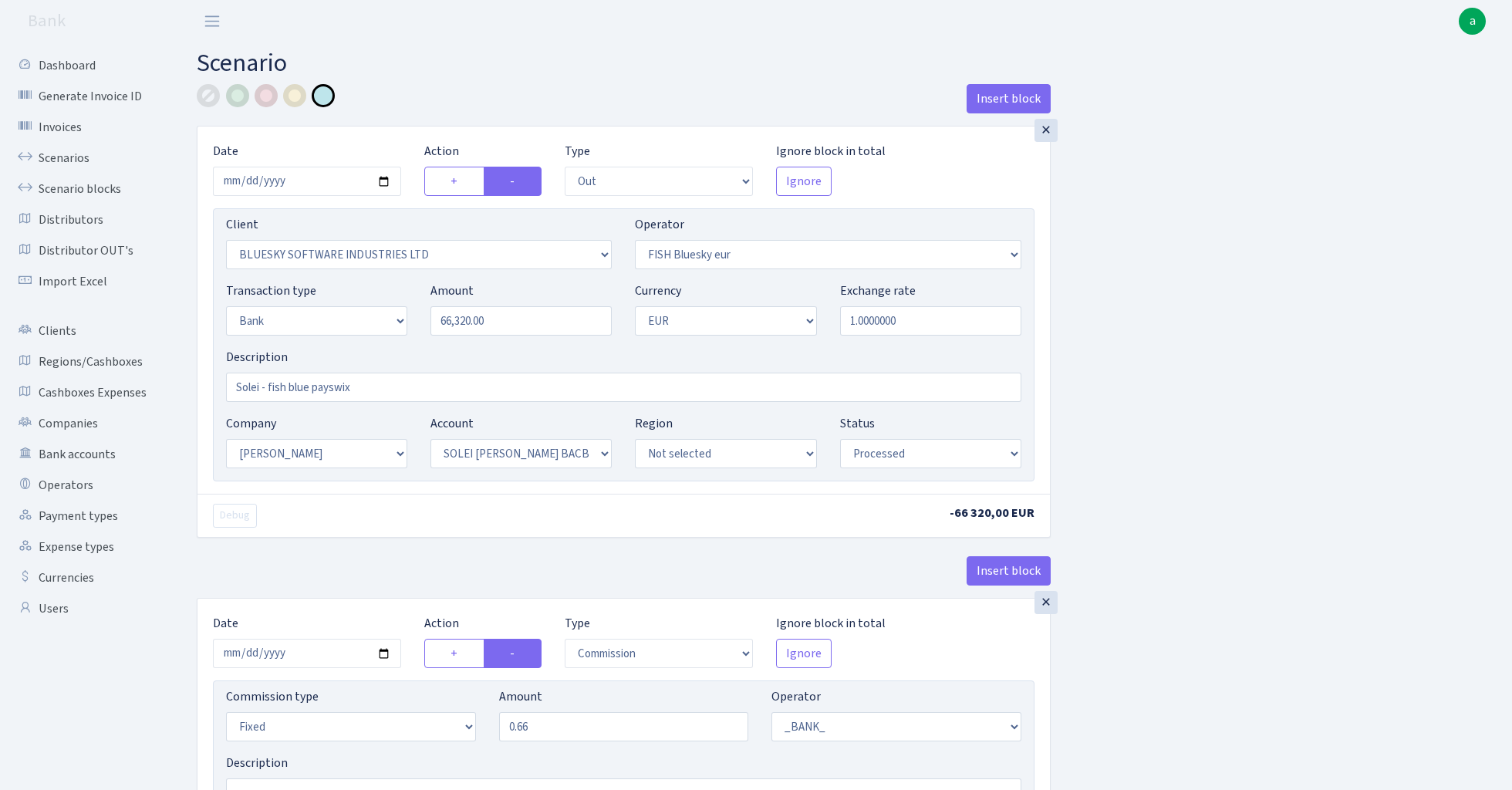
select select "out"
select select "2867"
select select "460"
select select "2"
select select "1"
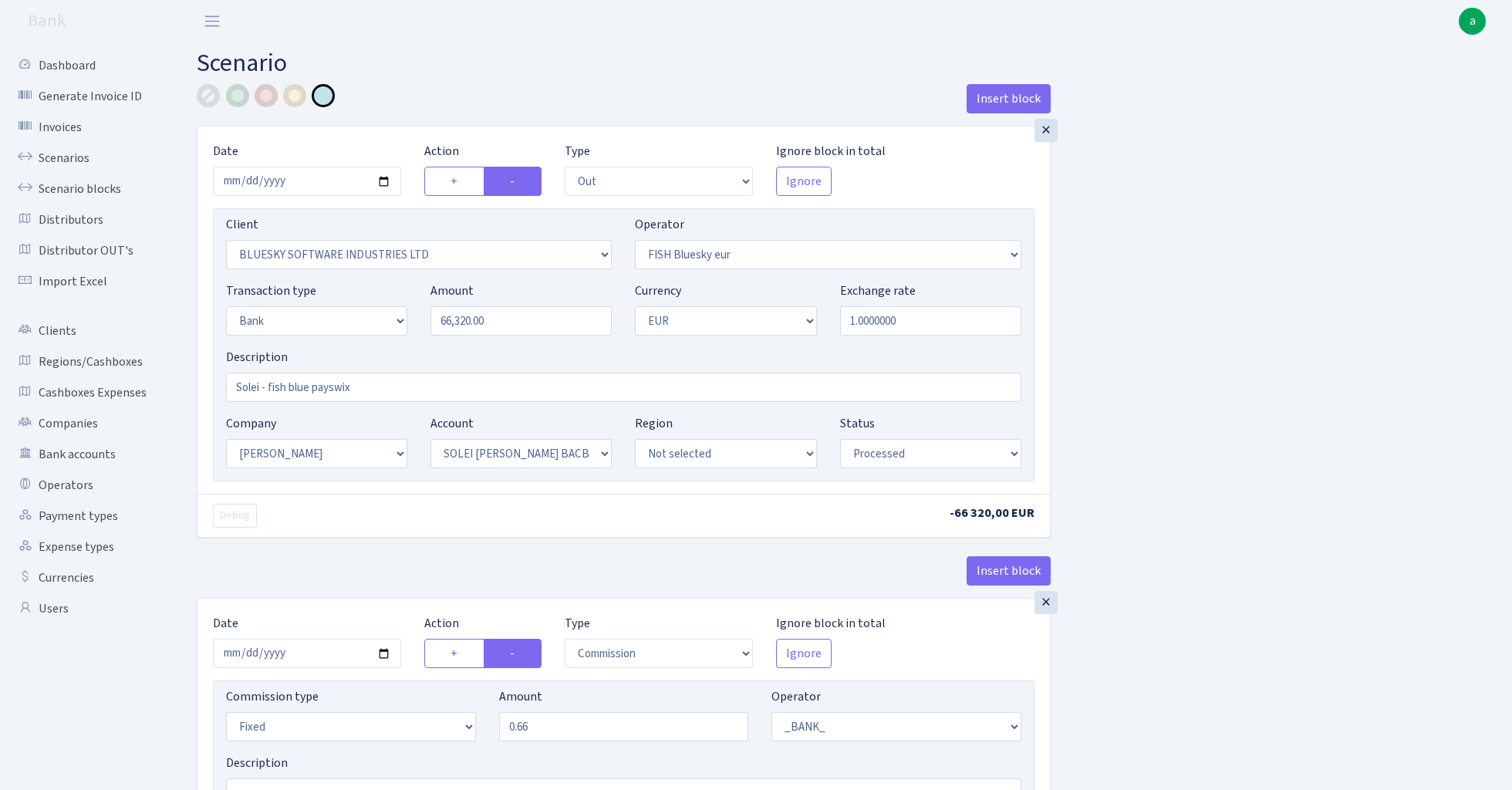
select select "2"
select select "4"
select select "processed"
select select "commission"
select select "fixed"
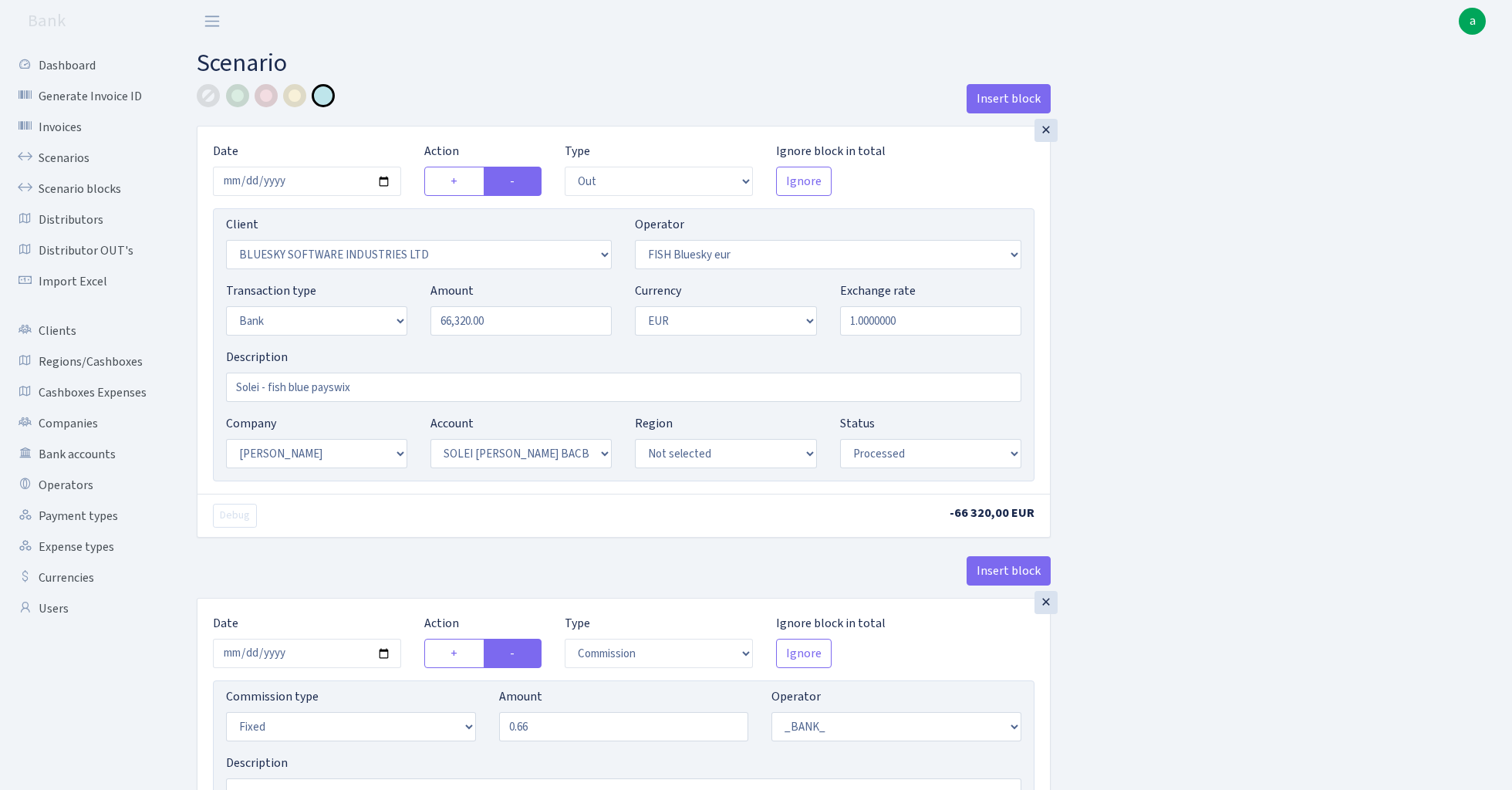
select select "1"
select select "2"
select select "4"
select select "processed"
select select "commission"
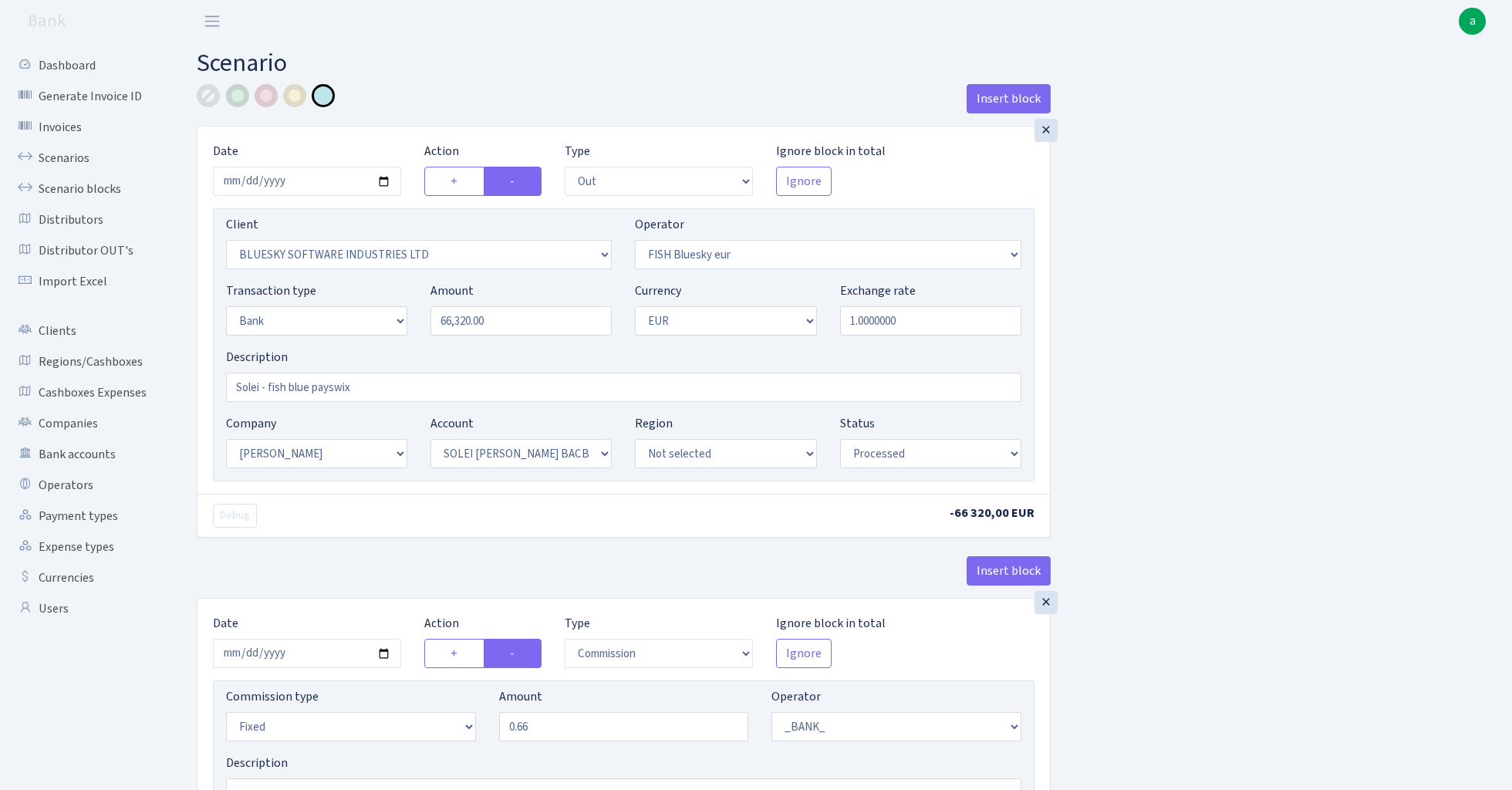
select select "fixed"
select select "1"
select select "23"
select select "69"
select select "processed"
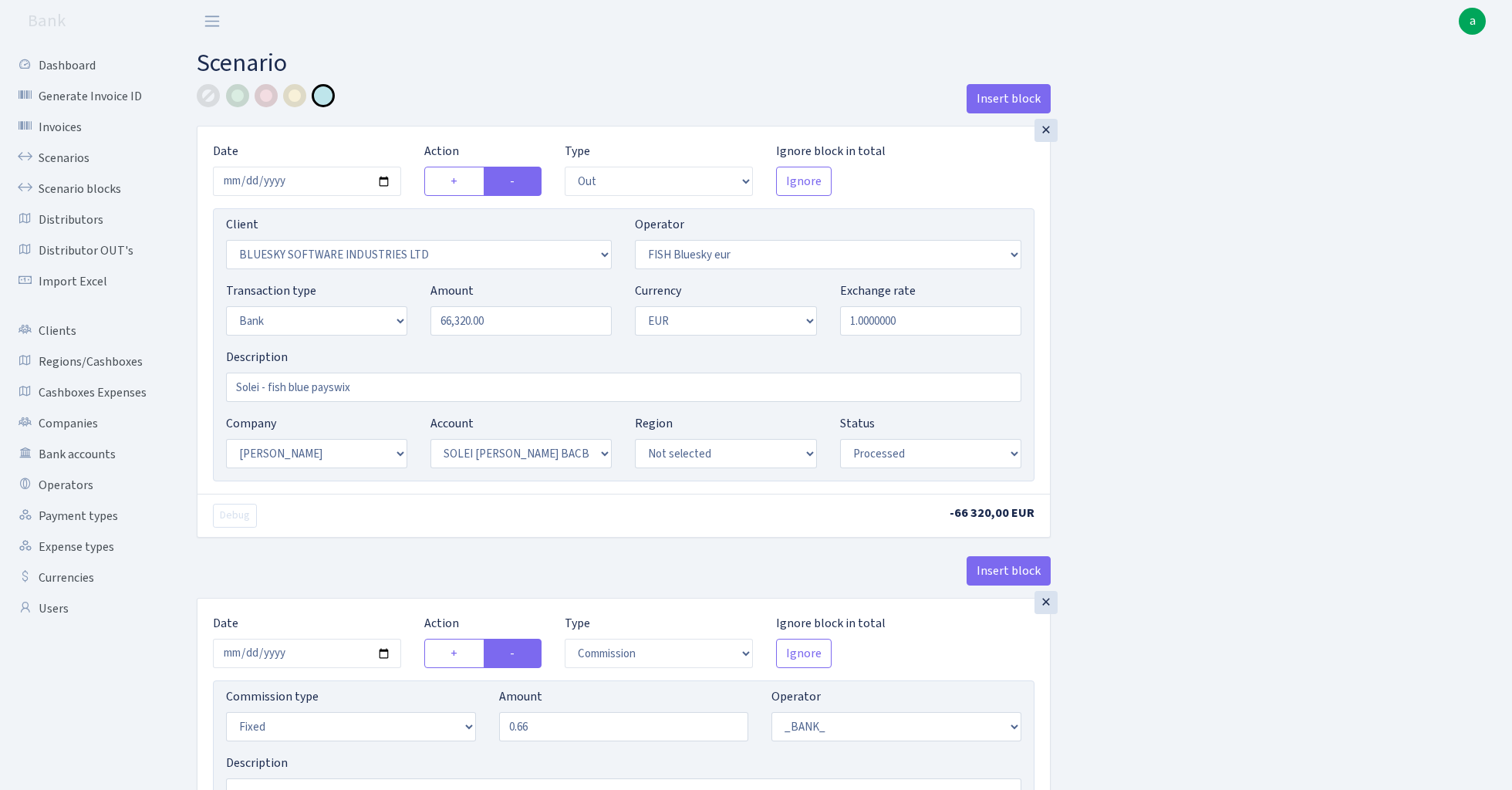
select select "in"
select select "1905"
select select "460"
select select "2"
select select "1"
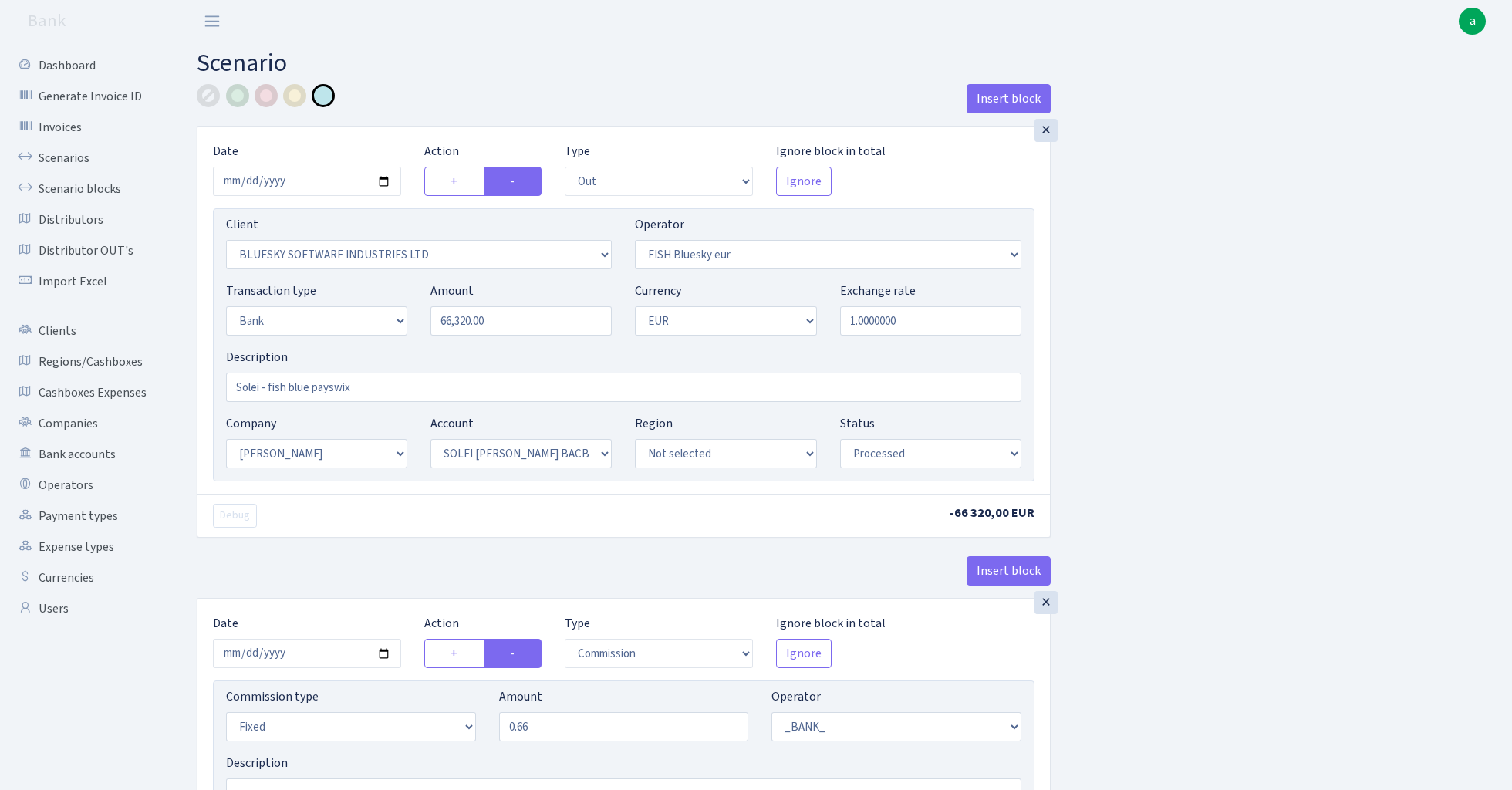
select select "23"
select select "69"
select select "processed"
select select "commission"
select select "1"
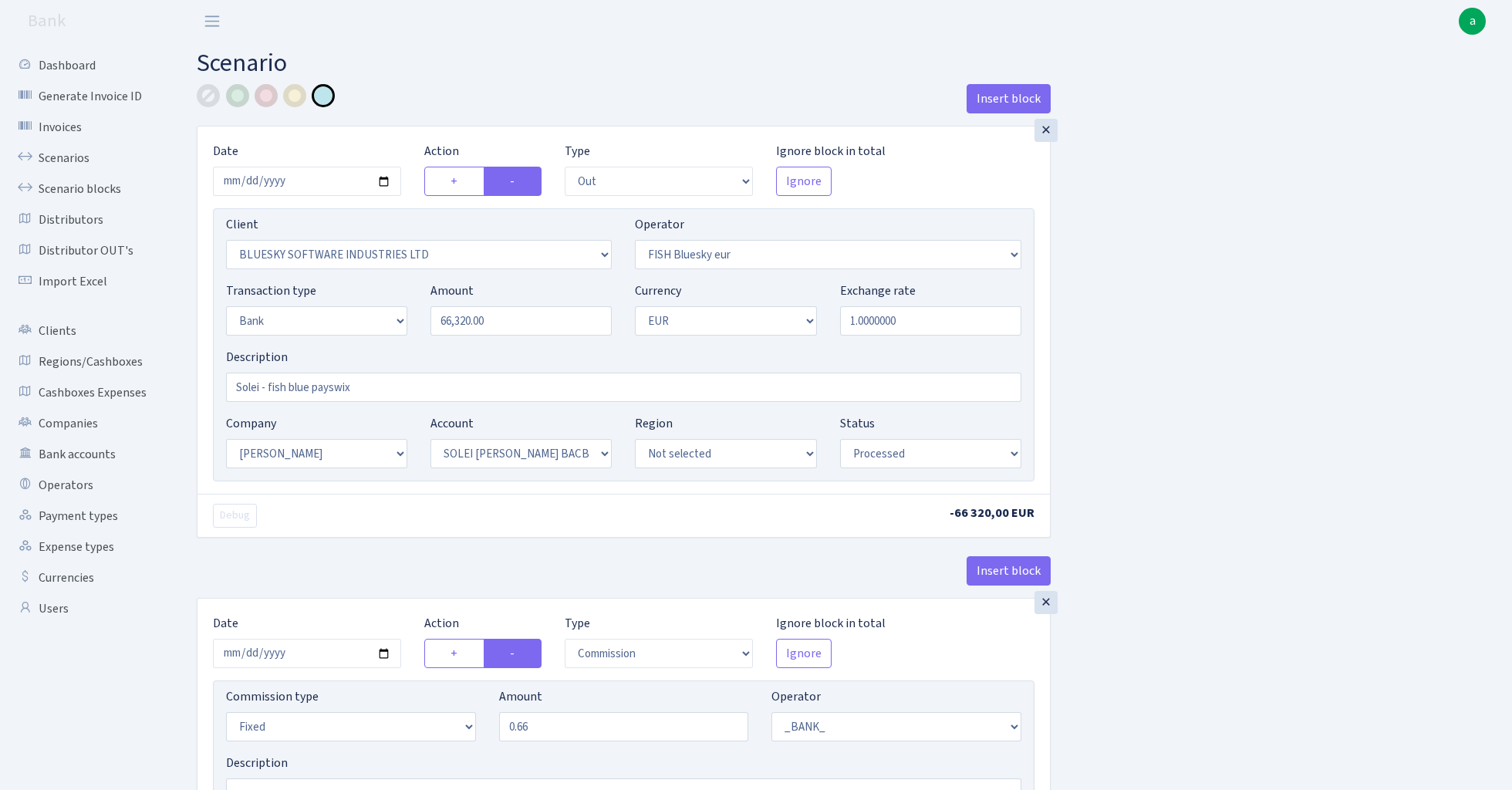
select select "23"
select select "69"
select select "processed"
click at [100, 184] on link "Scenario blocks" at bounding box center [84, 189] width 154 height 31
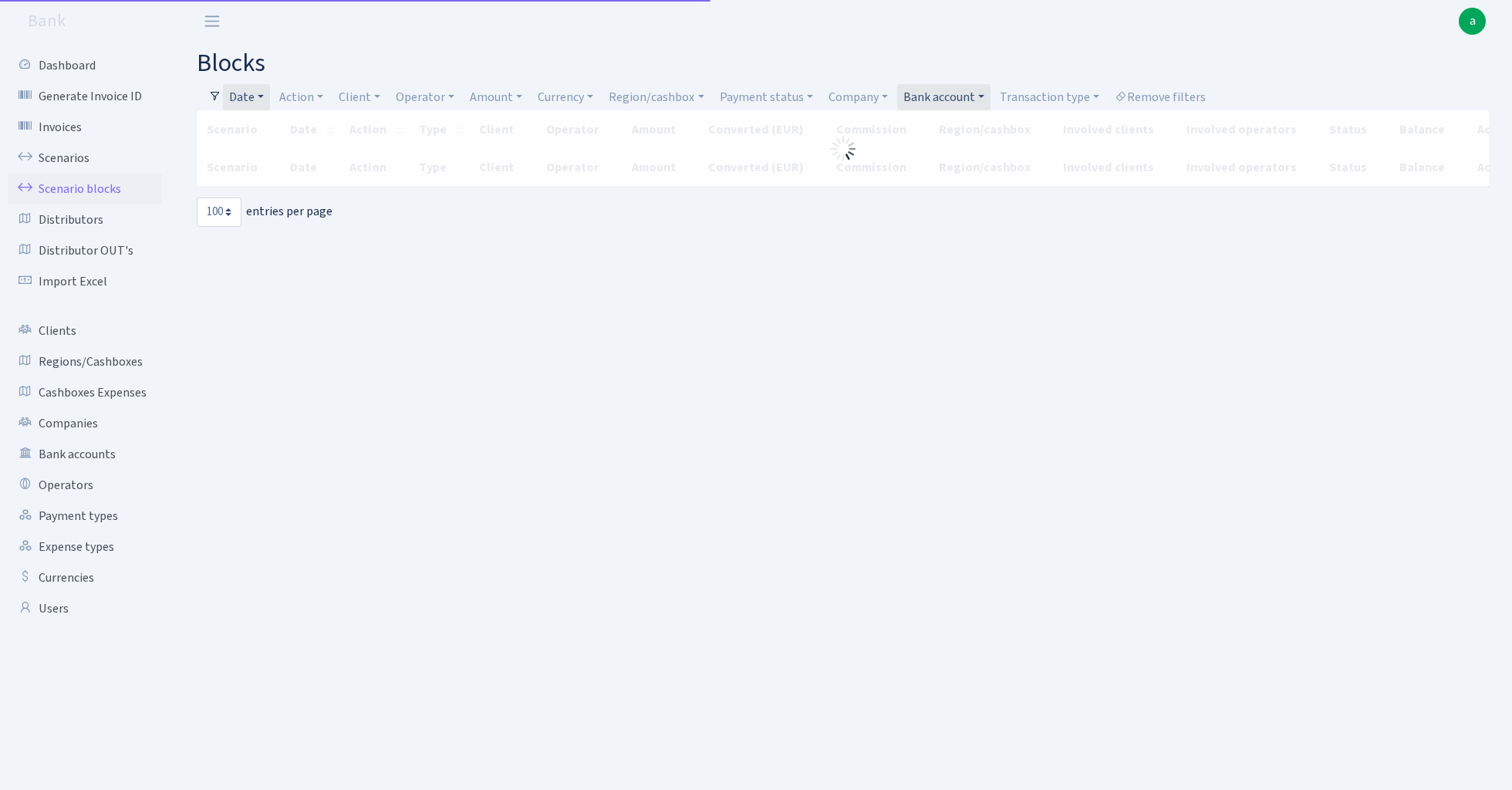
select select "100"
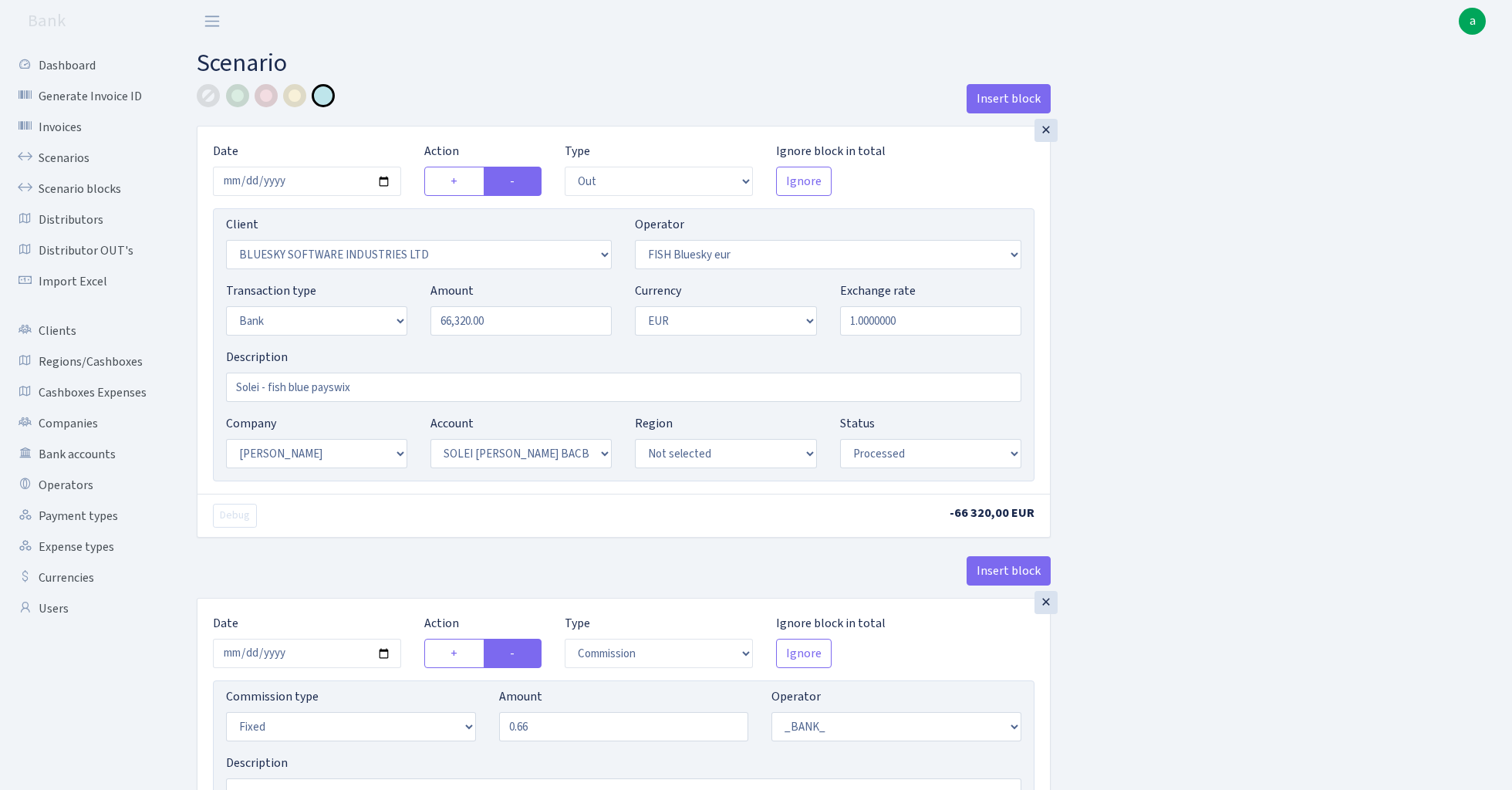
select select "out"
select select "2867"
select select "460"
select select "2"
select select "1"
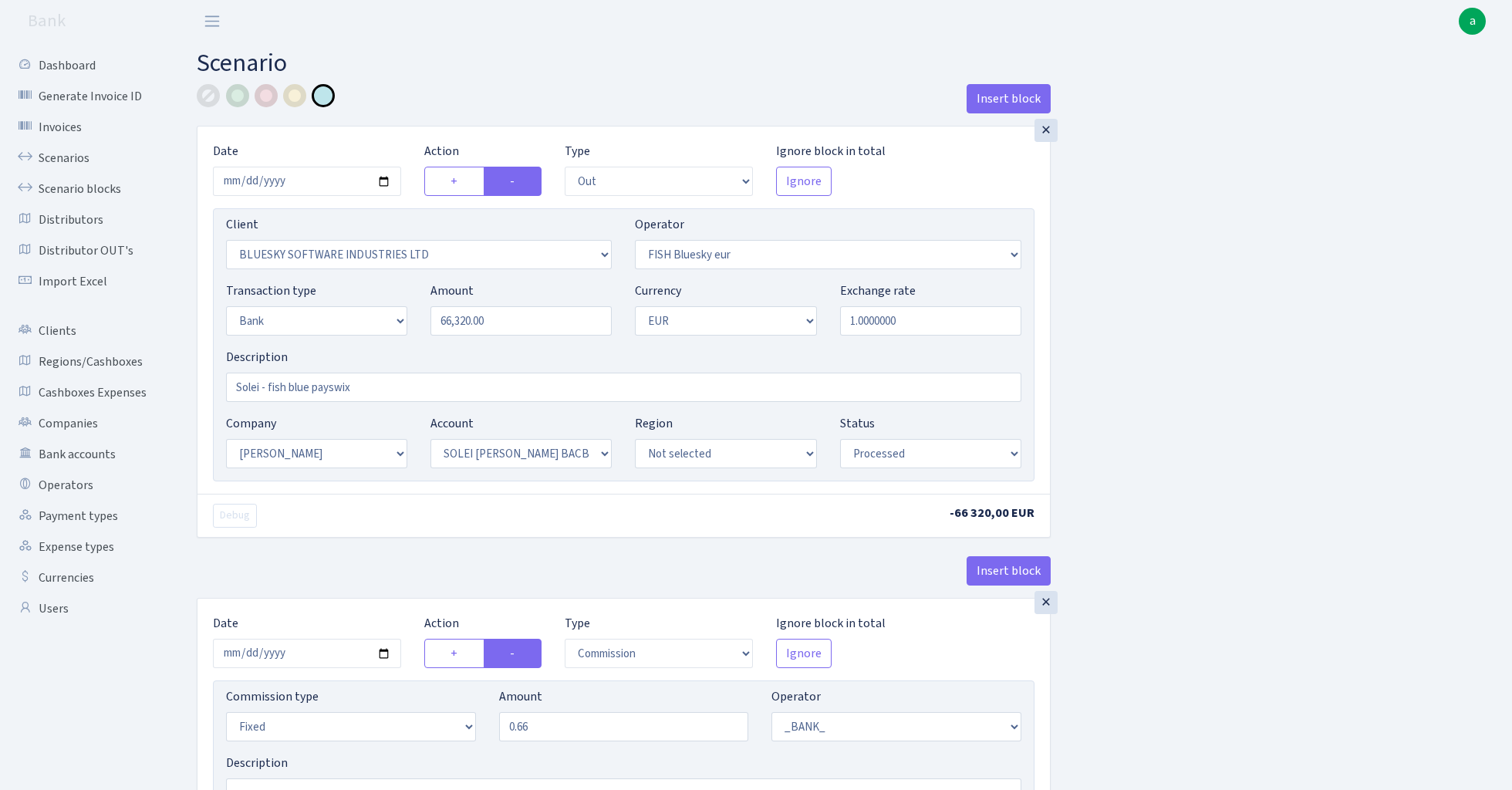
select select "2"
select select "4"
select select "processed"
select select "commission"
select select "fixed"
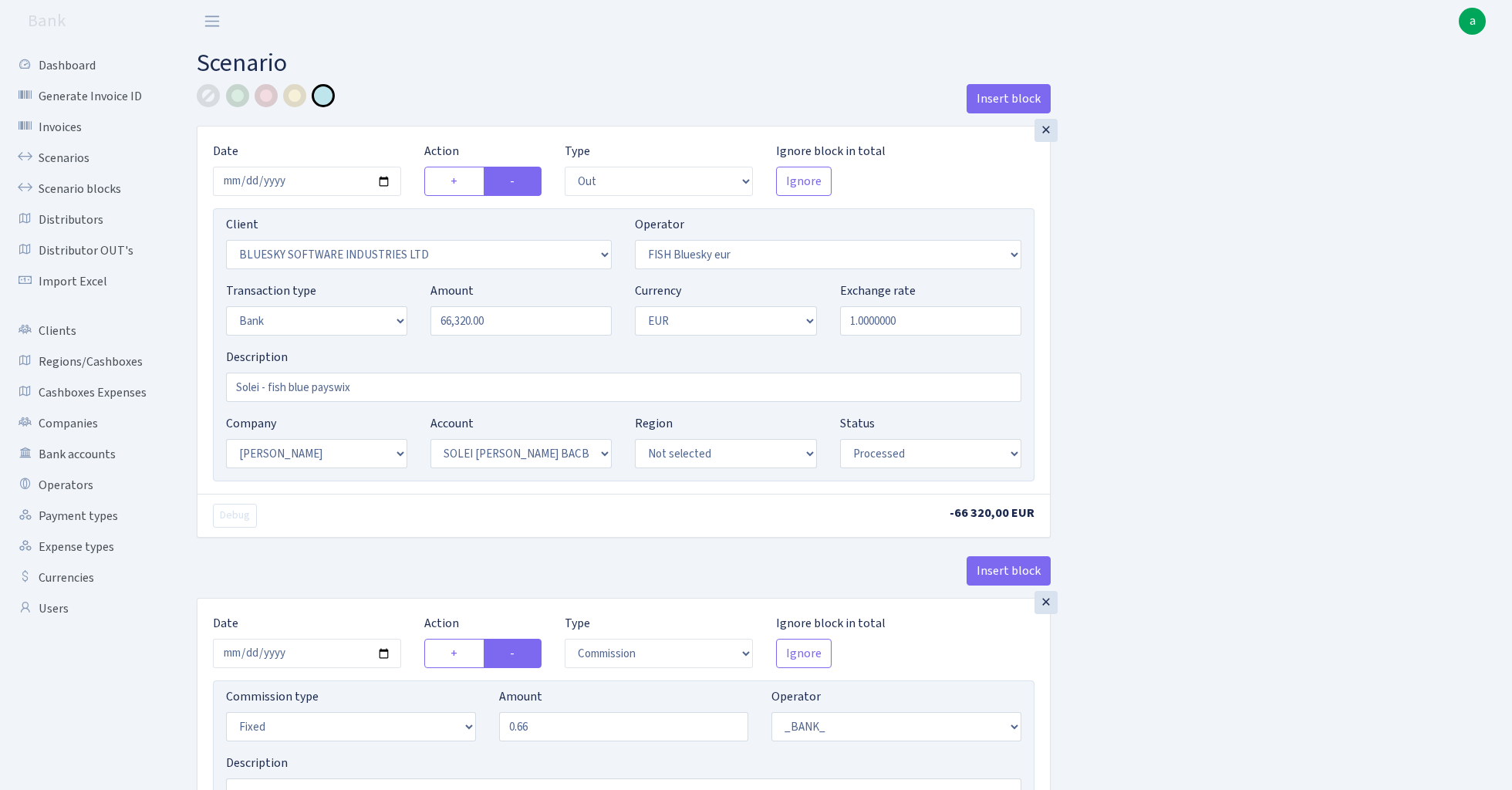
select select "1"
select select "2"
select select "4"
select select "processed"
select select "commission"
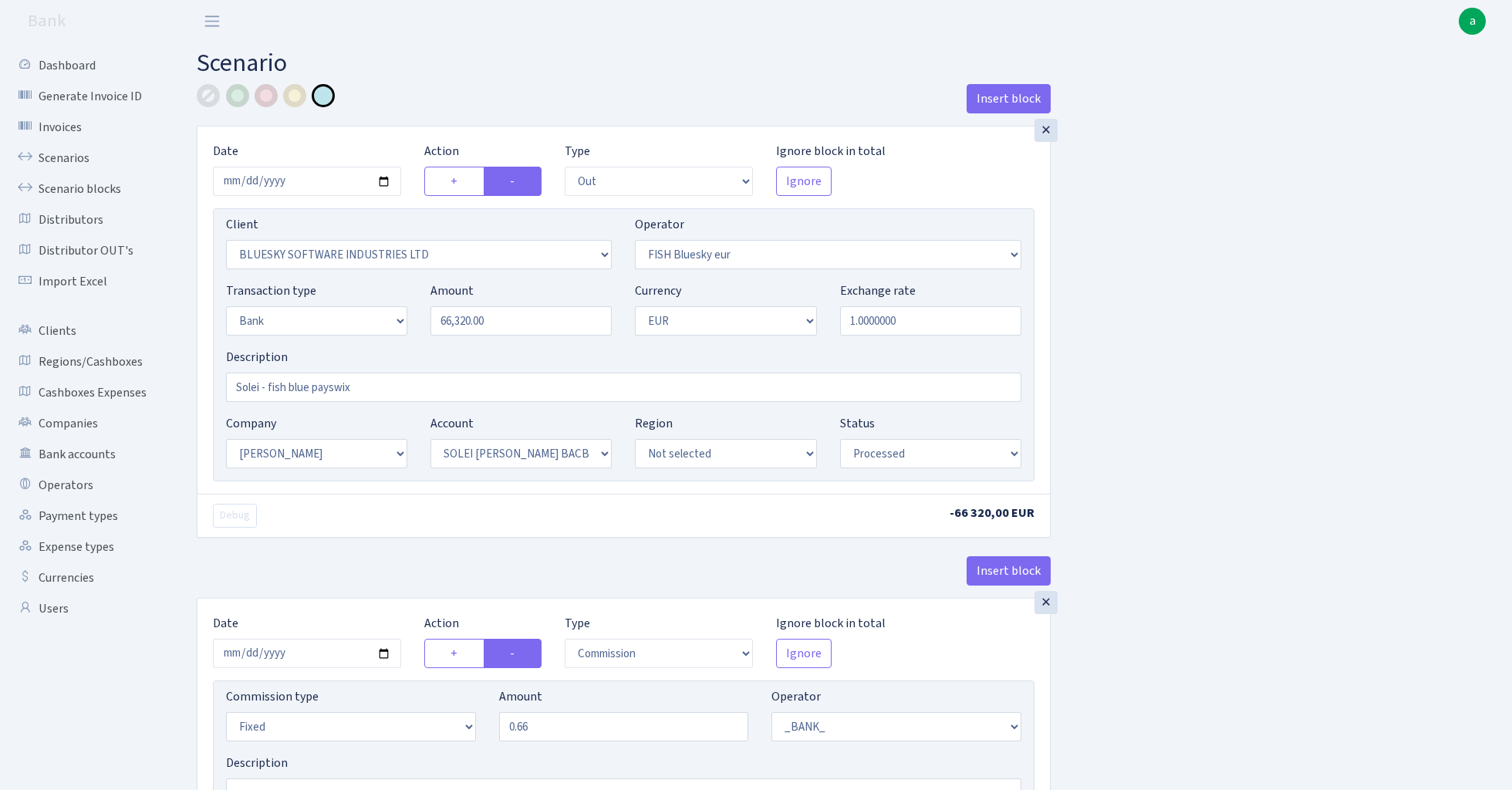
select select "fixed"
select select "1"
select select "23"
select select "69"
select select "processed"
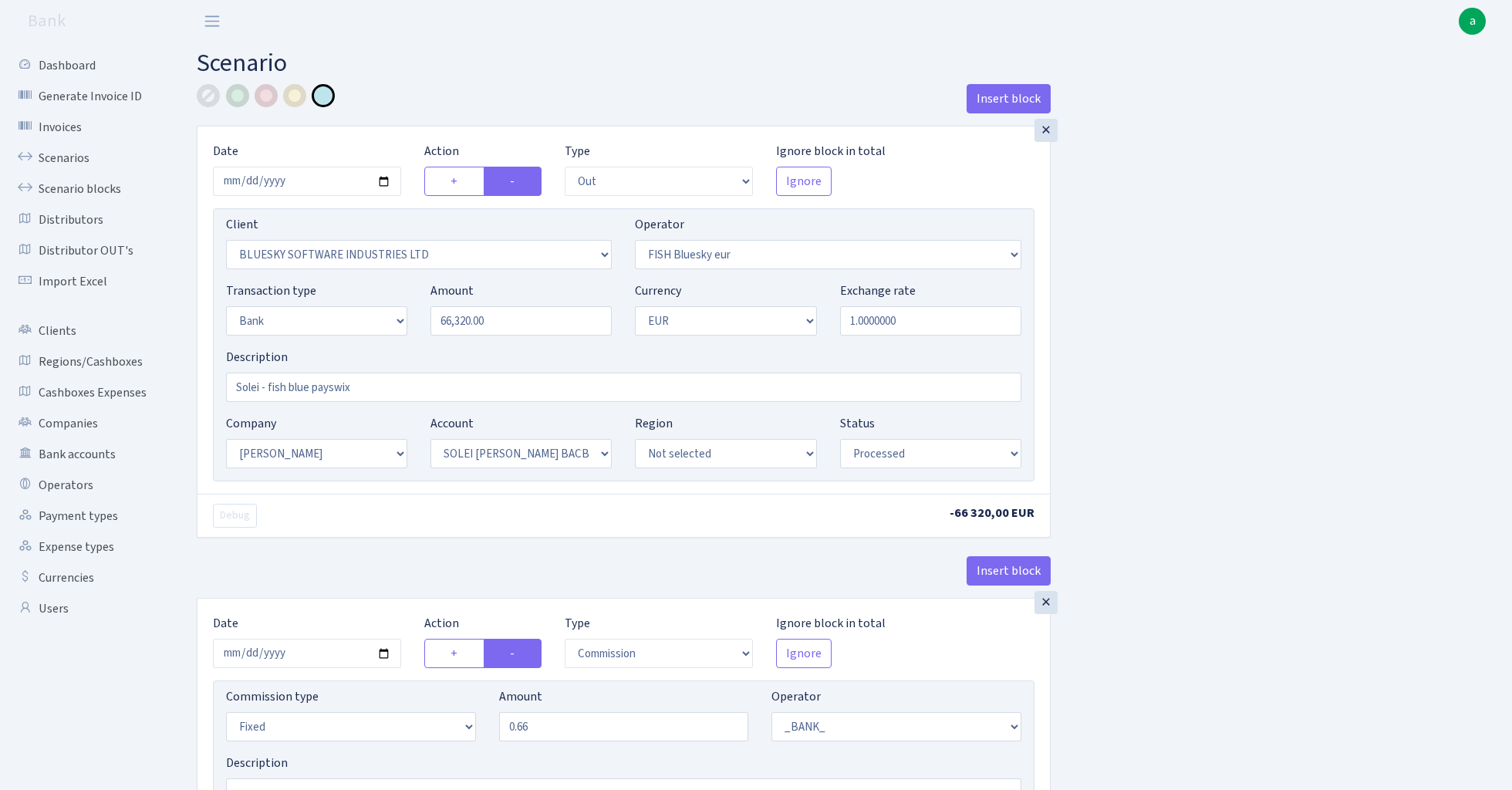
select select "in"
select select "1905"
select select "460"
select select "2"
select select "1"
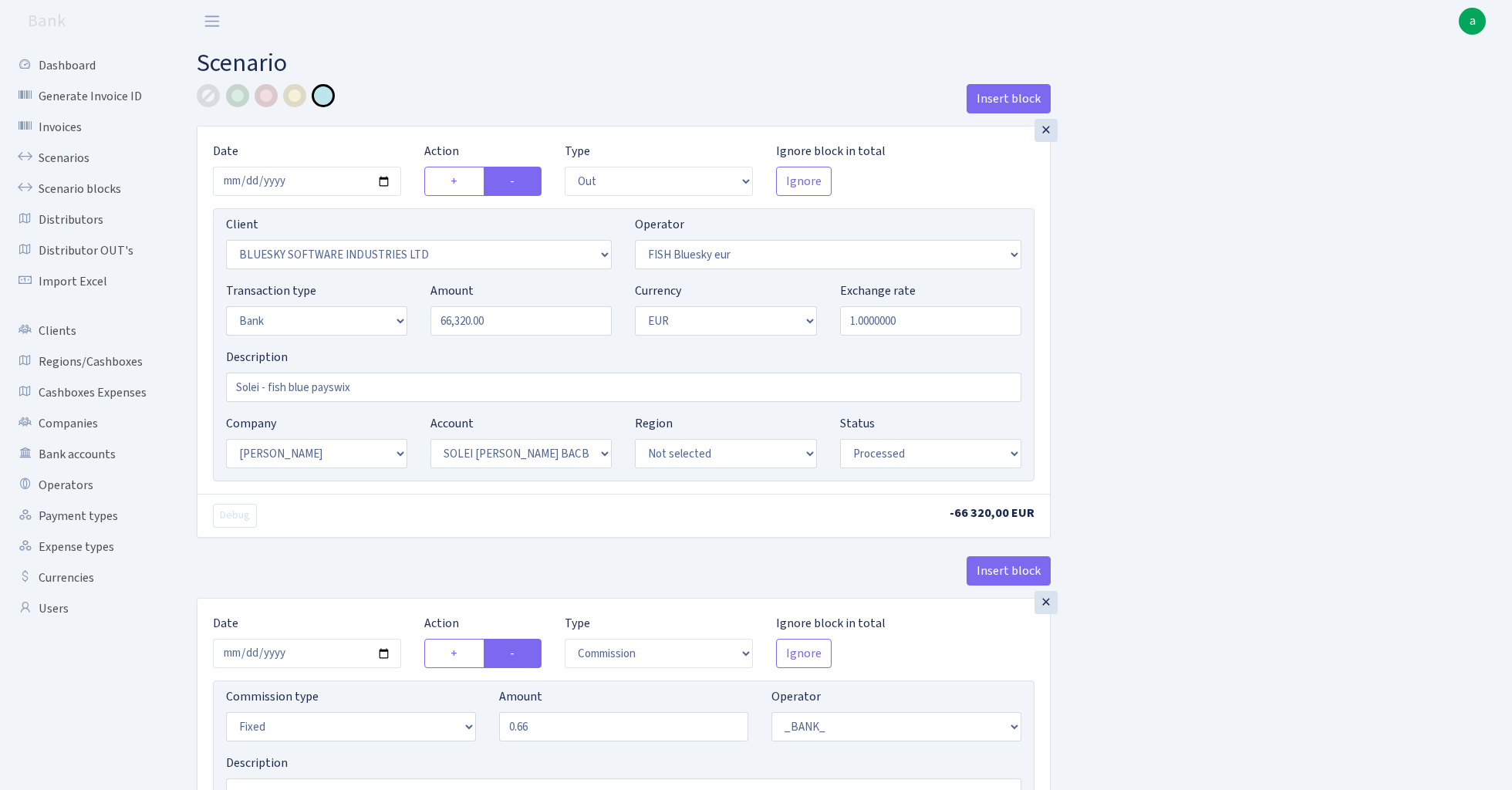
select select "23"
select select "69"
select select "processed"
select select "commission"
select select "1"
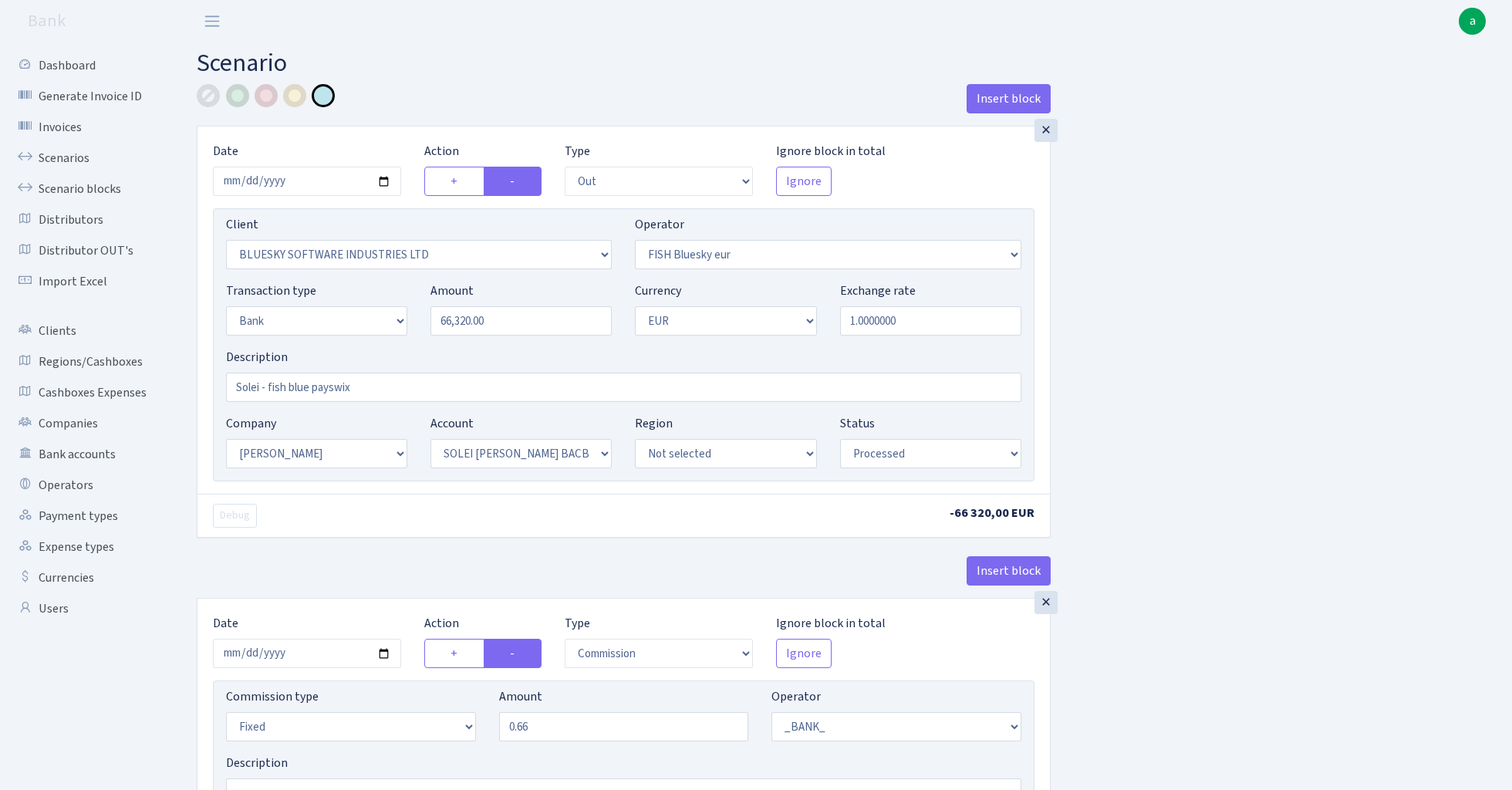
select select "23"
select select "69"
select select "processed"
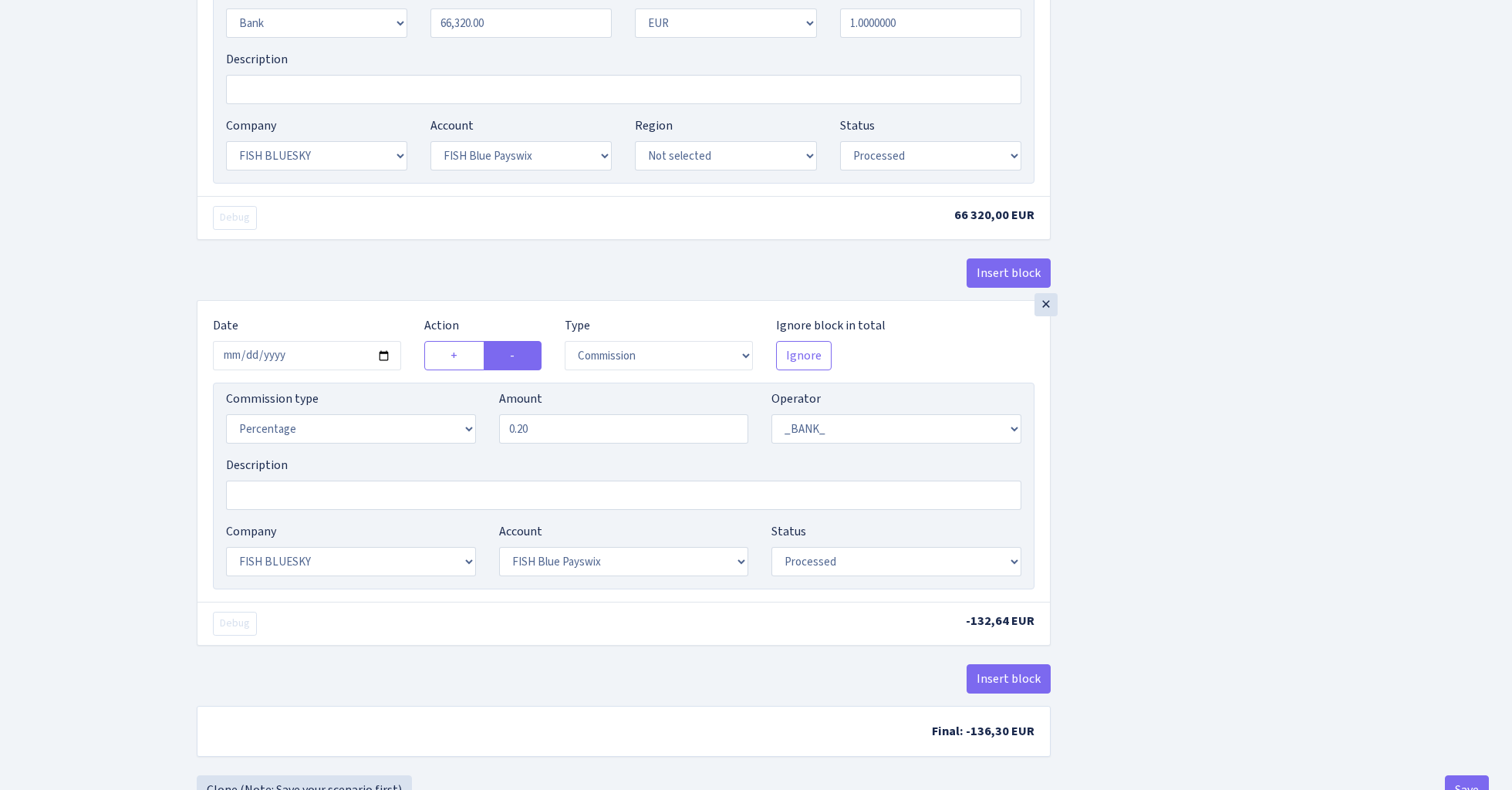
scroll to position [1596, 0]
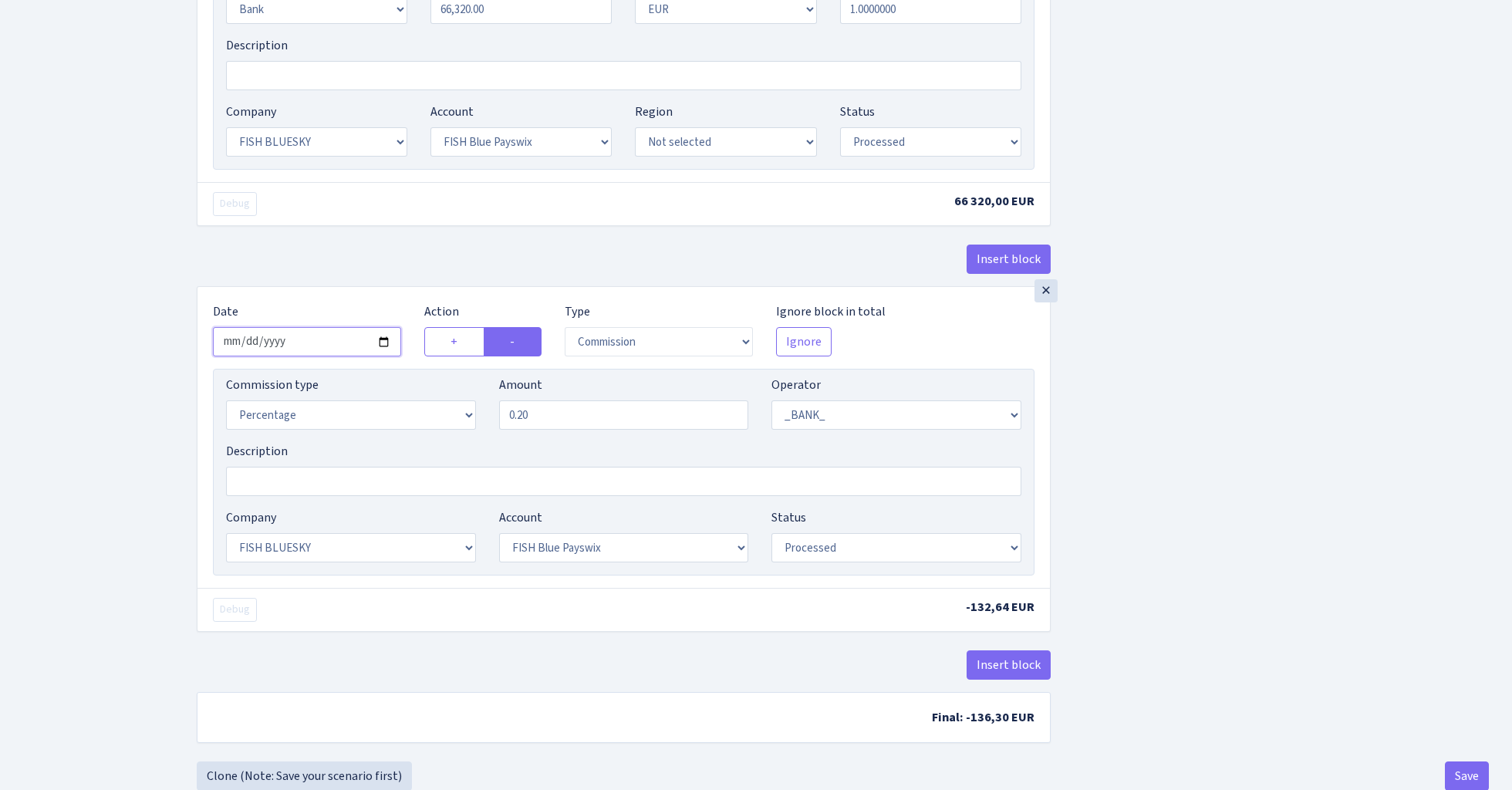
click at [316, 346] on input "2025-08-04" at bounding box center [307, 341] width 189 height 29
type input "[DATE]"
click at [328, 269] on div "Insert block" at bounding box center [623, 265] width 854 height 42
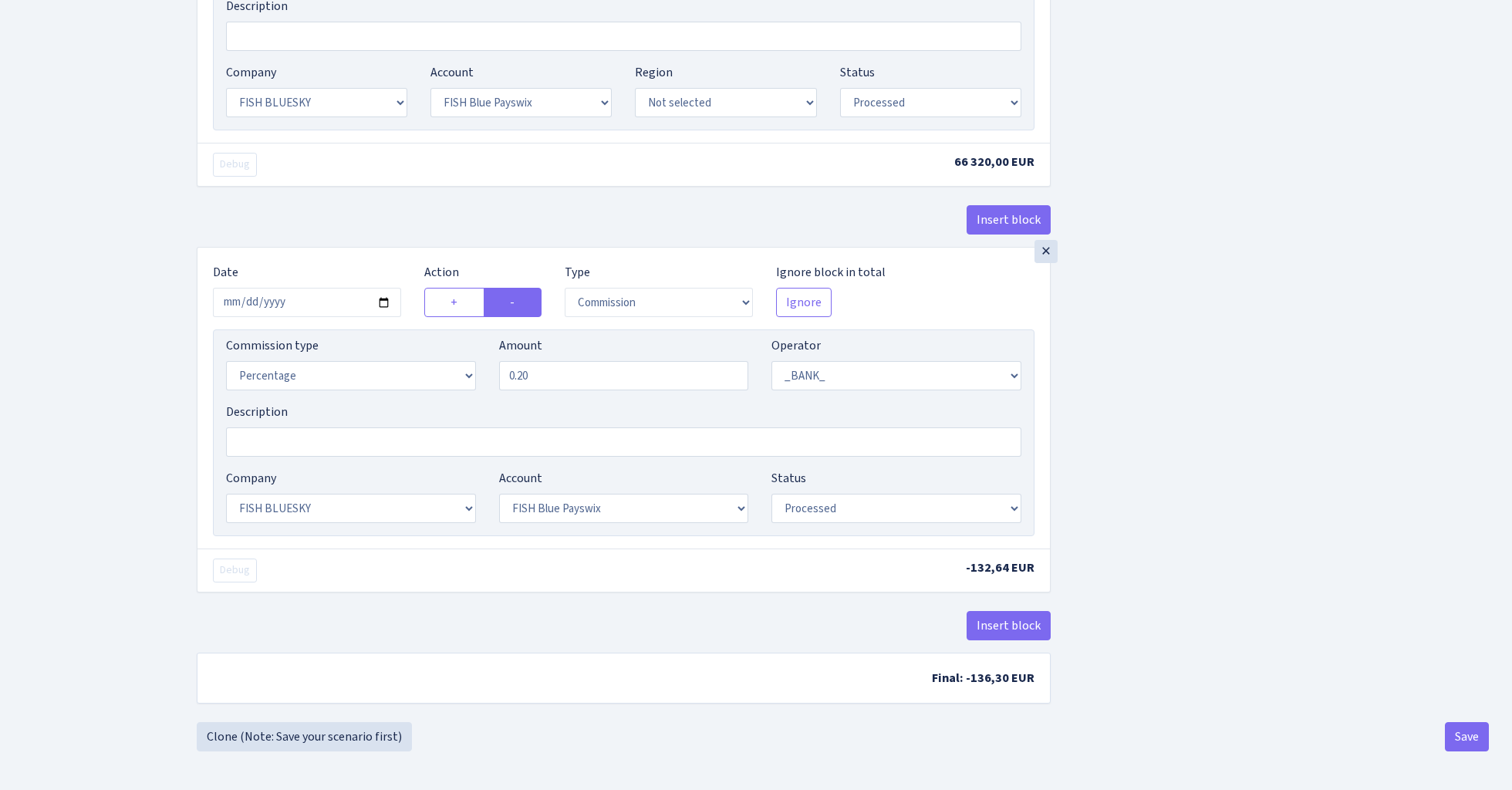
scroll to position [1646, 0]
click at [1457, 737] on button "Save" at bounding box center [1466, 736] width 44 height 29
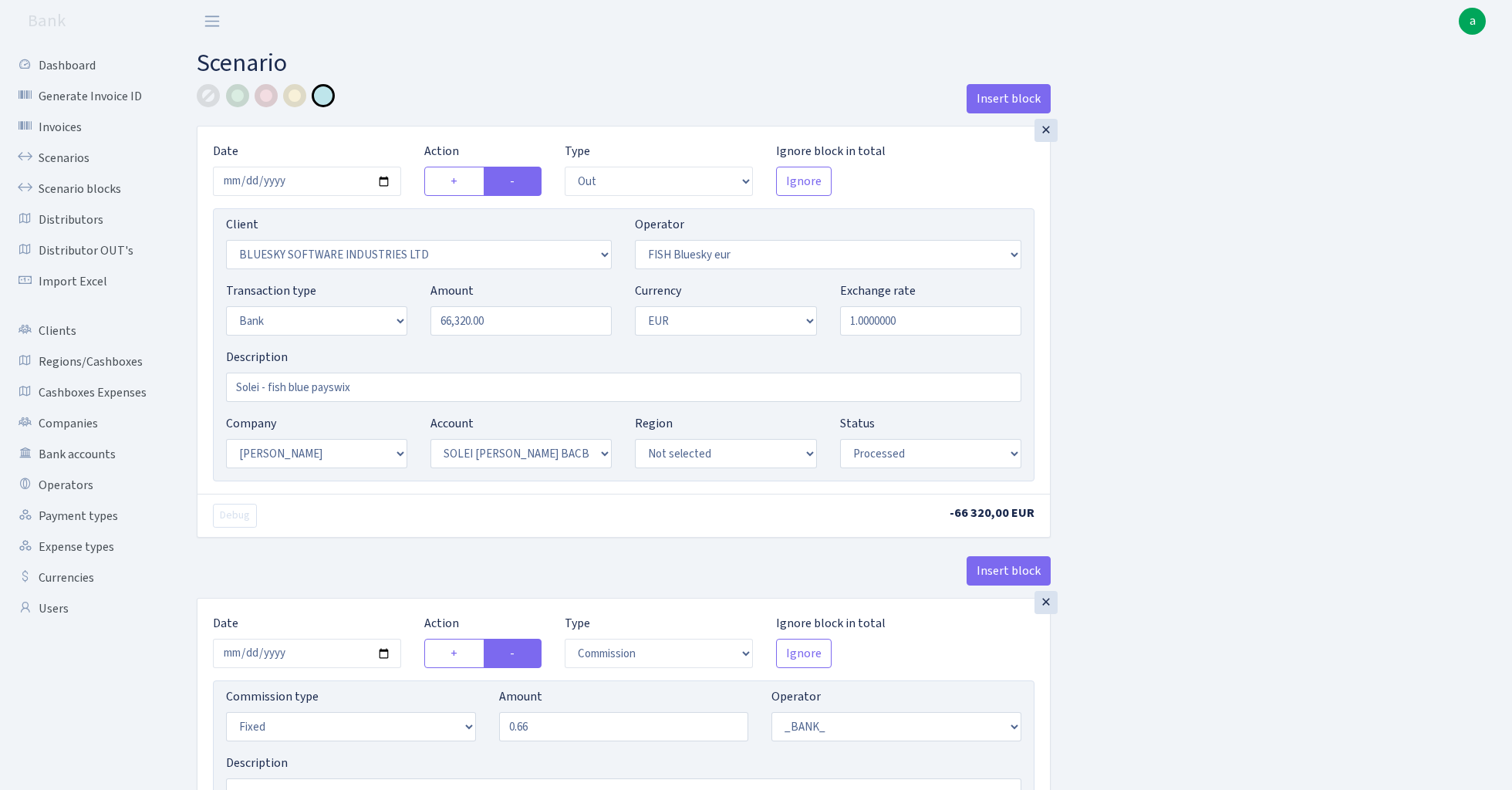
select select "out"
select select "2867"
select select "460"
select select "2"
select select "1"
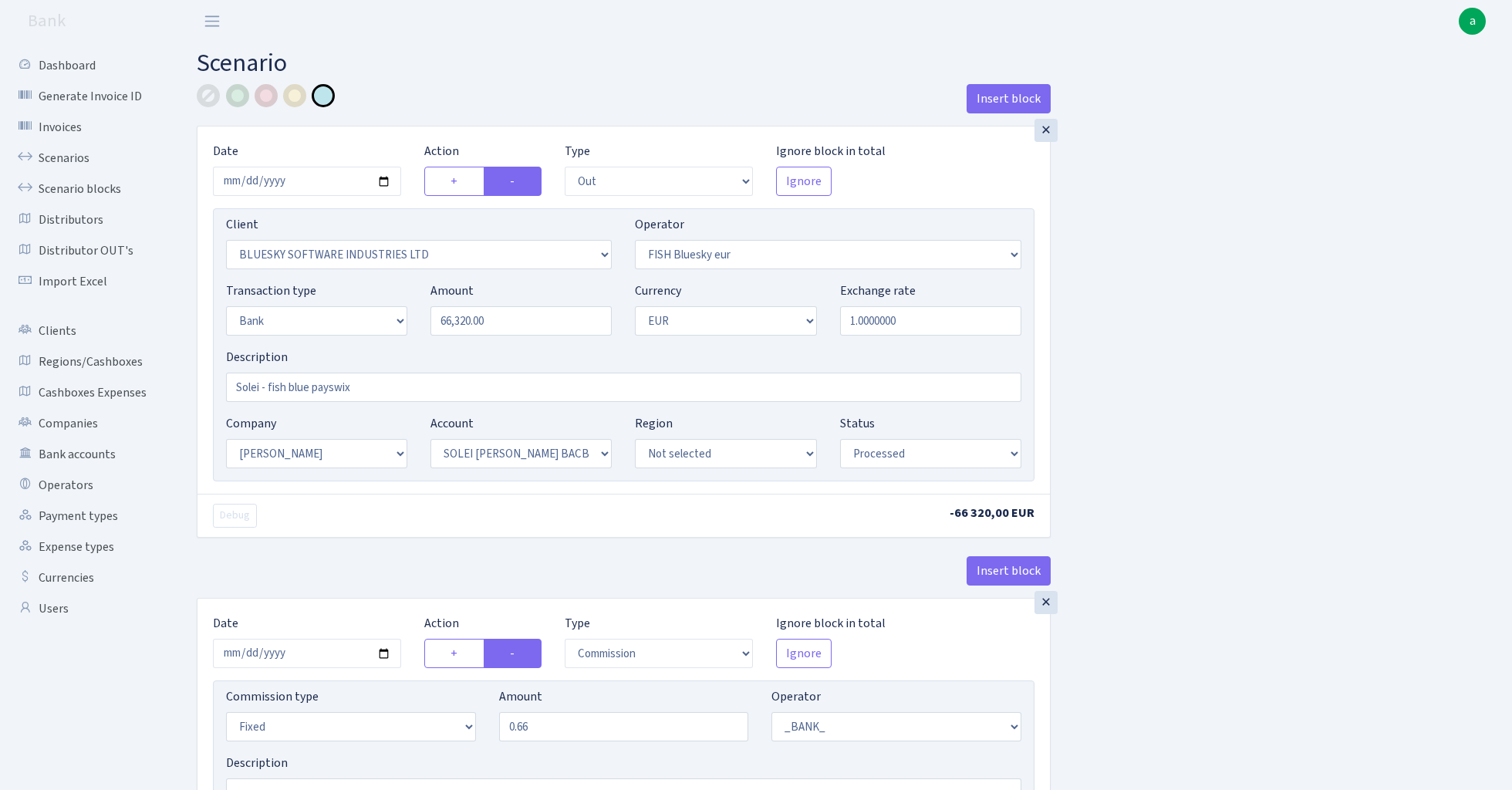
select select "2"
select select "4"
select select "processed"
select select "commission"
select select "fixed"
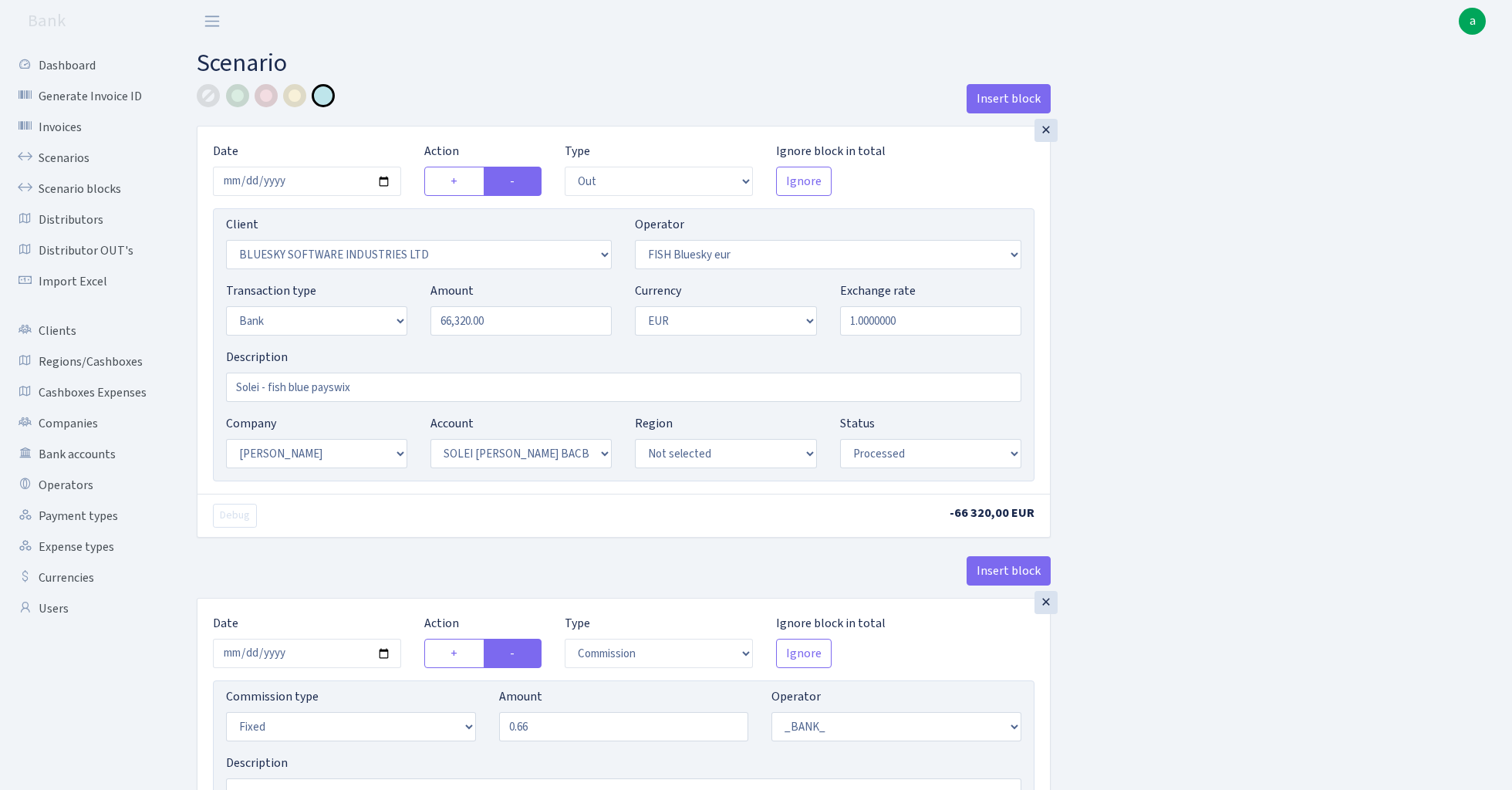
select select "1"
select select "2"
select select "4"
select select "processed"
select select "commission"
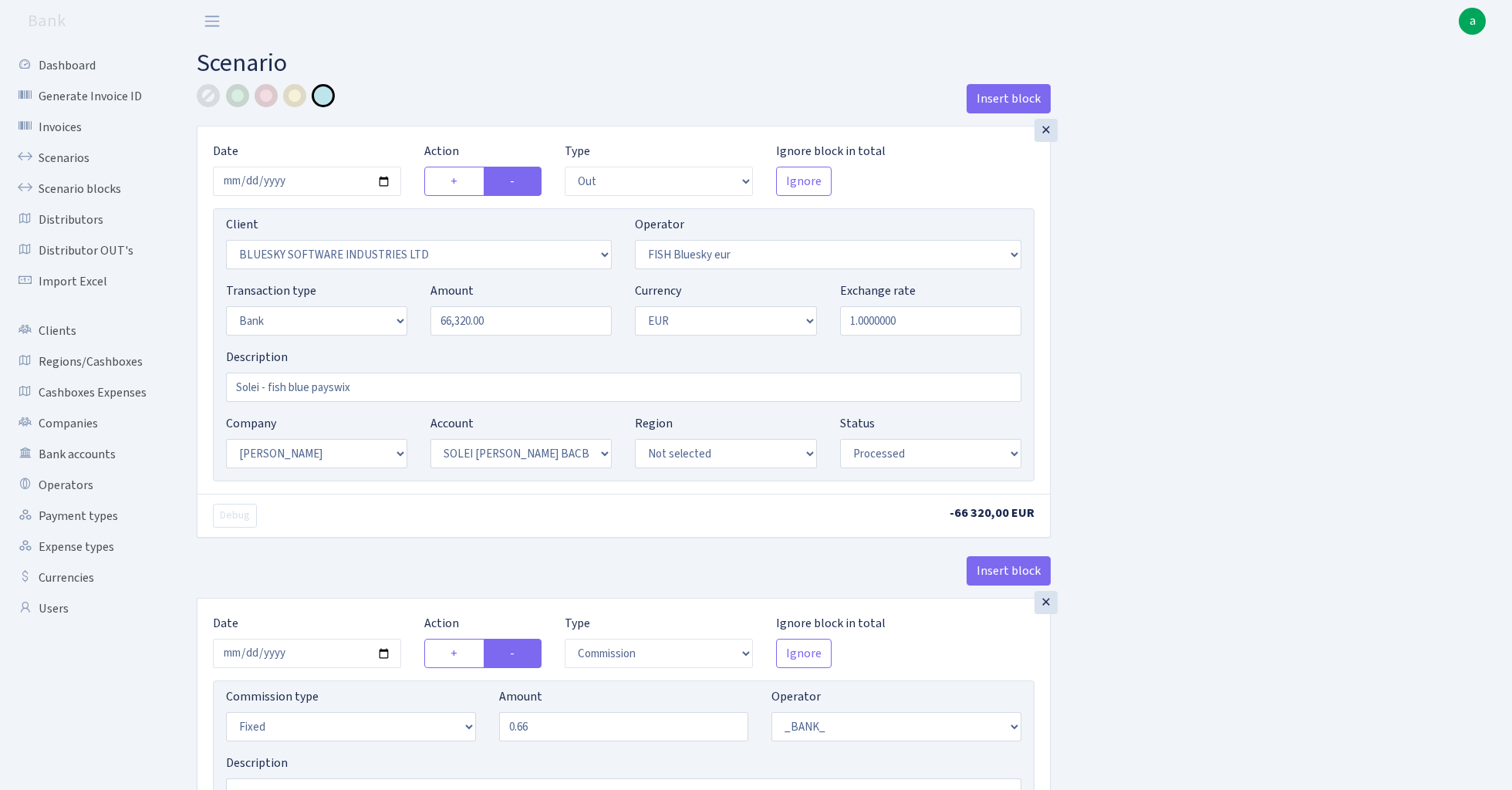
select select "fixed"
select select "1"
select select "23"
select select "69"
select select "processed"
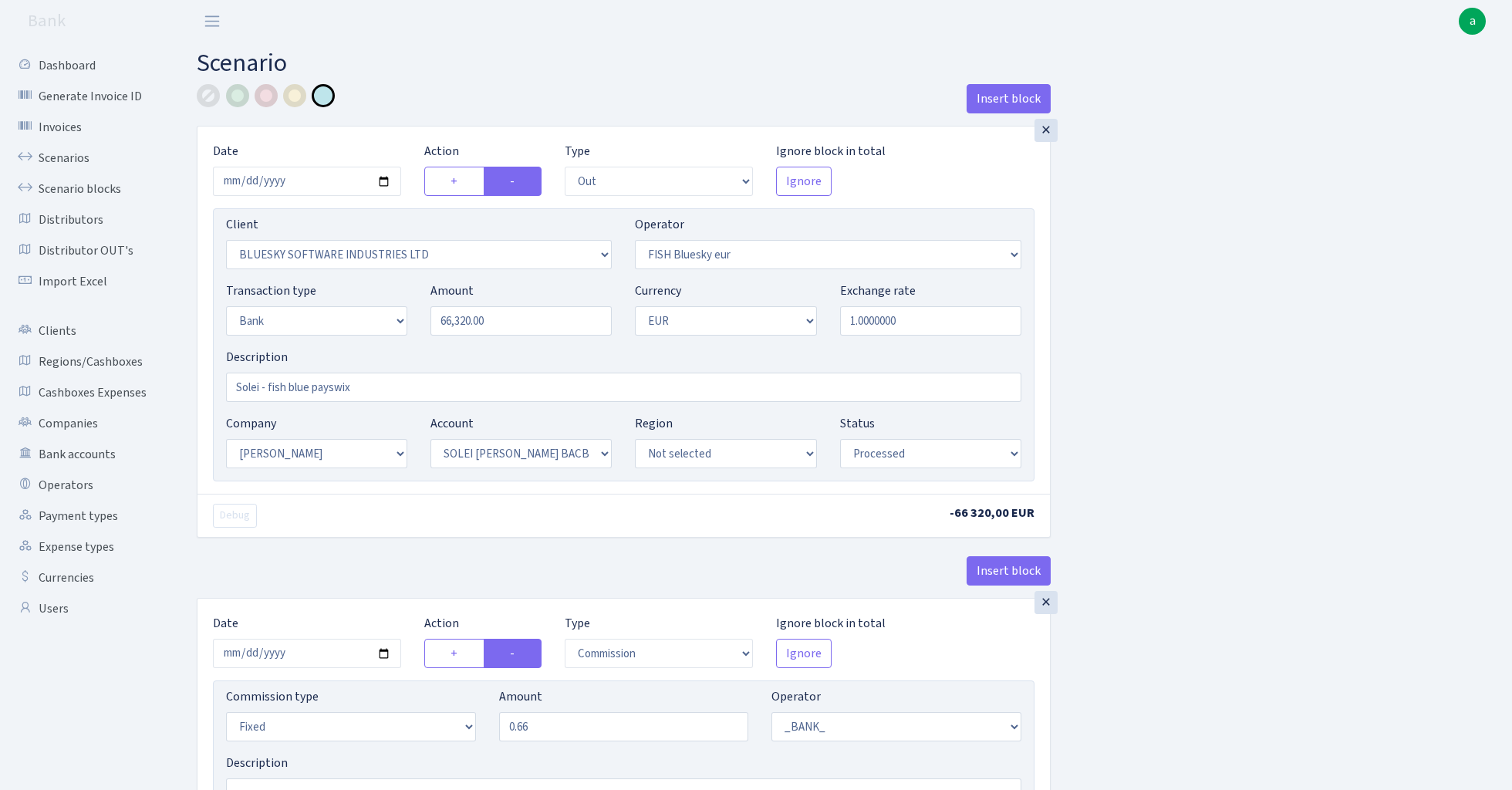
select select "in"
select select "1905"
select select "460"
select select "2"
select select "1"
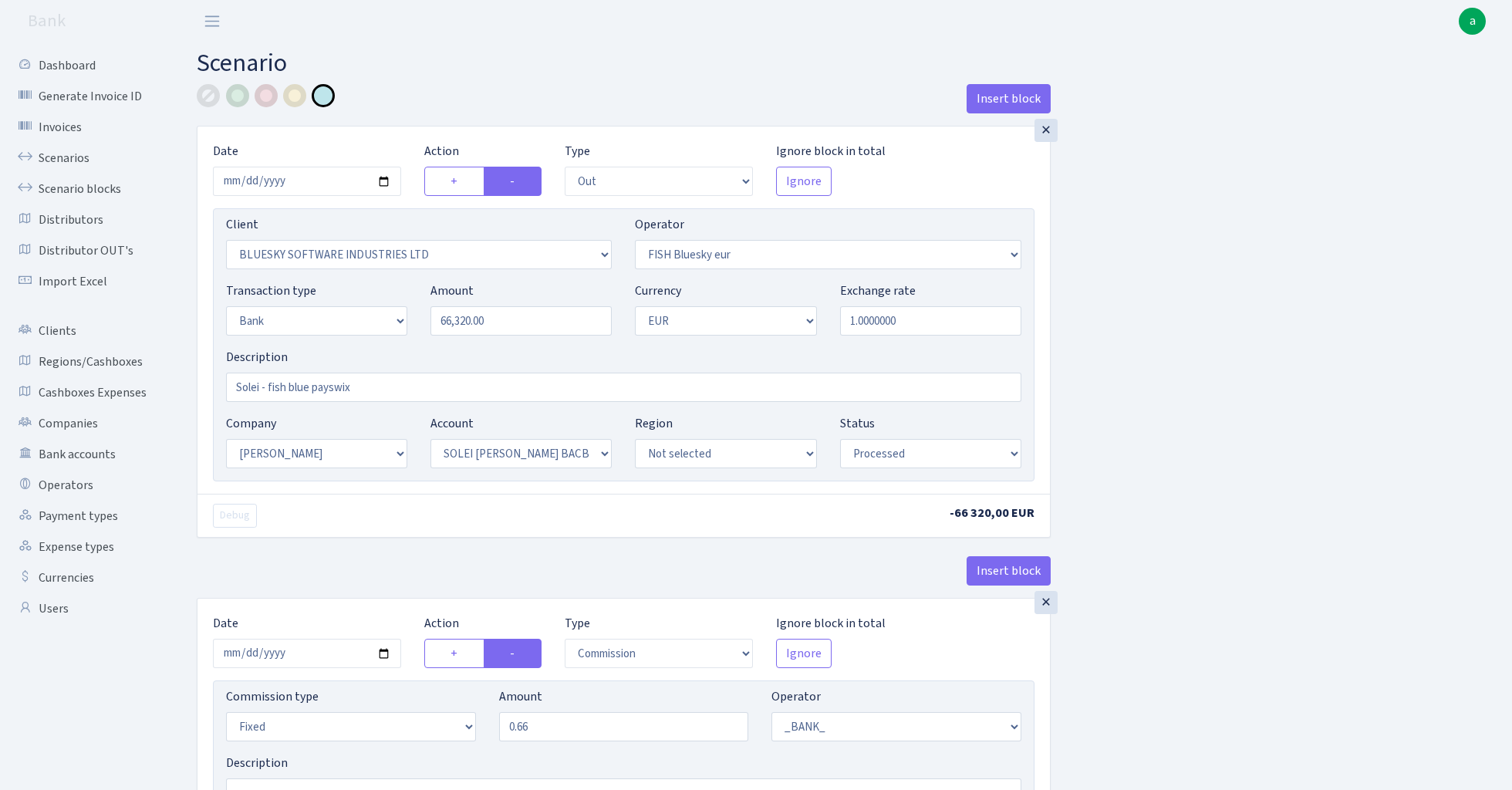
select select "23"
select select "69"
select select "processed"
select select "commission"
select select "1"
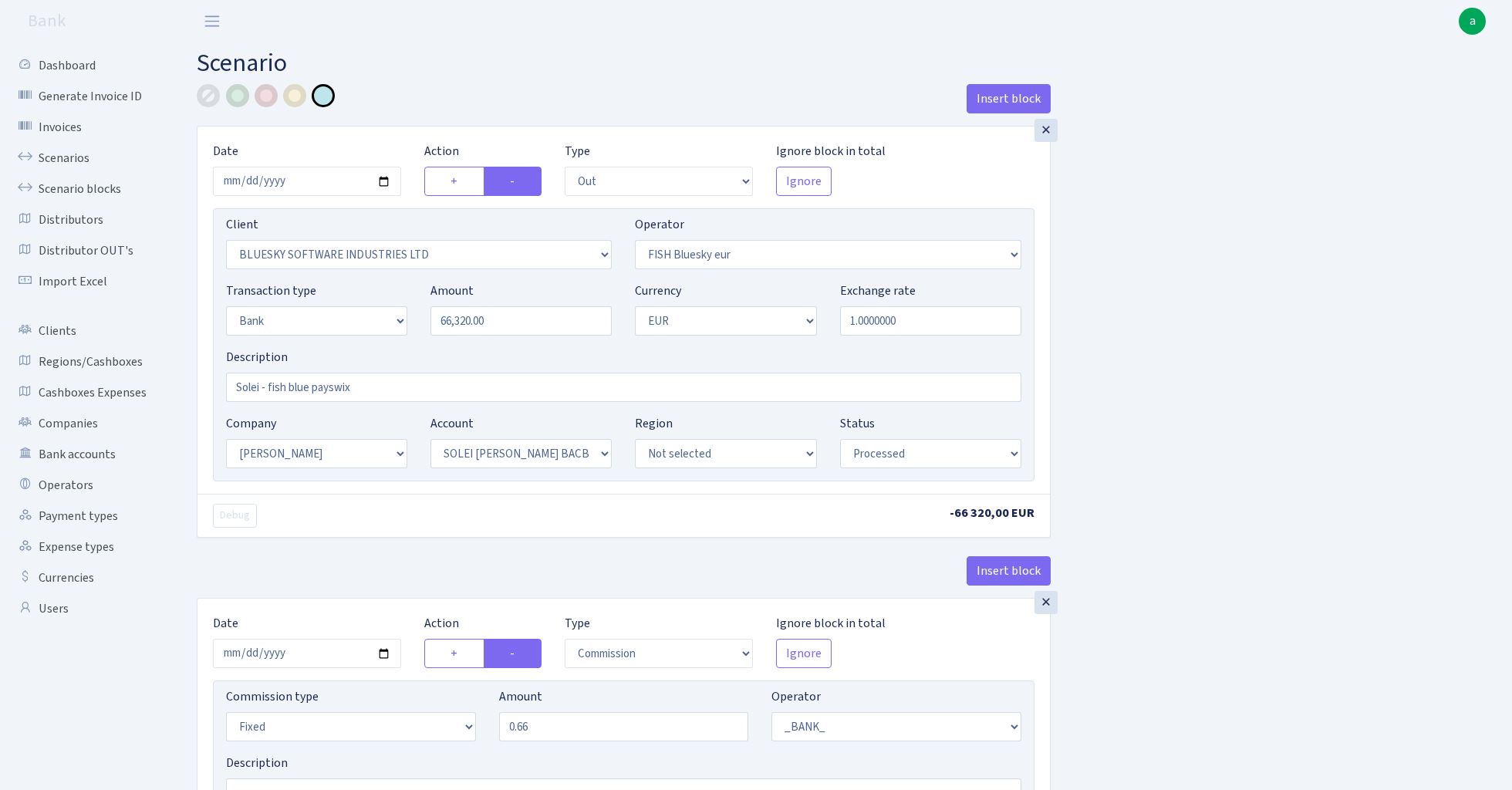
select select "23"
select select "69"
select select "processed"
click at [72, 152] on link "Scenarios" at bounding box center [84, 158] width 154 height 31
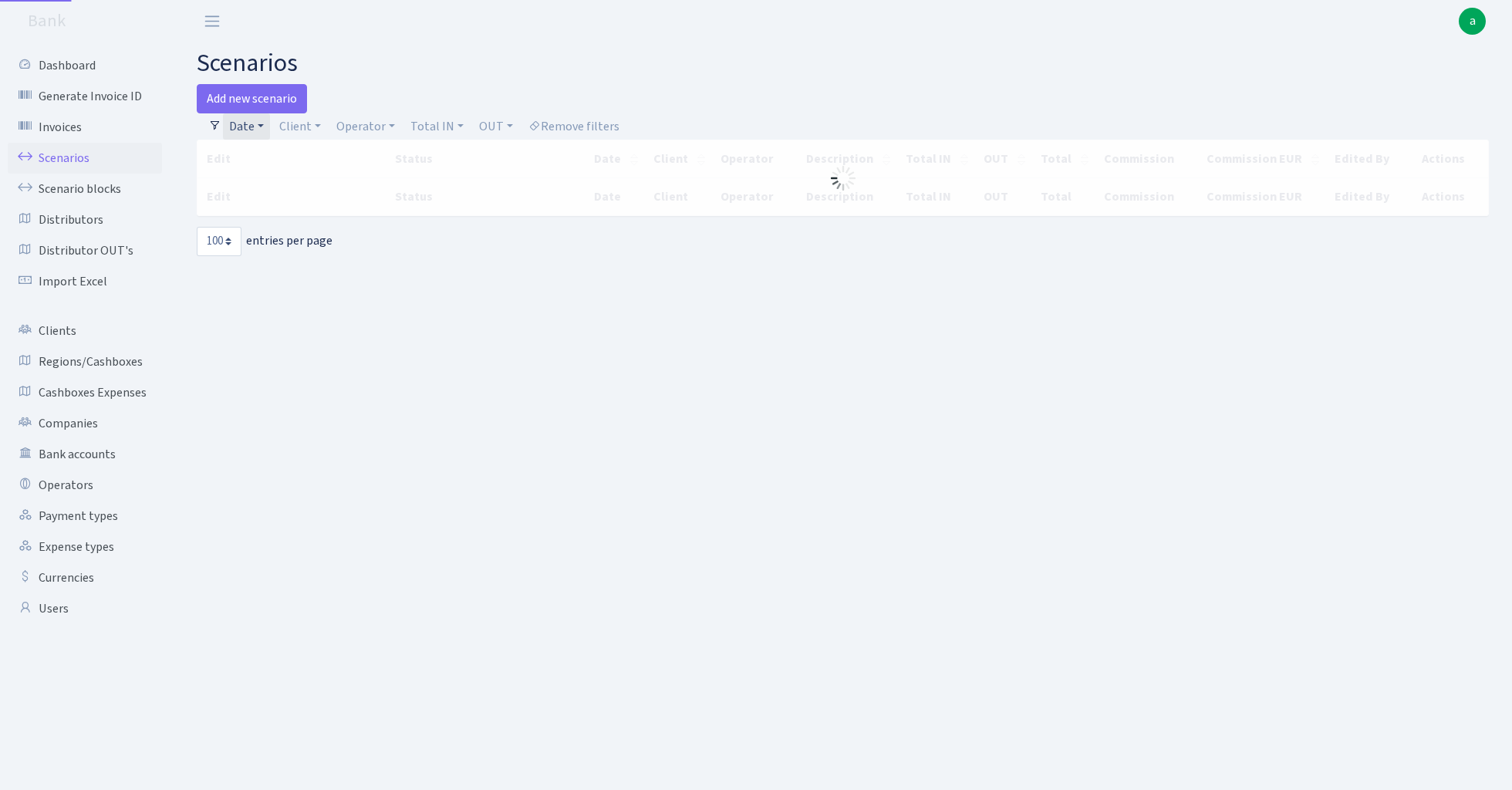
select select "100"
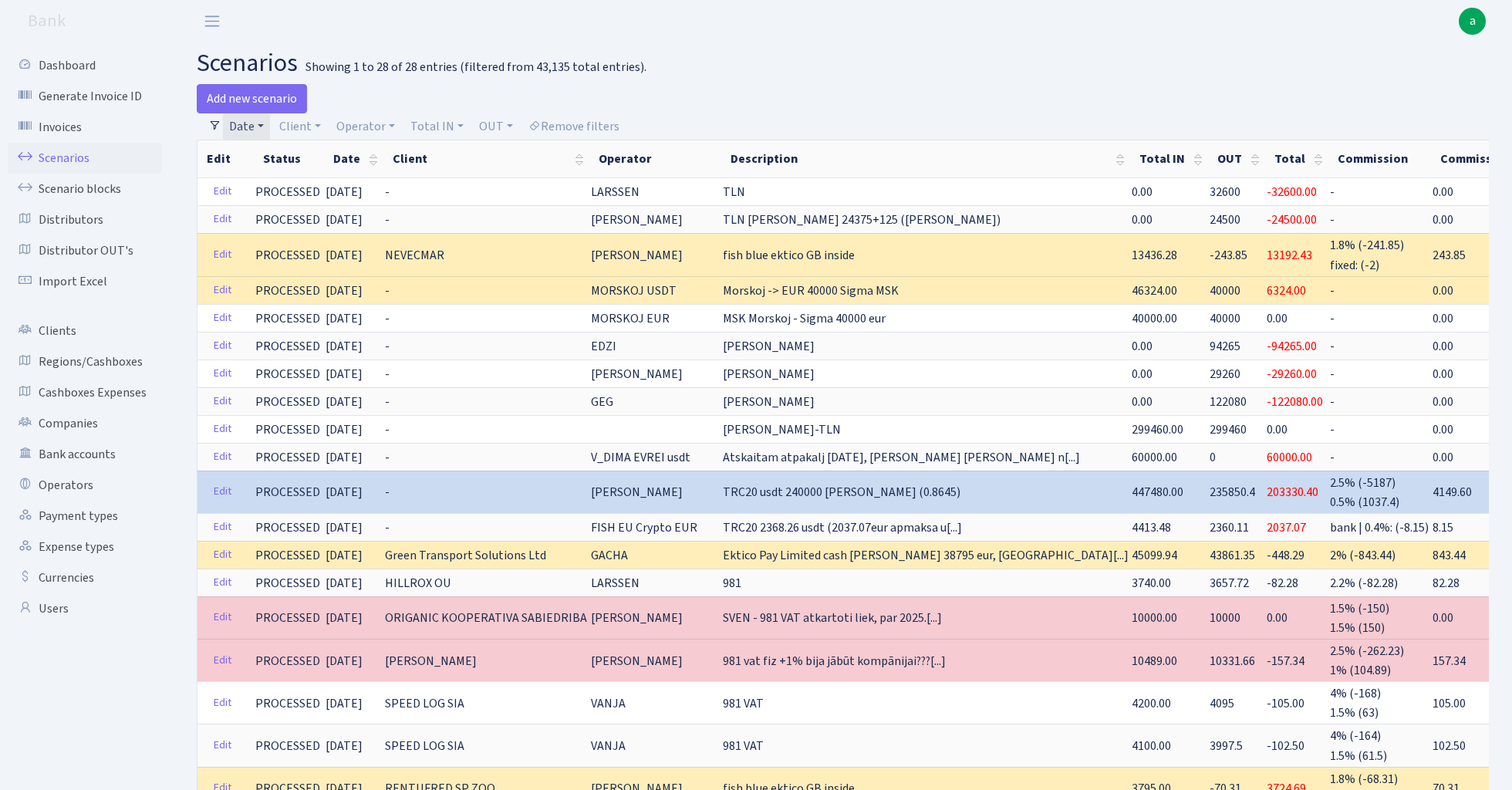
click at [244, 125] on link "Date" at bounding box center [246, 126] width 47 height 26
click at [279, 162] on input "[DATE] - [DATE]" at bounding box center [347, 156] width 184 height 29
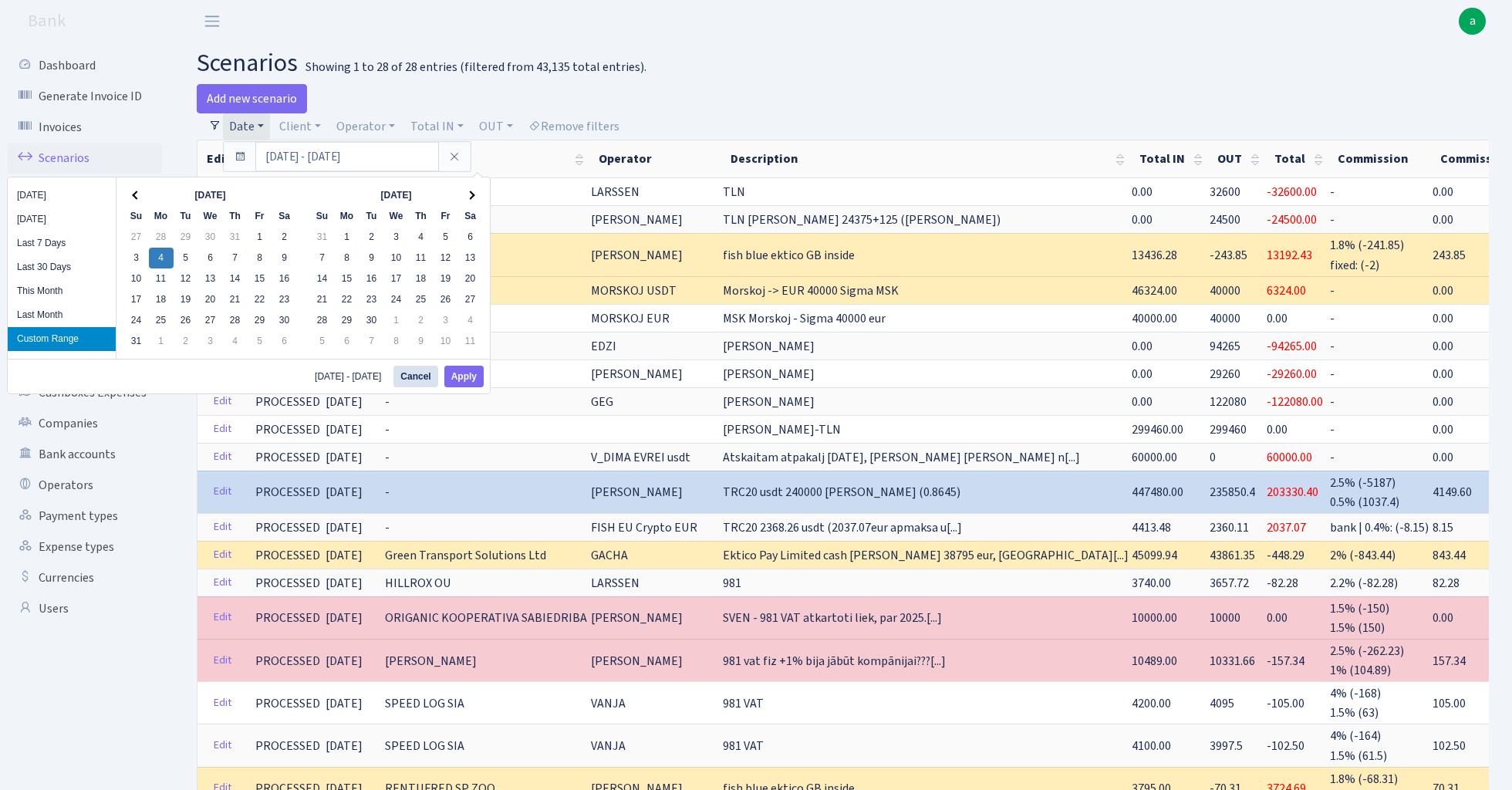
click at [597, 78] on h2 "scenarios Showing 1 to 28 of 28 entries (filtered from 43,135 total entries)." at bounding box center [843, 63] width 1292 height 29
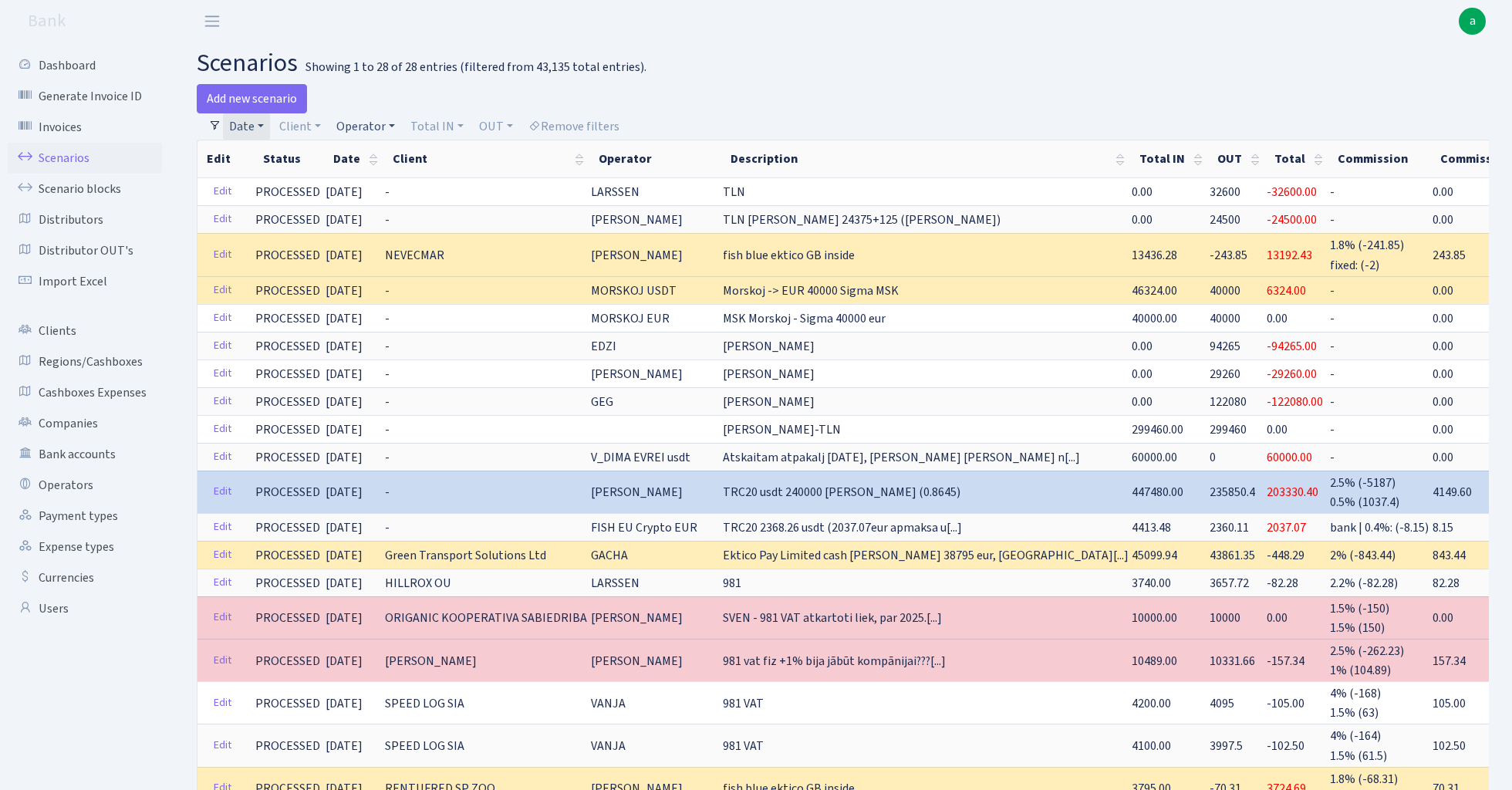
click at [373, 125] on link "Operator" at bounding box center [366, 126] width 71 height 26
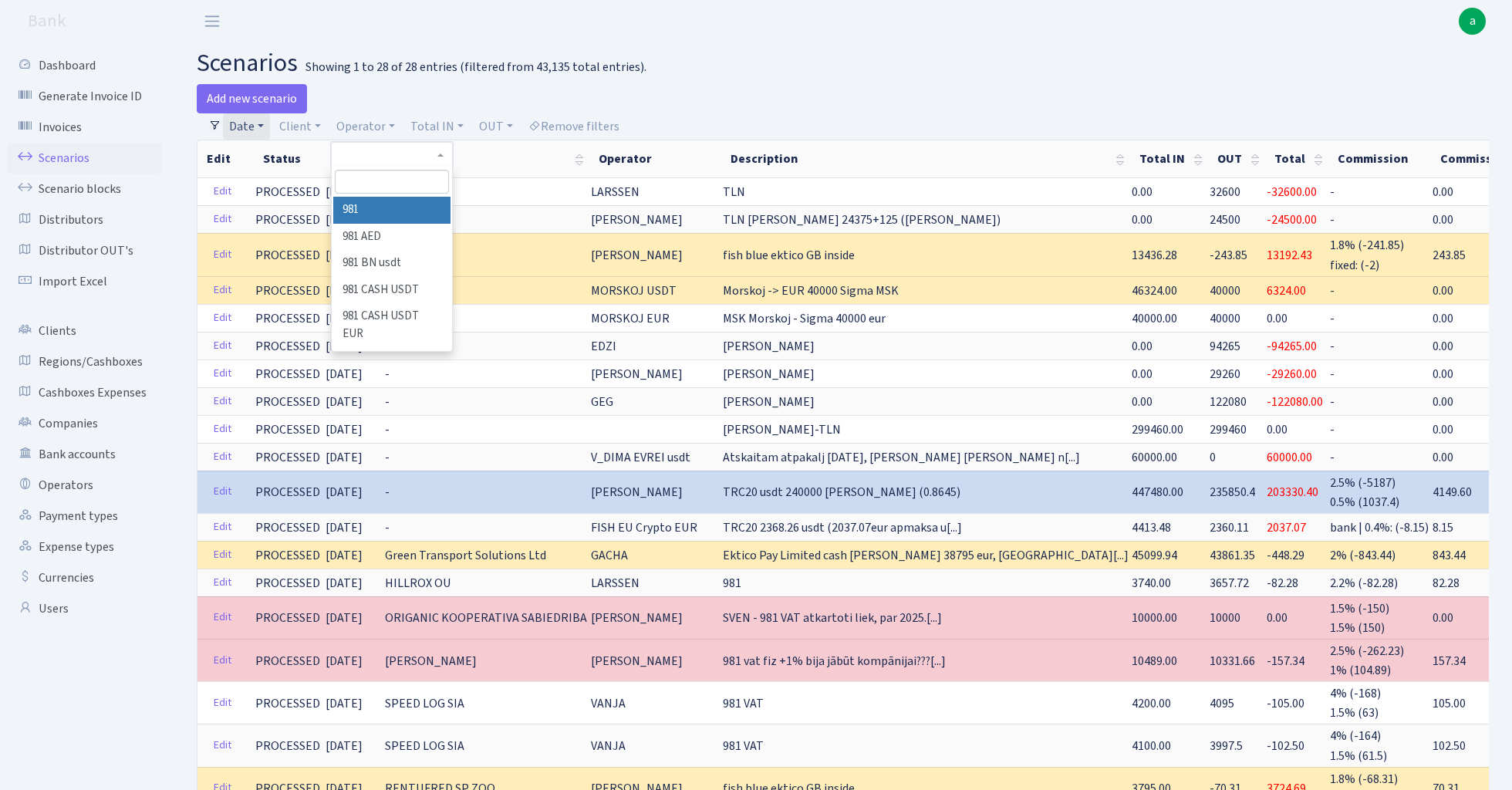
click at [375, 186] on input "search" at bounding box center [391, 182] width 113 height 24
type input "fish"
click at [399, 325] on li "FISH Bluesky eur" at bounding box center [391, 338] width 117 height 27
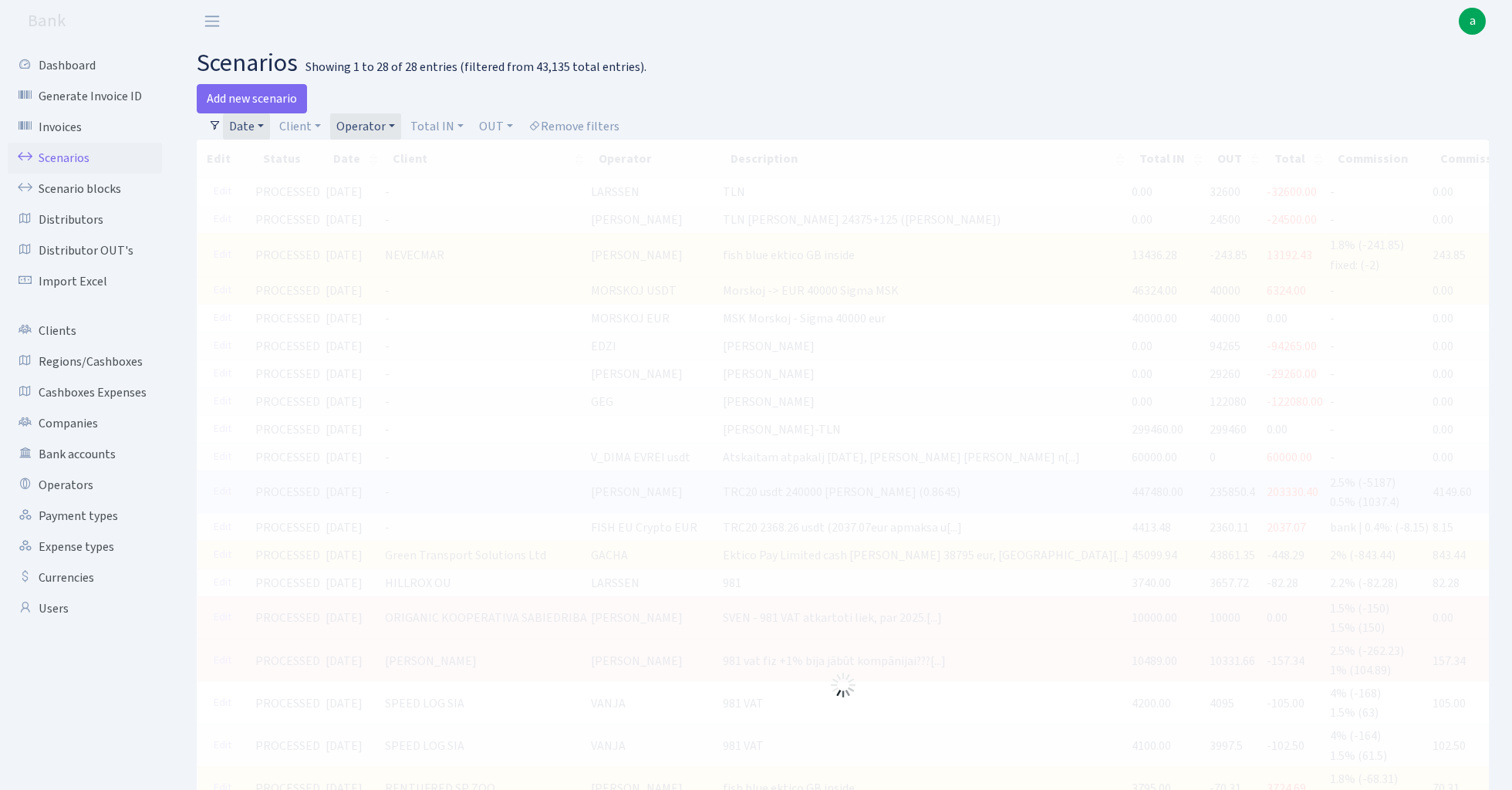
click at [250, 123] on link "Date" at bounding box center [246, 126] width 47 height 26
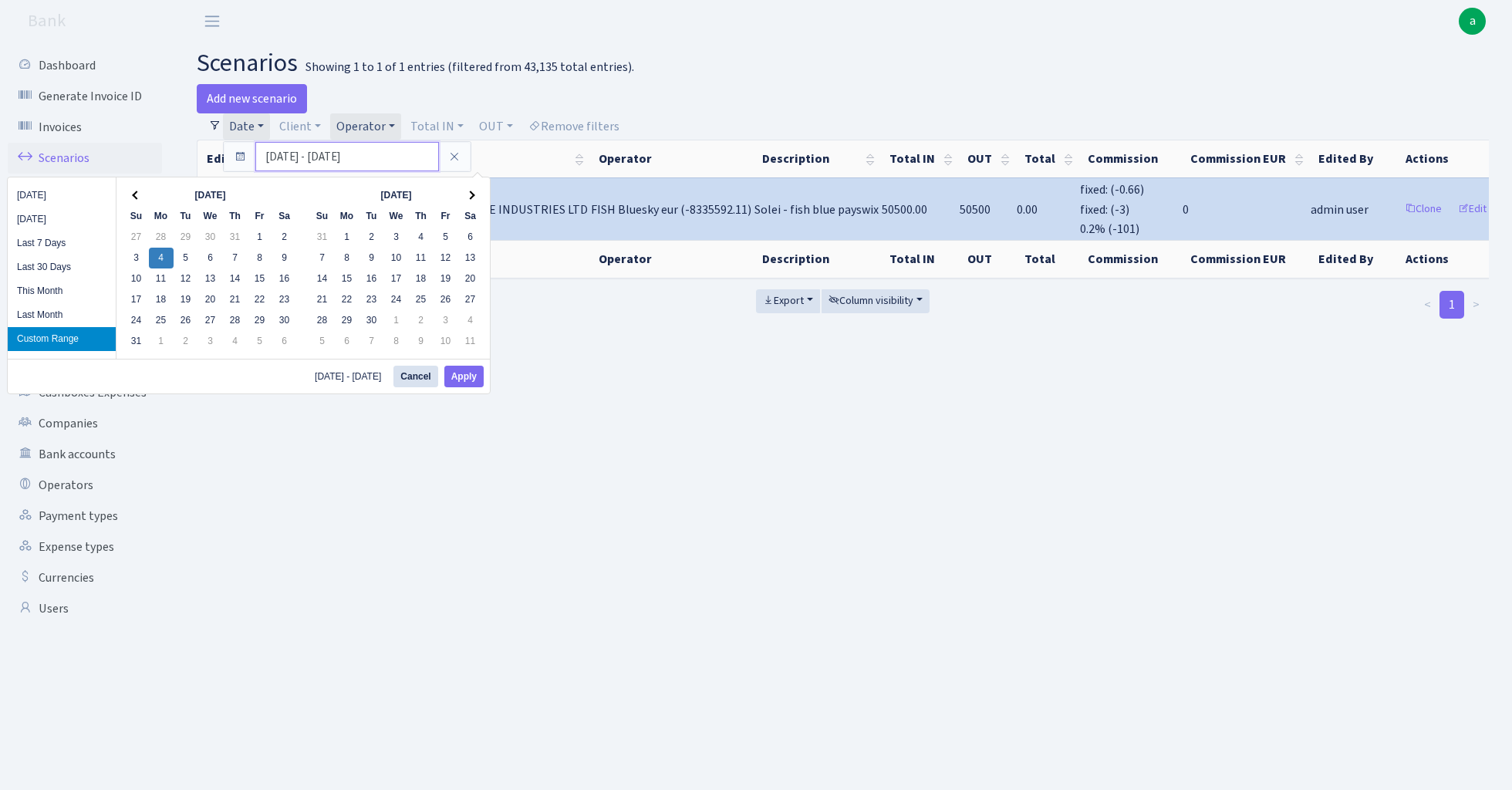
click at [314, 155] on input "04.08.2025 - 04.08.2025" at bounding box center [347, 156] width 184 height 29
click at [461, 380] on button "Apply" at bounding box center [464, 376] width 39 height 21
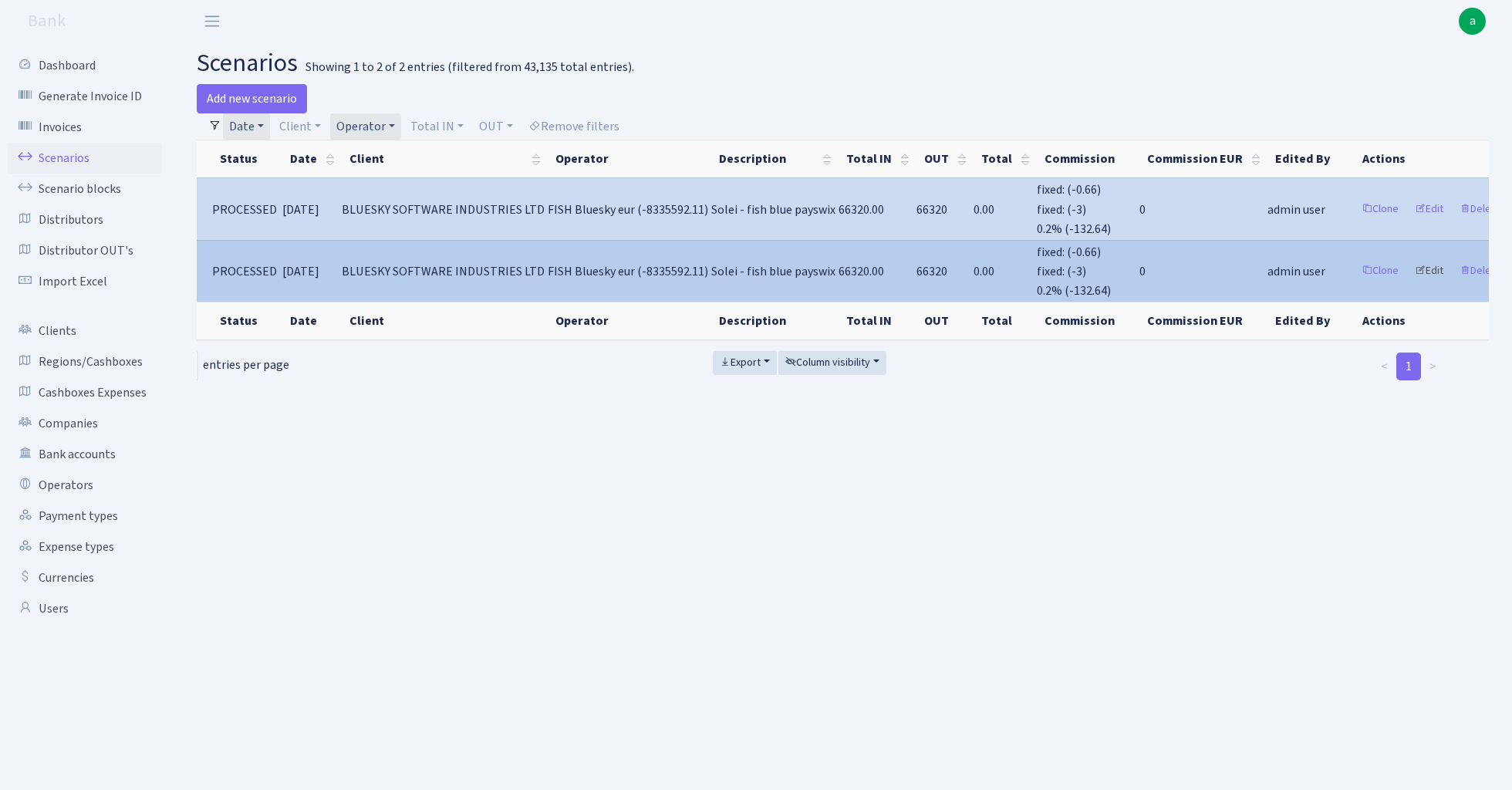
scroll to position [0, 42]
click at [1409, 267] on link "Edit" at bounding box center [1430, 272] width 42 height 24
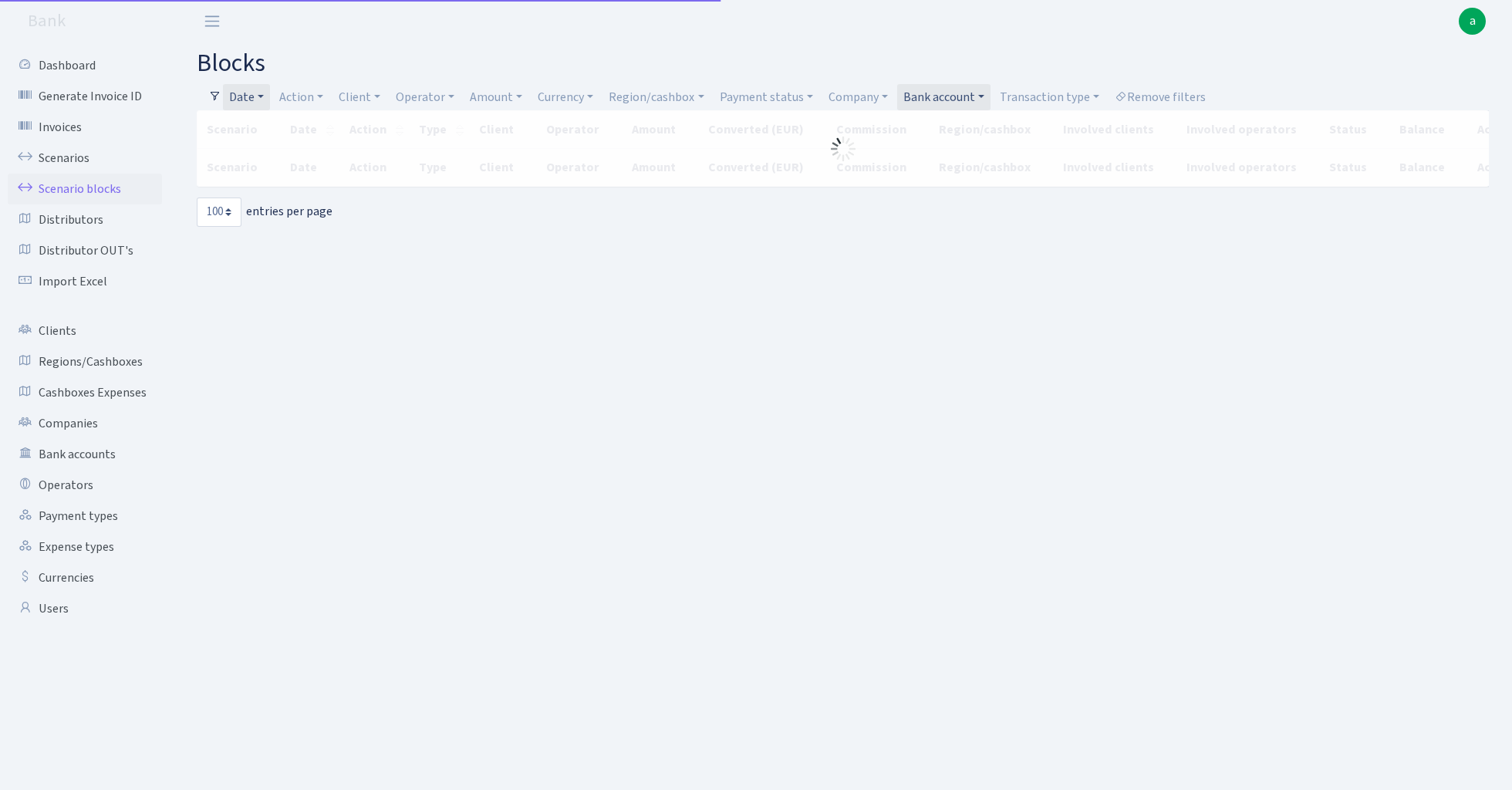
select select "100"
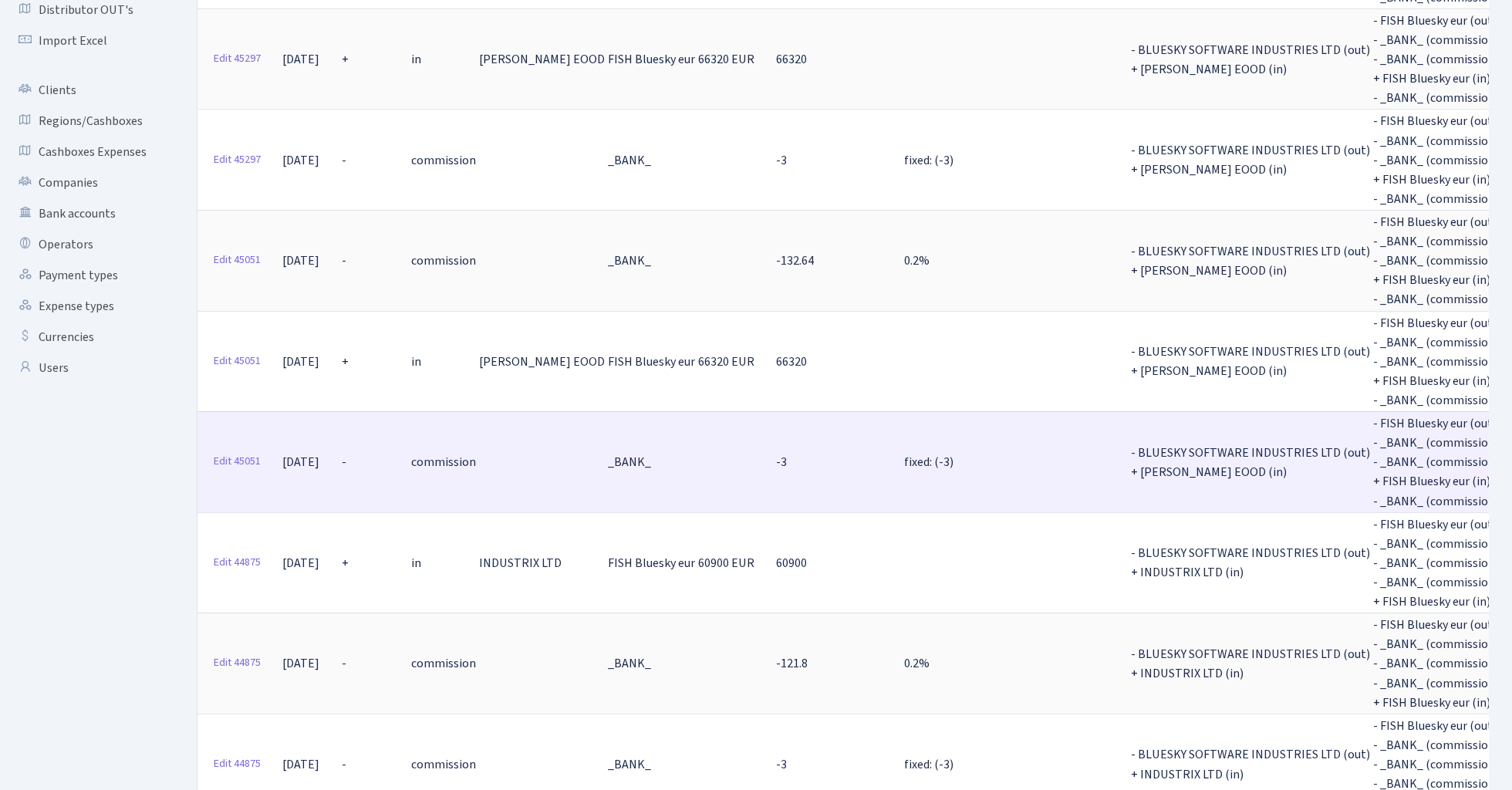
scroll to position [238, 0]
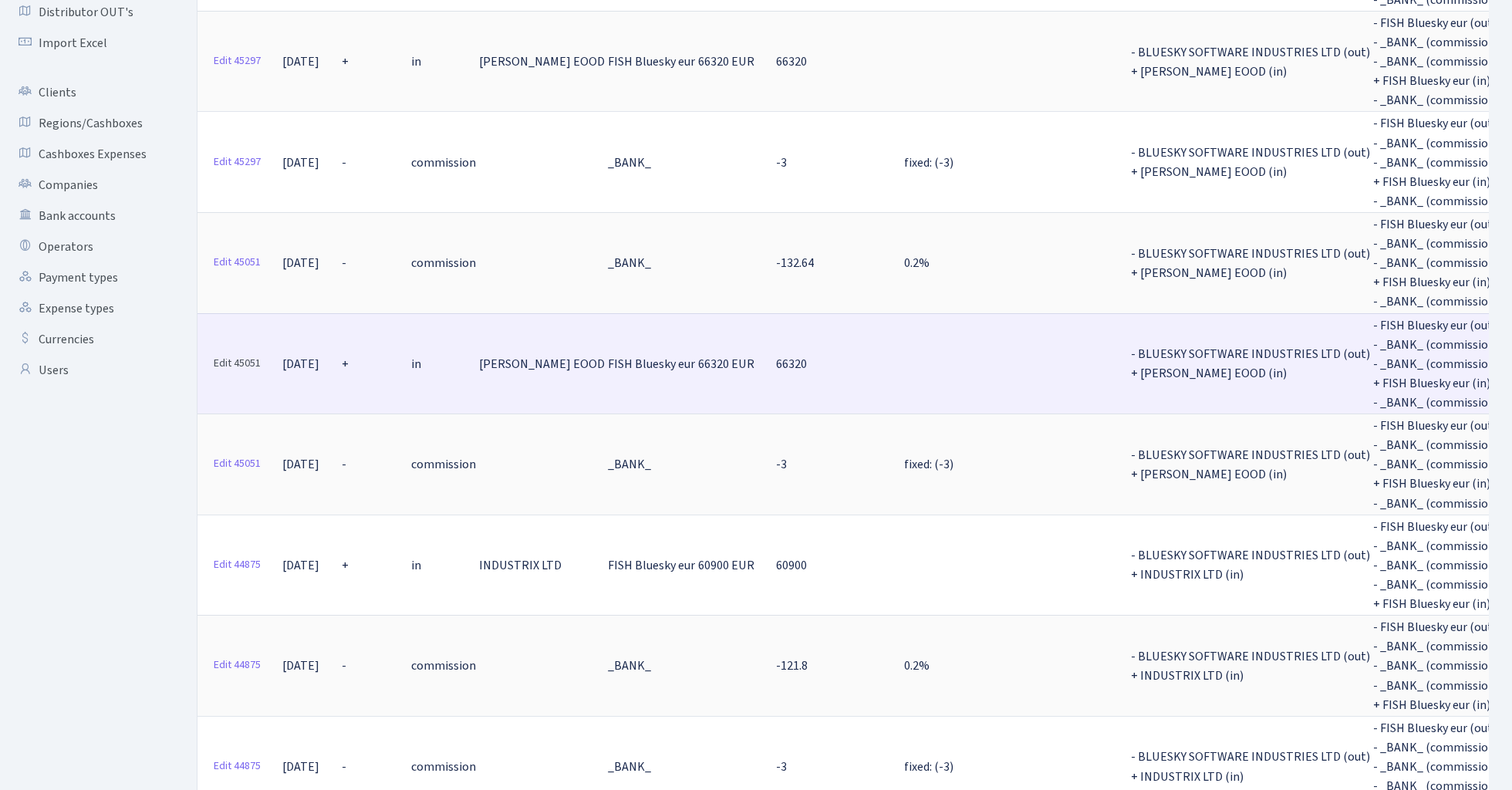
click at [245, 352] on link "Edit 45051" at bounding box center [236, 364] width 61 height 24
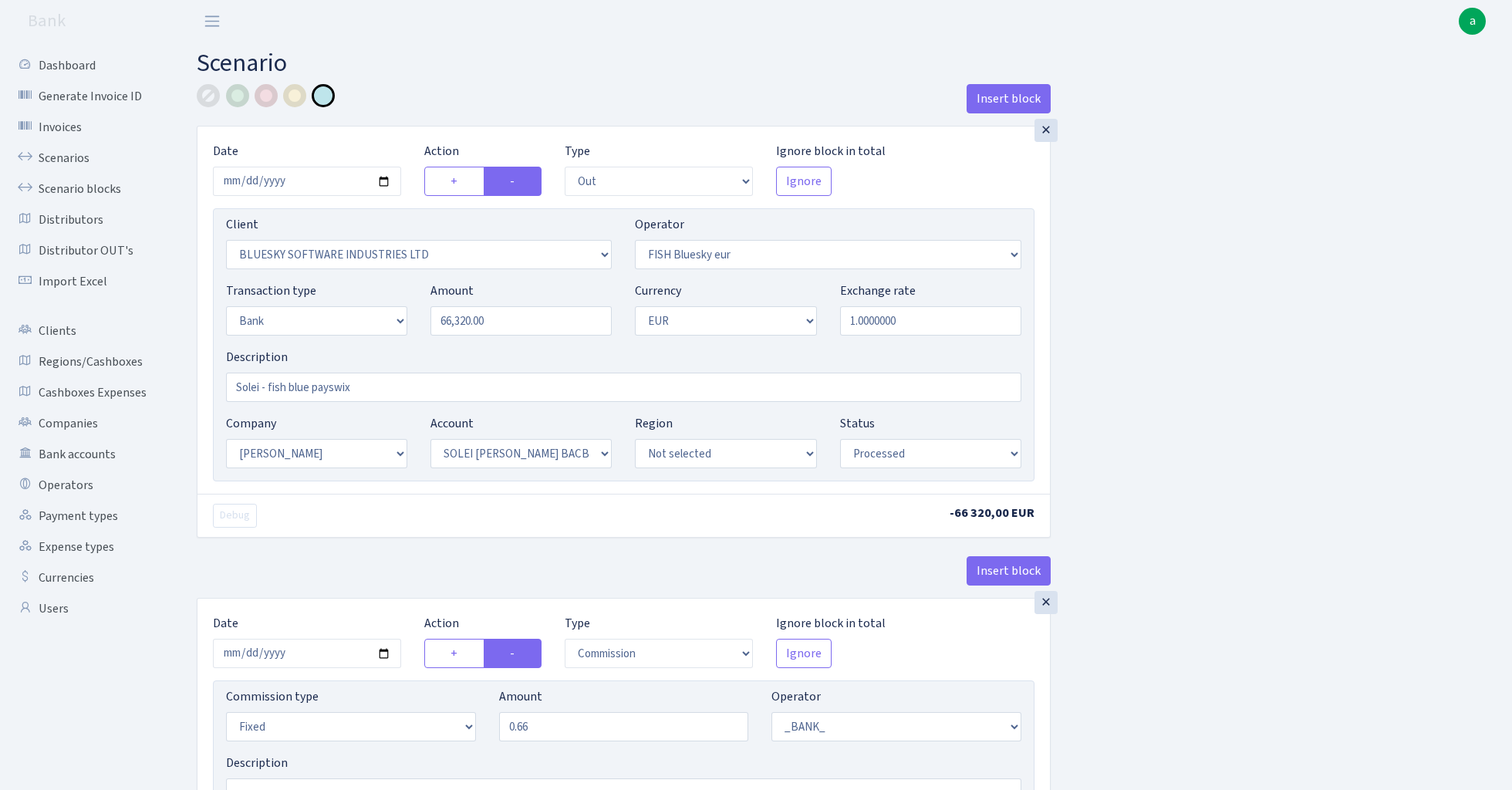
select select "out"
select select "2867"
select select "460"
select select "2"
select select "1"
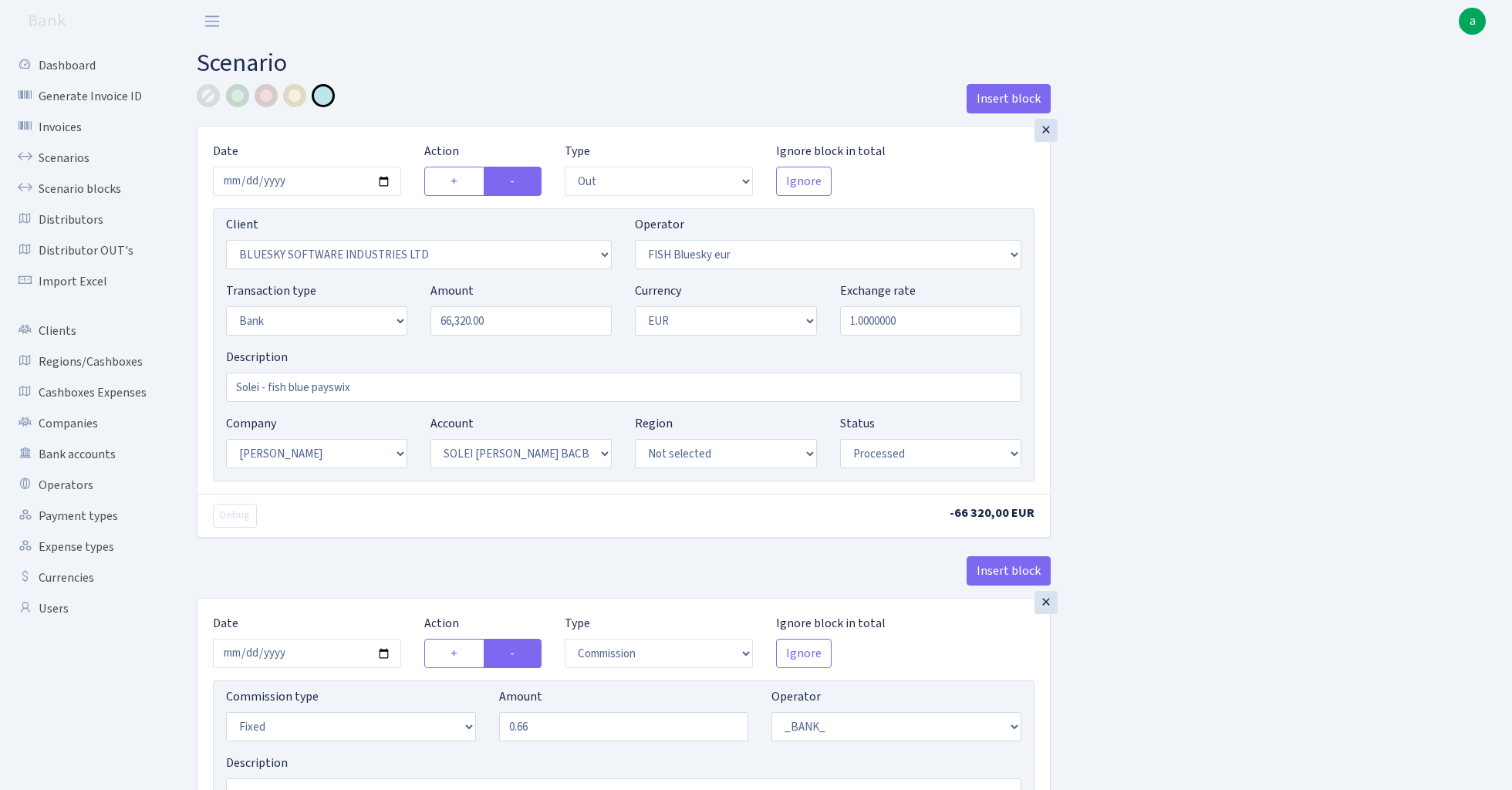
select select "2"
select select "4"
select select "processed"
select select "commission"
select select "fixed"
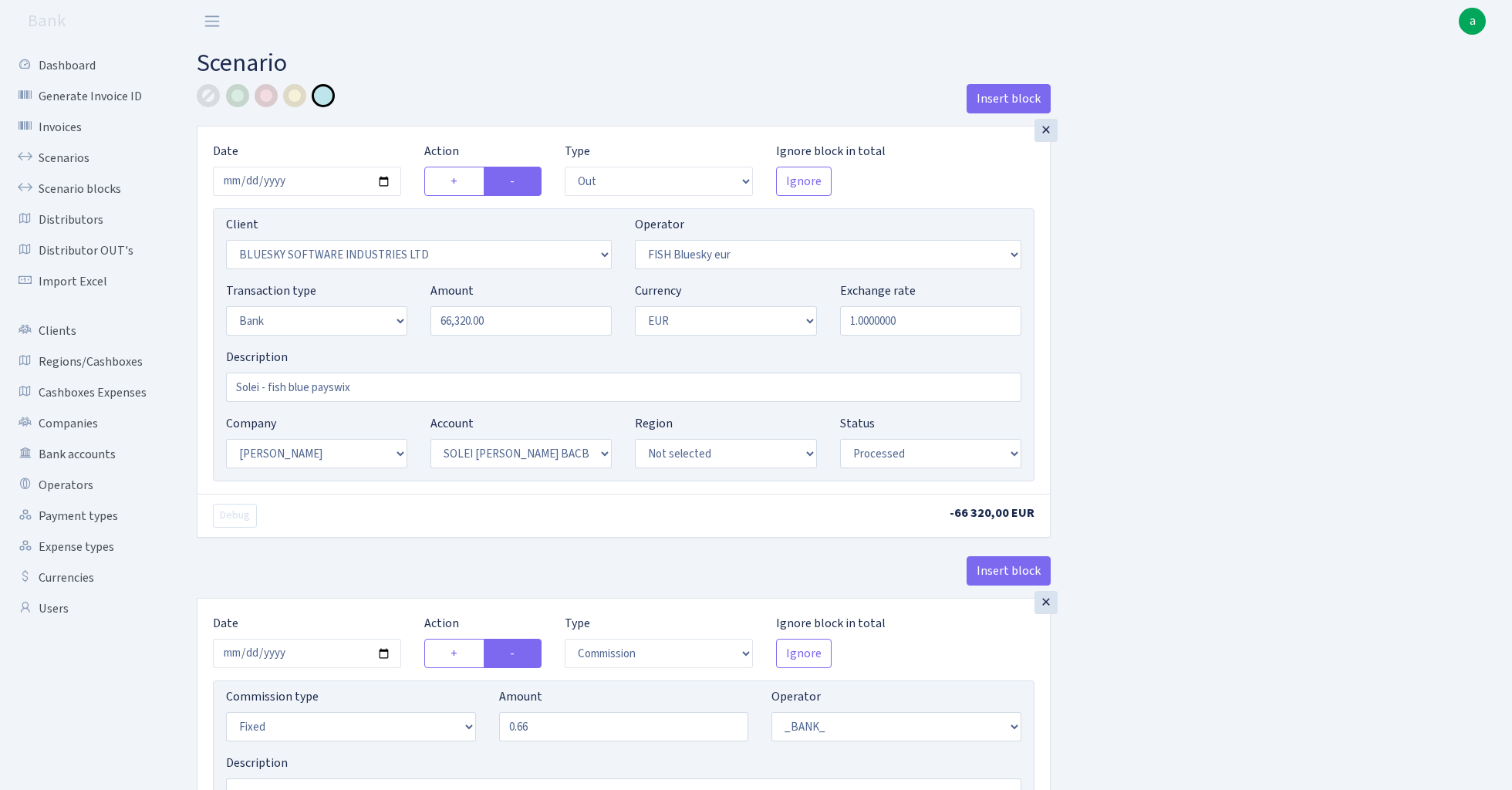
select select "1"
select select "2"
select select "4"
select select "processed"
select select "commission"
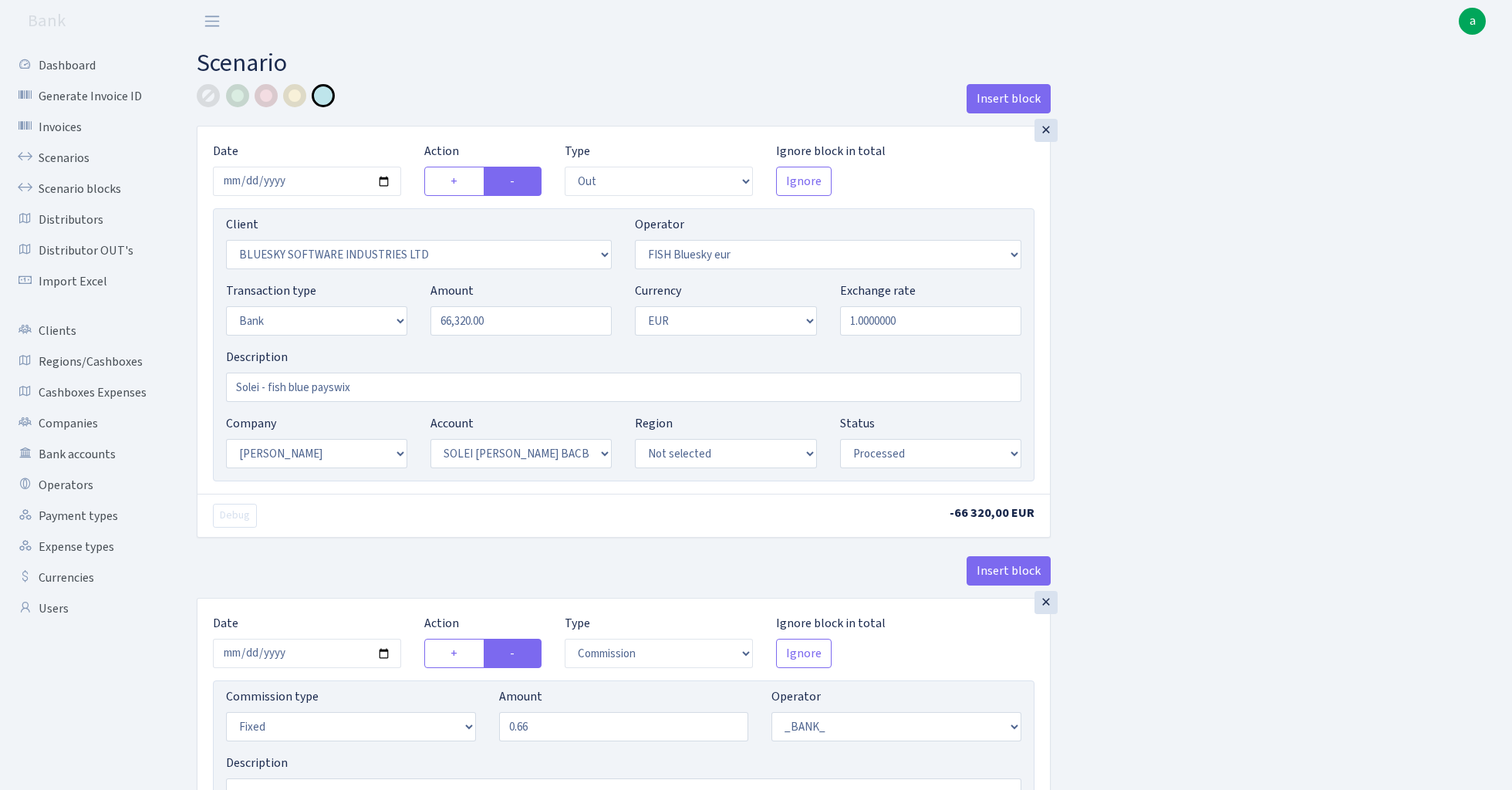
select select "fixed"
select select "1"
select select "23"
select select "69"
select select "processed"
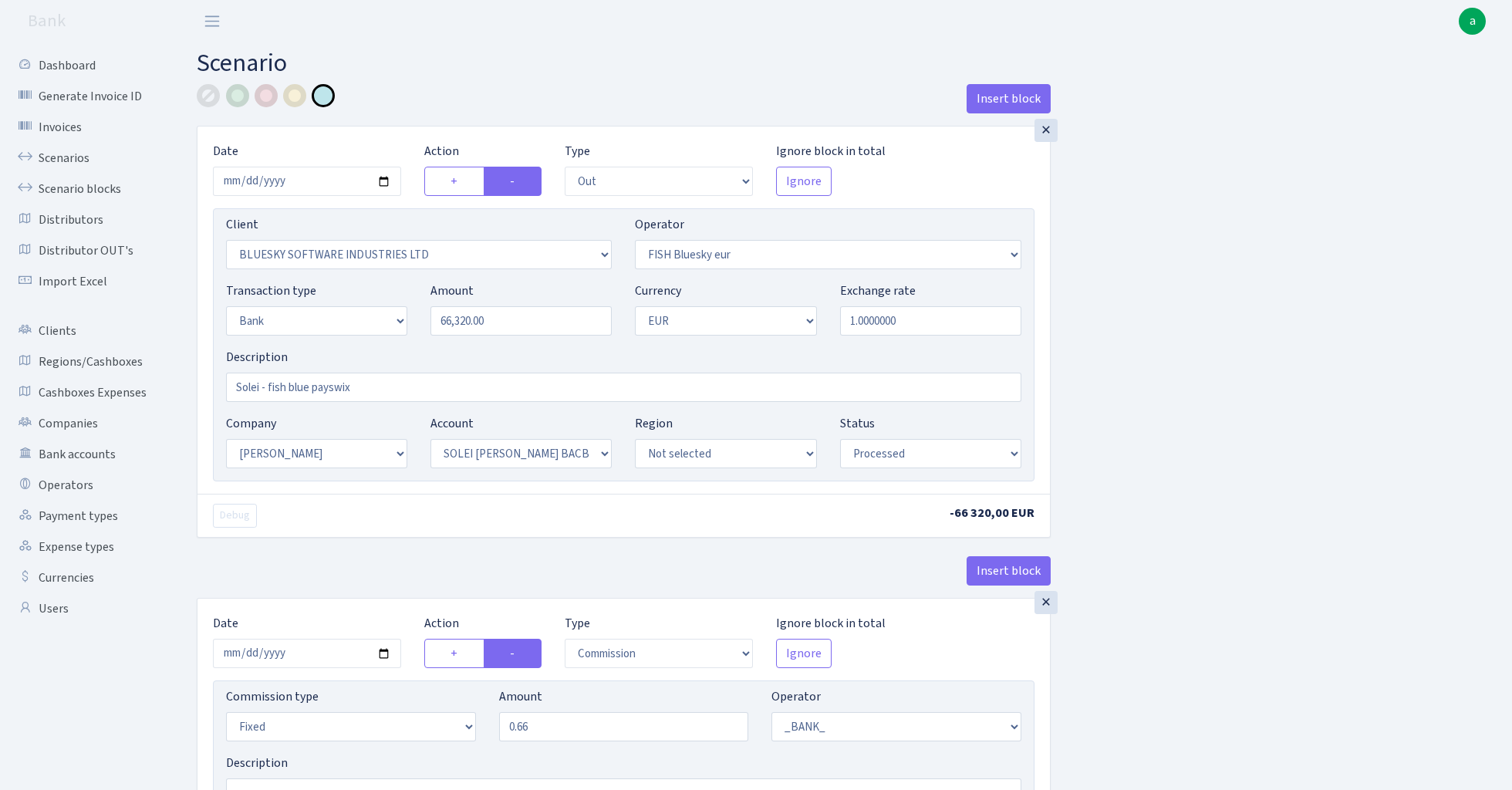
select select "in"
select select "1905"
select select "460"
select select "2"
select select "1"
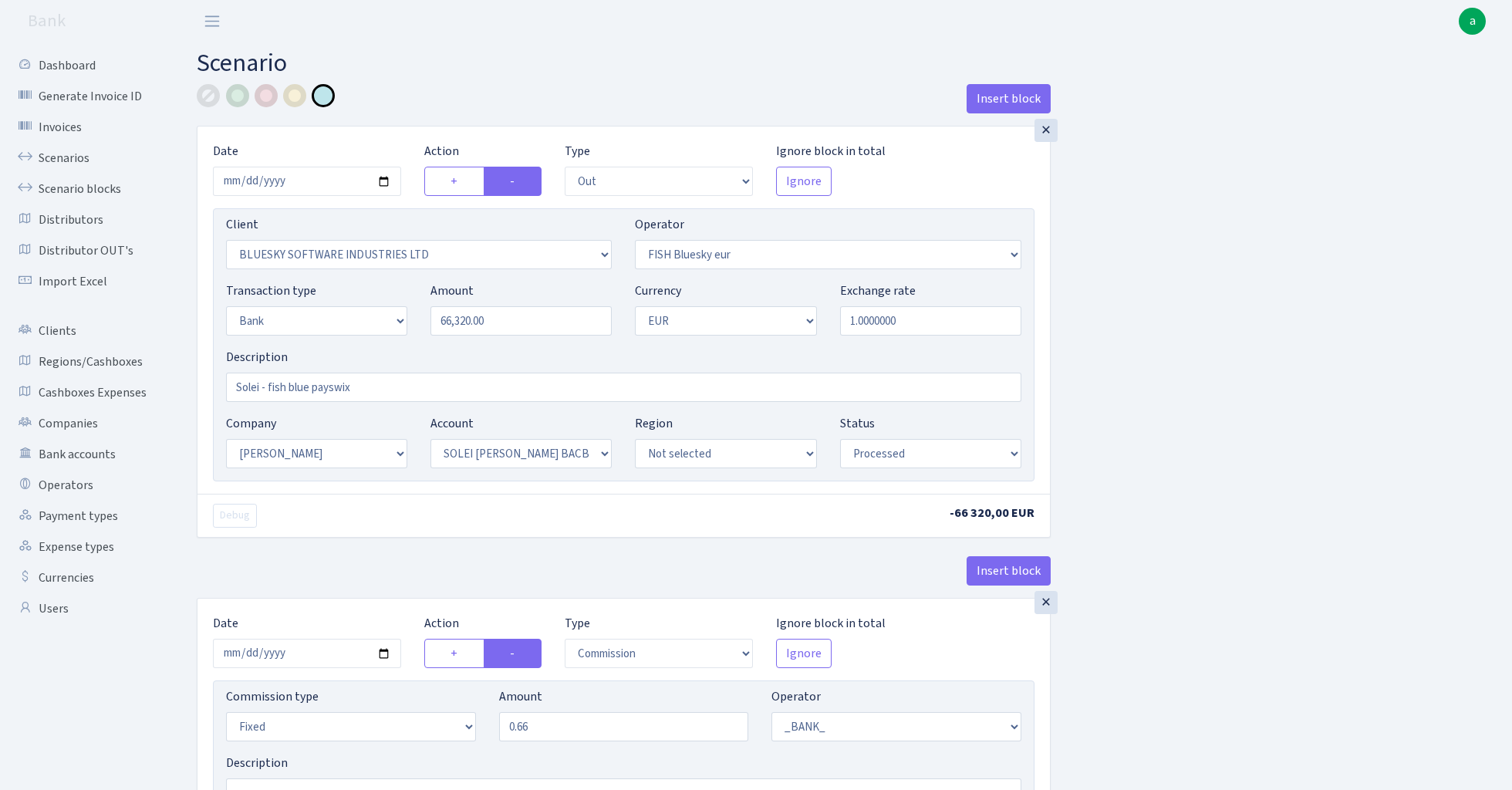
select select "23"
select select "69"
select select "processed"
select select "commission"
select select "1"
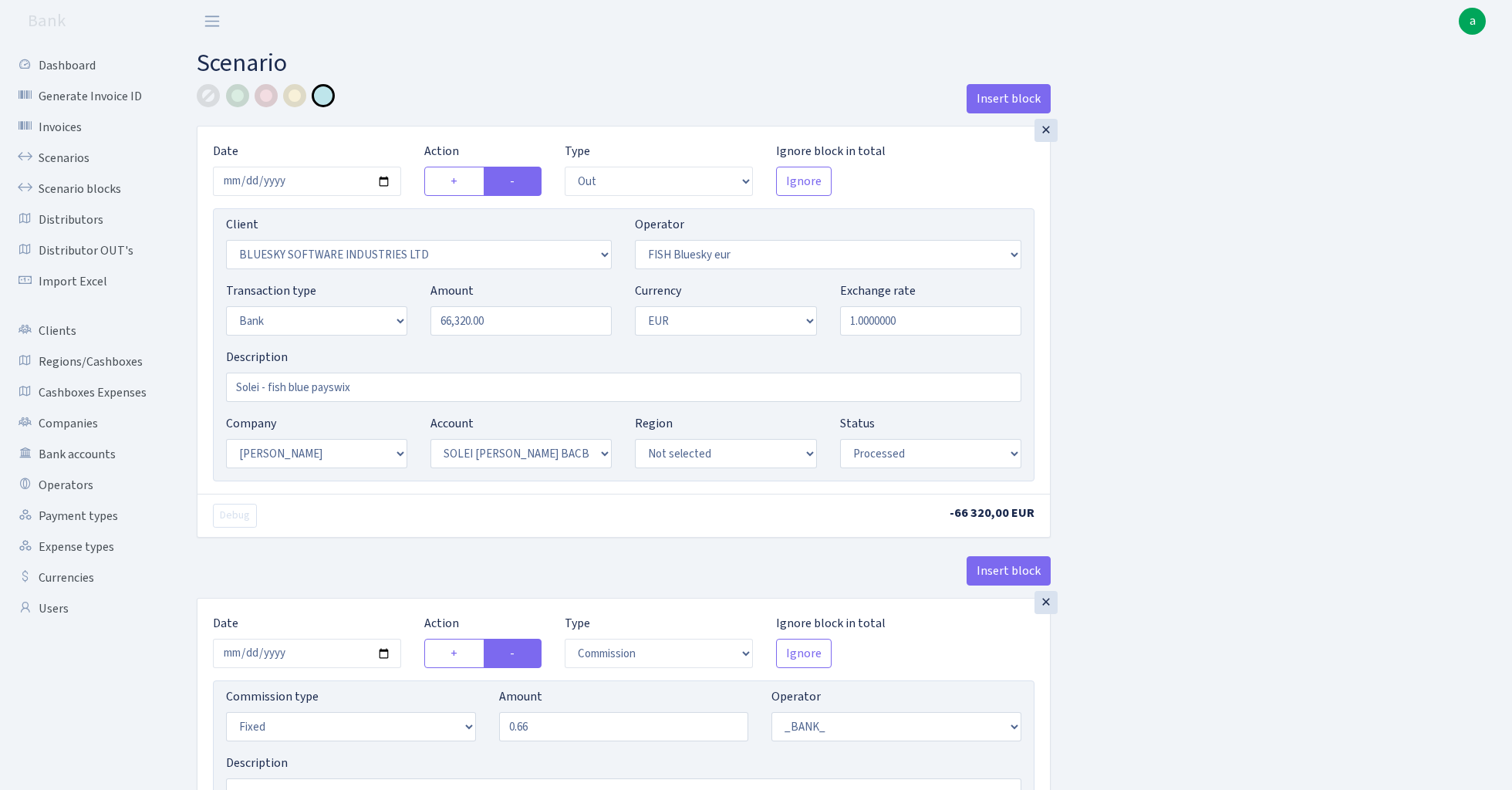
select select "23"
select select "69"
select select "processed"
select select "out"
select select "2867"
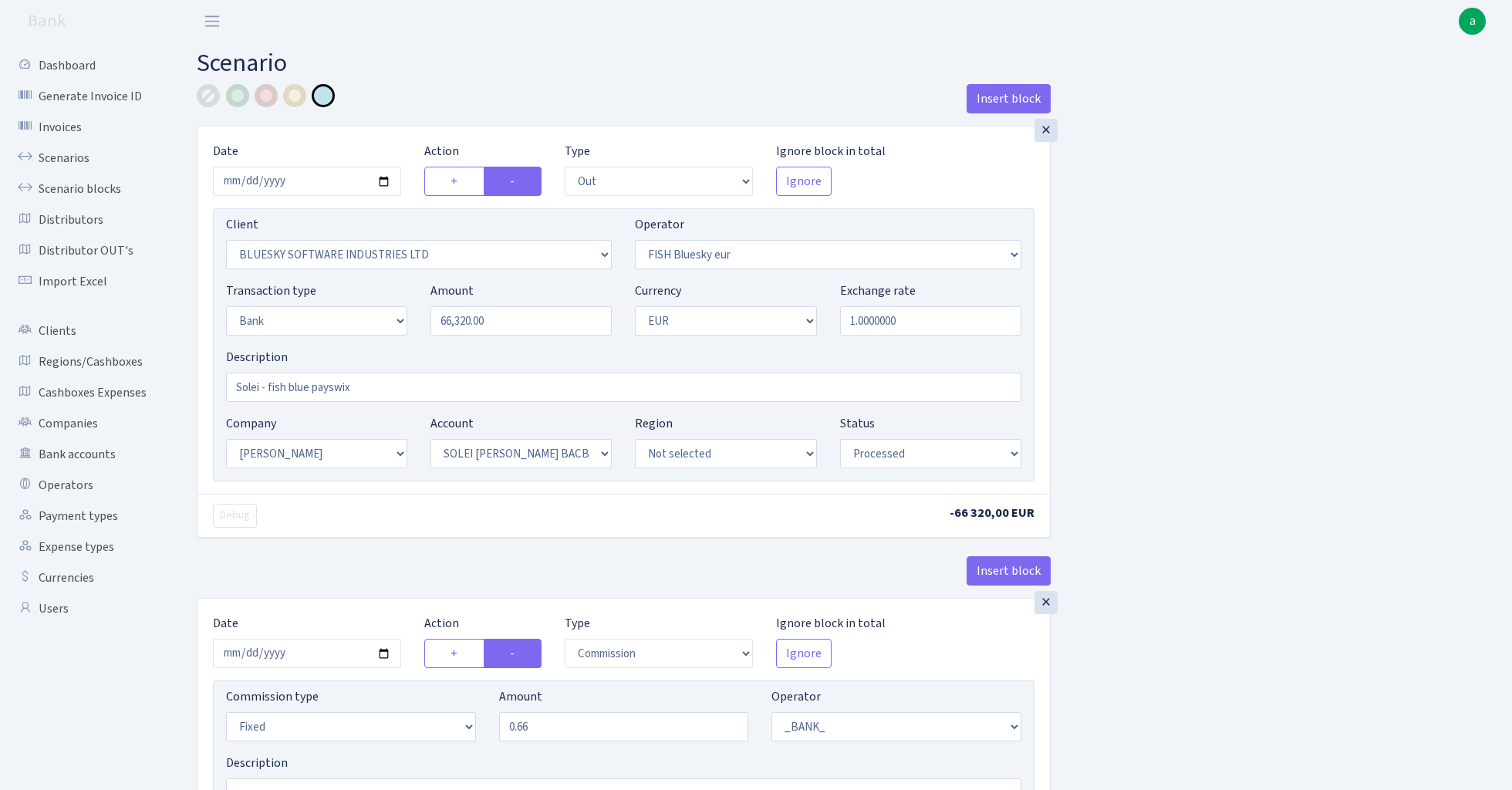
select select "460"
select select "2"
select select "1"
select select "2"
select select "4"
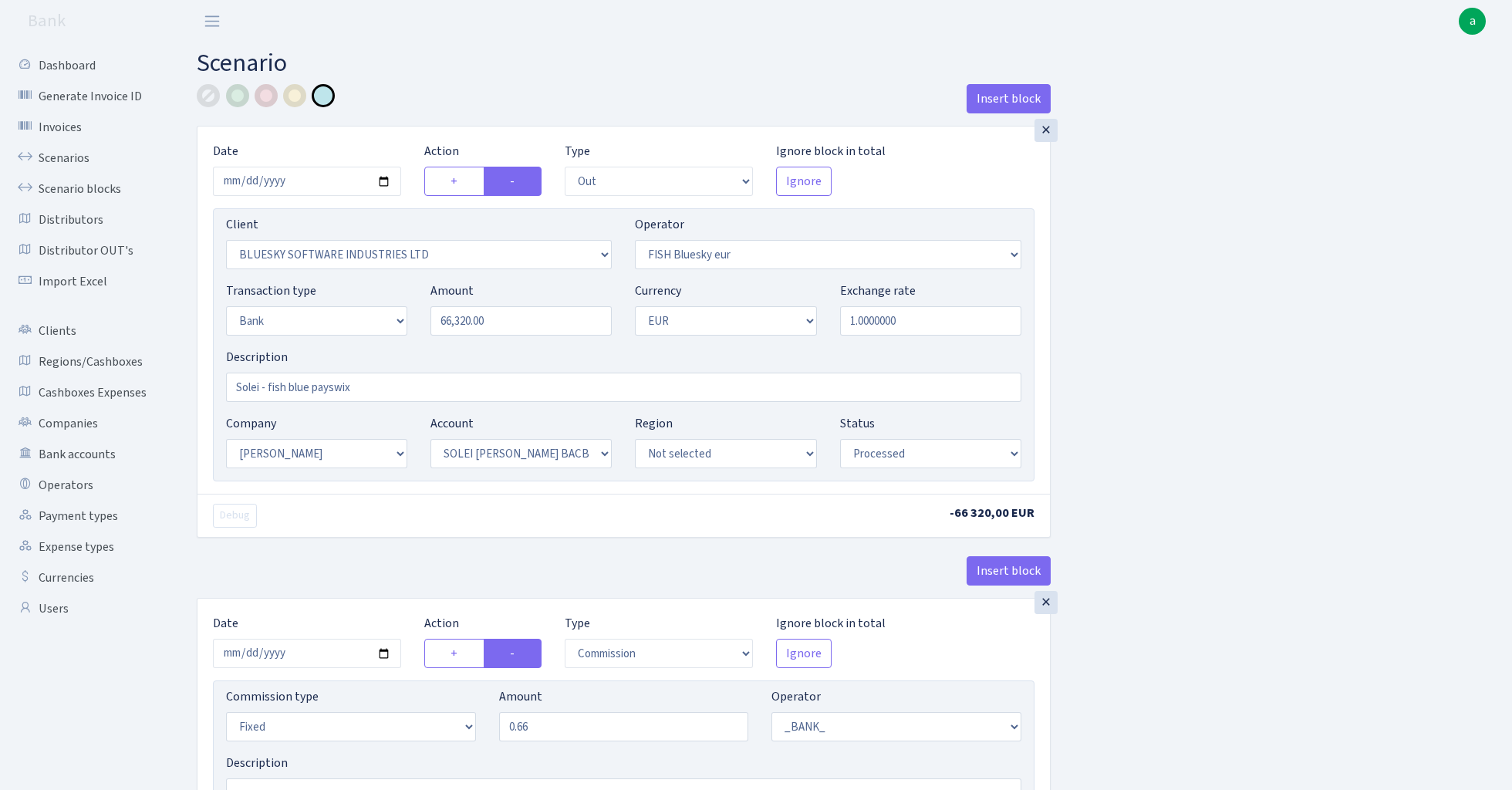
select select "processed"
select select "commission"
select select "fixed"
select select "1"
select select "2"
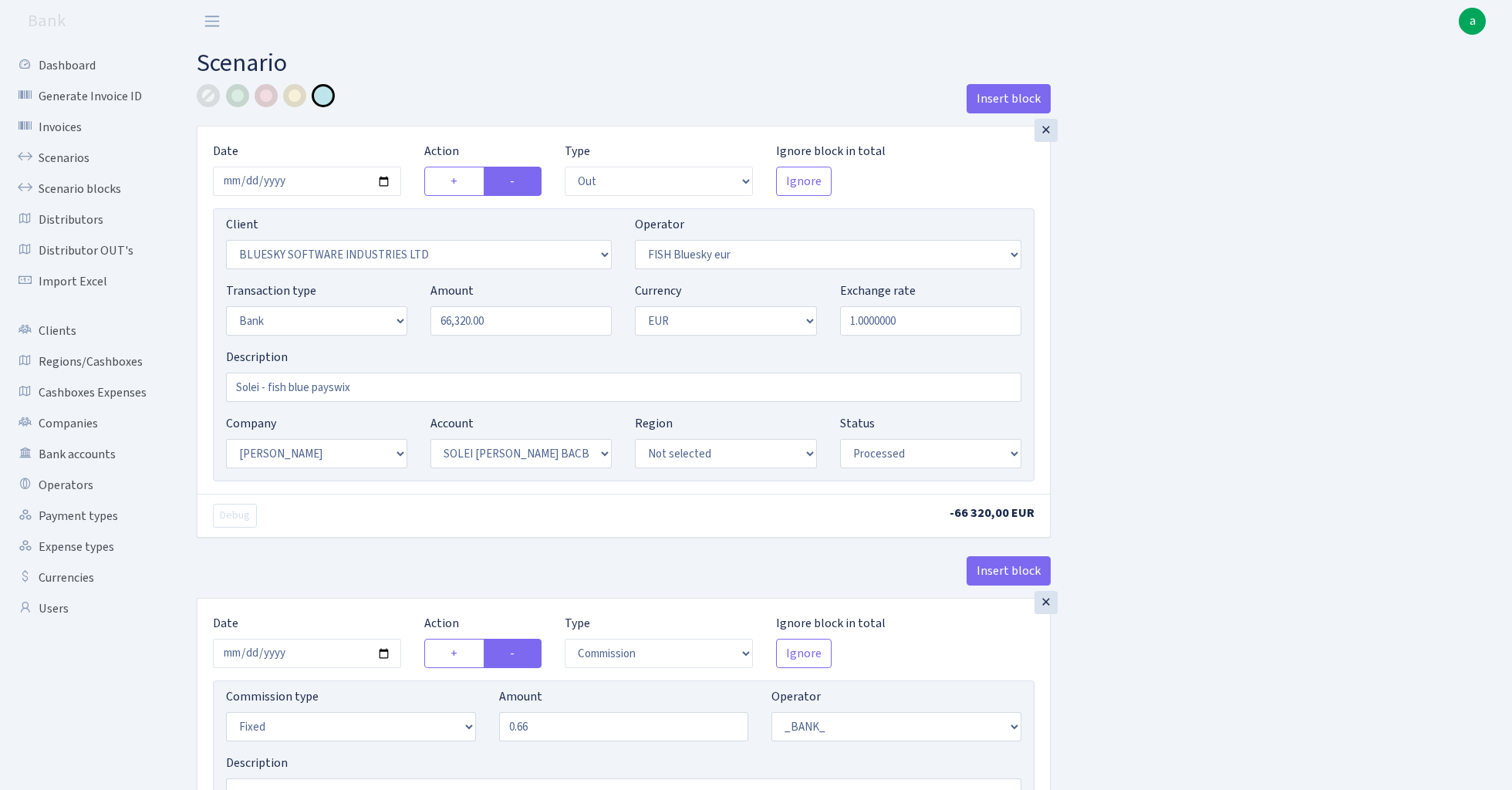
select select "4"
select select "processed"
select select "commission"
select select "fixed"
select select "1"
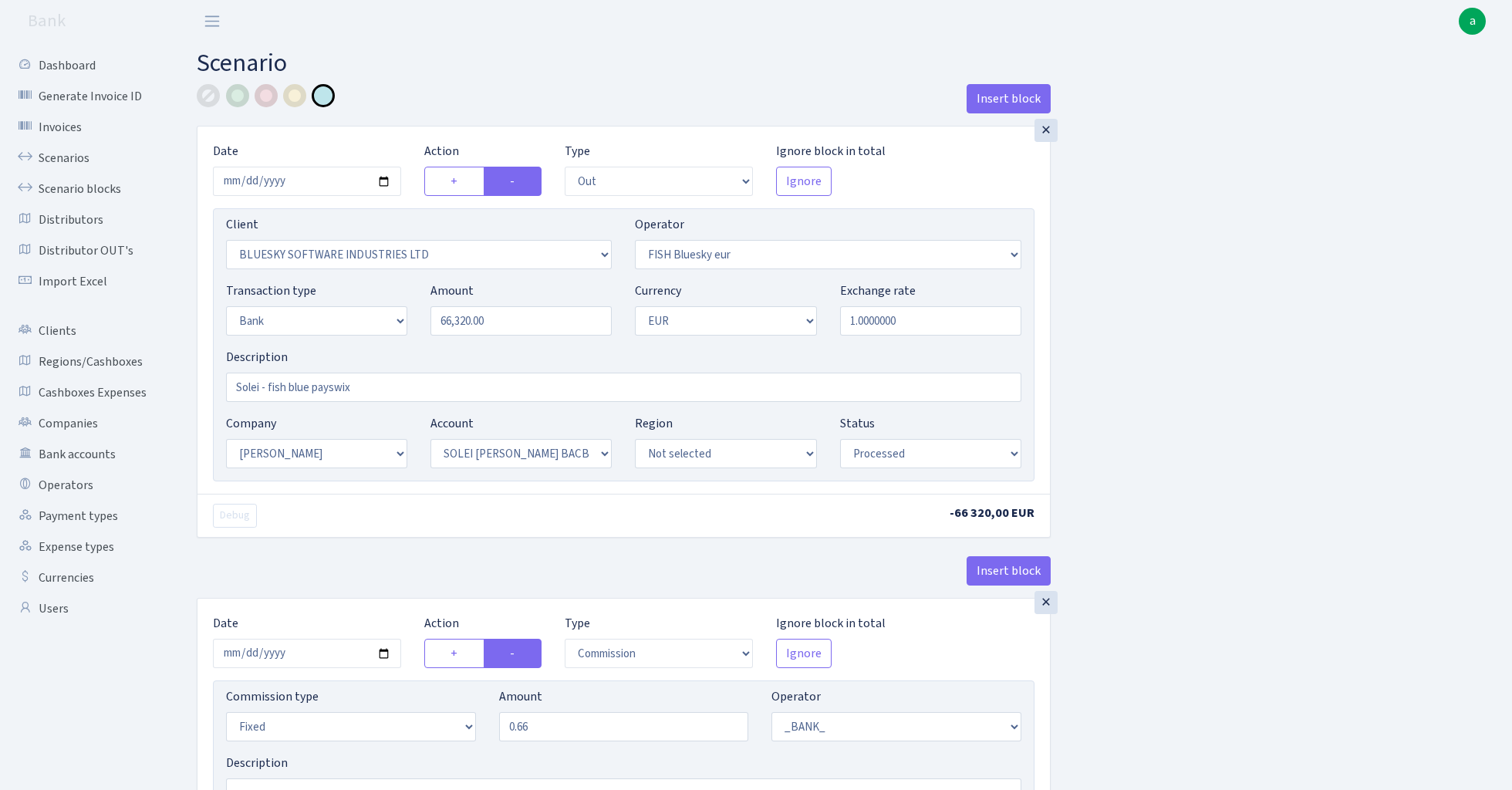
select select "23"
select select "69"
select select "processed"
select select "in"
select select "1905"
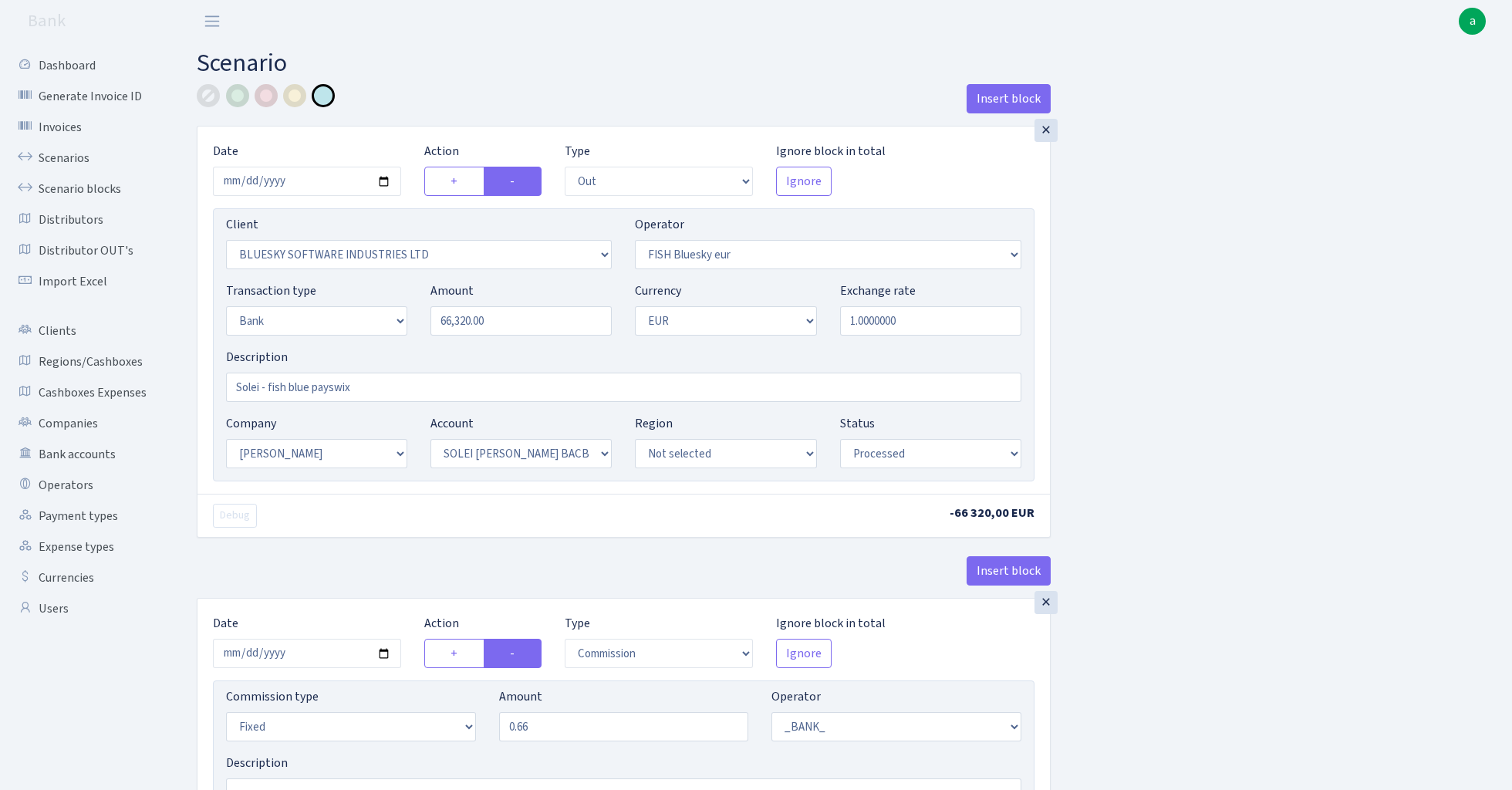
select select "460"
select select "2"
select select "1"
select select "23"
select select "69"
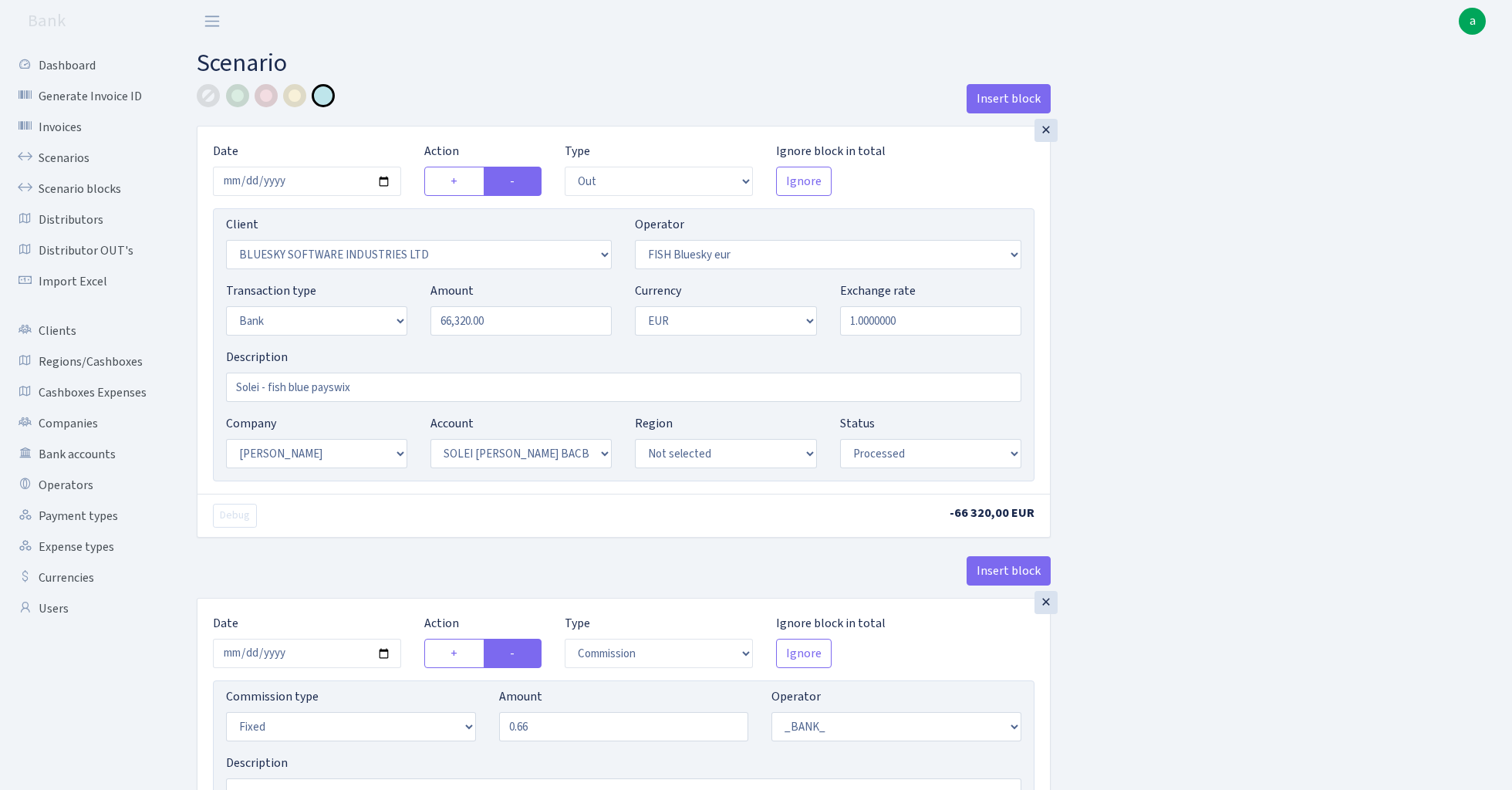
select select "processed"
select select "commission"
select select "1"
select select "23"
select select "69"
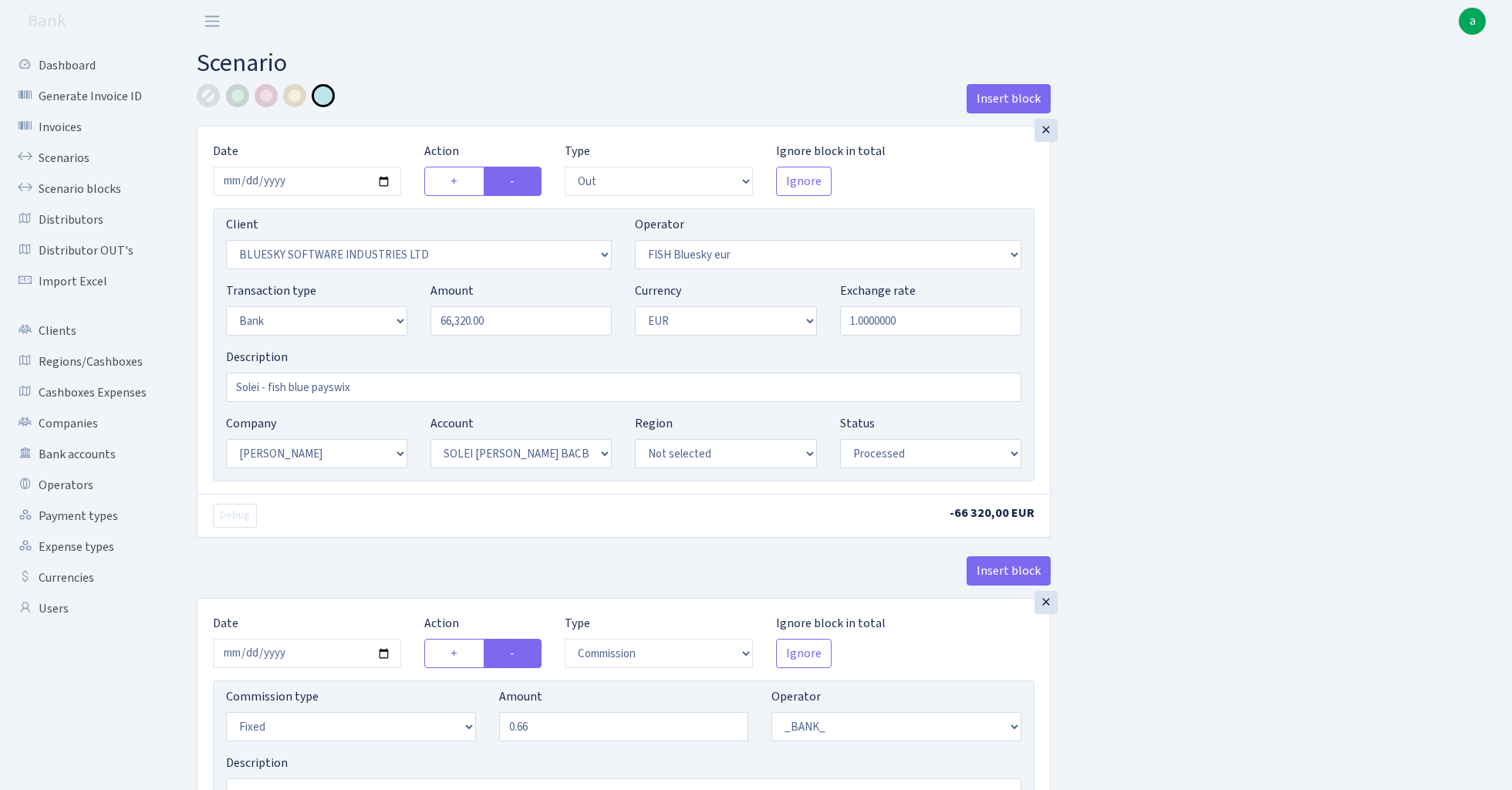
select select "processed"
click at [1046, 128] on div "×" at bounding box center [1045, 130] width 23 height 23
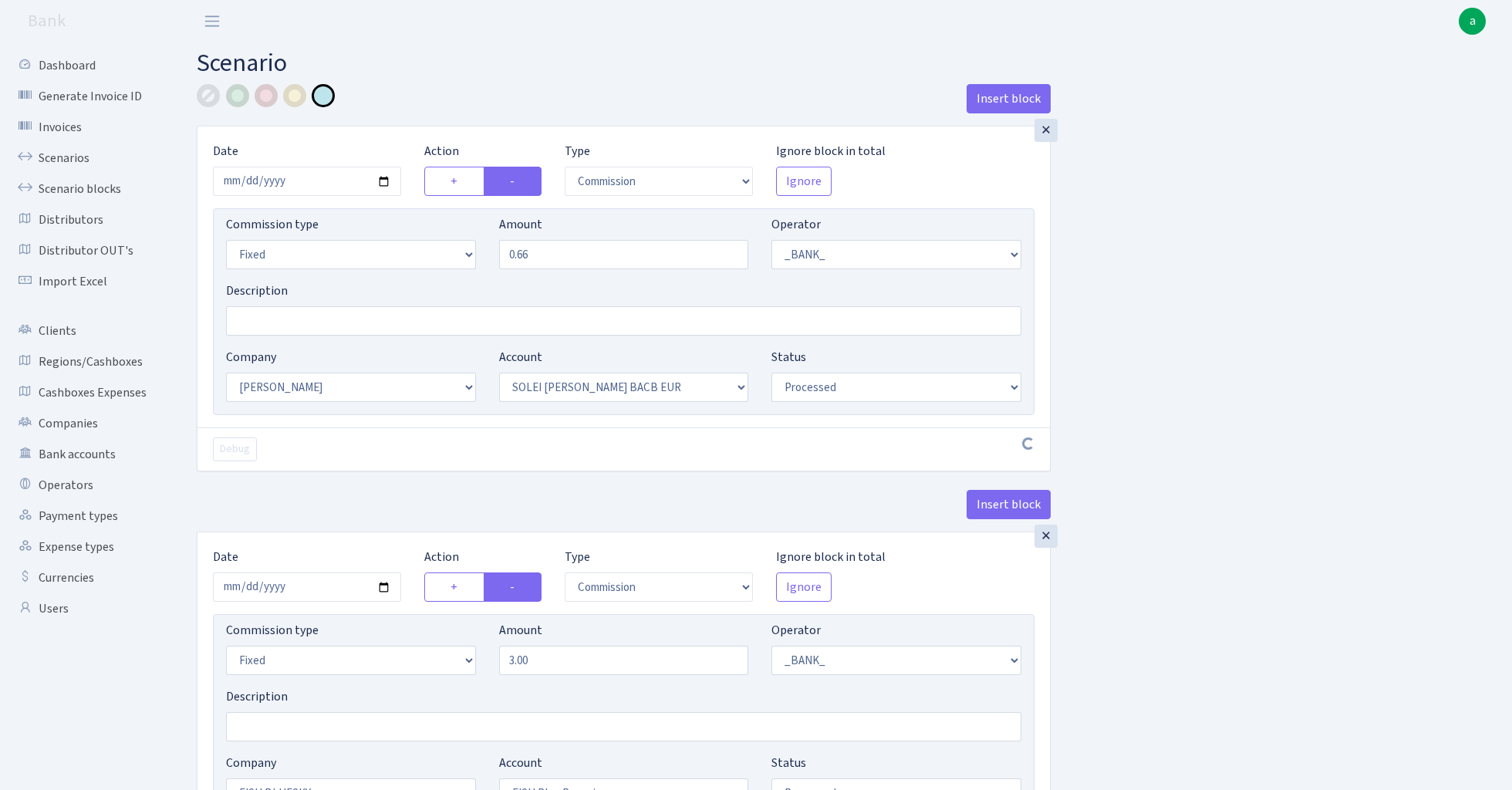
click at [1046, 128] on div "×" at bounding box center [1045, 130] width 23 height 23
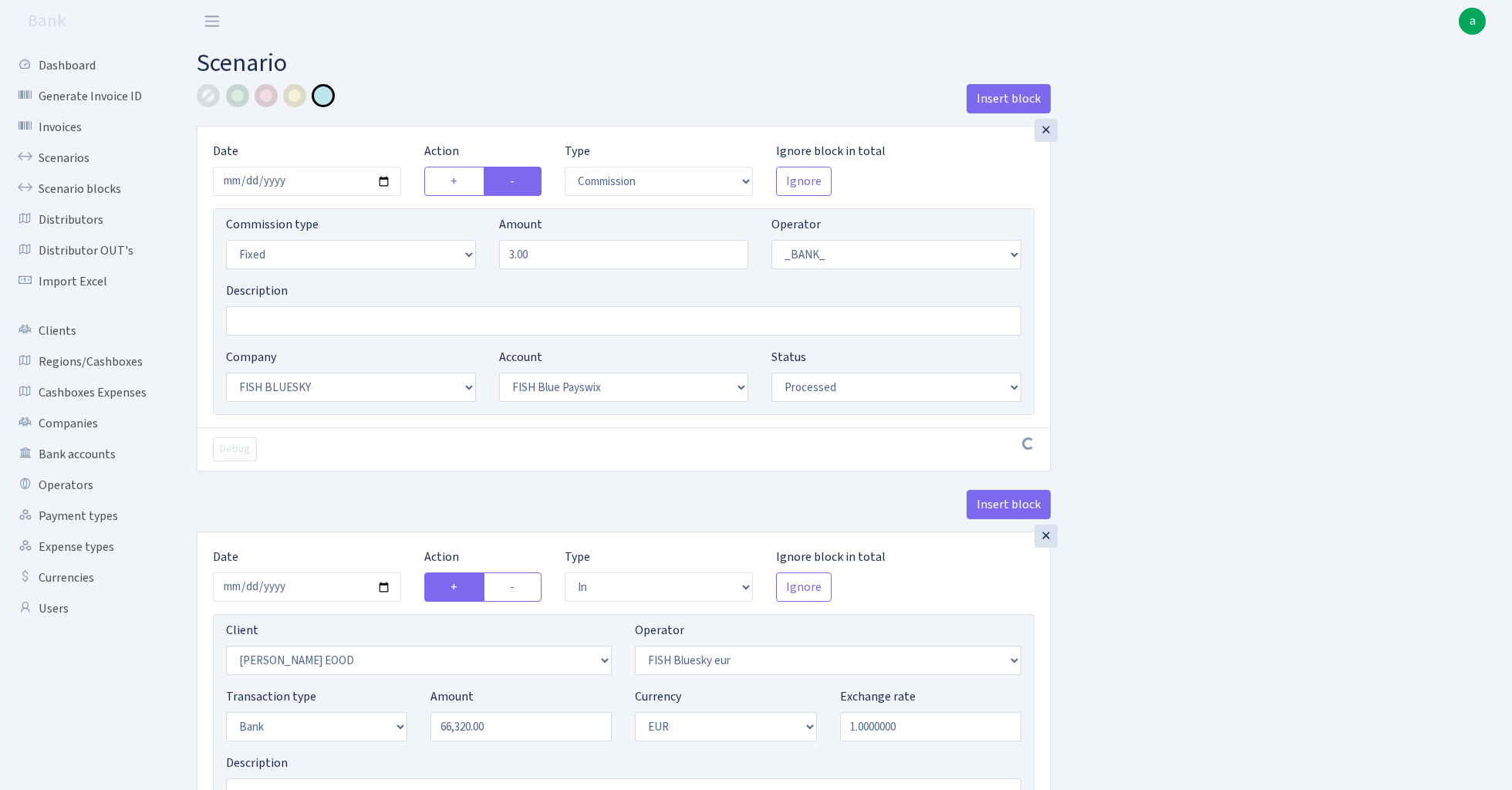
click at [1046, 128] on div "×" at bounding box center [1045, 130] width 23 height 23
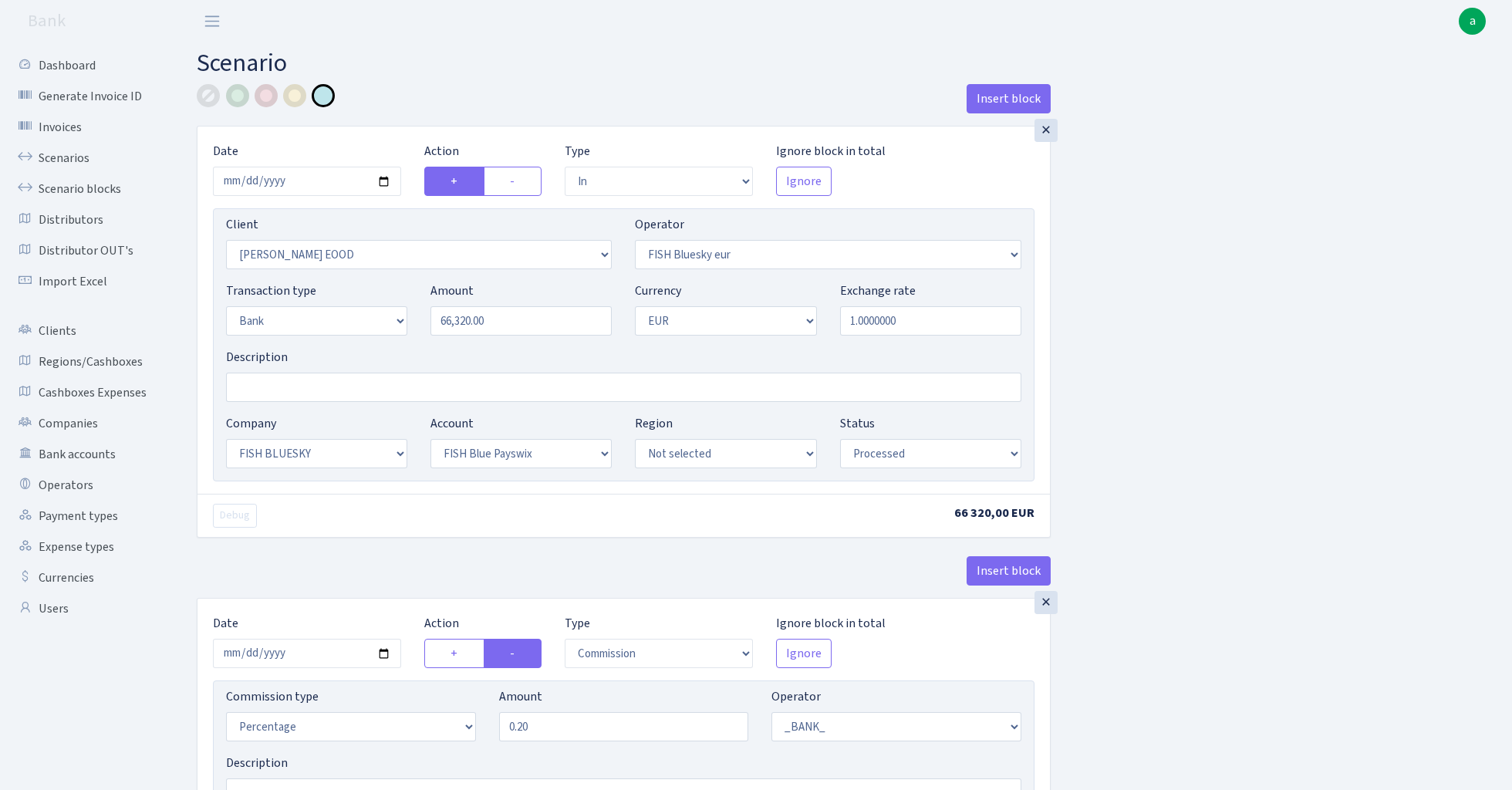
click at [1046, 128] on div "×" at bounding box center [1045, 130] width 23 height 23
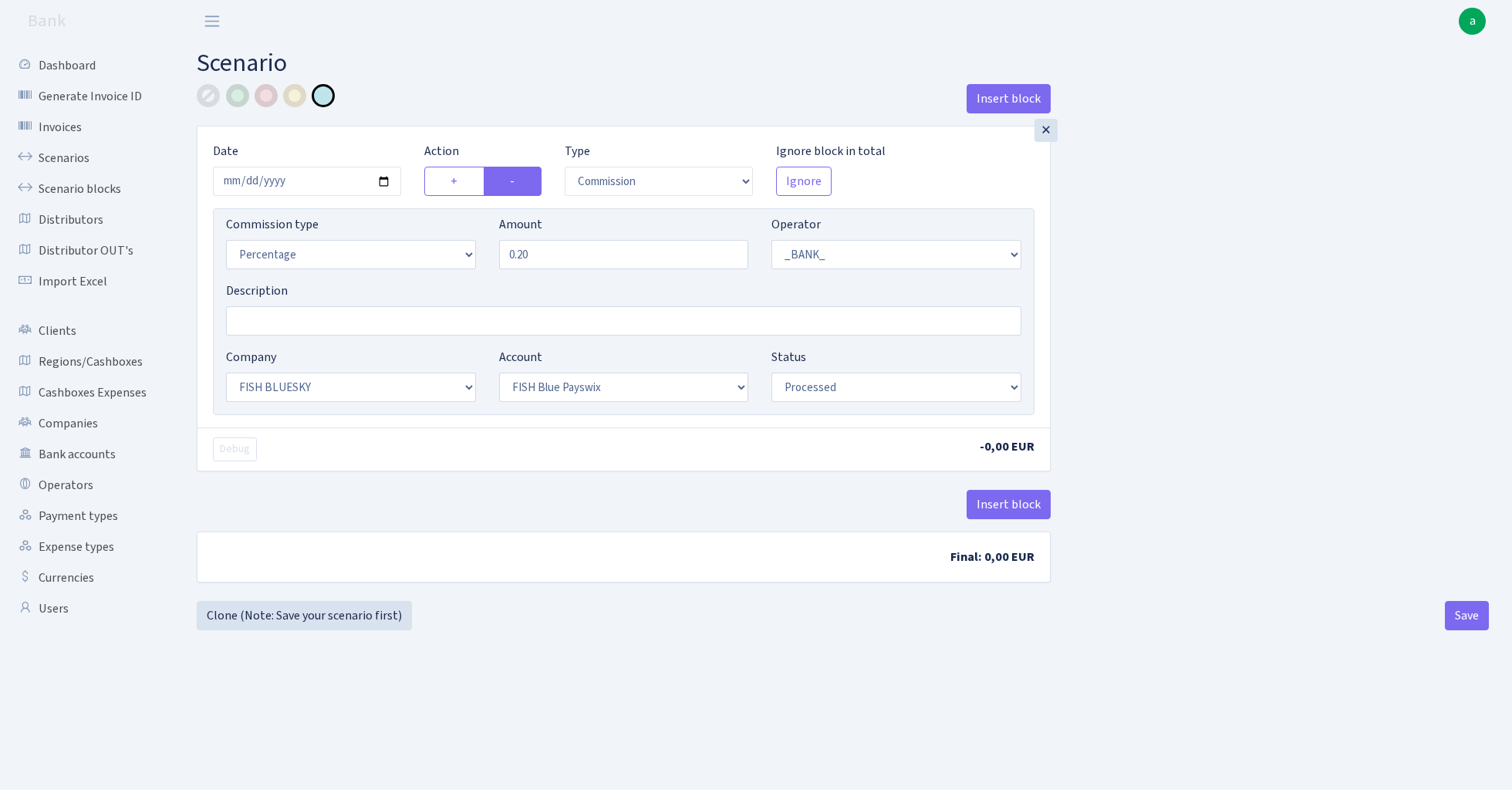
click at [1046, 128] on div "×" at bounding box center [1045, 130] width 23 height 23
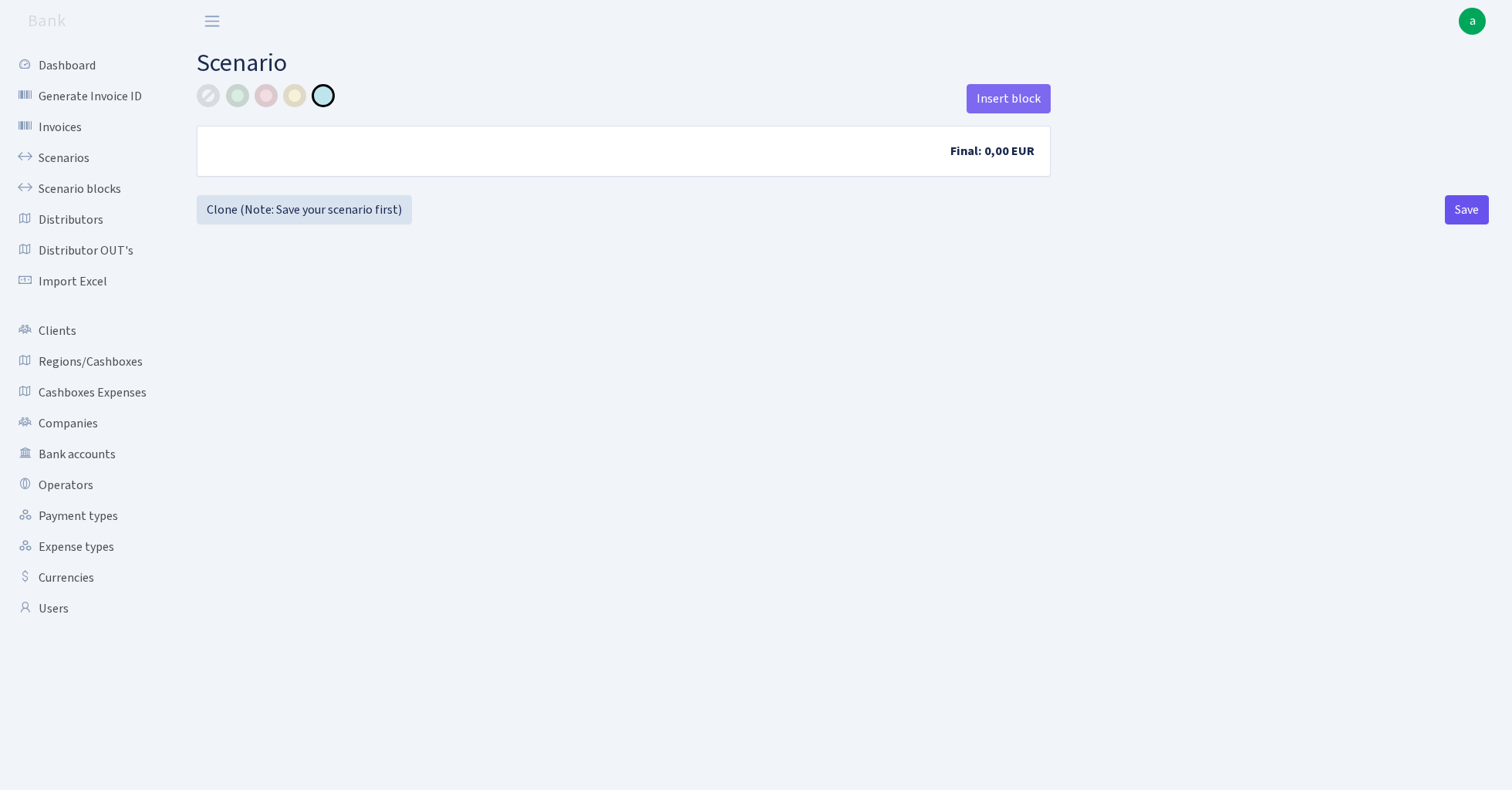
click at [1477, 216] on button "Save" at bounding box center [1466, 209] width 44 height 29
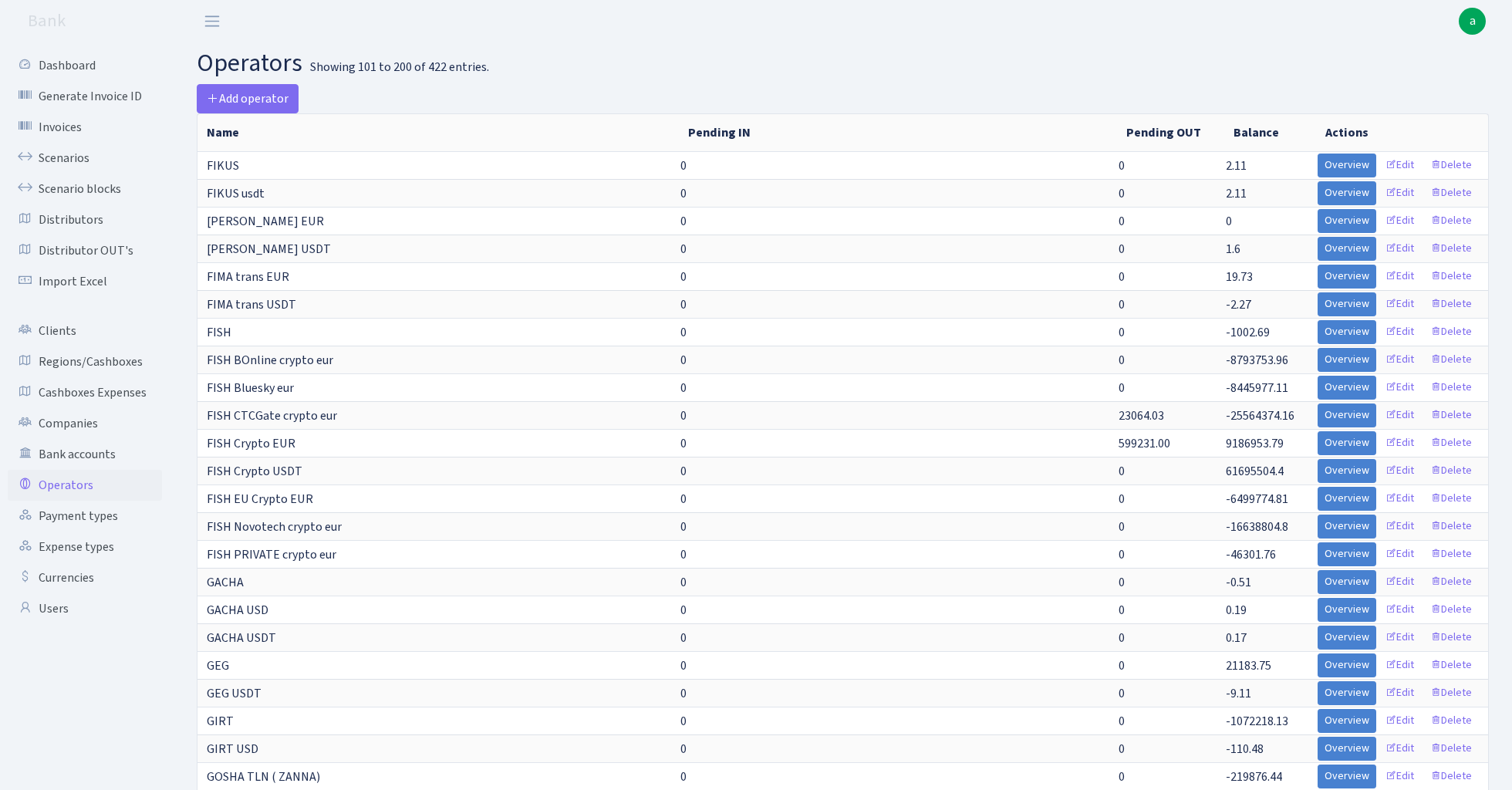
select select "100"
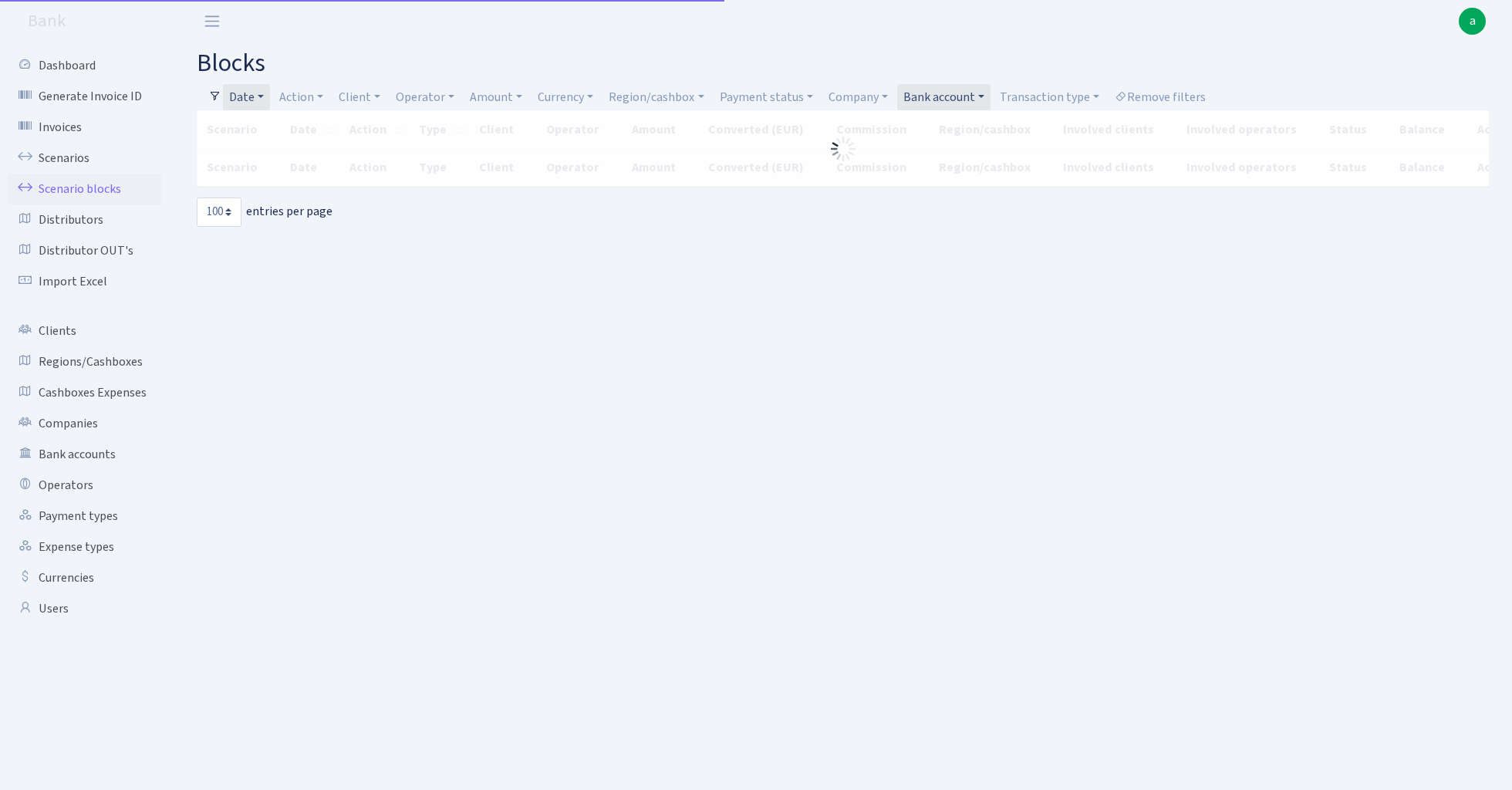
select select "100"
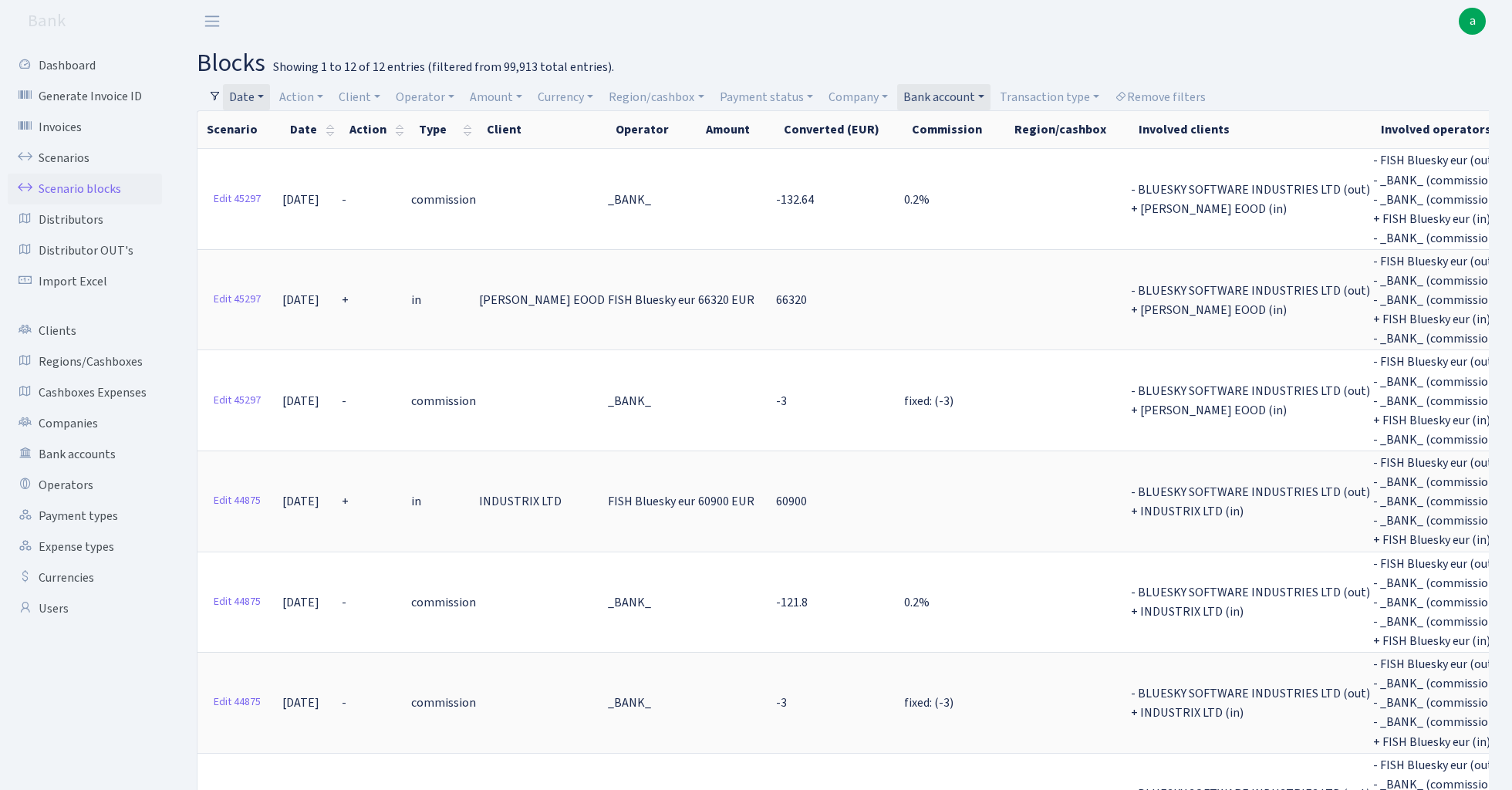
click at [259, 95] on link "Date" at bounding box center [246, 97] width 47 height 26
click at [297, 124] on input "[DATE] - [DATE]" at bounding box center [347, 127] width 184 height 29
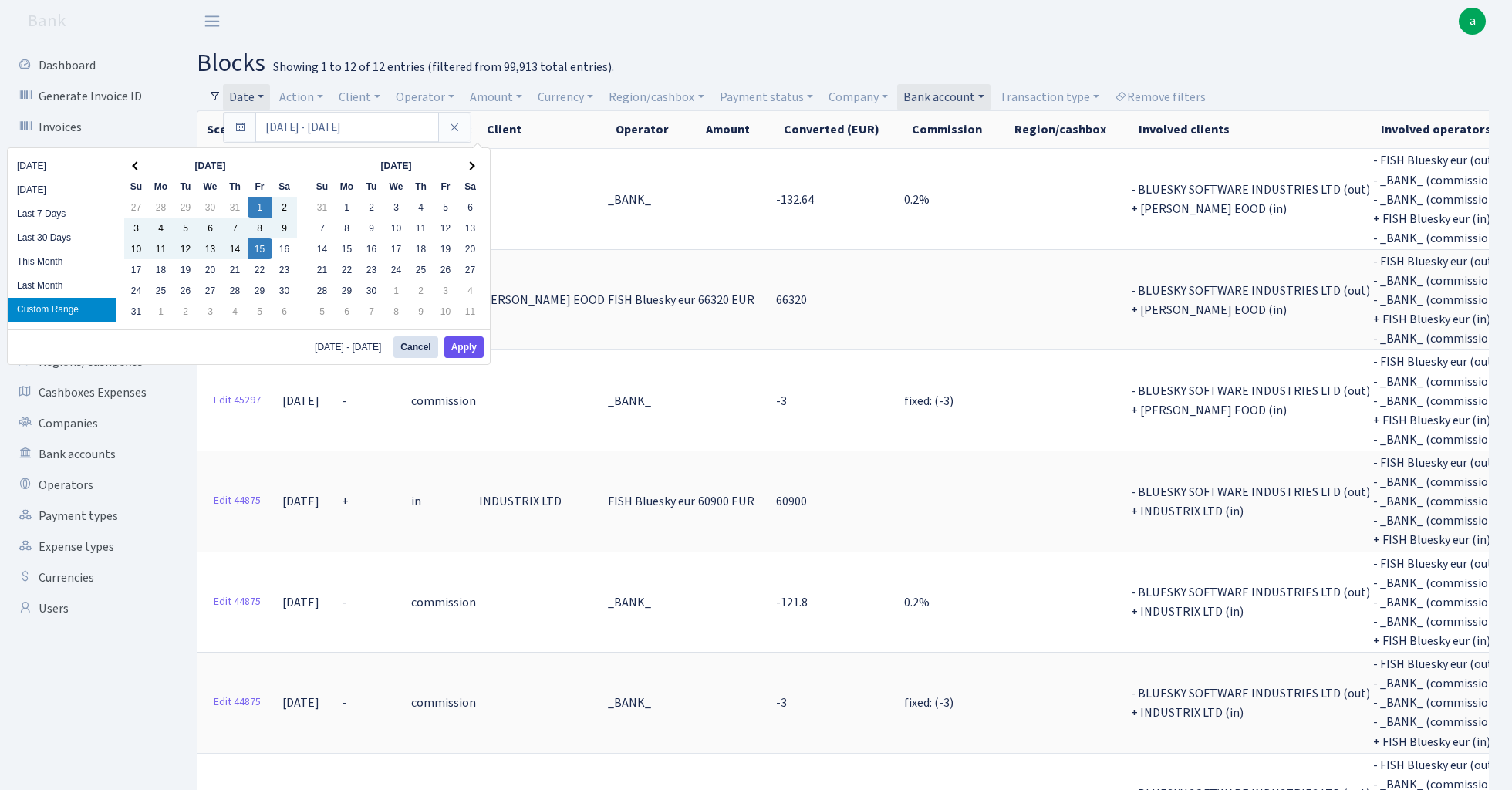
click at [463, 346] on button "Apply" at bounding box center [464, 346] width 39 height 21
